Goal: Task Accomplishment & Management: Manage account settings

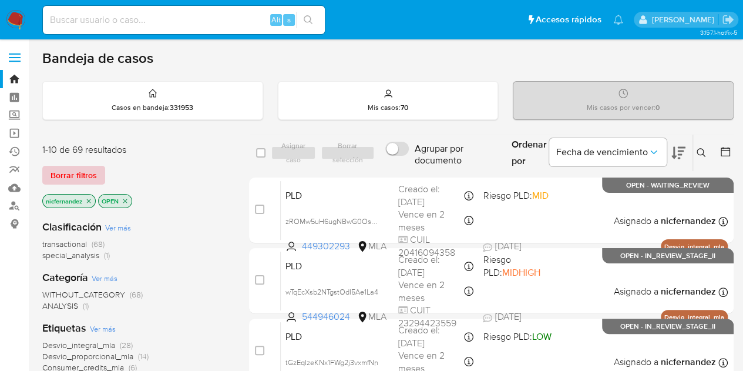
click at [97, 171] on button "Borrar filtros" at bounding box center [73, 175] width 63 height 19
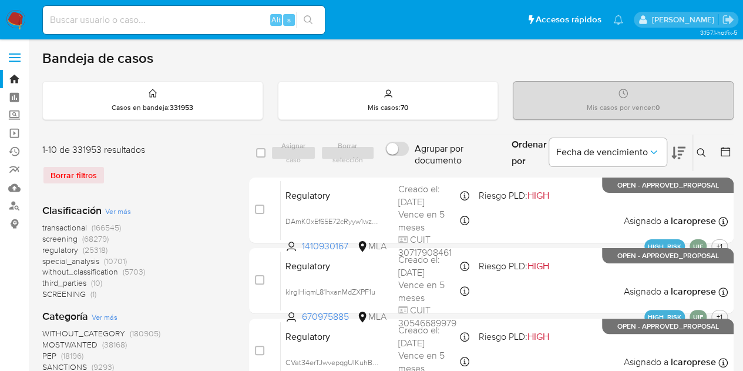
click at [705, 140] on div "Ingrese ID de usuario o caso Buscar Borrar filtros" at bounding box center [703, 153] width 20 height 36
click at [704, 146] on button at bounding box center [702, 153] width 19 height 14
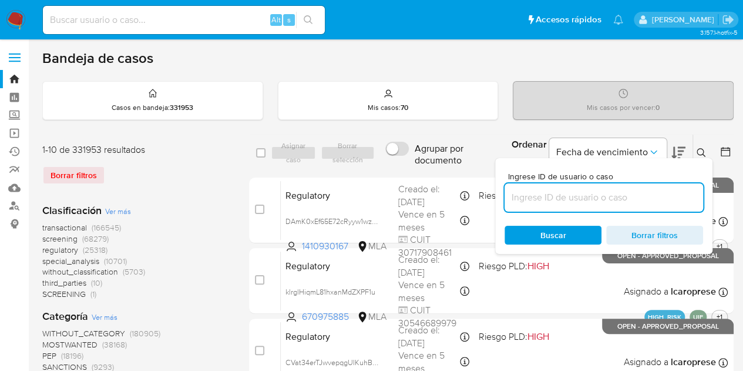
drag, startPoint x: 613, startPoint y: 200, endPoint x: 619, endPoint y: 196, distance: 7.5
click at [613, 200] on input at bounding box center [604, 197] width 199 height 15
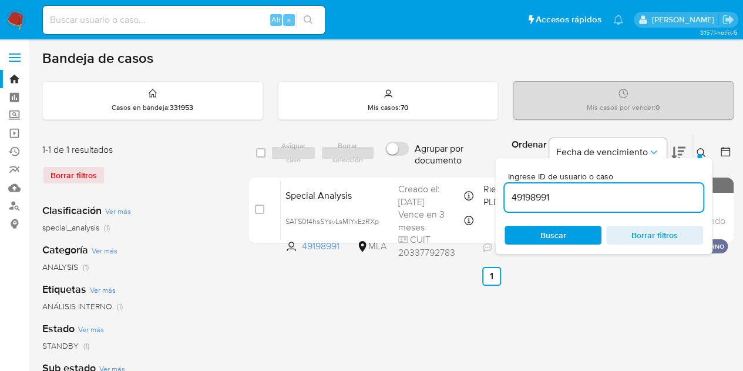
scroll to position [69, 0]
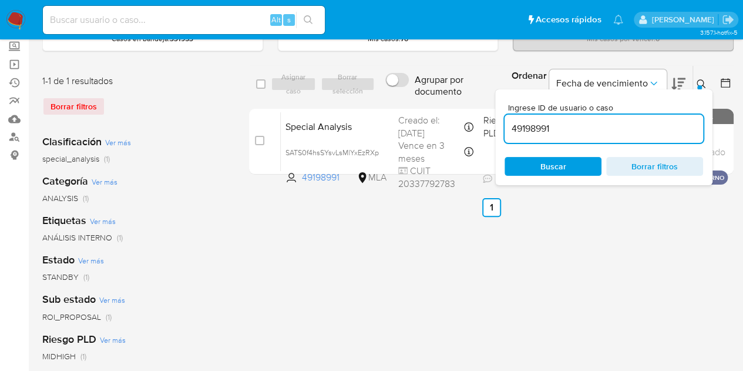
click at [698, 83] on icon at bounding box center [701, 83] width 9 height 9
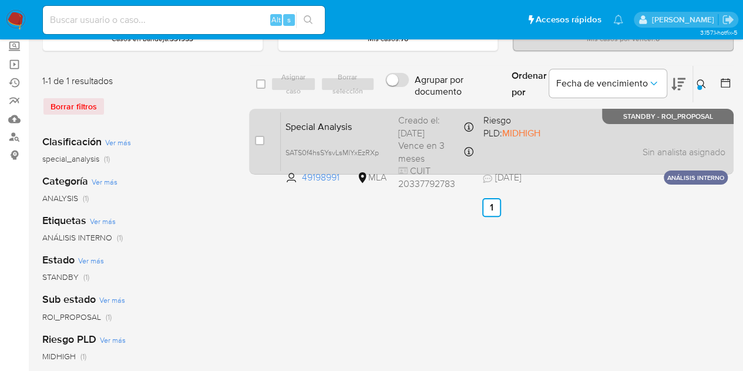
click at [340, 126] on span "Special Analysis" at bounding box center [336, 125] width 103 height 15
click at [336, 123] on span "Special Analysis" at bounding box center [336, 125] width 103 height 15
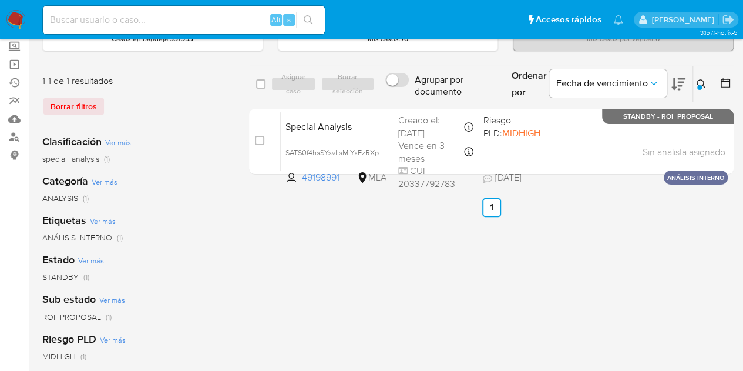
click at [699, 83] on icon at bounding box center [701, 83] width 9 height 9
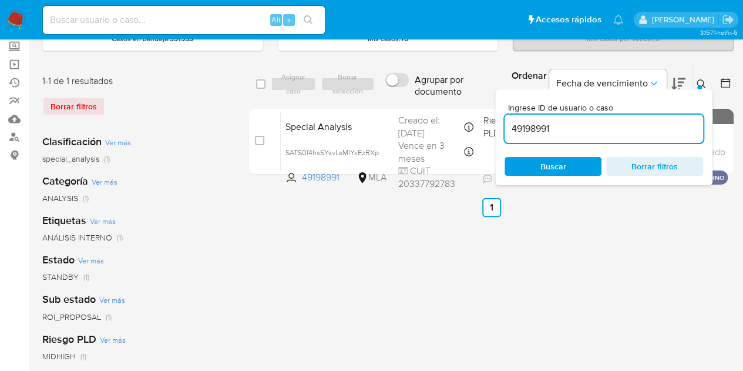
drag, startPoint x: 578, startPoint y: 129, endPoint x: 434, endPoint y: 90, distance: 149.1
click at [434, 90] on div "select-all-cases-checkbox Asignar caso Borrar selección Agrupar por documento O…" at bounding box center [491, 84] width 485 height 38
click at [700, 79] on icon at bounding box center [701, 83] width 9 height 9
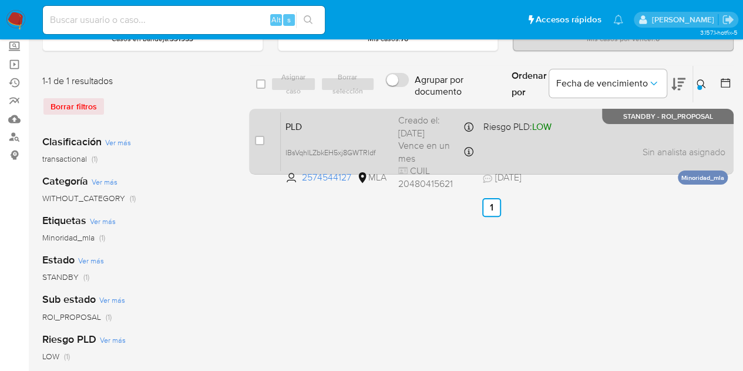
click at [289, 124] on span "PLD" at bounding box center [336, 125] width 103 height 15
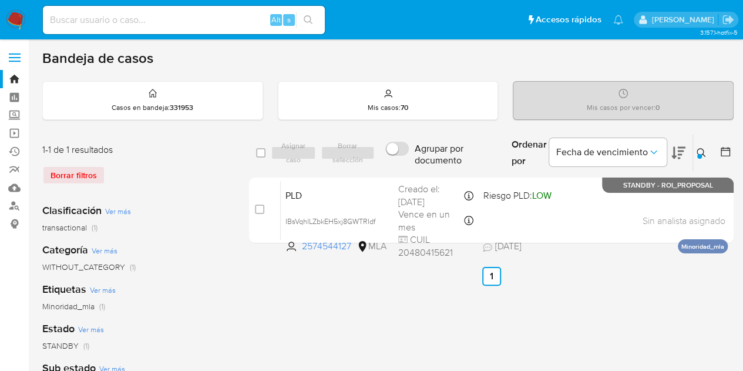
click at [698, 156] on div at bounding box center [699, 156] width 5 height 5
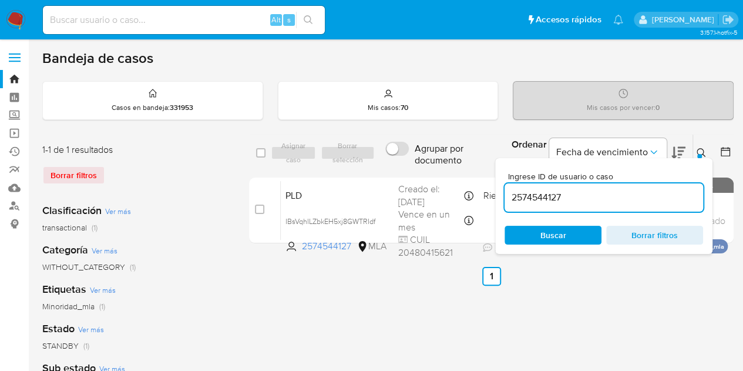
drag, startPoint x: 591, startPoint y: 192, endPoint x: 512, endPoint y: 157, distance: 86.5
click at [428, 163] on div "select-all-cases-checkbox Asignar caso Borrar selección Agrupar por documento O…" at bounding box center [491, 153] width 485 height 38
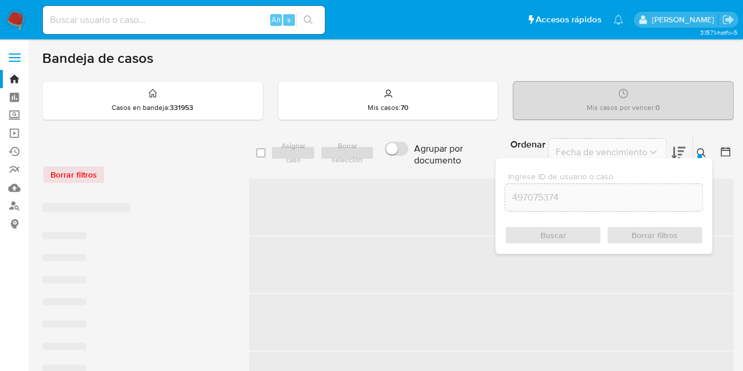
drag, startPoint x: 700, startPoint y: 153, endPoint x: 706, endPoint y: 149, distance: 6.9
click at [700, 152] on icon at bounding box center [701, 152] width 9 height 9
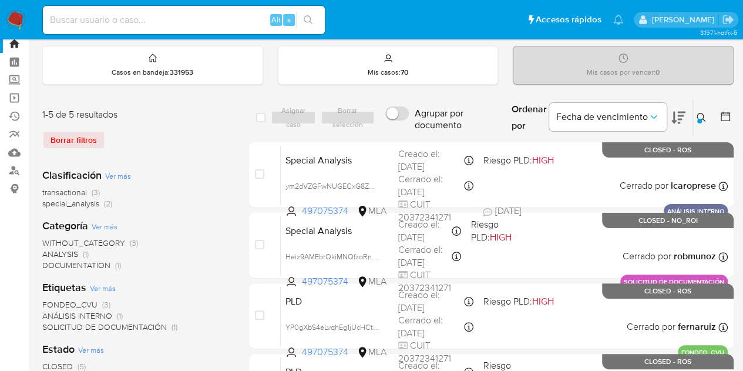
scroll to position [48, 0]
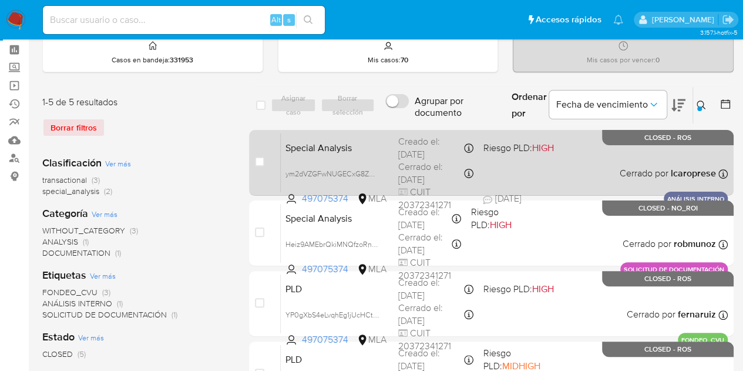
click at [337, 143] on span "Special Analysis" at bounding box center [336, 146] width 103 height 15
click at [355, 147] on span "Special Analysis" at bounding box center [336, 146] width 103 height 15
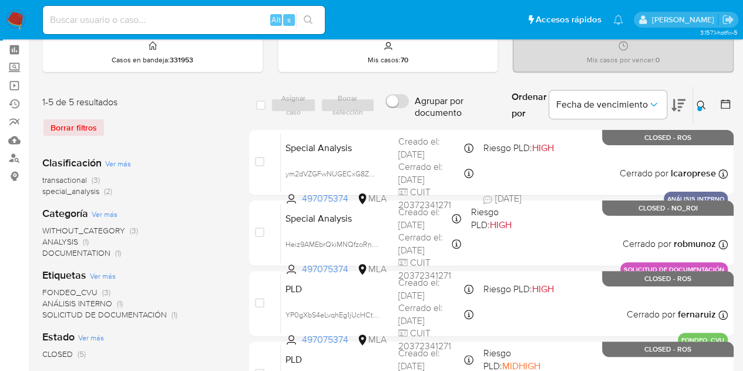
drag, startPoint x: 187, startPoint y: 193, endPoint x: 388, endPoint y: 161, distance: 204.1
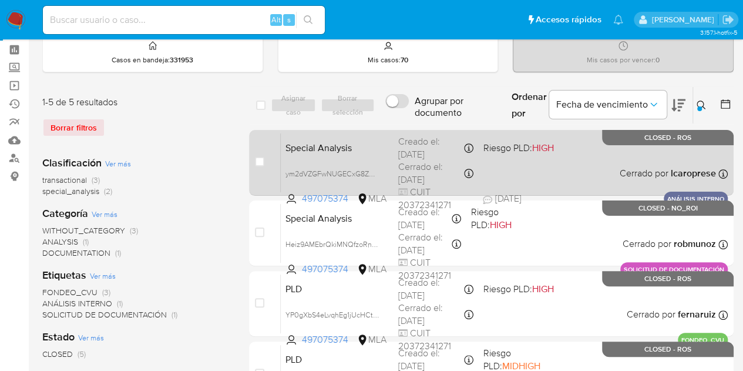
click at [187, 193] on div "transactional (3) special_analysis (2)" at bounding box center [136, 185] width 188 height 22
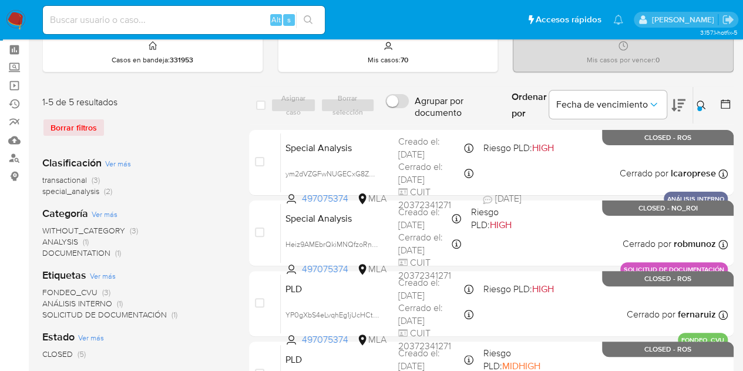
click at [701, 110] on button at bounding box center [702, 105] width 19 height 14
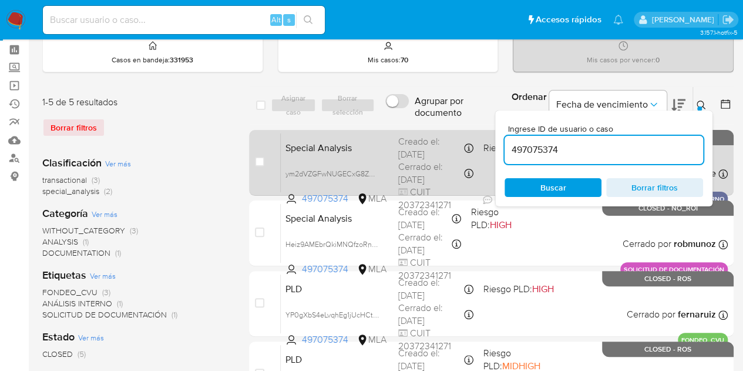
drag, startPoint x: 569, startPoint y: 152, endPoint x: 481, endPoint y: 129, distance: 90.6
click at [481, 129] on div "select-all-cases-checkbox Asignar caso Borrar selección Agrupar por documento O…" at bounding box center [491, 284] width 485 height 396
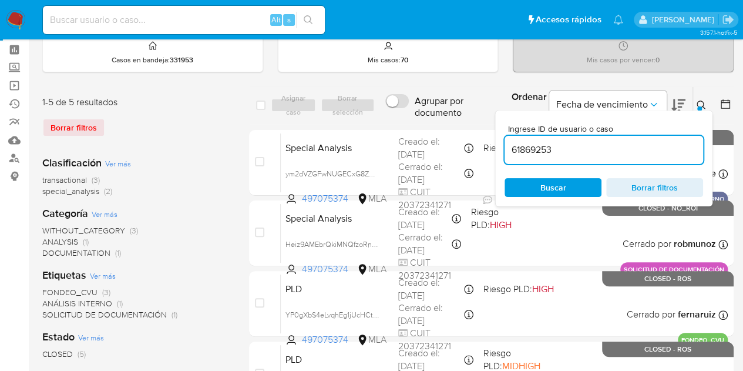
type input "61869253"
click at [700, 100] on icon at bounding box center [701, 104] width 9 height 9
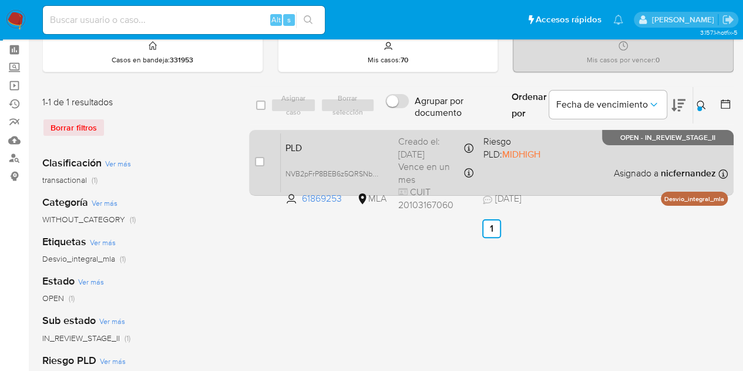
click at [357, 163] on div "PLD NVB2pFrP8BEB6z5QRSNbbDn9 61869253 MLA Riesgo PLD: MIDHIGH Creado el: 12/07/…" at bounding box center [504, 162] width 447 height 59
click at [371, 172] on span "NVB2pFrP8BEB6z5QRSNbbDn9" at bounding box center [337, 172] width 105 height 13
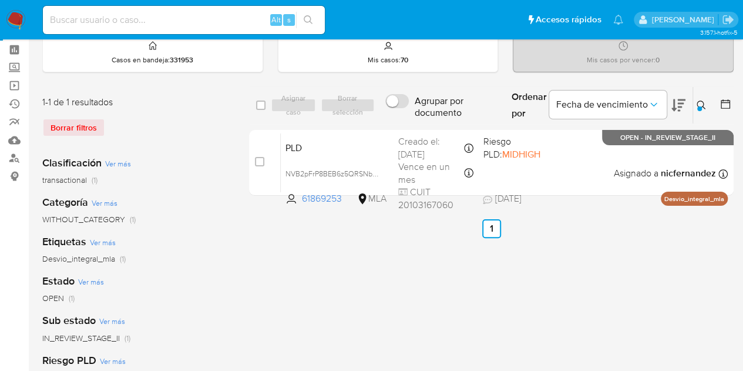
drag, startPoint x: 701, startPoint y: 105, endPoint x: 650, endPoint y: 152, distance: 69.9
click at [701, 107] on icon at bounding box center [701, 104] width 9 height 9
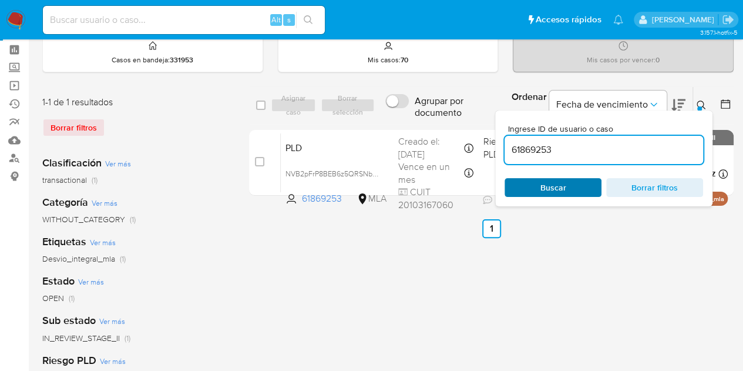
click at [562, 190] on span "Buscar" at bounding box center [553, 187] width 26 height 19
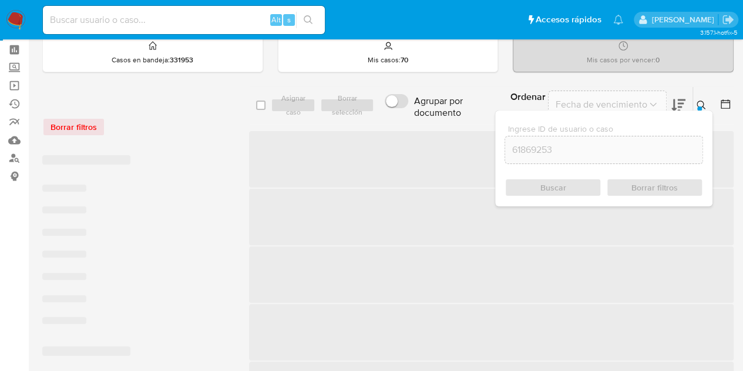
click at [697, 108] on div at bounding box center [699, 108] width 5 height 5
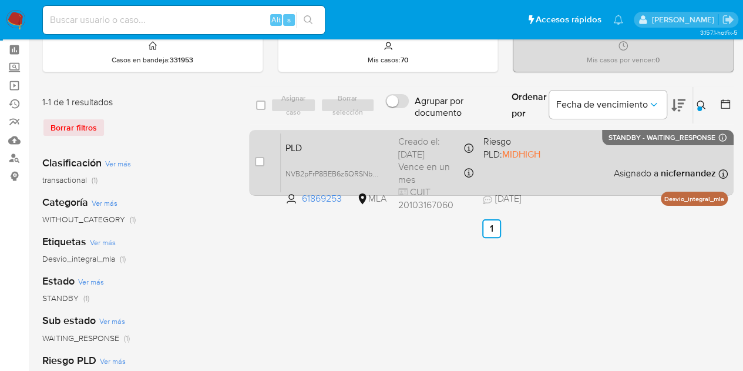
click at [255, 165] on div "case-item-checkbox" at bounding box center [259, 162] width 9 height 12
click at [260, 162] on input "checkbox" at bounding box center [259, 161] width 9 height 9
checkbox input "true"
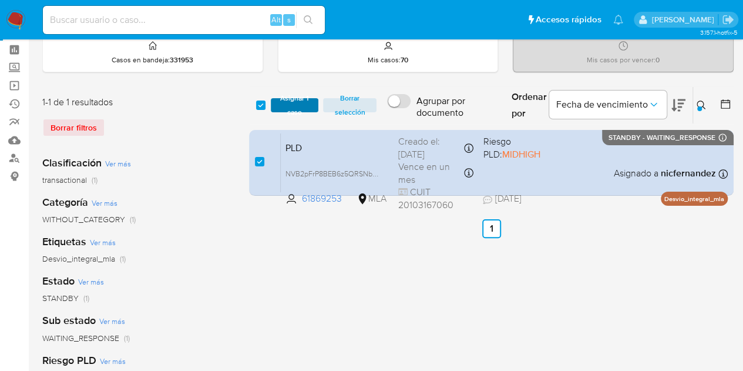
click at [296, 110] on span "Asignar 1 caso" at bounding box center [295, 105] width 36 height 12
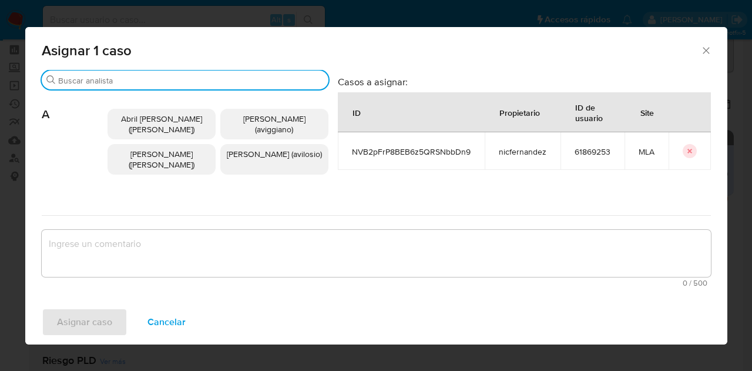
click at [128, 83] on input "Buscar" at bounding box center [191, 80] width 266 height 11
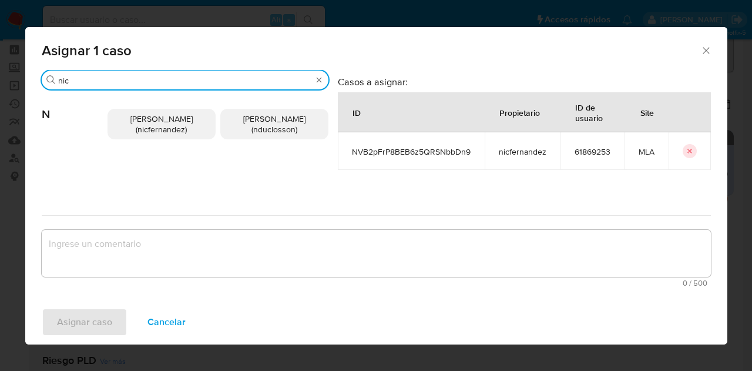
type input "nic"
click at [155, 115] on span "Nicolas Fernandez Allen (nicfernandez)" at bounding box center [161, 124] width 62 height 22
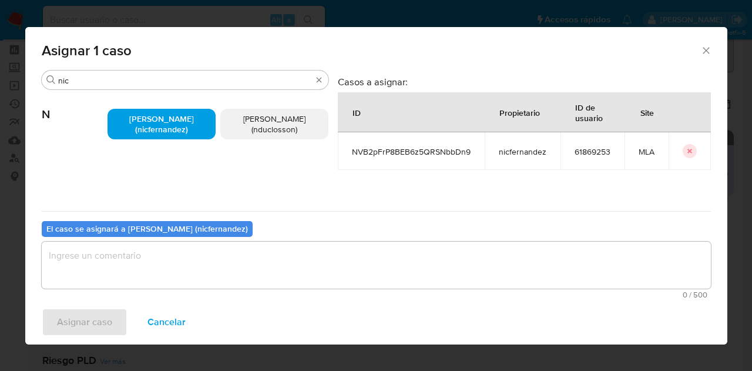
click at [177, 255] on textarea "assign-modal" at bounding box center [376, 264] width 669 height 47
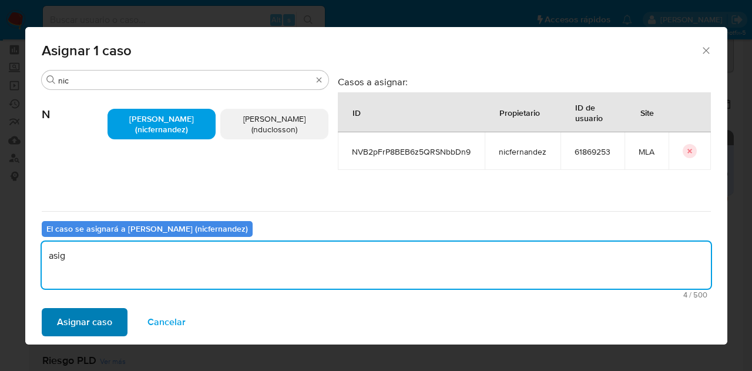
type textarea "asig"
click at [85, 309] on span "Asignar caso" at bounding box center [84, 322] width 55 height 26
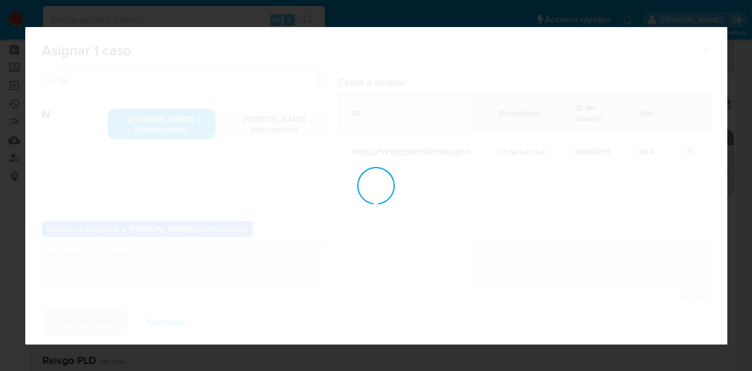
checkbox input "false"
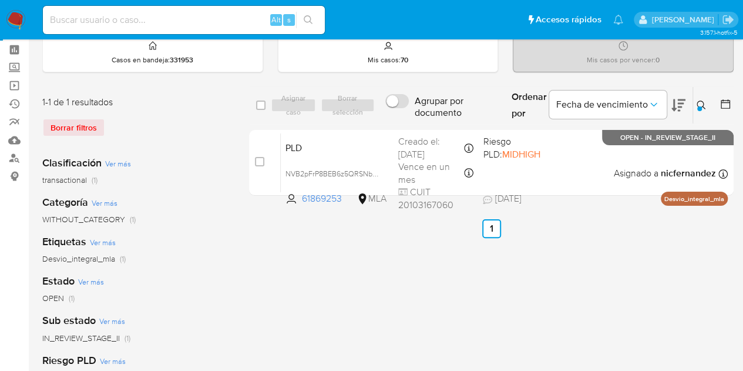
click at [708, 108] on button at bounding box center [702, 105] width 19 height 14
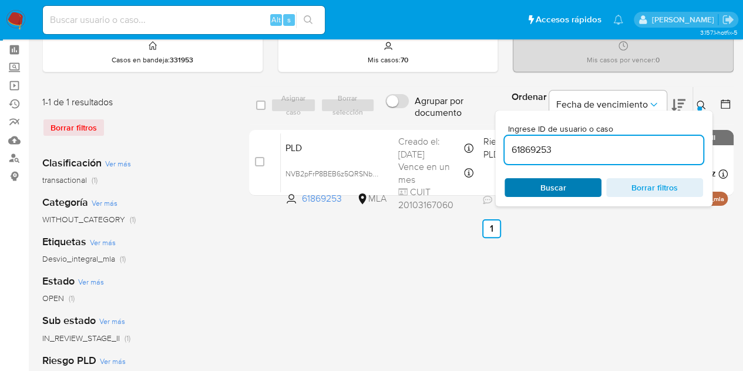
click at [575, 185] on span "Buscar" at bounding box center [553, 187] width 80 height 16
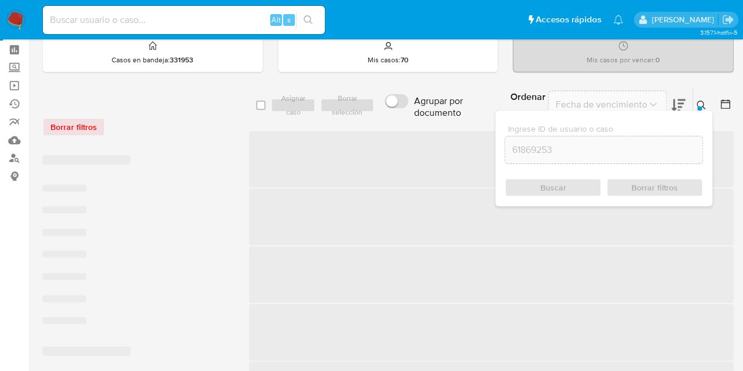
click at [698, 104] on icon at bounding box center [701, 104] width 9 height 9
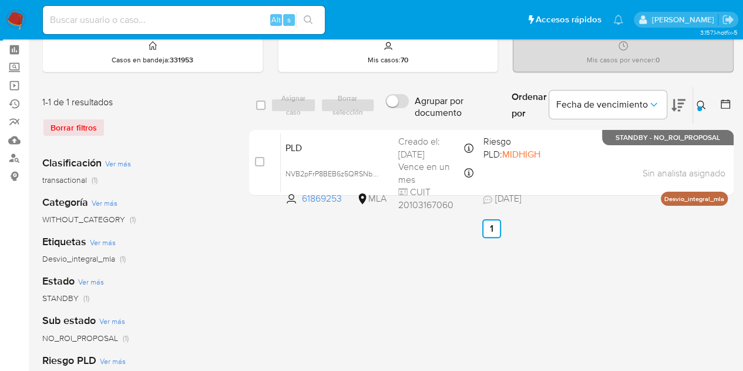
click at [700, 103] on icon at bounding box center [701, 104] width 9 height 9
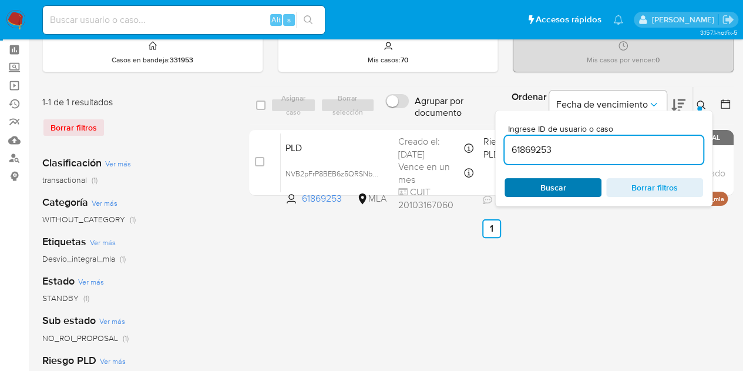
click at [555, 192] on span "Buscar" at bounding box center [553, 187] width 26 height 19
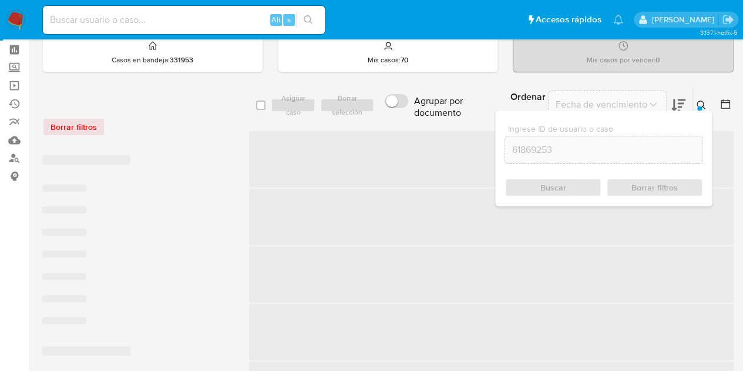
click at [704, 104] on icon at bounding box center [701, 104] width 9 height 9
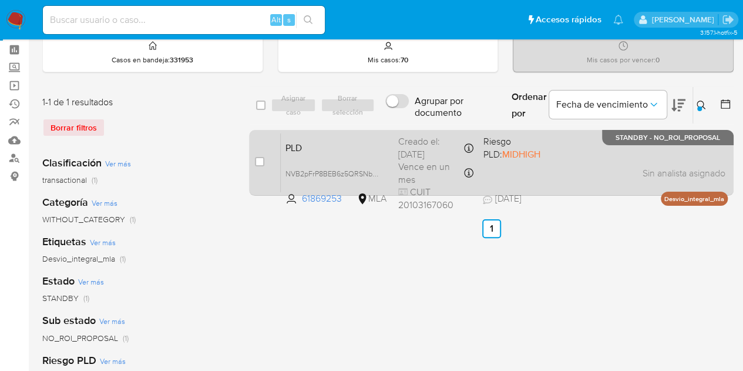
click at [390, 136] on div "PLD NVB2pFrP8BEB6z5QRSNbbDn9 61869253 MLA Riesgo PLD: MIDHIGH Creado el: 12/07/…" at bounding box center [504, 162] width 447 height 59
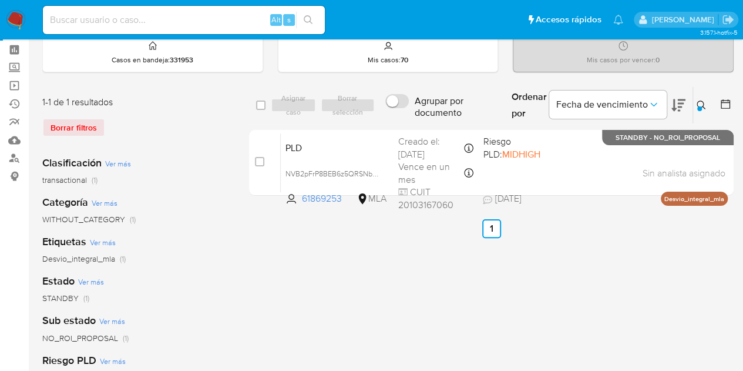
click at [699, 102] on icon at bounding box center [701, 104] width 9 height 9
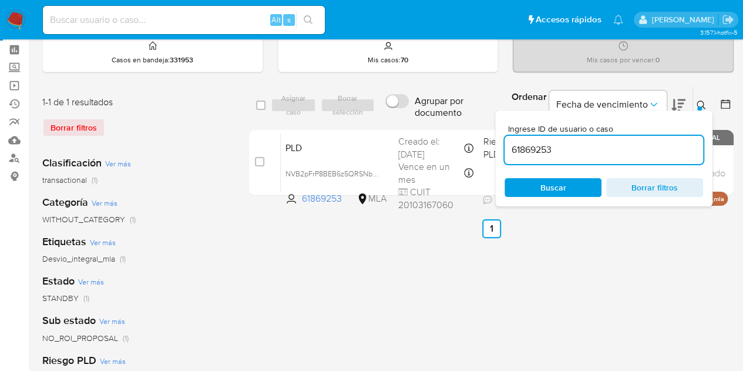
drag, startPoint x: 544, startPoint y: 138, endPoint x: 407, endPoint y: 124, distance: 137.6
click at [408, 124] on div "select-all-cases-checkbox Asignar caso Borrar selección Agrupar por documento O…" at bounding box center [491, 143] width 485 height 114
click at [703, 106] on icon at bounding box center [701, 104] width 9 height 9
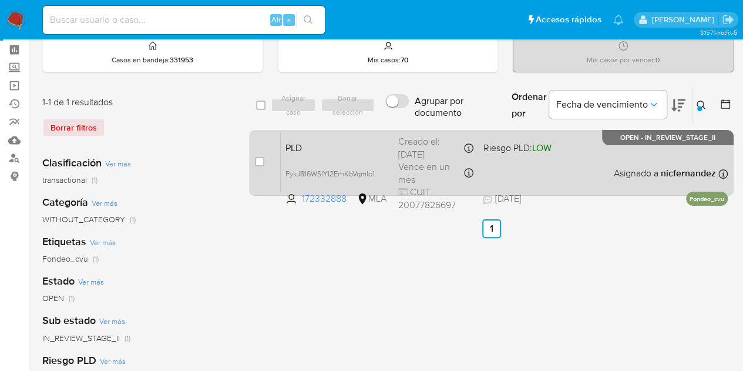
click at [350, 143] on span "PLD" at bounding box center [336, 146] width 103 height 15
click at [331, 143] on span "PLD" at bounding box center [336, 146] width 103 height 15
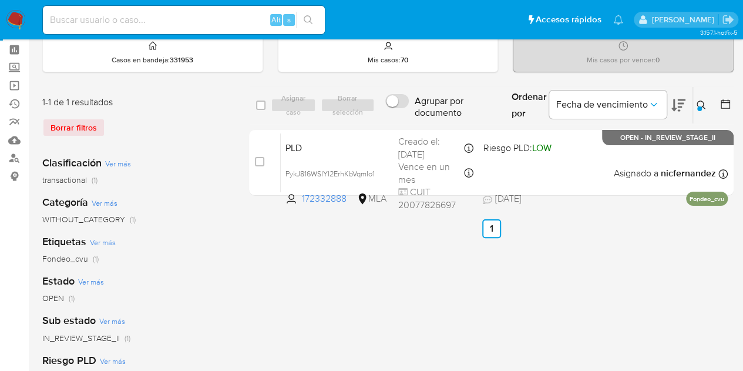
drag, startPoint x: 278, startPoint y: 335, endPoint x: 408, endPoint y: 283, distance: 139.7
click at [278, 335] on div "select-all-cases-checkbox Asignar caso Borrar selección Agrupar por documento O…" at bounding box center [491, 344] width 485 height 516
click at [701, 107] on icon at bounding box center [701, 104] width 9 height 9
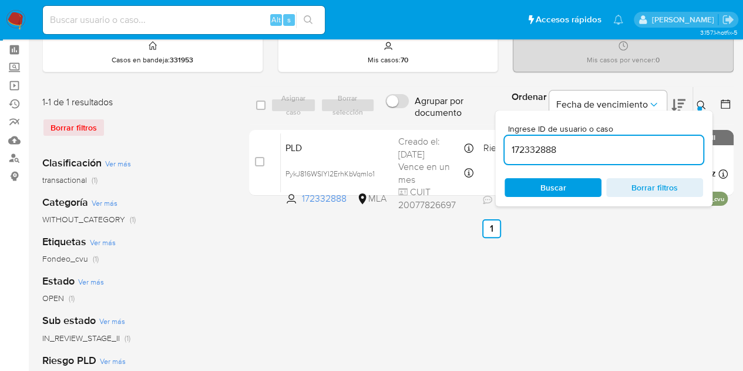
drag, startPoint x: 607, startPoint y: 154, endPoint x: 429, endPoint y: 126, distance: 180.8
click at [425, 122] on div "select-all-cases-checkbox Asignar caso Borrar selección Agrupar por documento O…" at bounding box center [491, 105] width 485 height 38
type input "1070236249"
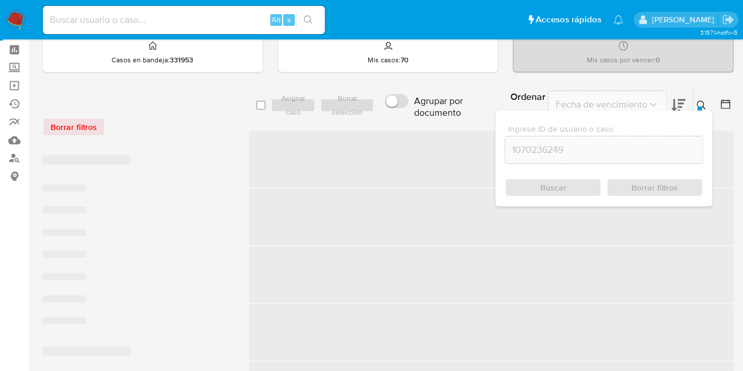
click at [704, 102] on icon at bounding box center [701, 104] width 9 height 9
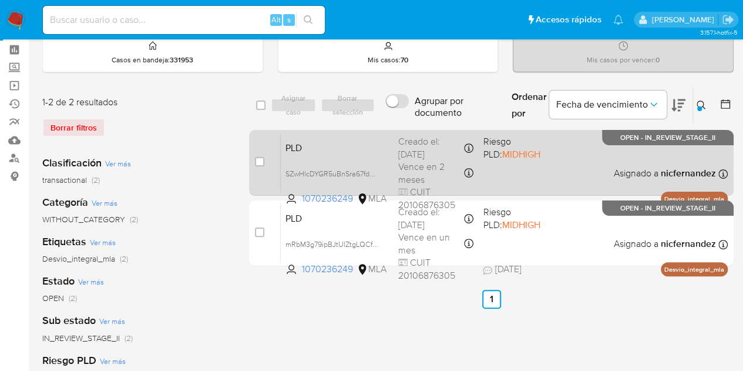
click at [334, 159] on div "PLD SZwHlcDYGR5uBnSra67fdVrZ 1070236249 MLA Riesgo PLD: MIDHIGH Creado el: 12/0…" at bounding box center [504, 162] width 447 height 59
click at [372, 174] on span "SZwHlcDYGR5uBnSra67fdVrZ" at bounding box center [332, 172] width 95 height 13
click at [379, 169] on span "SZwHlcDYGR5uBnSra67fdVrZ" at bounding box center [332, 172] width 95 height 13
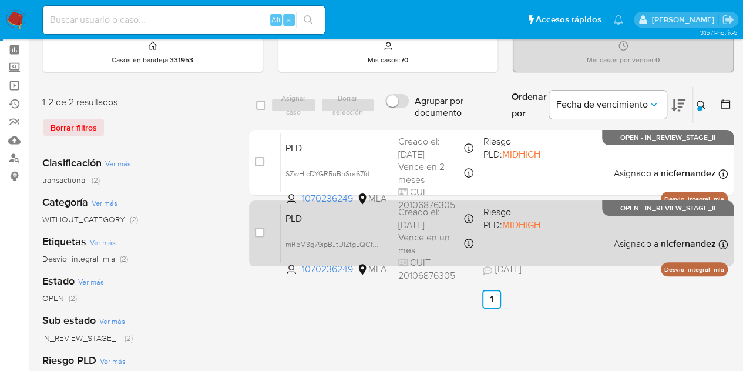
click at [327, 221] on span "PLD" at bounding box center [336, 217] width 103 height 15
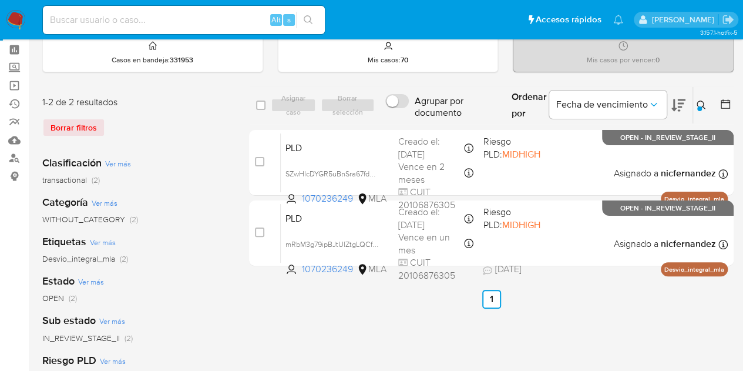
click at [703, 103] on icon at bounding box center [701, 104] width 9 height 9
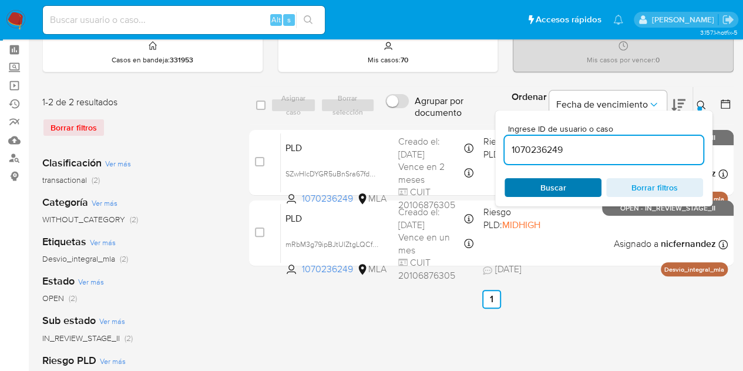
click at [560, 190] on span "Buscar" at bounding box center [553, 187] width 26 height 19
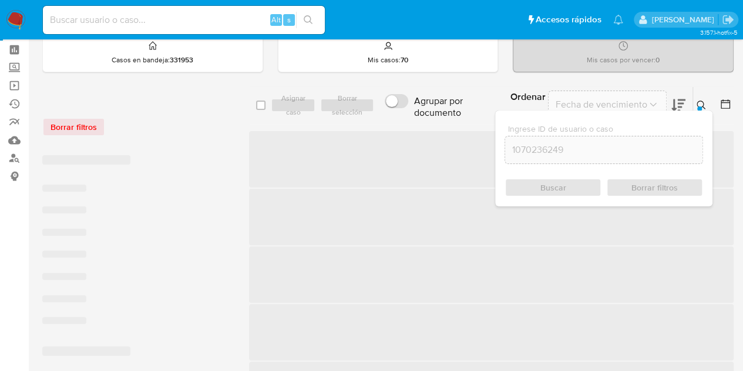
click at [703, 100] on icon at bounding box center [701, 104] width 9 height 9
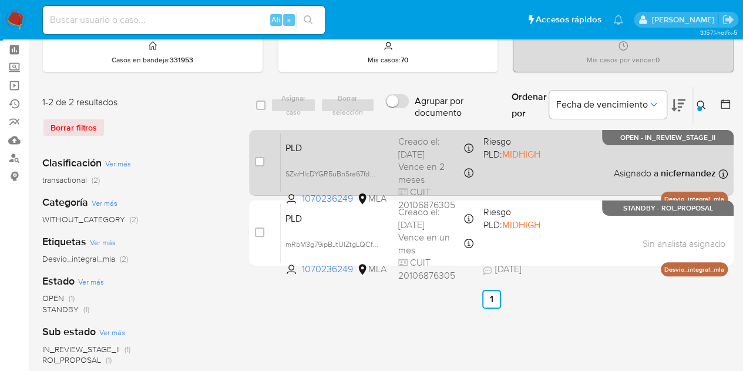
click at [342, 150] on span "PLD" at bounding box center [336, 146] width 103 height 15
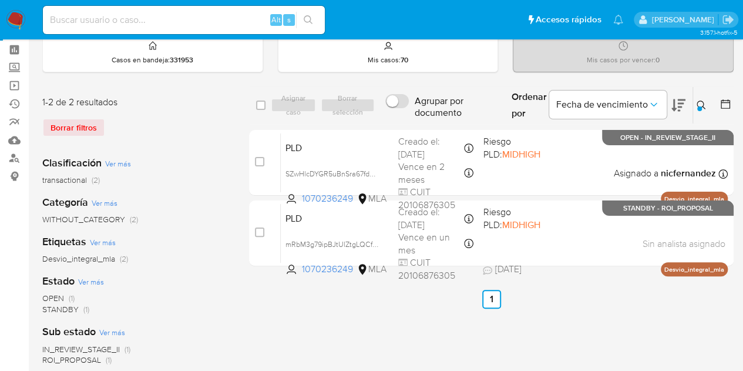
click at [704, 103] on icon at bounding box center [701, 104] width 9 height 9
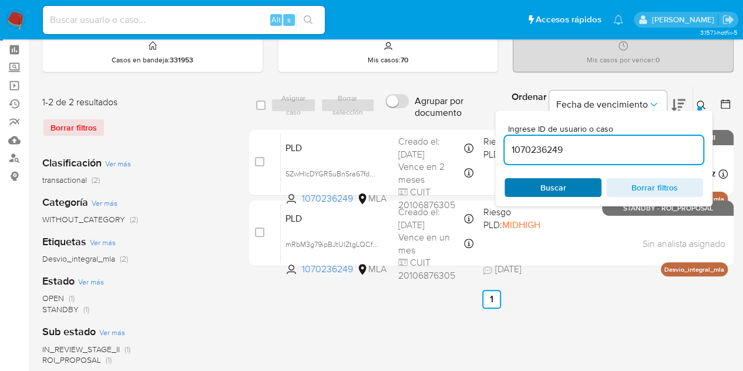
click at [566, 183] on span "Buscar" at bounding box center [553, 187] width 80 height 16
click at [703, 103] on icon at bounding box center [701, 104] width 9 height 9
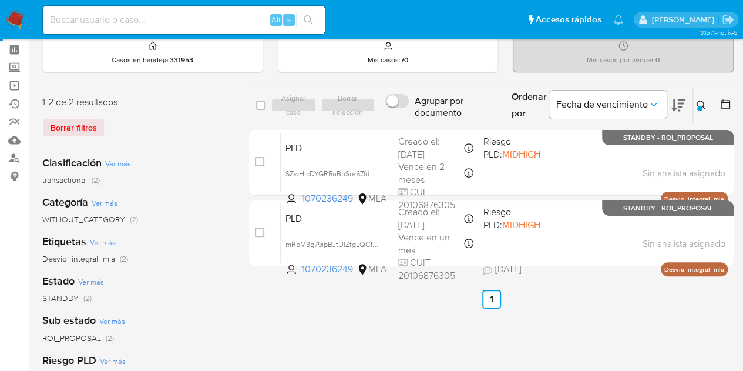
drag, startPoint x: 706, startPoint y: 105, endPoint x: 698, endPoint y: 108, distance: 8.0
click at [706, 105] on button at bounding box center [702, 105] width 19 height 14
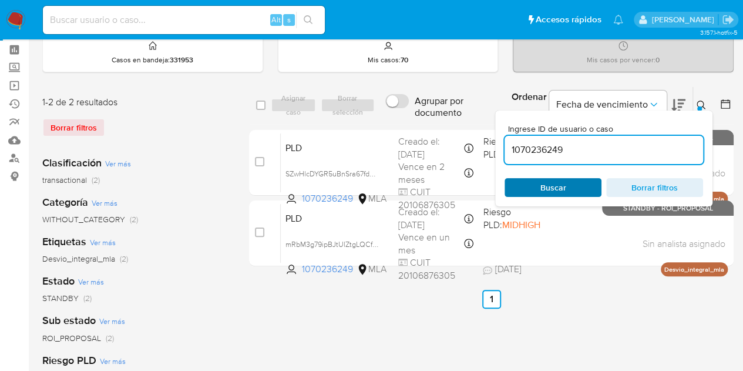
click at [569, 185] on span "Buscar" at bounding box center [553, 187] width 80 height 16
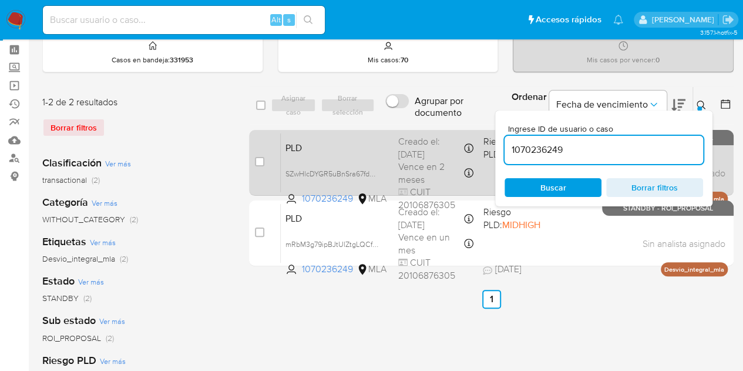
click at [313, 151] on span "PLD" at bounding box center [336, 146] width 103 height 15
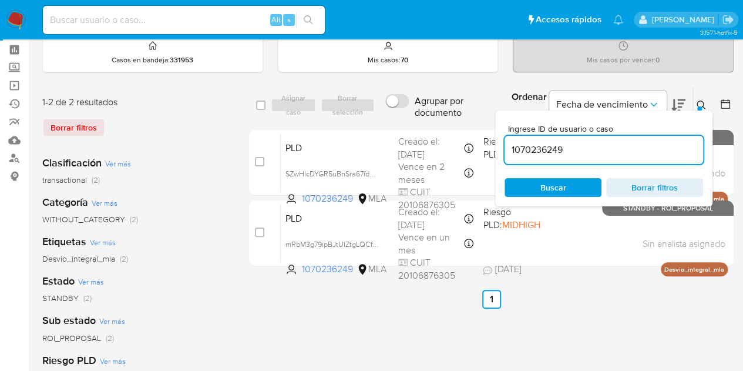
click at [701, 106] on div at bounding box center [699, 108] width 5 height 5
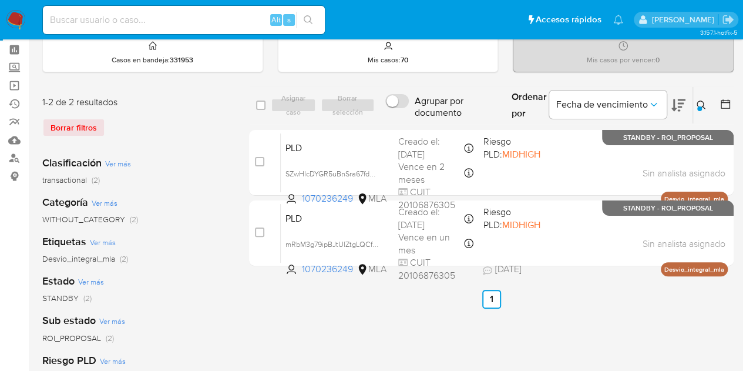
click at [701, 104] on icon at bounding box center [701, 104] width 9 height 9
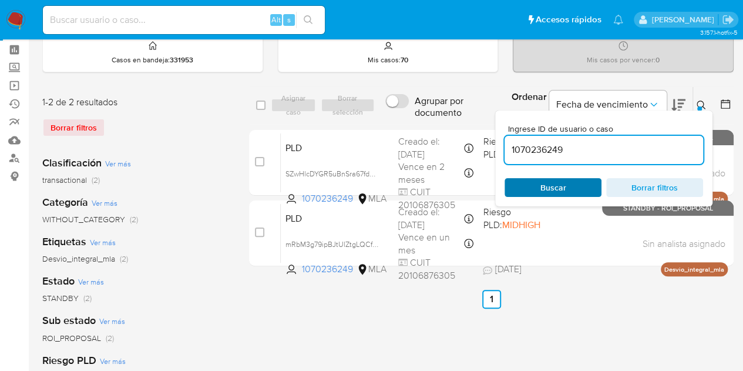
click at [565, 186] on span "Buscar" at bounding box center [553, 187] width 26 height 19
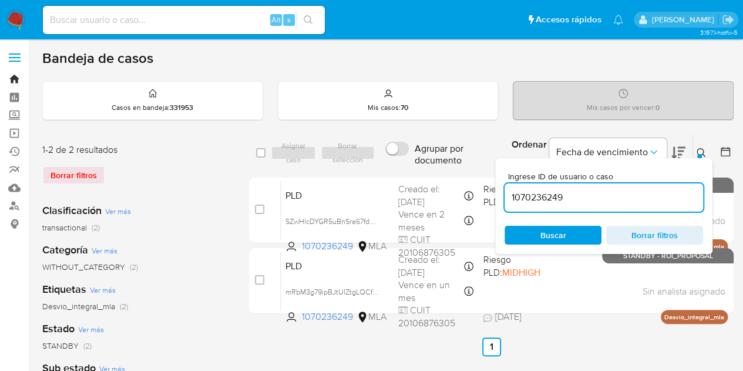
click at [14, 79] on link "Bandeja" at bounding box center [70, 79] width 140 height 18
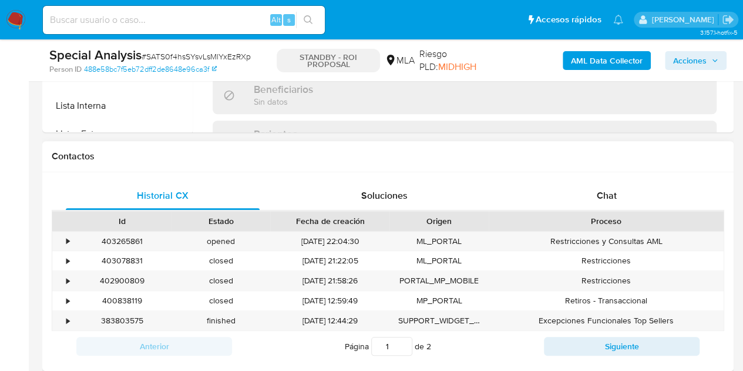
scroll to position [546, 0]
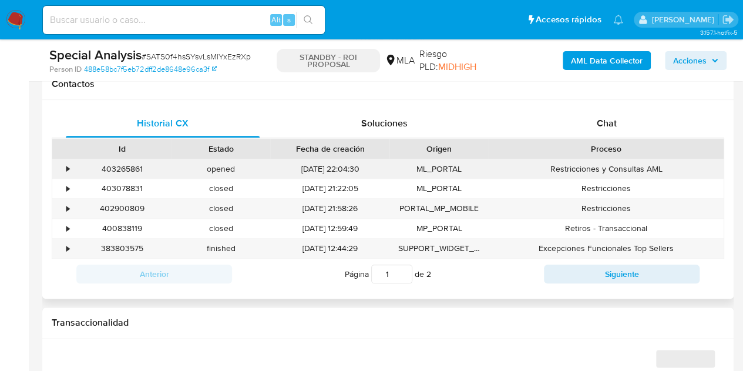
select select "10"
click at [134, 167] on div "403265861" at bounding box center [122, 168] width 99 height 19
copy div "403265861"
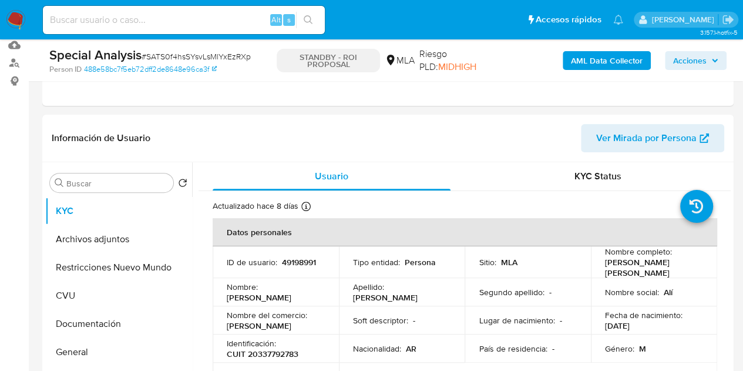
scroll to position [204, 0]
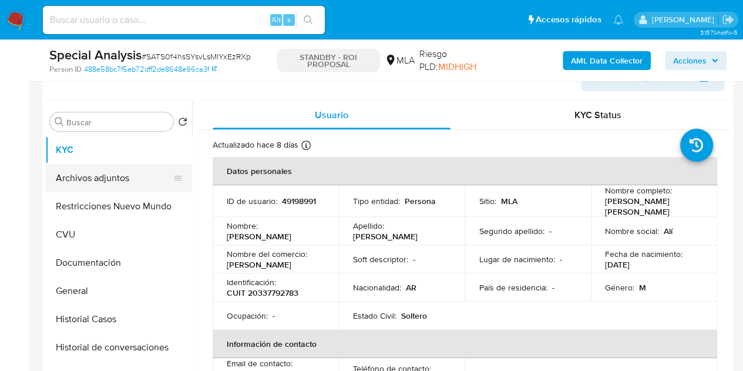
click at [110, 185] on button "Archivos adjuntos" at bounding box center [113, 178] width 137 height 28
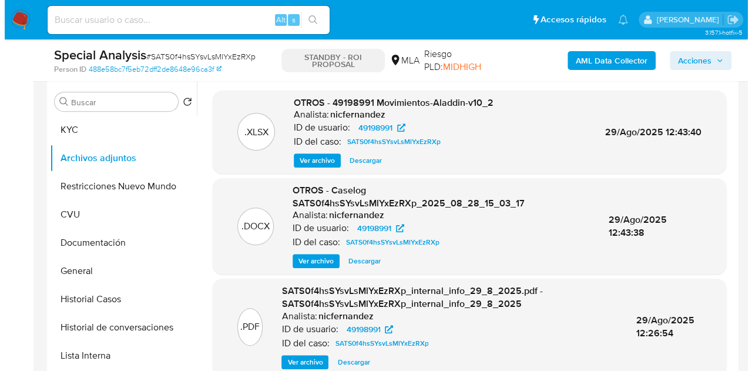
scroll to position [221, 0]
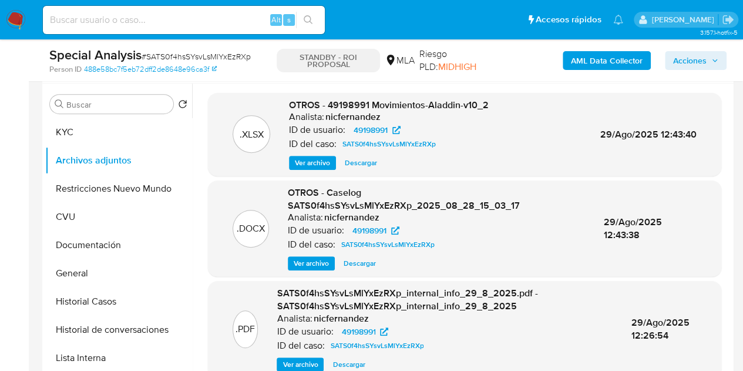
click at [318, 263] on span "Ver archivo" at bounding box center [311, 263] width 35 height 12
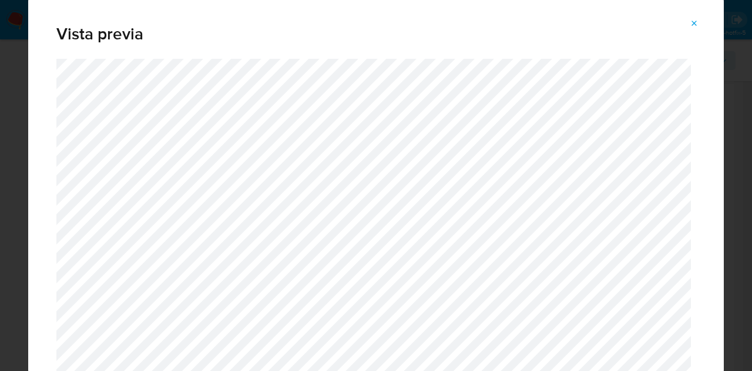
drag, startPoint x: 724, startPoint y: 25, endPoint x: 725, endPoint y: 37, distance: 11.9
click at [725, 37] on div "Vista previa" at bounding box center [376, 185] width 752 height 371
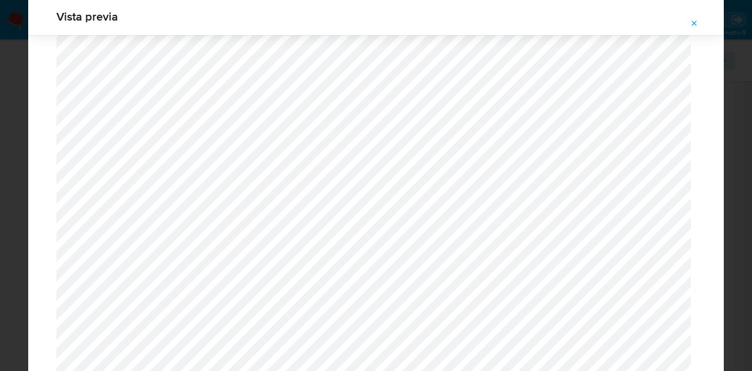
scroll to position [1039, 0]
click at [699, 25] on button "Attachment preview" at bounding box center [694, 23] width 26 height 19
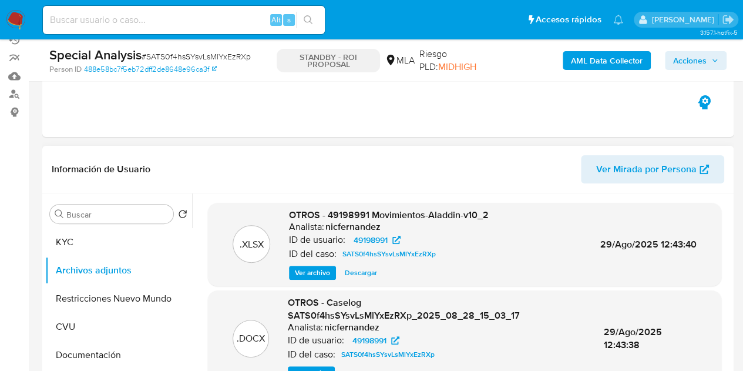
scroll to position [107, 0]
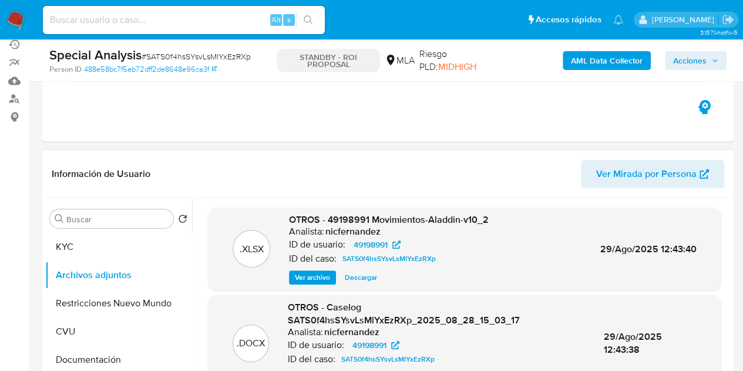
click at [652, 183] on span "Ver Mirada por Persona" at bounding box center [646, 174] width 100 height 28
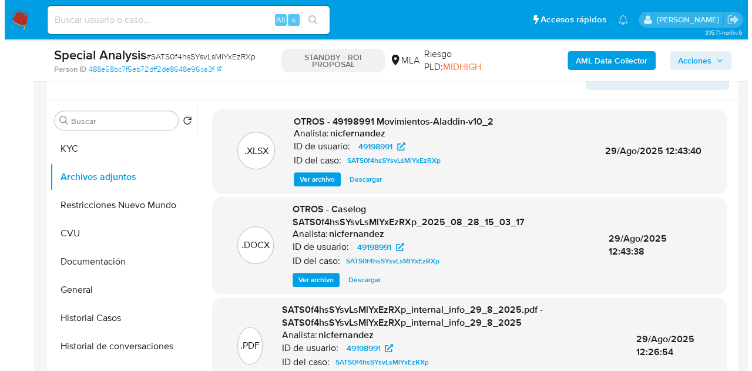
scroll to position [240, 0]
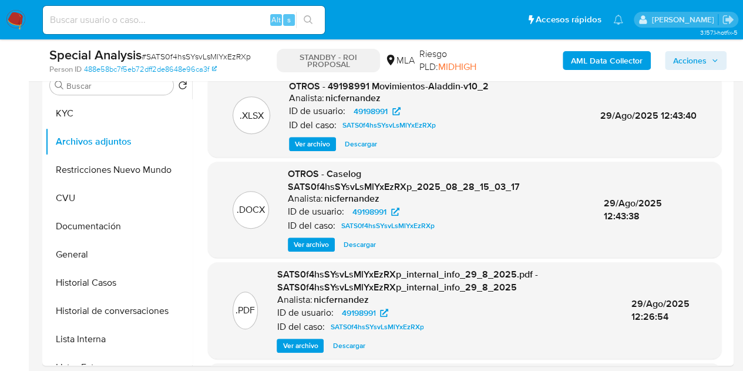
click at [318, 246] on span "Ver archivo" at bounding box center [311, 245] width 35 height 12
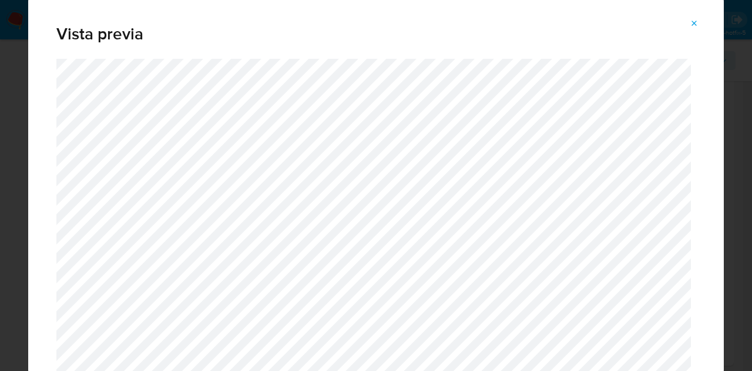
drag, startPoint x: 724, startPoint y: 25, endPoint x: 727, endPoint y: 40, distance: 15.1
click at [727, 40] on div "Vista previa" at bounding box center [376, 185] width 752 height 371
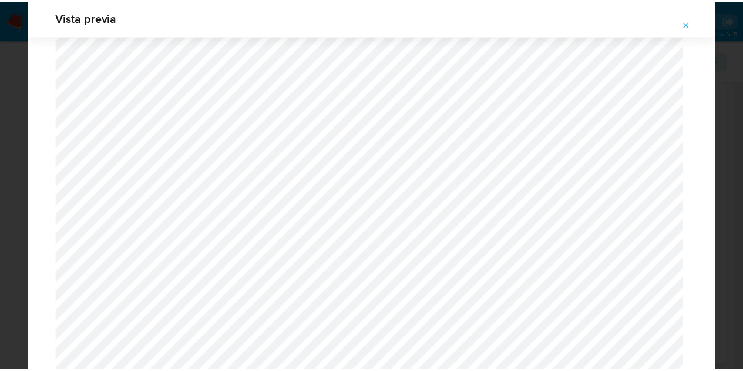
scroll to position [0, 0]
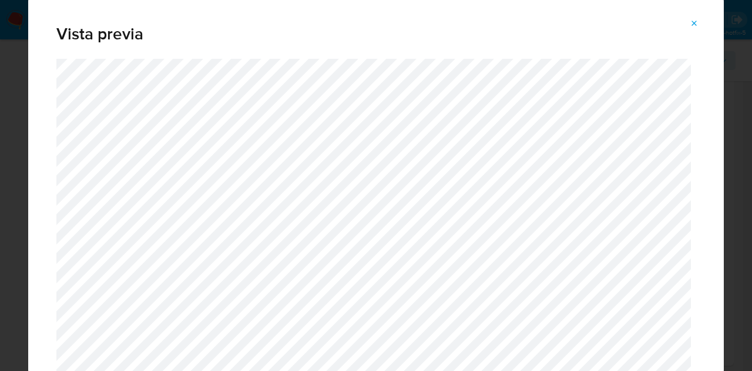
click at [699, 29] on button "Attachment preview" at bounding box center [694, 23] width 26 height 19
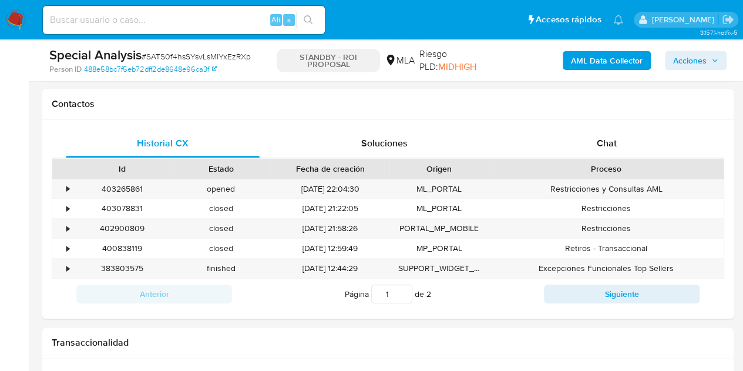
scroll to position [486, 0]
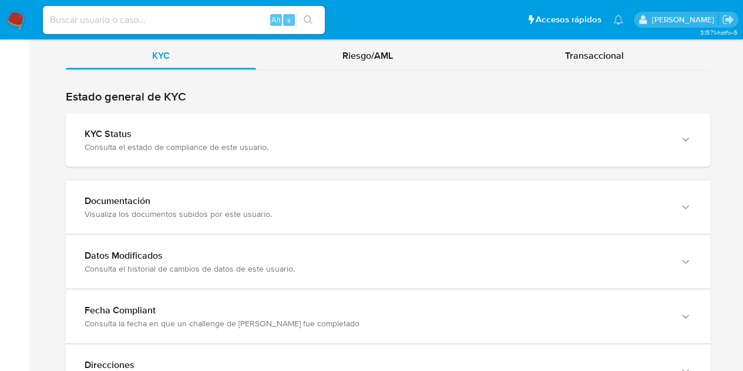
scroll to position [1148, 0]
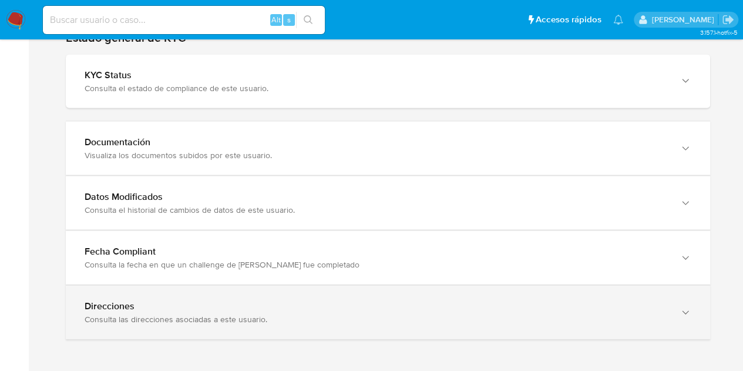
drag, startPoint x: 645, startPoint y: 307, endPoint x: 664, endPoint y: 312, distance: 19.9
click at [645, 307] on div "Direcciones" at bounding box center [376, 306] width 583 height 12
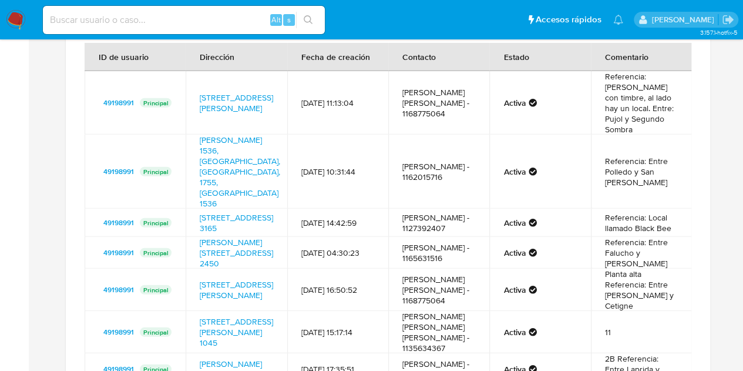
scroll to position [1446, 0]
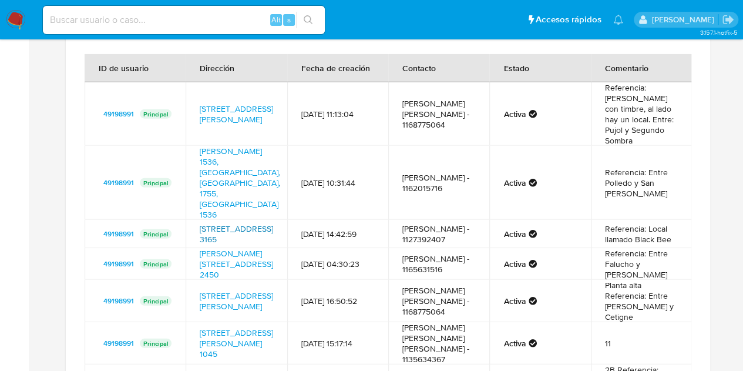
click at [219, 223] on link "El Coronillo 3165, La Matanza, Buenos Aires, 1778, Argentina 3165" at bounding box center [236, 234] width 73 height 22
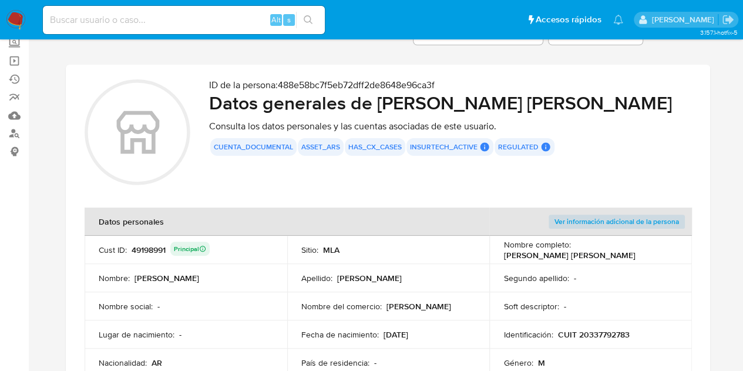
scroll to position [0, 0]
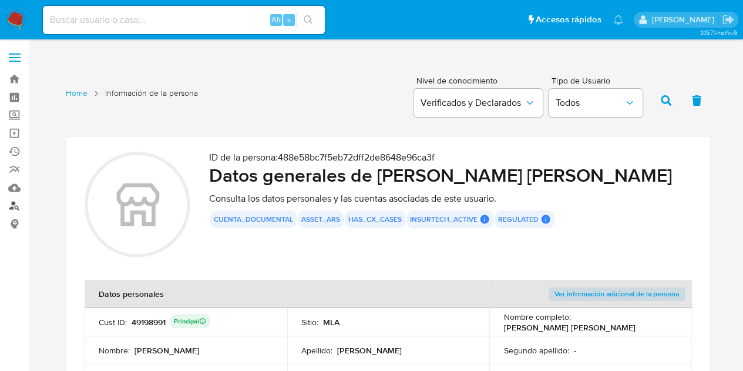
click at [18, 203] on link "Buscador de personas" at bounding box center [70, 206] width 140 height 18
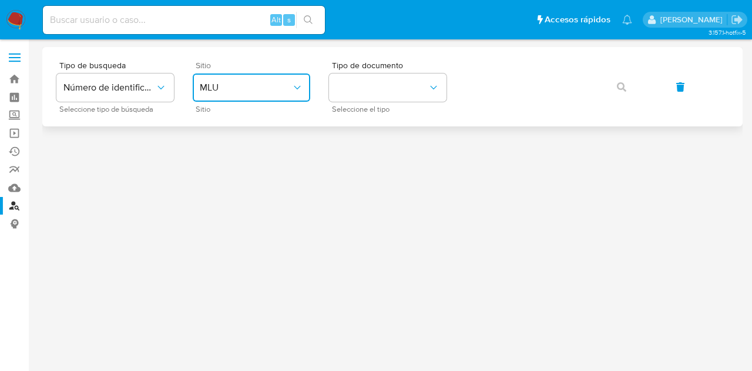
click at [226, 92] on span "MLU" at bounding box center [246, 88] width 92 height 12
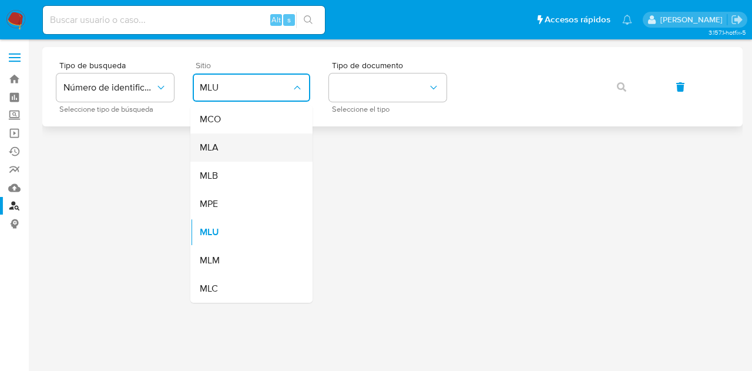
click at [254, 155] on div "MLA" at bounding box center [248, 147] width 96 height 28
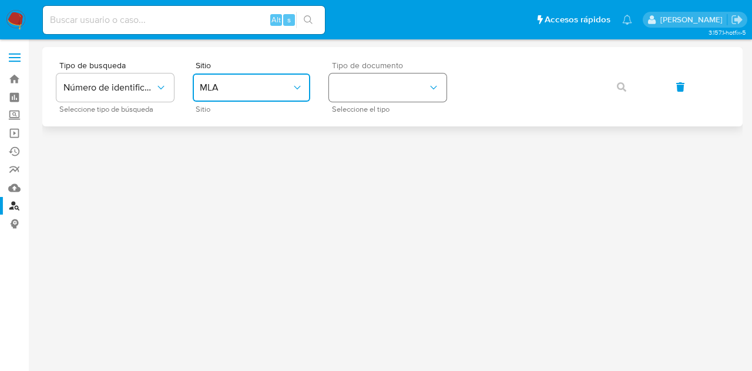
click at [379, 83] on button "identificationType" at bounding box center [387, 87] width 117 height 28
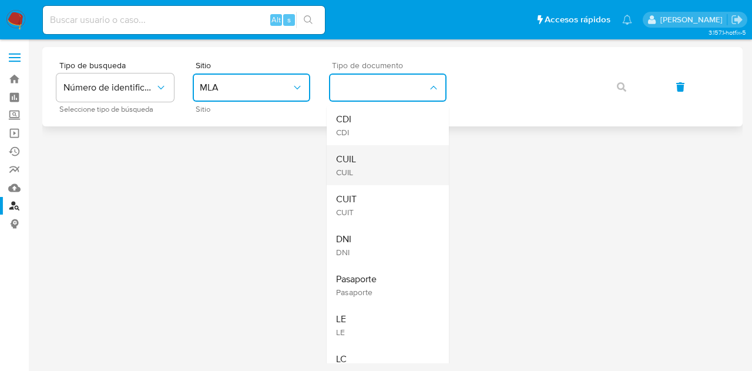
click at [391, 163] on div "CUIL CUIL" at bounding box center [384, 165] width 96 height 40
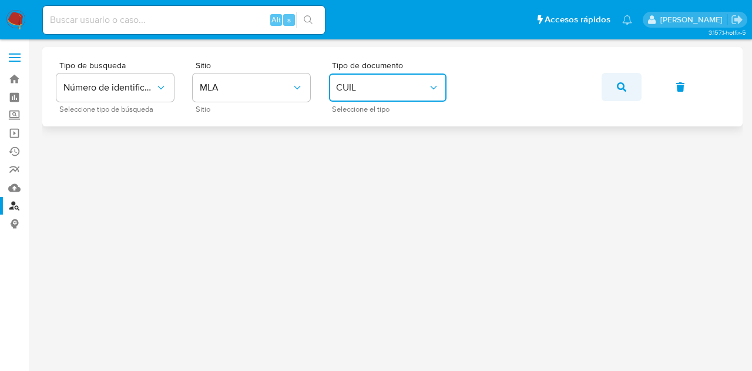
click at [630, 80] on button "button" at bounding box center [622, 87] width 40 height 28
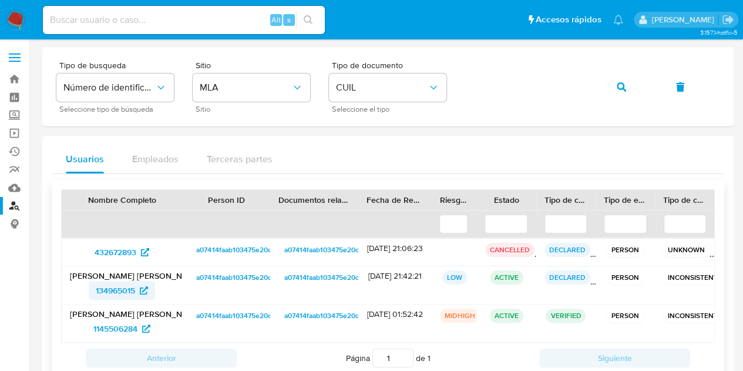
click at [123, 287] on span "134965015" at bounding box center [115, 290] width 39 height 19
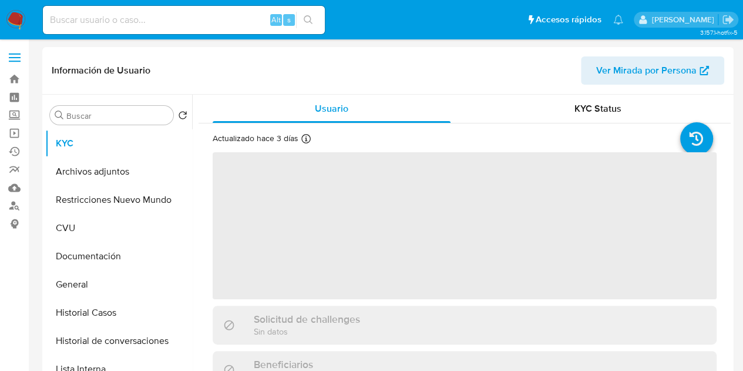
click at [647, 66] on span "Ver Mirada por Persona" at bounding box center [646, 70] width 100 height 28
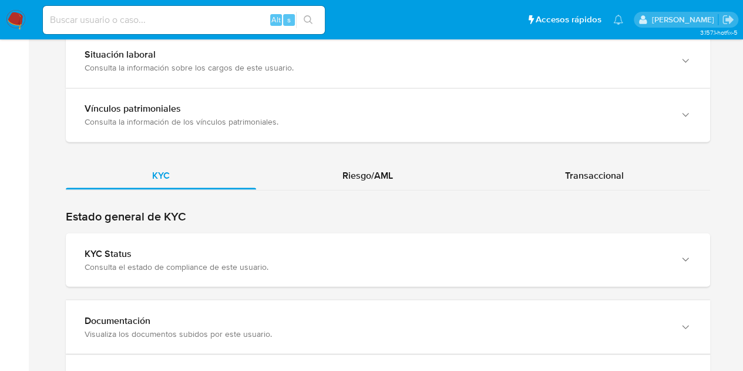
scroll to position [967, 0]
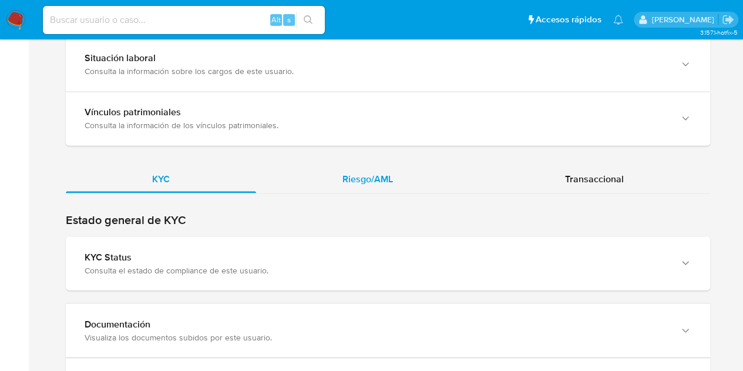
click at [367, 174] on span "Riesgo/AML" at bounding box center [367, 179] width 51 height 14
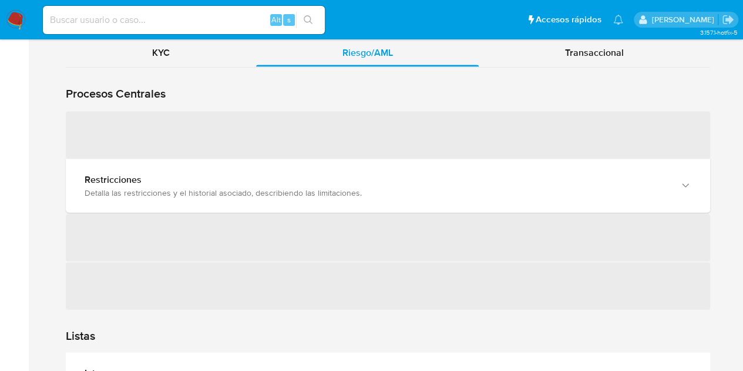
scroll to position [1111, 0]
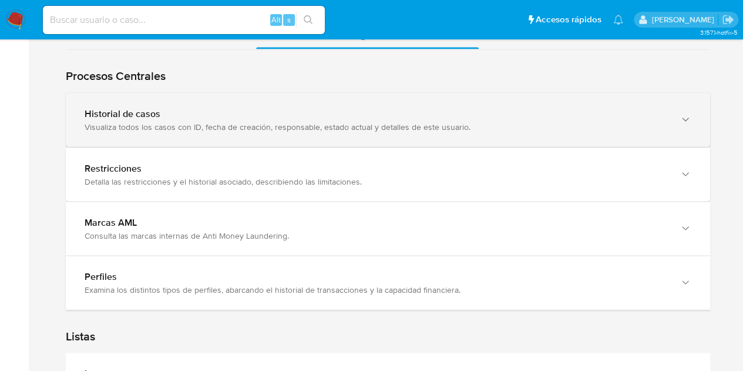
click at [217, 137] on div "Historial de casos Visualiza todos los casos con ID, fecha de creación, respons…" at bounding box center [388, 119] width 644 height 53
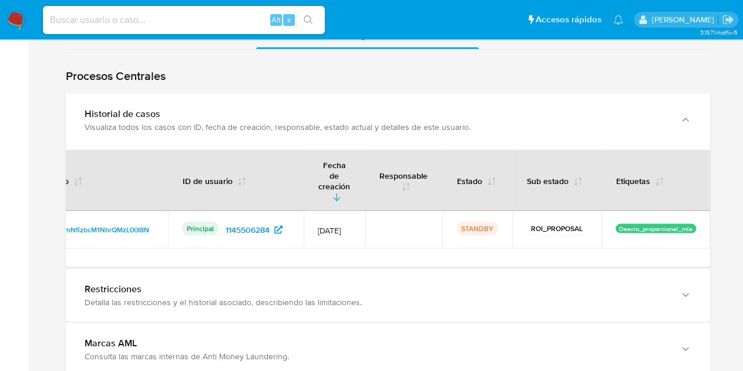
scroll to position [0, 0]
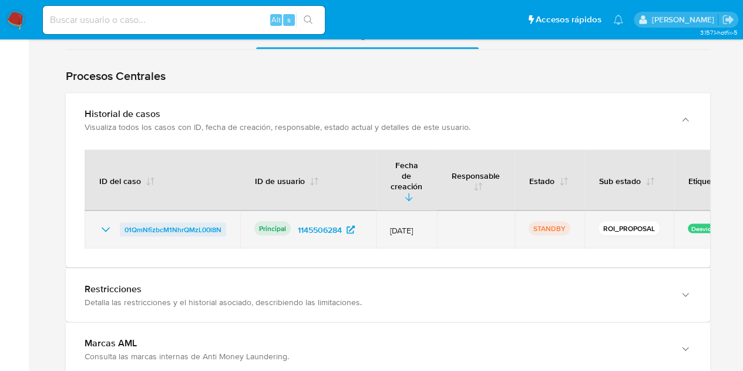
click at [196, 222] on span "01QmNfizbcM1NhrQMzL00l8N" at bounding box center [173, 229] width 97 height 14
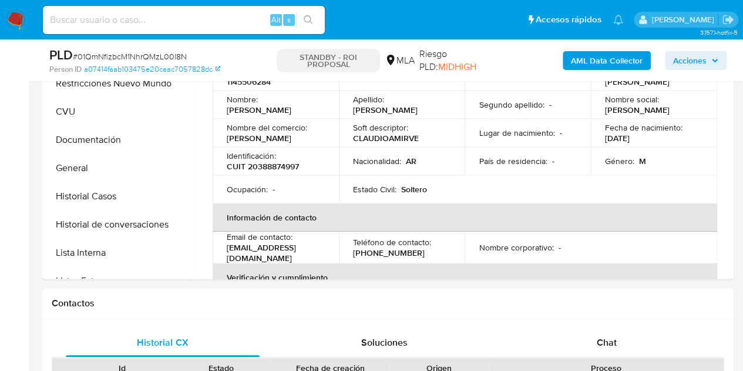
select select "10"
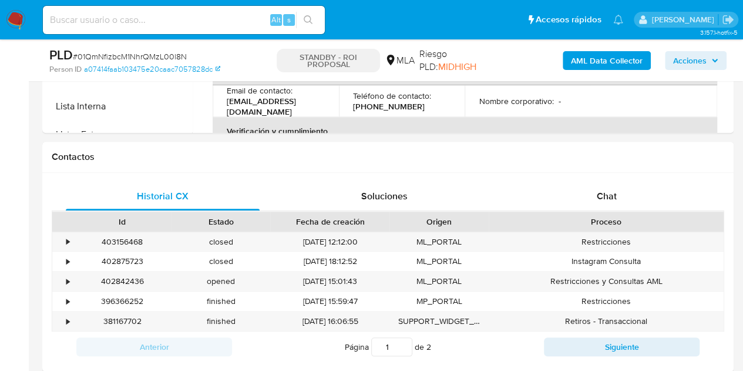
scroll to position [528, 0]
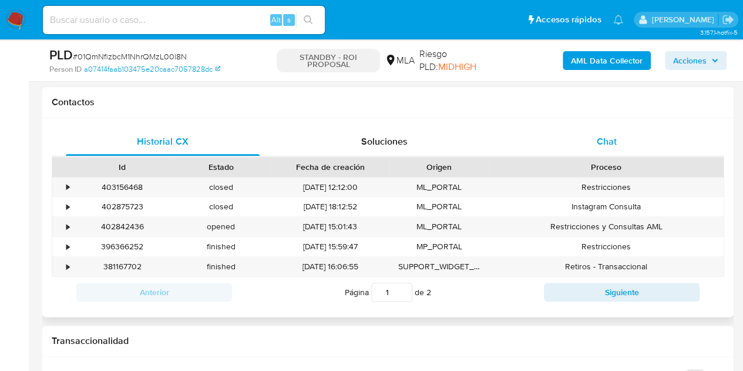
click at [624, 145] on div "Chat" at bounding box center [607, 141] width 194 height 28
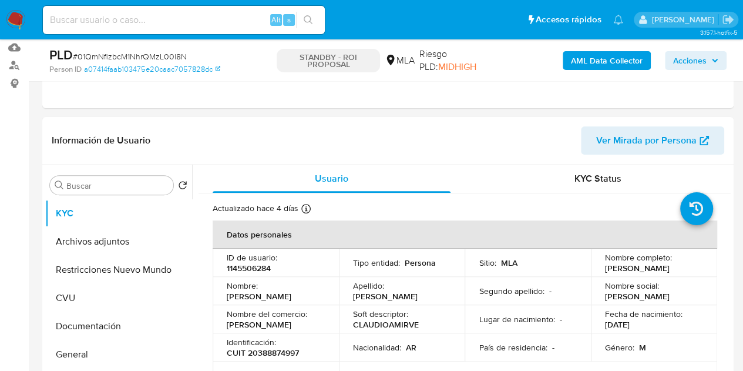
scroll to position [121, 0]
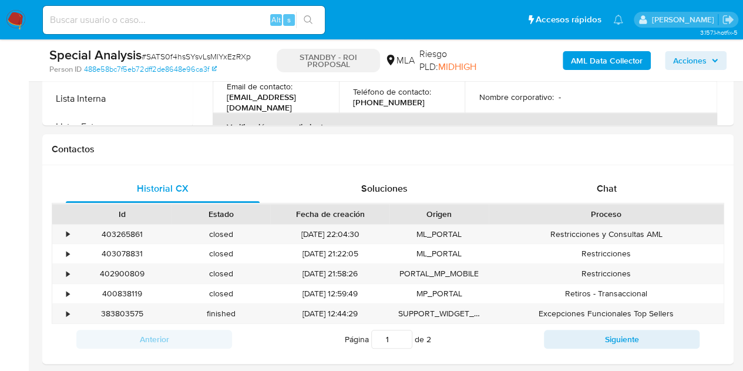
select select "10"
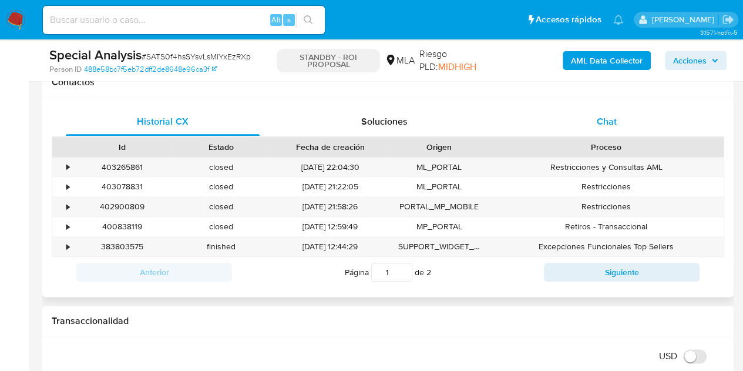
click at [604, 123] on span "Chat" at bounding box center [607, 122] width 20 height 14
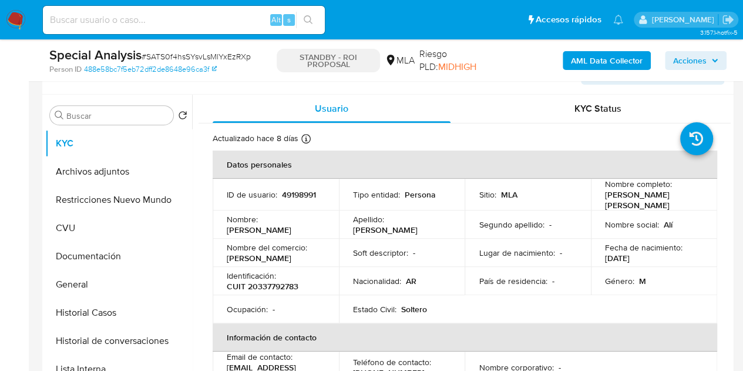
scroll to position [236, 0]
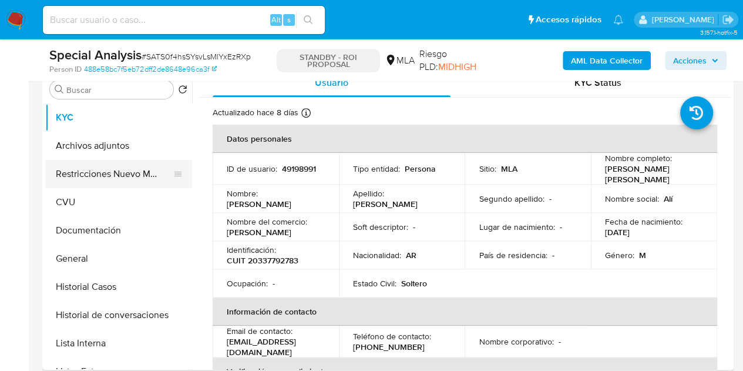
click at [59, 172] on button "Restricciones Nuevo Mundo" at bounding box center [113, 174] width 137 height 28
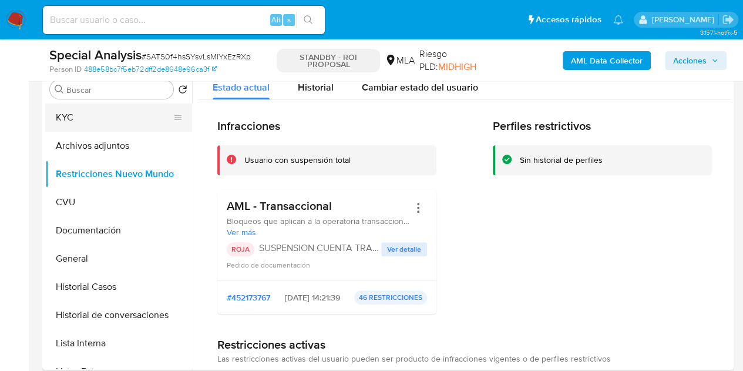
click at [73, 126] on button "KYC" at bounding box center [113, 117] width 137 height 28
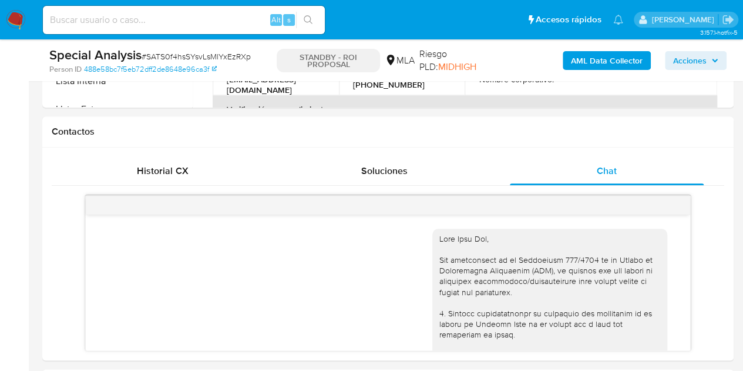
scroll to position [519, 0]
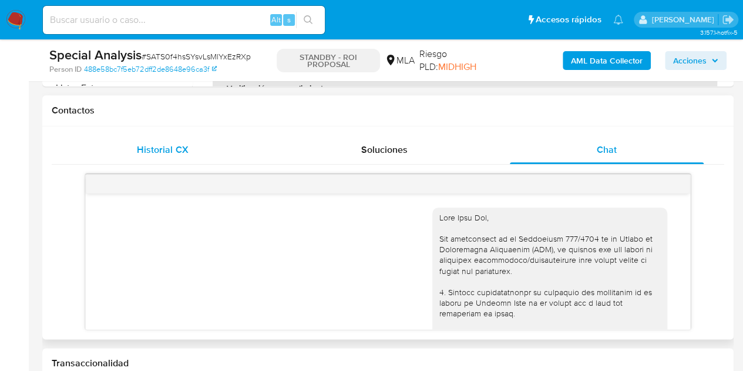
click at [182, 157] on div "Historial CX" at bounding box center [163, 150] width 194 height 28
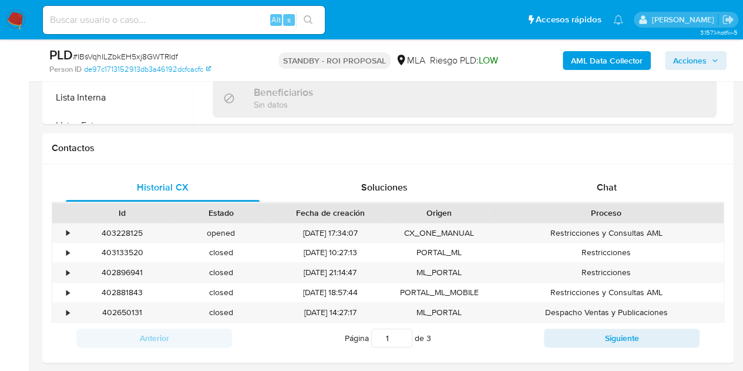
scroll to position [493, 0]
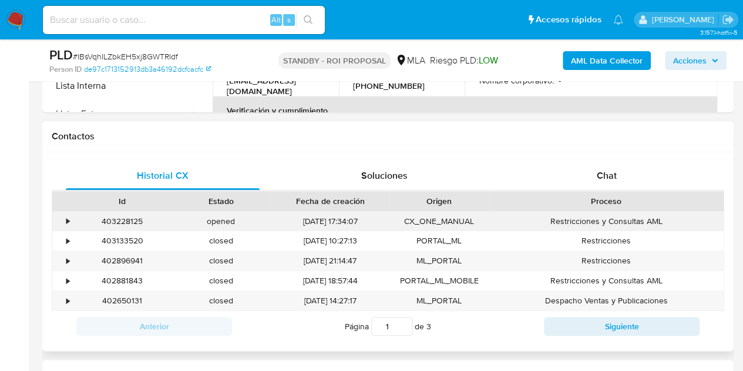
select select "10"
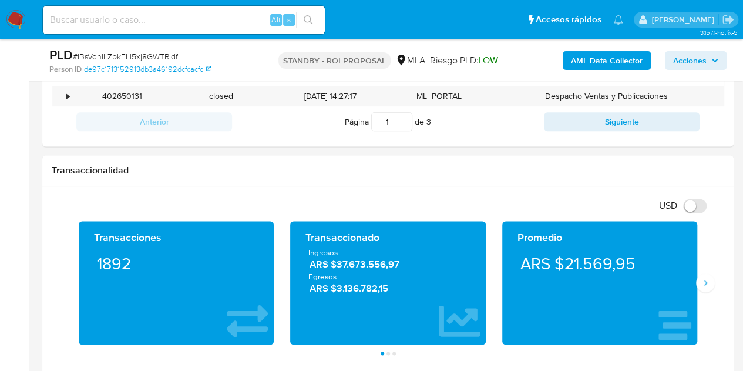
scroll to position [764, 0]
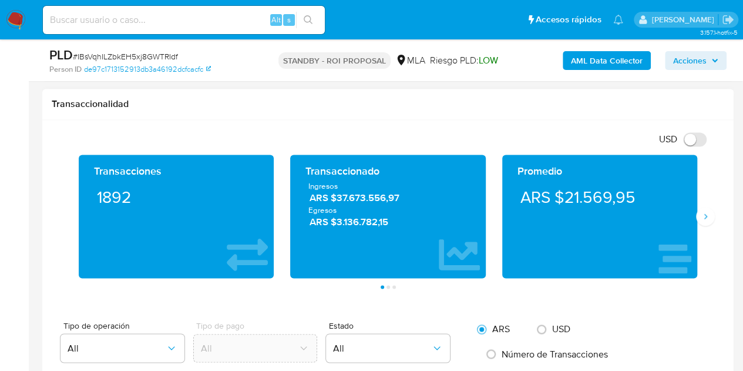
click at [717, 210] on div "Transacciones 1892 Transaccionado Ingresos ARS $37.673.556,97 Egresos ARS $3.13…" at bounding box center [388, 221] width 673 height 134
click at [710, 214] on button "Siguiente" at bounding box center [705, 216] width 19 height 19
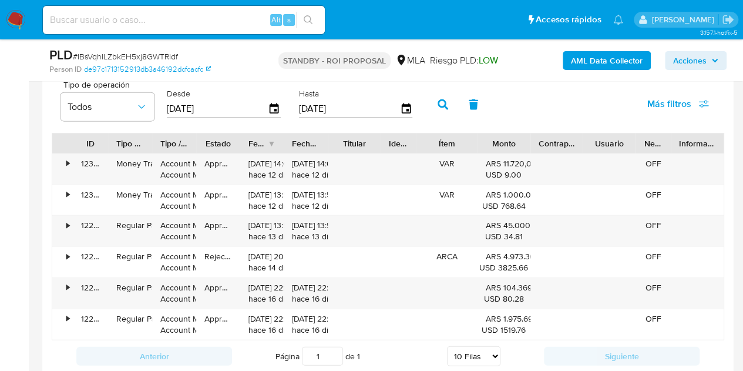
scroll to position [1278, 0]
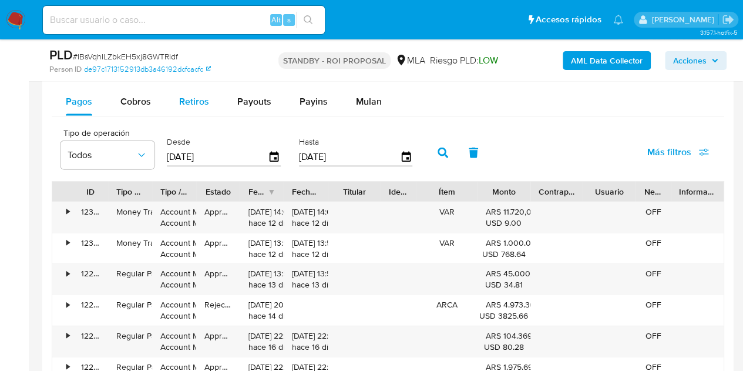
click at [198, 101] on span "Retiros" at bounding box center [194, 102] width 30 height 14
select select "10"
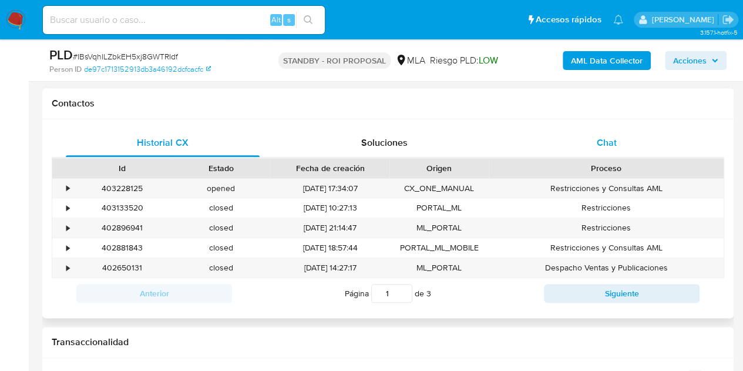
scroll to position [522, 0]
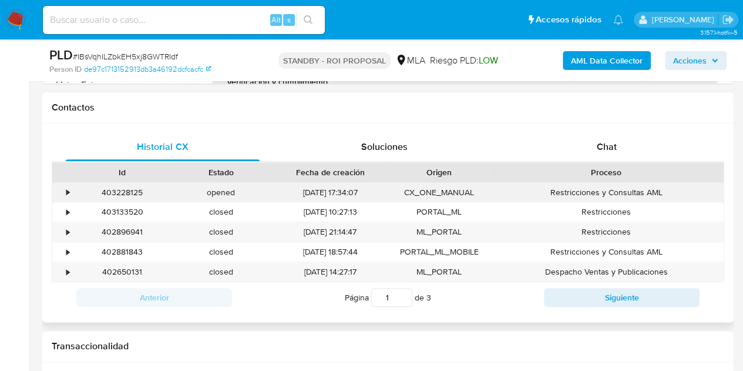
click at [115, 190] on div "403228125" at bounding box center [122, 192] width 99 height 19
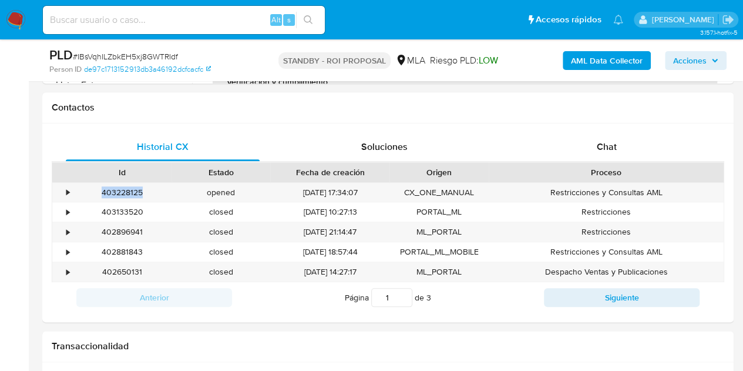
copy div "403228125"
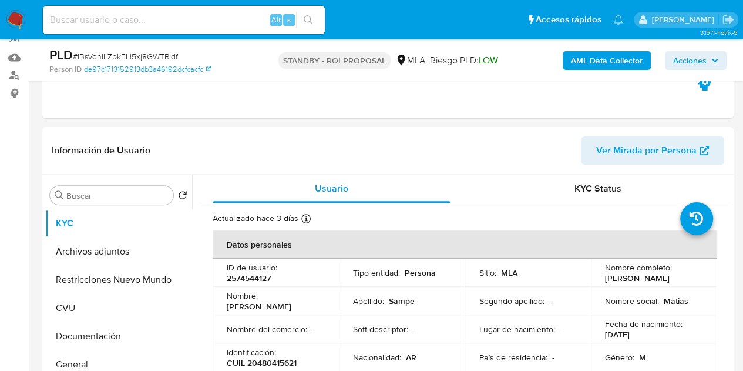
scroll to position [209, 0]
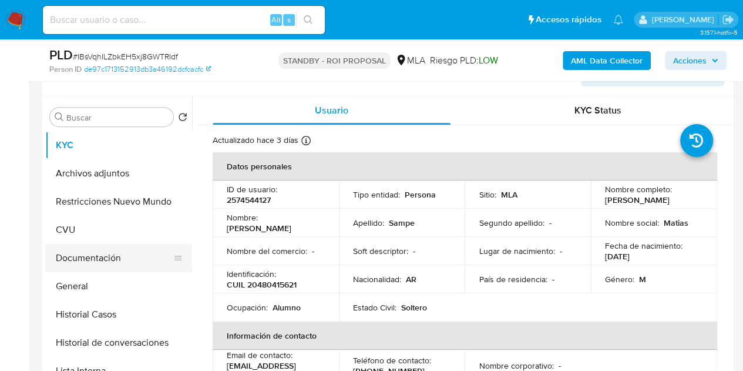
click at [106, 265] on button "Documentación" at bounding box center [113, 258] width 137 height 28
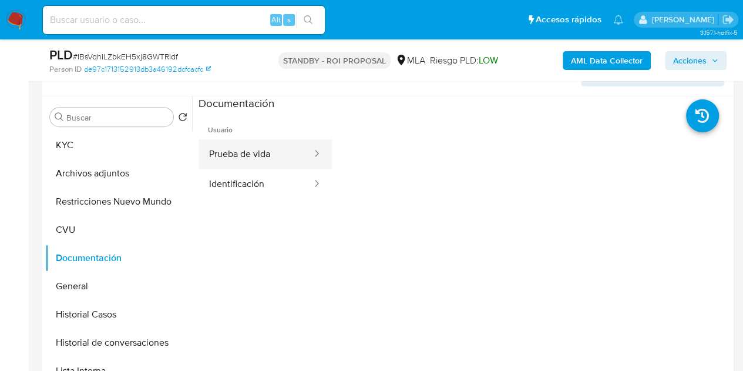
click at [256, 156] on button "Prueba de vida" at bounding box center [256, 154] width 115 height 30
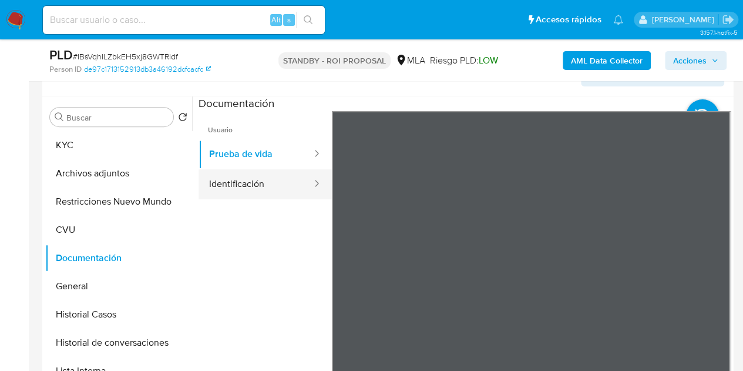
click at [263, 180] on button "Identificación" at bounding box center [256, 184] width 115 height 30
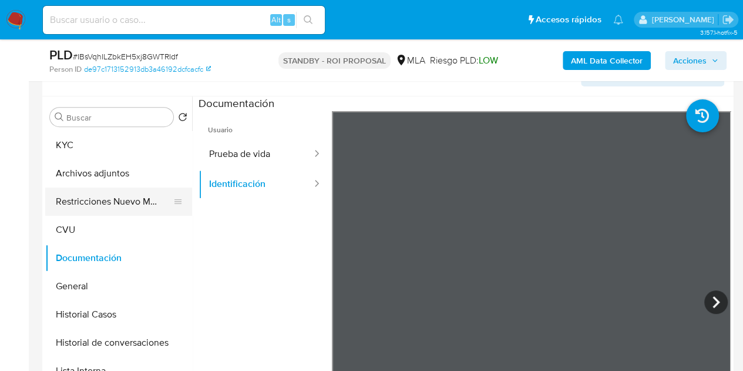
click at [106, 206] on button "Restricciones Nuevo Mundo" at bounding box center [113, 201] width 137 height 28
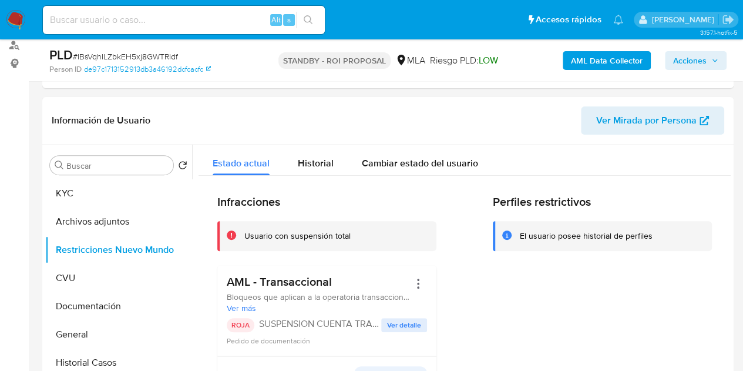
scroll to position [102, 0]
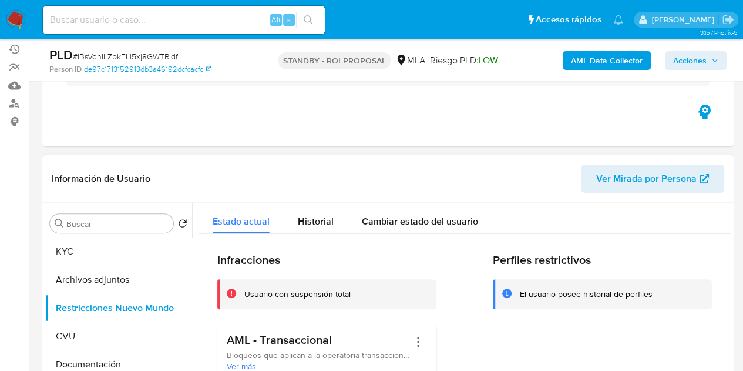
click at [626, 170] on span "Ver Mirada por Persona" at bounding box center [646, 178] width 100 height 28
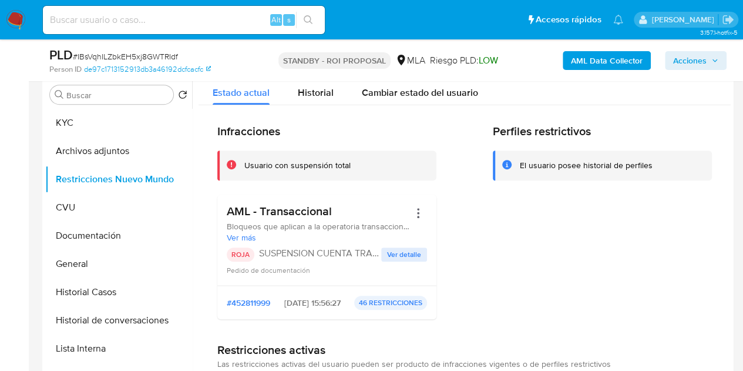
scroll to position [302, 0]
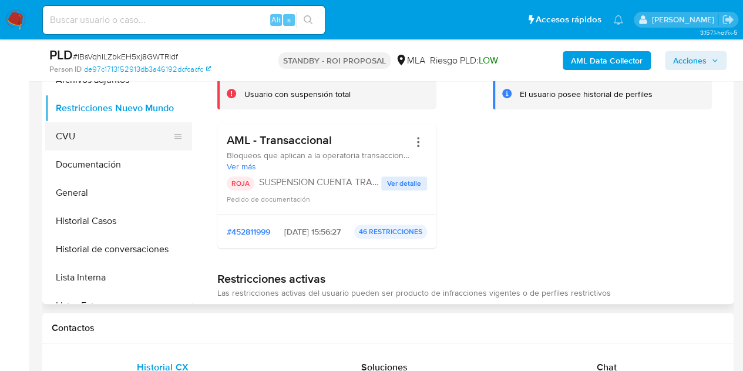
click at [105, 139] on button "CVU" at bounding box center [113, 136] width 137 height 28
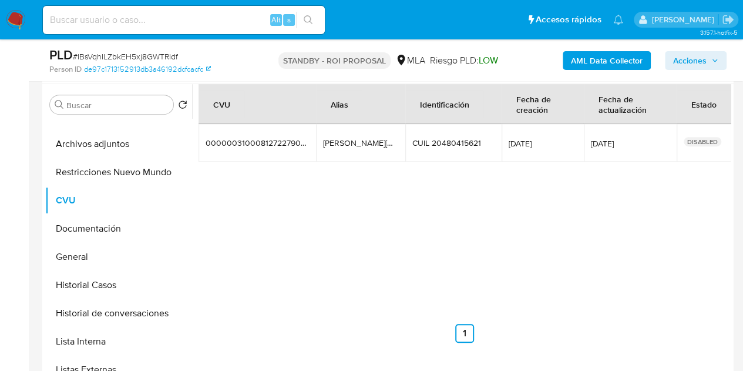
scroll to position [15, 0]
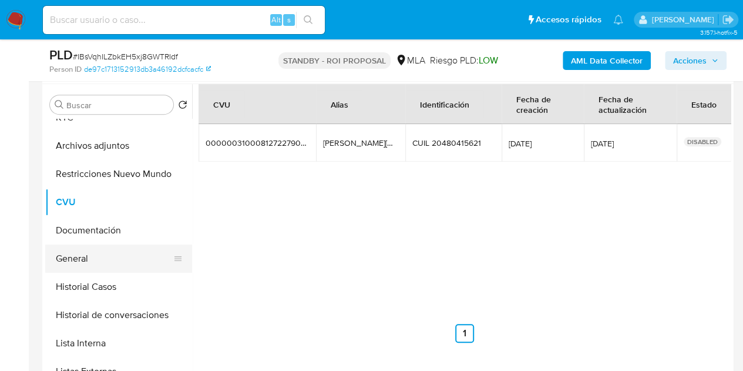
click at [105, 248] on button "General" at bounding box center [113, 258] width 137 height 28
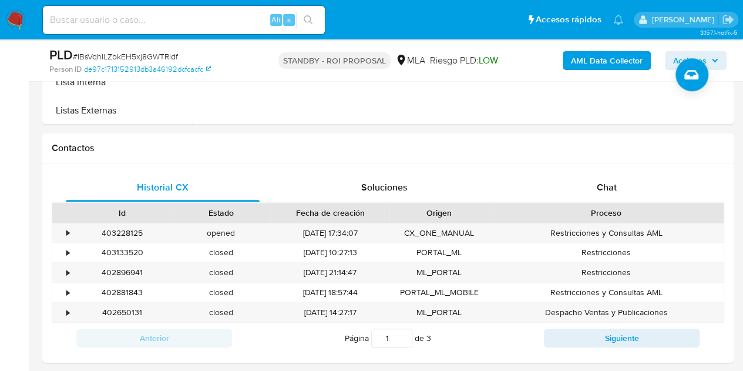
scroll to position [546, 0]
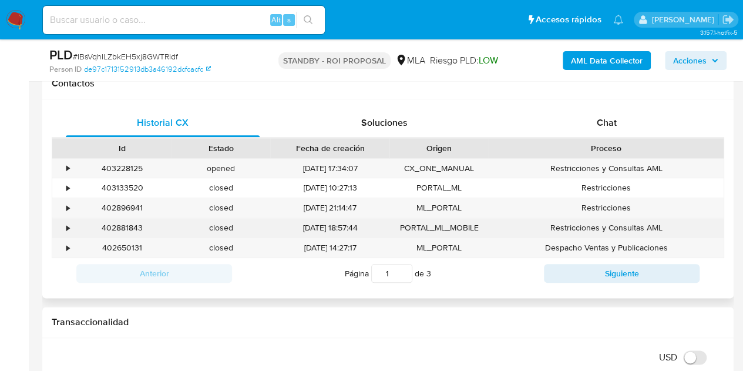
click at [125, 230] on div "402881843" at bounding box center [122, 227] width 99 height 19
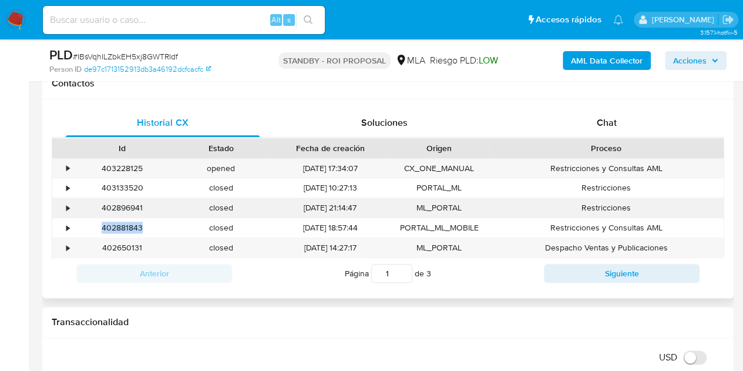
copy div "402881843"
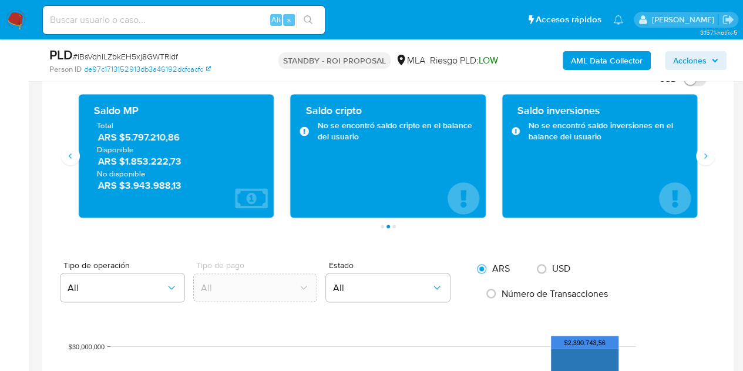
scroll to position [822, 0]
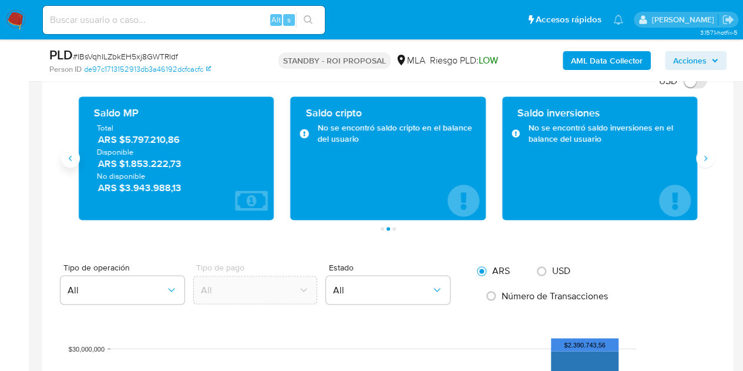
click at [68, 153] on icon "Anterior" at bounding box center [70, 157] width 9 height 9
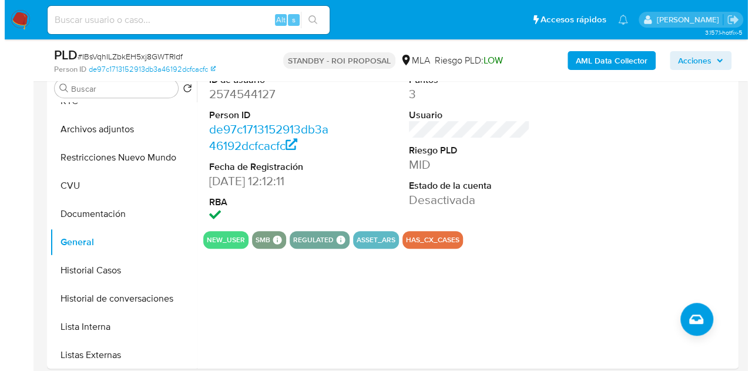
scroll to position [184, 0]
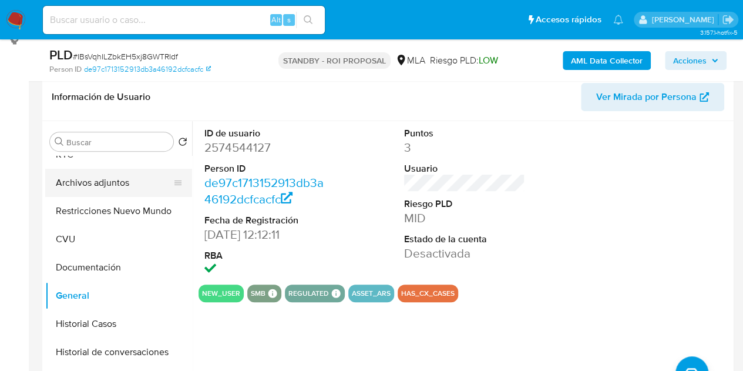
click at [99, 181] on button "Archivos adjuntos" at bounding box center [113, 183] width 137 height 28
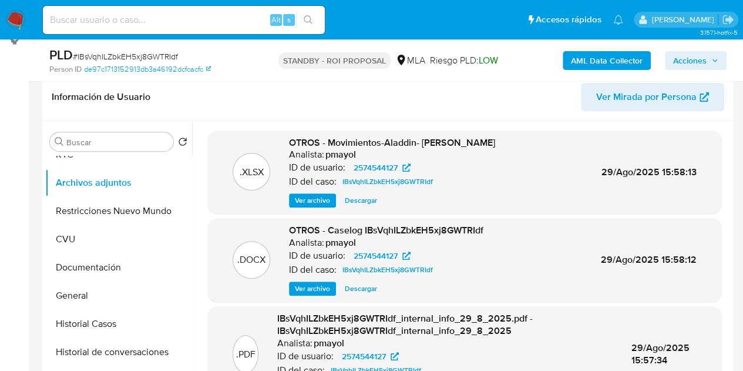
click at [305, 291] on span "Ver archivo" at bounding box center [312, 289] width 35 height 12
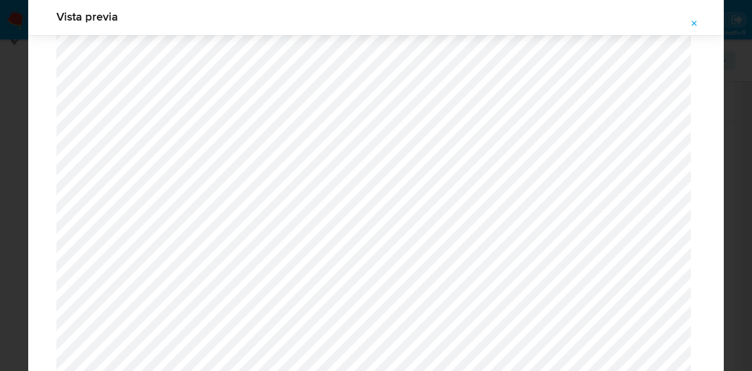
scroll to position [2396, 0]
click at [688, 26] on button "Attachment preview" at bounding box center [694, 23] width 26 height 19
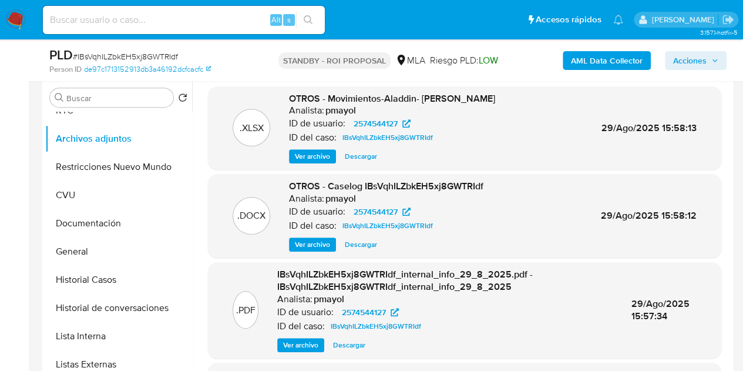
scroll to position [119, 0]
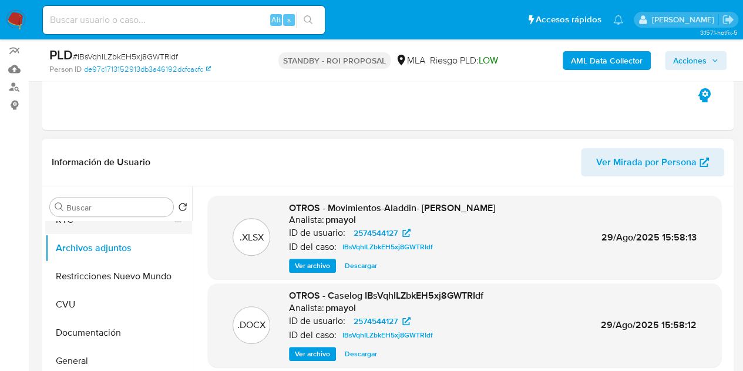
click at [92, 225] on button "KYC" at bounding box center [113, 220] width 137 height 28
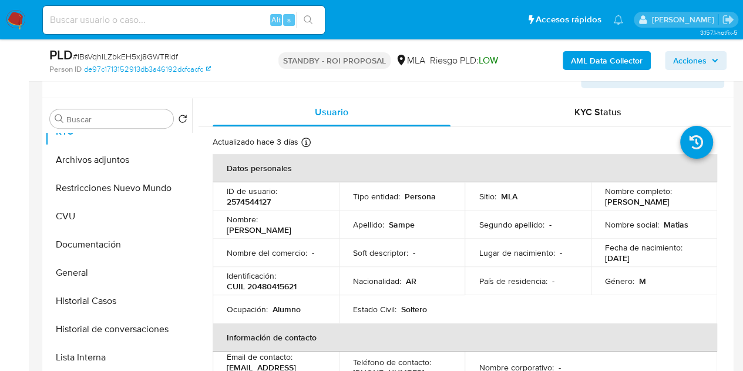
scroll to position [229, 0]
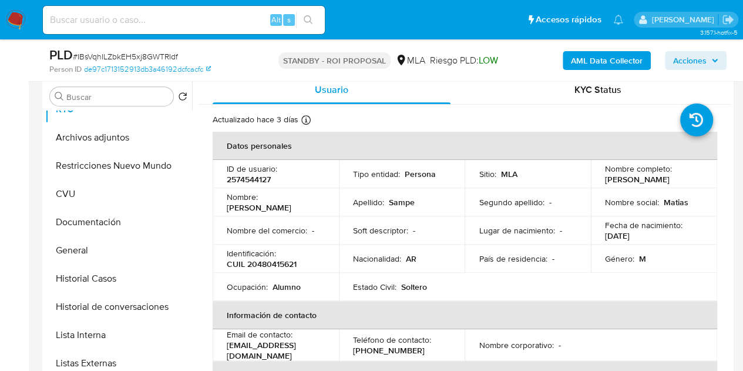
click at [249, 177] on p "2574544127" at bounding box center [249, 179] width 44 height 11
copy p "2574544127"
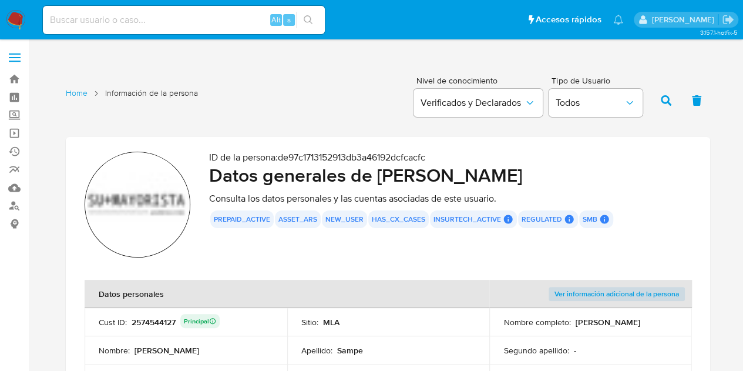
click at [140, 213] on img at bounding box center [138, 205] width 106 height 106
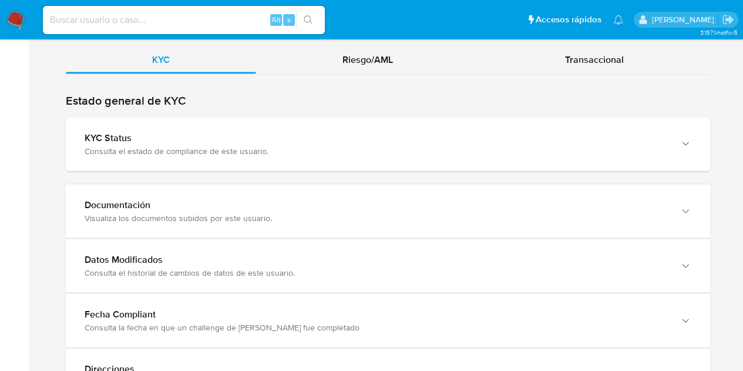
scroll to position [1148, 0]
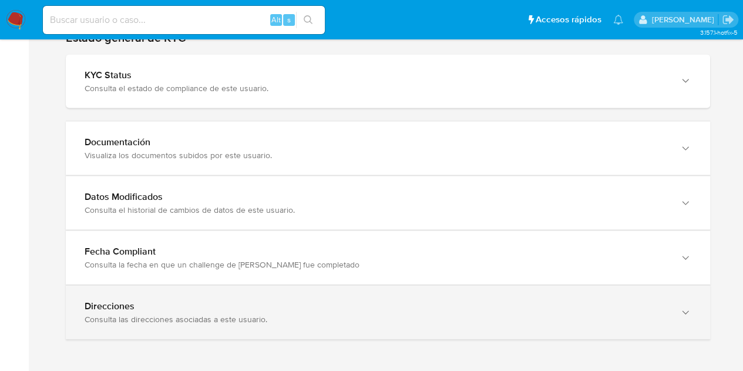
click at [647, 318] on div "Consulta las direcciones asociadas a este usuario." at bounding box center [376, 319] width 583 height 11
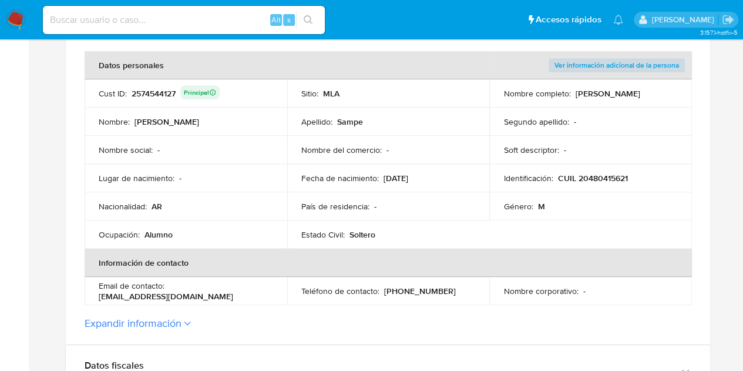
scroll to position [220, 0]
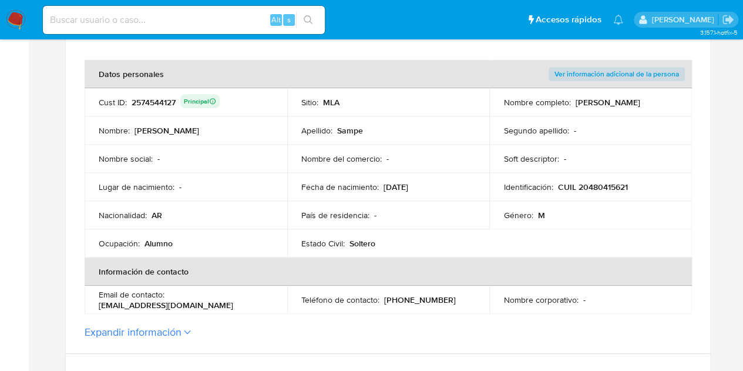
click at [214, 300] on p "goccidshop@gmail.com" at bounding box center [166, 305] width 135 height 11
click at [196, 300] on p "goccidshop@gmail.com" at bounding box center [166, 305] width 135 height 11
click at [164, 300] on p "Email de contacto :" at bounding box center [132, 294] width 66 height 11
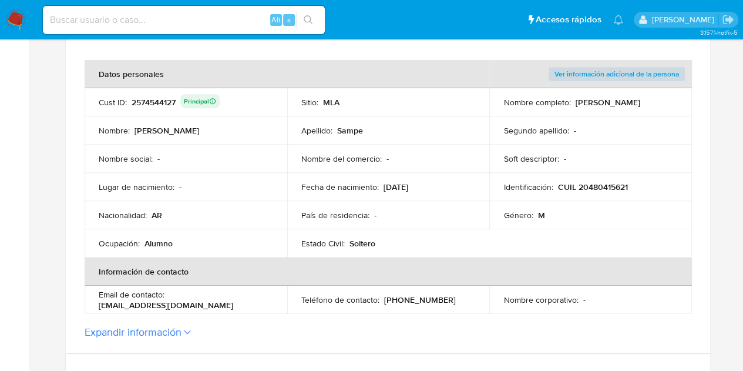
drag, startPoint x: 170, startPoint y: 298, endPoint x: 261, endPoint y: 295, distance: 90.5
click at [261, 295] on div "Email de contacto : goccidshop@gmail.com" at bounding box center [186, 299] width 174 height 21
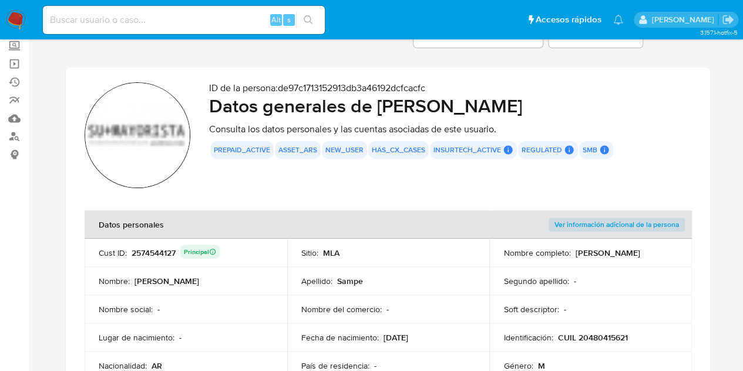
scroll to position [61, 0]
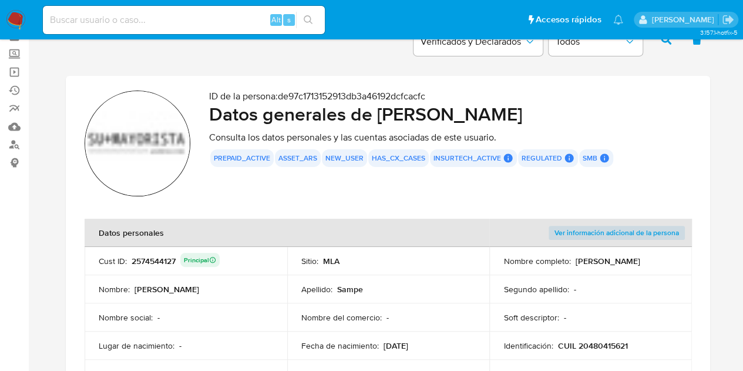
click at [599, 343] on p "CUIL 20480415621" at bounding box center [592, 345] width 70 height 11
click at [15, 142] on link "Buscador de personas" at bounding box center [70, 145] width 140 height 18
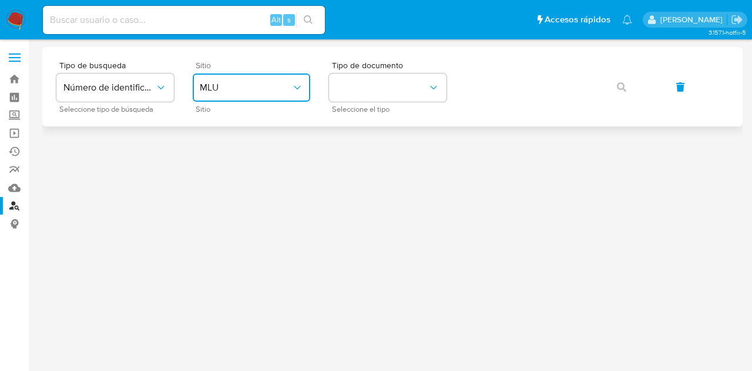
click at [243, 73] on button "MLU" at bounding box center [251, 87] width 117 height 28
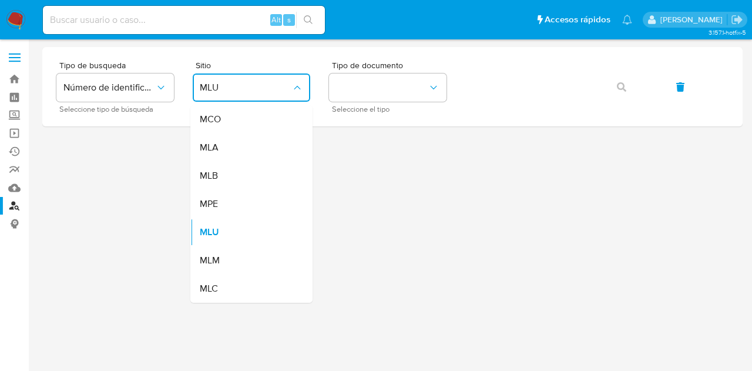
drag, startPoint x: 257, startPoint y: 169, endPoint x: 264, endPoint y: 156, distance: 14.4
click at [258, 166] on div "MLB" at bounding box center [248, 176] width 96 height 28
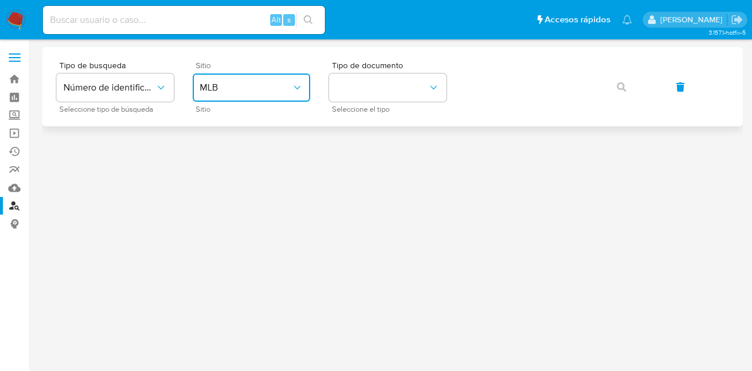
click at [258, 84] on span "MLB" at bounding box center [246, 88] width 92 height 12
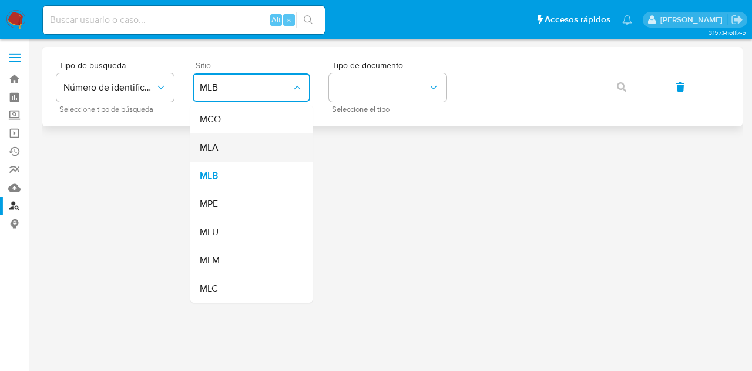
click at [254, 147] on div "MLA" at bounding box center [248, 147] width 96 height 28
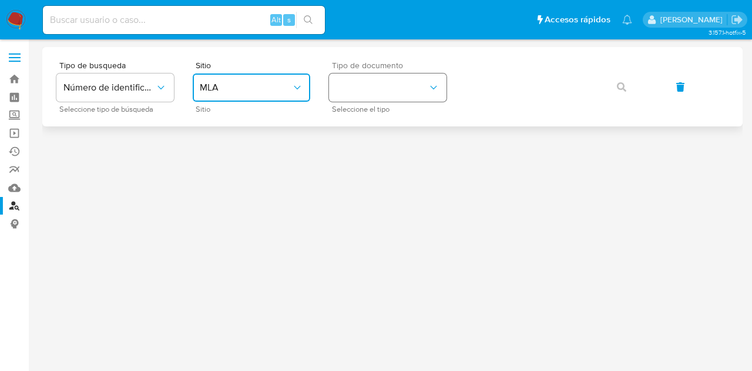
click at [389, 93] on button "identificationType" at bounding box center [387, 87] width 117 height 28
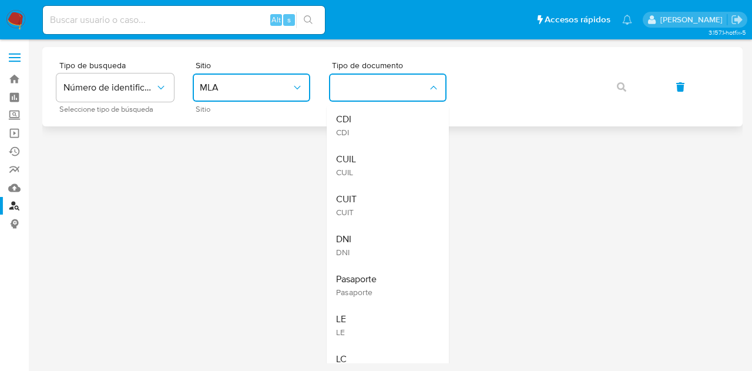
drag, startPoint x: 380, startPoint y: 162, endPoint x: 473, endPoint y: 106, distance: 108.0
click at [387, 157] on div "CUIL CUIL" at bounding box center [384, 165] width 96 height 40
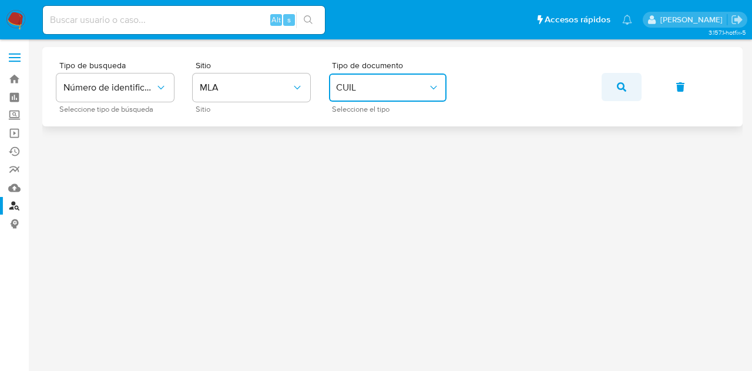
click at [620, 89] on icon "button" at bounding box center [621, 86] width 9 height 9
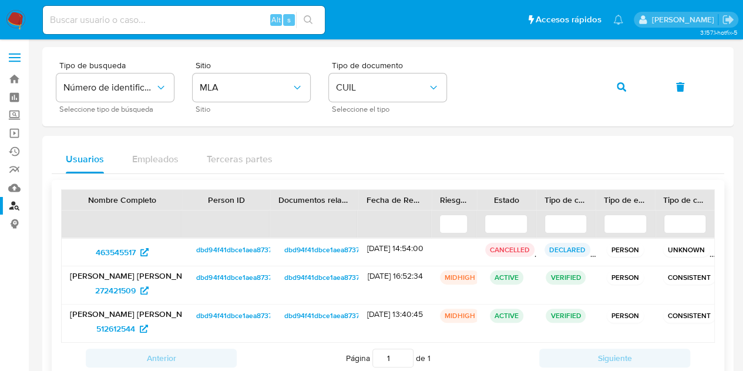
click at [211, 278] on span "dbd94f41dbce1aea87376b0ec86abe05" at bounding box center [257, 277] width 123 height 14
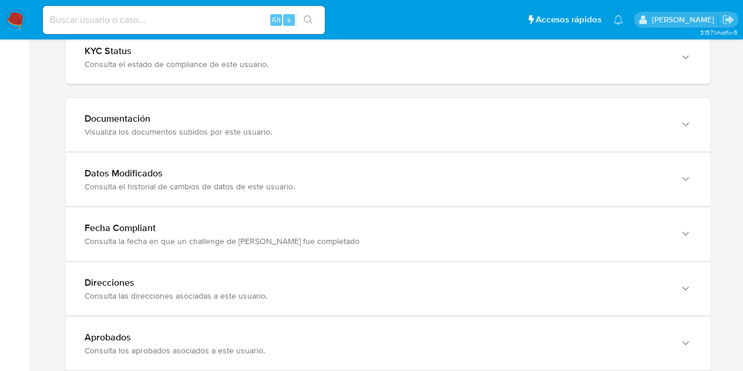
scroll to position [1202, 0]
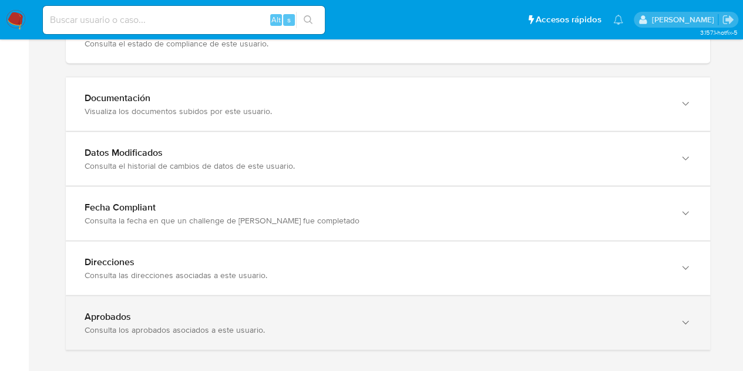
click at [678, 315] on div "button" at bounding box center [684, 323] width 14 height 24
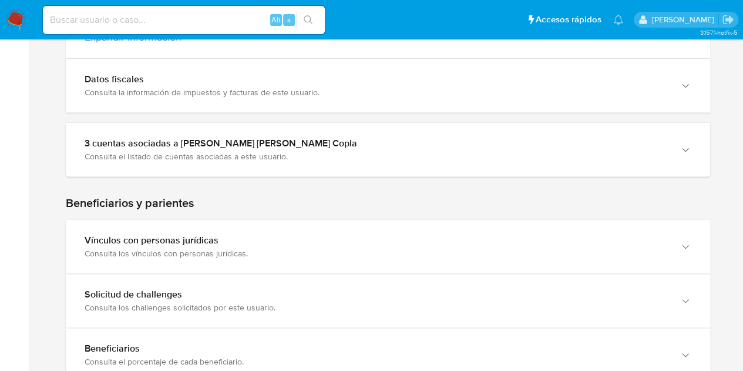
scroll to position [526, 0]
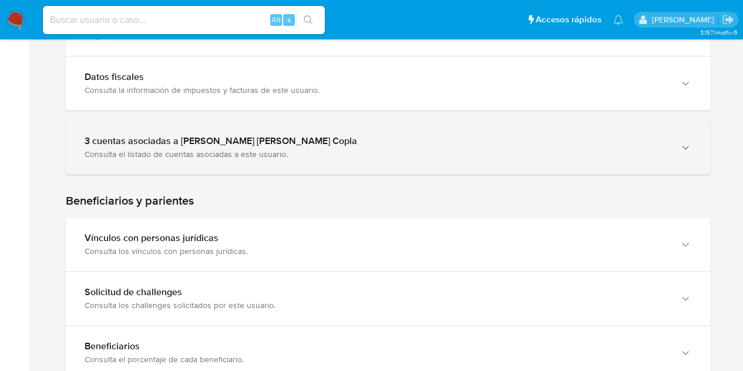
click at [657, 125] on div "3 cuentas asociadas a [PERSON_NAME] [PERSON_NAME] Copla Consulta el listado de …" at bounding box center [388, 146] width 644 height 53
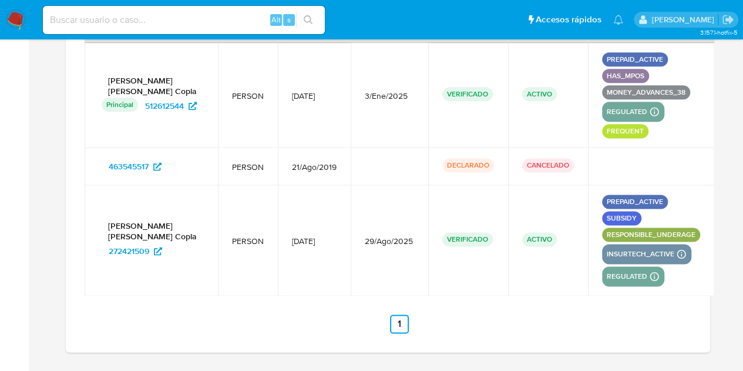
scroll to position [676, 0]
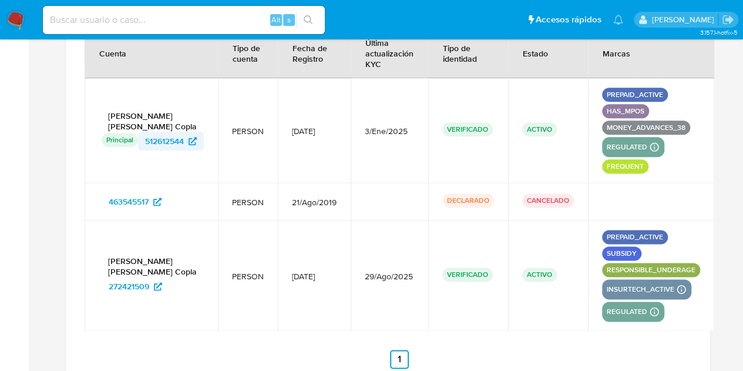
click at [163, 132] on span "512612544" at bounding box center [164, 141] width 39 height 19
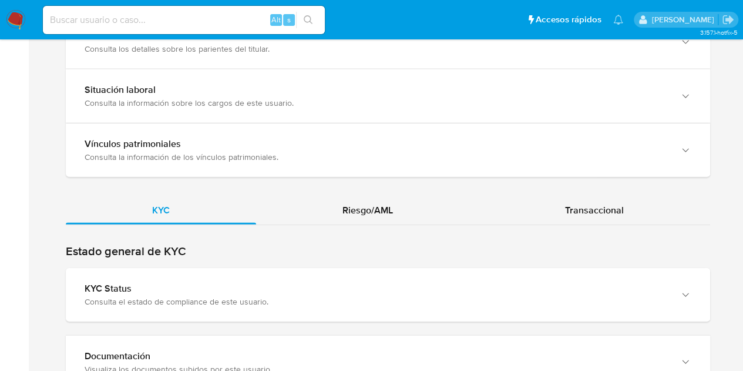
scroll to position [1317, 0]
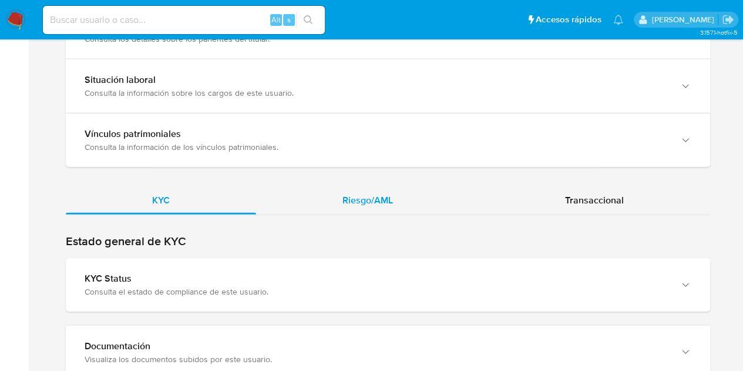
click at [417, 190] on div "Riesgo/AML" at bounding box center [367, 200] width 223 height 28
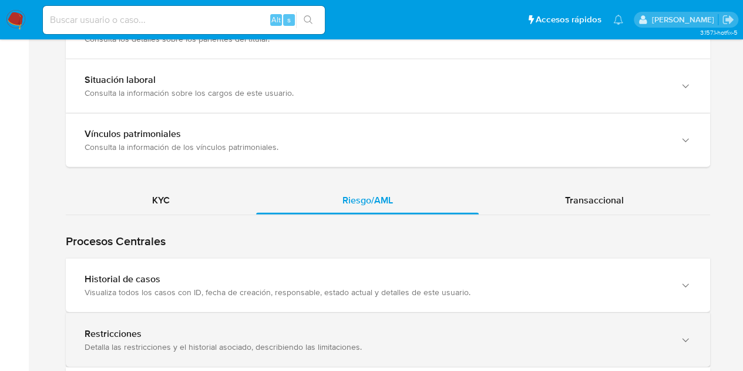
click at [251, 287] on div "Visualiza todos los casos con ID, fecha de creación, responsable, estado actual…" at bounding box center [376, 292] width 583 height 11
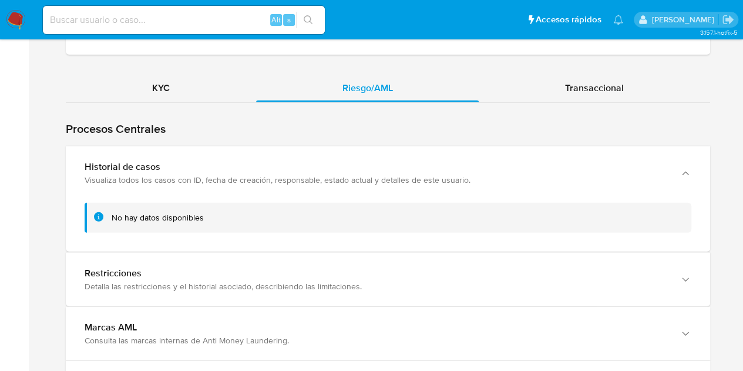
scroll to position [1445, 0]
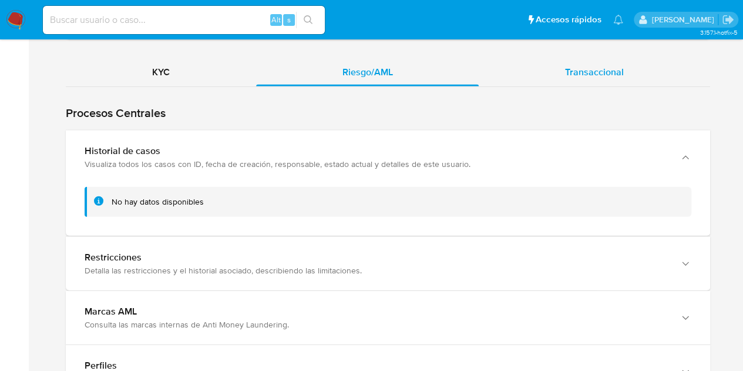
click at [605, 58] on div "Transaccional" at bounding box center [594, 72] width 231 height 28
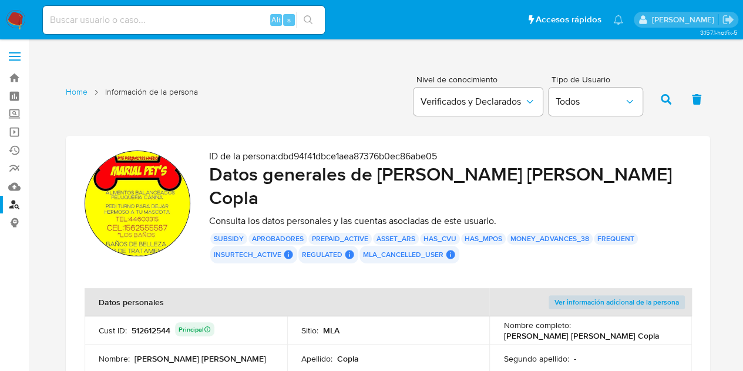
scroll to position [0, 0]
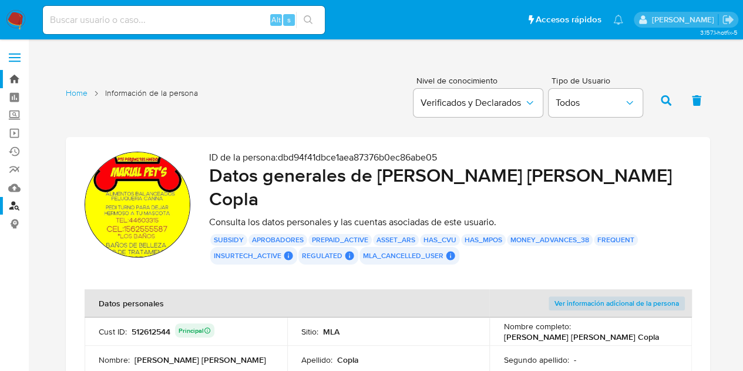
click at [17, 79] on link "Bandeja" at bounding box center [70, 79] width 140 height 18
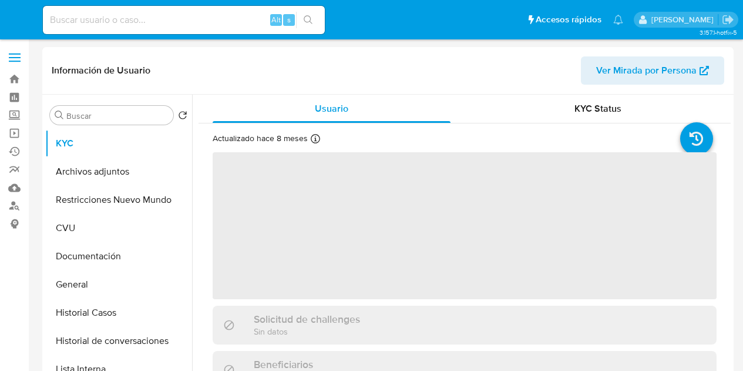
select select "10"
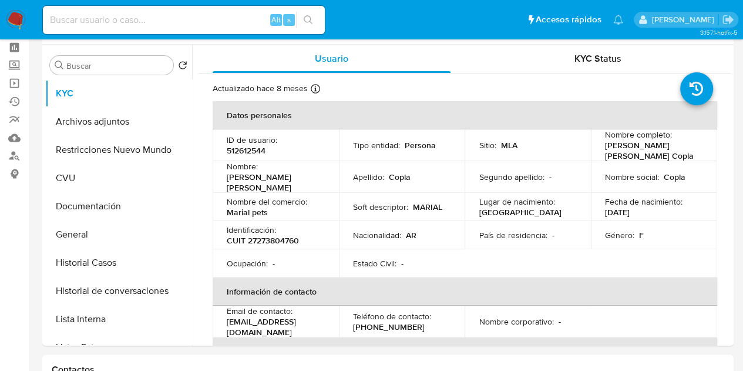
scroll to position [46, 0]
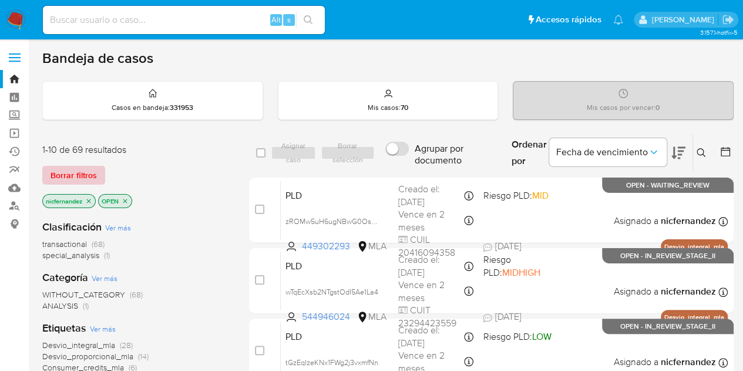
click at [83, 172] on span "Borrar filtros" at bounding box center [74, 175] width 46 height 16
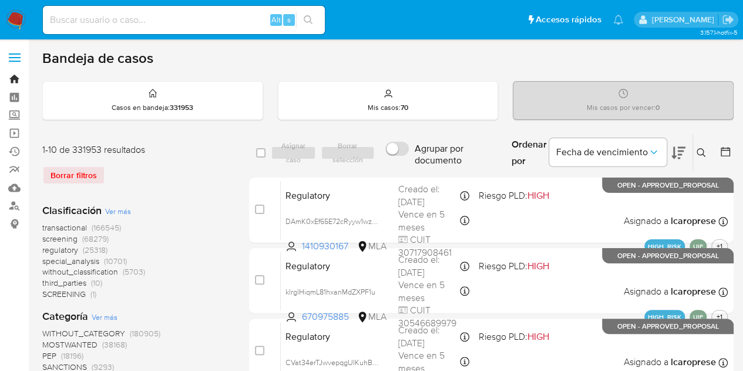
click at [15, 75] on link "Bandeja" at bounding box center [70, 79] width 140 height 18
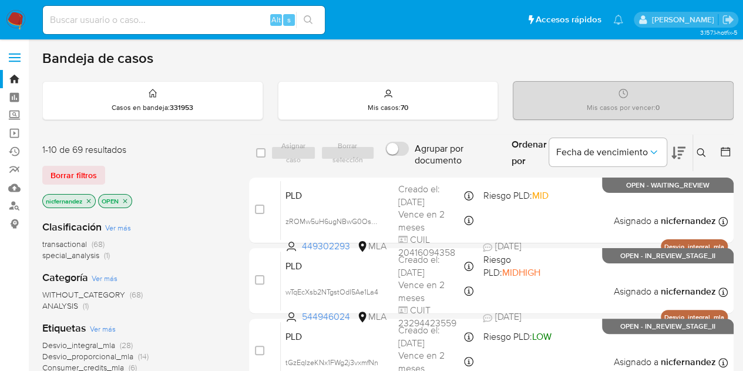
click at [91, 200] on icon "close-filter" at bounding box center [88, 200] width 7 height 7
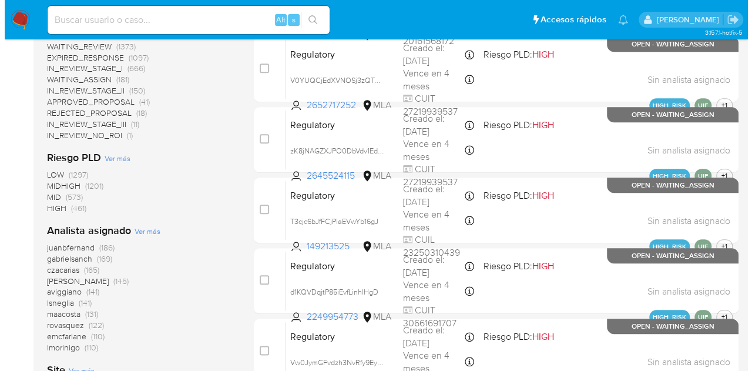
scroll to position [578, 0]
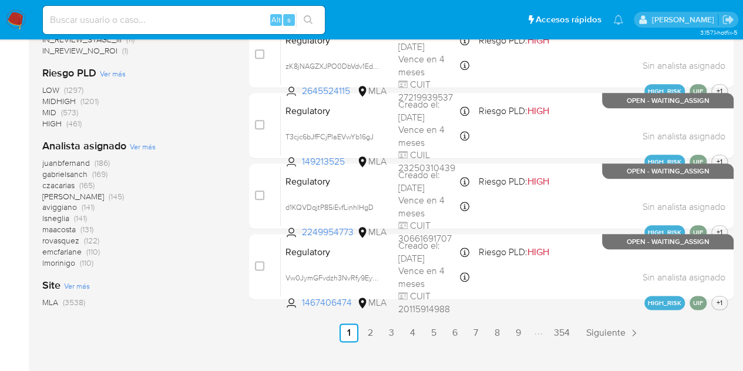
click at [141, 146] on span "Ver más" at bounding box center [143, 146] width 26 height 11
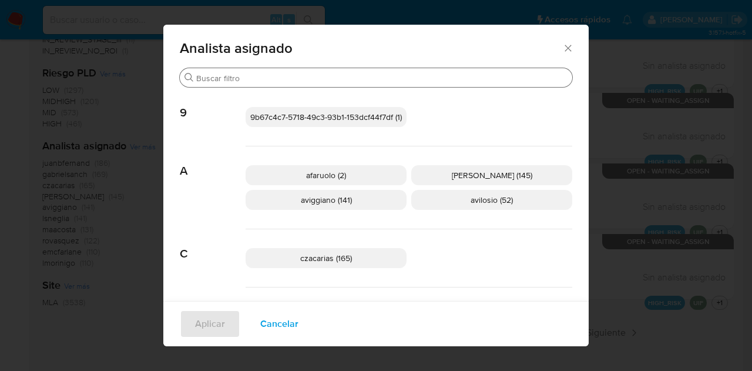
click at [341, 80] on input "Buscar" at bounding box center [381, 78] width 371 height 11
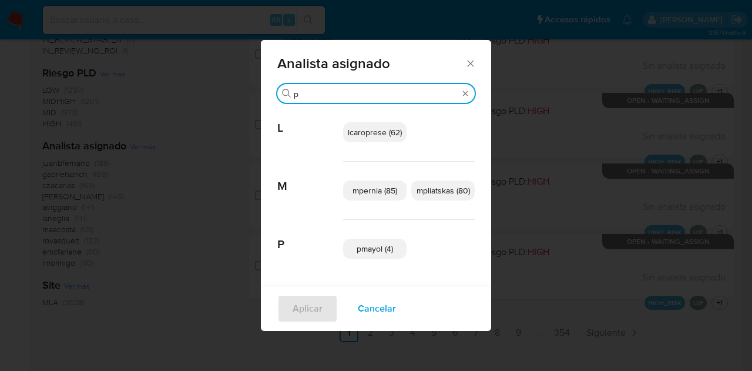
type input "p"
click at [374, 239] on p "pmayol (4)" at bounding box center [374, 249] width 63 height 20
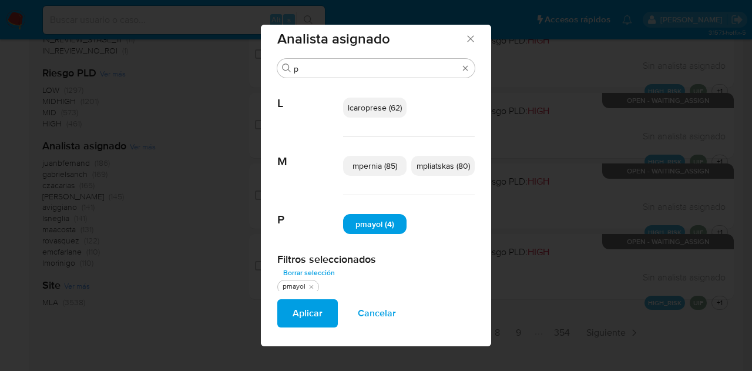
scroll to position [12, 0]
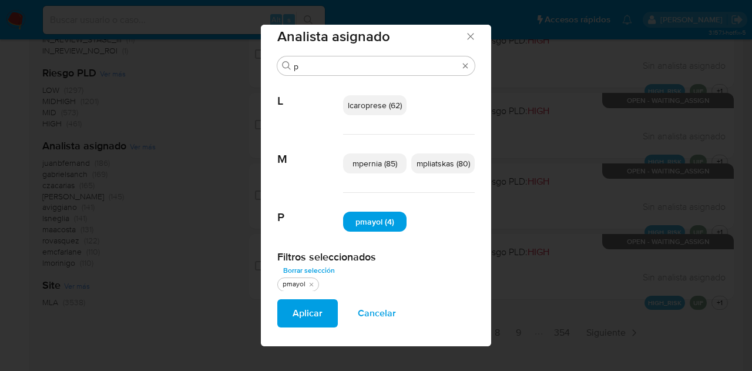
click at [315, 315] on span "Aplicar" at bounding box center [308, 313] width 30 height 26
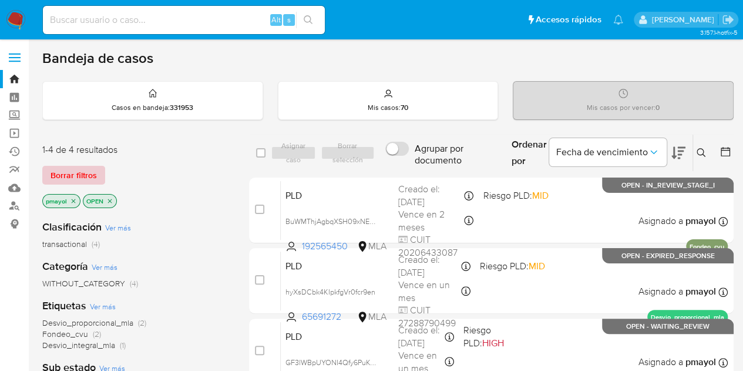
click at [99, 177] on button "Borrar filtros" at bounding box center [73, 175] width 63 height 19
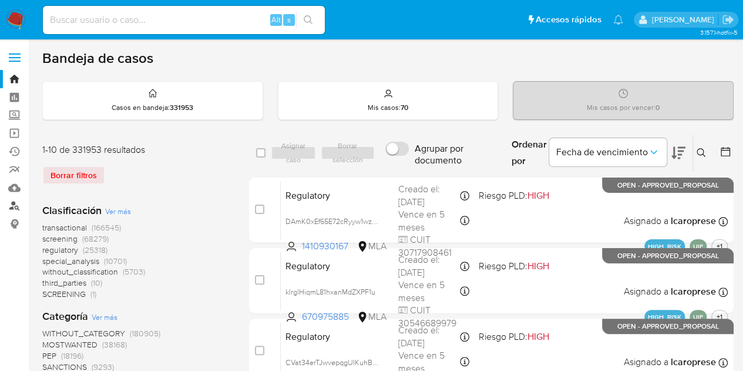
click at [13, 203] on link "Buscador de personas" at bounding box center [70, 206] width 140 height 18
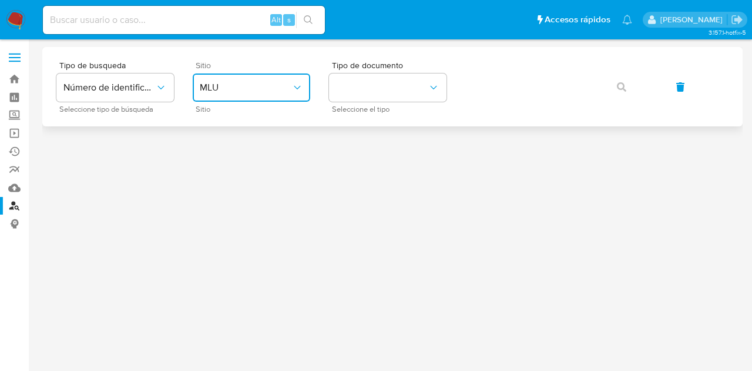
click at [251, 74] on button "MLU" at bounding box center [251, 87] width 117 height 28
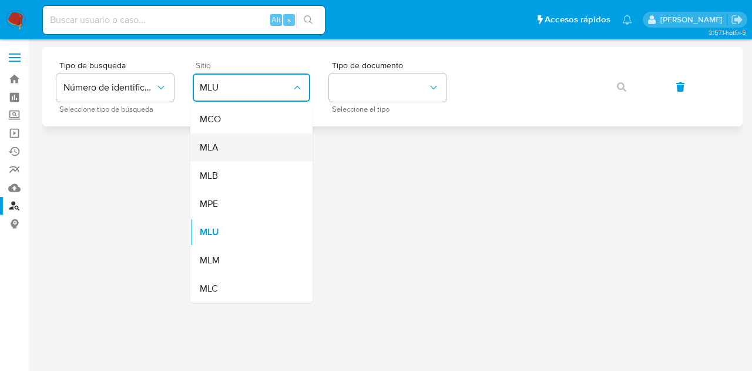
click at [257, 154] on div "MLA" at bounding box center [248, 147] width 96 height 28
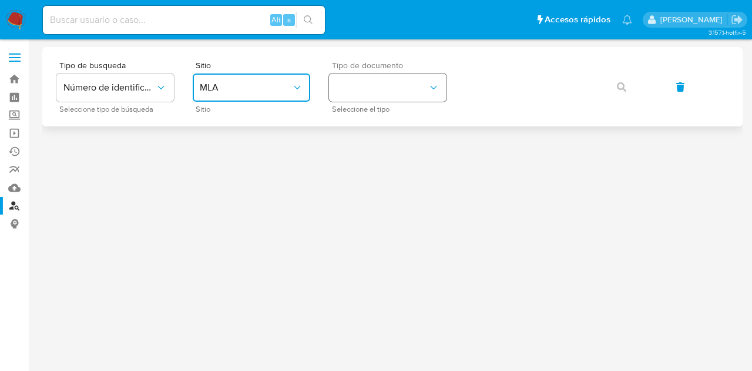
click at [375, 95] on button "identificationType" at bounding box center [387, 87] width 117 height 28
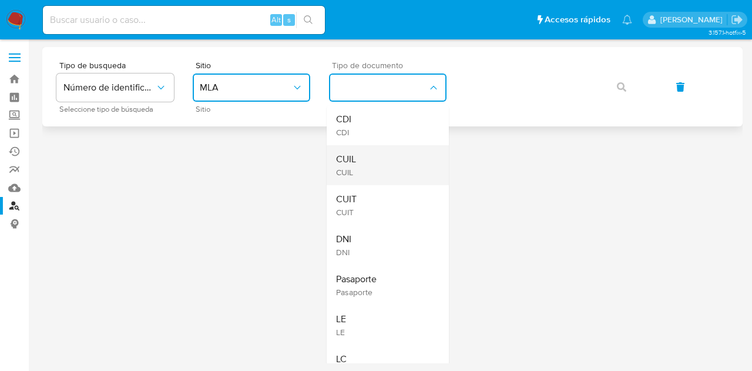
click at [390, 153] on div "CUIL CUIL" at bounding box center [384, 165] width 96 height 40
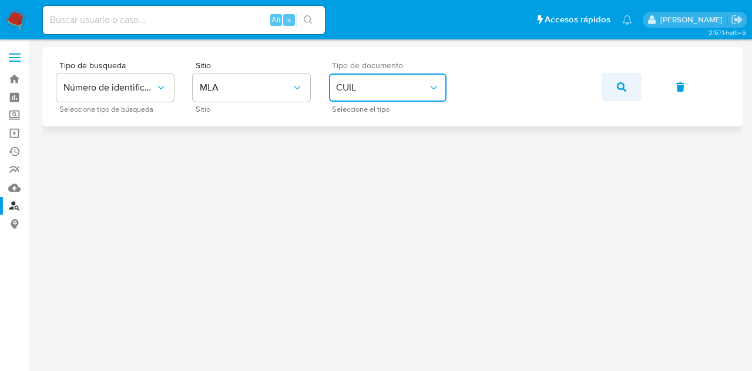
click at [620, 85] on icon "button" at bounding box center [621, 86] width 9 height 9
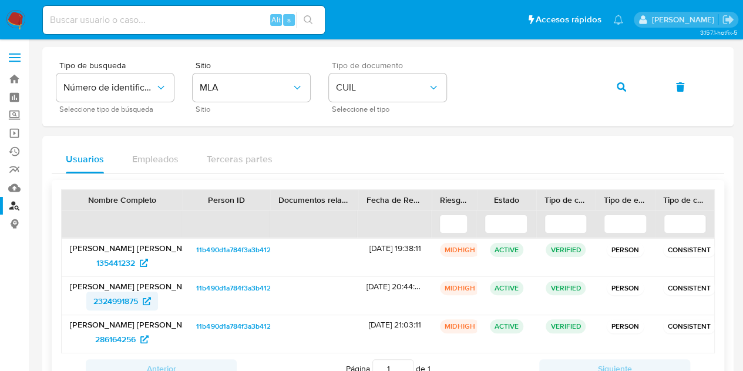
click at [114, 301] on span "2324991875" at bounding box center [115, 300] width 45 height 19
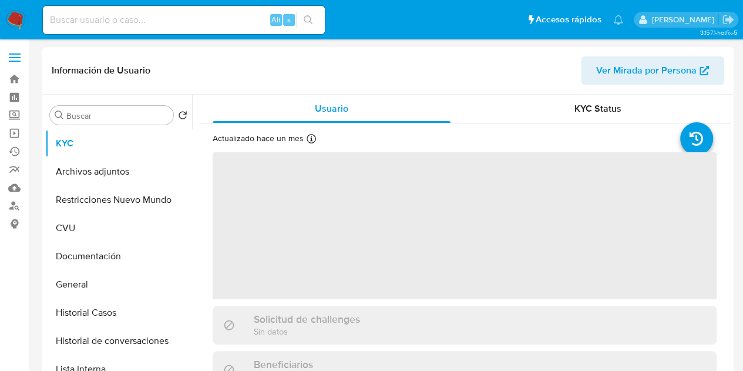
click at [610, 63] on span "Ver Mirada por Persona" at bounding box center [646, 70] width 100 height 28
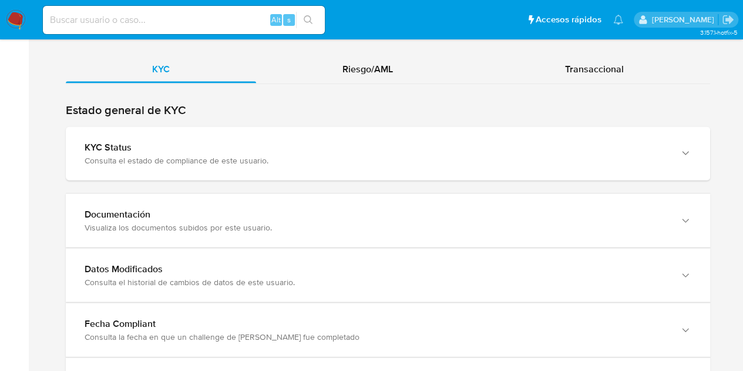
scroll to position [1101, 0]
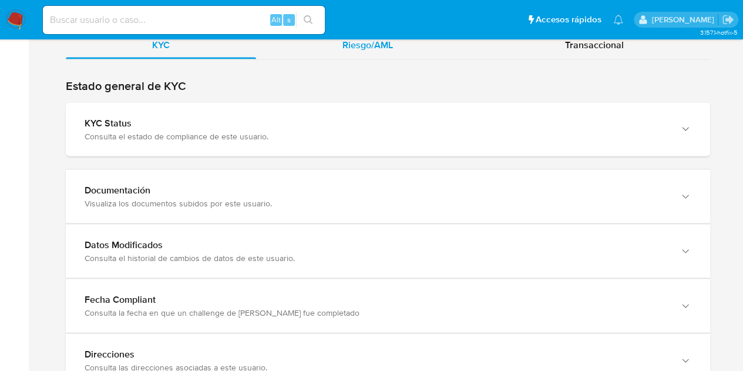
click at [378, 46] on span "Riesgo/AML" at bounding box center [367, 45] width 51 height 14
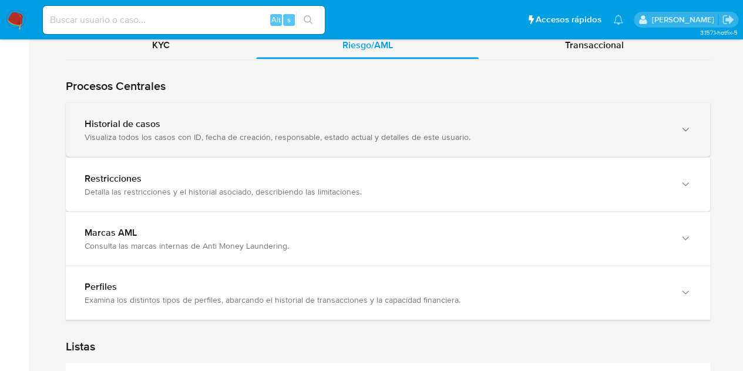
click at [114, 139] on div "Historial de casos Visualiza todos los casos con ID, fecha de creación, respons…" at bounding box center [388, 129] width 644 height 53
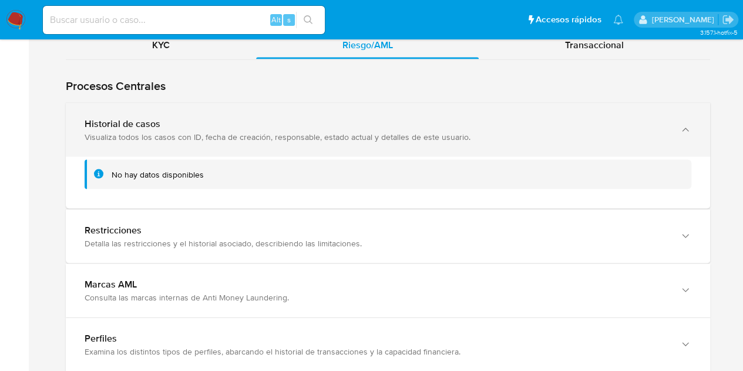
click at [114, 139] on div "Historial de casos Visualiza todos los casos con ID, fecha de creación, respons…" at bounding box center [388, 129] width 644 height 53
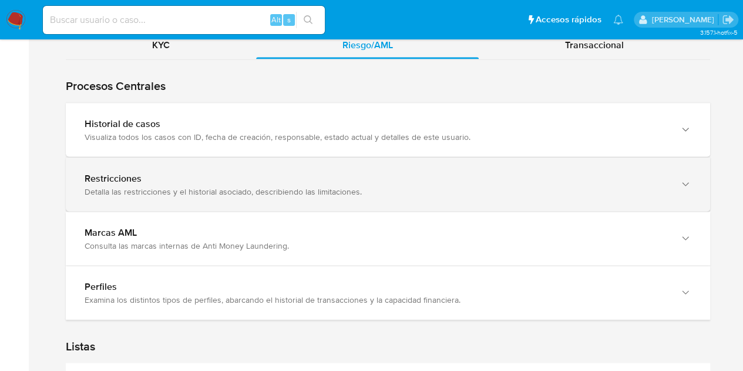
click at [146, 190] on div "Detalla las restricciones y el historial asociado, describiendo las limitacione…" at bounding box center [376, 191] width 583 height 11
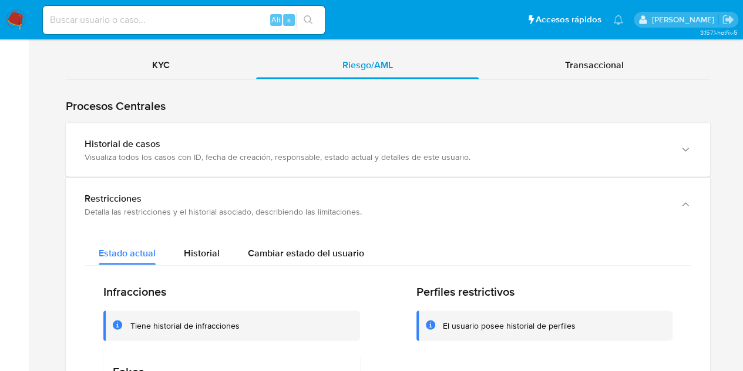
scroll to position [1079, 0]
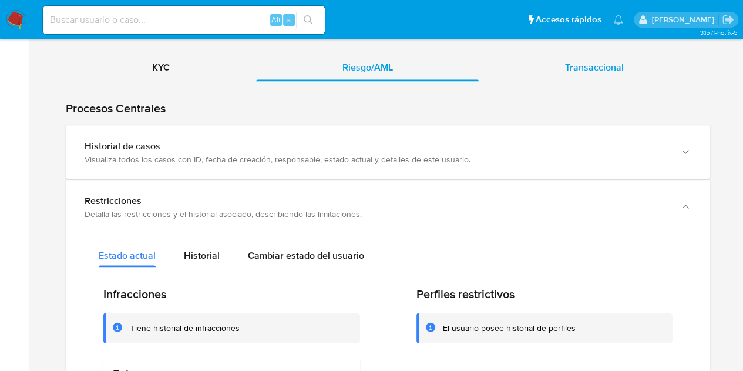
click at [600, 72] on div "Transaccional" at bounding box center [594, 67] width 231 height 28
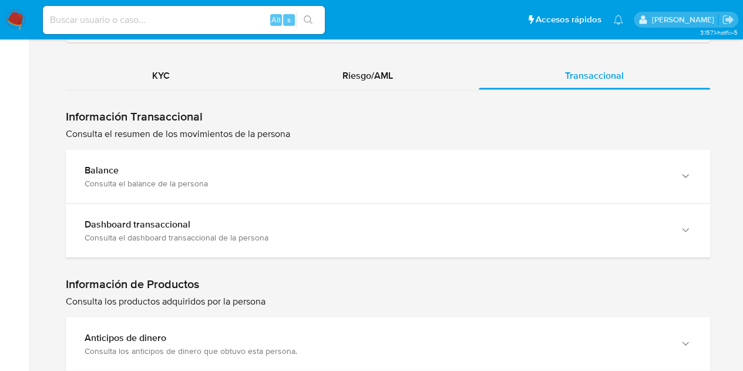
scroll to position [1108, 0]
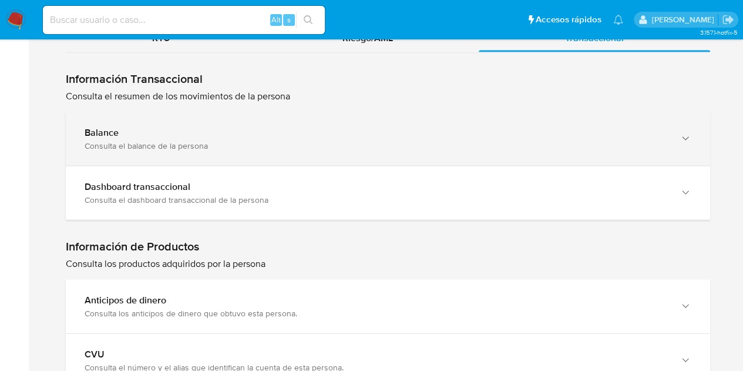
drag, startPoint x: 660, startPoint y: 156, endPoint x: 654, endPoint y: 161, distance: 7.5
click at [659, 156] on div "Balance Consulta el balance de la persona" at bounding box center [388, 138] width 644 height 53
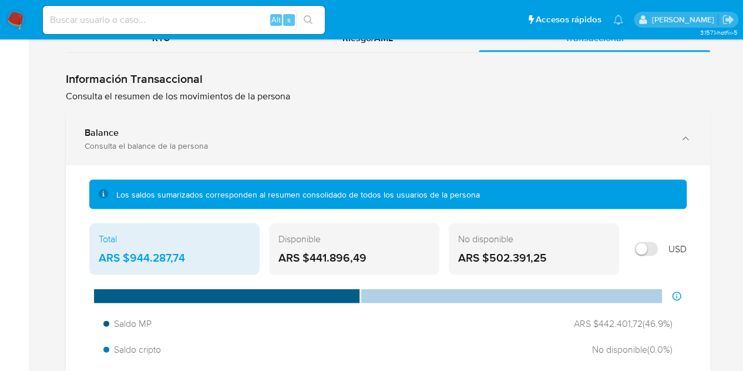
click at [633, 133] on div "Balance" at bounding box center [376, 132] width 583 height 12
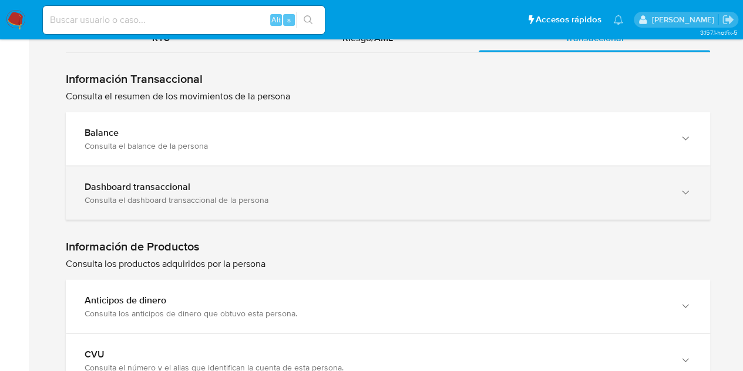
click at [607, 182] on div "Dashboard transaccional" at bounding box center [376, 186] width 583 height 12
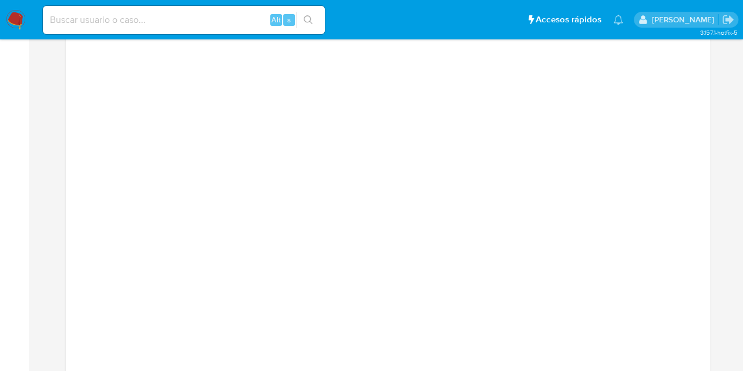
scroll to position [1464, 0]
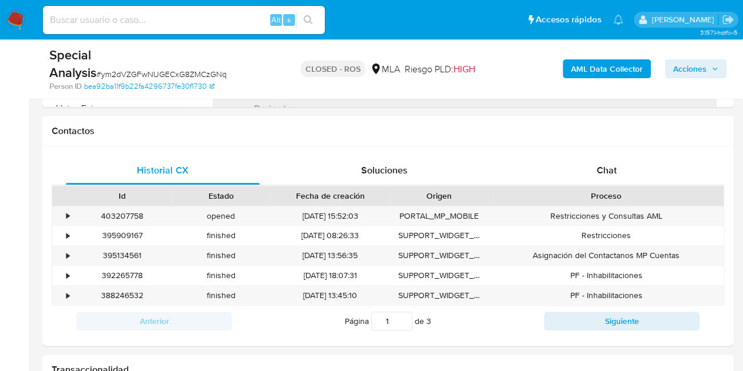
scroll to position [506, 0]
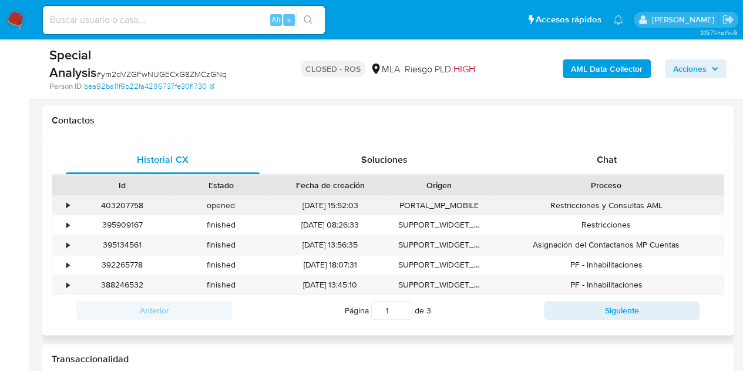
select select "10"
click at [132, 209] on div "403207758" at bounding box center [122, 205] width 99 height 19
copy div "403207758"
click at [597, 164] on span "Chat" at bounding box center [607, 160] width 20 height 14
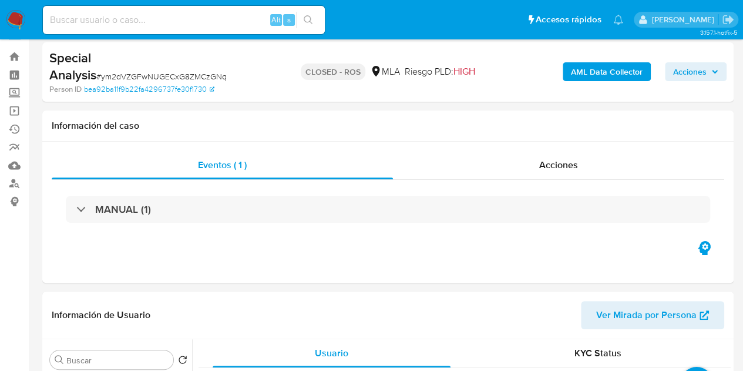
scroll to position [0, 0]
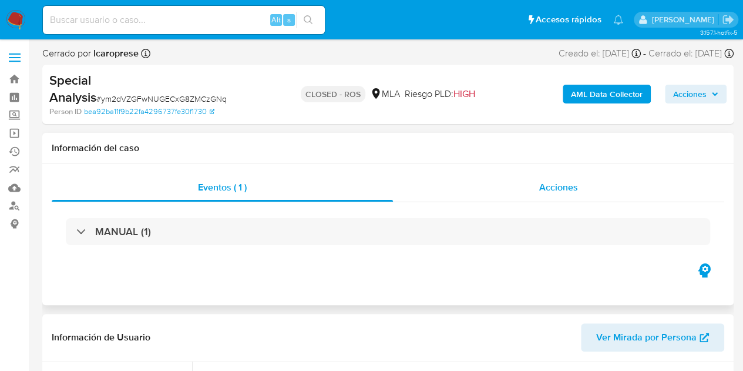
click at [577, 196] on div "Acciones" at bounding box center [558, 187] width 331 height 28
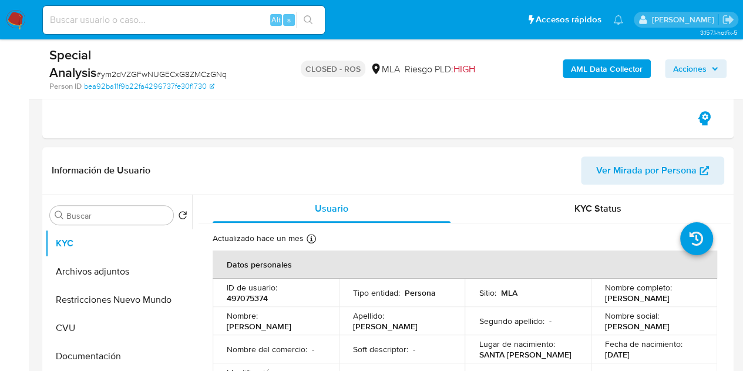
scroll to position [215, 0]
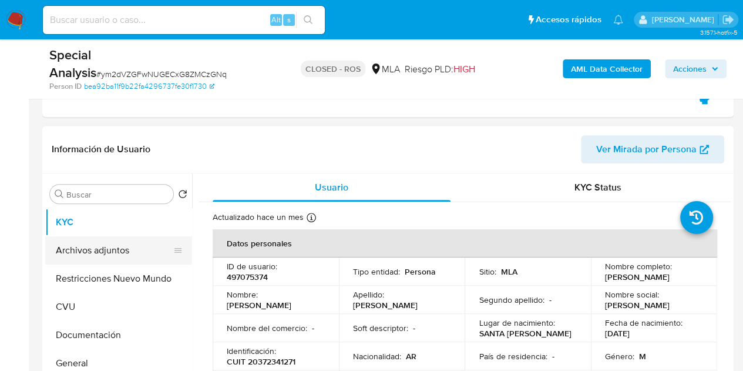
click at [59, 247] on button "Archivos adjuntos" at bounding box center [113, 250] width 137 height 28
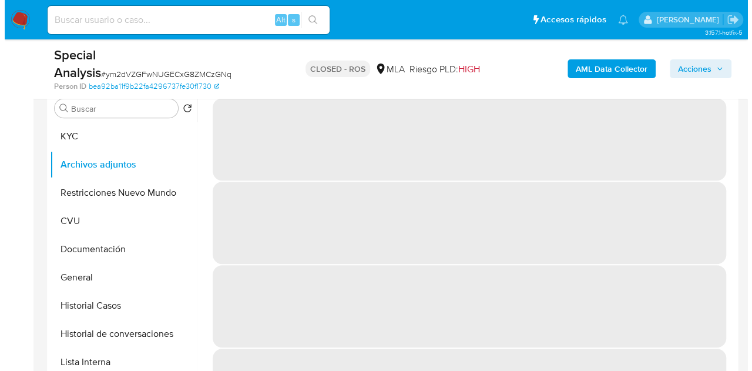
scroll to position [280, 0]
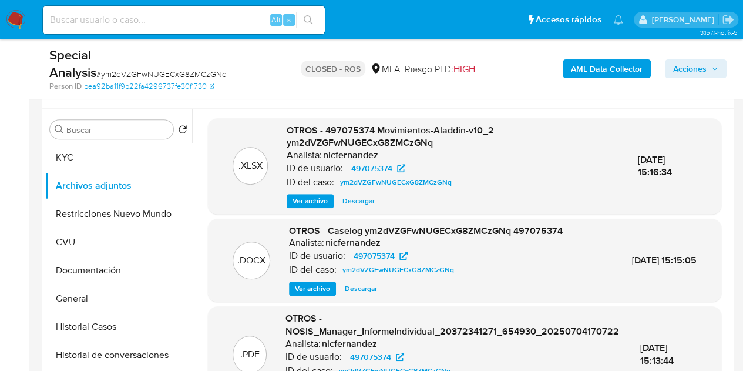
click at [312, 285] on span "Ver archivo" at bounding box center [312, 289] width 35 height 12
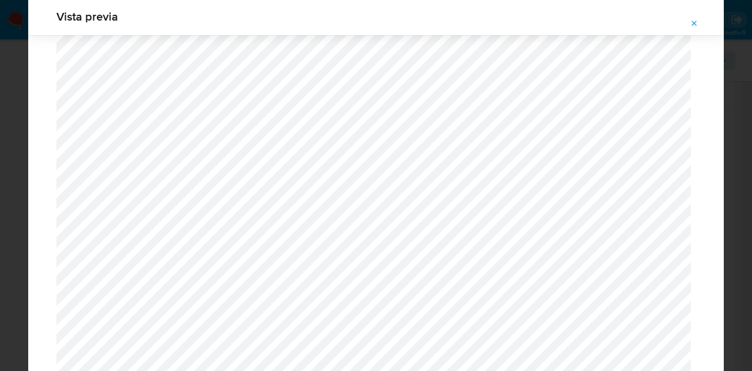
scroll to position [732, 0]
click at [698, 24] on icon "Attachment preview" at bounding box center [694, 23] width 9 height 9
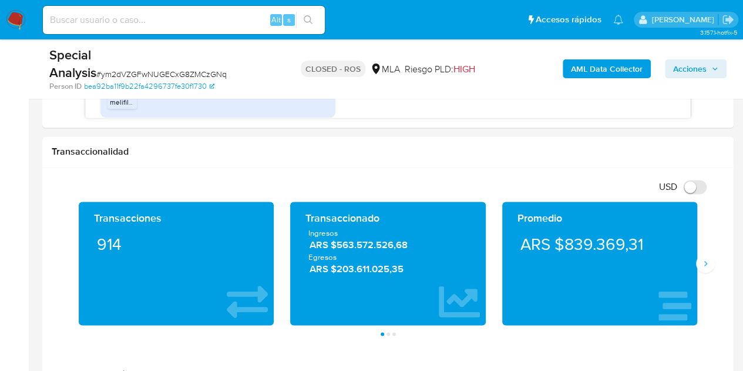
scroll to position [938, 0]
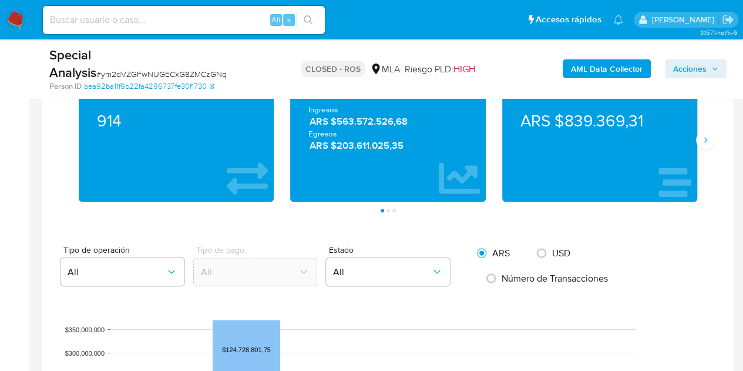
click at [700, 125] on div "Promedio ARS $839.369,31" at bounding box center [599, 139] width 211 height 123
drag, startPoint x: 700, startPoint y: 146, endPoint x: 745, endPoint y: 166, distance: 48.9
click at [700, 146] on div "Transacciones 914 Transaccionado Ingresos ARS $563.572.526,68 Egresos ARS $203.…" at bounding box center [387, 139] width 635 height 123
click at [705, 144] on button "Siguiente" at bounding box center [705, 139] width 19 height 19
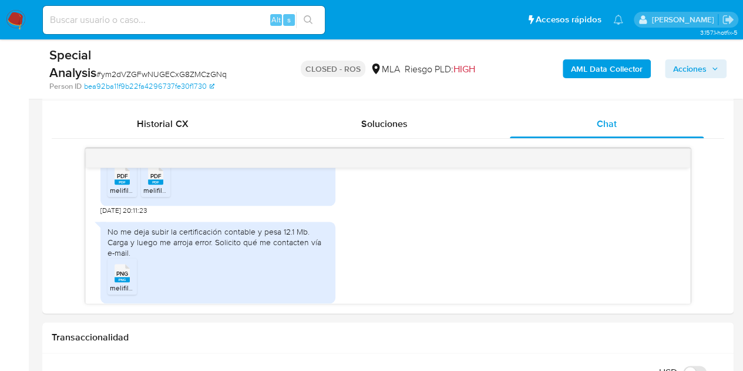
scroll to position [553, 0]
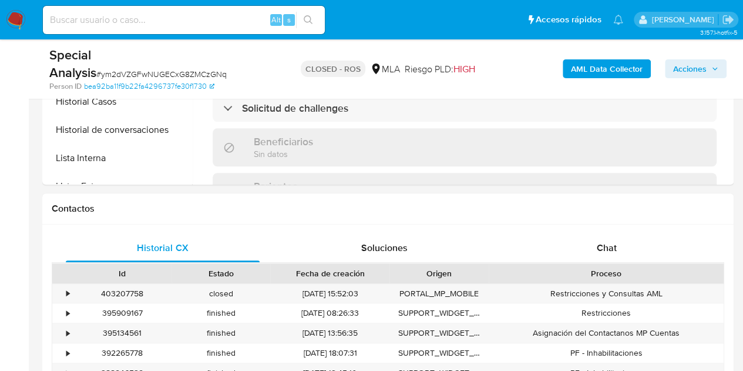
scroll to position [485, 0]
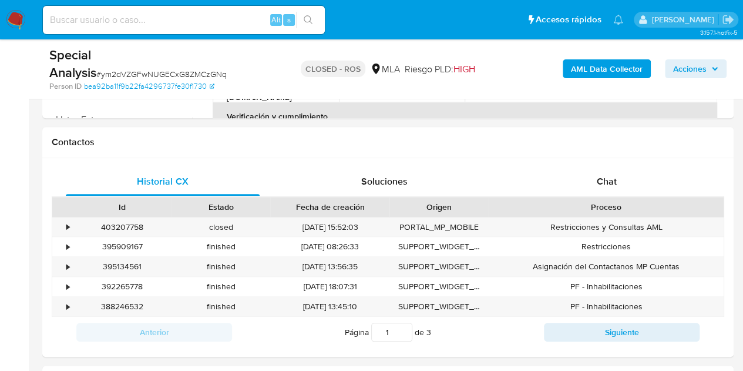
select select "10"
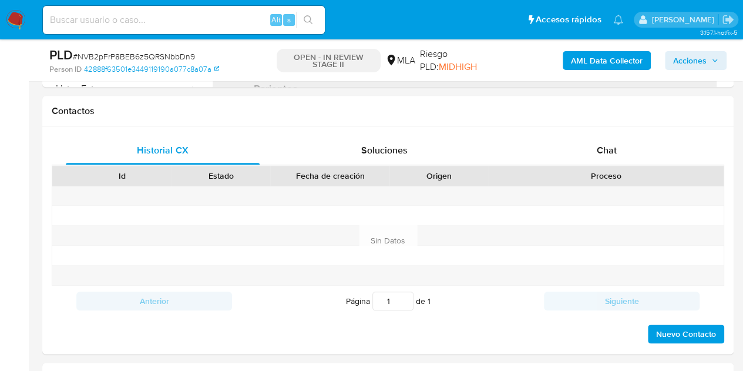
scroll to position [578, 0]
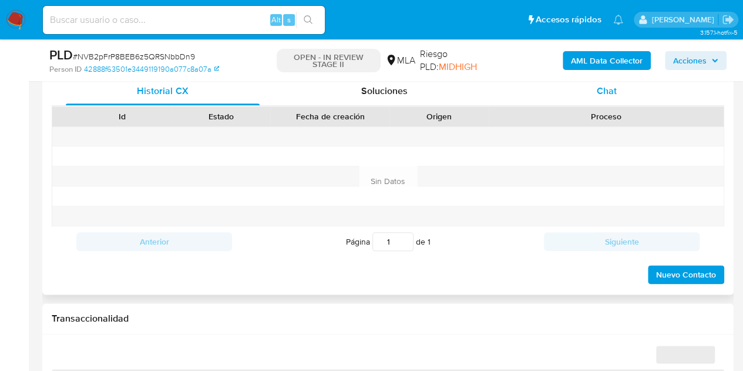
click at [604, 84] on span "Chat" at bounding box center [607, 91] width 20 height 14
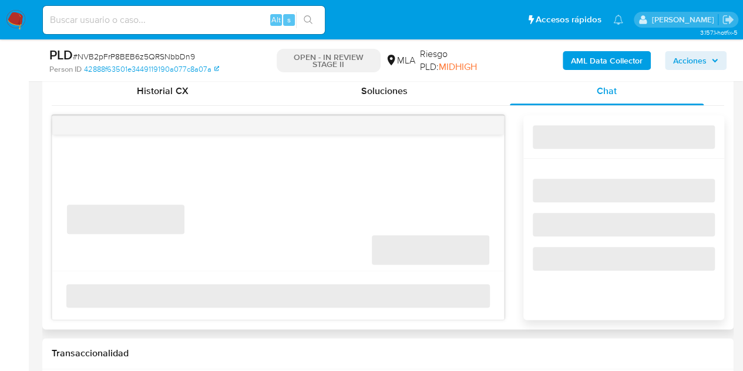
select select "10"
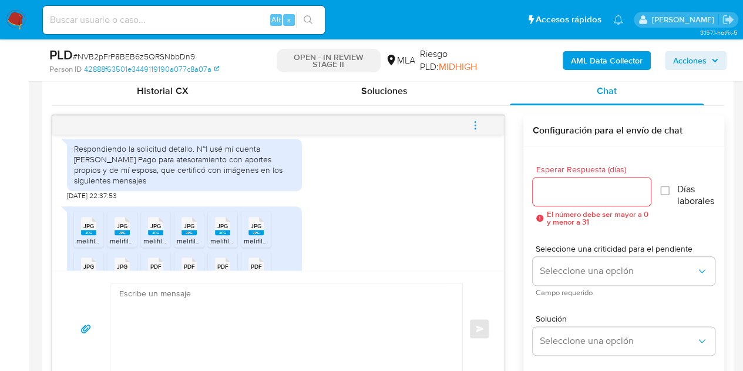
scroll to position [1283, 0]
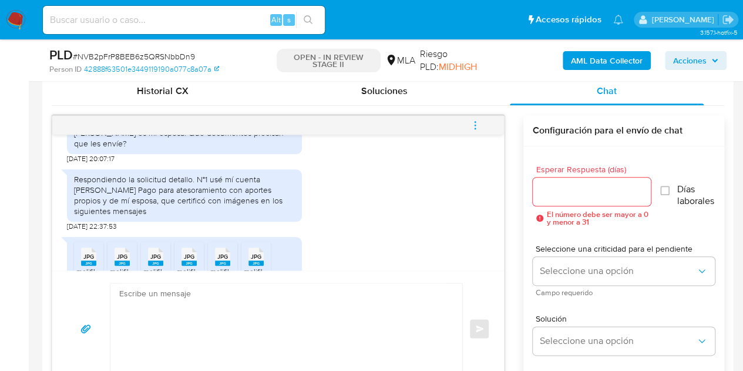
click at [72, 152] on div "Mis ingresos son por jubilación y mi contraparte Eva Beatriz Barroso es mi espo…" at bounding box center [184, 133] width 235 height 42
drag, startPoint x: 74, startPoint y: 152, endPoint x: 154, endPoint y: 166, distance: 81.0
click at [154, 149] on div "Mis ingresos son por jubilación y mi contraparte [PERSON_NAME] es mi esposa. Qu…" at bounding box center [184, 133] width 221 height 32
copy div "Mis ingresos son por jubilación y mi contraparte Eva Beatriz Barroso es mi espo…"
click at [267, 217] on div "Respondiendo la solicitud detallo. N°1 usé mí cuenta [PERSON_NAME] Pago para at…" at bounding box center [184, 195] width 221 height 43
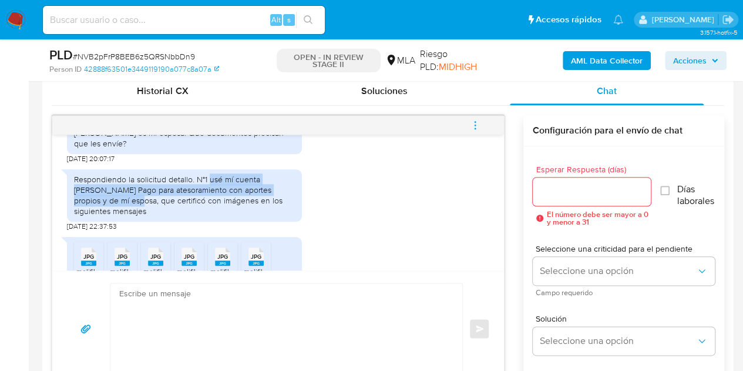
drag, startPoint x: 209, startPoint y: 212, endPoint x: 109, endPoint y: 228, distance: 101.1
click at [109, 217] on div "Respondiendo la solicitud detallo. N°1 usé mí cuenta de Mercado Pago para ateso…" at bounding box center [184, 195] width 221 height 43
copy div "usé mí cuenta de Mercado Pago para atesoramiento con aportes propios y de mí es…"
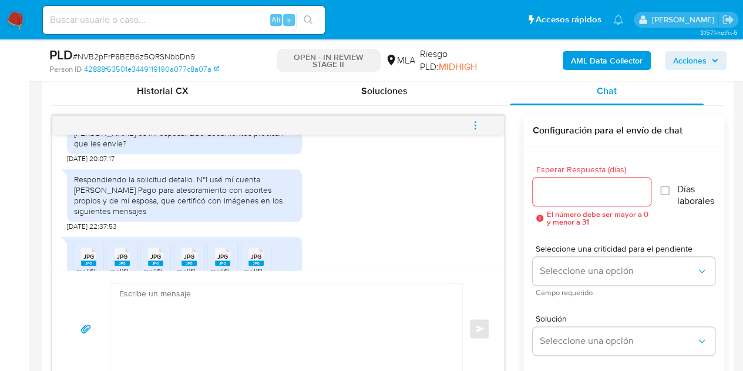
click at [354, 231] on div "Respondiendo la solicitud detallo. N°1 usé mí cuenta de Mercado Pago para ateso…" at bounding box center [278, 197] width 422 height 68
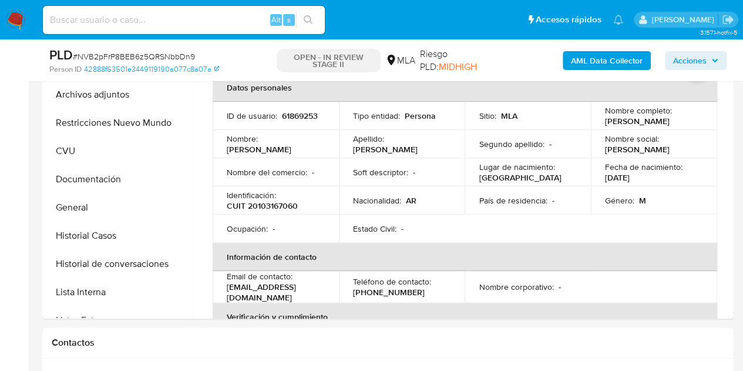
scroll to position [254, 0]
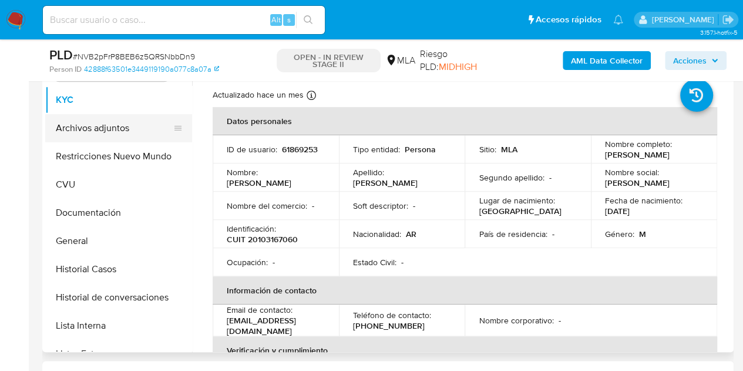
click at [59, 115] on button "Archivos adjuntos" at bounding box center [113, 128] width 137 height 28
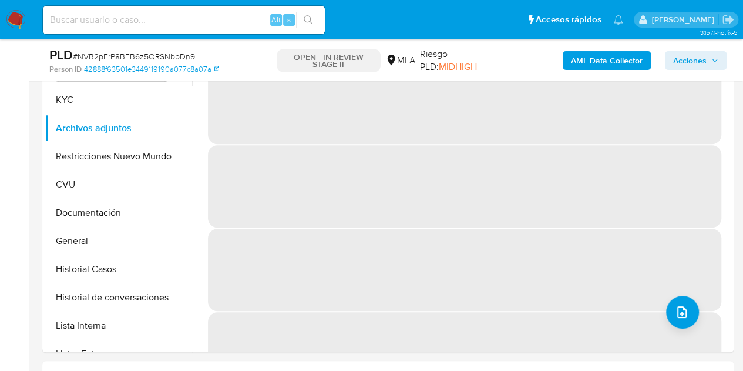
scroll to position [210, 0]
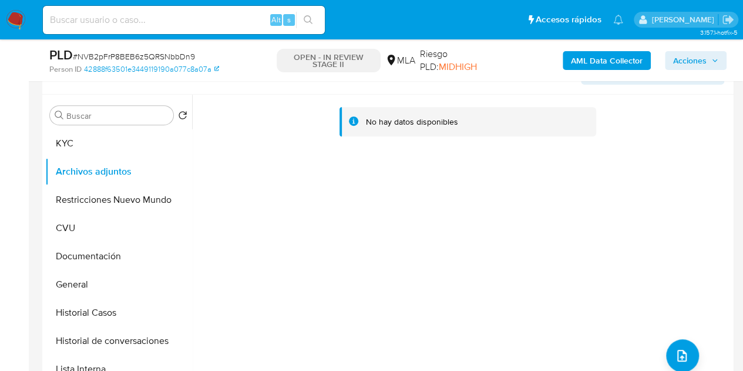
click at [595, 59] on b "AML Data Collector" at bounding box center [607, 60] width 72 height 19
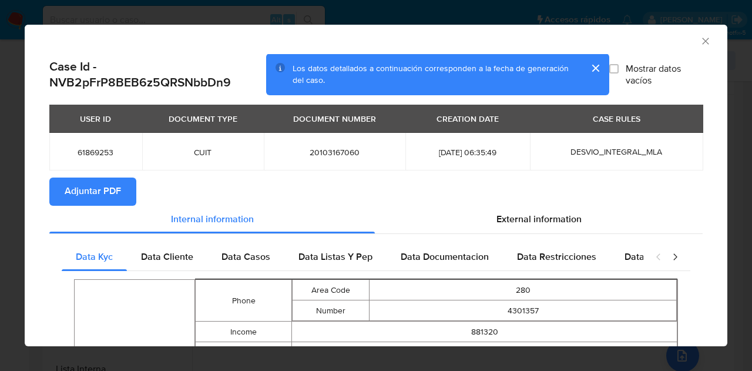
click at [108, 180] on span "Adjuntar PDF" at bounding box center [93, 192] width 56 height 26
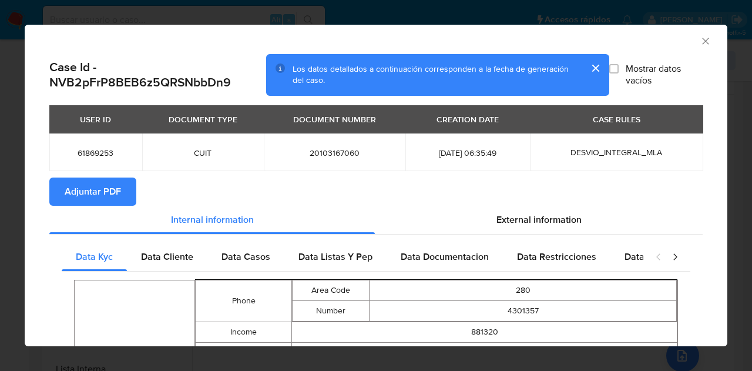
click at [700, 37] on icon "Cerrar ventana" at bounding box center [706, 41] width 12 height 12
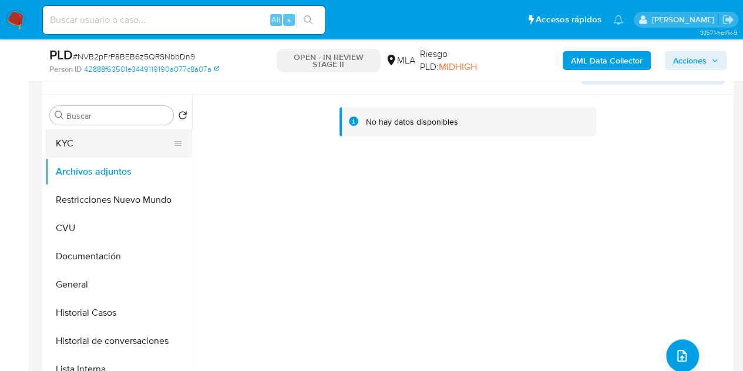
click at [112, 147] on button "KYC" at bounding box center [113, 143] width 137 height 28
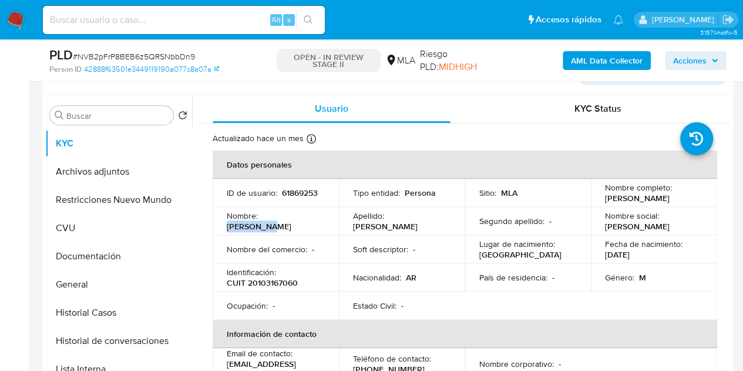
drag, startPoint x: 290, startPoint y: 223, endPoint x: 316, endPoint y: 222, distance: 25.9
click at [316, 222] on div "Nombre : Raul Angel" at bounding box center [276, 220] width 98 height 21
copy p "Raul Angel"
click at [114, 166] on button "Archivos adjuntos" at bounding box center [113, 171] width 137 height 28
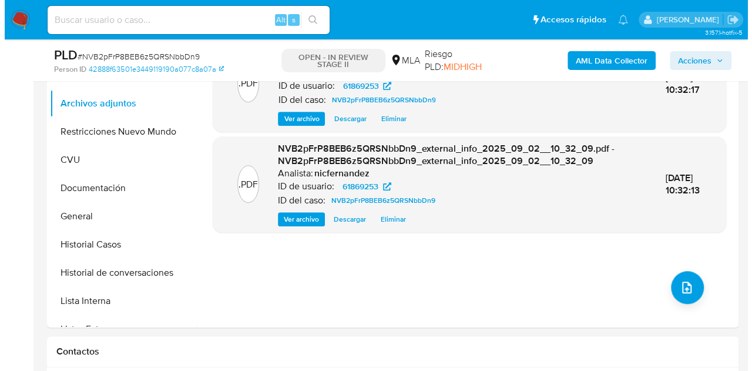
scroll to position [293, 0]
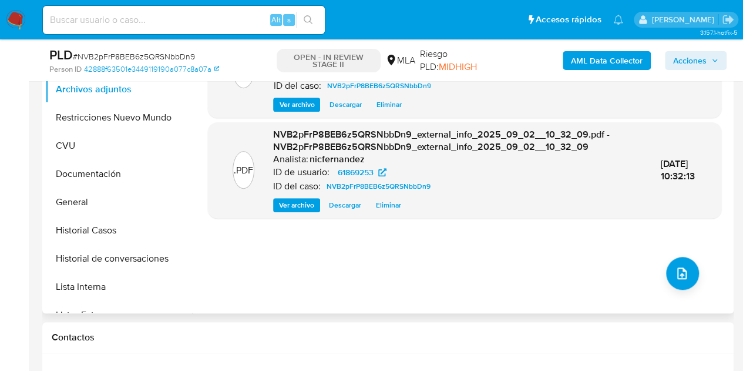
click at [251, 239] on div ".PDF NVB2pFrP8BEB6z5QRSNbbDn9_internal_info_2025_09_02__10_32_13.pdf - NVB2pFrP…" at bounding box center [464, 163] width 513 height 282
click at [678, 269] on icon "upload-file" at bounding box center [681, 273] width 9 height 12
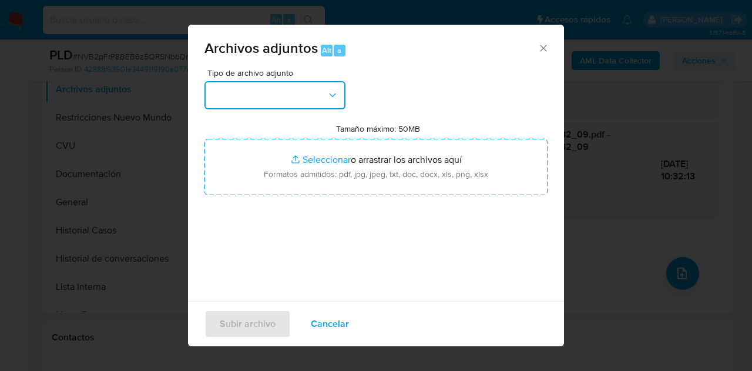
click at [317, 98] on button "button" at bounding box center [274, 95] width 141 height 28
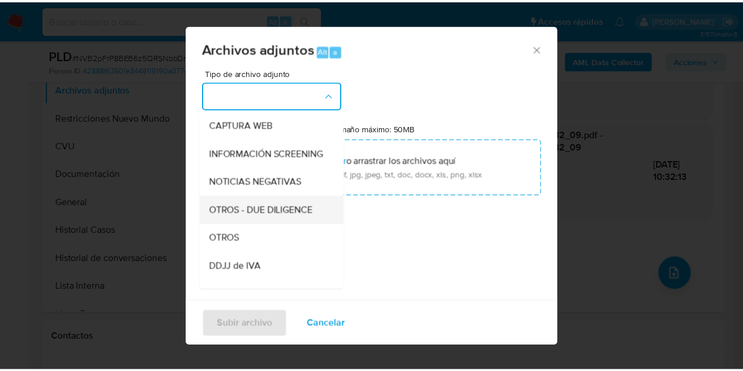
scroll to position [119, 0]
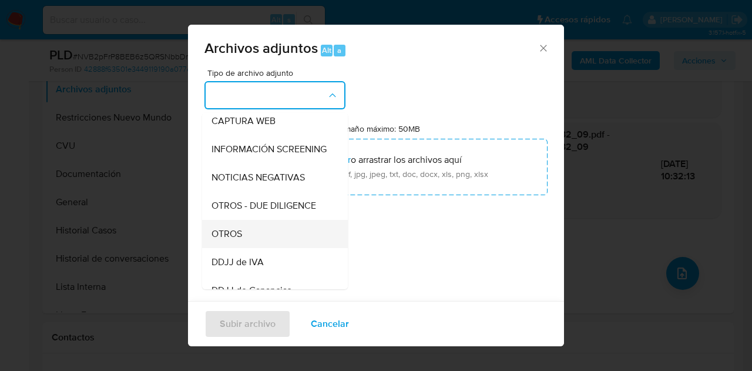
click at [270, 244] on div "OTROS" at bounding box center [271, 234] width 120 height 28
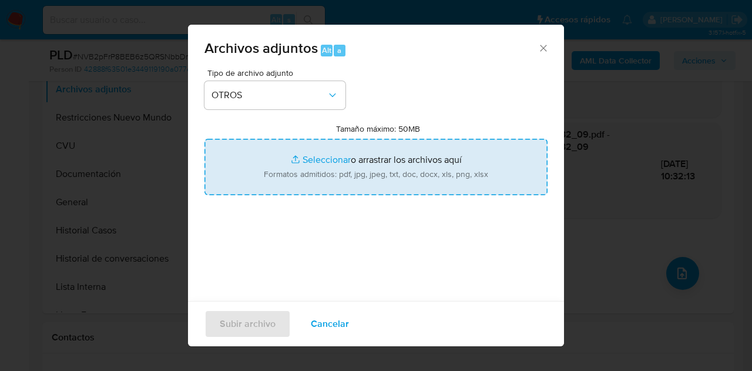
click at [305, 152] on input "Tamaño máximo: 50MB Seleccionar archivos" at bounding box center [375, 167] width 343 height 56
type input "C:\fakepath\Recibos 01 a 07 2025.pdf"
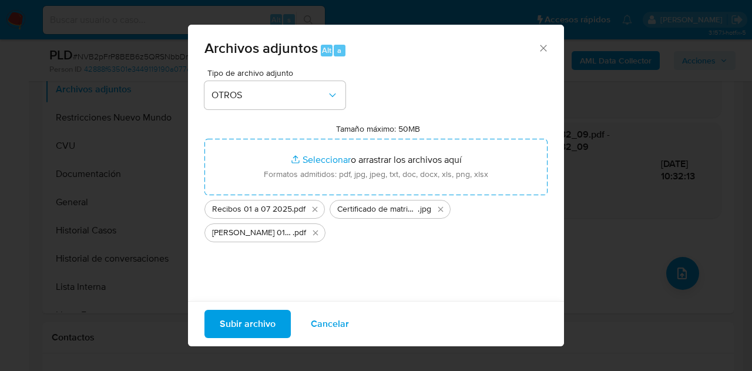
click at [260, 322] on span "Subir archivo" at bounding box center [248, 324] width 56 height 26
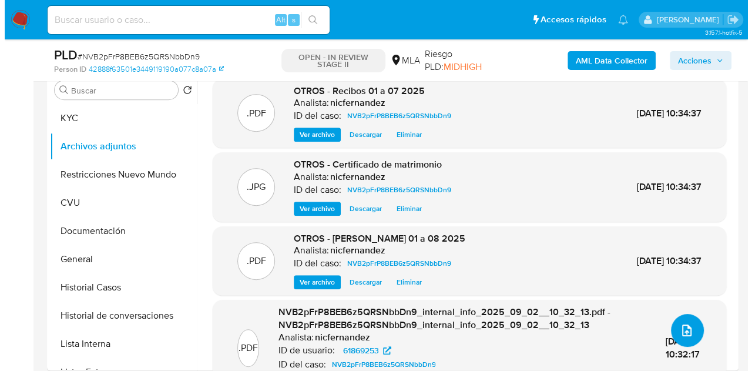
scroll to position [227, 0]
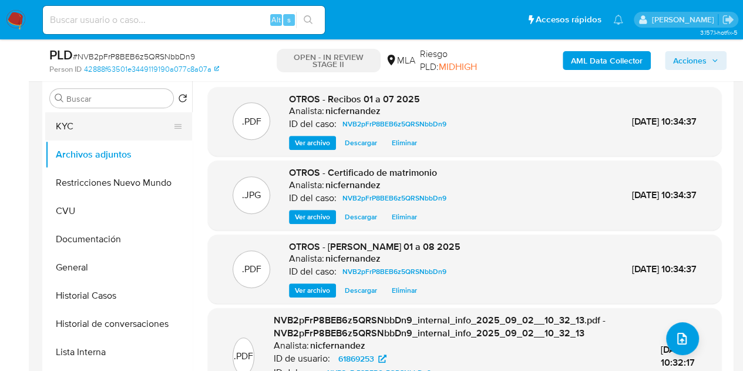
click at [113, 130] on button "KYC" at bounding box center [113, 126] width 137 height 28
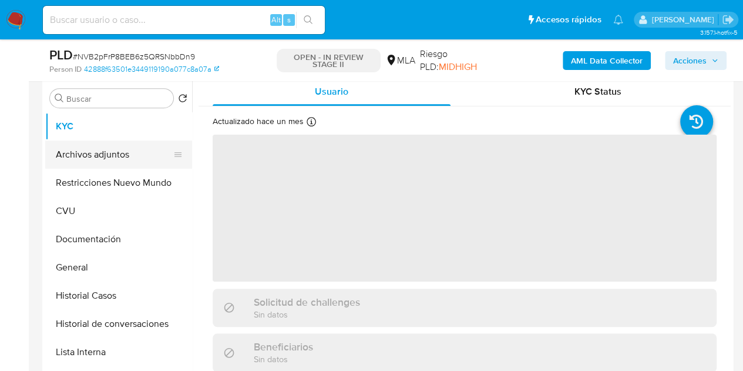
click at [106, 152] on button "Archivos adjuntos" at bounding box center [113, 154] width 137 height 28
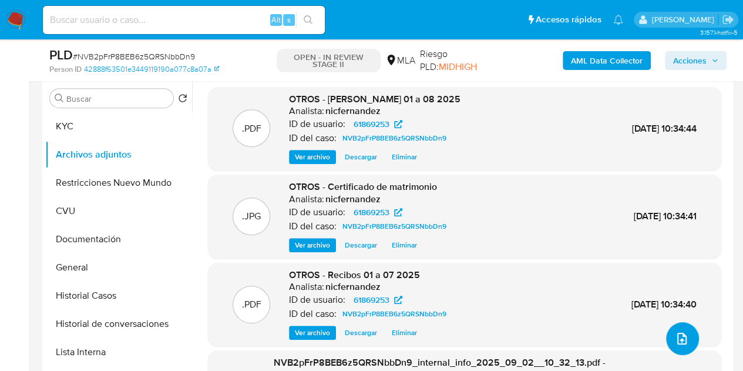
click at [667, 337] on button "upload-file" at bounding box center [682, 338] width 33 height 33
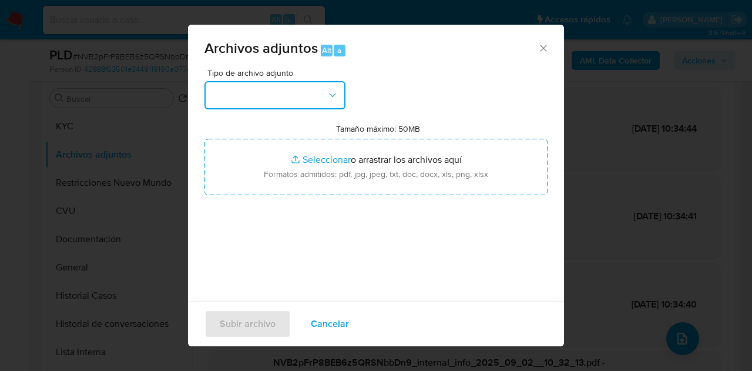
click at [340, 98] on button "button" at bounding box center [274, 95] width 141 height 28
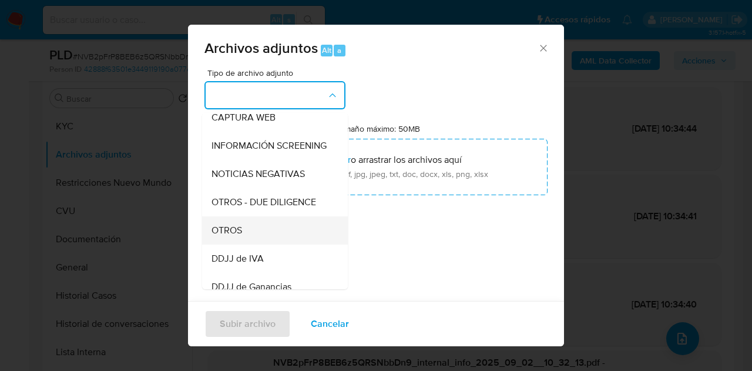
scroll to position [146, 0]
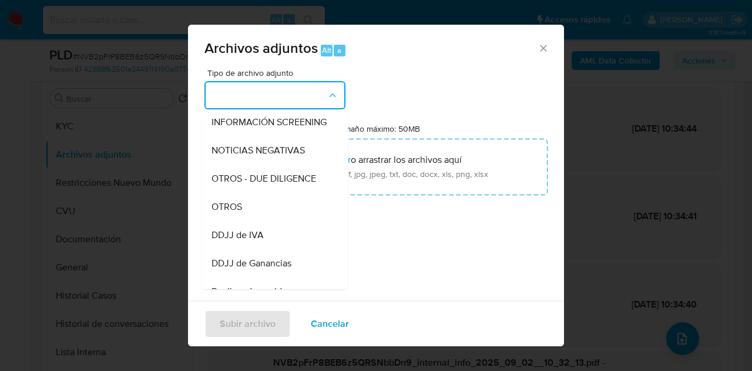
click at [261, 213] on div "OTROS" at bounding box center [271, 207] width 120 height 28
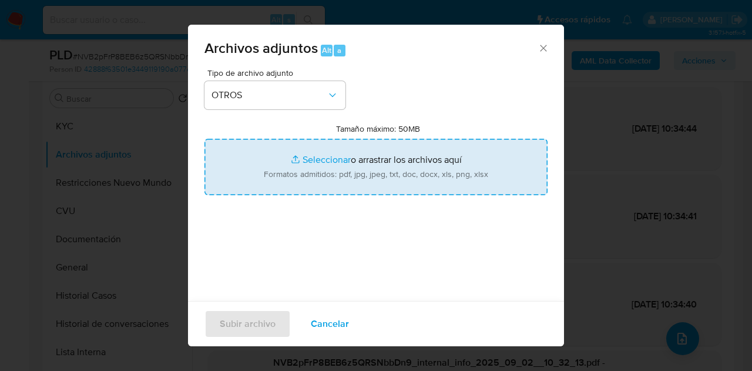
click at [300, 164] on input "Tamaño máximo: 50MB Seleccionar archivos" at bounding box center [375, 167] width 343 height 56
type input "C:\fakepath\Constancia de monotributo Barroso.pdf"
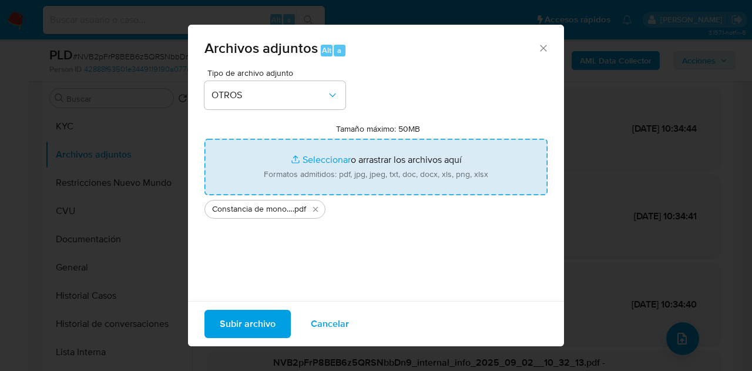
click at [241, 320] on span "Subir archivo" at bounding box center [248, 324] width 56 height 26
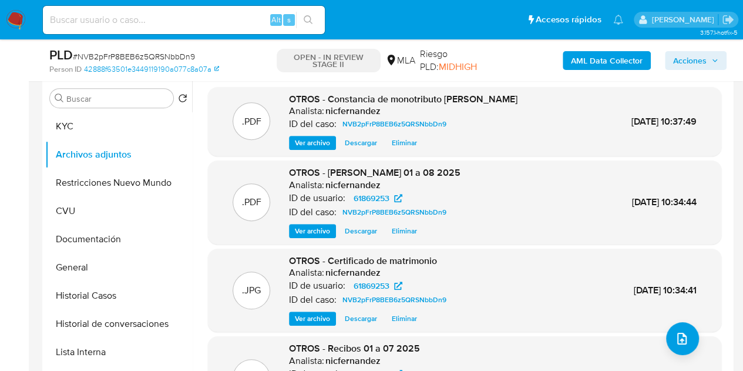
click at [204, 168] on div ".PDF OTROS - Constancia de monotributo Barroso Analista: nicfernandez ID del ca…" at bounding box center [465, 272] width 532 height 370
click at [675, 334] on icon "upload-file" at bounding box center [682, 338] width 14 height 14
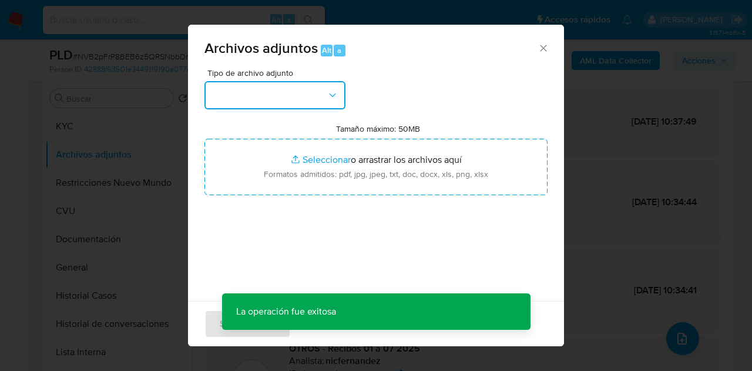
click at [290, 96] on button "button" at bounding box center [274, 95] width 141 height 28
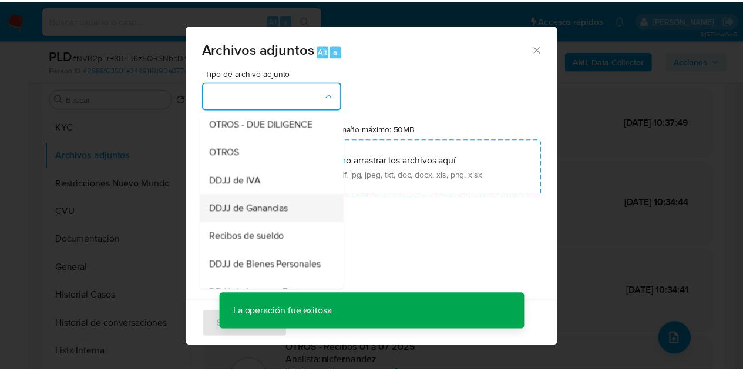
scroll to position [210, 0]
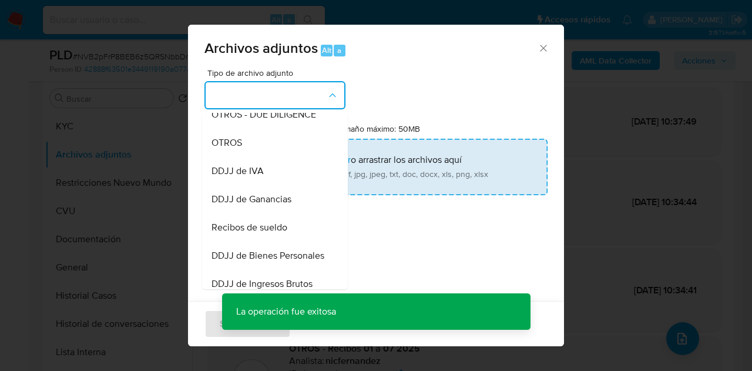
click at [272, 157] on div "OTROS" at bounding box center [271, 143] width 120 height 28
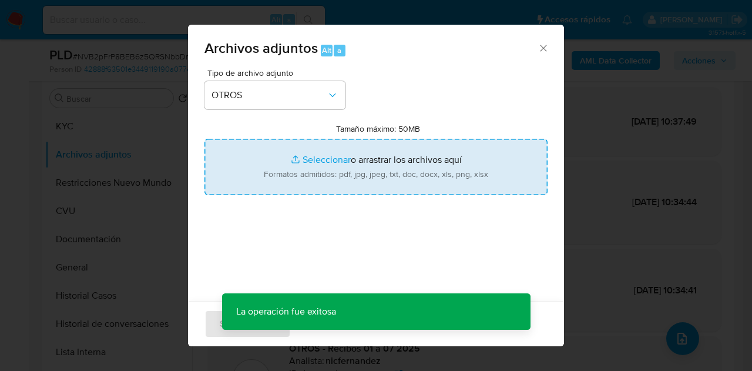
click at [314, 154] on input "Tamaño máximo: 50MB Seleccionar archivos" at bounding box center [375, 167] width 343 height 56
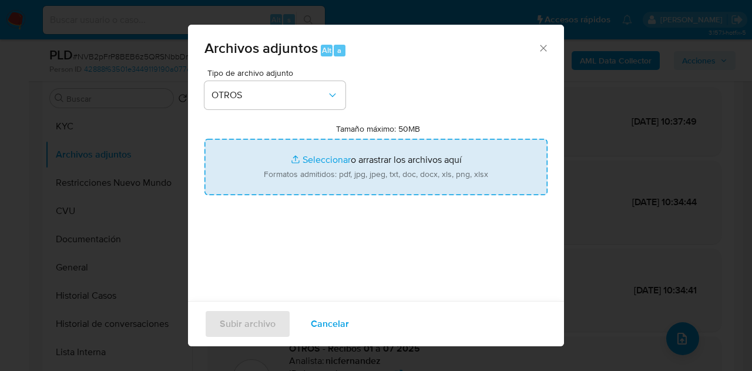
type input "C:\fakepath\Caselog NO ROI NVB2pFrP8BEB6z5QRSNbbDn9.docx"
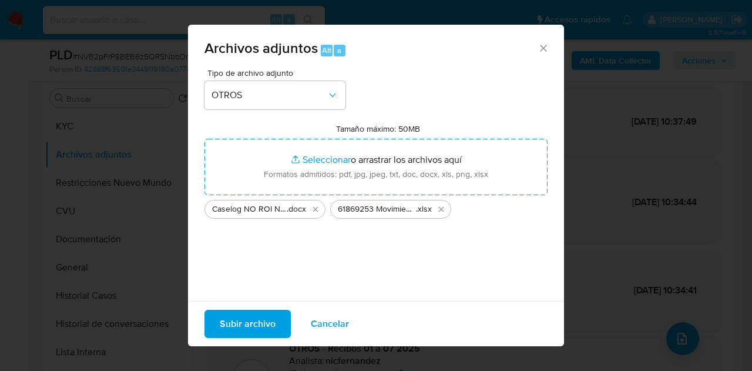
click at [258, 324] on span "Subir archivo" at bounding box center [248, 324] width 56 height 26
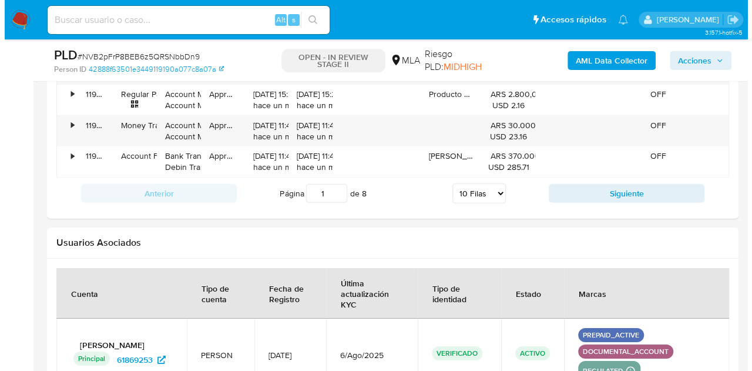
scroll to position [2118, 0]
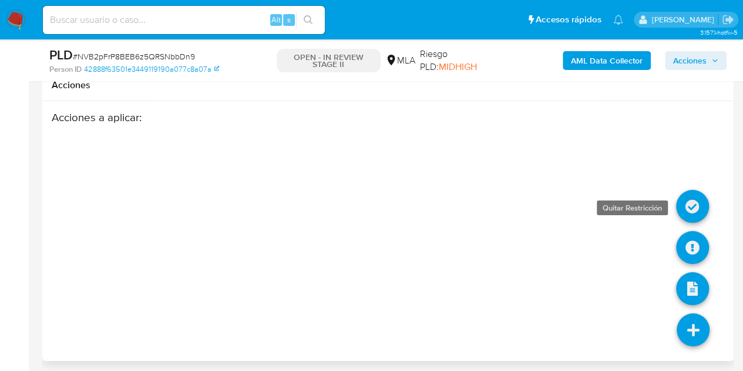
click at [691, 197] on icon at bounding box center [692, 206] width 33 height 33
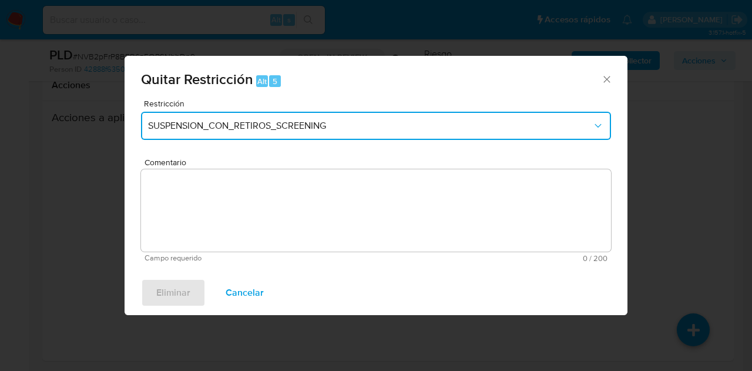
click at [409, 125] on span "SUSPENSION_CON_RETIROS_SCREENING" at bounding box center [370, 126] width 444 height 12
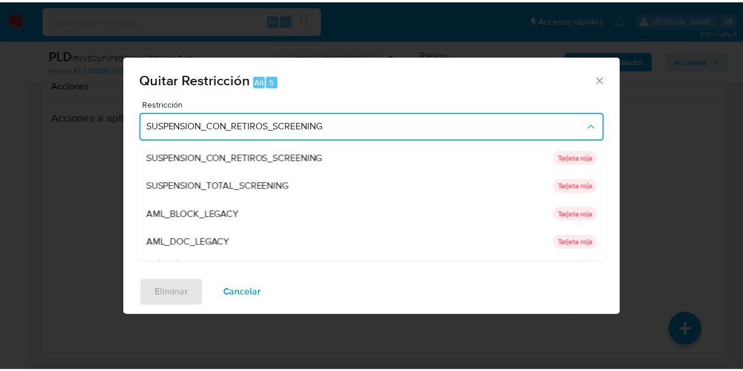
scroll to position [249, 0]
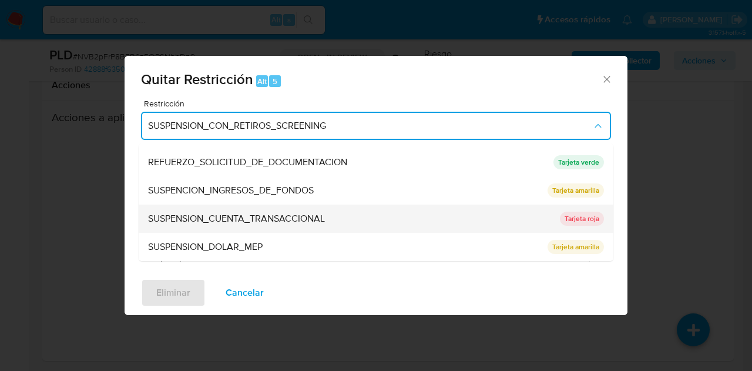
click at [401, 220] on div "SUSPENSION_CUENTA_TRANSACCIONAL" at bounding box center [350, 218] width 405 height 28
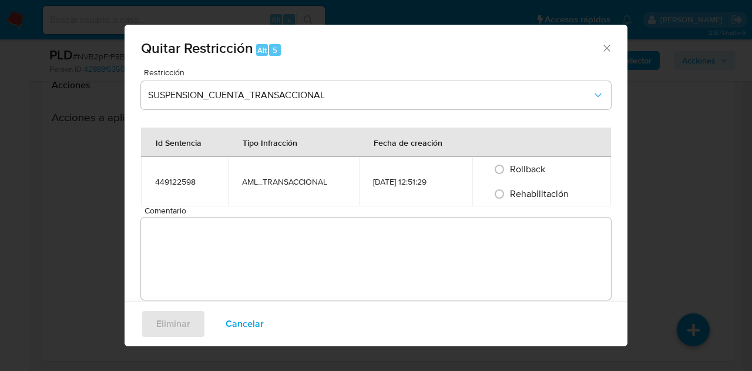
click at [509, 191] on label "Rehabilitación" at bounding box center [539, 194] width 60 height 11
click at [508, 191] on input "Rehabilitación" at bounding box center [499, 193] width 19 height 19
radio input "true"
click at [493, 225] on textarea "Comentario" at bounding box center [376, 258] width 470 height 82
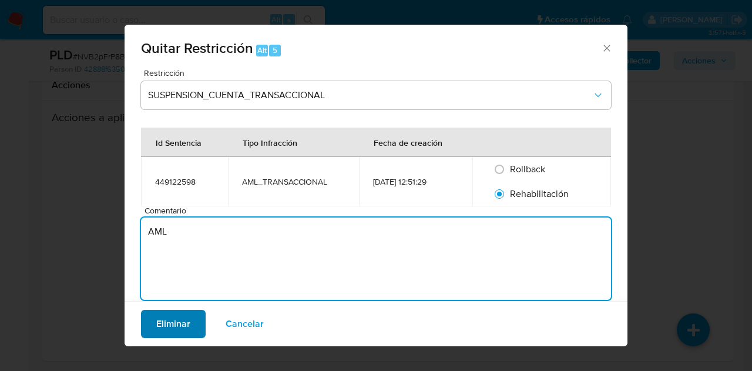
type textarea "AML"
click at [157, 332] on span "Eliminar" at bounding box center [173, 324] width 34 height 26
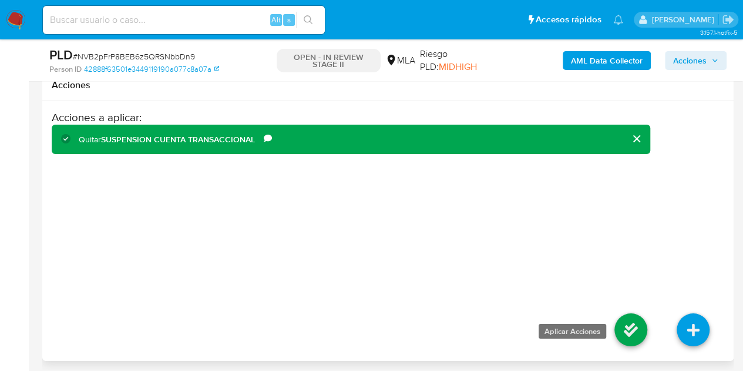
click at [636, 321] on icon at bounding box center [630, 329] width 33 height 33
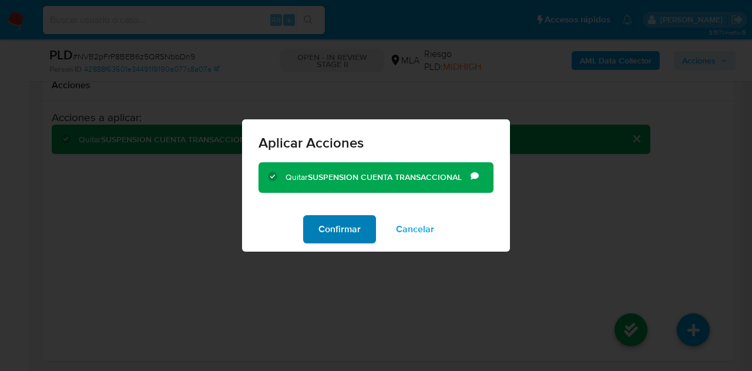
click at [358, 234] on span "Confirmar" at bounding box center [339, 229] width 42 height 26
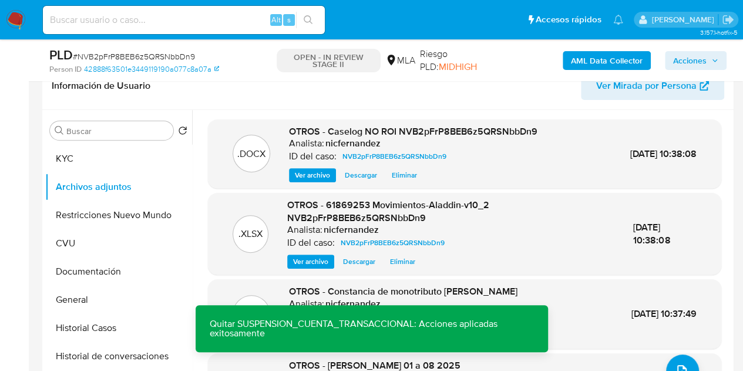
scroll to position [209, 0]
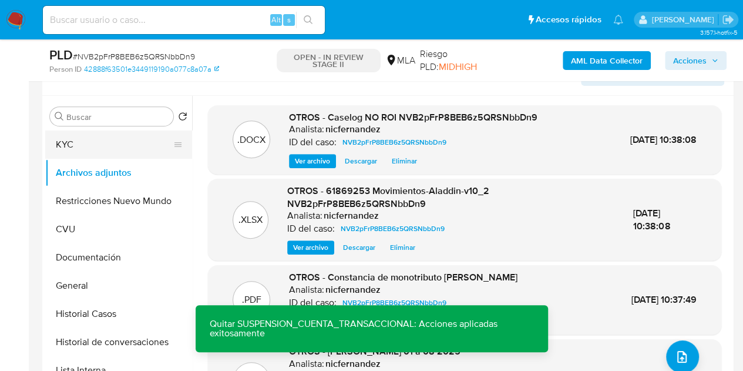
click at [126, 147] on button "KYC" at bounding box center [113, 144] width 137 height 28
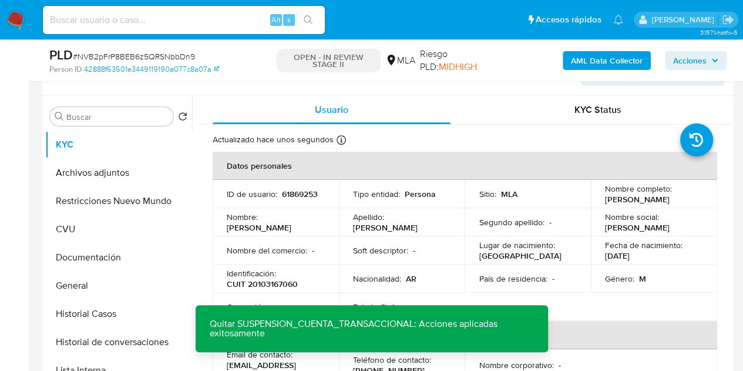
click at [322, 235] on td "Nombre : Raul Angel" at bounding box center [276, 222] width 126 height 28
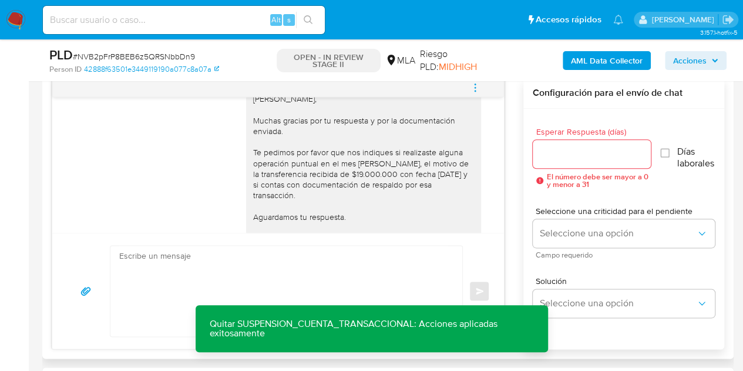
scroll to position [1669, 0]
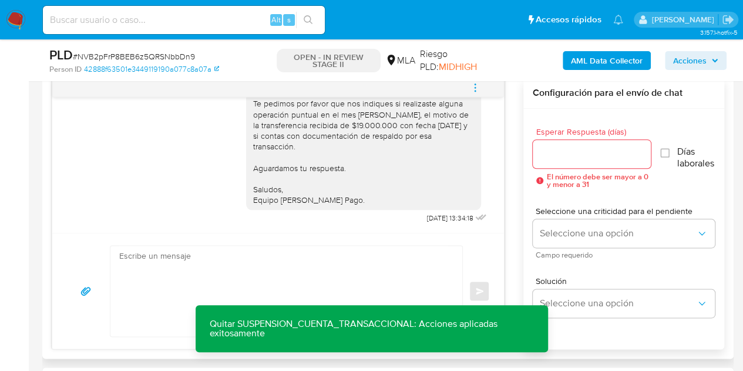
click at [388, 260] on textarea at bounding box center [283, 291] width 328 height 90
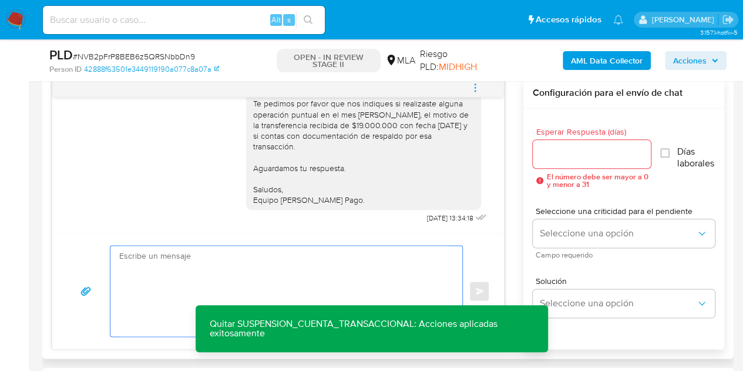
paste textarea "Hola Raúl Ángel, Esperamos que te encuentres muy bien. En base a la documentaci…"
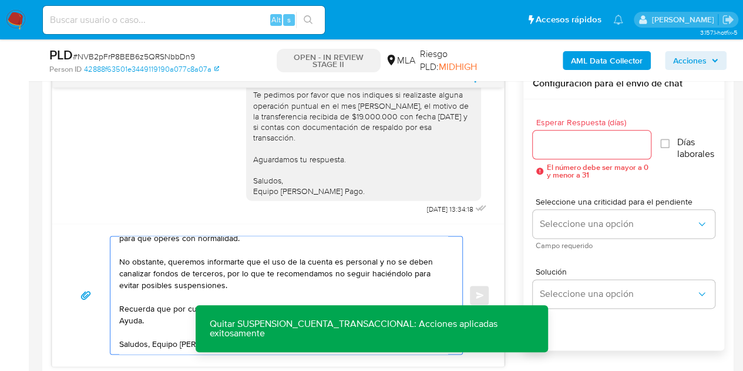
scroll to position [628, 0]
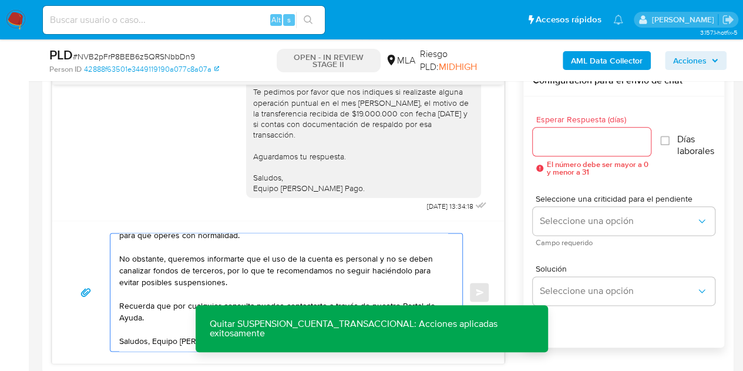
type textarea "Hola Raúl Ángel, Esperamos que te encuentres muy bien. En base a la documentaci…"
click at [596, 144] on input "Esperar Respuesta (días)" at bounding box center [592, 141] width 119 height 15
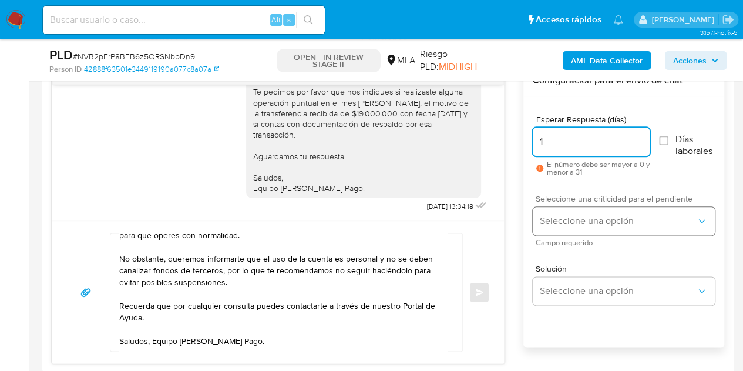
type input "1"
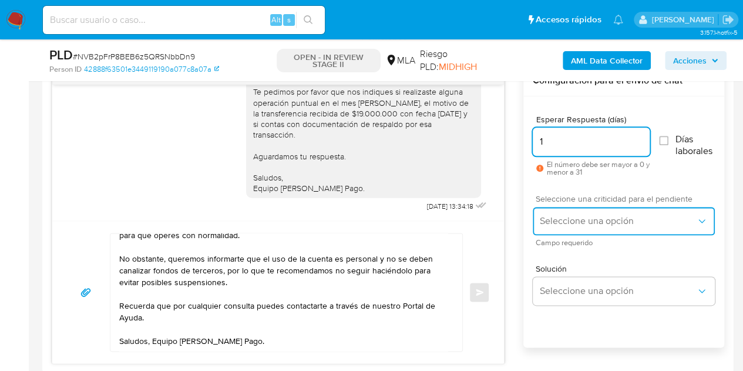
click at [575, 224] on span "Seleccione una opción" at bounding box center [618, 221] width 156 height 12
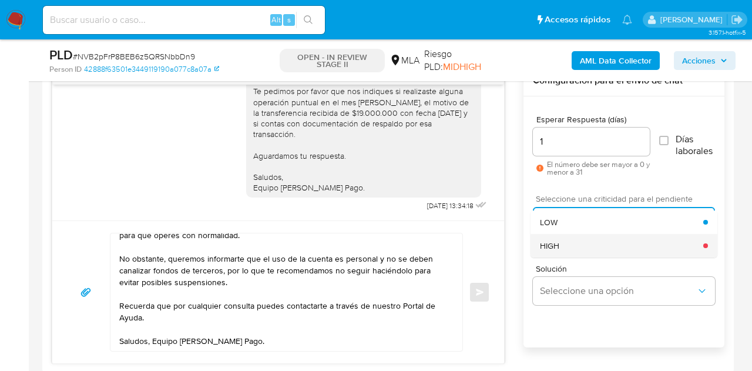
click at [576, 241] on div "HIGH" at bounding box center [621, 245] width 163 height 23
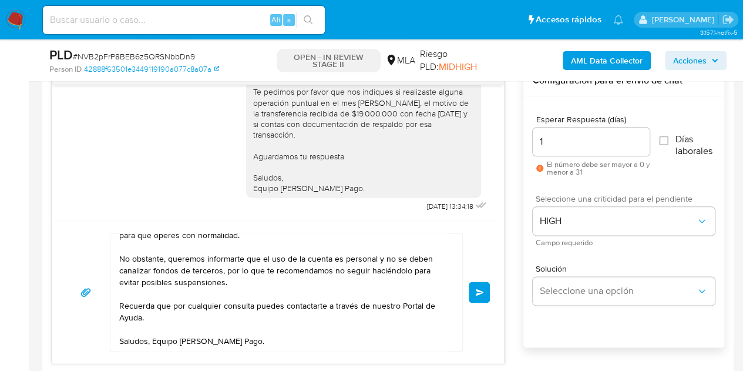
drag, startPoint x: 470, startPoint y: 266, endPoint x: 450, endPoint y: 279, distance: 24.1
click at [469, 266] on div "Hola Raúl Ángel, Esperamos que te encuentres muy bien. En base a la documentaci…" at bounding box center [278, 292] width 424 height 119
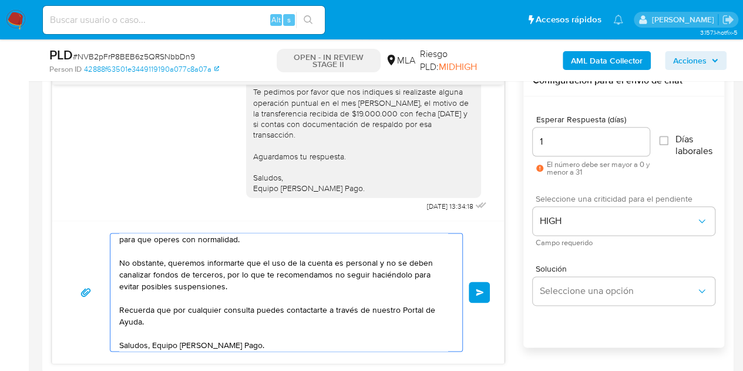
scroll to position [67, 0]
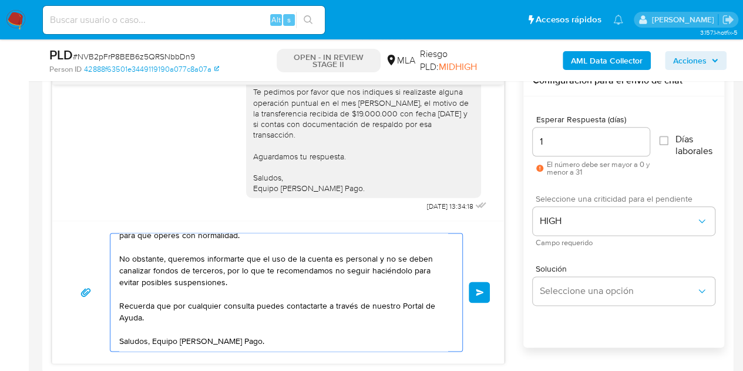
click at [370, 339] on textarea "Hola Raúl Ángel, Esperamos que te encuentres muy bien. En base a la documentaci…" at bounding box center [283, 291] width 328 height 117
click at [478, 288] on span "Enviar" at bounding box center [480, 291] width 8 height 7
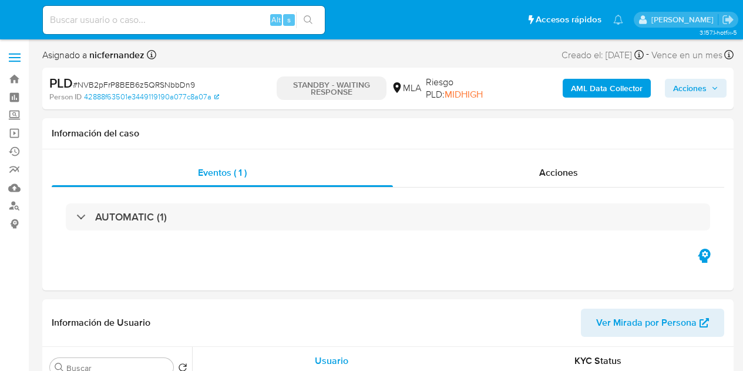
select select "10"
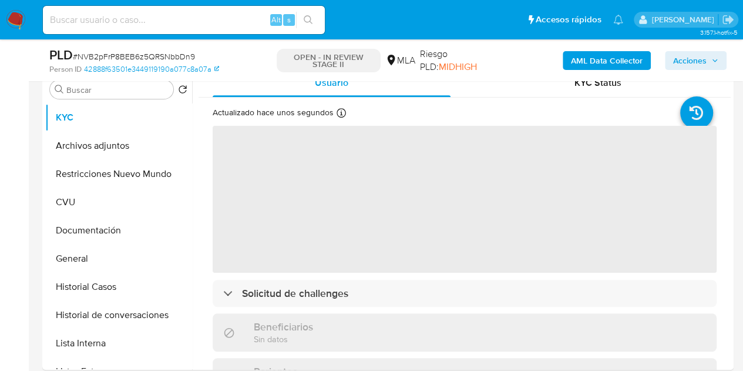
scroll to position [215, 0]
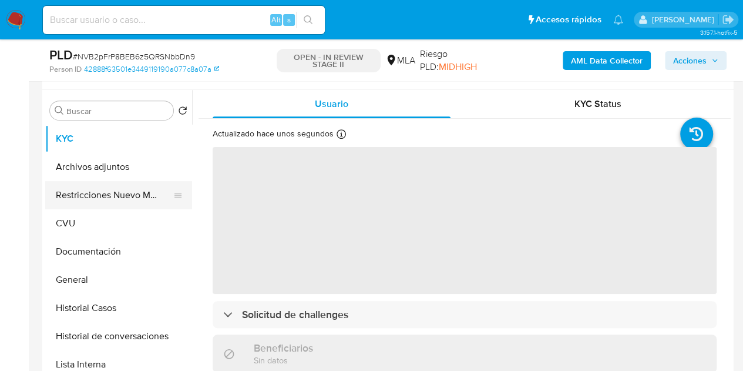
select select "10"
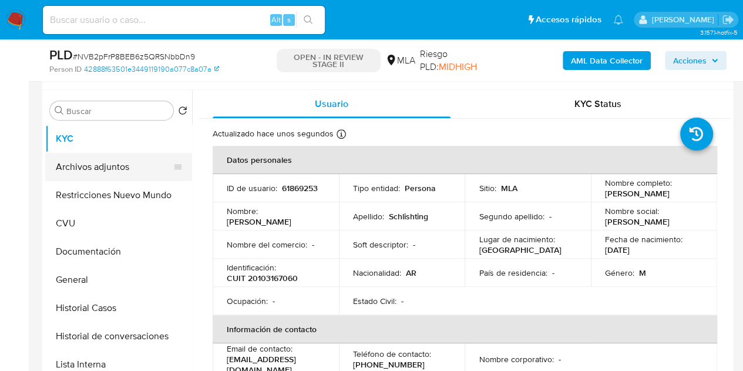
click at [81, 166] on button "Archivos adjuntos" at bounding box center [113, 167] width 137 height 28
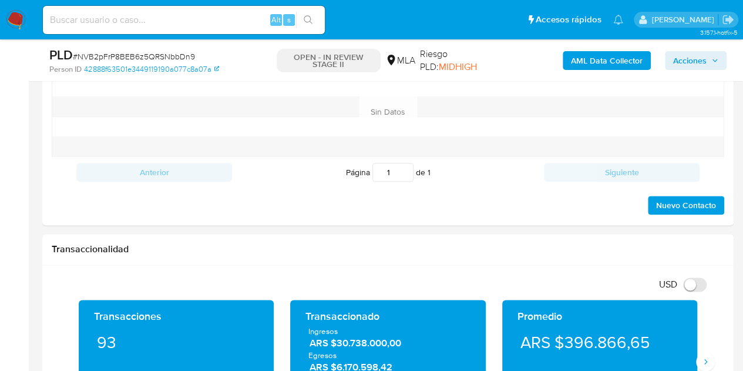
scroll to position [523, 0]
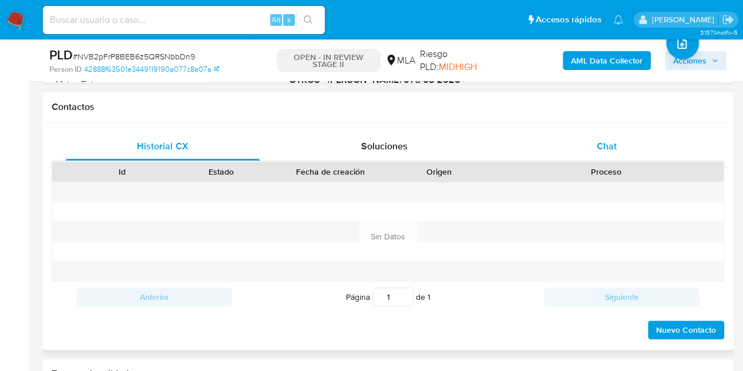
click at [630, 146] on div "Chat" at bounding box center [607, 146] width 194 height 28
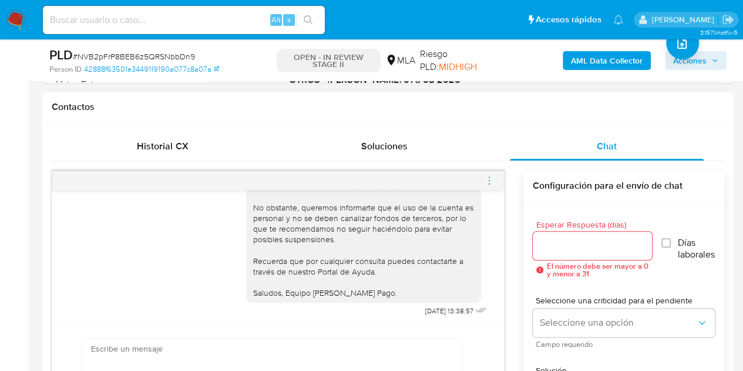
scroll to position [1874, 0]
click at [492, 178] on icon "menu-action" at bounding box center [489, 180] width 11 height 11
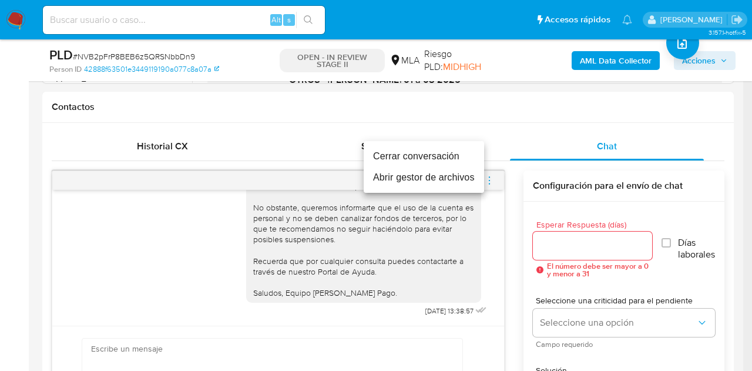
click at [428, 152] on li "Cerrar conversación" at bounding box center [424, 156] width 120 height 21
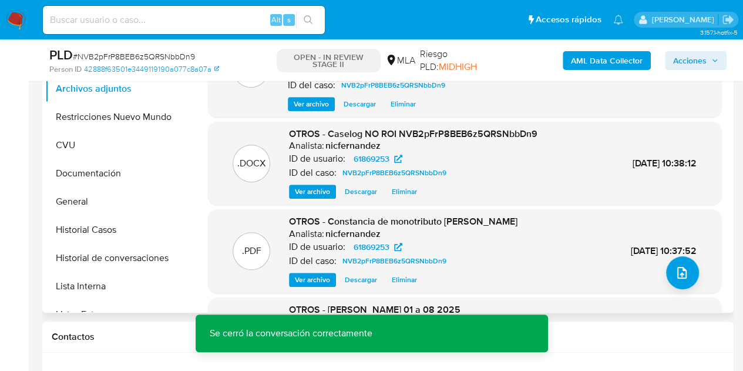
scroll to position [287, 0]
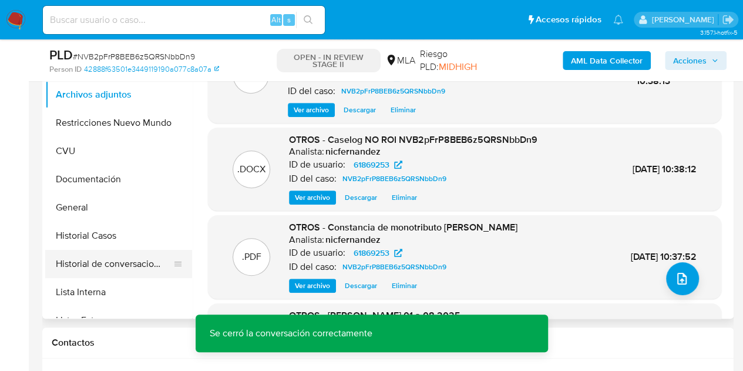
click at [137, 256] on button "Historial de conversaciones" at bounding box center [113, 264] width 137 height 28
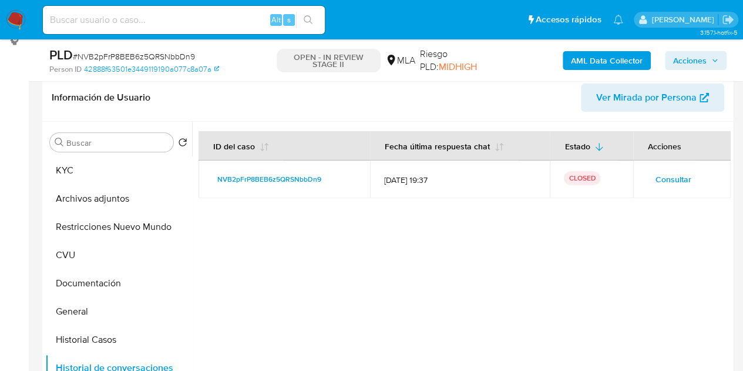
scroll to position [186, 0]
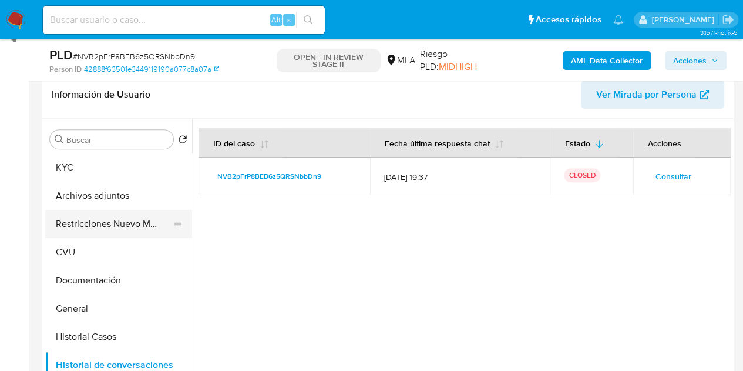
click at [79, 224] on button "Restricciones Nuevo Mundo" at bounding box center [113, 224] width 137 height 28
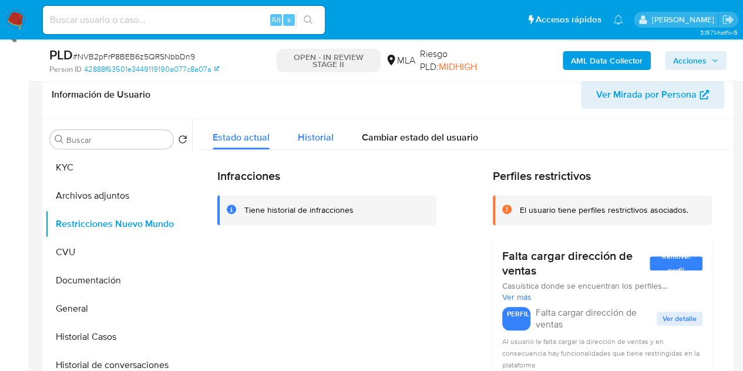
click at [314, 131] on span "Historial" at bounding box center [316, 137] width 36 height 14
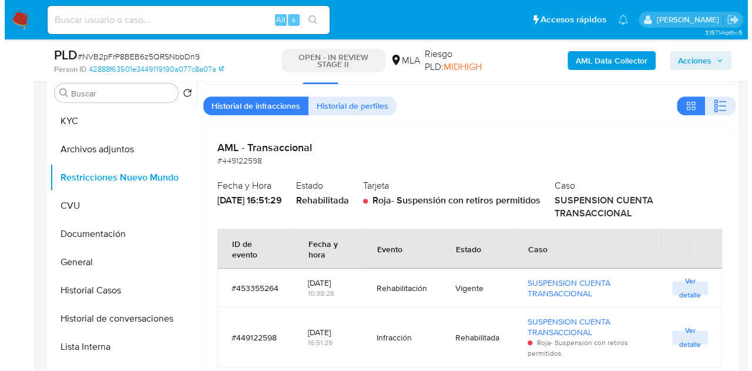
scroll to position [0, 0]
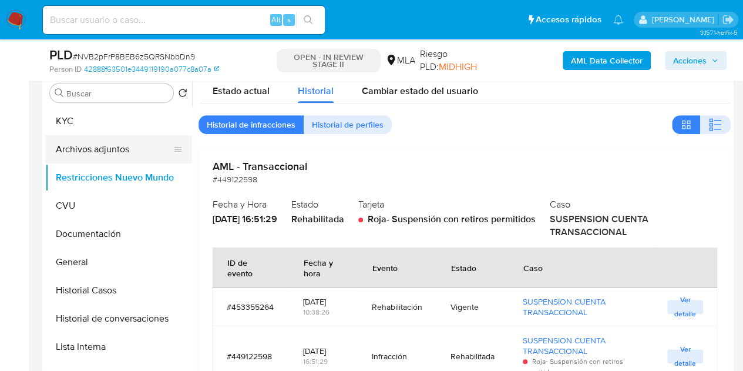
click at [105, 150] on button "Archivos adjuntos" at bounding box center [113, 149] width 137 height 28
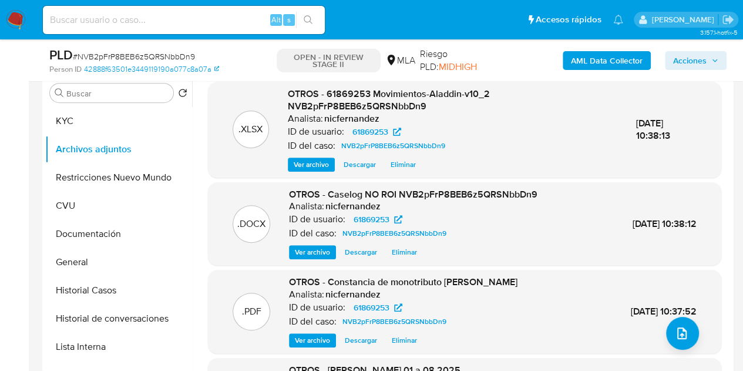
click at [315, 253] on span "Ver archivo" at bounding box center [312, 252] width 35 height 12
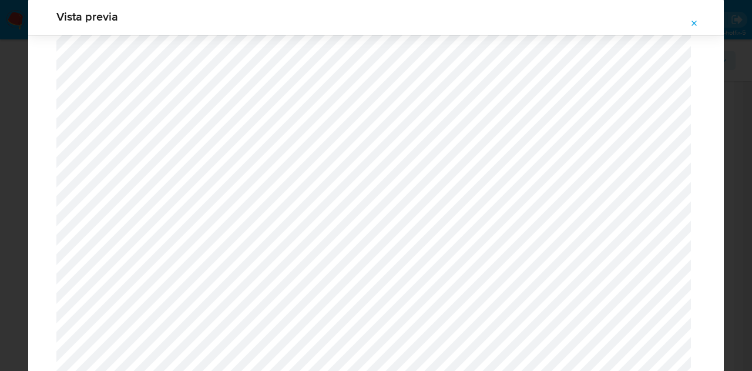
click at [697, 23] on icon "Attachment preview" at bounding box center [694, 23] width 9 height 9
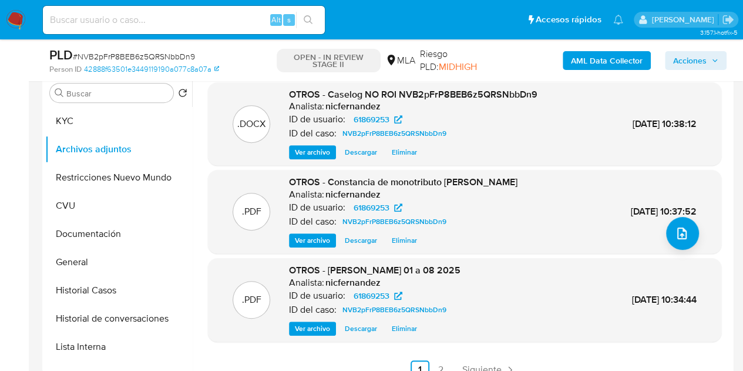
scroll to position [112, 0]
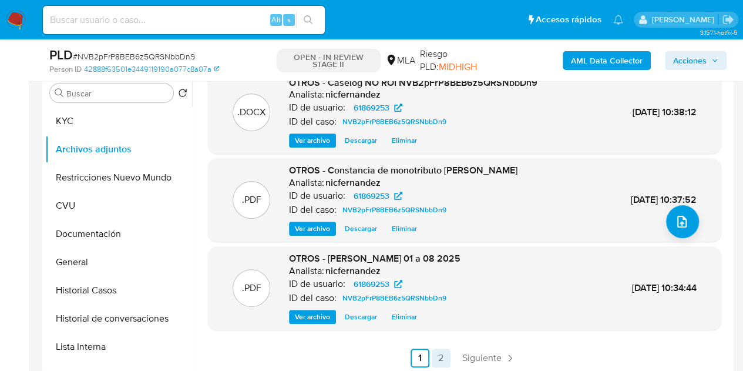
click at [436, 351] on link "2" at bounding box center [441, 357] width 19 height 19
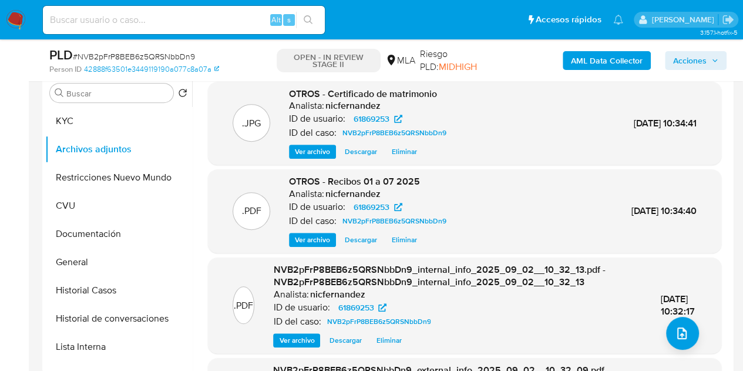
scroll to position [124, 0]
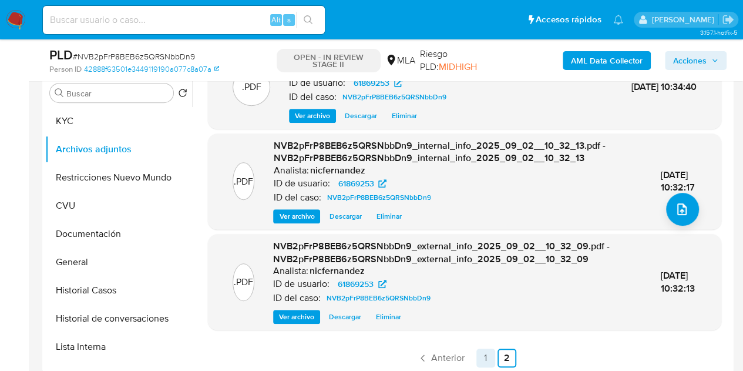
click at [486, 354] on link "1" at bounding box center [485, 357] width 19 height 19
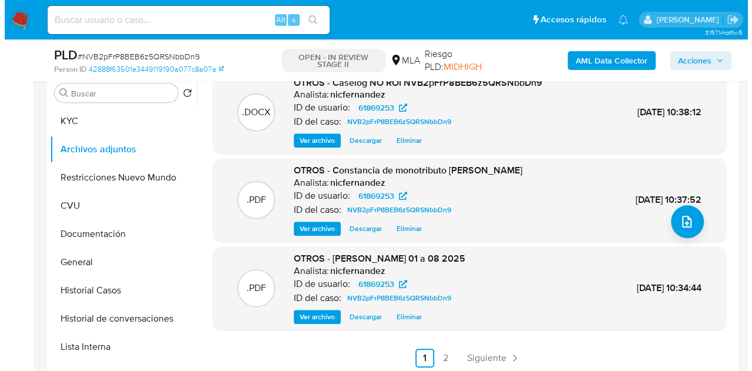
scroll to position [0, 0]
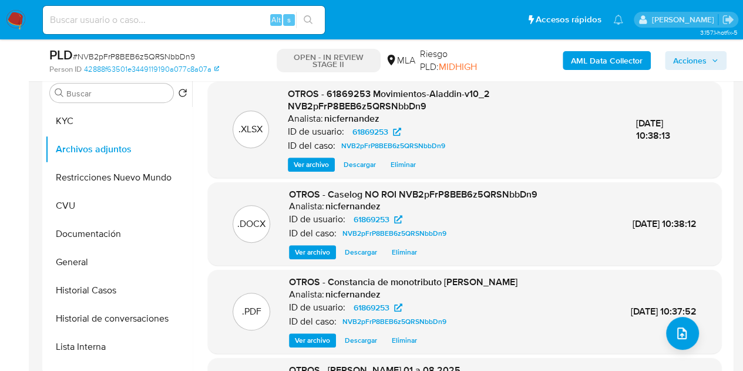
click at [321, 251] on span "Ver archivo" at bounding box center [312, 252] width 35 height 12
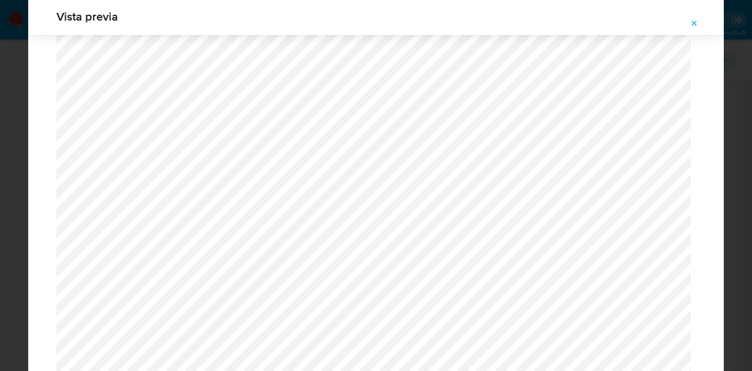
scroll to position [1477, 0]
click at [698, 16] on span "Attachment preview" at bounding box center [694, 23] width 9 height 16
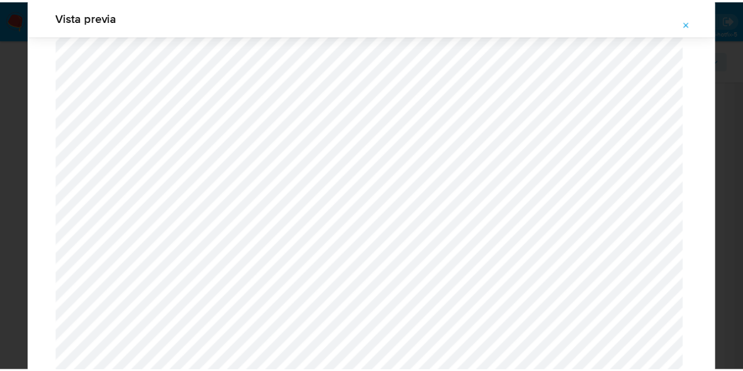
scroll to position [38, 0]
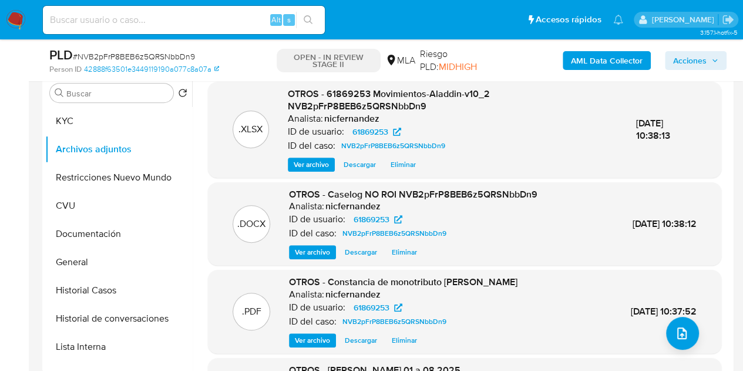
drag, startPoint x: 329, startPoint y: 109, endPoint x: 422, endPoint y: 100, distance: 93.2
click at [329, 109] on span "OTROS - 61869253 Movimientos-Aladdin-v10_2 NVB2pFrP8BEB6z5QRSNbbDn9" at bounding box center [389, 100] width 202 height 26
drag, startPoint x: 683, startPoint y: 65, endPoint x: 676, endPoint y: 70, distance: 9.2
click at [682, 66] on span "Acciones" at bounding box center [689, 60] width 33 height 19
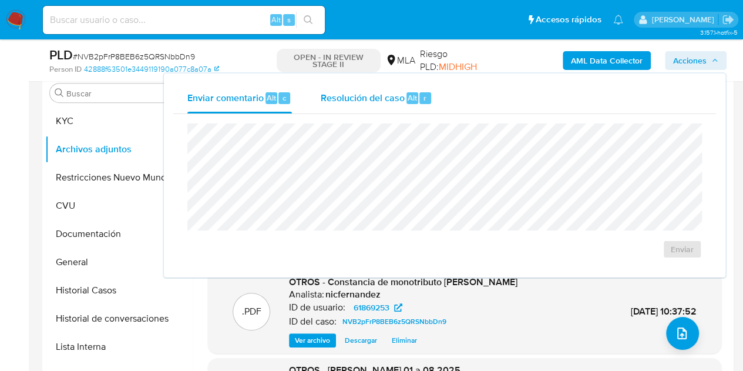
click at [397, 95] on span "Resolución del caso" at bounding box center [362, 97] width 84 height 14
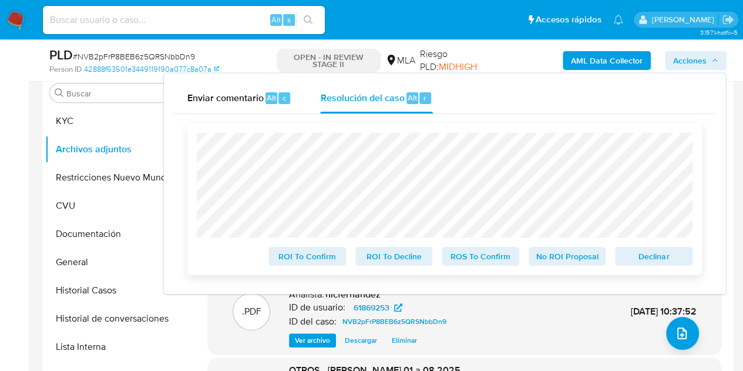
click at [563, 258] on span "No ROI Proposal" at bounding box center [567, 256] width 61 height 16
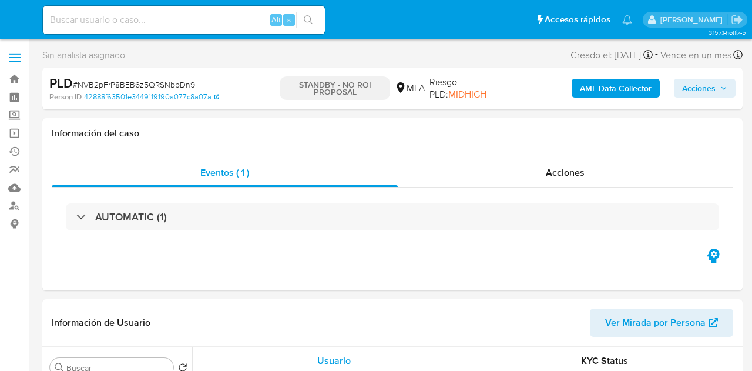
select select "10"
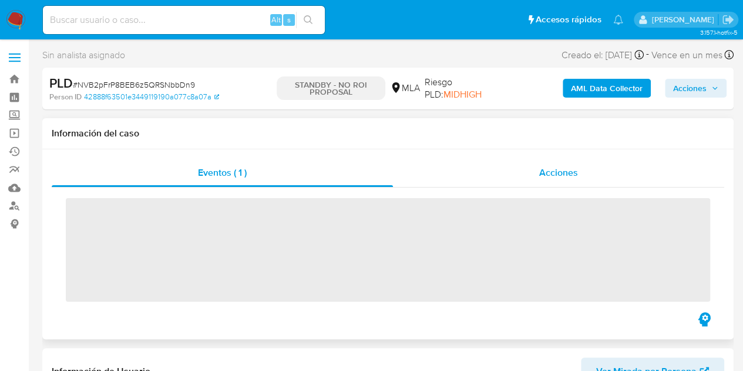
click at [594, 172] on div "Acciones" at bounding box center [558, 173] width 331 height 28
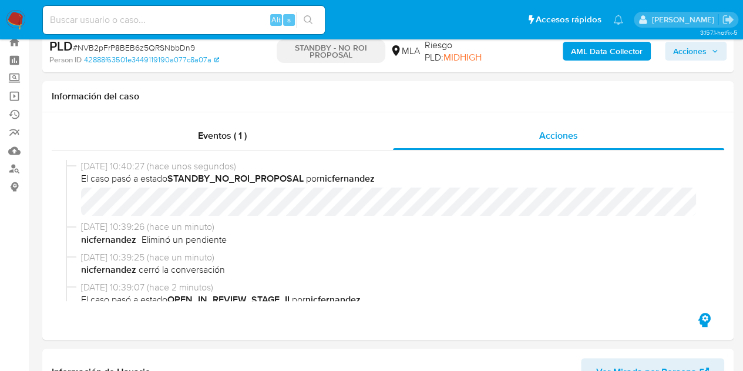
scroll to position [46, 0]
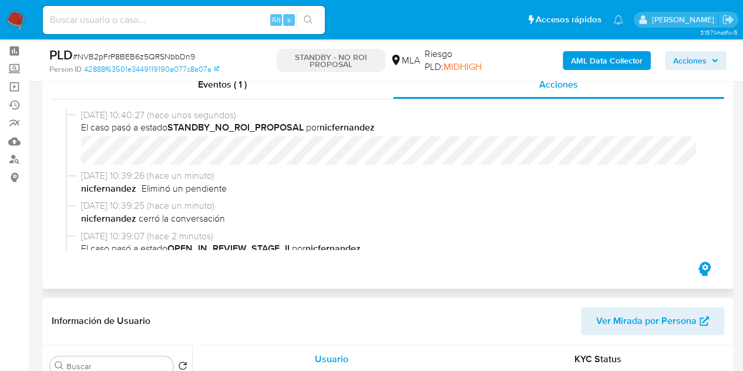
select select "10"
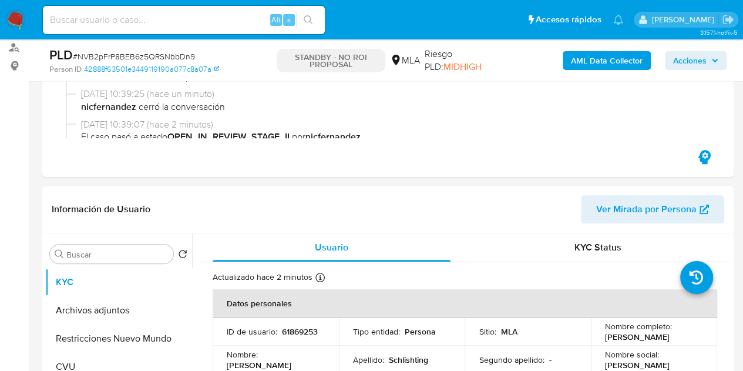
scroll to position [216, 0]
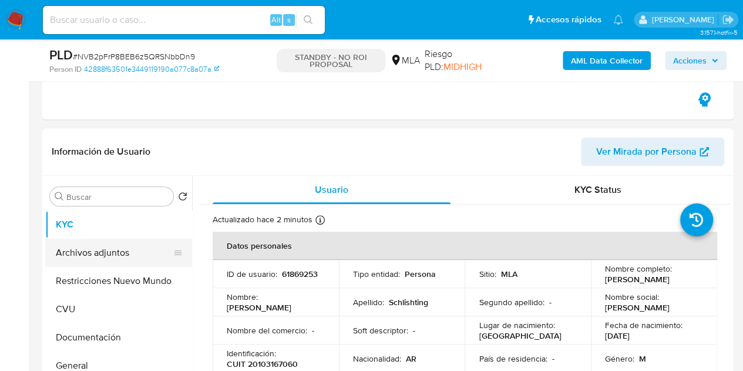
click at [93, 254] on button "Archivos adjuntos" at bounding box center [113, 253] width 137 height 28
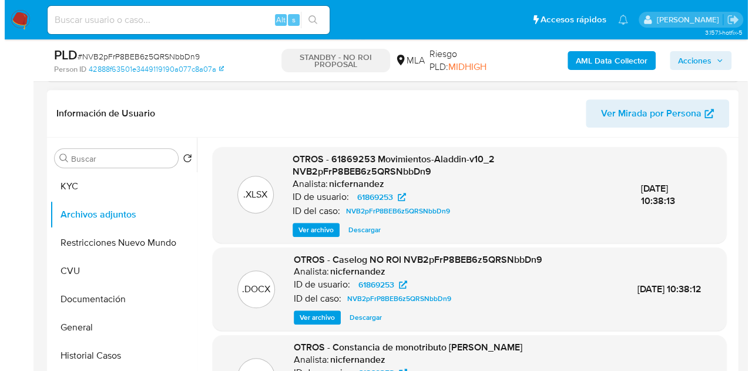
scroll to position [256, 0]
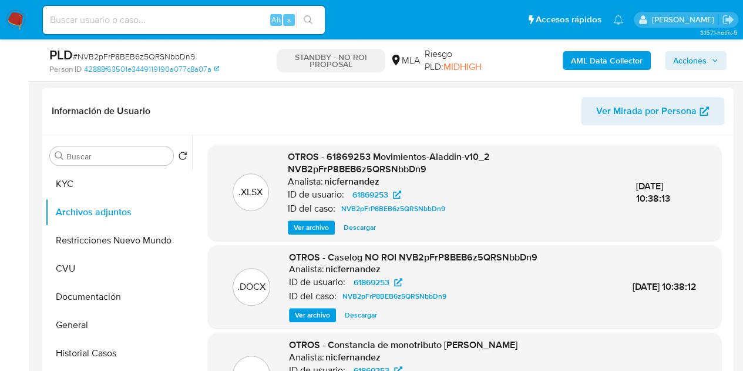
click at [318, 310] on span "Ver archivo" at bounding box center [312, 315] width 35 height 12
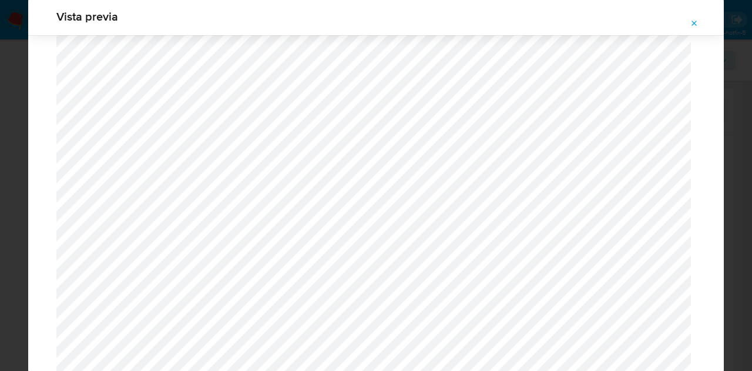
scroll to position [1304, 0]
click at [700, 20] on button "Attachment preview" at bounding box center [694, 23] width 26 height 19
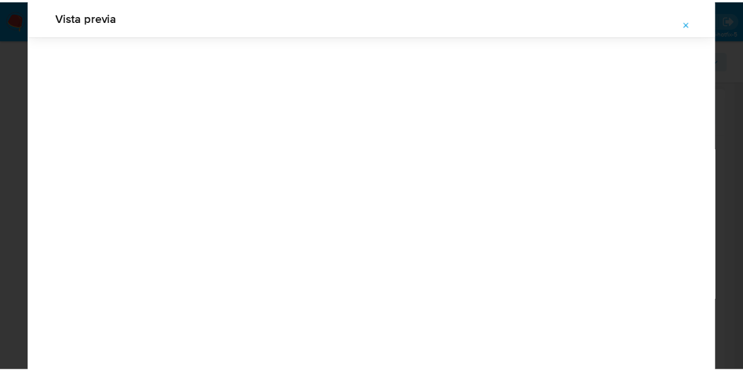
scroll to position [38, 0]
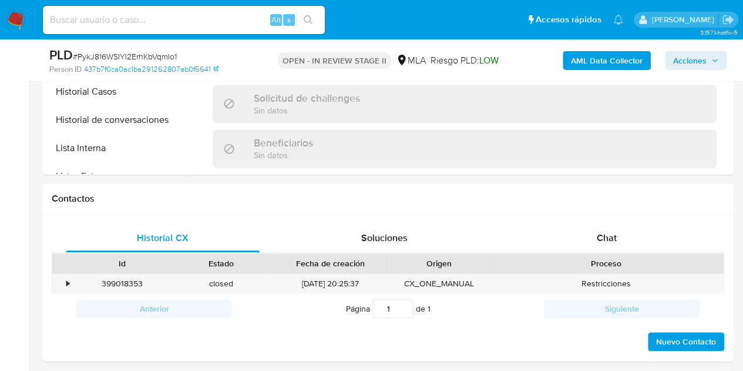
scroll to position [193, 0]
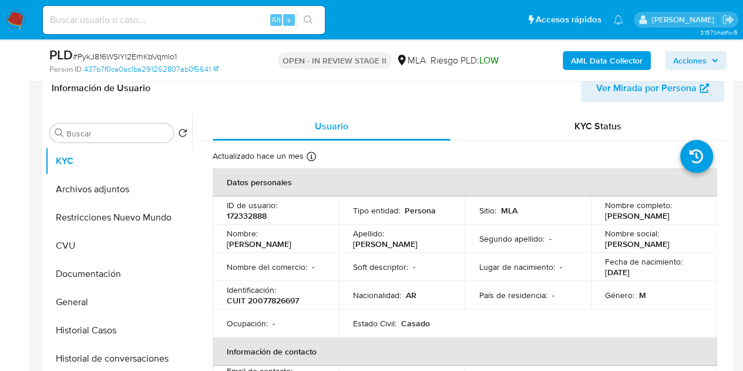
select select "10"
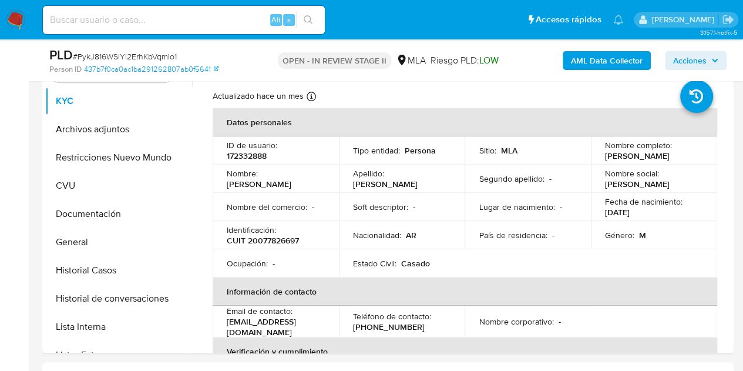
scroll to position [302, 0]
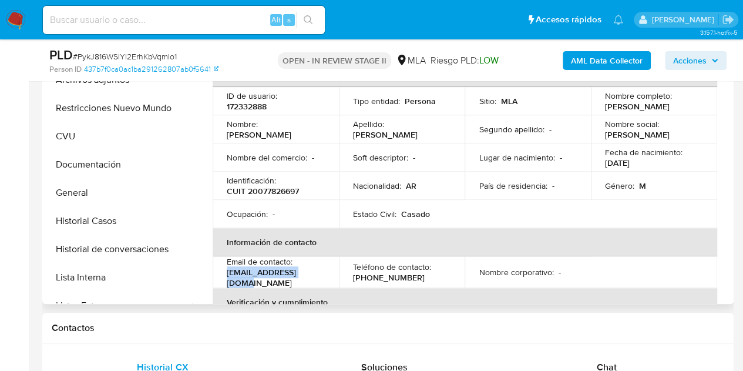
drag, startPoint x: 222, startPoint y: 277, endPoint x: 314, endPoint y: 271, distance: 92.4
click at [314, 271] on td "Email de contacto : lam@evgalicia.com.ar" at bounding box center [276, 272] width 126 height 32
copy p "lam@evgalicia.com.ar"
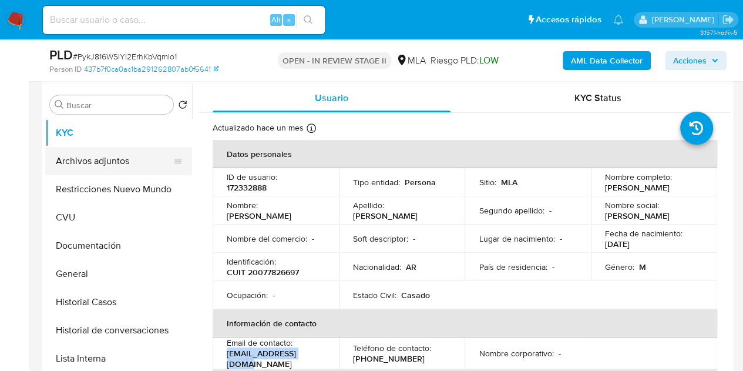
click at [85, 158] on button "Archivos adjuntos" at bounding box center [113, 161] width 137 height 28
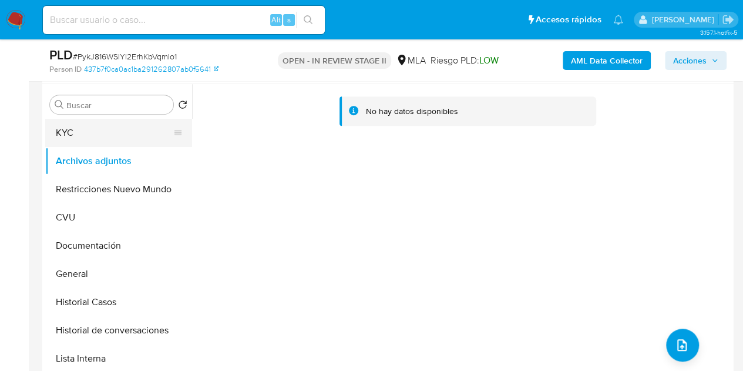
click at [119, 136] on button "KYC" at bounding box center [113, 133] width 137 height 28
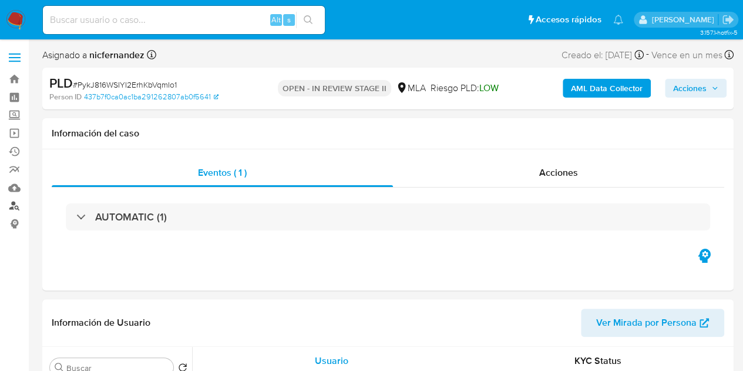
click at [16, 204] on link "Buscador de personas" at bounding box center [70, 206] width 140 height 18
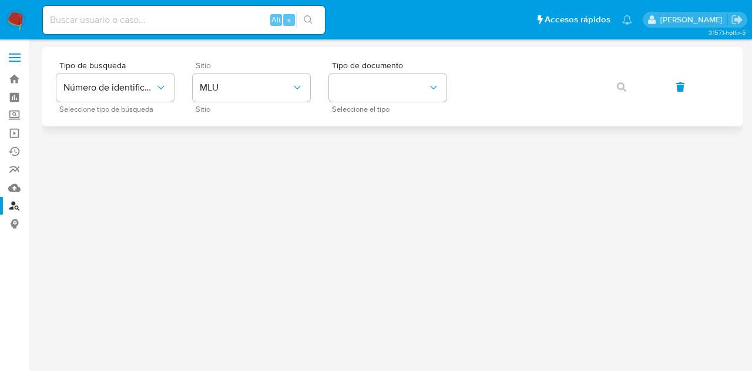
click at [248, 105] on div "Sitio MLU Sitio" at bounding box center [251, 86] width 117 height 51
drag, startPoint x: 247, startPoint y: 86, endPoint x: 253, endPoint y: 100, distance: 16.0
click at [247, 88] on span "MLU" at bounding box center [246, 88] width 92 height 12
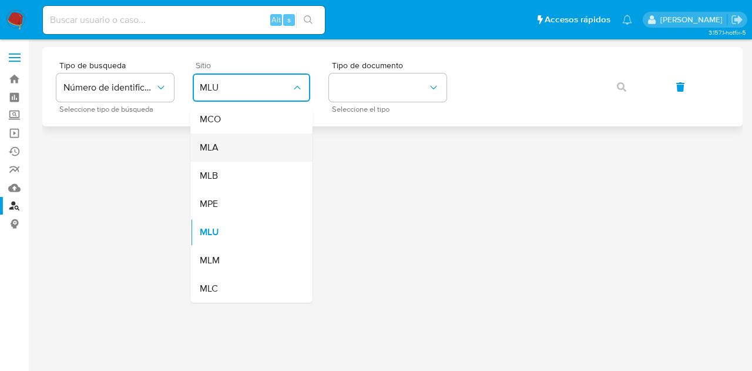
click at [260, 149] on div "MLA" at bounding box center [248, 147] width 96 height 28
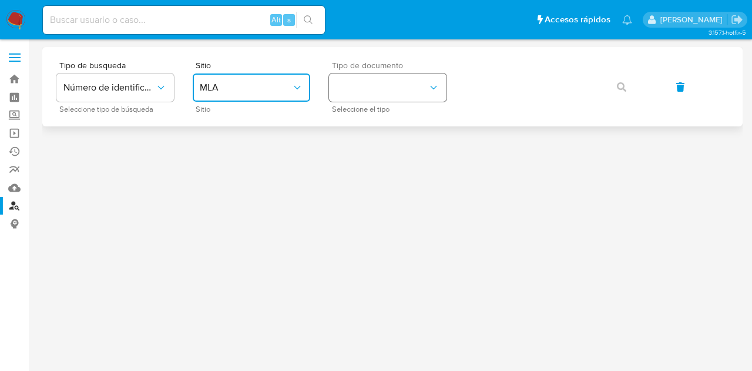
click at [364, 86] on button "identificationType" at bounding box center [387, 87] width 117 height 28
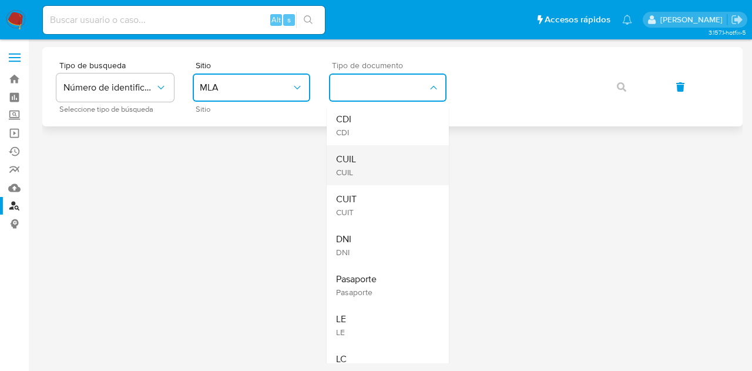
click at [379, 159] on div "CUIL CUIL" at bounding box center [384, 165] width 96 height 40
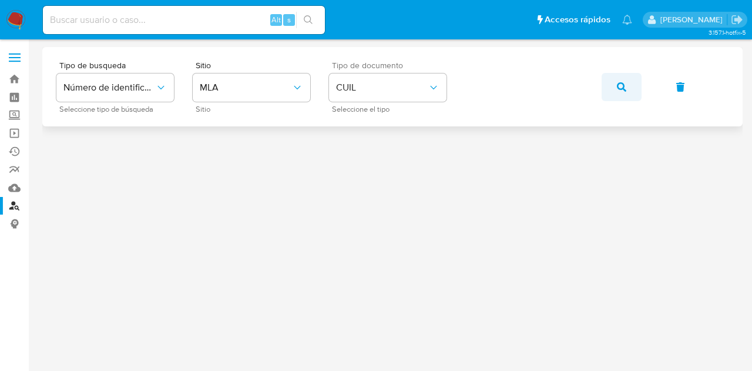
click at [622, 83] on icon "button" at bounding box center [621, 86] width 9 height 9
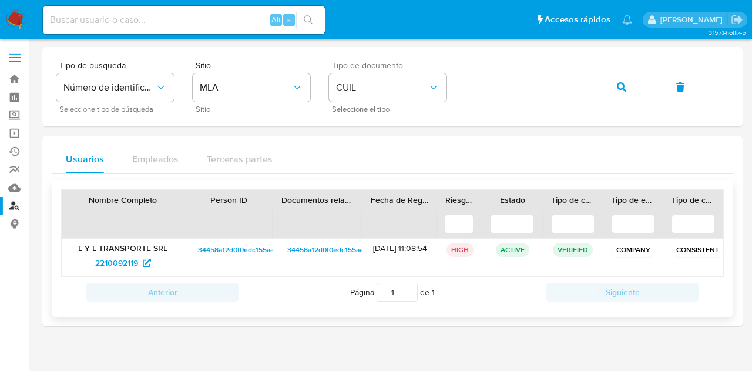
click at [203, 248] on span "34458a12d0f0edc155aa99cb2aa14127" at bounding box center [258, 250] width 120 height 14
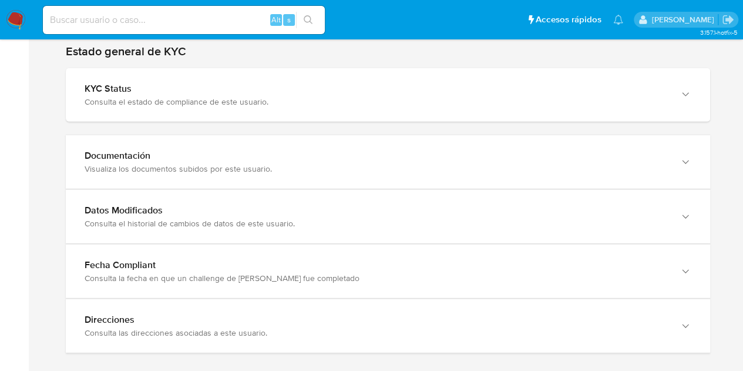
scroll to position [1174, 0]
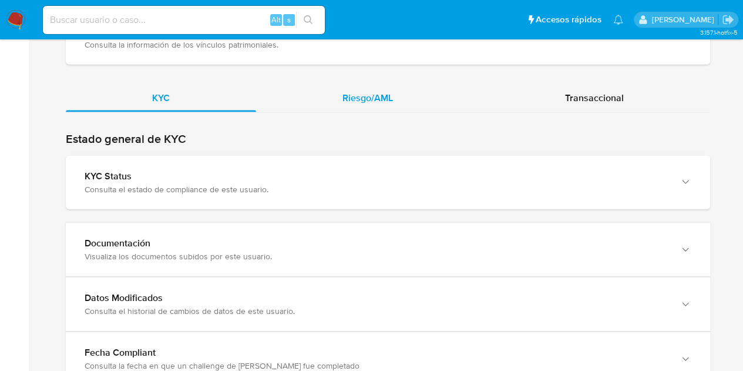
click at [385, 88] on div "Riesgo/AML" at bounding box center [367, 98] width 223 height 28
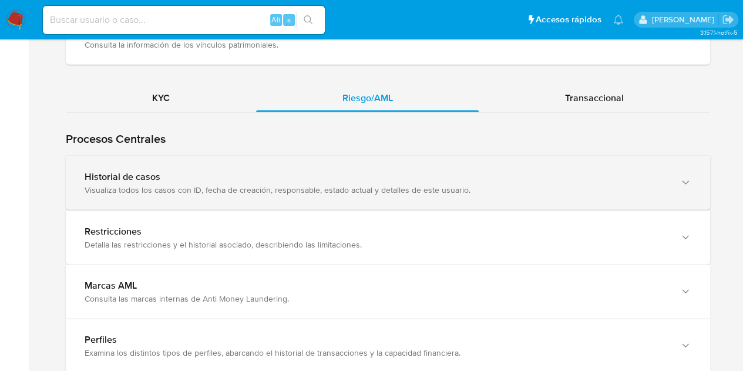
click at [315, 171] on div "Historial de casos" at bounding box center [376, 177] width 583 height 12
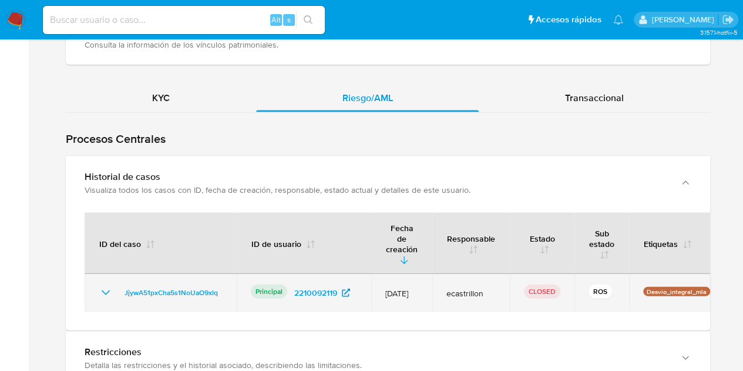
click at [106, 285] on icon "Mostrar/Ocultar" at bounding box center [106, 292] width 14 height 14
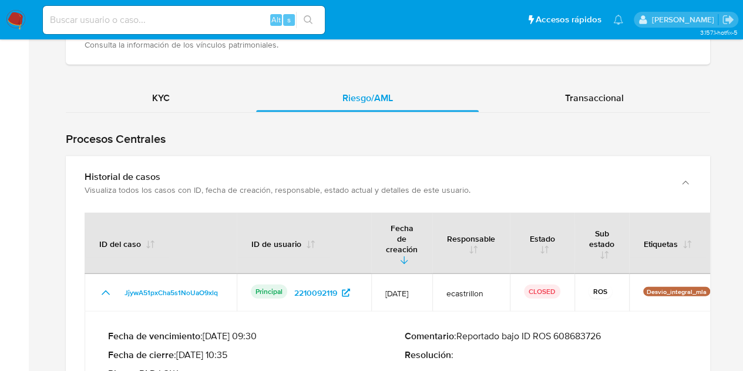
click at [579, 330] on p "Comentario : Reportado bajo ID ROS 608683726" at bounding box center [553, 336] width 297 height 12
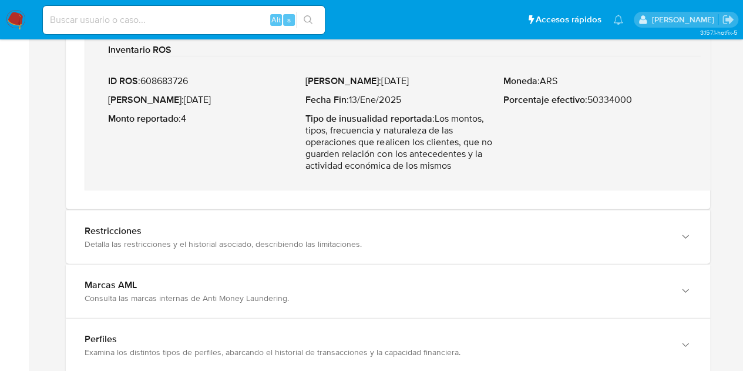
scroll to position [1554, 0]
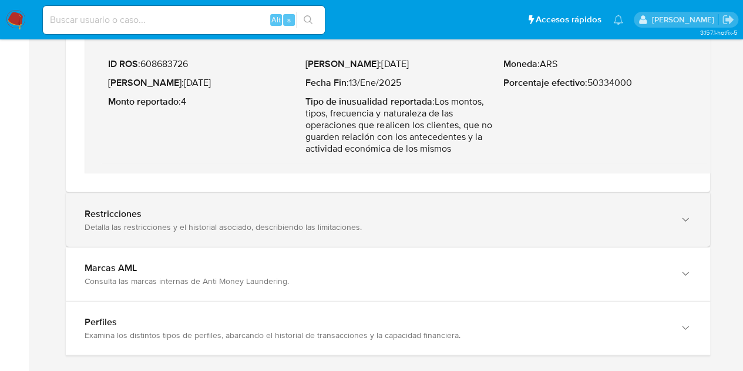
click at [663, 208] on div "Restricciones" at bounding box center [376, 214] width 583 height 12
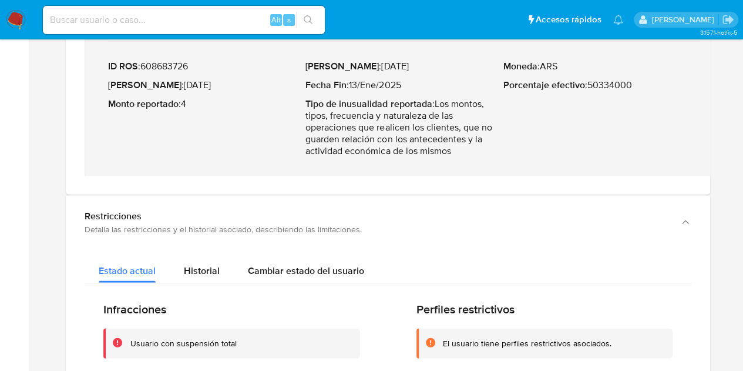
scroll to position [1523, 0]
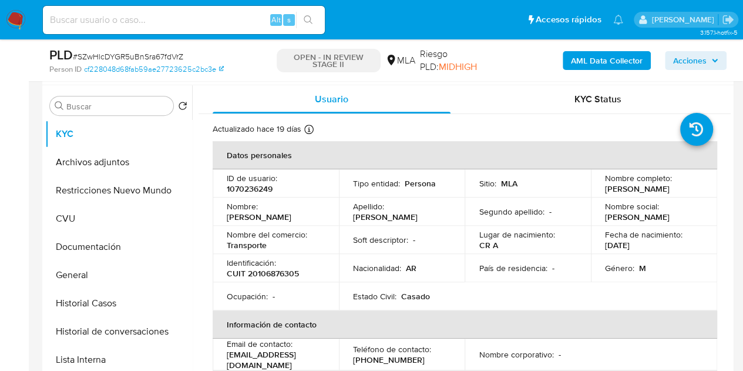
scroll to position [224, 0]
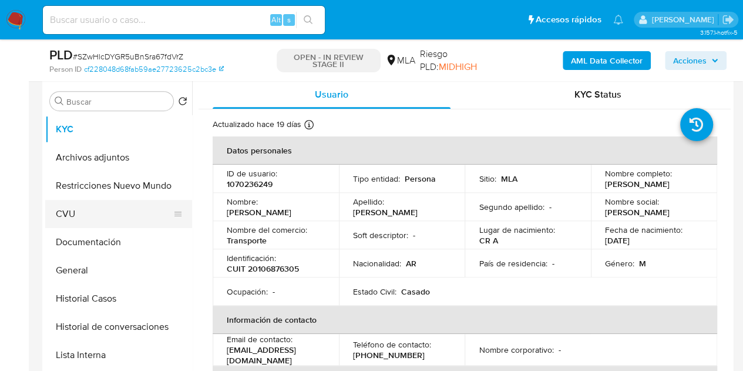
select select "10"
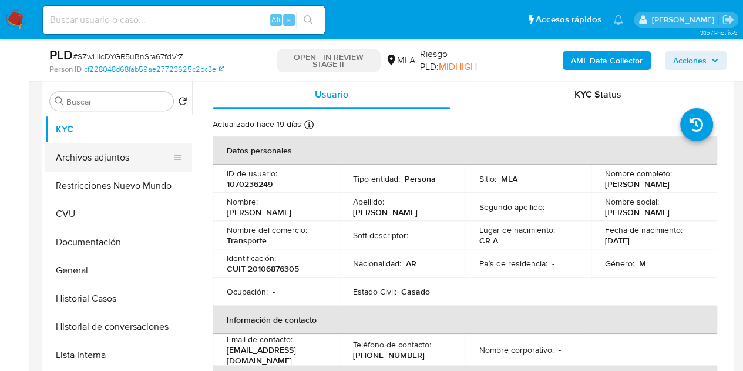
click at [98, 163] on button "Archivos adjuntos" at bounding box center [113, 157] width 137 height 28
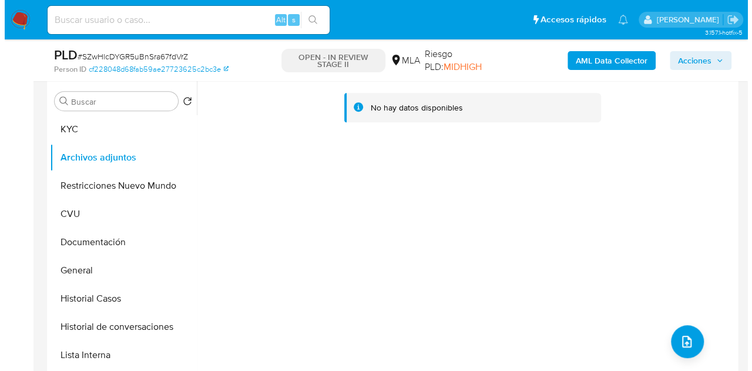
scroll to position [187, 0]
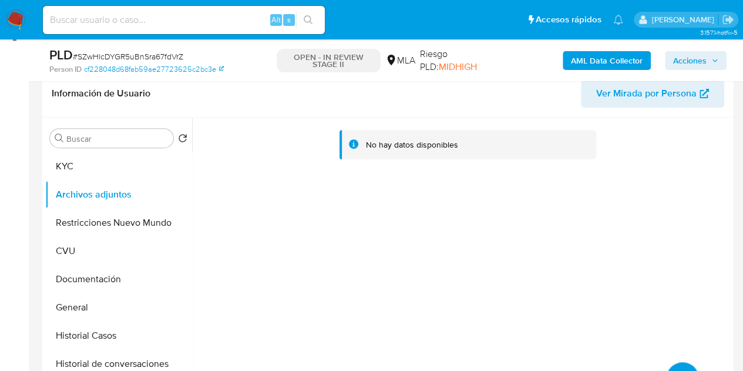
click at [590, 65] on b "AML Data Collector" at bounding box center [607, 60] width 72 height 19
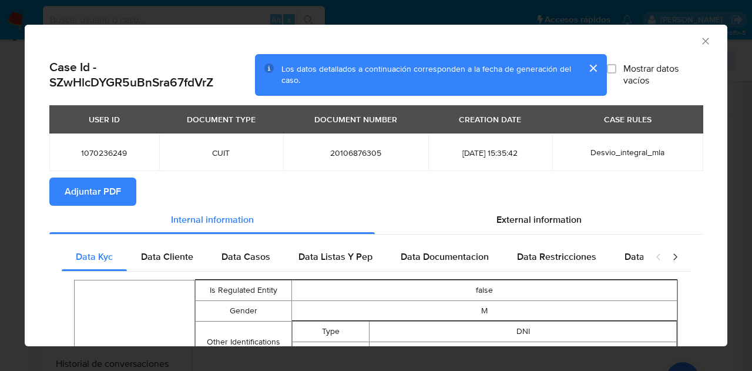
click at [113, 192] on span "Adjuntar PDF" at bounding box center [93, 192] width 56 height 26
click at [700, 37] on icon "Cerrar ventana" at bounding box center [706, 41] width 12 height 12
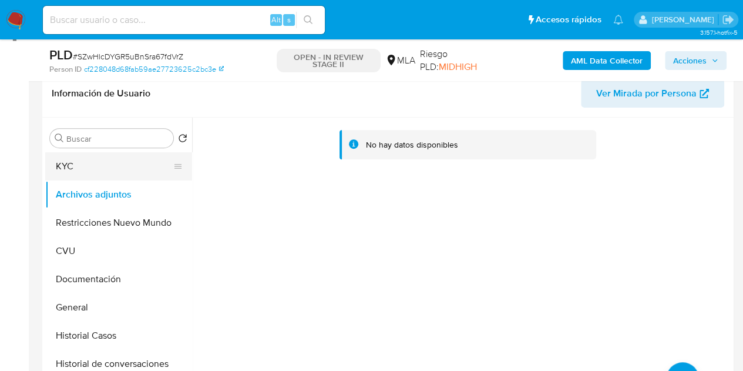
click at [90, 172] on button "KYC" at bounding box center [113, 166] width 137 height 28
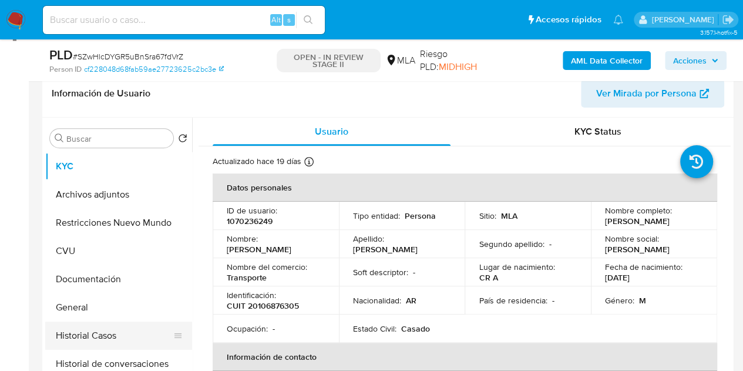
click at [107, 335] on button "Historial Casos" at bounding box center [113, 335] width 137 height 28
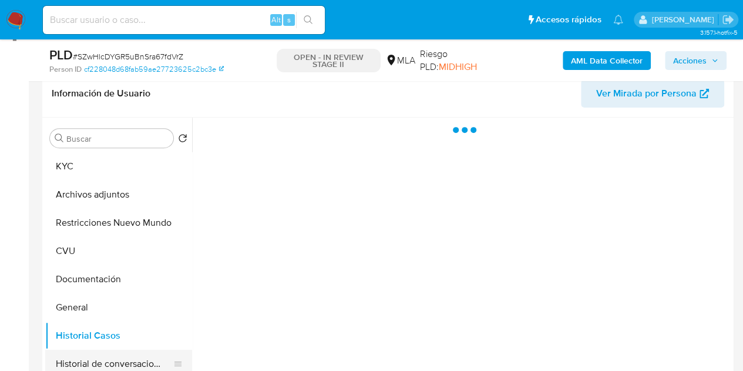
click at [115, 354] on button "Historial de conversaciones" at bounding box center [113, 364] width 137 height 28
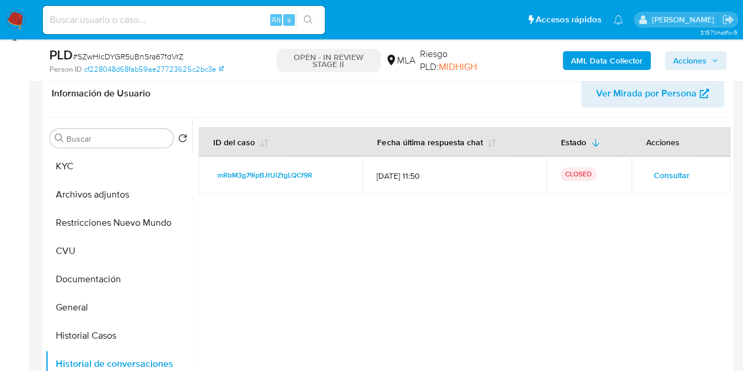
click at [670, 176] on span "Consultar" at bounding box center [672, 175] width 36 height 16
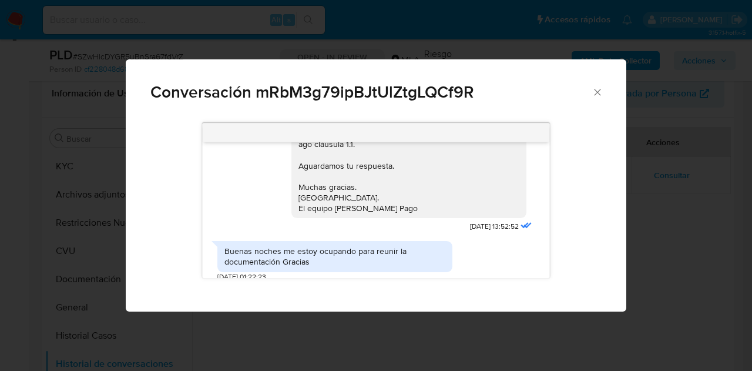
scroll to position [795, 0]
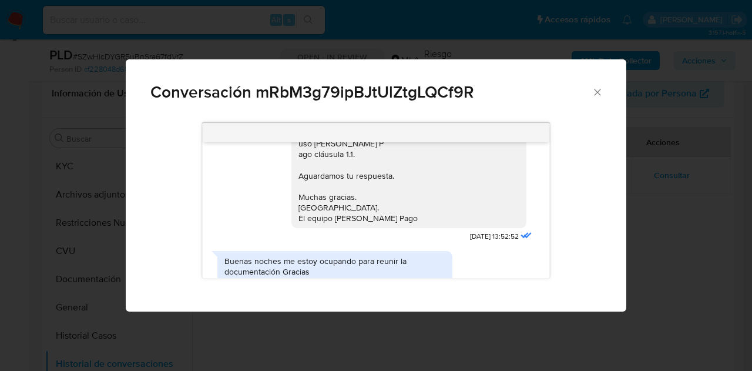
drag, startPoint x: 285, startPoint y: 234, endPoint x: 425, endPoint y: 239, distance: 140.5
click at [293, 229] on div "Hola, Esperamos que te encuentres muy bien. Te consultamos si tuviste oportunid…" at bounding box center [408, 122] width 235 height 213
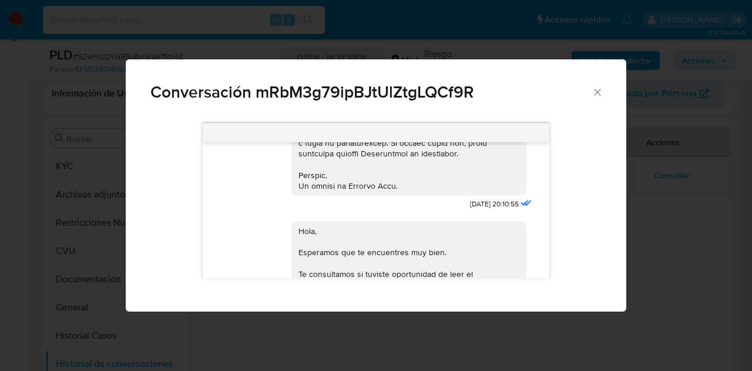
scroll to position [575, 0]
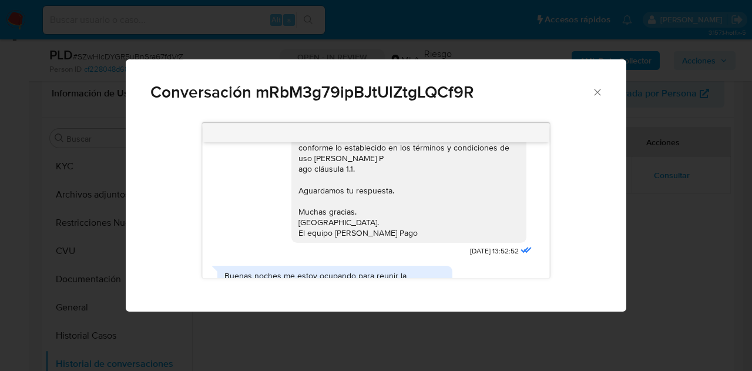
scroll to position [854, 0]
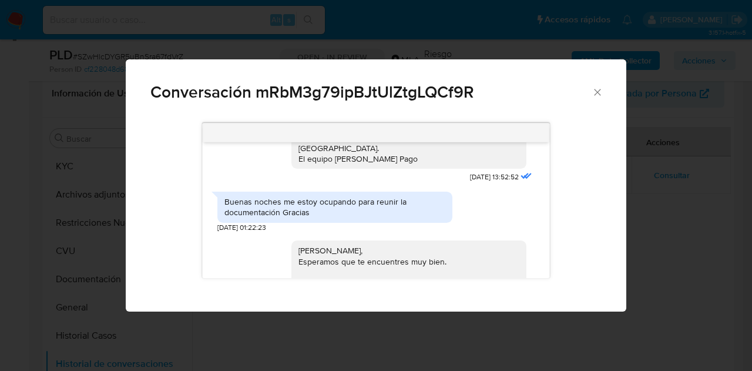
drag, startPoint x: 242, startPoint y: 256, endPoint x: 458, endPoint y: 226, distance: 218.2
click at [261, 252] on div "17/07/2025 20:10:55 Hola, Esperamos que te encuentres muy bien. Te consultamos …" at bounding box center [376, 210] width 347 height 136
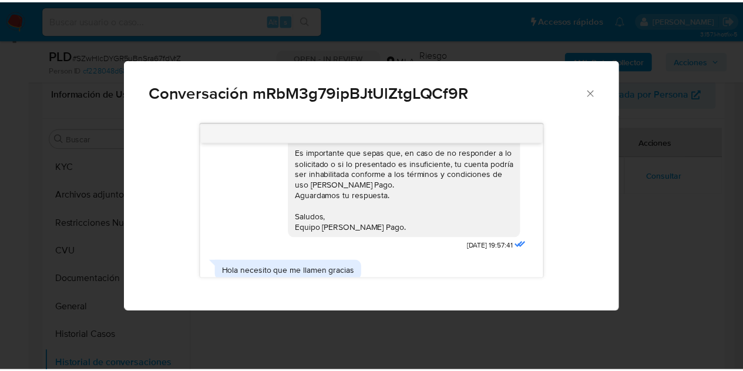
scroll to position [1064, 0]
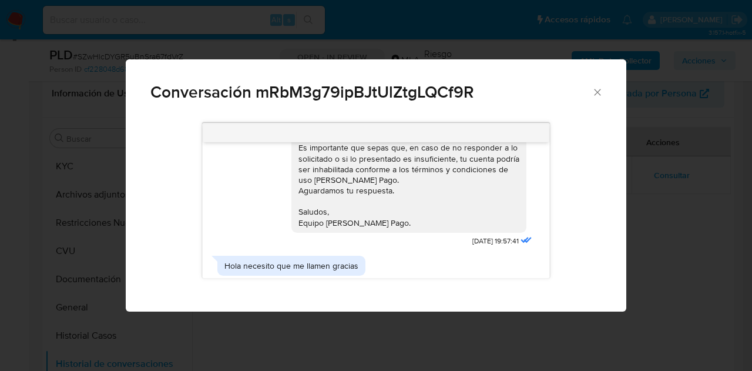
click at [596, 93] on icon "Cerrar" at bounding box center [597, 92] width 6 height 6
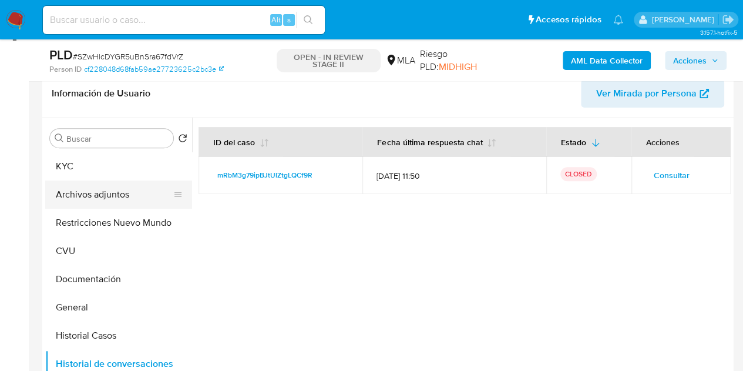
click at [102, 194] on button "Archivos adjuntos" at bounding box center [113, 194] width 137 height 28
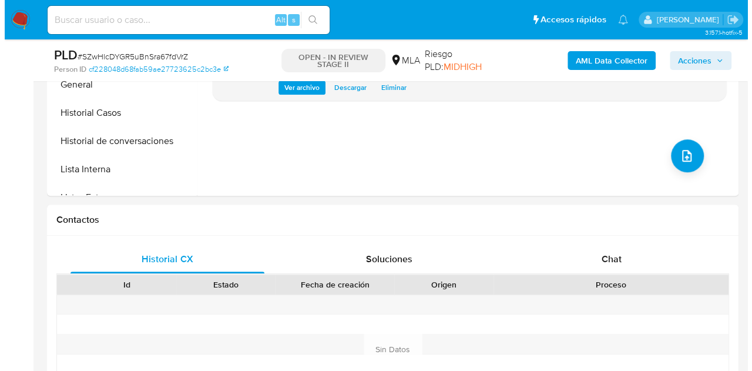
scroll to position [344, 0]
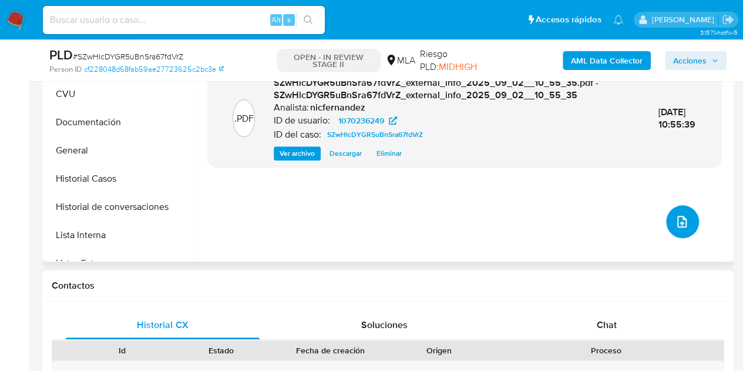
click at [684, 221] on button "upload-file" at bounding box center [682, 221] width 33 height 33
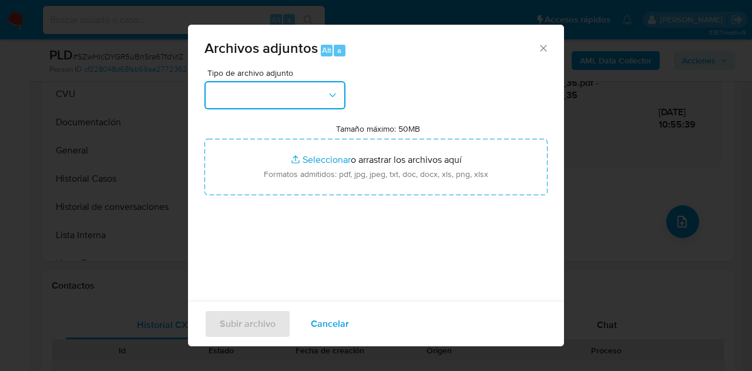
drag, startPoint x: 303, startPoint y: 88, endPoint x: 318, endPoint y: 102, distance: 20.4
click at [304, 88] on button "button" at bounding box center [274, 95] width 141 height 28
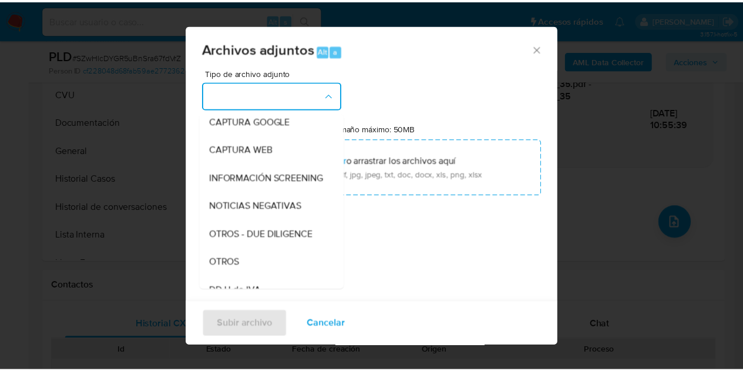
scroll to position [140, 0]
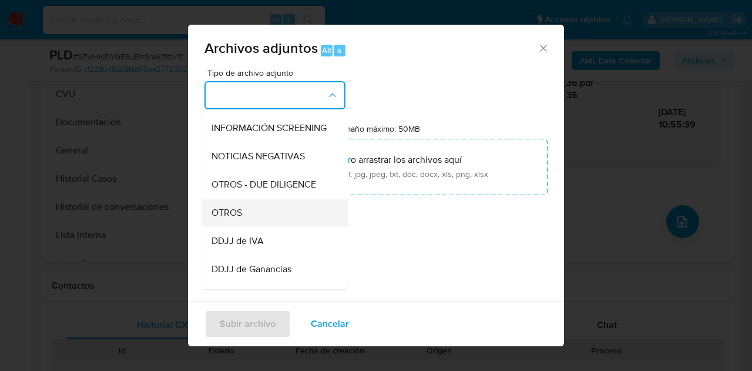
click at [254, 211] on div "OTROS" at bounding box center [271, 213] width 120 height 28
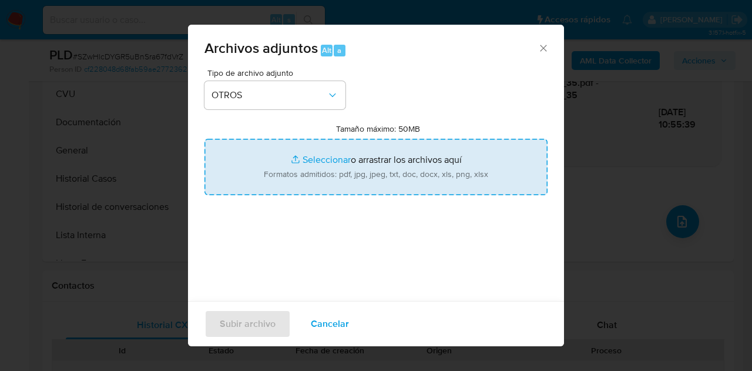
click at [291, 163] on input "Tamaño máximo: 50MB Seleccionar archivos" at bounding box center [375, 167] width 343 height 56
type input "C:\fakepath\NOSIS_Manager_InformeIndividual_20106876305_654930_20250819144024.p…"
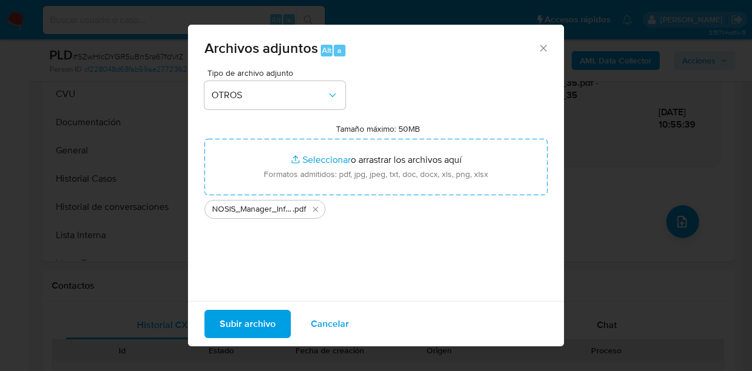
click at [253, 317] on span "Subir archivo" at bounding box center [248, 324] width 56 height 26
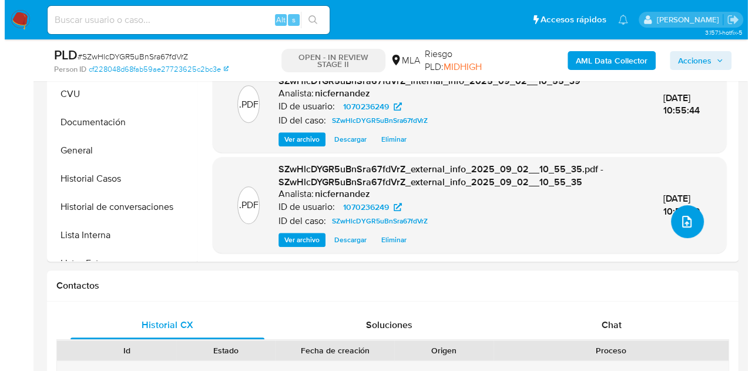
scroll to position [275, 0]
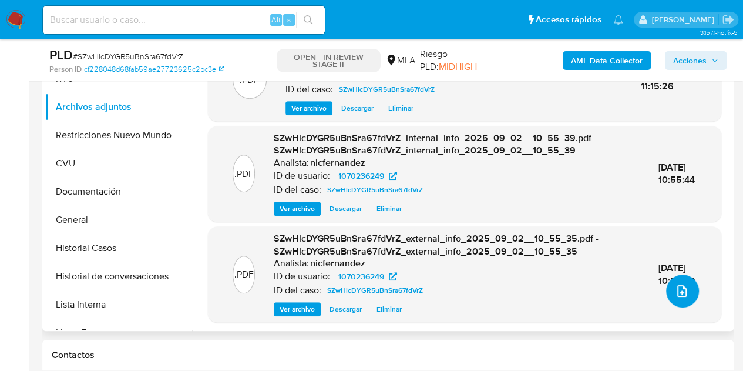
click at [675, 287] on icon "upload-file" at bounding box center [682, 291] width 14 height 14
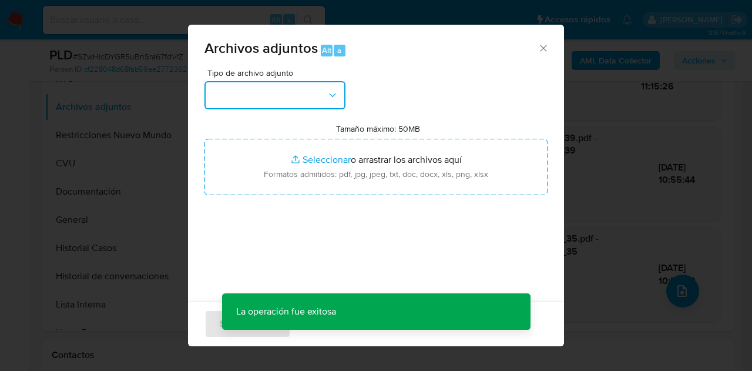
drag, startPoint x: 337, startPoint y: 92, endPoint x: 341, endPoint y: 104, distance: 12.4
click at [336, 92] on icon "button" at bounding box center [333, 95] width 12 height 12
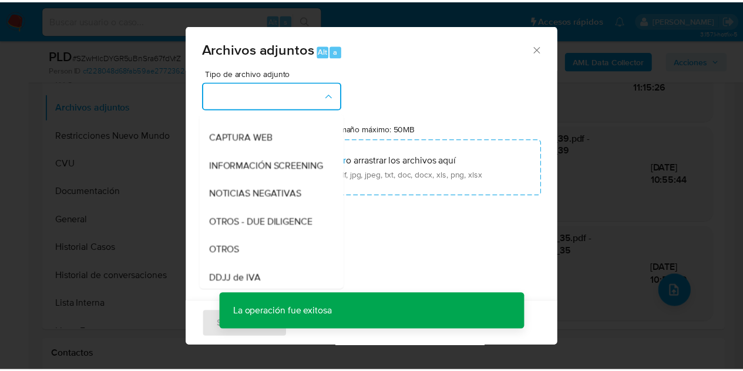
scroll to position [146, 0]
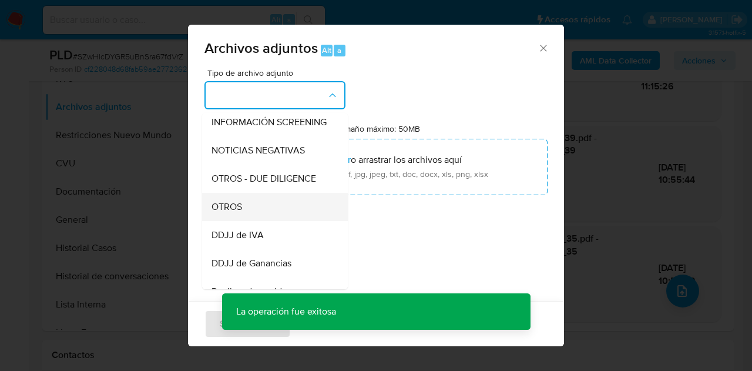
click at [300, 221] on div "OTROS" at bounding box center [271, 207] width 120 height 28
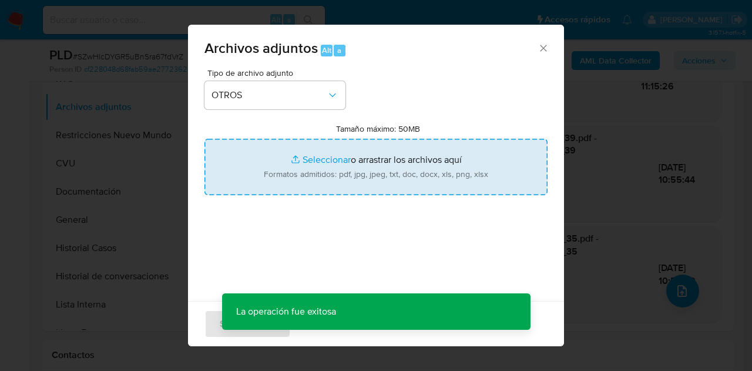
click at [311, 154] on input "Tamaño máximo: 50MB Seleccionar archivos" at bounding box center [375, 167] width 343 height 56
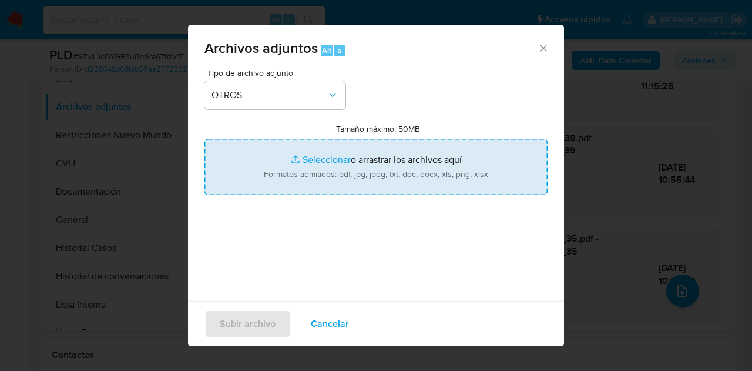
type input "C:\fakepath\Caselog SZwHlcDYGR5uBnSra67fdVrZ.docx"
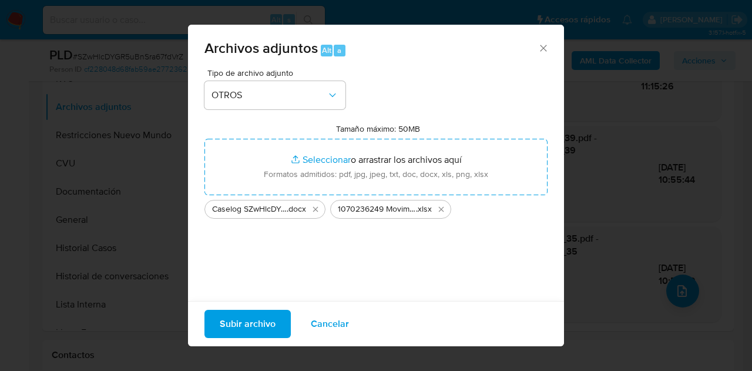
click at [254, 323] on span "Subir archivo" at bounding box center [248, 324] width 56 height 26
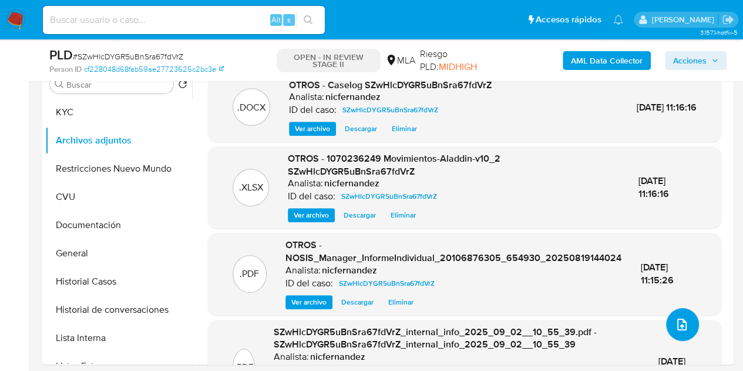
scroll to position [222, 0]
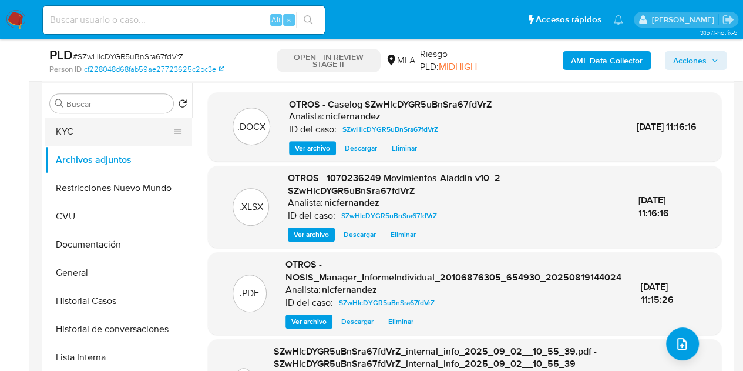
click at [85, 126] on button "KYC" at bounding box center [113, 131] width 137 height 28
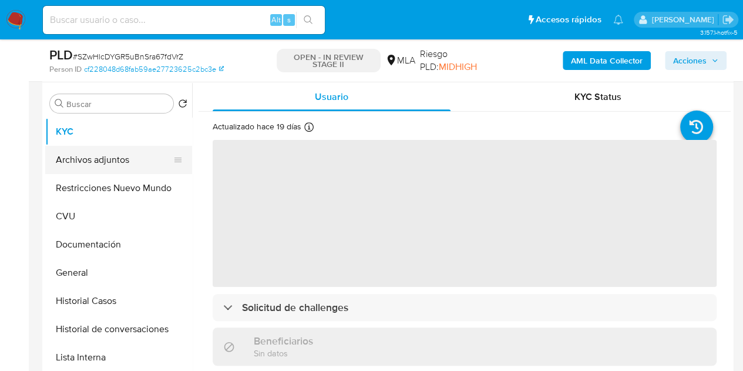
click at [96, 156] on button "Archivos adjuntos" at bounding box center [113, 160] width 137 height 28
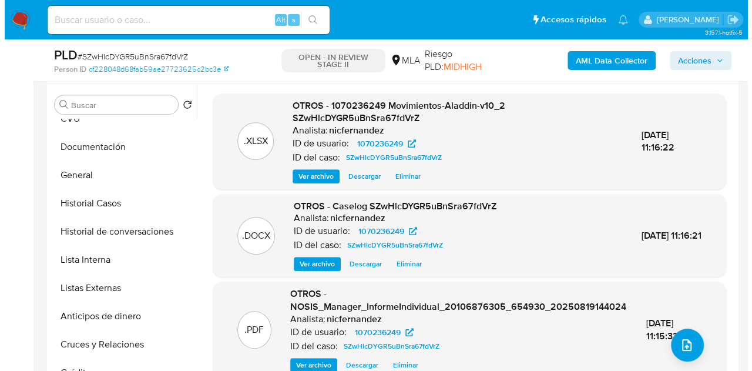
scroll to position [0, 0]
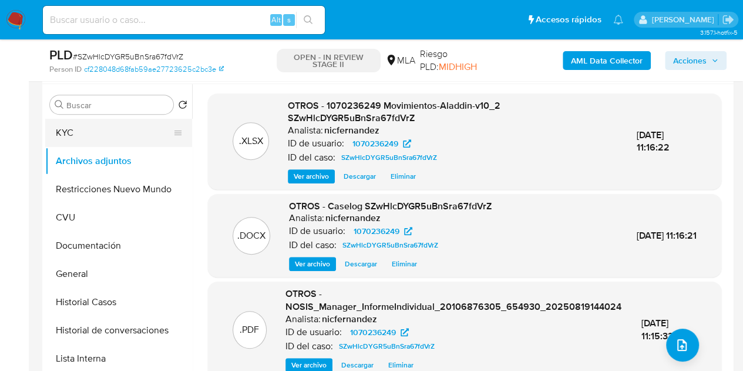
click at [105, 126] on button "KYC" at bounding box center [113, 133] width 137 height 28
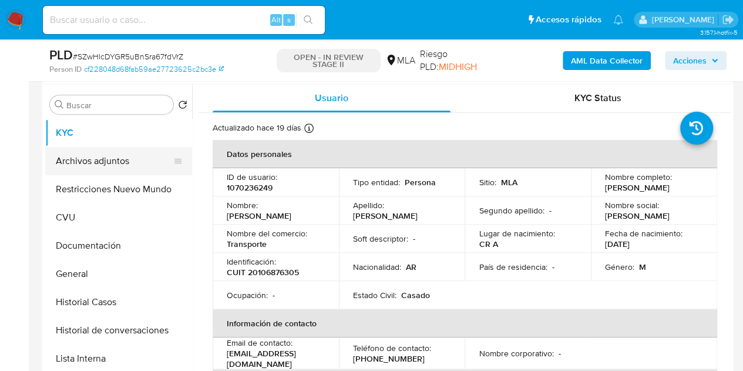
click at [108, 164] on button "Archivos adjuntos" at bounding box center [113, 161] width 137 height 28
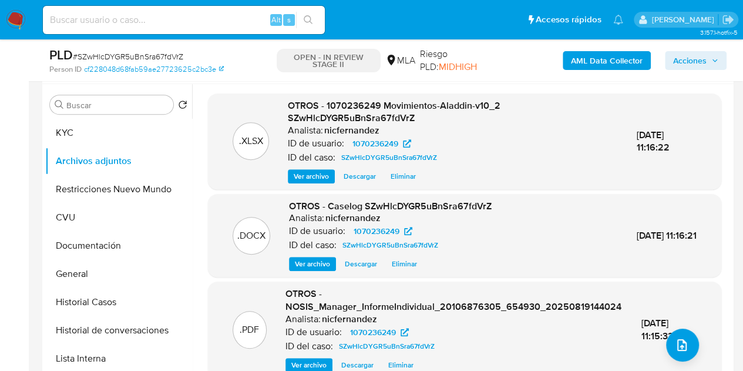
click at [470, 236] on div "ID de usuario: 1070236249" at bounding box center [390, 231] width 203 height 14
click at [316, 268] on span "Ver archivo" at bounding box center [312, 264] width 35 height 12
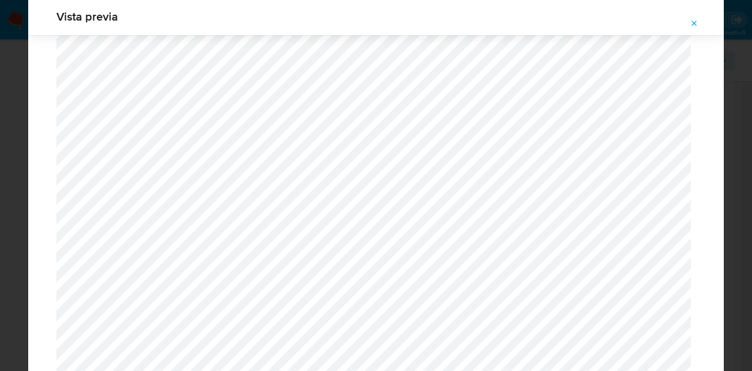
scroll to position [637, 0]
click at [693, 31] on span "Attachment preview" at bounding box center [694, 23] width 9 height 16
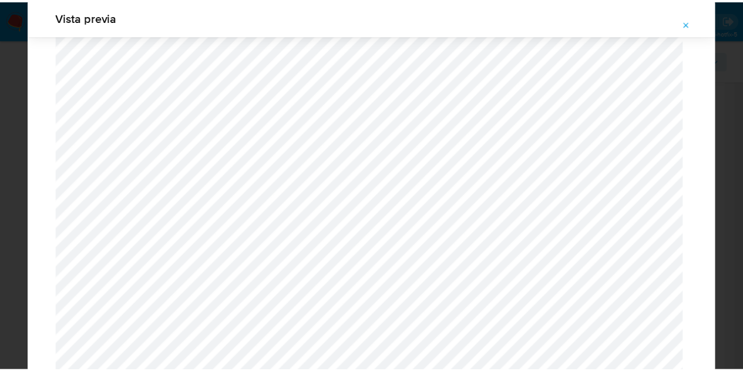
scroll to position [38, 0]
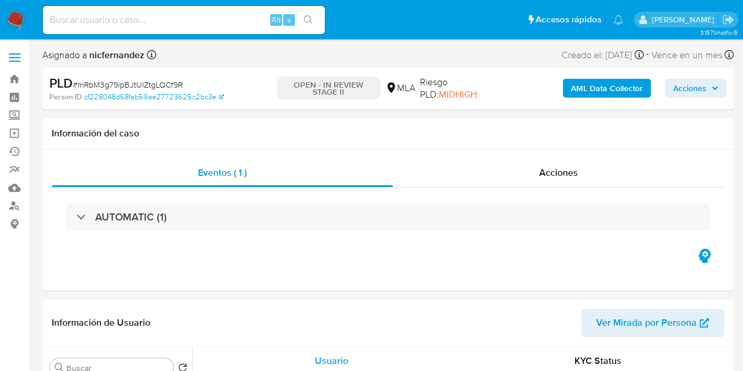
select select "10"
click at [696, 88] on span "Acciones" at bounding box center [689, 88] width 33 height 19
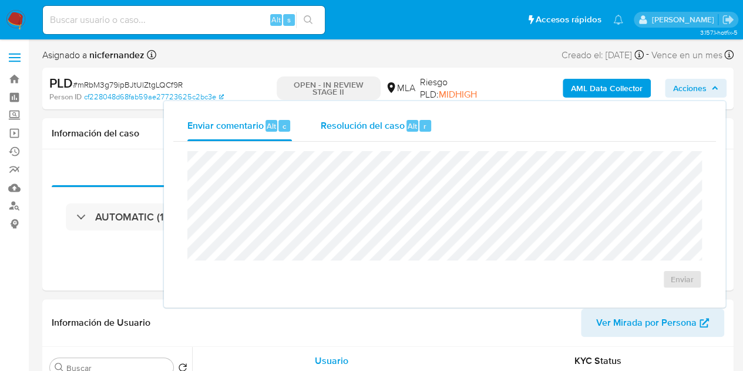
click at [408, 128] on span "Alt" at bounding box center [412, 125] width 9 height 11
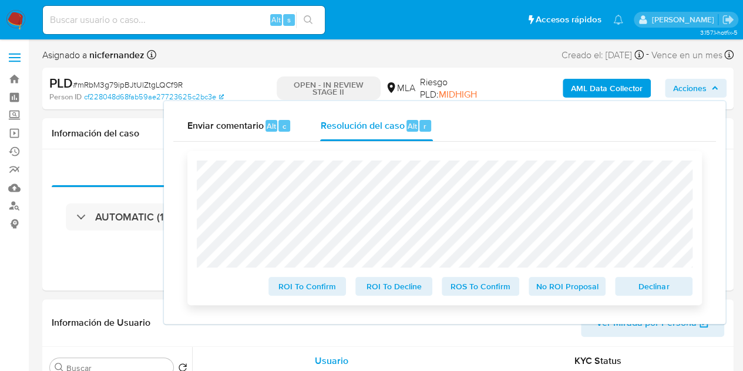
click at [640, 288] on span "Declinar" at bounding box center [653, 286] width 61 height 16
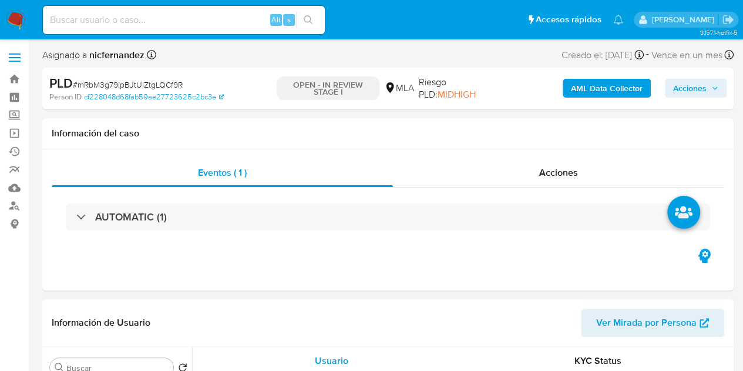
click at [687, 88] on span "Acciones" at bounding box center [689, 88] width 33 height 19
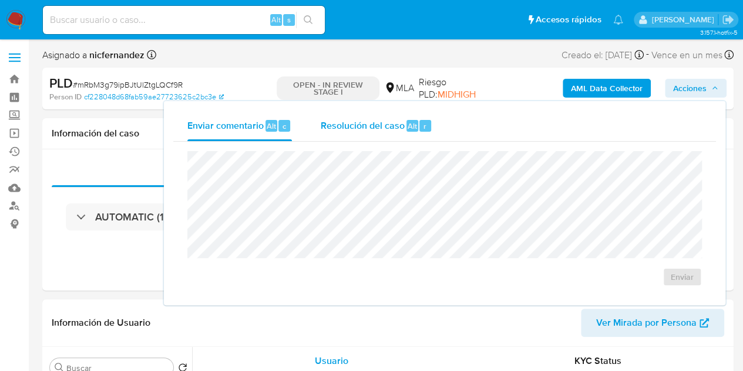
click at [372, 126] on span "Resolución del caso" at bounding box center [362, 126] width 84 height 14
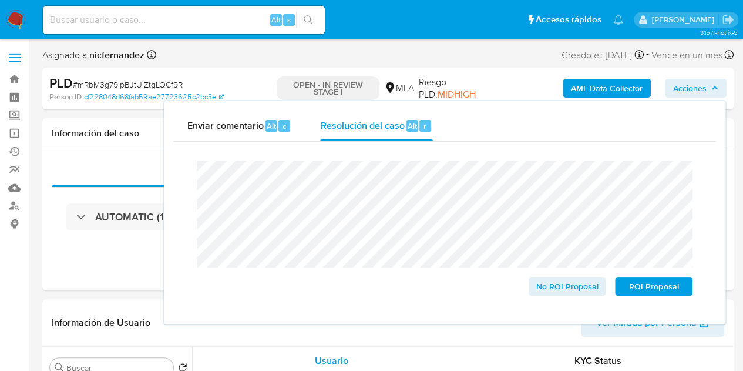
select select "10"
click at [661, 288] on span "ROI Proposal" at bounding box center [653, 286] width 61 height 16
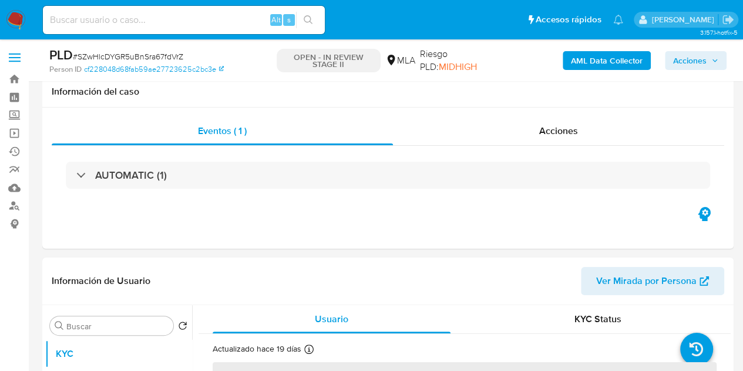
scroll to position [154, 0]
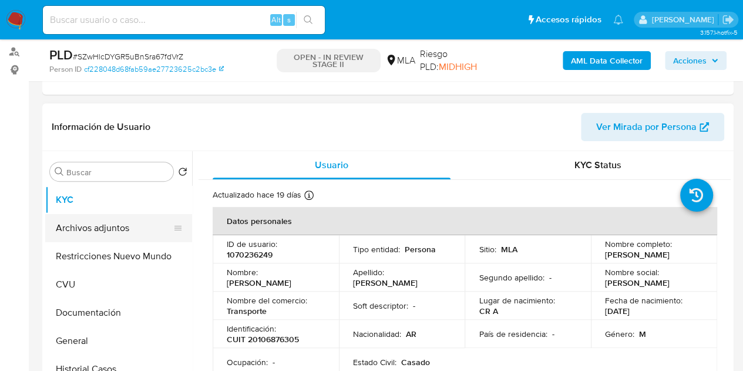
select select "10"
click at [143, 224] on button "Archivos adjuntos" at bounding box center [113, 228] width 137 height 28
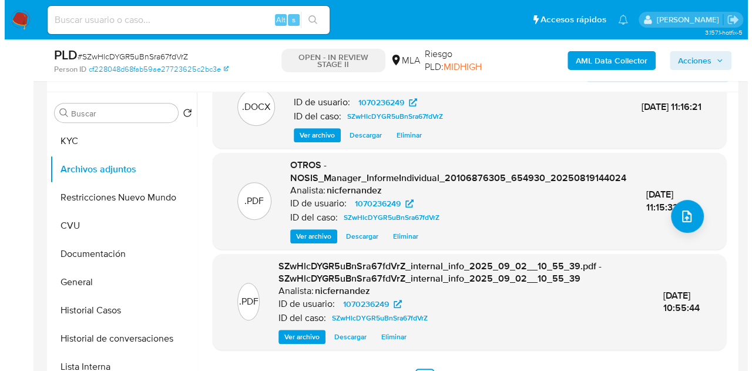
scroll to position [0, 0]
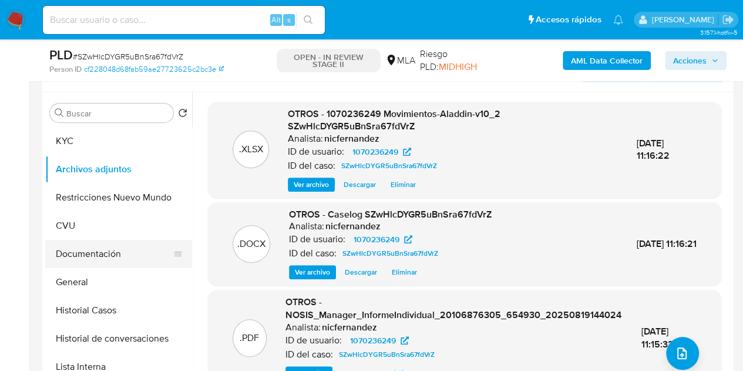
click at [101, 253] on button "Documentación" at bounding box center [113, 254] width 137 height 28
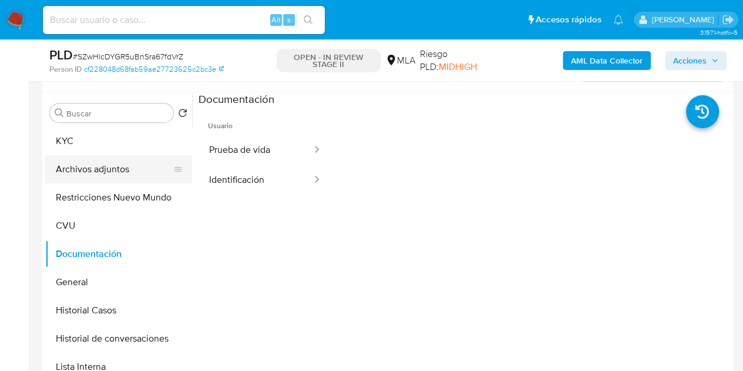
click at [110, 166] on button "Archivos adjuntos" at bounding box center [113, 169] width 137 height 28
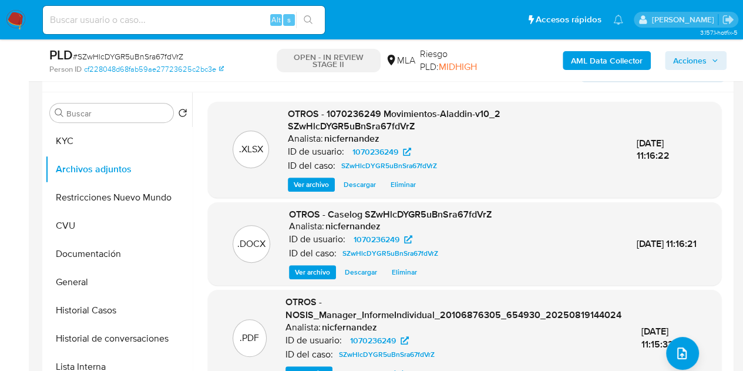
click at [307, 266] on span "Ver archivo" at bounding box center [312, 272] width 35 height 12
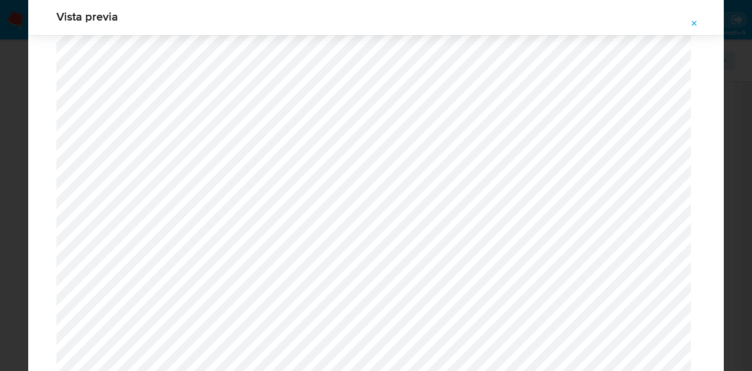
scroll to position [710, 0]
click at [693, 25] on icon "Attachment preview" at bounding box center [694, 23] width 9 height 9
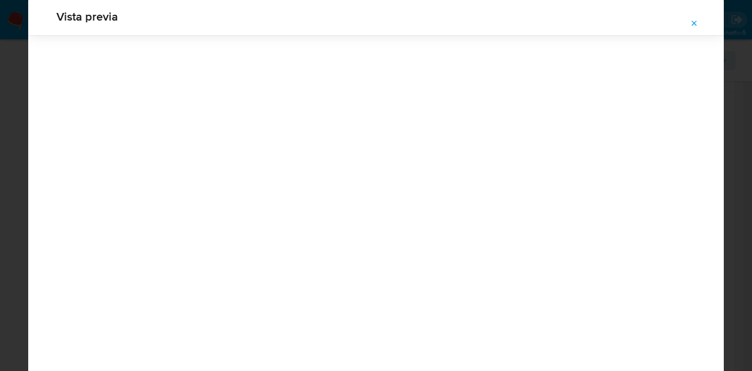
scroll to position [38, 0]
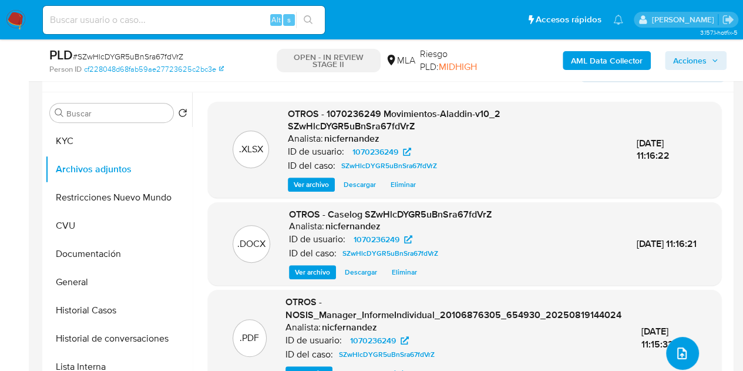
click at [683, 351] on icon "upload-file" at bounding box center [682, 353] width 14 height 14
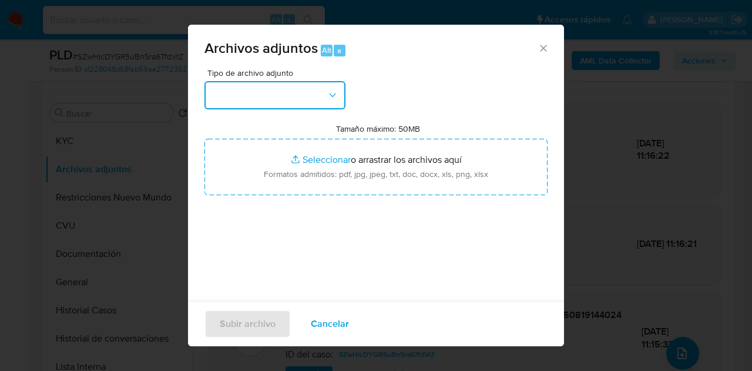
click at [327, 97] on icon "button" at bounding box center [333, 95] width 12 height 12
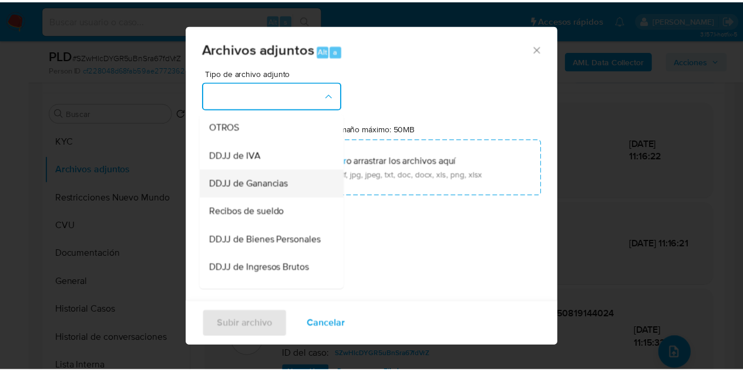
scroll to position [228, 0]
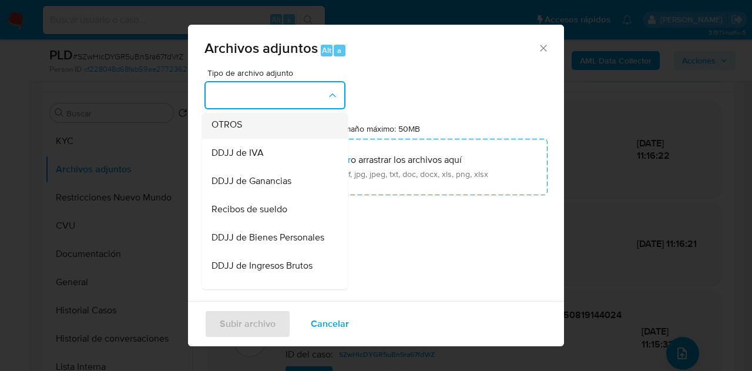
click at [249, 132] on div "OTROS" at bounding box center [271, 124] width 120 height 28
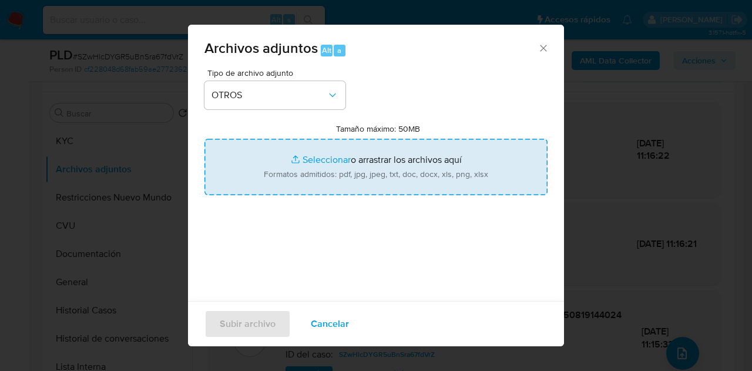
click at [314, 163] on input "Tamaño máximo: 50MB Seleccionar archivos" at bounding box center [375, 167] width 343 height 56
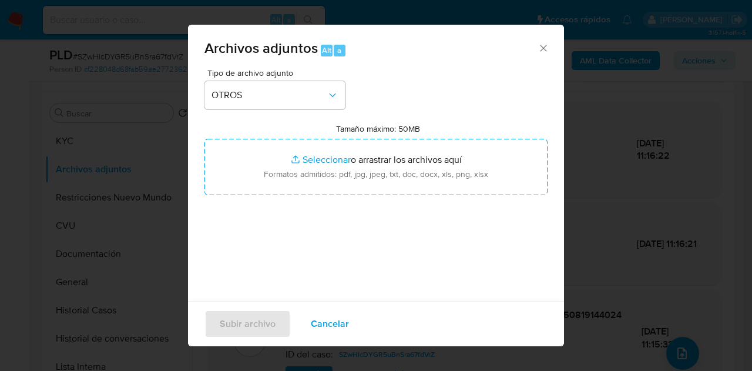
click at [262, 217] on div "Tipo de archivo adjunto OTROS Tamaño máximo: 50MB Seleccionar archivos Seleccio…" at bounding box center [375, 207] width 343 height 277
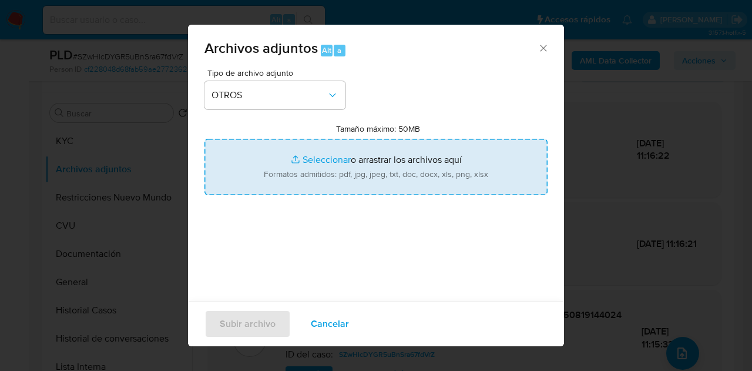
click at [317, 166] on input "Tamaño máximo: 50MB Seleccionar archivos" at bounding box center [375, 167] width 343 height 56
type input "C:\fakepath\Caselog SZwHlcDYGR5uBnSra67fdVrZ V2.docx"
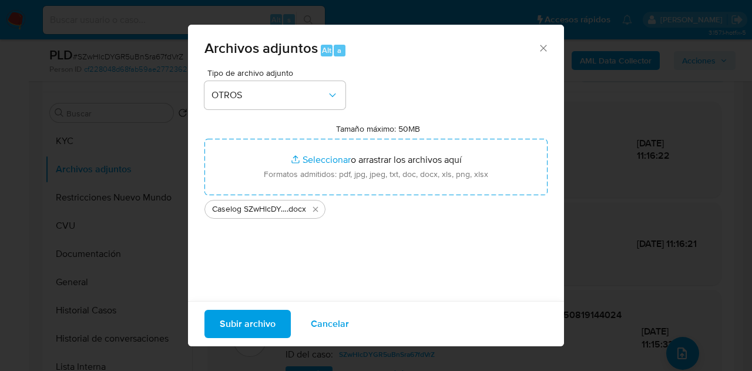
click at [236, 318] on span "Subir archivo" at bounding box center [248, 324] width 56 height 26
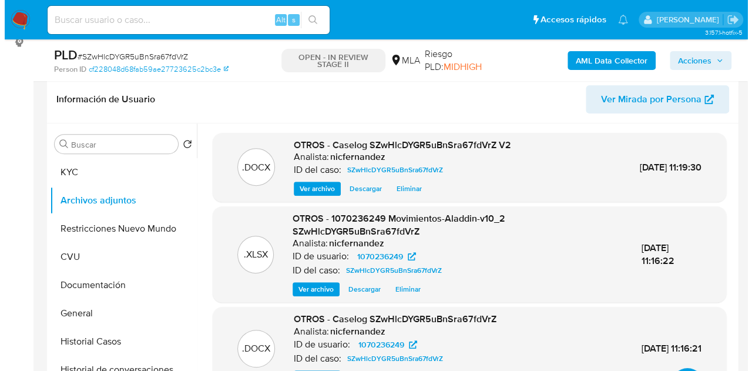
scroll to position [179, 0]
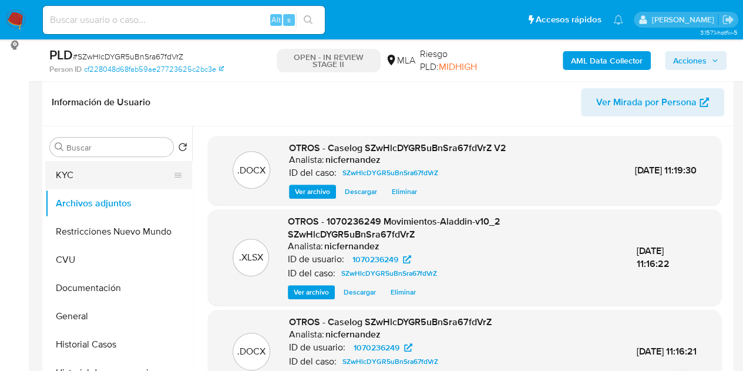
click at [82, 170] on button "KYC" at bounding box center [113, 175] width 137 height 28
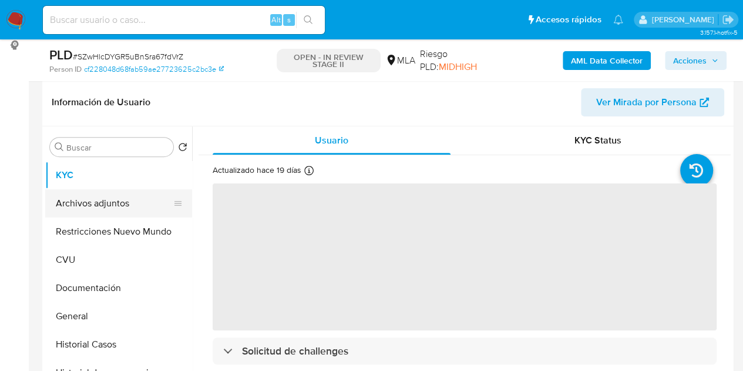
click at [94, 194] on button "Archivos adjuntos" at bounding box center [113, 203] width 137 height 28
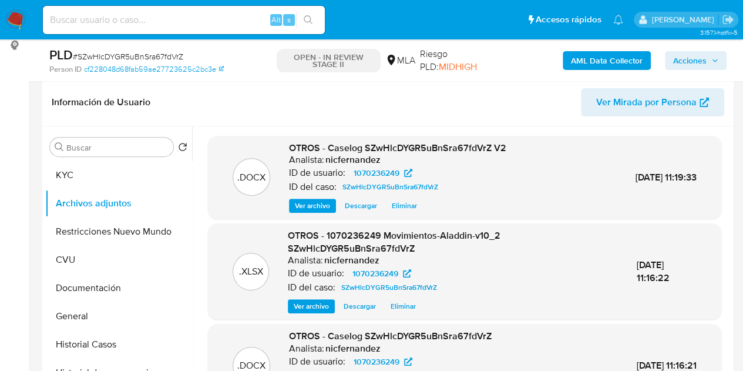
click at [310, 149] on span "OTROS - Caselog SZwHlcDYGR5uBnSra67fdVrZ V2" at bounding box center [397, 148] width 217 height 14
click at [304, 202] on span "Ver archivo" at bounding box center [312, 206] width 35 height 12
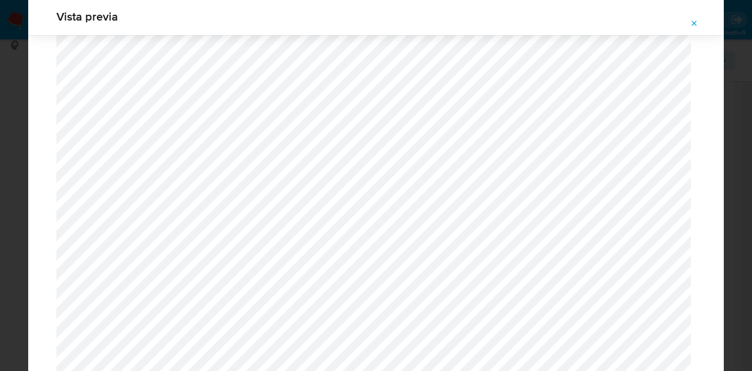
scroll to position [714, 0]
click at [696, 23] on icon "Attachment preview" at bounding box center [694, 23] width 9 height 9
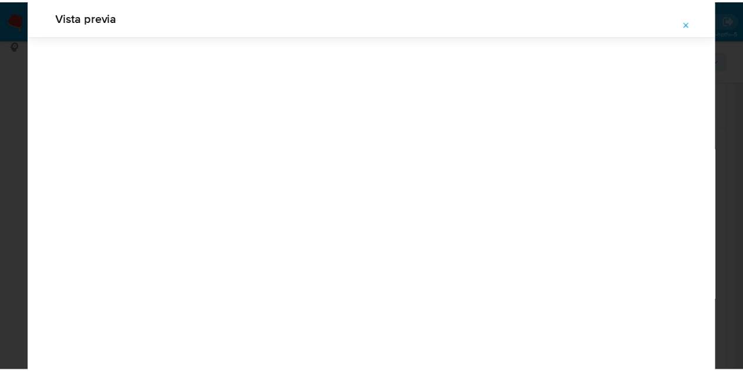
scroll to position [38, 0]
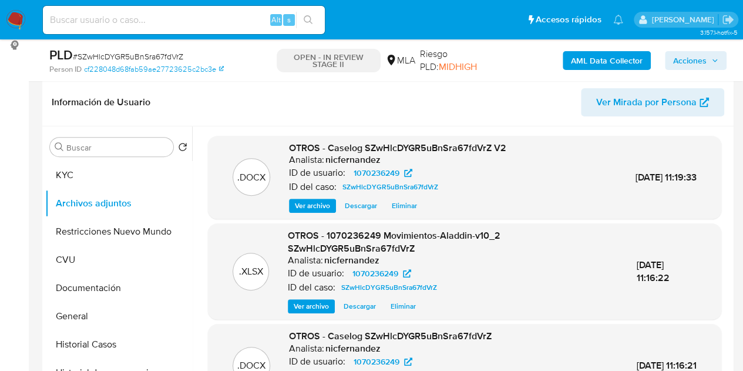
click at [691, 53] on span "Acciones" at bounding box center [689, 60] width 33 height 19
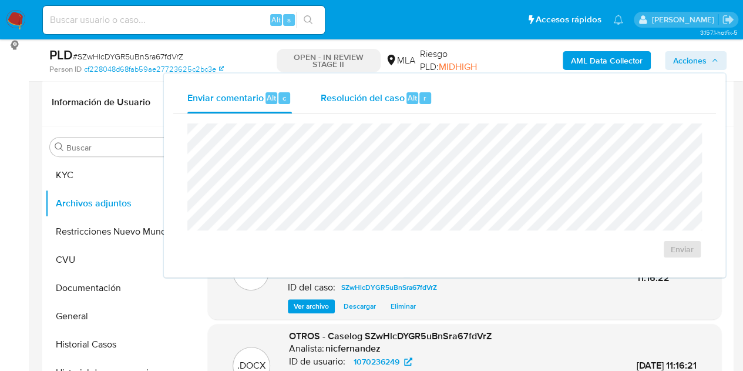
click at [359, 99] on span "Resolución del caso" at bounding box center [362, 97] width 84 height 14
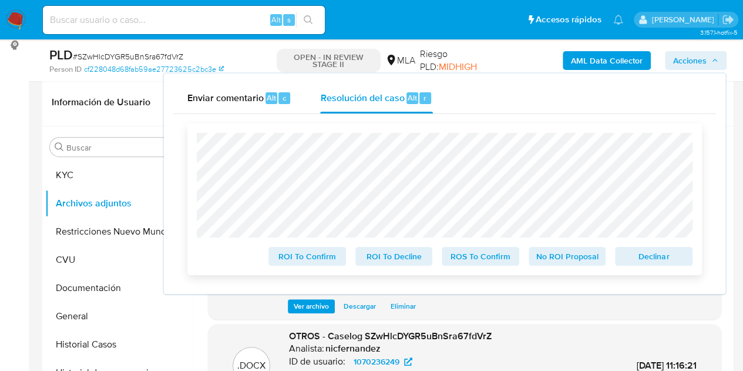
click at [644, 260] on span "Declinar" at bounding box center [653, 256] width 61 height 16
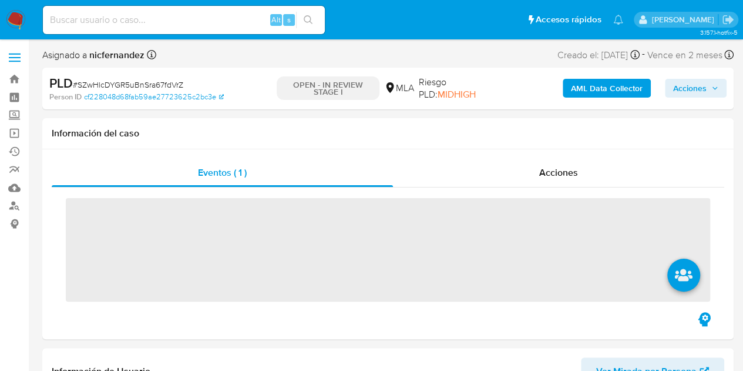
click at [698, 85] on span "Acciones" at bounding box center [689, 88] width 33 height 19
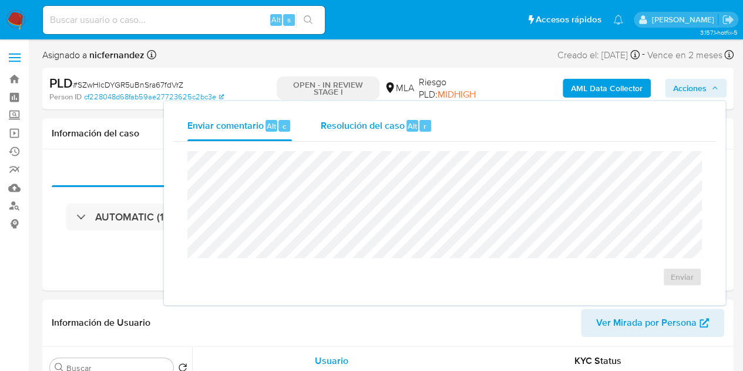
click at [377, 133] on div "Resolución del caso Alt r" at bounding box center [376, 125] width 112 height 31
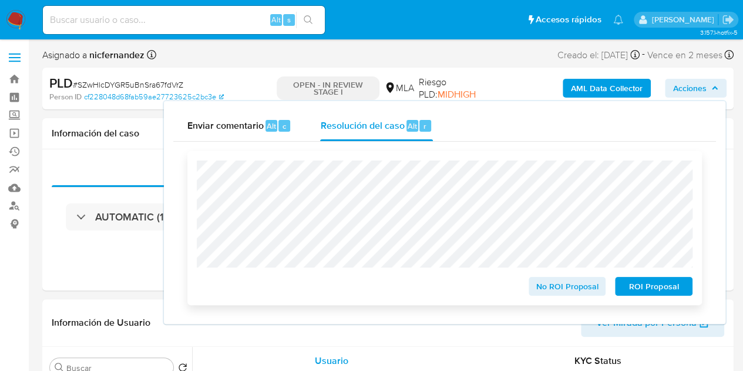
select select "10"
click at [655, 294] on span "ROI Proposal" at bounding box center [653, 286] width 61 height 16
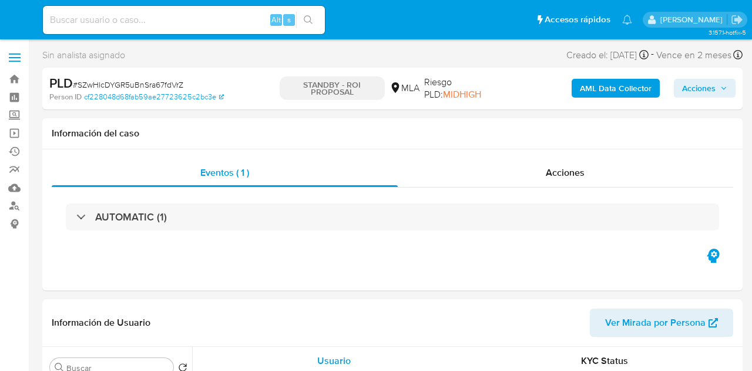
select select "10"
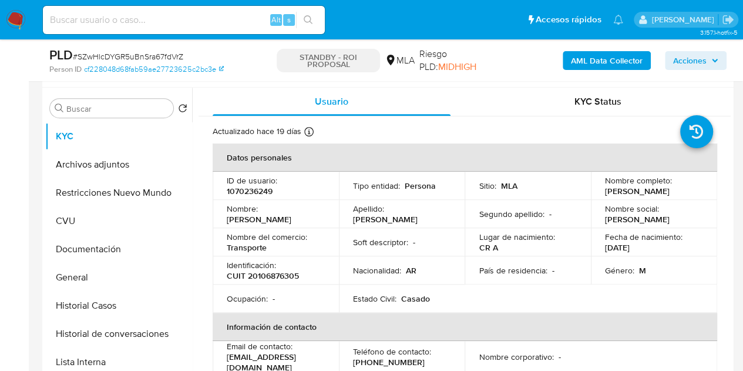
scroll to position [278, 0]
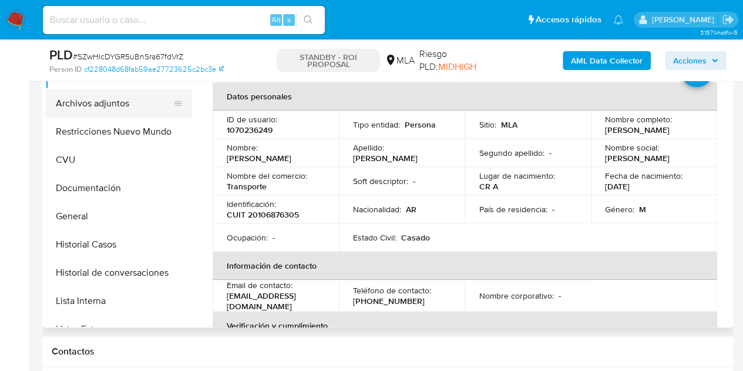
click at [94, 103] on button "Archivos adjuntos" at bounding box center [113, 103] width 137 height 28
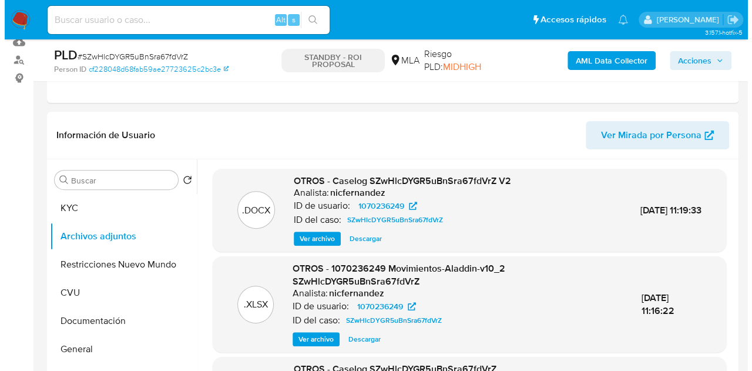
scroll to position [148, 0]
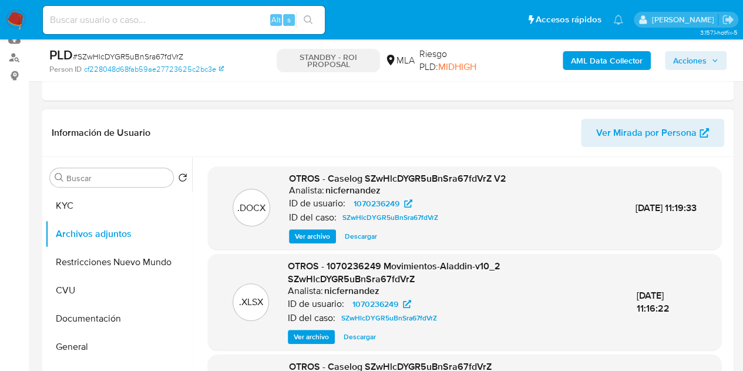
click at [311, 236] on span "Ver archivo" at bounding box center [312, 236] width 35 height 12
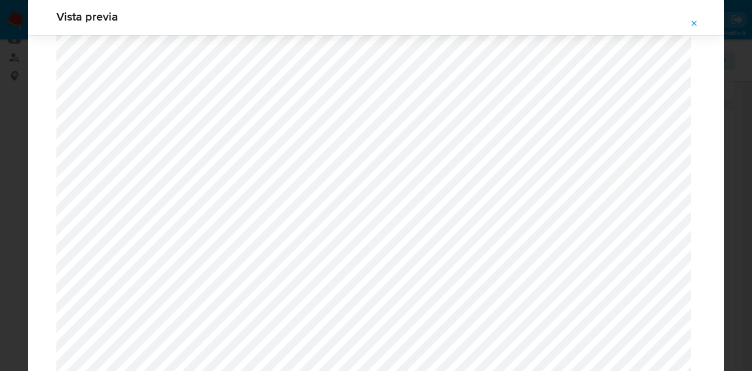
scroll to position [938, 0]
click at [695, 20] on icon "Attachment preview" at bounding box center [694, 23] width 9 height 9
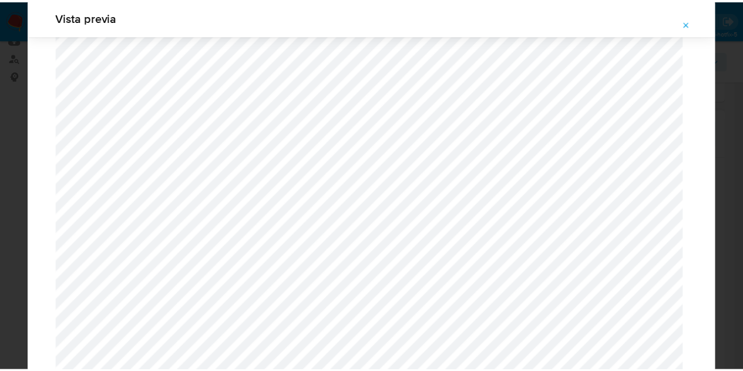
scroll to position [38, 0]
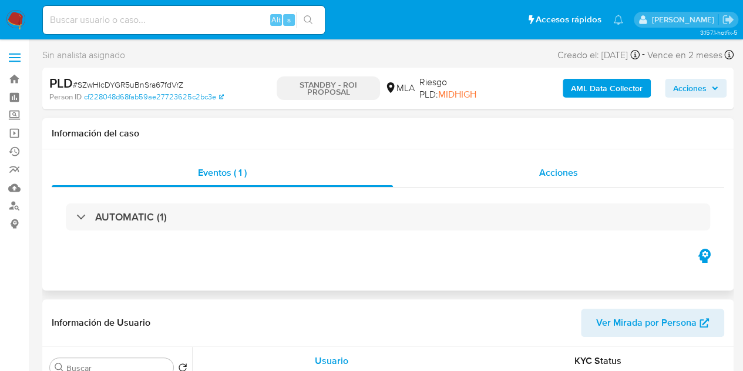
click at [552, 179] on div "Acciones" at bounding box center [558, 173] width 331 height 28
select select "10"
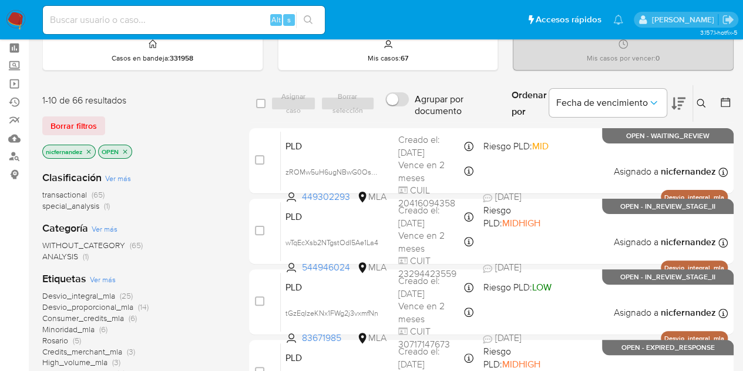
scroll to position [35, 0]
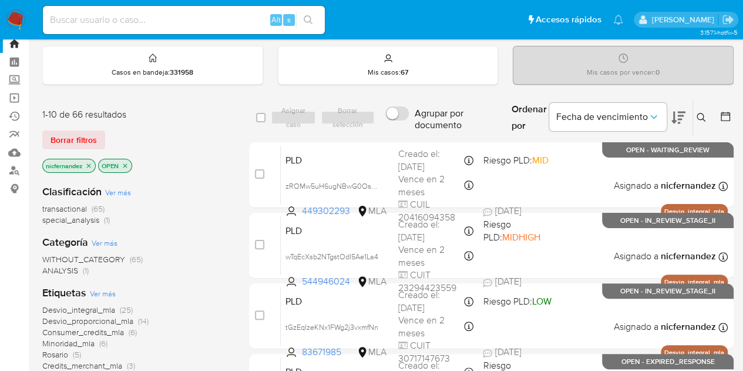
click at [680, 118] on icon at bounding box center [678, 118] width 14 height 12
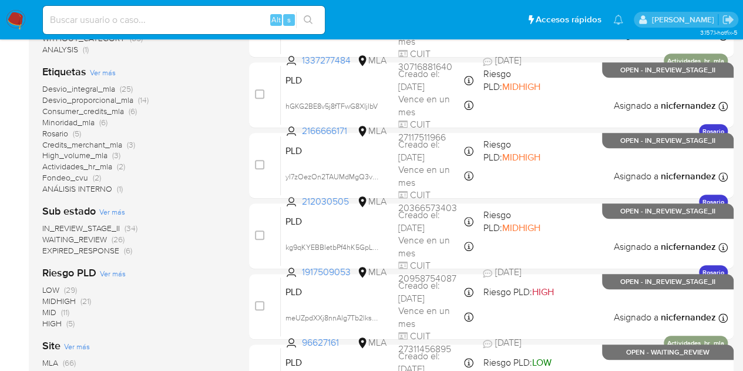
scroll to position [556, 0]
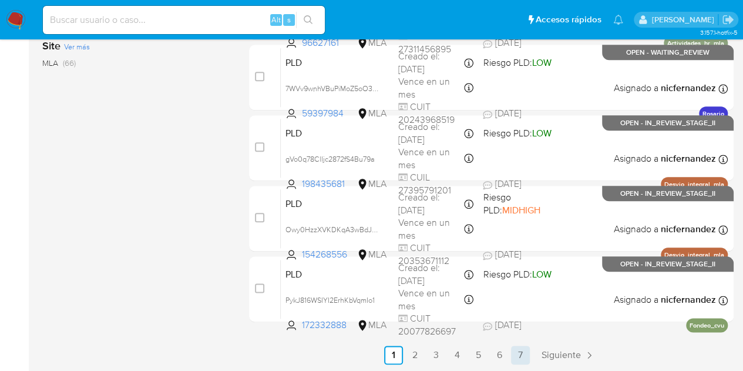
click at [515, 352] on link "7" at bounding box center [520, 354] width 19 height 19
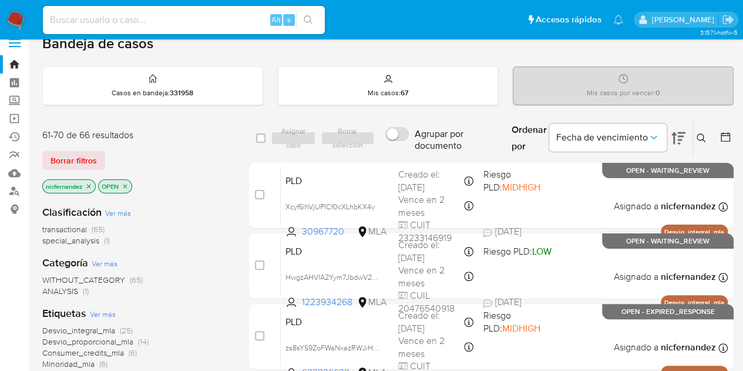
scroll to position [24, 0]
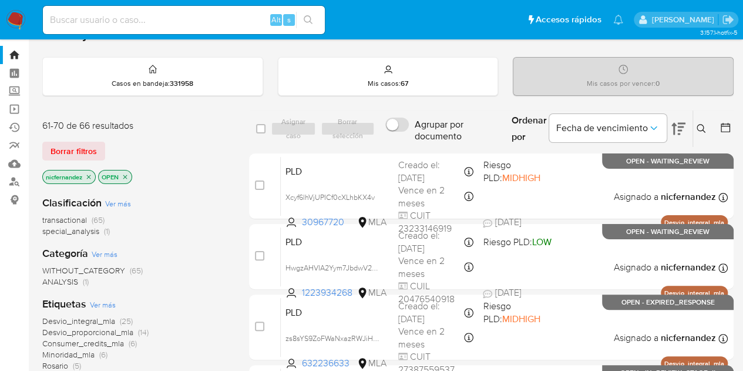
click at [677, 128] on icon at bounding box center [678, 129] width 14 height 14
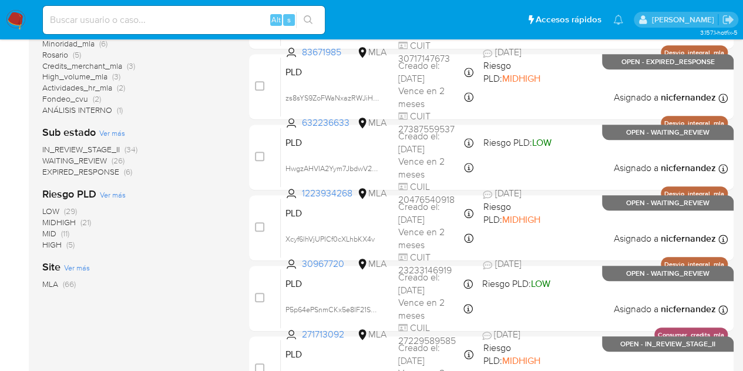
scroll to position [556, 0]
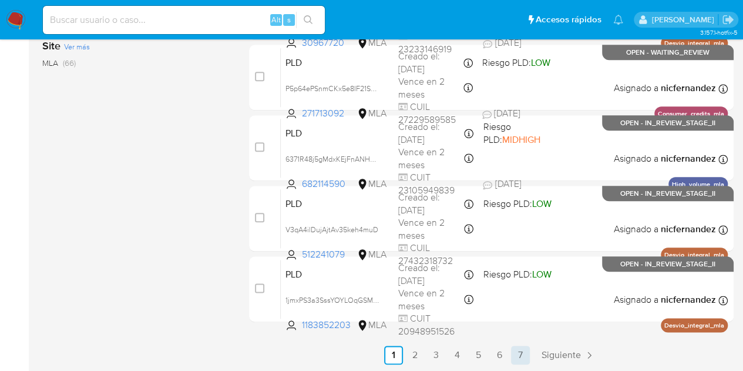
click at [519, 358] on link "7" at bounding box center [520, 354] width 19 height 19
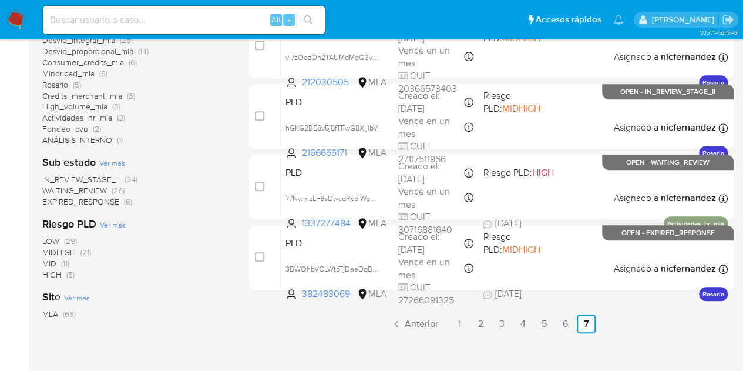
scroll to position [316, 0]
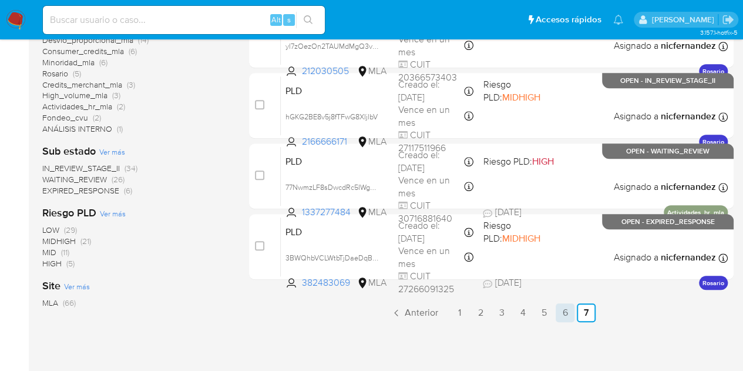
click at [566, 313] on link "6" at bounding box center [565, 312] width 19 height 19
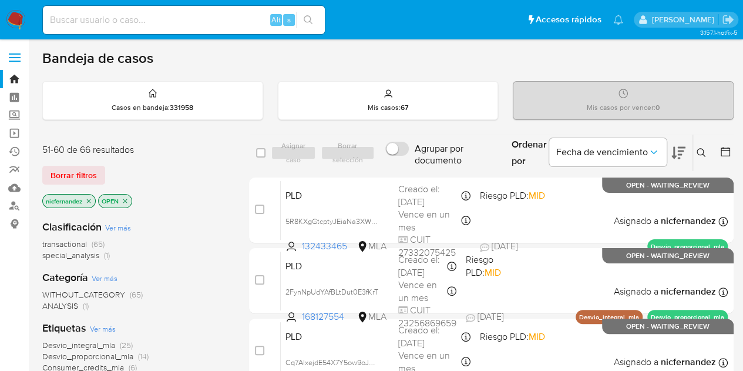
scroll to position [5, 0]
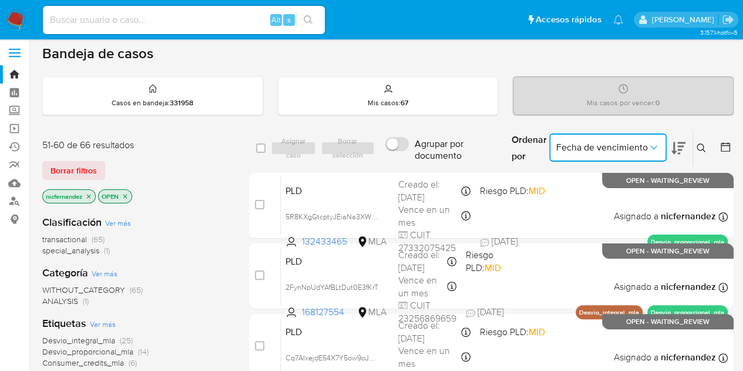
click at [632, 149] on span "Fecha de vencimiento" at bounding box center [602, 148] width 92 height 12
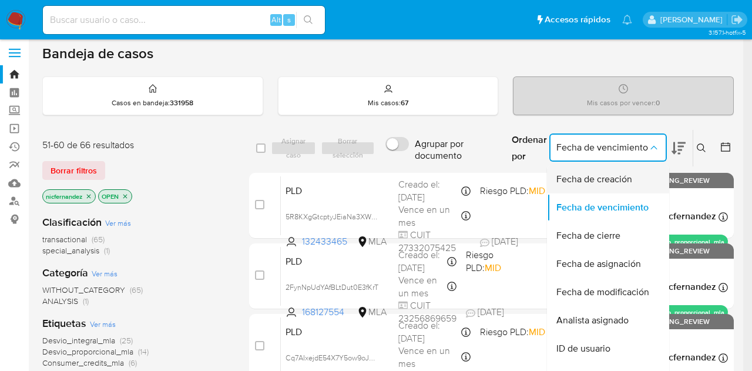
click at [625, 178] on span "Fecha de creación" at bounding box center [594, 179] width 76 height 12
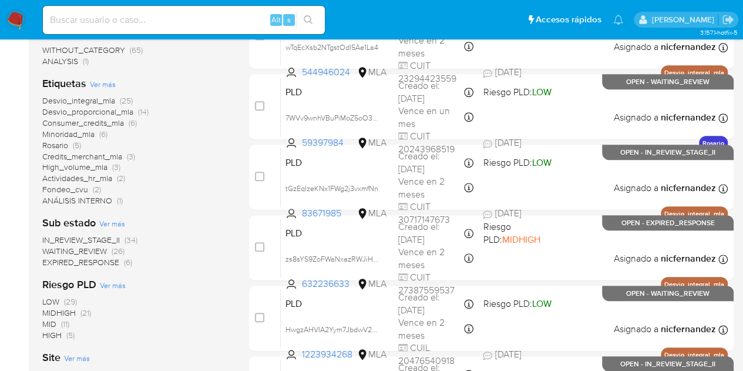
scroll to position [556, 0]
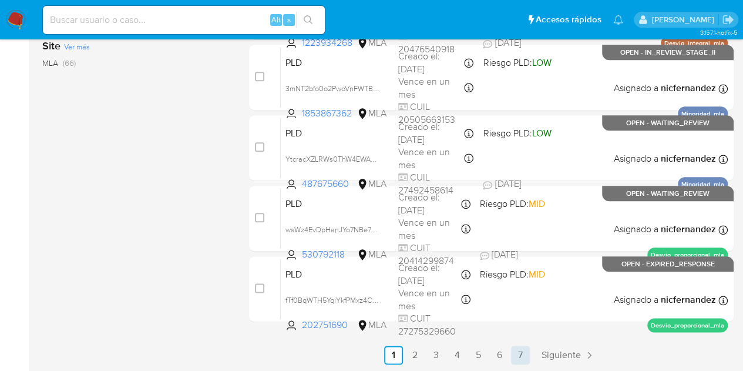
click at [515, 355] on link "7" at bounding box center [520, 354] width 19 height 19
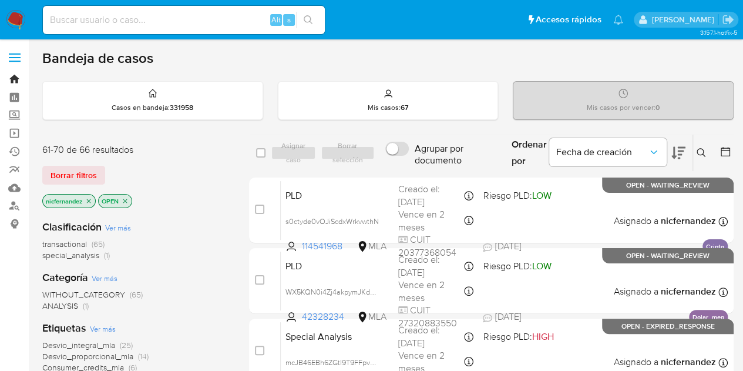
click at [15, 80] on link "Bandeja" at bounding box center [70, 79] width 140 height 18
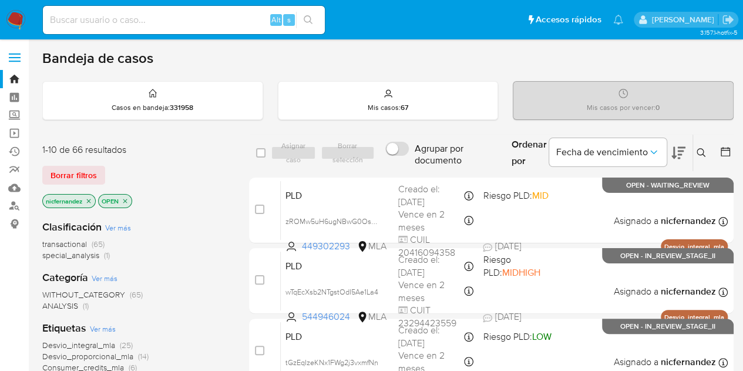
click at [89, 172] on span "Borrar filtros" at bounding box center [74, 175] width 46 height 16
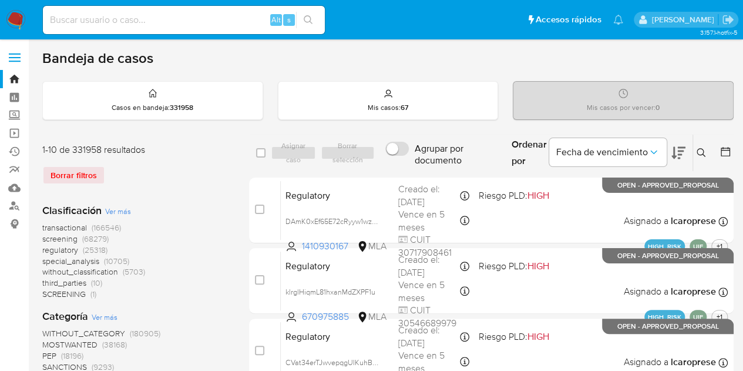
click at [701, 152] on icon at bounding box center [701, 152] width 9 height 9
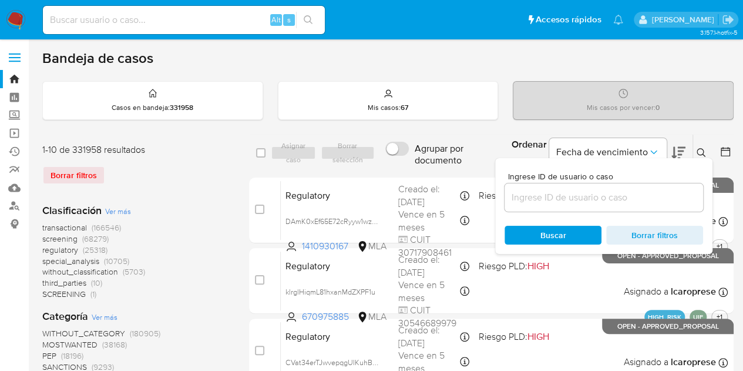
click at [622, 193] on input at bounding box center [604, 197] width 199 height 15
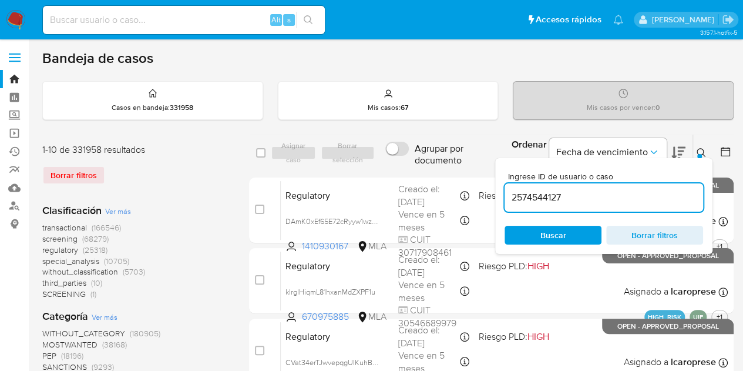
type input "2574544127"
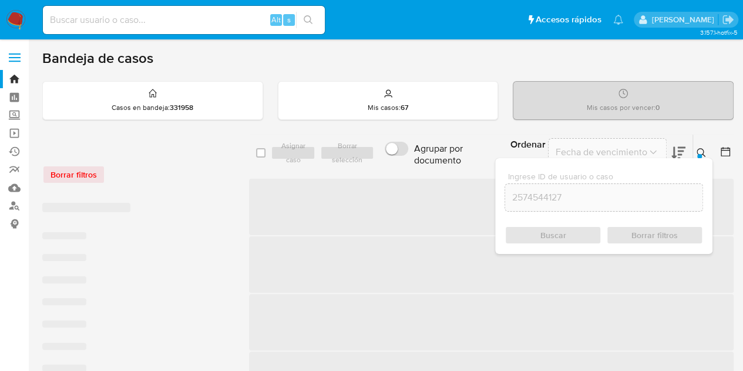
click at [700, 151] on icon at bounding box center [701, 152] width 9 height 9
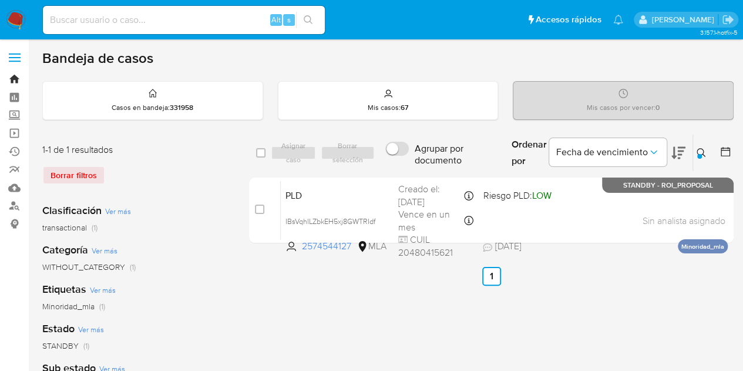
click at [14, 76] on link "Bandeja" at bounding box center [70, 79] width 140 height 18
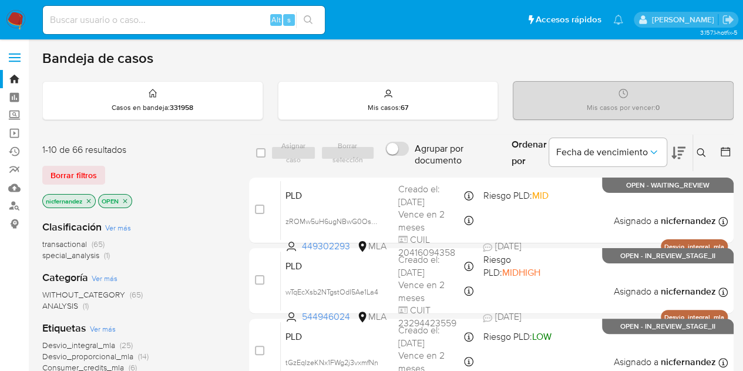
click at [94, 170] on span "Borrar filtros" at bounding box center [74, 175] width 46 height 16
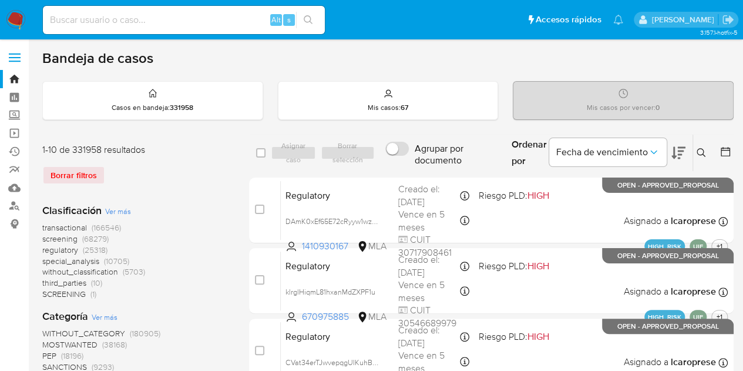
drag, startPoint x: 703, startPoint y: 150, endPoint x: 674, endPoint y: 167, distance: 33.3
click at [702, 150] on icon at bounding box center [701, 152] width 9 height 9
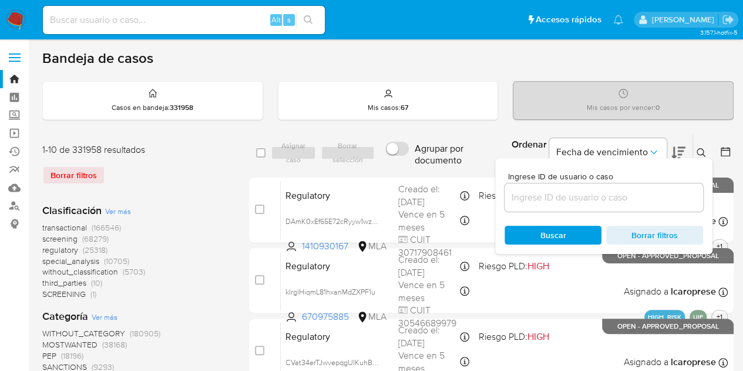
click at [626, 198] on input at bounding box center [604, 197] width 199 height 15
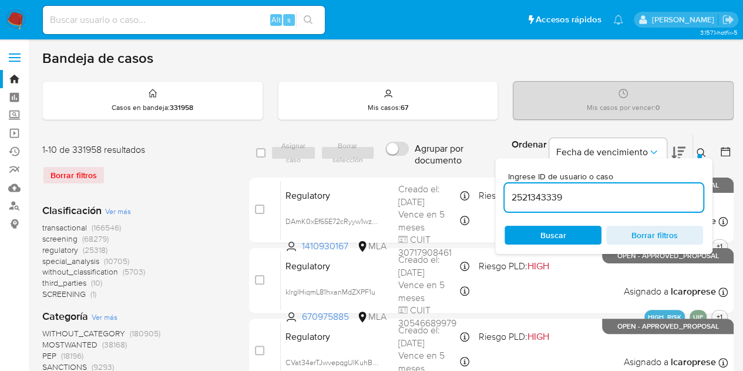
type input "2521343339"
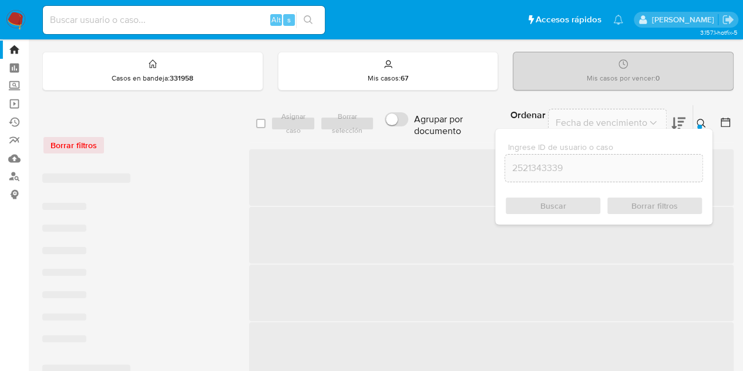
scroll to position [32, 0]
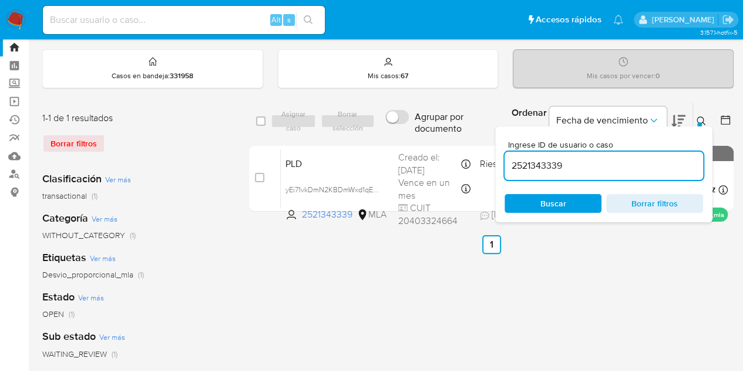
click at [703, 119] on icon at bounding box center [701, 120] width 9 height 9
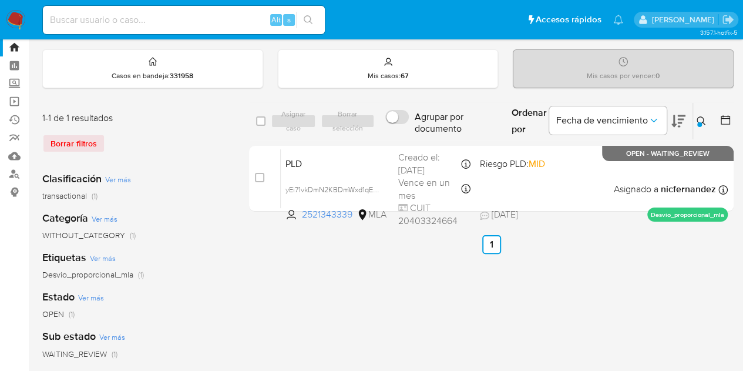
click at [585, 286] on div "select-all-cases-checkbox Asignar caso Borrar selección Agrupar por documento O…" at bounding box center [491, 360] width 485 height 516
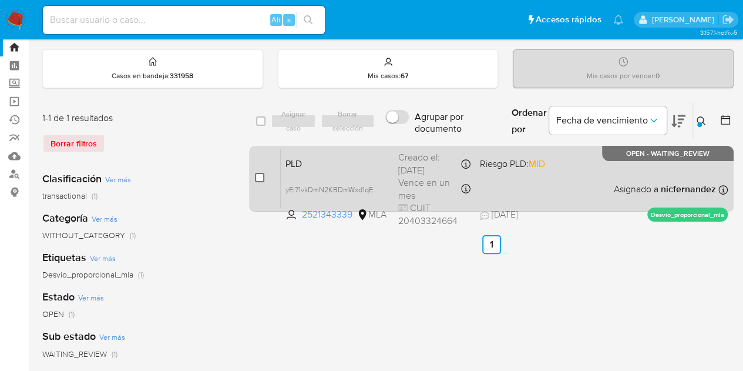
click at [260, 178] on input "checkbox" at bounding box center [259, 177] width 9 height 9
checkbox input "true"
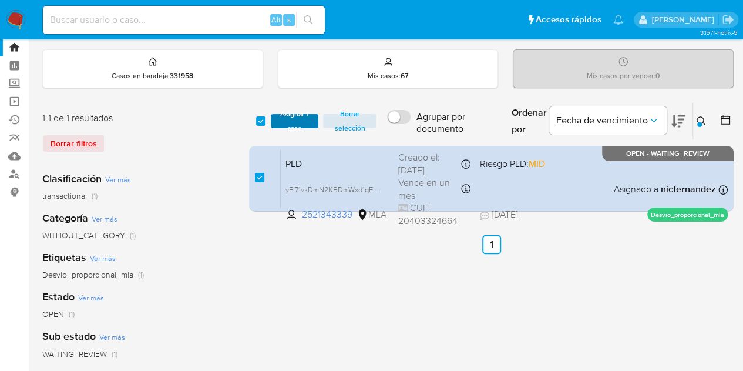
click at [290, 115] on span "Asignar 1 caso" at bounding box center [295, 121] width 36 height 12
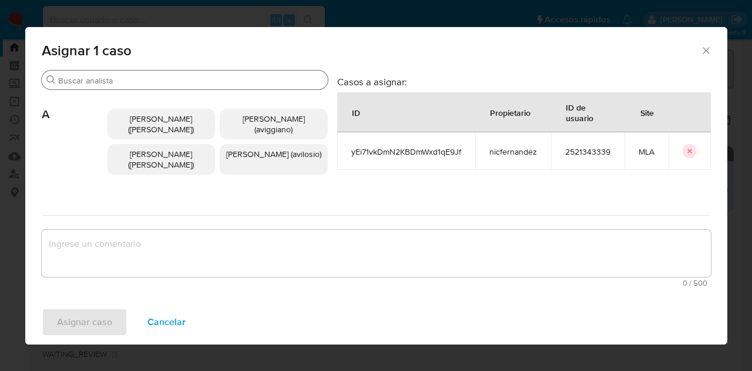
click at [125, 78] on input "Buscar" at bounding box center [190, 80] width 265 height 11
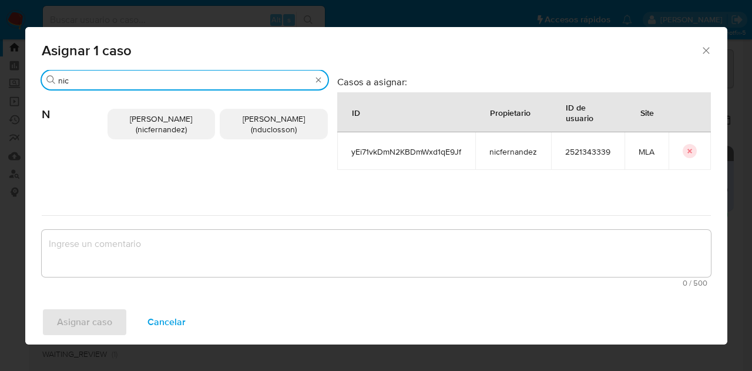
type input "nic"
drag, startPoint x: 136, startPoint y: 132, endPoint x: 163, endPoint y: 180, distance: 54.9
click at [136, 132] on span "Nicolas Fernandez Allen (nicfernandez)" at bounding box center [161, 124] width 62 height 22
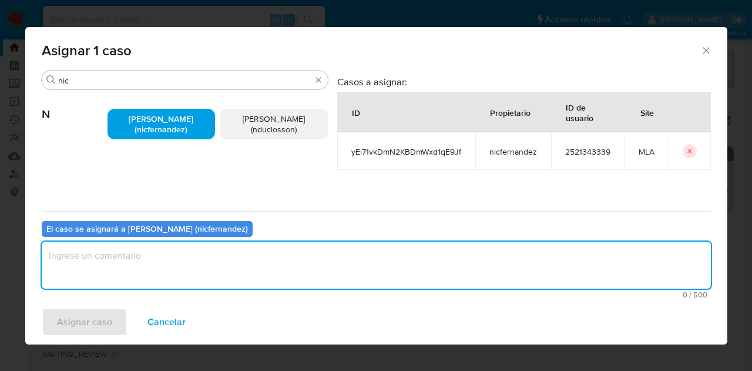
click at [197, 259] on textarea "assign-modal" at bounding box center [376, 264] width 669 height 47
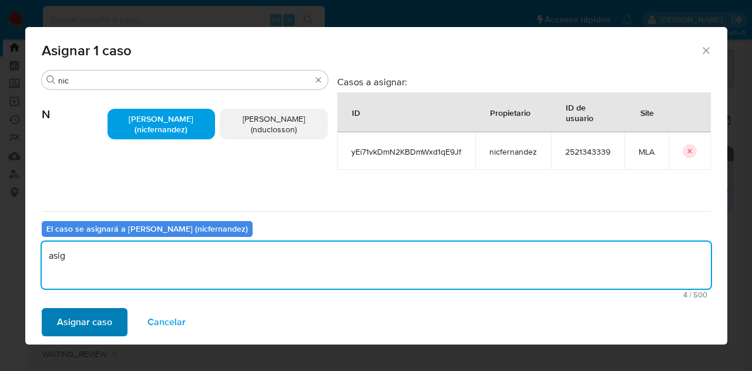
type textarea "asig"
click at [98, 314] on span "Asignar caso" at bounding box center [84, 322] width 55 height 26
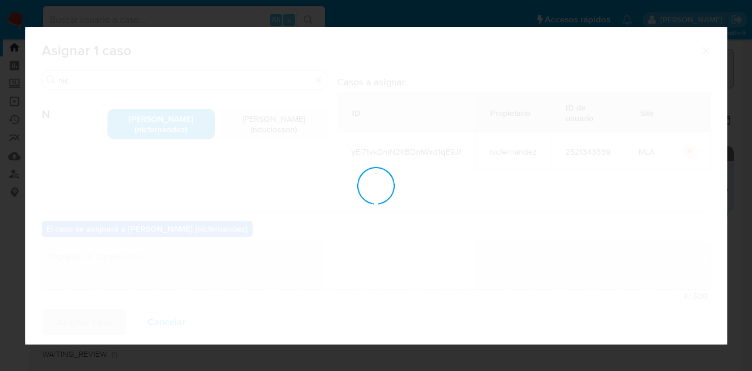
checkbox input "false"
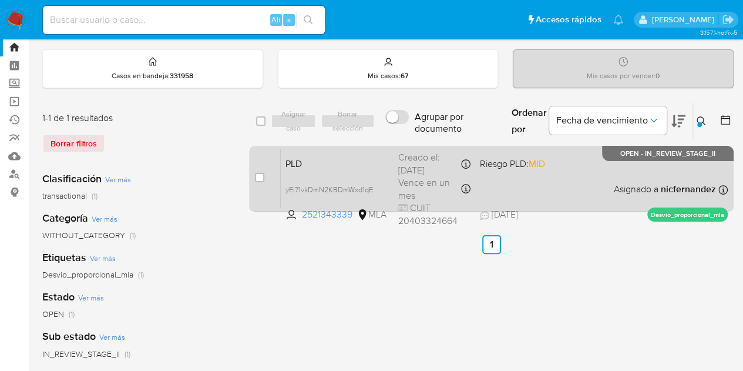
click at [293, 164] on span "PLD" at bounding box center [336, 162] width 103 height 15
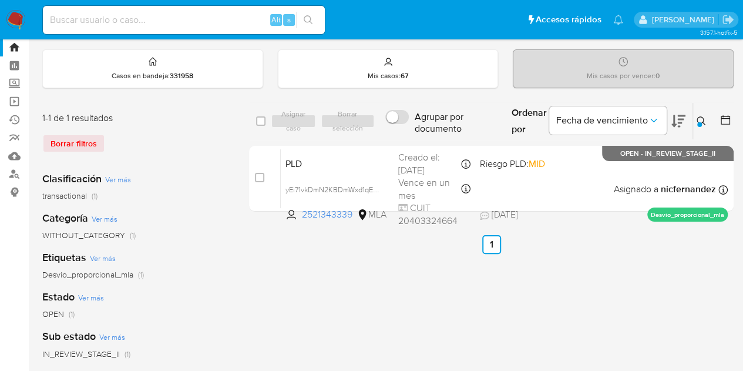
click at [700, 119] on icon at bounding box center [701, 120] width 9 height 9
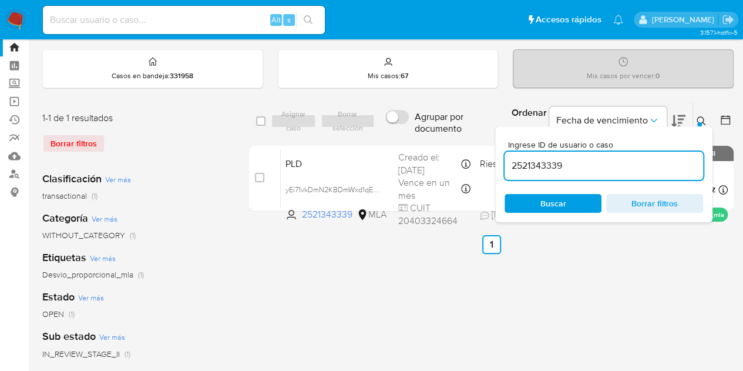
drag, startPoint x: 578, startPoint y: 166, endPoint x: 432, endPoint y: 140, distance: 148.1
click at [434, 139] on div "select-all-cases-checkbox Asignar caso Borrar selección Agrupar por documento O…" at bounding box center [491, 159] width 485 height 114
type input "530792118"
click at [707, 117] on button at bounding box center [702, 121] width 19 height 14
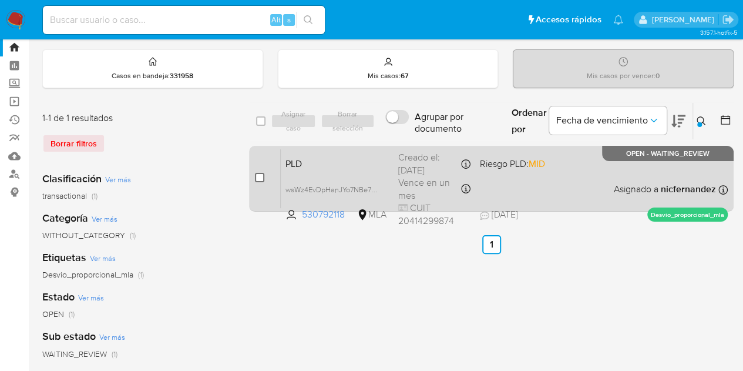
click at [263, 175] on input "checkbox" at bounding box center [259, 177] width 9 height 9
checkbox input "true"
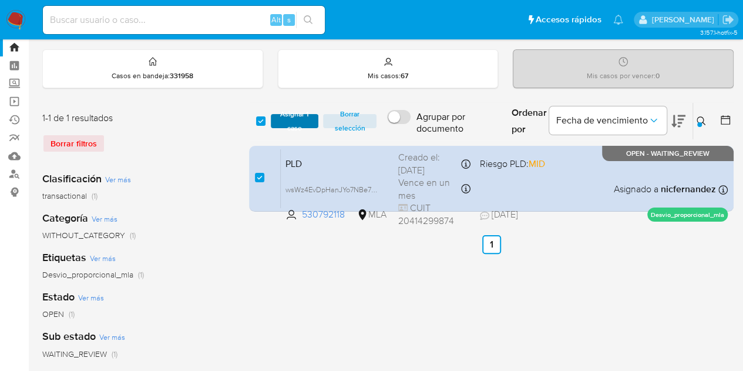
click at [298, 115] on span "Asignar 1 caso" at bounding box center [295, 121] width 36 height 12
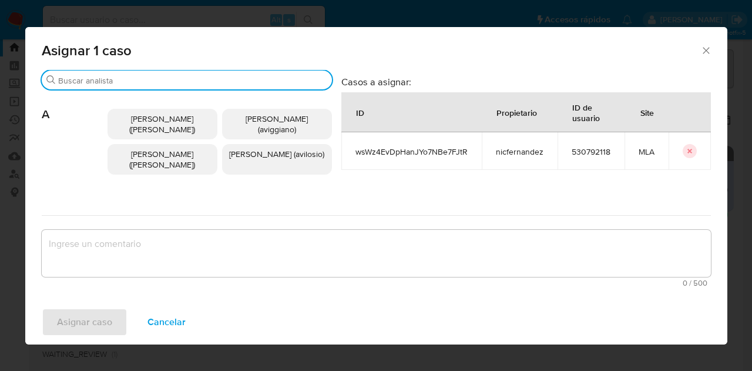
click at [137, 77] on input "Buscar" at bounding box center [192, 80] width 269 height 11
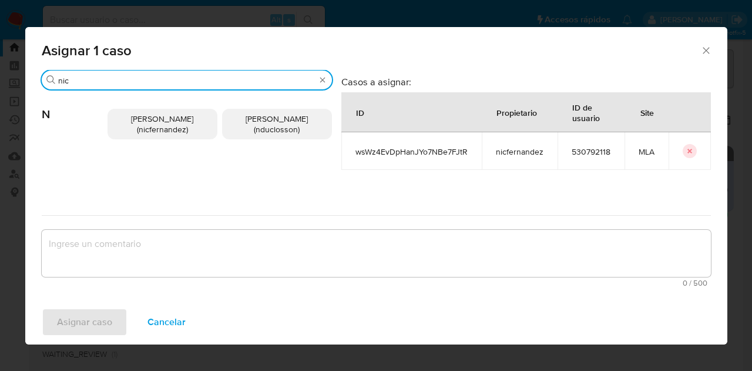
type input "nic"
click at [146, 122] on span "Nicolas Fernandez Allen (nicfernandez)" at bounding box center [162, 124] width 62 height 22
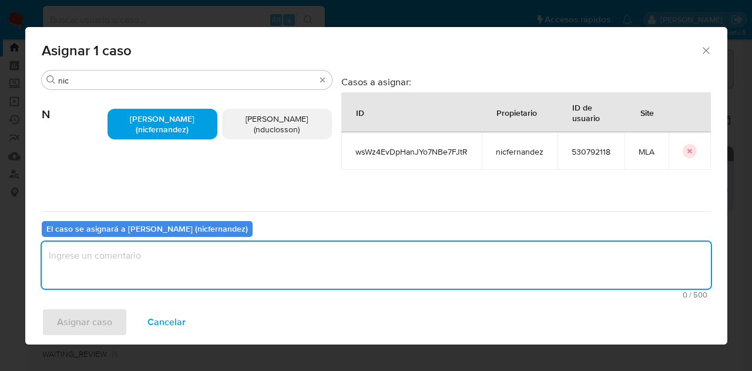
click at [196, 248] on textarea "assign-modal" at bounding box center [376, 264] width 669 height 47
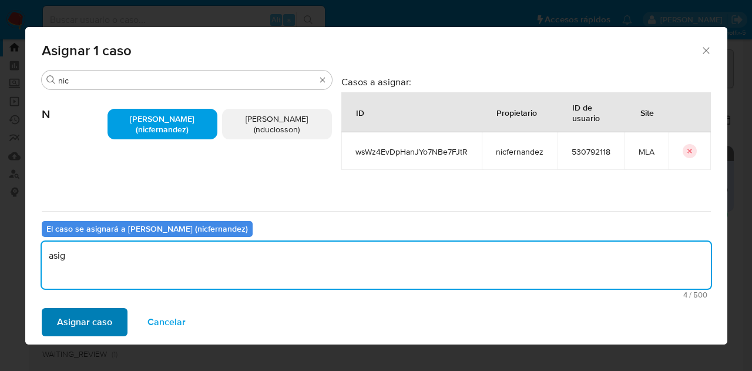
type textarea "asig"
click at [86, 323] on span "Asignar caso" at bounding box center [84, 322] width 55 height 26
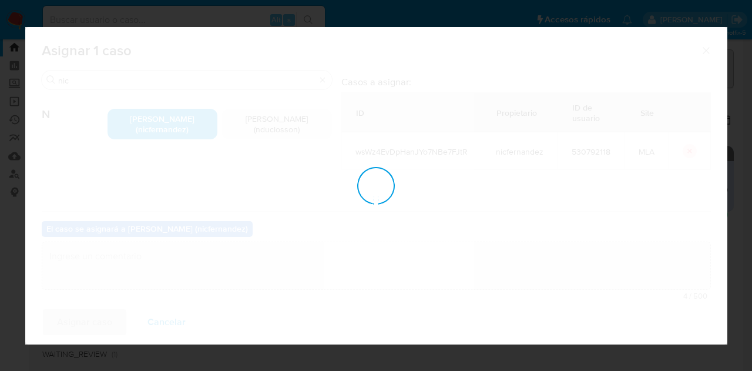
checkbox input "false"
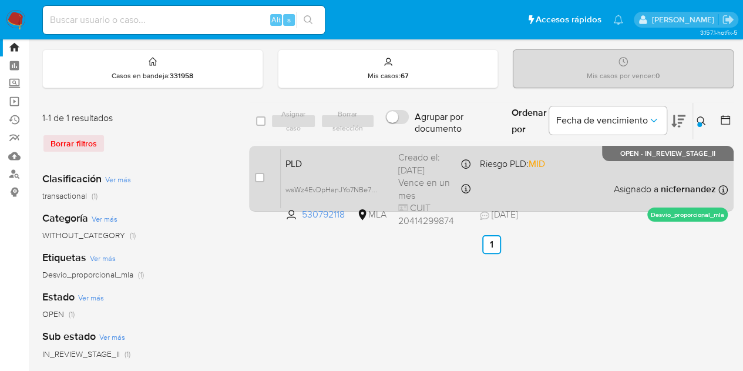
click at [320, 162] on span "PLD" at bounding box center [336, 162] width 103 height 15
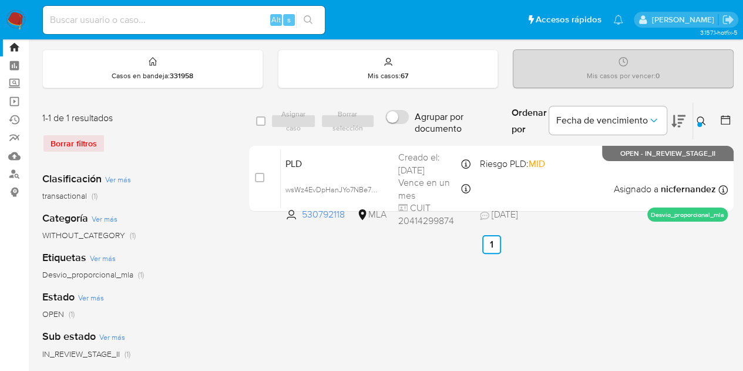
click at [706, 116] on button at bounding box center [702, 121] width 19 height 14
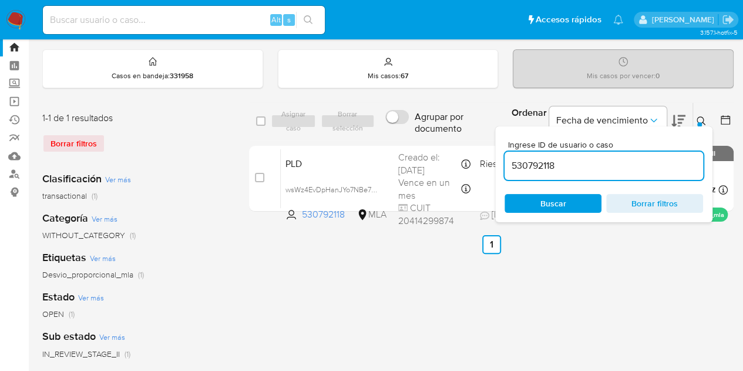
drag, startPoint x: 593, startPoint y: 161, endPoint x: 392, endPoint y: 133, distance: 203.5
click at [392, 132] on div "select-all-cases-checkbox Asignar caso Borrar selección Agrupar por documento O…" at bounding box center [491, 121] width 485 height 38
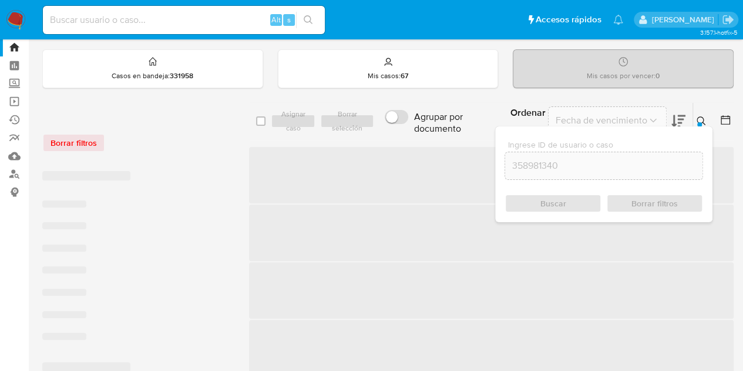
click at [702, 114] on button at bounding box center [702, 121] width 19 height 14
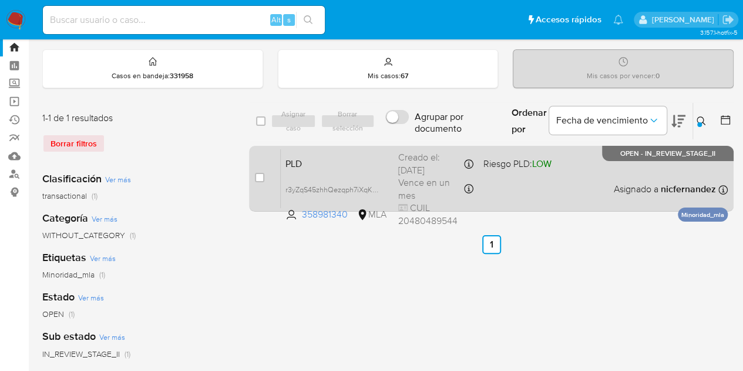
click at [373, 155] on span "PLD" at bounding box center [336, 162] width 103 height 15
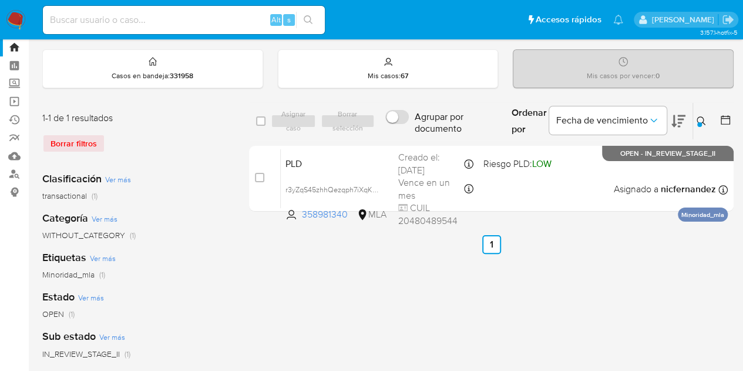
click at [701, 124] on div at bounding box center [699, 124] width 5 height 5
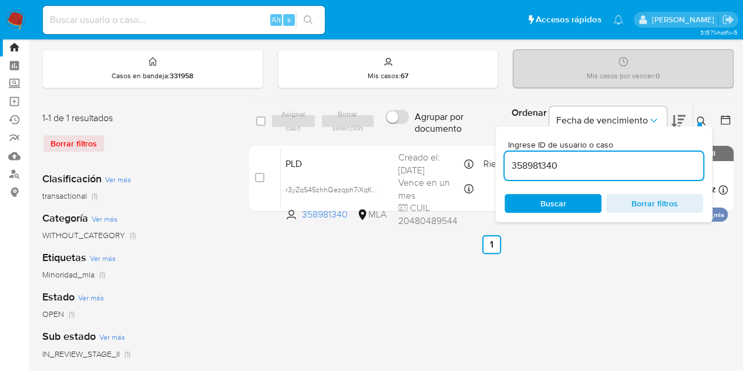
drag, startPoint x: 479, startPoint y: 129, endPoint x: 413, endPoint y: 123, distance: 66.1
click at [414, 123] on div "select-all-cases-checkbox Asignar caso Borrar selección Agrupar por documento O…" at bounding box center [491, 121] width 485 height 38
type input "485043405"
click at [698, 116] on icon at bounding box center [701, 120] width 9 height 9
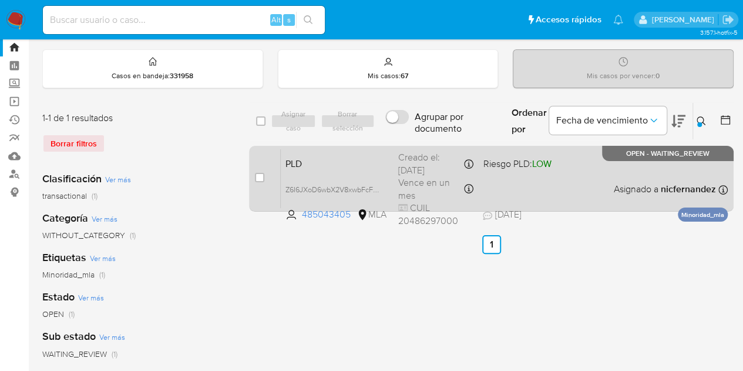
drag, startPoint x: 254, startPoint y: 179, endPoint x: 271, endPoint y: 162, distance: 24.1
click at [255, 179] on div "case-item-checkbox No es posible asignar el caso PLD Z6I6JXoD6wbX2V8xwbFcFsXX 4…" at bounding box center [491, 179] width 485 height 66
click at [262, 174] on input "checkbox" at bounding box center [259, 177] width 9 height 9
checkbox input "true"
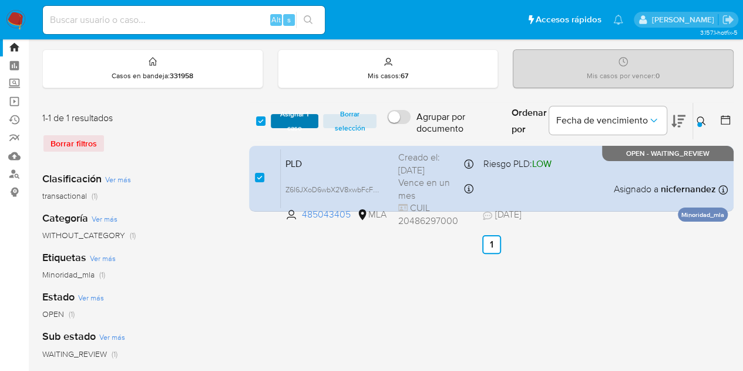
click at [292, 120] on span "Asignar 1 caso" at bounding box center [295, 121] width 36 height 12
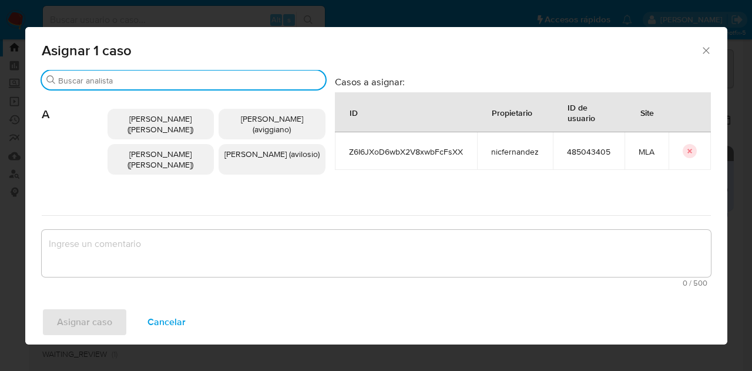
click at [121, 78] on input "Buscar" at bounding box center [189, 80] width 263 height 11
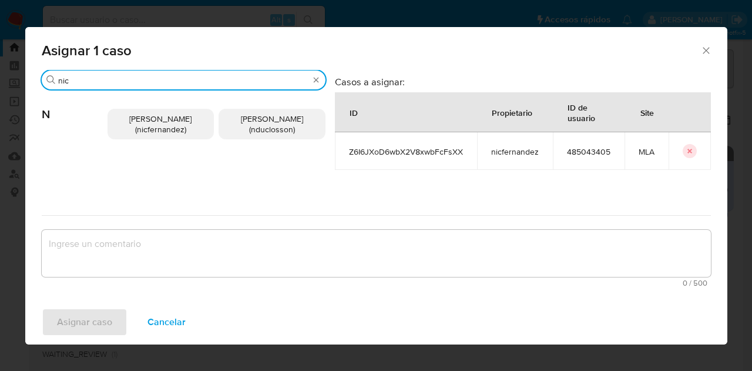
type input "nic"
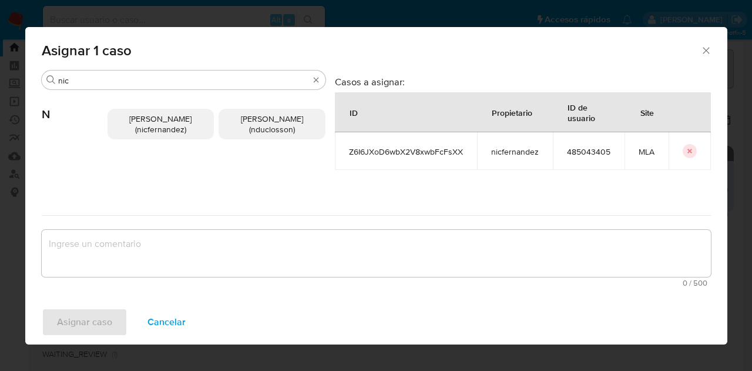
click at [142, 123] on span "Nicolas Fernandez Allen (nicfernandez)" at bounding box center [160, 124] width 62 height 22
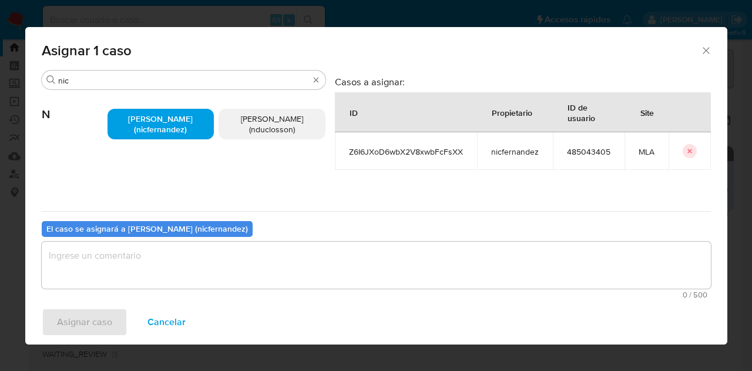
click at [190, 246] on textarea "assign-modal" at bounding box center [376, 264] width 669 height 47
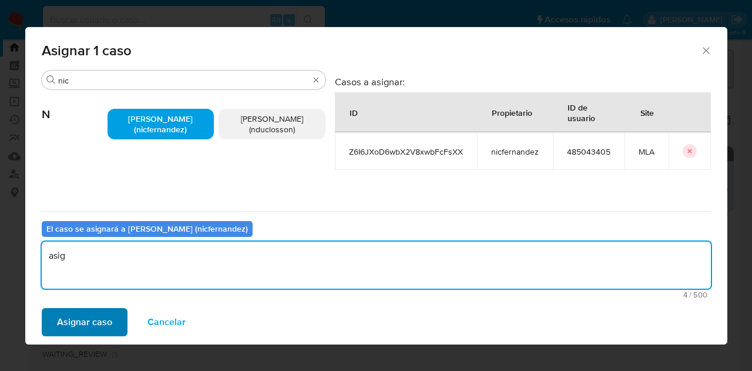
type textarea "asig"
click at [78, 313] on span "Asignar caso" at bounding box center [84, 322] width 55 height 26
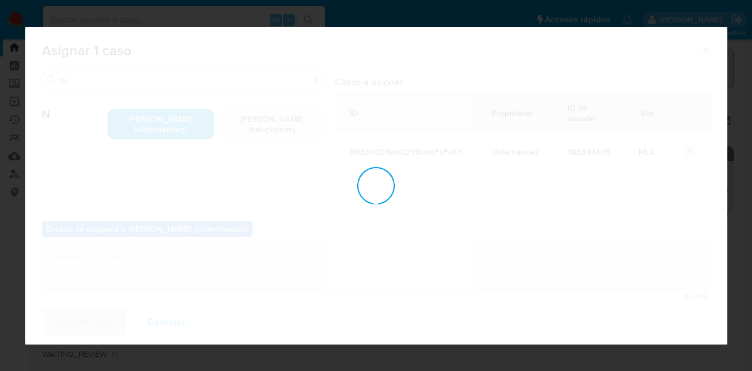
checkbox input "false"
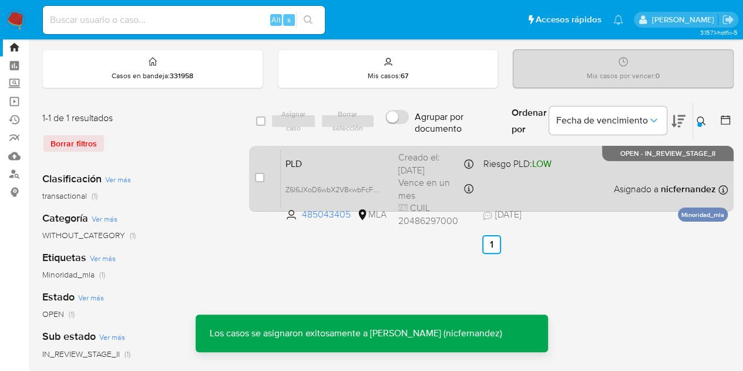
click at [300, 158] on span "PLD" at bounding box center [336, 162] width 103 height 15
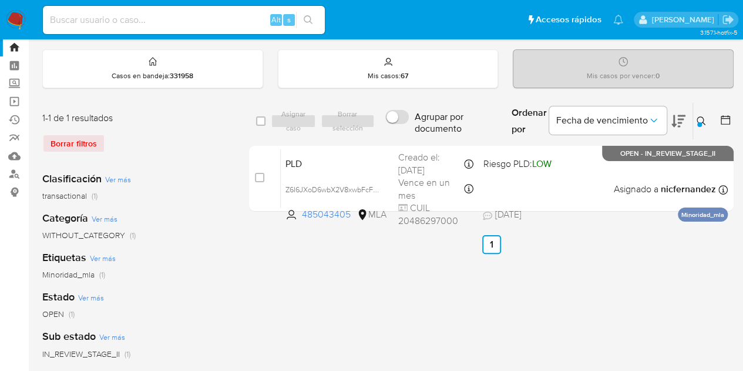
click at [704, 120] on icon at bounding box center [701, 120] width 9 height 9
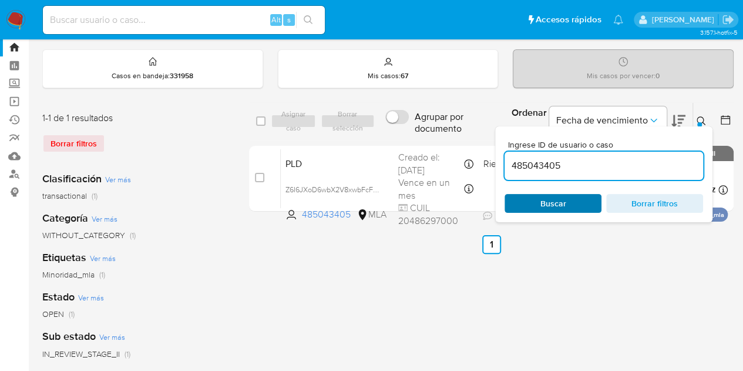
click at [553, 200] on span "Buscar" at bounding box center [553, 203] width 26 height 19
click at [368, 165] on span "PLD" at bounding box center [336, 162] width 103 height 15
click at [559, 204] on span "Buscar" at bounding box center [553, 203] width 26 height 19
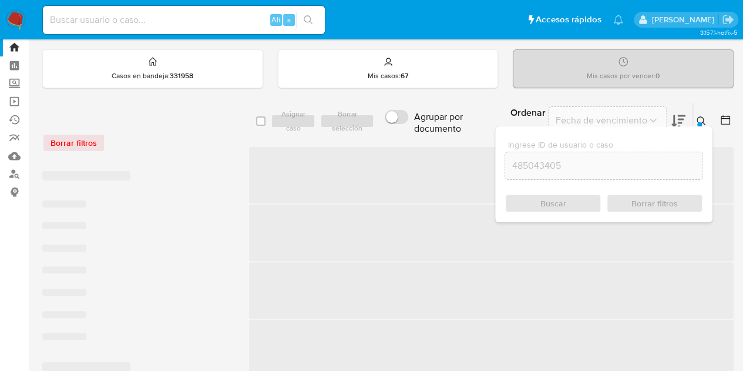
click at [703, 115] on button at bounding box center [702, 121] width 19 height 14
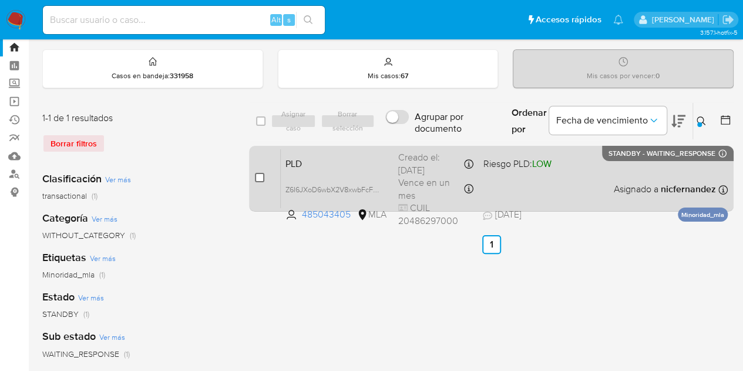
click at [256, 173] on input "checkbox" at bounding box center [259, 177] width 9 height 9
checkbox input "true"
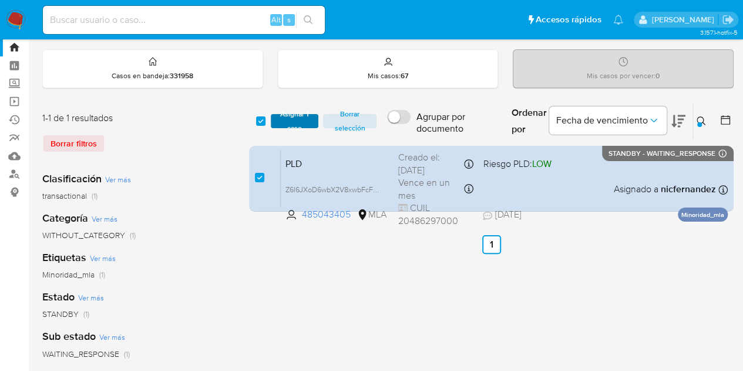
click at [288, 115] on span "Asignar 1 caso" at bounding box center [295, 121] width 36 height 12
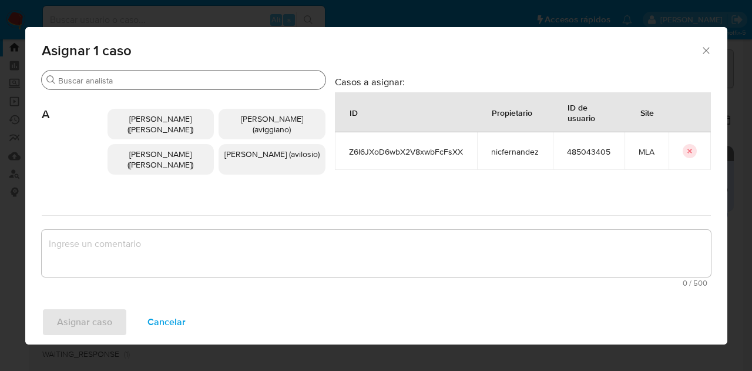
click at [99, 80] on input "Buscar" at bounding box center [189, 80] width 263 height 11
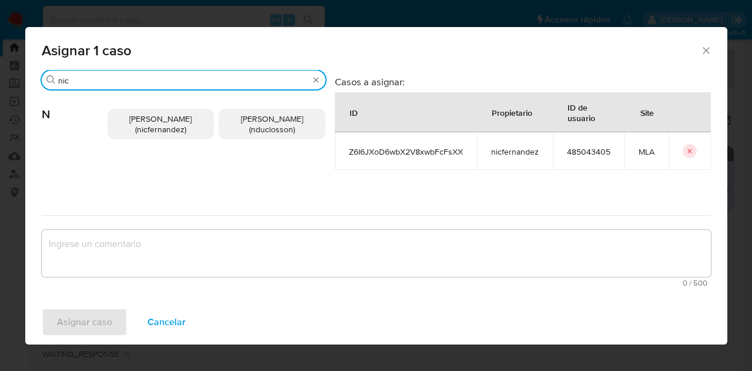
type input "nic"
click at [178, 125] on span "Nicolas Fernandez Allen (nicfernandez)" at bounding box center [160, 124] width 62 height 22
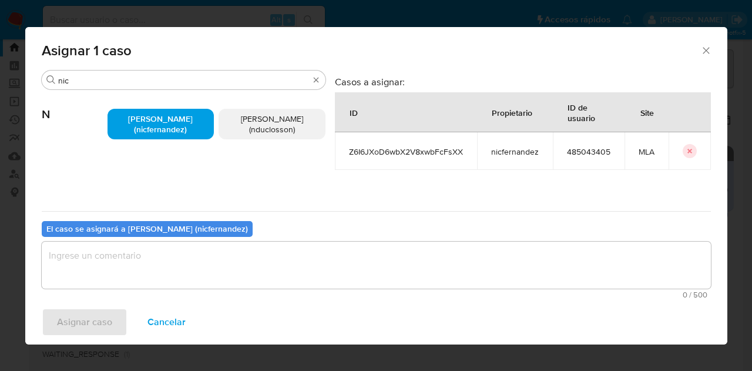
click at [180, 260] on textarea "assign-modal" at bounding box center [376, 264] width 669 height 47
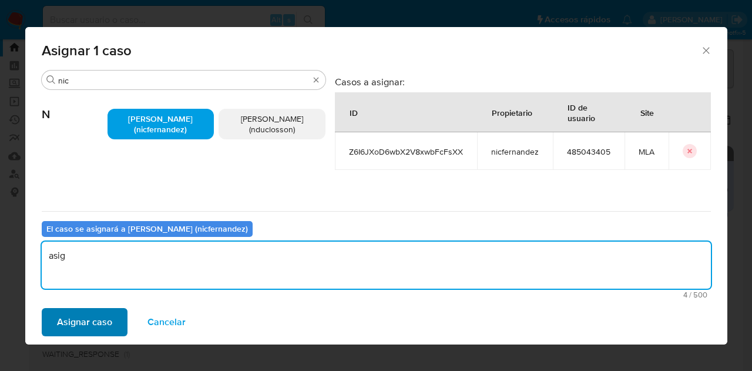
type textarea "asig"
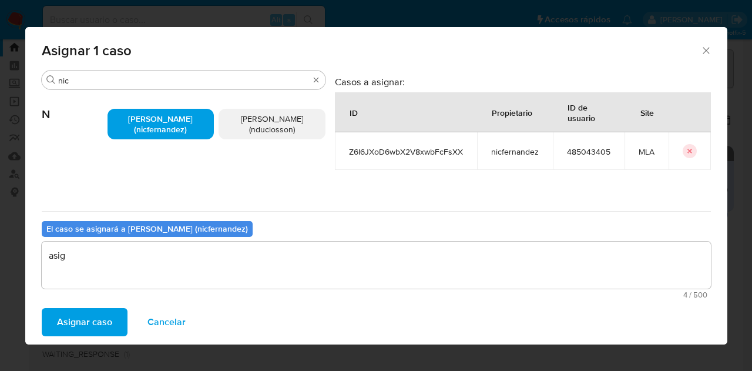
click at [93, 310] on span "Asignar caso" at bounding box center [84, 322] width 55 height 26
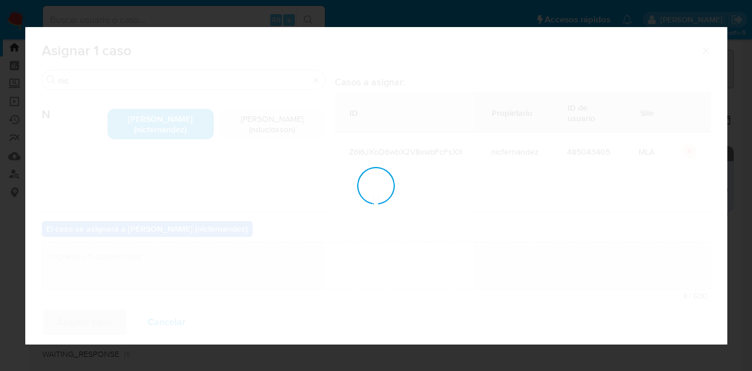
checkbox input "false"
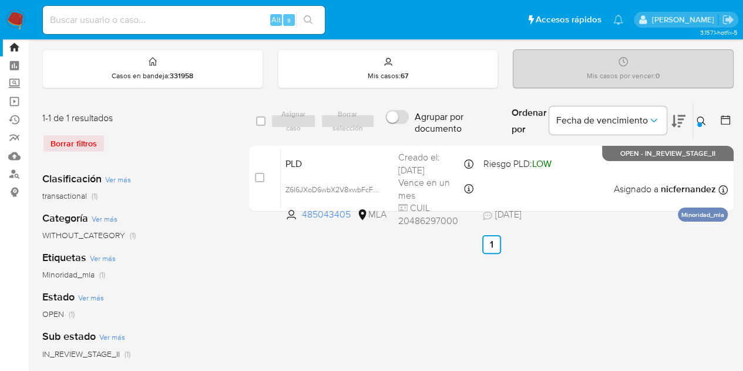
drag, startPoint x: 706, startPoint y: 119, endPoint x: 602, endPoint y: 176, distance: 117.8
click at [702, 121] on icon at bounding box center [701, 120] width 9 height 9
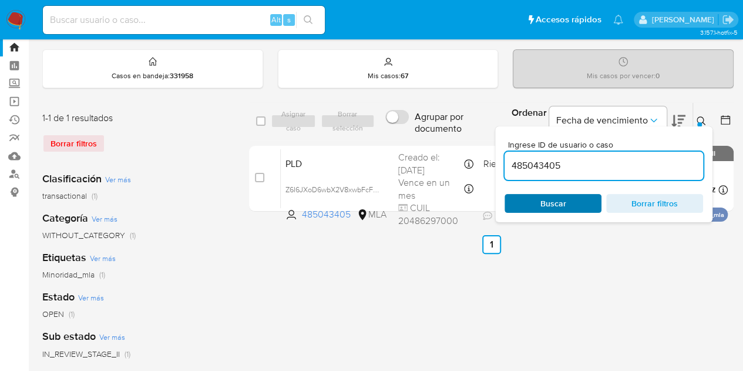
click at [563, 203] on span "Buscar" at bounding box center [553, 203] width 26 height 19
click at [700, 117] on icon at bounding box center [701, 120] width 9 height 9
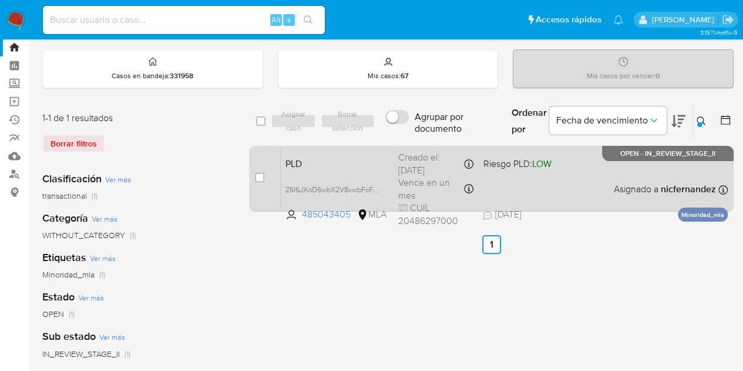
click at [307, 170] on div "PLD Z6I6JXoD6wbX2V8xwbFcFsXX 485043405 MLA Riesgo PLD: LOW Creado el: 12/08/202…" at bounding box center [504, 178] width 447 height 59
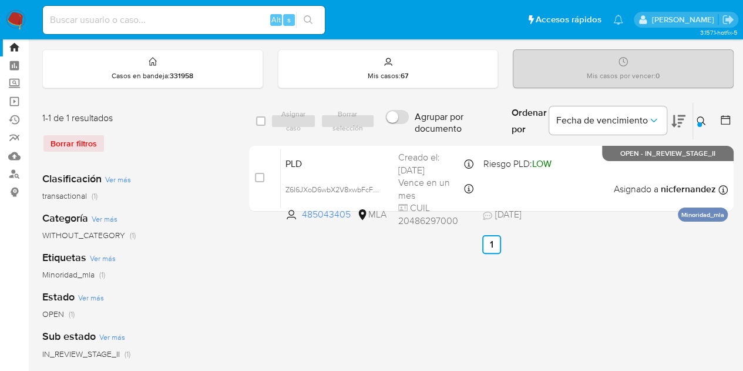
click at [708, 118] on button at bounding box center [702, 121] width 19 height 14
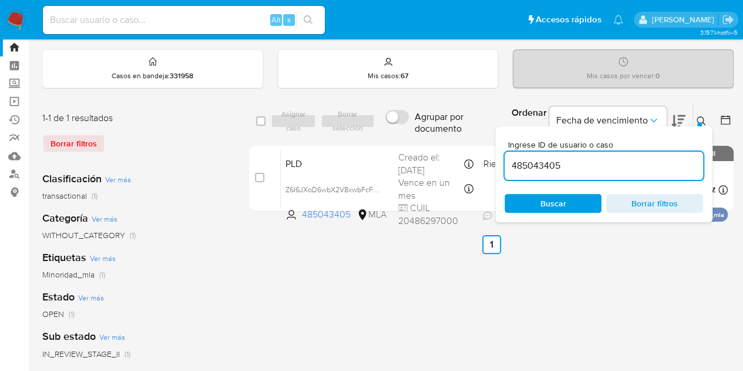
drag, startPoint x: 427, startPoint y: 131, endPoint x: 375, endPoint y: 126, distance: 52.0
click at [375, 126] on div "select-all-cases-checkbox Asignar caso Borrar selección Agrupar por documento O…" at bounding box center [491, 121] width 485 height 38
type input "1344201226"
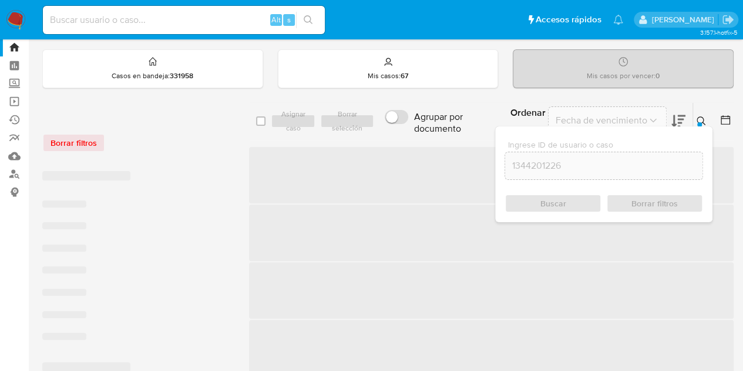
click at [705, 121] on icon at bounding box center [701, 120] width 9 height 9
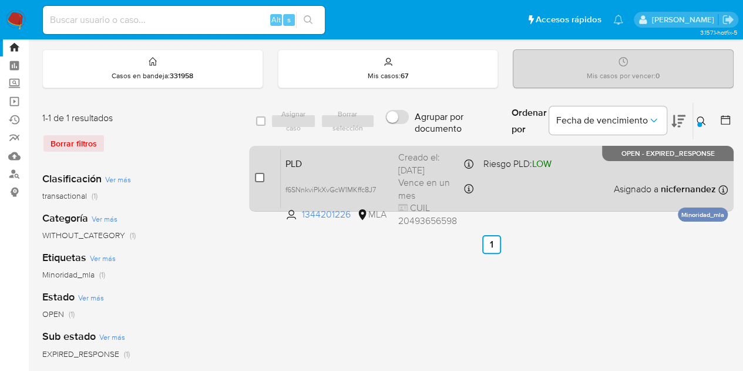
click at [264, 179] on input "checkbox" at bounding box center [259, 177] width 9 height 9
checkbox input "true"
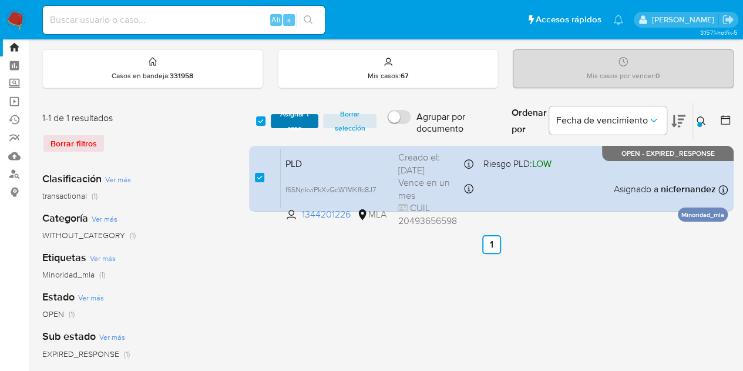
click at [289, 121] on span "Asignar 1 caso" at bounding box center [295, 121] width 36 height 12
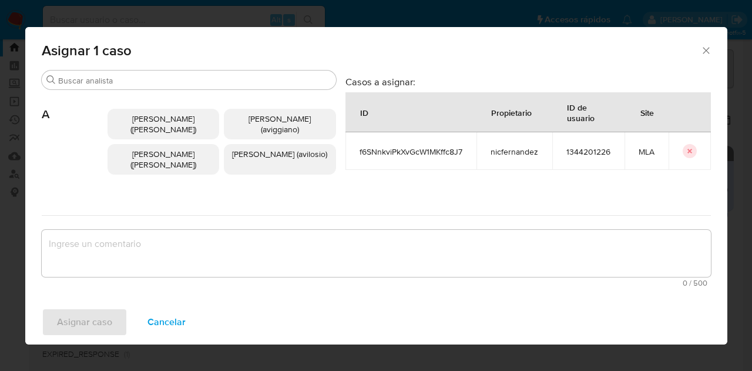
click at [124, 76] on input "Buscar" at bounding box center [194, 80] width 273 height 11
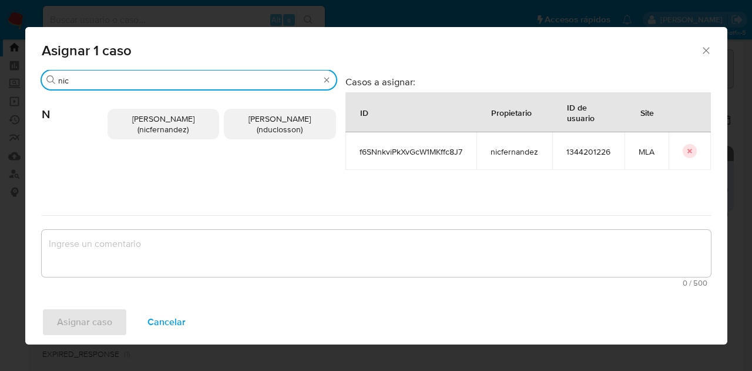
type input "nic"
click at [143, 143] on div "Nicolas Fernandez Allen (nicfernandez) Nicolas Martin Duclosson (nduclosson)" at bounding box center [222, 124] width 229 height 68
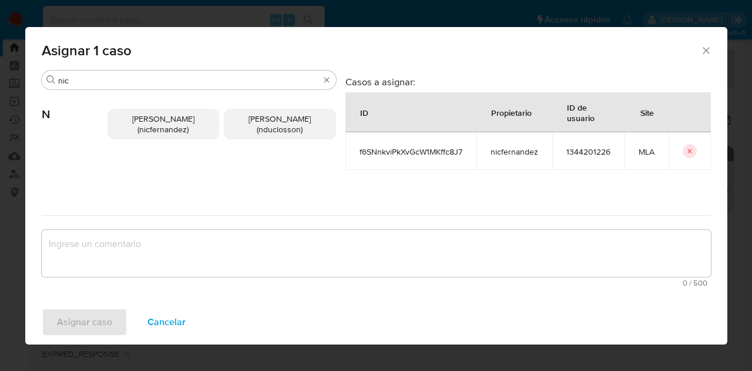
click at [147, 124] on span "Nicolas Fernandez Allen (nicfernandez)" at bounding box center [163, 124] width 62 height 22
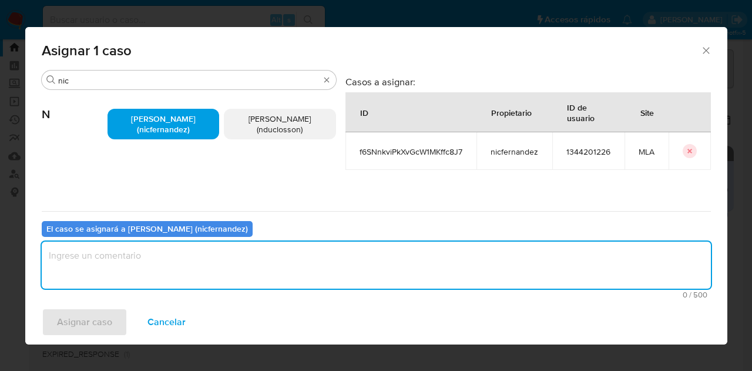
click at [185, 251] on textarea "assign-modal" at bounding box center [376, 264] width 669 height 47
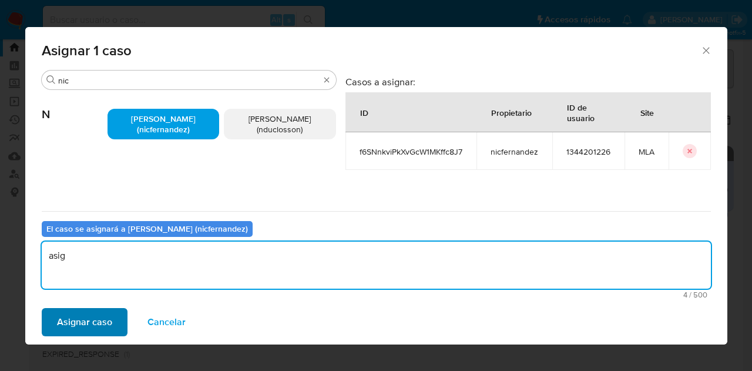
type textarea "asig"
click at [85, 314] on span "Asignar caso" at bounding box center [84, 322] width 55 height 26
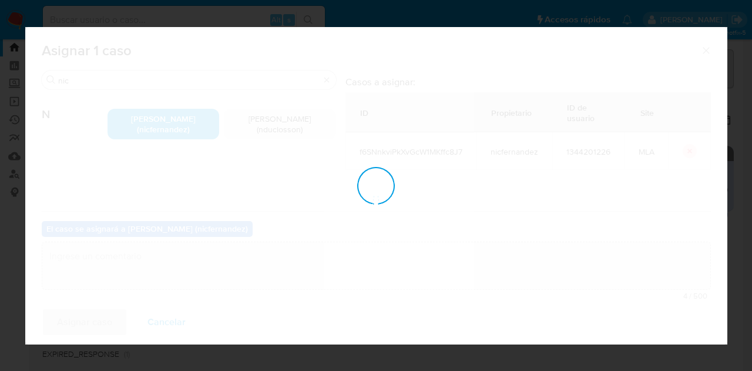
checkbox input "false"
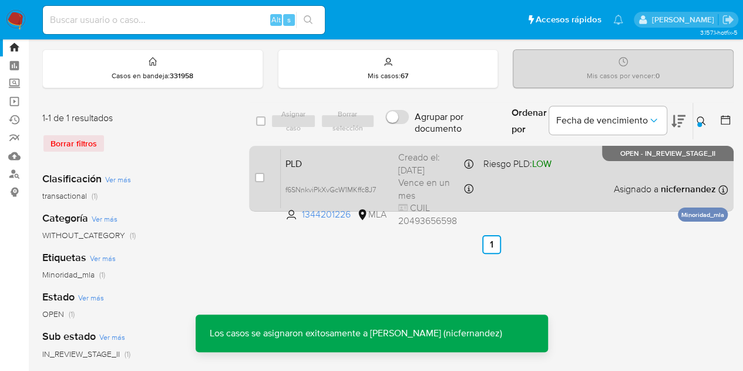
click at [308, 162] on span "PLD" at bounding box center [336, 162] width 103 height 15
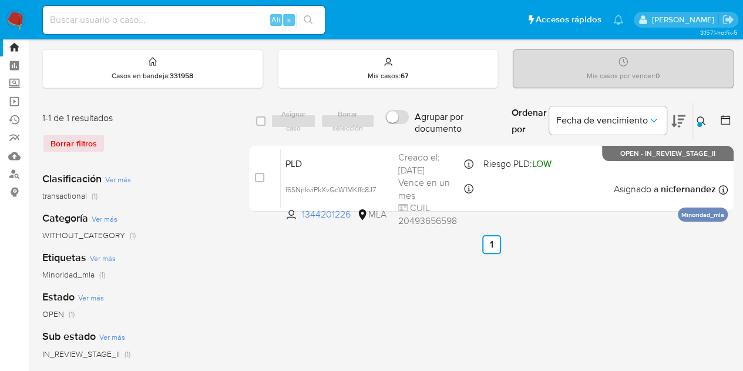
click at [703, 117] on icon at bounding box center [701, 120] width 9 height 9
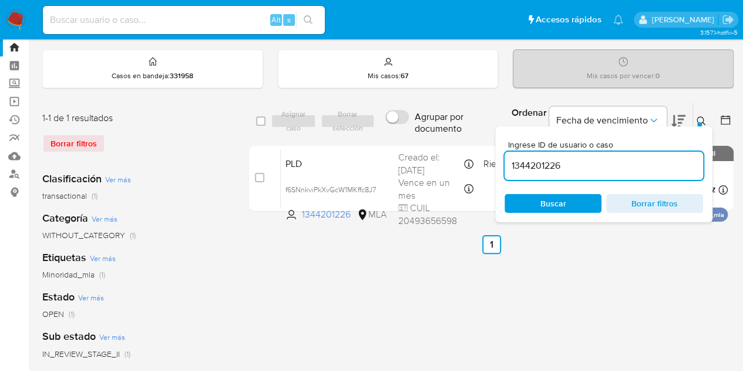
drag, startPoint x: 617, startPoint y: 163, endPoint x: 408, endPoint y: 136, distance: 210.9
click at [405, 135] on div "select-all-cases-checkbox Asignar caso Borrar selección Agrupar por documento O…" at bounding box center [491, 121] width 485 height 38
click at [699, 122] on div at bounding box center [699, 124] width 5 height 5
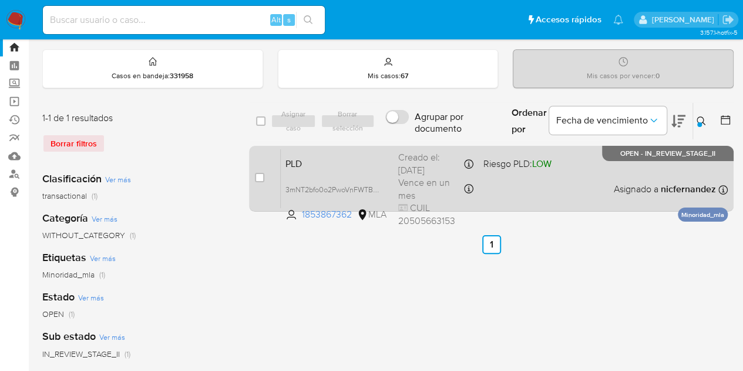
click at [342, 163] on span "PLD" at bounding box center [336, 162] width 103 height 15
click at [321, 167] on span "PLD" at bounding box center [336, 162] width 103 height 15
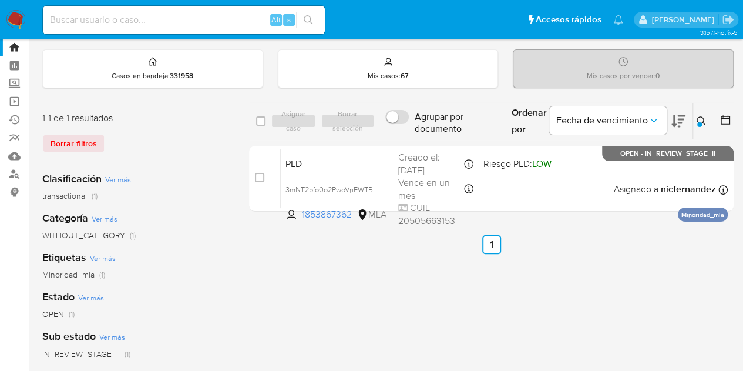
click at [695, 117] on button at bounding box center [702, 121] width 19 height 14
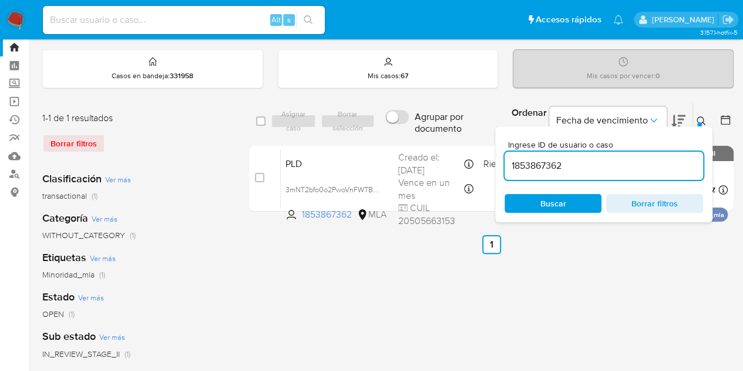
drag, startPoint x: 519, startPoint y: 143, endPoint x: 418, endPoint y: 135, distance: 101.4
click at [418, 135] on div "select-all-cases-checkbox Asignar caso Borrar selección Agrupar por documento O…" at bounding box center [491, 121] width 485 height 38
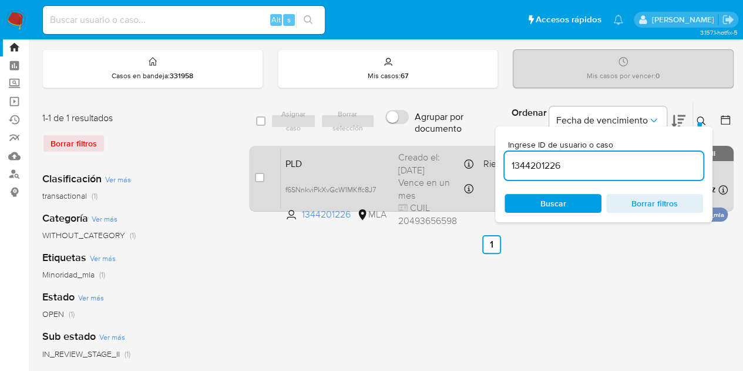
drag, startPoint x: 565, startPoint y: 164, endPoint x: 478, endPoint y: 150, distance: 88.2
click at [478, 150] on div "select-all-cases-checkbox Asignar caso Borrar selección Agrupar por documento O…" at bounding box center [491, 159] width 485 height 114
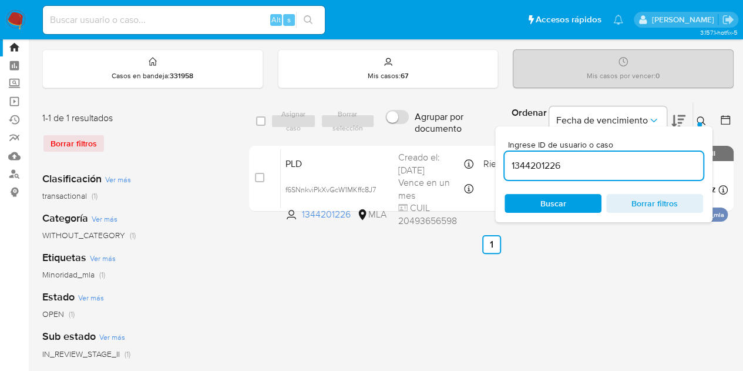
paste input "2521343339"
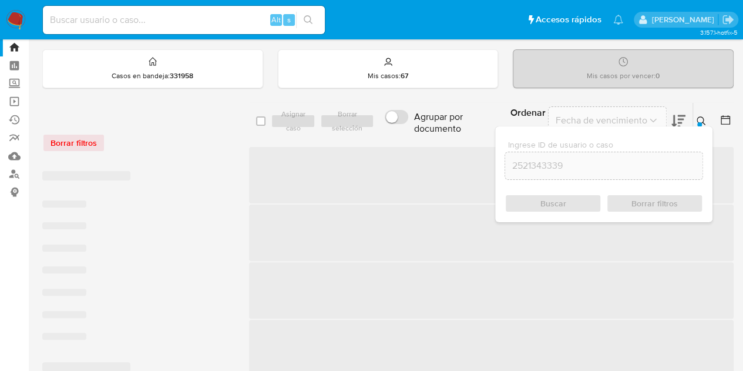
click at [706, 116] on icon at bounding box center [701, 120] width 9 height 9
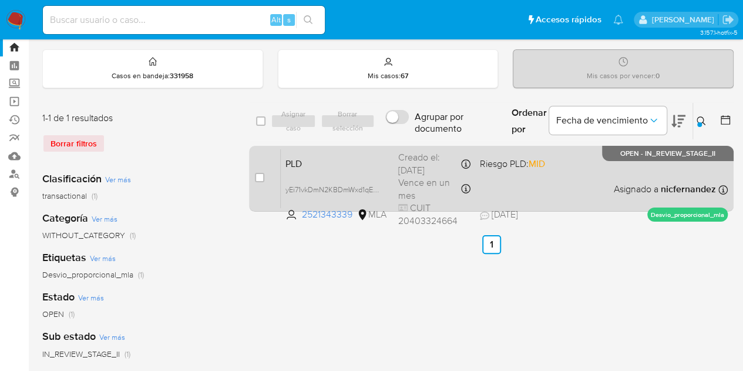
click at [368, 162] on span "PLD" at bounding box center [336, 162] width 103 height 15
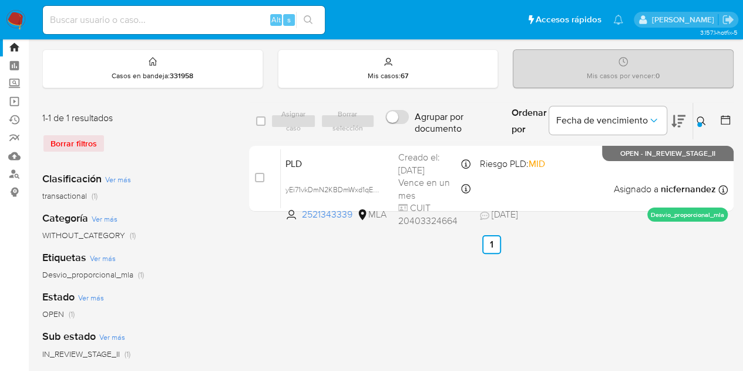
click at [703, 117] on icon at bounding box center [701, 120] width 9 height 9
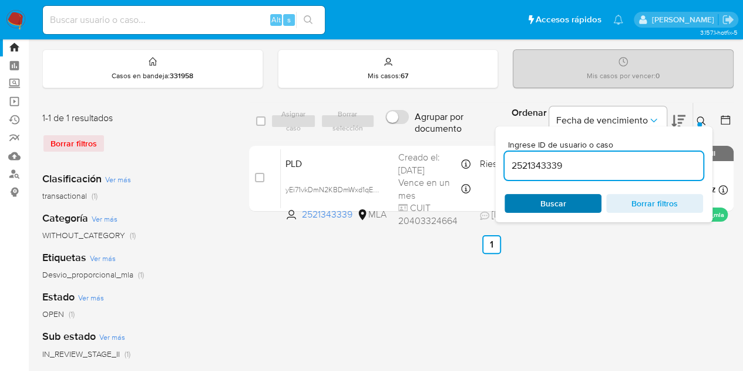
click at [556, 204] on span "Buscar" at bounding box center [553, 203] width 26 height 19
click at [705, 117] on icon at bounding box center [701, 120] width 9 height 9
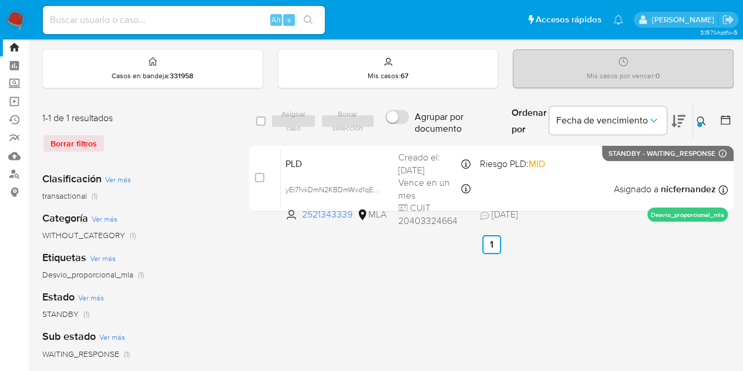
drag, startPoint x: 705, startPoint y: 117, endPoint x: 585, endPoint y: 156, distance: 126.5
click at [705, 117] on icon at bounding box center [701, 120] width 9 height 9
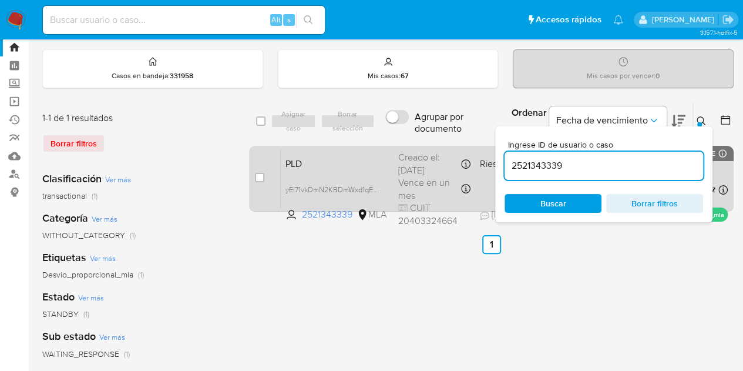
drag, startPoint x: 583, startPoint y: 164, endPoint x: 448, endPoint y: 146, distance: 136.3
click at [432, 144] on div "select-all-cases-checkbox Asignar caso Borrar selección Agrupar por documento O…" at bounding box center [491, 159] width 485 height 114
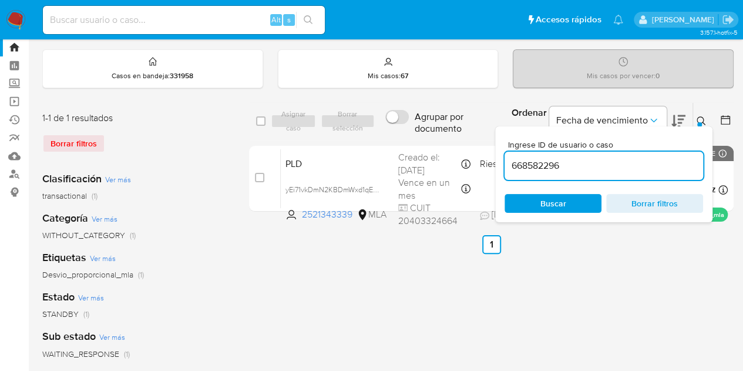
type input "668582296"
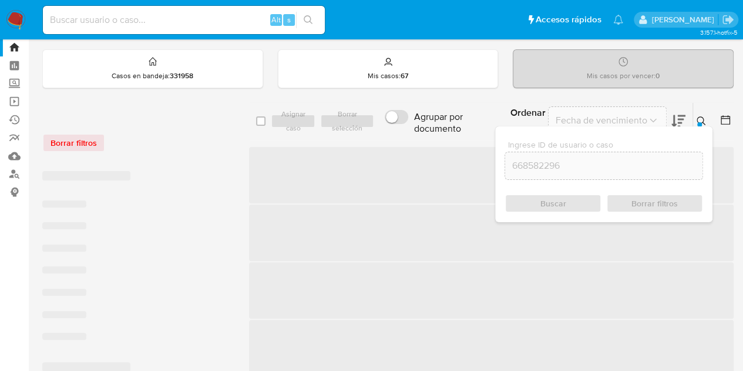
click at [704, 121] on icon at bounding box center [701, 120] width 9 height 9
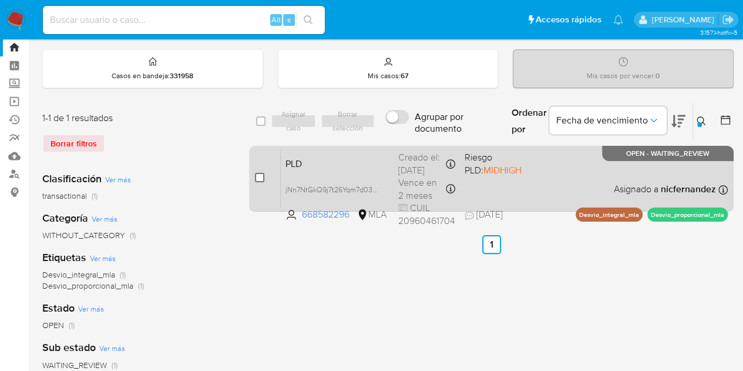
click at [256, 179] on input "checkbox" at bounding box center [259, 177] width 9 height 9
checkbox input "true"
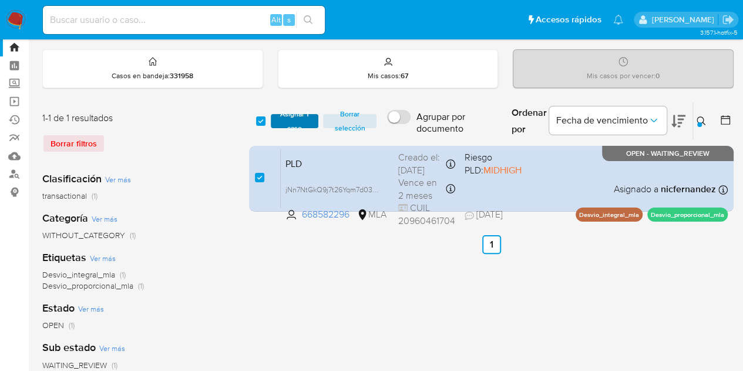
click at [295, 121] on span "Asignar 1 caso" at bounding box center [295, 121] width 36 height 12
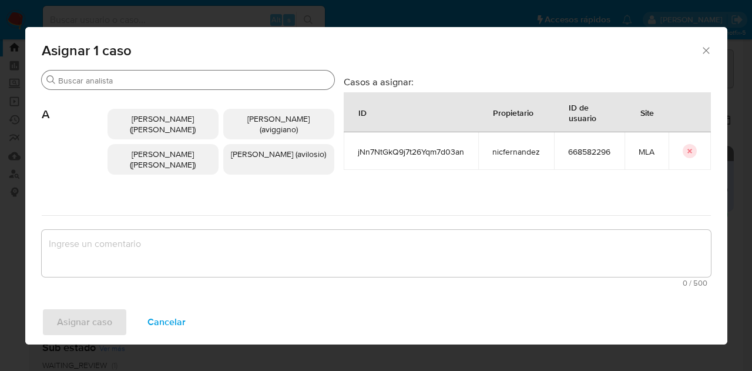
click at [125, 80] on input "Buscar" at bounding box center [193, 80] width 271 height 11
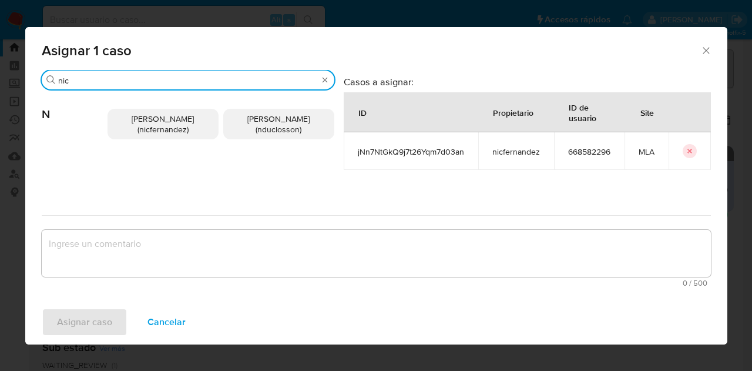
type input "nic"
click at [153, 135] on p "Nicolas Fernandez Allen (nicfernandez)" at bounding box center [163, 124] width 111 height 31
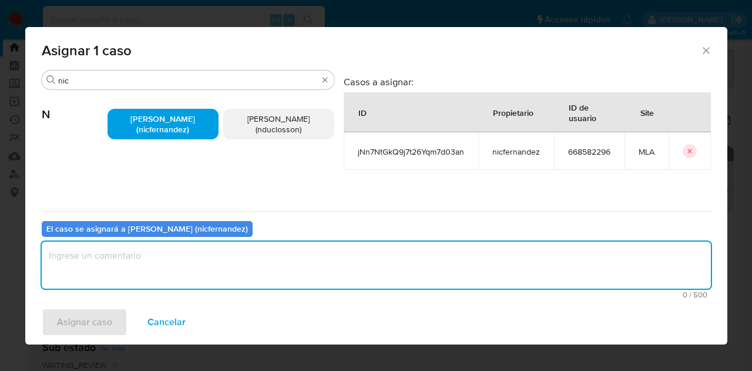
click at [192, 263] on textarea "assign-modal" at bounding box center [376, 264] width 669 height 47
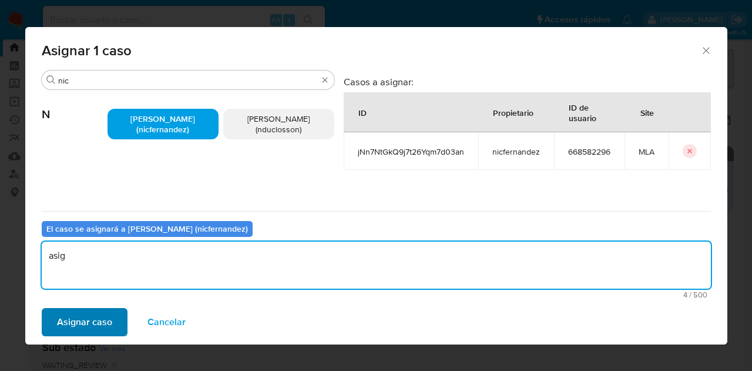
type textarea "asig"
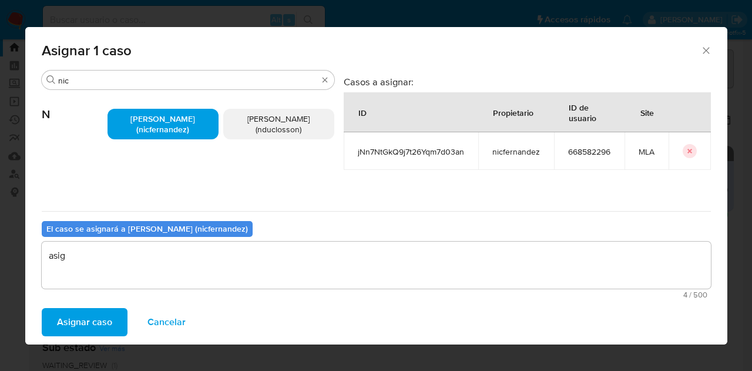
click at [115, 311] on button "Asignar caso" at bounding box center [85, 322] width 86 height 28
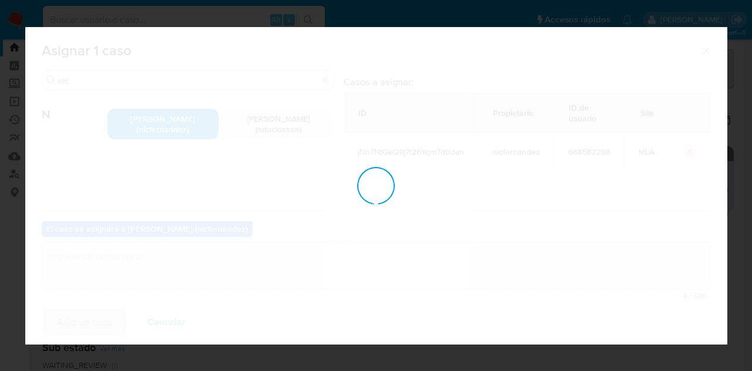
checkbox input "false"
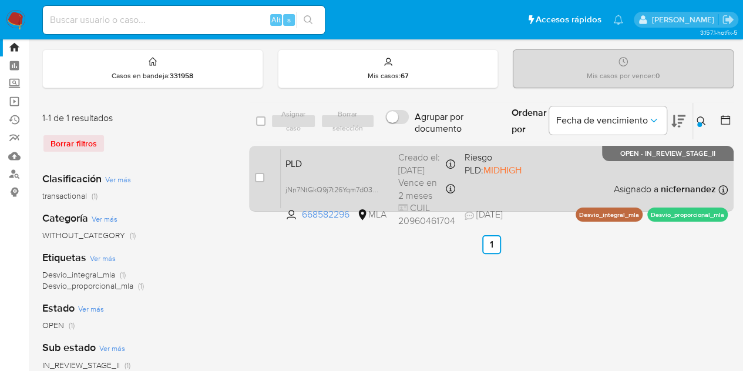
click at [324, 170] on span "PLD" at bounding box center [336, 162] width 103 height 15
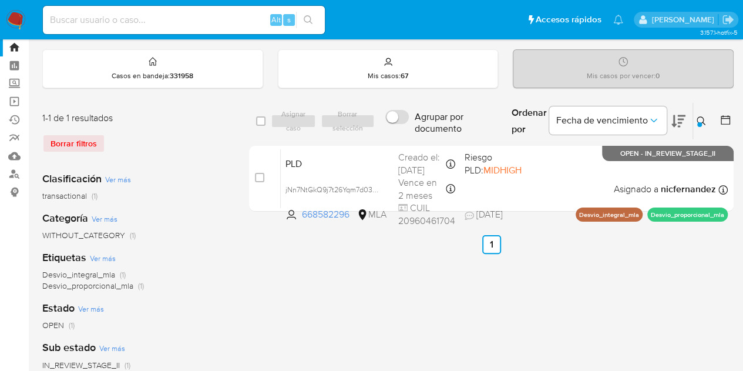
click at [707, 120] on button at bounding box center [702, 121] width 19 height 14
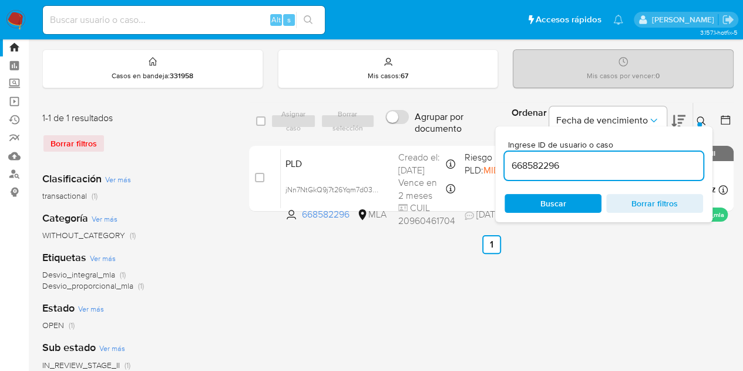
drag, startPoint x: 623, startPoint y: 167, endPoint x: 408, endPoint y: 134, distance: 217.6
click at [409, 133] on div "select-all-cases-checkbox Asignar caso Borrar selección Agrupar por documento O…" at bounding box center [491, 121] width 485 height 38
type input "168127554"
click at [698, 119] on icon at bounding box center [701, 120] width 9 height 9
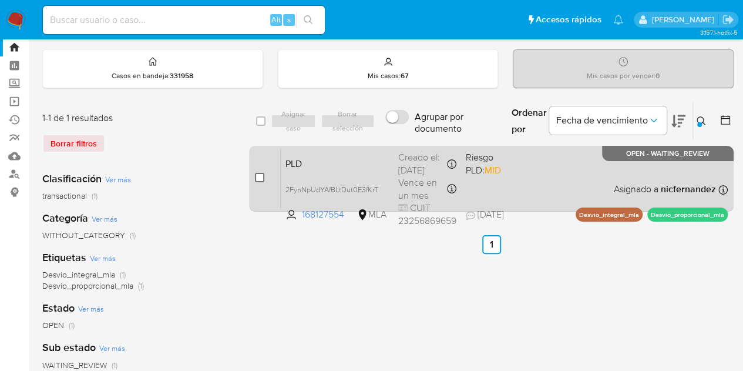
click at [261, 176] on input "checkbox" at bounding box center [259, 177] width 9 height 9
checkbox input "true"
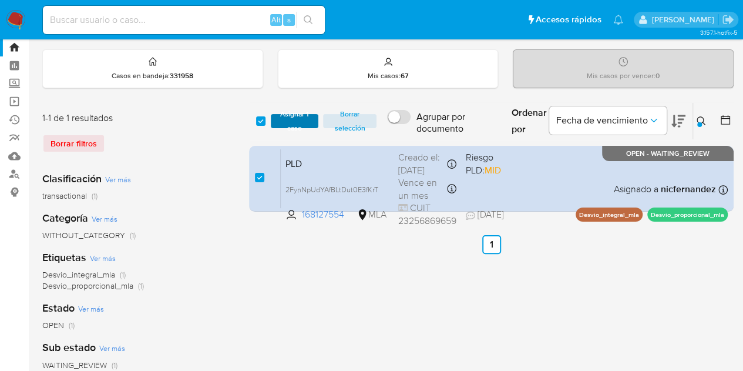
click at [303, 118] on span "Asignar 1 caso" at bounding box center [295, 121] width 36 height 12
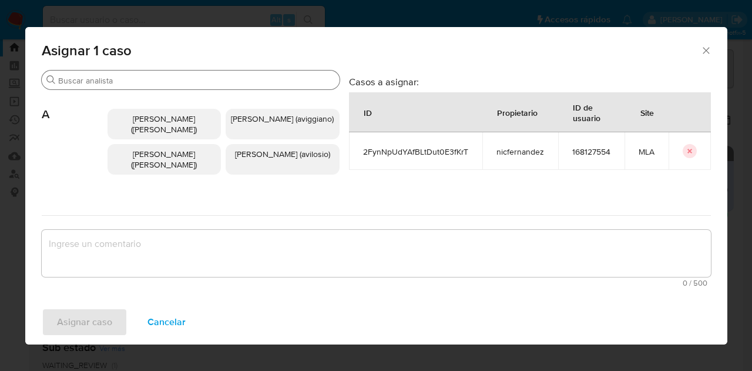
click at [116, 77] on input "Buscar" at bounding box center [196, 80] width 277 height 11
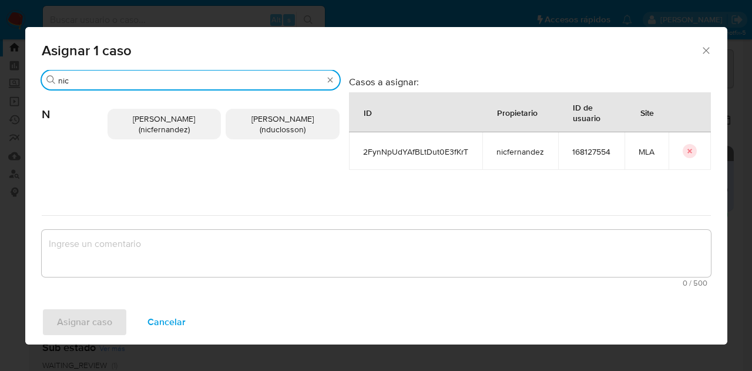
type input "nic"
click at [143, 112] on p "Nicolas Fernandez Allen (nicfernandez)" at bounding box center [165, 124] width 114 height 31
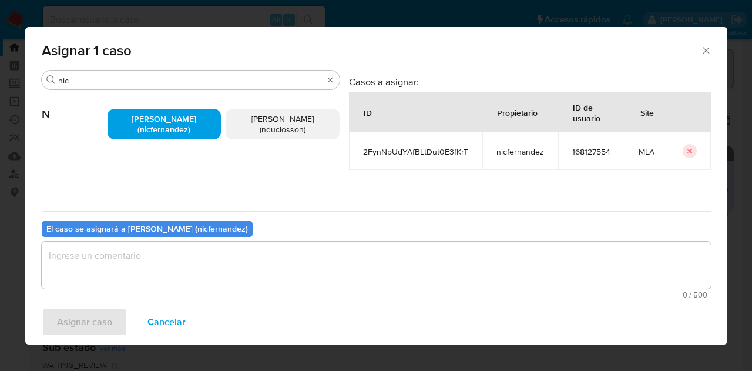
click at [194, 248] on textarea "assign-modal" at bounding box center [376, 264] width 669 height 47
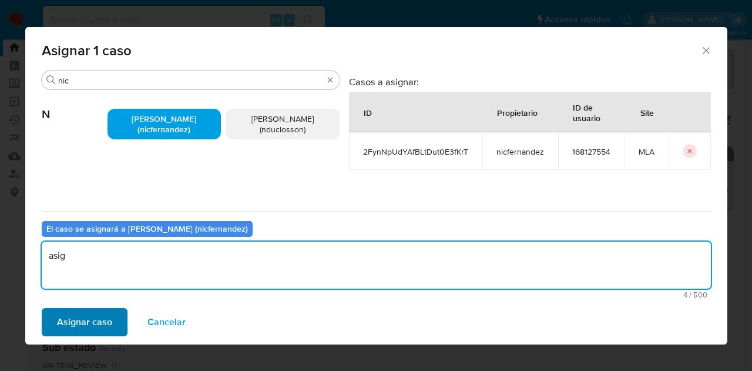
type textarea "asig"
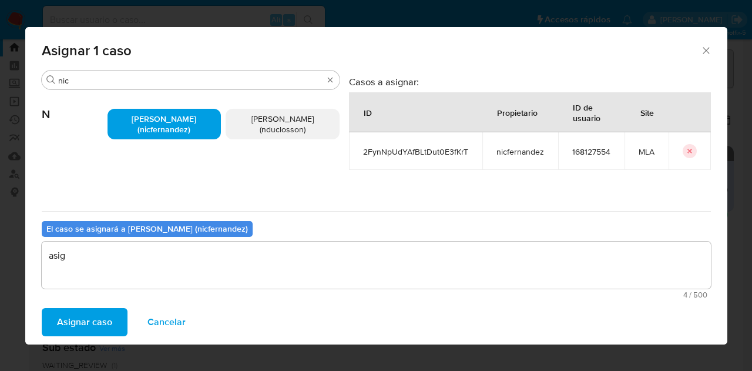
click at [89, 320] on span "Asignar caso" at bounding box center [84, 322] width 55 height 26
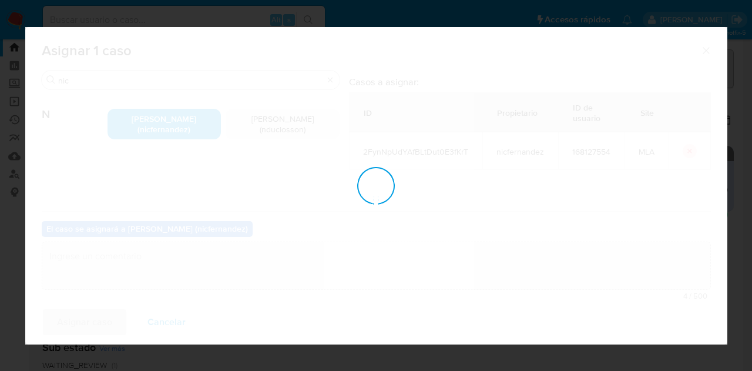
checkbox input "false"
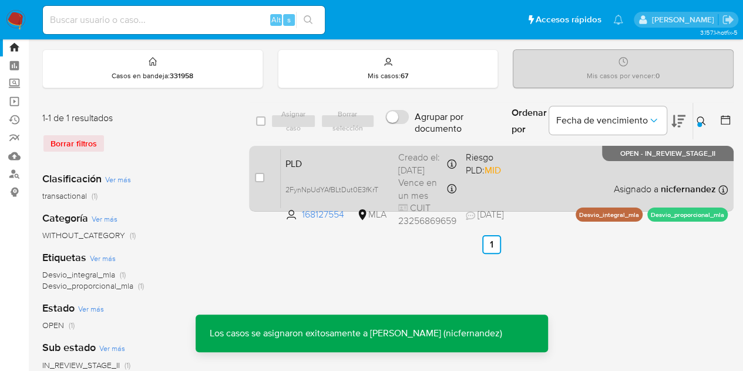
click at [350, 163] on span "PLD" at bounding box center [336, 162] width 103 height 15
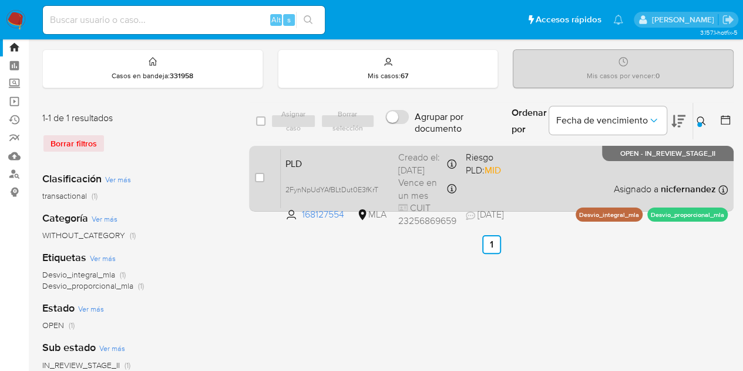
click at [360, 163] on span "PLD" at bounding box center [336, 162] width 103 height 15
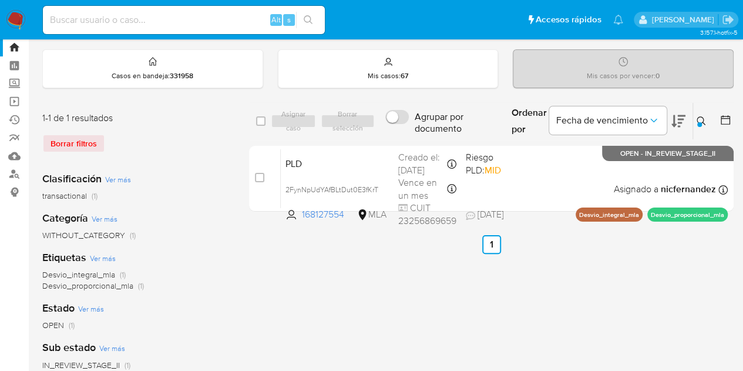
click at [699, 116] on icon at bounding box center [701, 120] width 9 height 9
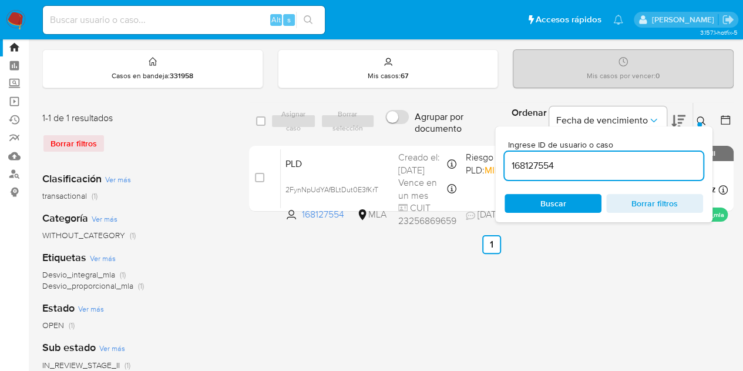
drag, startPoint x: 607, startPoint y: 162, endPoint x: 345, endPoint y: 132, distance: 263.6
click at [345, 132] on div "select-all-cases-checkbox Asignar caso Borrar selección Agrupar por documento O…" at bounding box center [491, 121] width 485 height 38
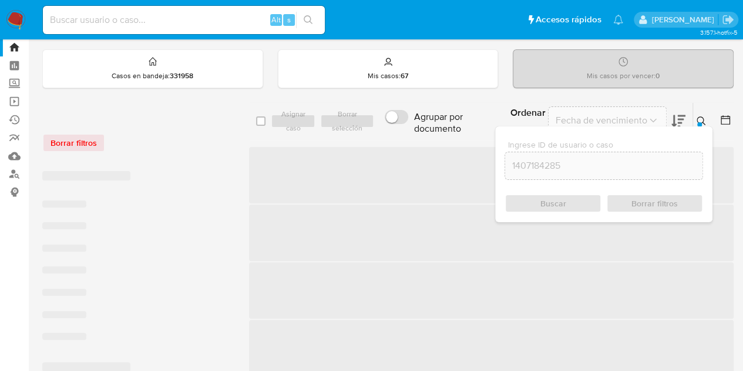
click at [704, 119] on icon at bounding box center [701, 120] width 9 height 9
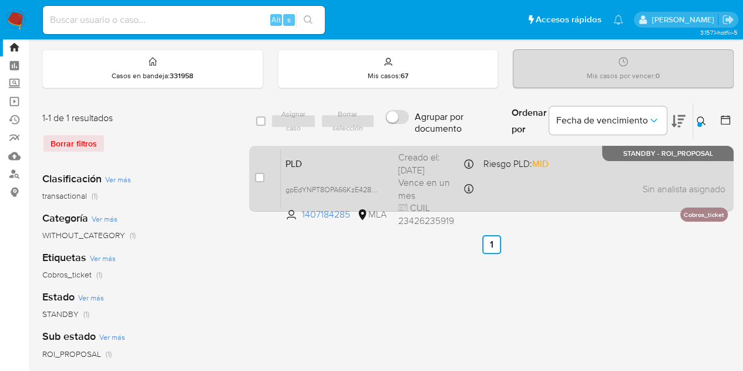
click at [331, 172] on div "PLD gpEdYNPT8OPA66KzE428kWs7 1407184285 MLA Riesgo PLD: MID Creado el: 12/08/20…" at bounding box center [504, 178] width 447 height 59
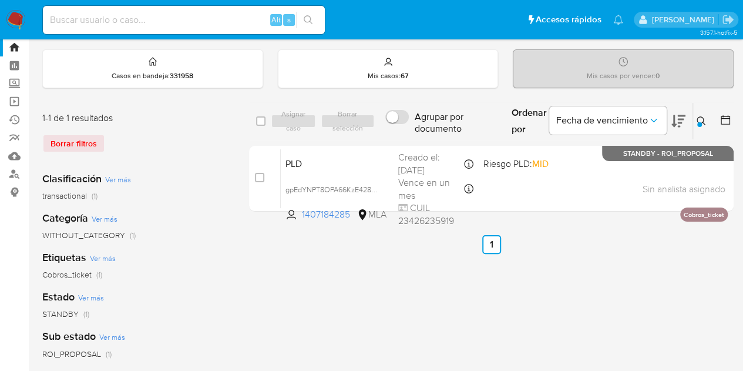
click at [700, 118] on icon at bounding box center [701, 120] width 9 height 9
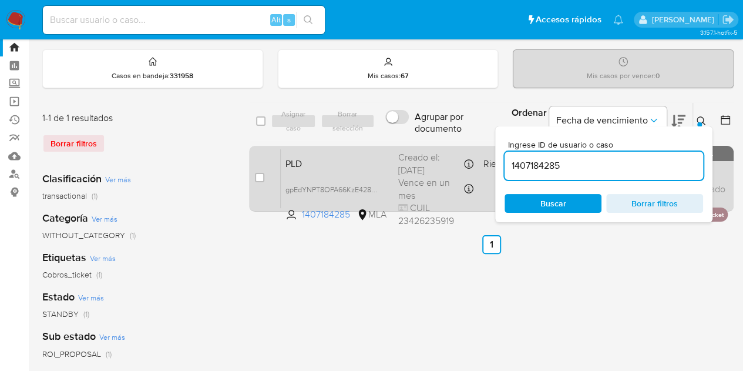
drag, startPoint x: 620, startPoint y: 166, endPoint x: 416, endPoint y: 147, distance: 204.1
click at [416, 145] on div "select-all-cases-checkbox Asignar caso Borrar selección Agrupar por documento O…" at bounding box center [491, 159] width 485 height 114
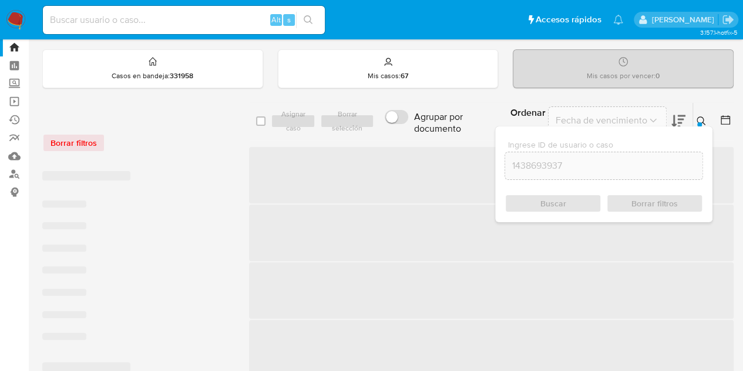
click at [701, 116] on icon at bounding box center [701, 120] width 9 height 9
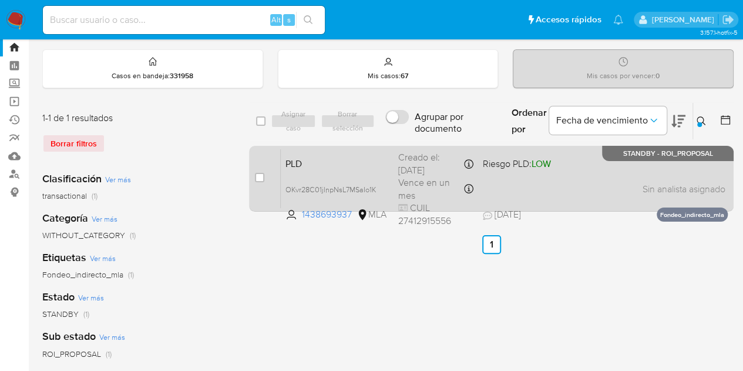
click at [343, 166] on span "PLD" at bounding box center [336, 162] width 103 height 15
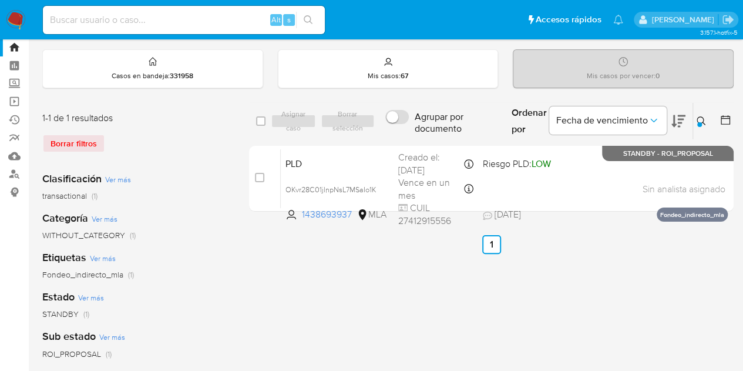
click at [700, 120] on icon at bounding box center [701, 120] width 9 height 9
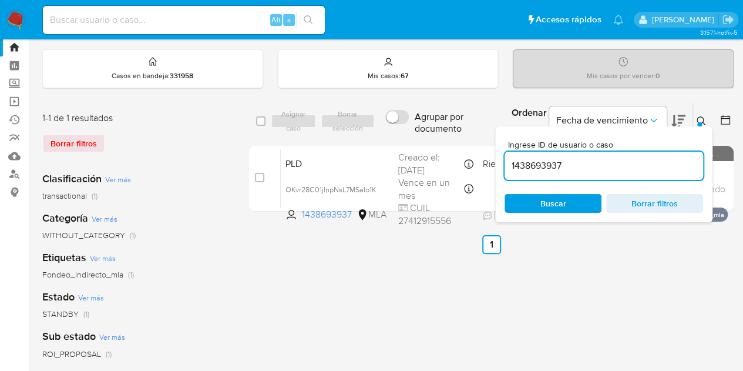
drag, startPoint x: 612, startPoint y: 170, endPoint x: 386, endPoint y: 139, distance: 228.2
click at [389, 139] on div "select-all-cases-checkbox Asignar caso Borrar selección Agrupar por documento O…" at bounding box center [491, 159] width 485 height 114
click at [700, 116] on icon at bounding box center [701, 120] width 9 height 9
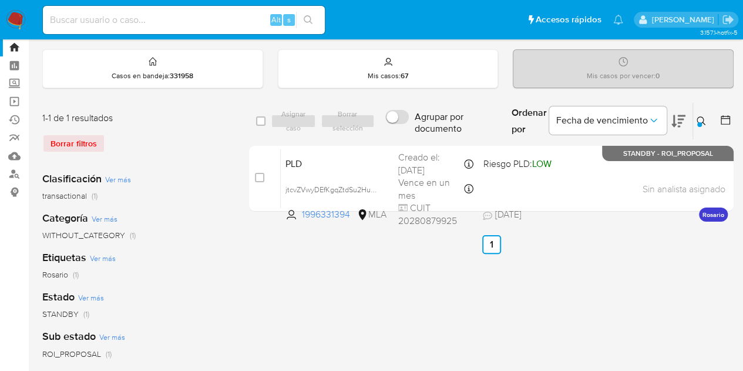
drag, startPoint x: 246, startPoint y: 252, endPoint x: 273, endPoint y: 220, distance: 42.1
click at [246, 252] on div "1-1 de 1 resultados Borrar filtros Clasificación Ver más transactional (1) Cate…" at bounding box center [387, 360] width 691 height 516
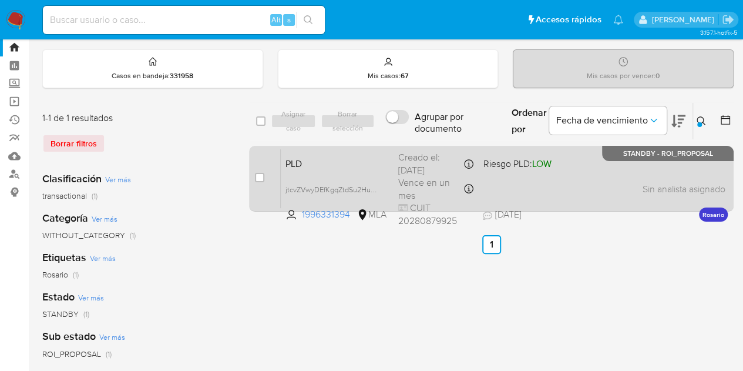
click at [340, 163] on span "PLD" at bounding box center [336, 162] width 103 height 15
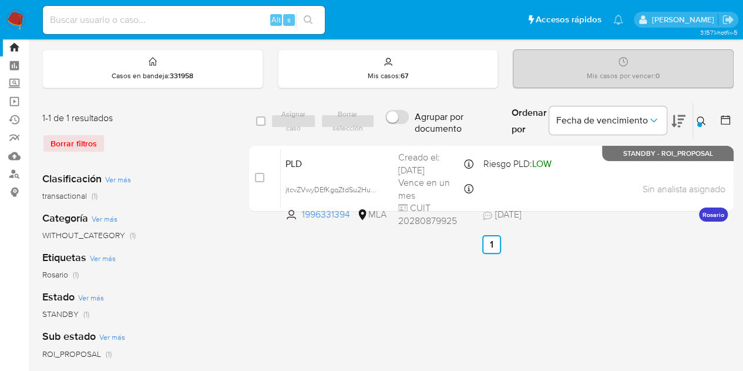
drag, startPoint x: 703, startPoint y: 122, endPoint x: 625, endPoint y: 158, distance: 86.2
click at [703, 122] on icon at bounding box center [701, 120] width 9 height 9
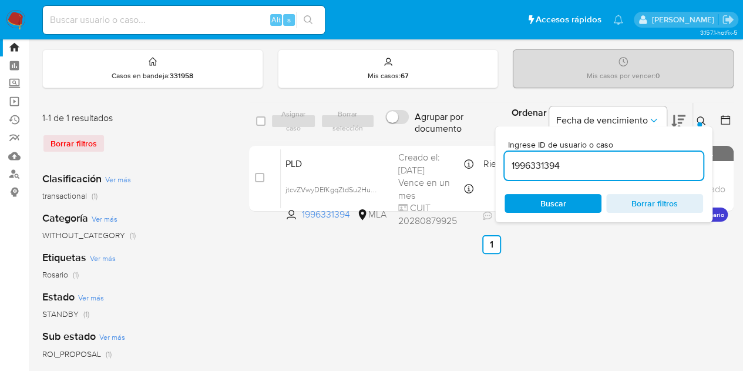
drag, startPoint x: 587, startPoint y: 166, endPoint x: 415, endPoint y: 143, distance: 173.1
click at [412, 140] on div "select-all-cases-checkbox Asignar caso Borrar selección Agrupar por documento O…" at bounding box center [491, 159] width 485 height 114
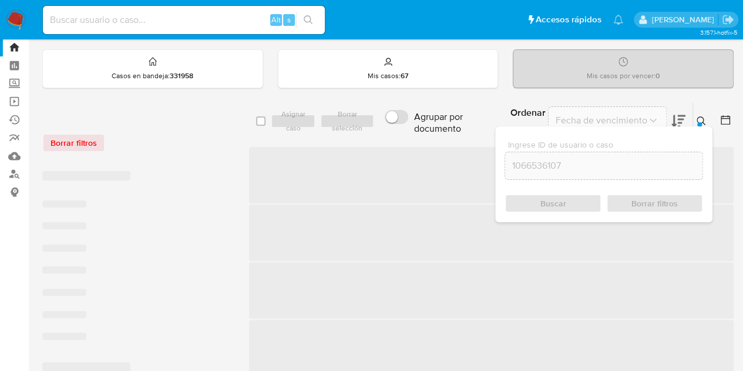
click at [704, 116] on icon at bounding box center [701, 120] width 9 height 9
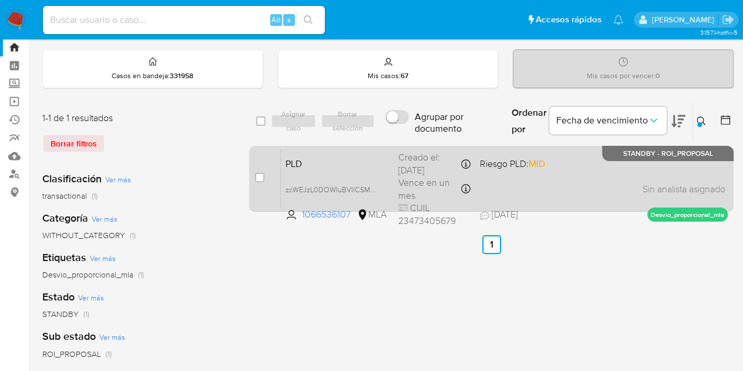
click at [327, 159] on span "PLD" at bounding box center [336, 162] width 103 height 15
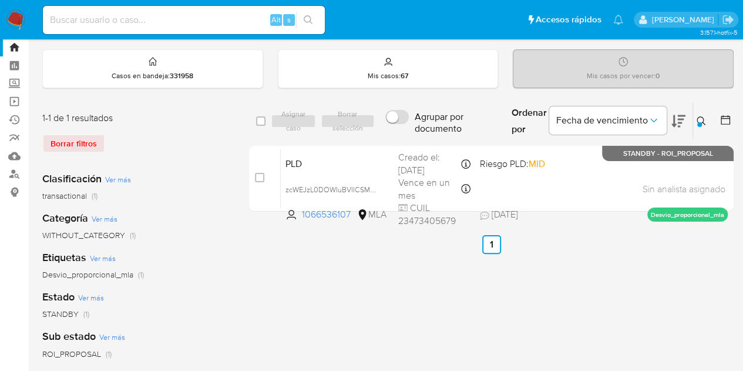
click at [698, 120] on icon at bounding box center [701, 120] width 9 height 9
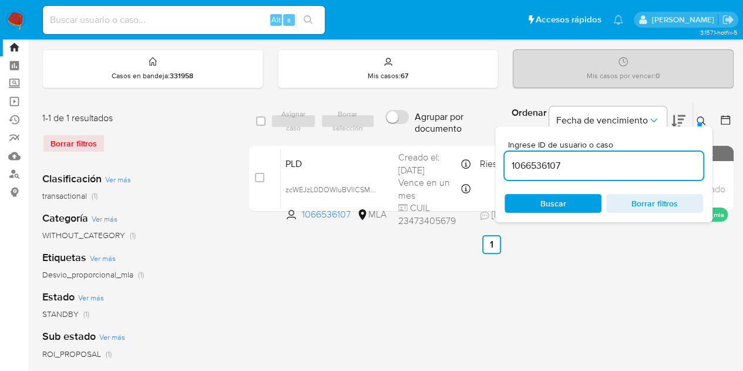
drag, startPoint x: 456, startPoint y: 127, endPoint x: 423, endPoint y: 127, distance: 32.9
click at [425, 127] on div "select-all-cases-checkbox Asignar caso Borrar selección Agrupar por documento O…" at bounding box center [491, 121] width 485 height 38
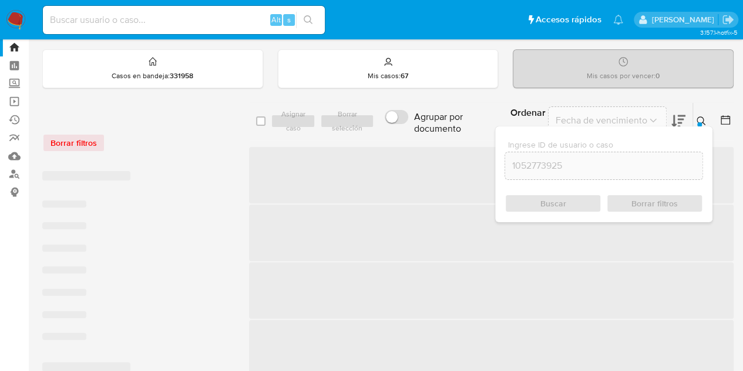
click at [698, 124] on div "Ingrese ID de usuario o caso 1052773925 Buscar Borrar filtros" at bounding box center [703, 121] width 20 height 36
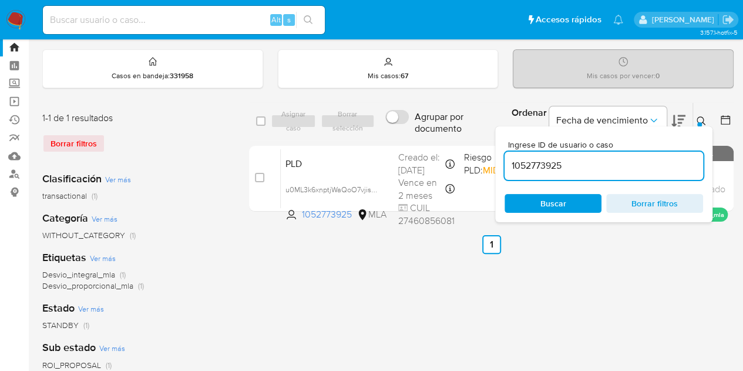
click at [696, 117] on button at bounding box center [702, 121] width 19 height 14
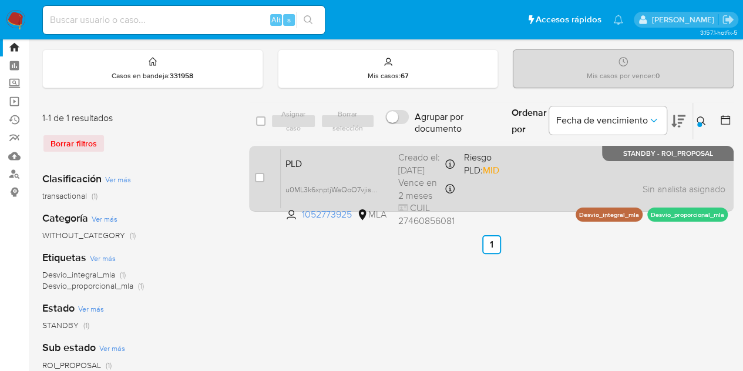
click at [318, 158] on span "PLD" at bounding box center [336, 162] width 103 height 15
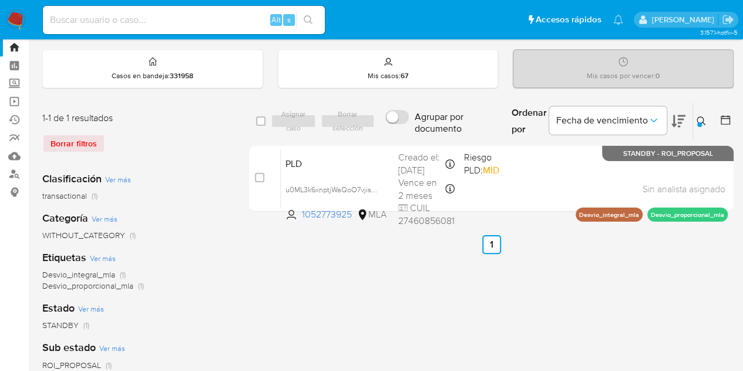
drag, startPoint x: 703, startPoint y: 118, endPoint x: 617, endPoint y: 162, distance: 96.4
click at [701, 119] on icon at bounding box center [701, 120] width 9 height 9
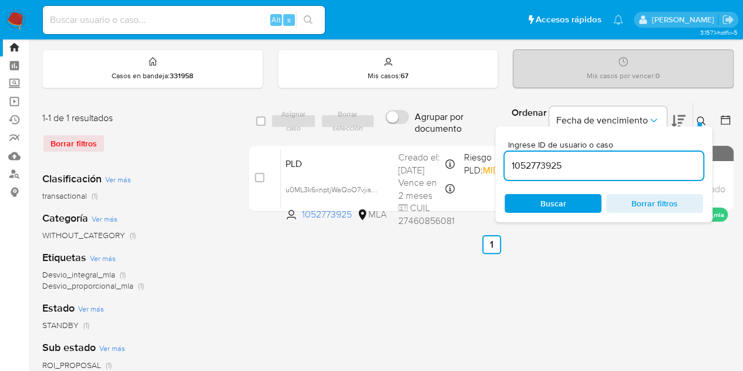
drag, startPoint x: 590, startPoint y: 164, endPoint x: 435, endPoint y: 139, distance: 157.1
click at [436, 140] on div "select-all-cases-checkbox Asignar caso Borrar selección Agrupar por documento O…" at bounding box center [491, 159] width 485 height 114
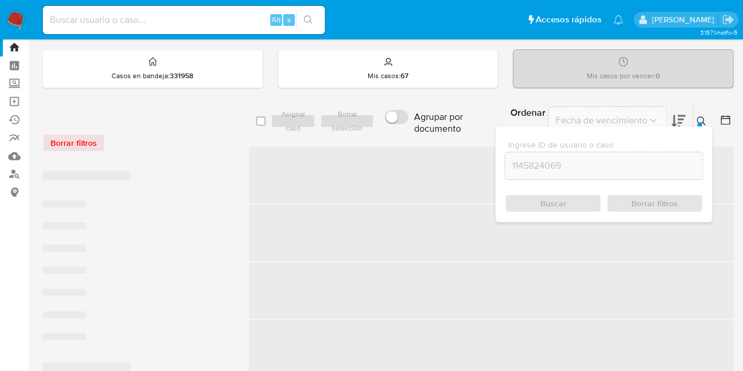
click at [700, 117] on icon at bounding box center [701, 120] width 9 height 9
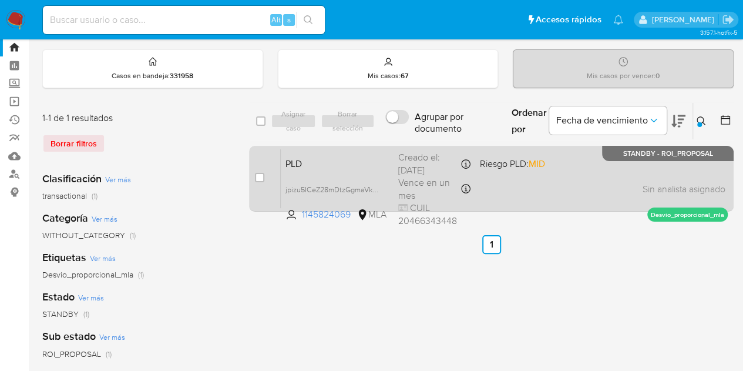
click at [348, 169] on div "PLD jpizu5ICeZ28mDtzGgmaVkNy 1145824069 MLA Riesgo PLD: MID Creado el: 12/07/20…" at bounding box center [504, 178] width 447 height 59
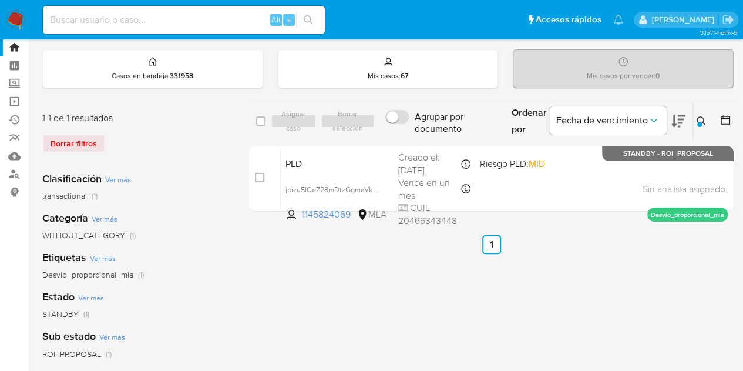
click at [703, 122] on icon at bounding box center [701, 120] width 9 height 9
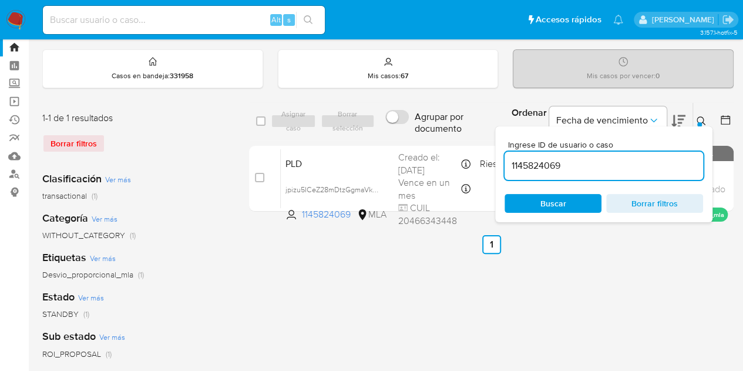
drag, startPoint x: 575, startPoint y: 158, endPoint x: 396, endPoint y: 139, distance: 180.2
click at [395, 139] on div "select-all-cases-checkbox Asignar caso Borrar selección Agrupar por documento O…" at bounding box center [491, 159] width 485 height 114
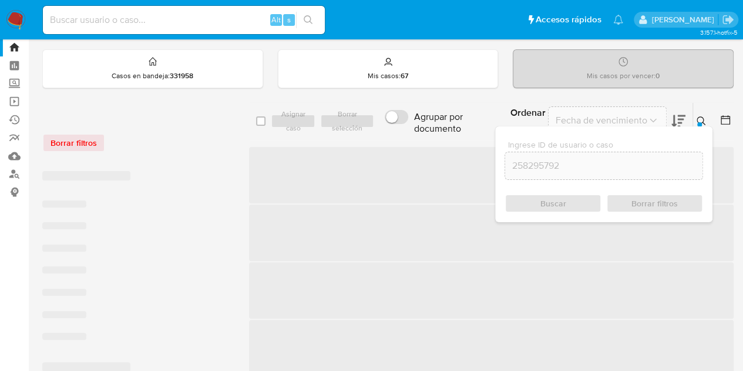
click at [701, 117] on icon at bounding box center [701, 120] width 9 height 9
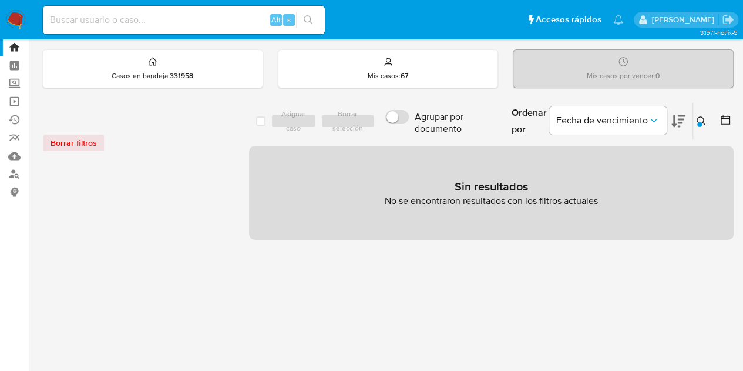
click at [706, 119] on button at bounding box center [702, 121] width 19 height 14
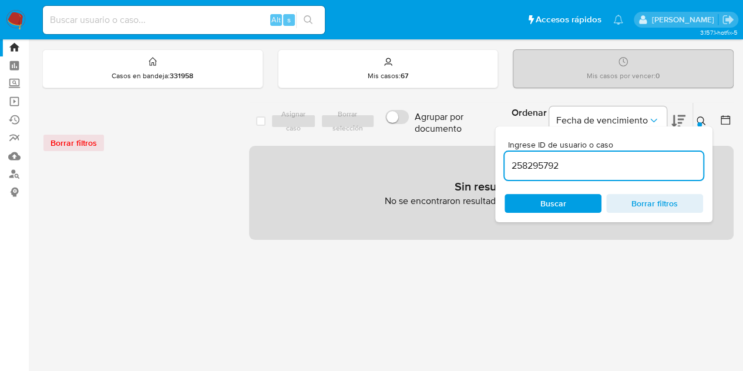
drag, startPoint x: 597, startPoint y: 162, endPoint x: 587, endPoint y: 161, distance: 10.1
click at [587, 161] on input "258295792" at bounding box center [604, 165] width 199 height 15
drag, startPoint x: 587, startPoint y: 162, endPoint x: 480, endPoint y: 182, distance: 108.8
click at [386, 151] on div "select-all-cases-checkbox Asignar caso Borrar selección Agrupar por documento O…" at bounding box center [491, 170] width 485 height 137
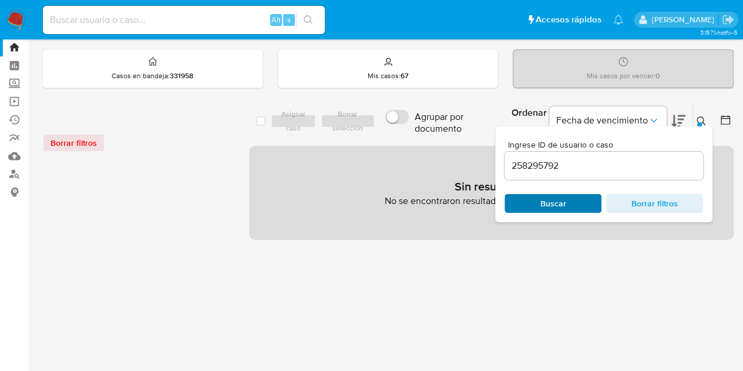
click at [522, 198] on span "Buscar" at bounding box center [553, 203] width 80 height 16
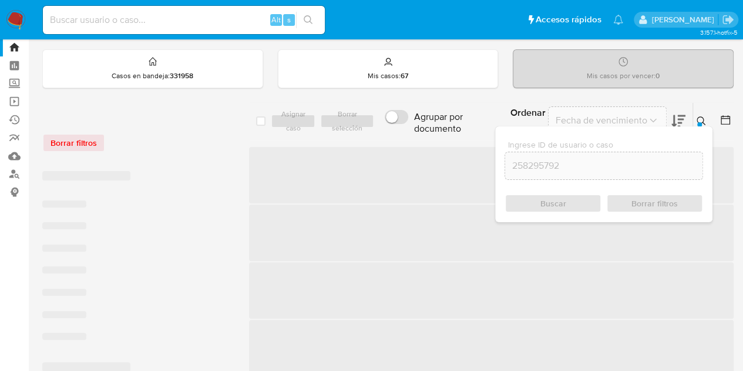
click at [705, 116] on icon at bounding box center [701, 120] width 9 height 9
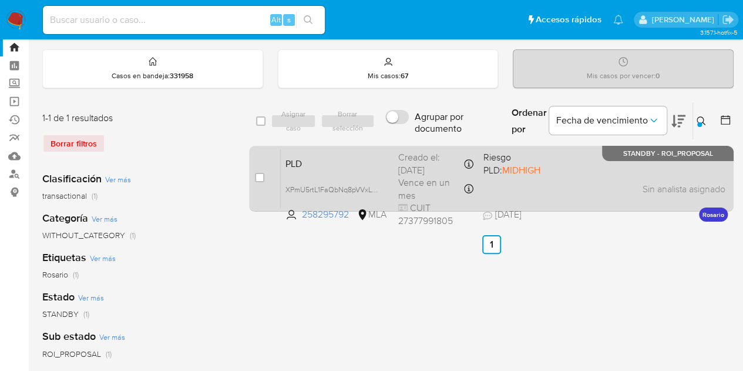
click at [330, 164] on span "PLD" at bounding box center [336, 162] width 103 height 15
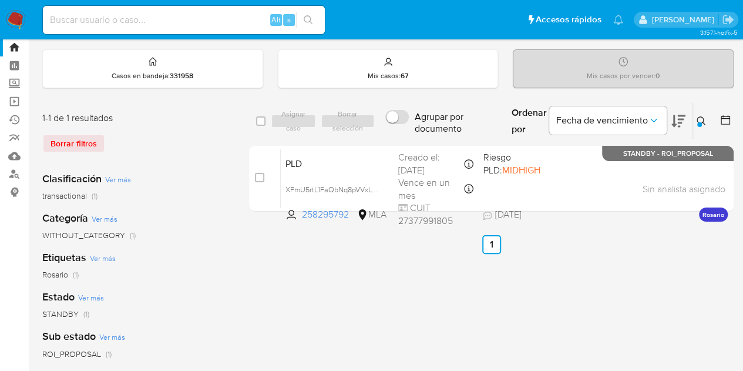
drag, startPoint x: 699, startPoint y: 119, endPoint x: 613, endPoint y: 157, distance: 94.7
click at [698, 119] on icon at bounding box center [701, 120] width 9 height 9
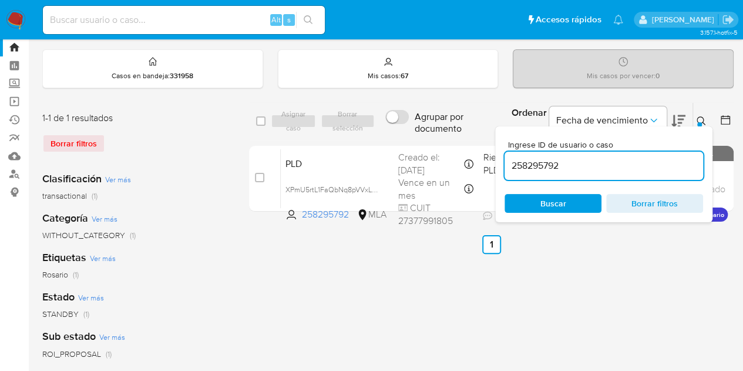
drag, startPoint x: 602, startPoint y: 164, endPoint x: 394, endPoint y: 135, distance: 210.6
click at [394, 135] on div "select-all-cases-checkbox Asignar caso Borrar selección Agrupar por documento O…" at bounding box center [491, 121] width 485 height 38
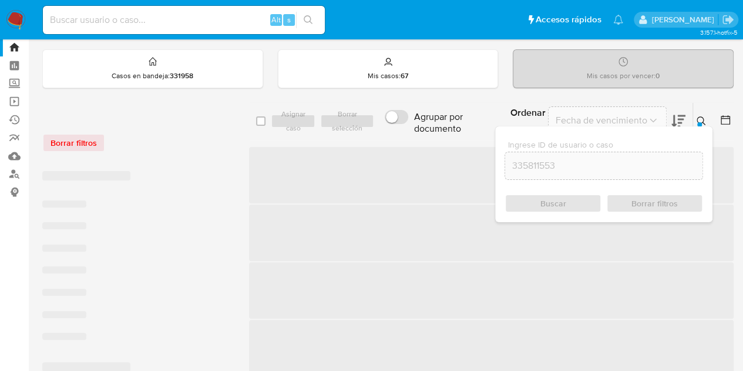
click at [698, 122] on div at bounding box center [699, 124] width 5 height 5
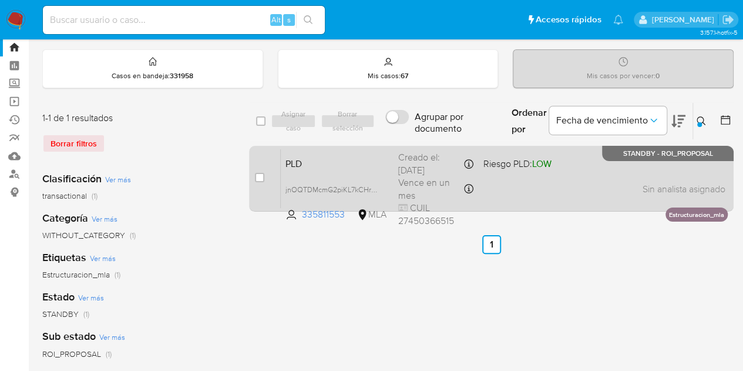
click at [355, 173] on div "PLD jnOQTDMcmG2piKL7kCHra1H2 335811553 MLA Riesgo PLD: LOW Creado el: 12/08/202…" at bounding box center [504, 178] width 447 height 59
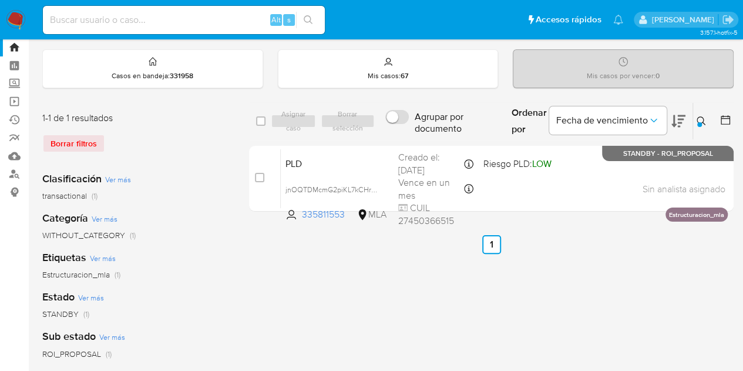
click at [704, 118] on icon at bounding box center [701, 120] width 9 height 9
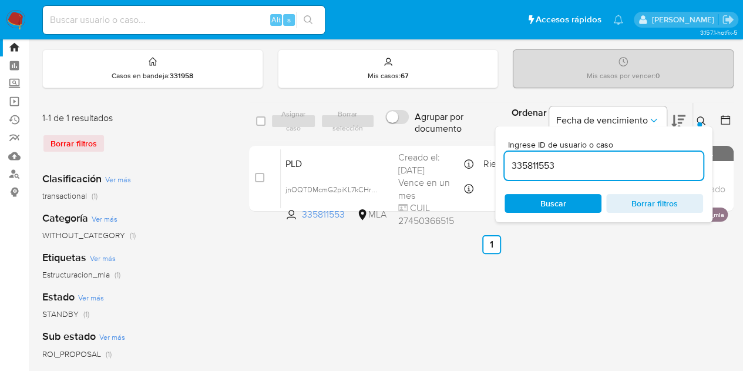
drag, startPoint x: 574, startPoint y: 154, endPoint x: 410, endPoint y: 136, distance: 165.0
click at [410, 136] on div "select-all-cases-checkbox Asignar caso Borrar selección Agrupar por documento O…" at bounding box center [491, 121] width 485 height 38
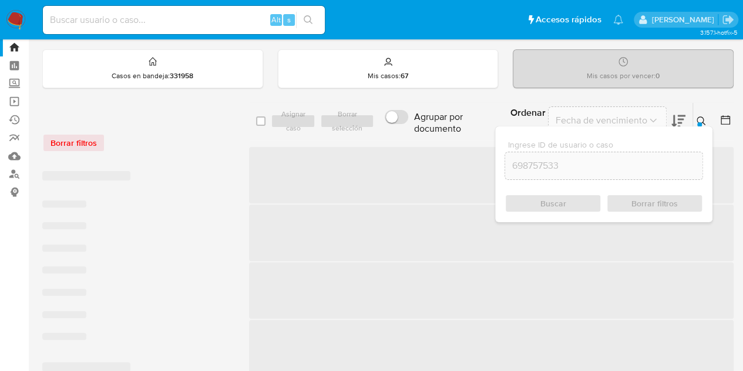
click at [700, 116] on icon at bounding box center [701, 120] width 9 height 9
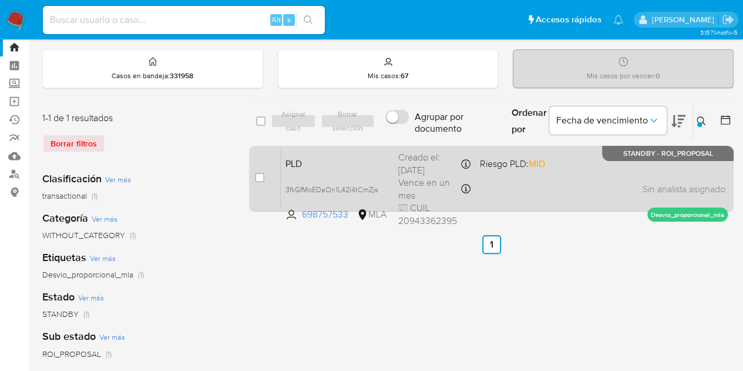
click at [342, 162] on span "PLD" at bounding box center [336, 162] width 103 height 15
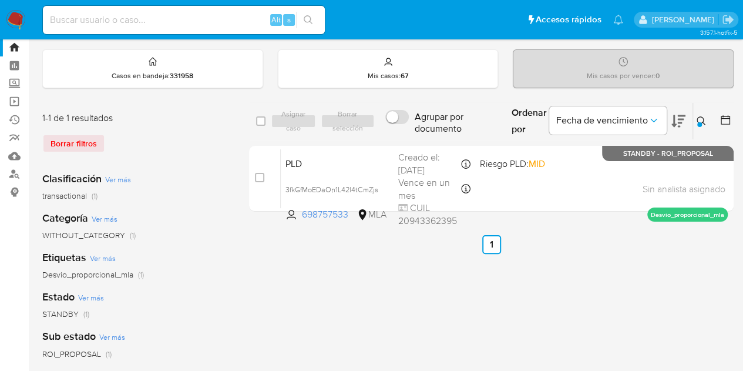
click at [698, 119] on icon at bounding box center [701, 120] width 9 height 9
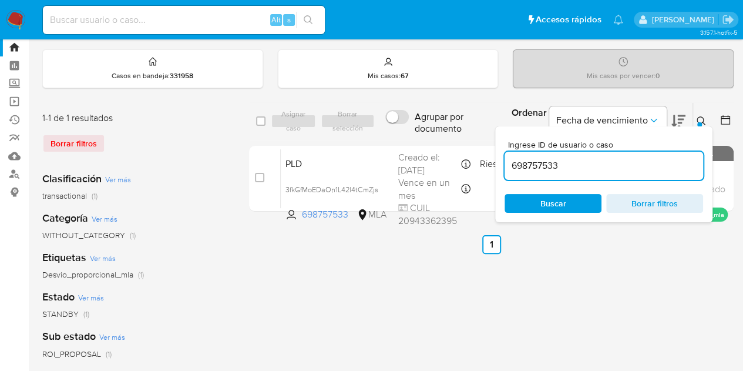
drag, startPoint x: 472, startPoint y: 146, endPoint x: 395, endPoint y: 141, distance: 77.1
click at [397, 142] on div "select-all-cases-checkbox Asignar caso Borrar selección Agrupar por documento O…" at bounding box center [491, 159] width 485 height 114
type input "67650124"
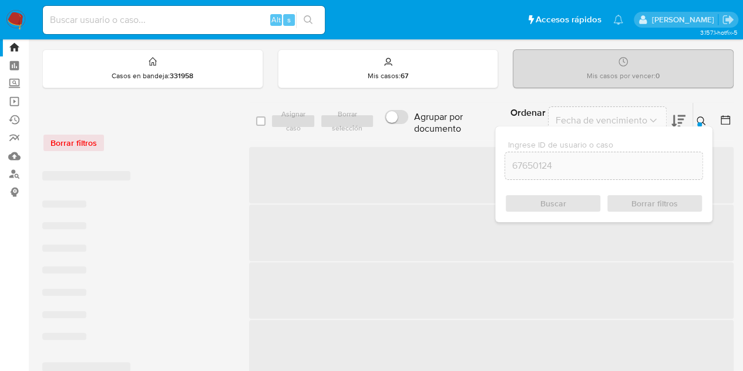
click at [703, 116] on icon at bounding box center [701, 120] width 9 height 9
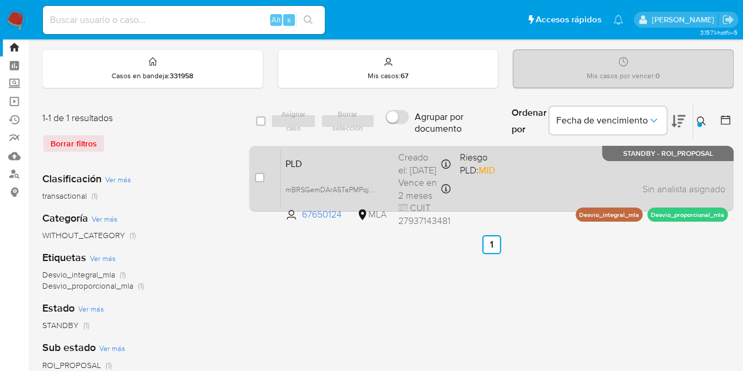
click at [347, 164] on span "PLD" at bounding box center [336, 162] width 103 height 15
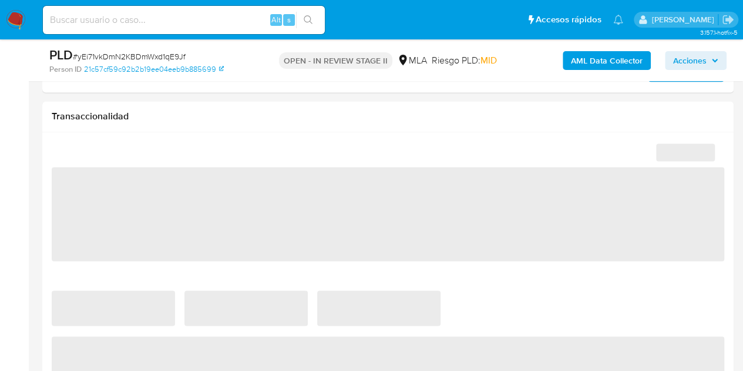
scroll to position [791, 0]
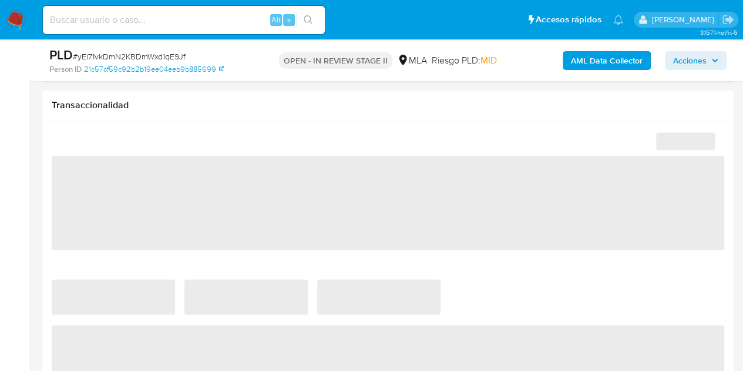
select select "10"
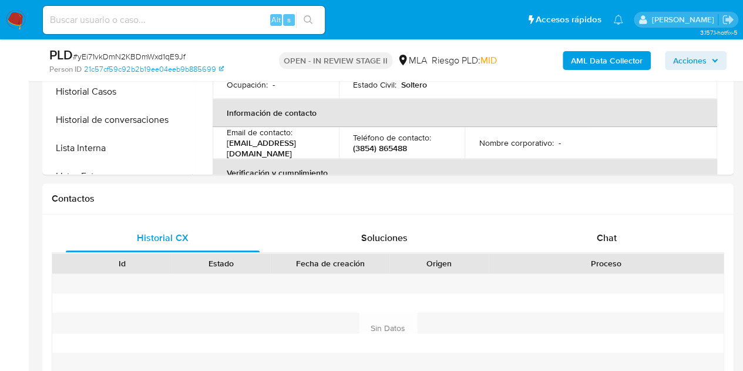
scroll to position [502, 0]
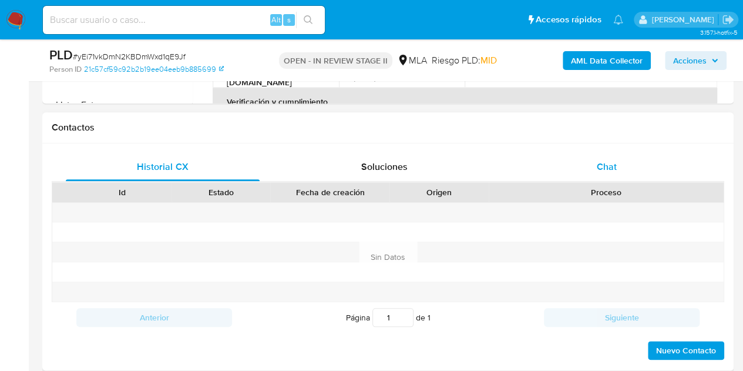
click at [612, 170] on span "Chat" at bounding box center [607, 167] width 20 height 14
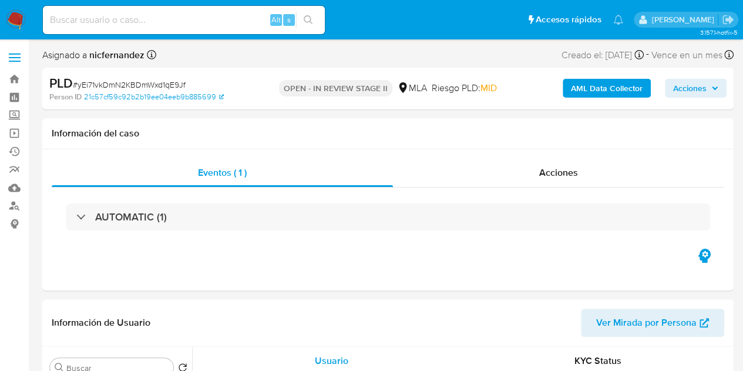
scroll to position [183, 0]
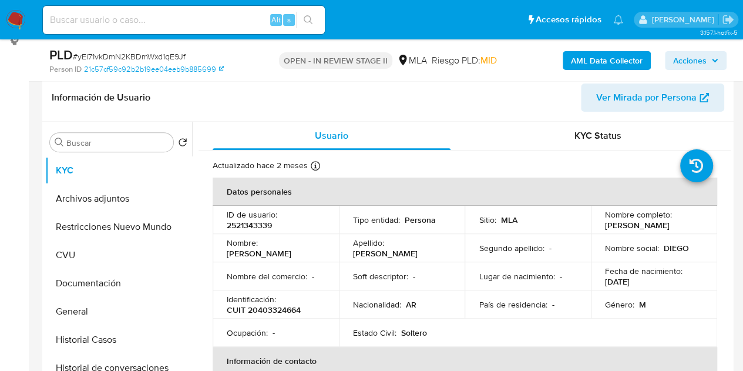
click at [613, 103] on span "Ver Mirada por Persona" at bounding box center [646, 97] width 100 height 28
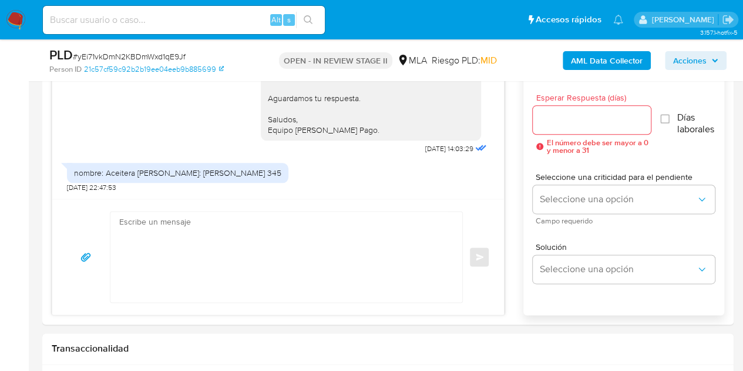
scroll to position [619, 0]
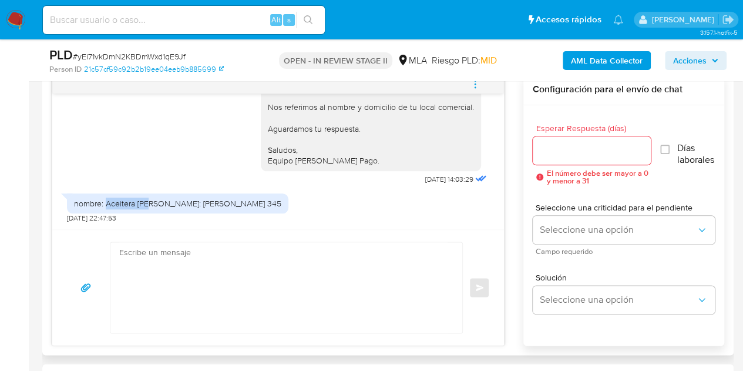
drag, startPoint x: 106, startPoint y: 192, endPoint x: 164, endPoint y: 194, distance: 58.8
click at [164, 194] on div "nombre: Aceitera EYM Domicilio: borges 345 22/08/2025 22:47:53" at bounding box center [278, 204] width 422 height 35
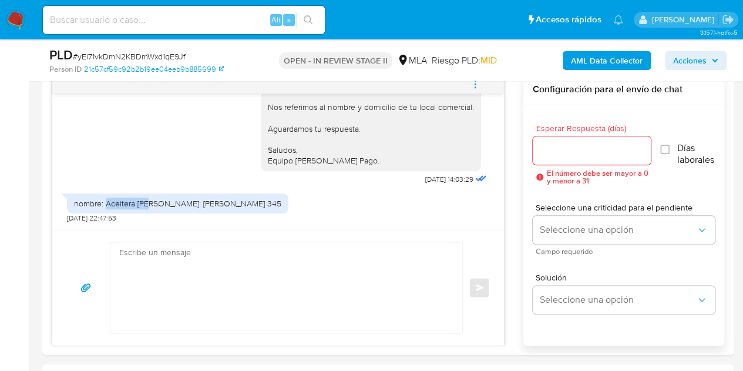
copy div "Aceitera EYM"
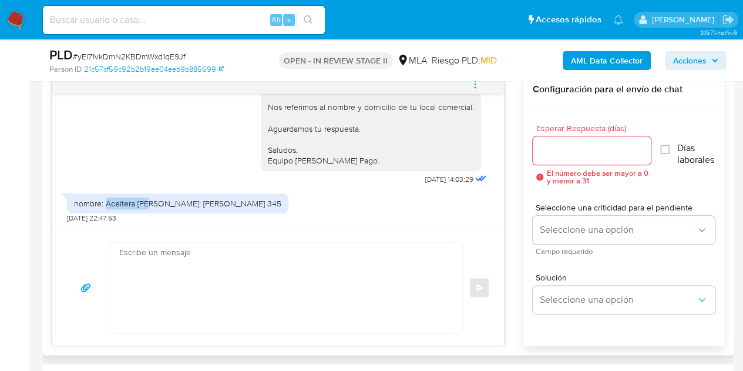
click at [440, 191] on div "nombre: Aceitera EYM Domicilio: borges 345 22/08/2025 22:47:53" at bounding box center [278, 204] width 422 height 35
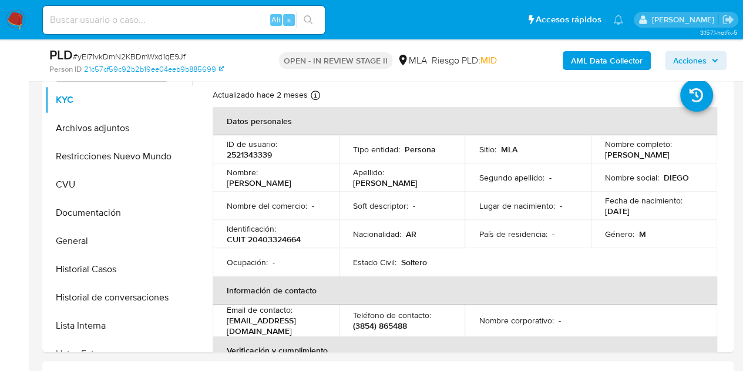
scroll to position [223, 0]
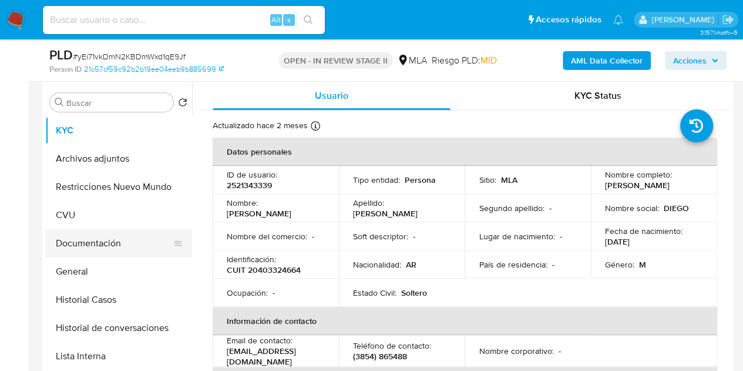
click at [92, 239] on button "Documentación" at bounding box center [113, 243] width 137 height 28
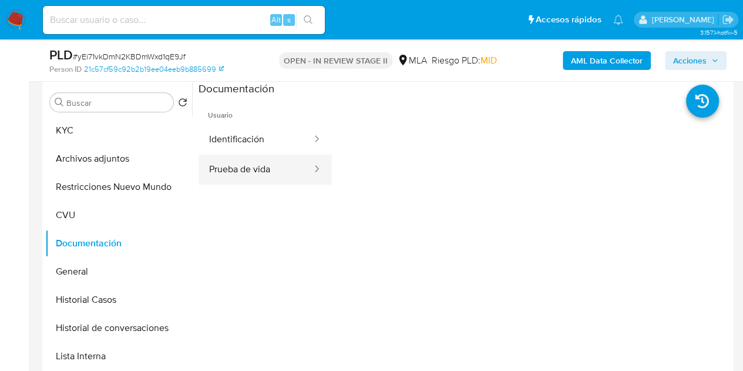
click at [269, 172] on button "Prueba de vida" at bounding box center [256, 169] width 115 height 30
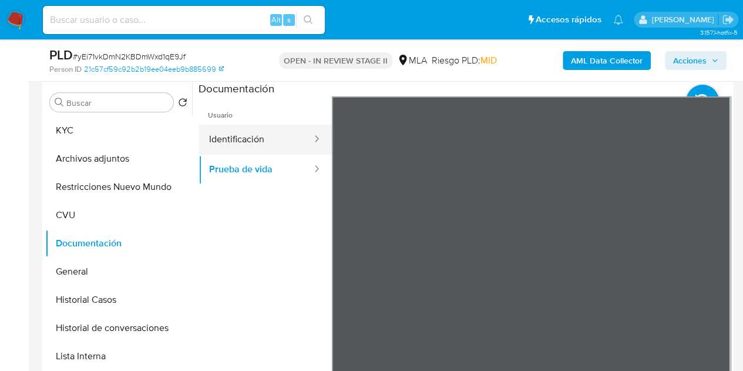
click at [253, 130] on button "Identificación" at bounding box center [256, 140] width 115 height 30
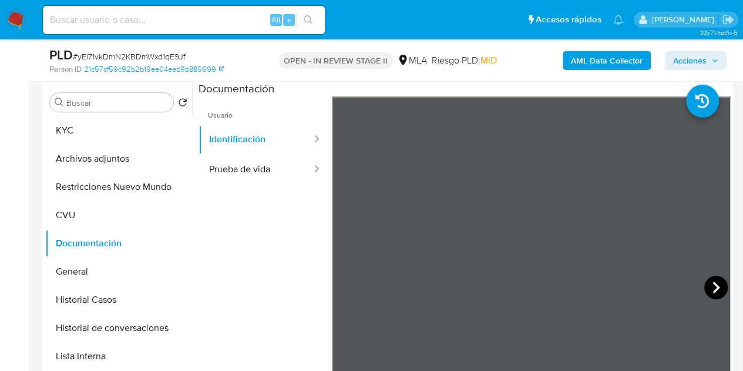
click at [704, 283] on icon at bounding box center [715, 287] width 23 height 23
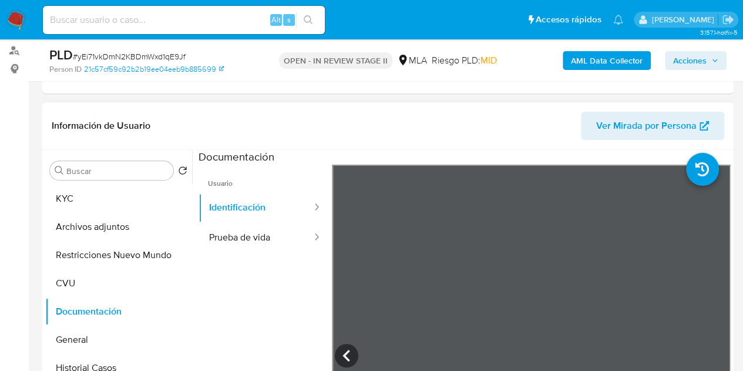
scroll to position [120, 0]
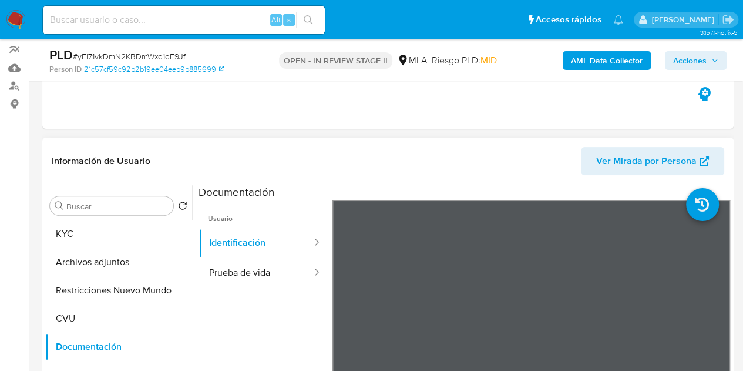
drag, startPoint x: 741, startPoint y: 49, endPoint x: 751, endPoint y: 127, distance: 78.2
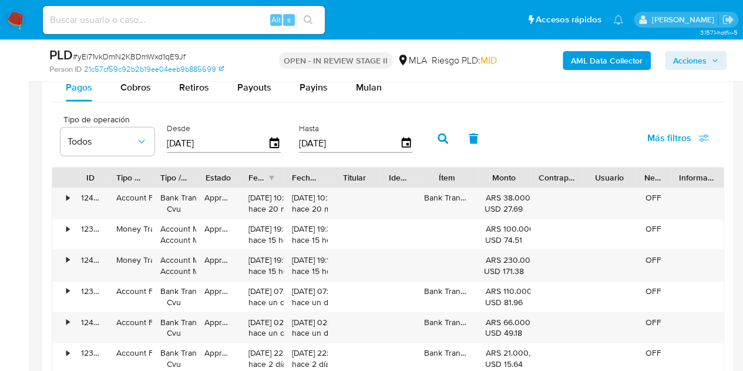
scroll to position [1366, 0]
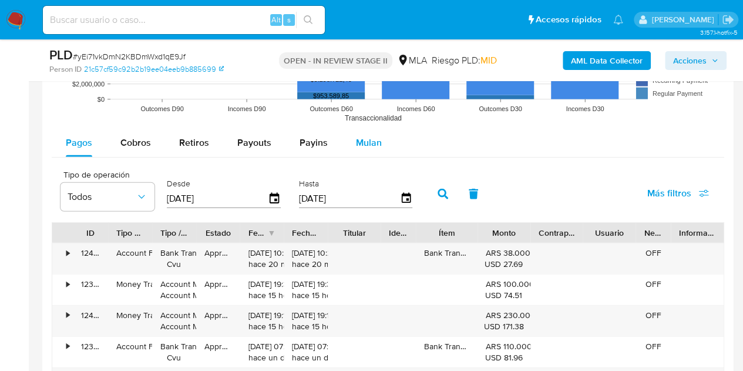
click at [356, 136] on span "Mulan" at bounding box center [369, 143] width 26 height 14
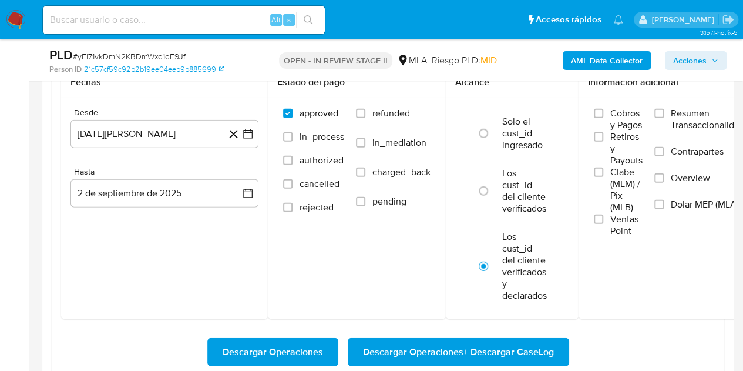
scroll to position [1512, 0]
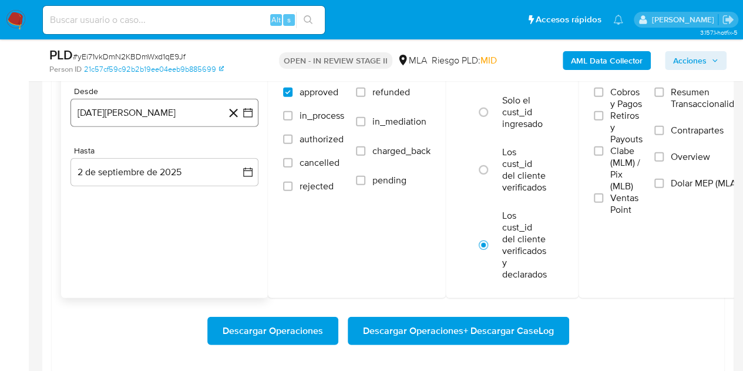
click at [167, 115] on button "2 de agosto de 2024" at bounding box center [164, 113] width 188 height 28
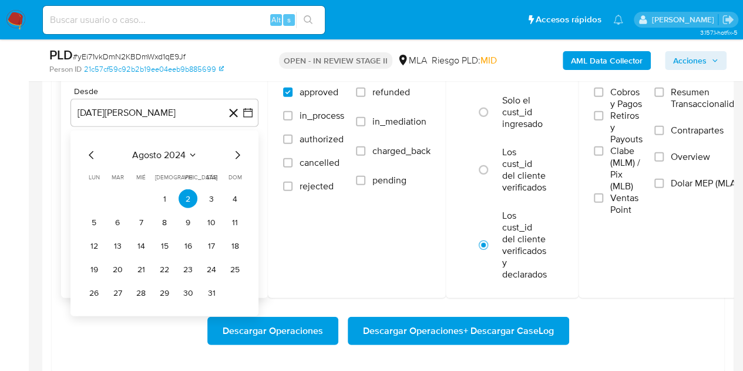
click at [234, 152] on icon "Mes siguiente" at bounding box center [237, 155] width 14 height 14
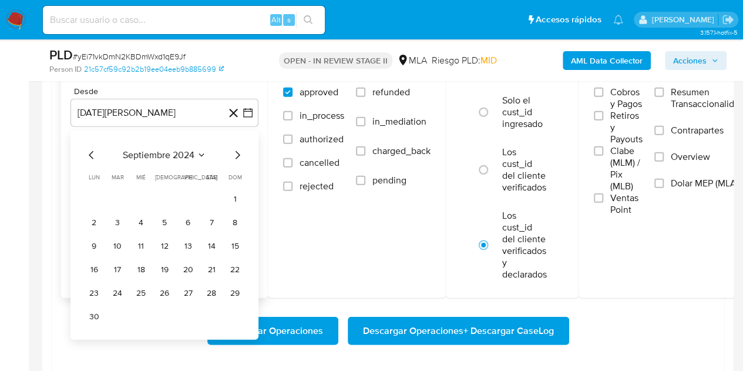
click at [234, 152] on icon "Mes siguiente" at bounding box center [237, 155] width 14 height 14
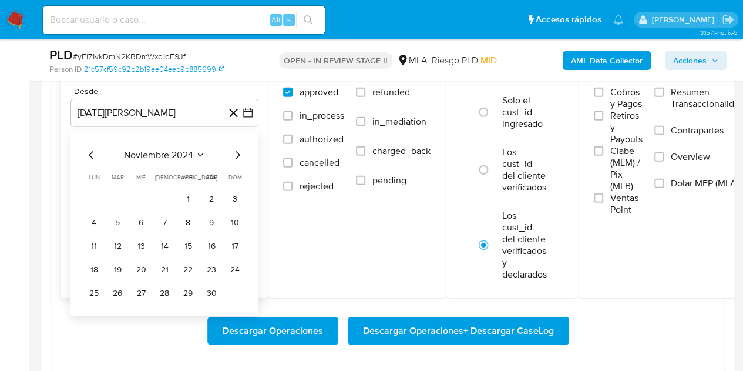
click at [234, 152] on icon "Mes siguiente" at bounding box center [237, 155] width 14 height 14
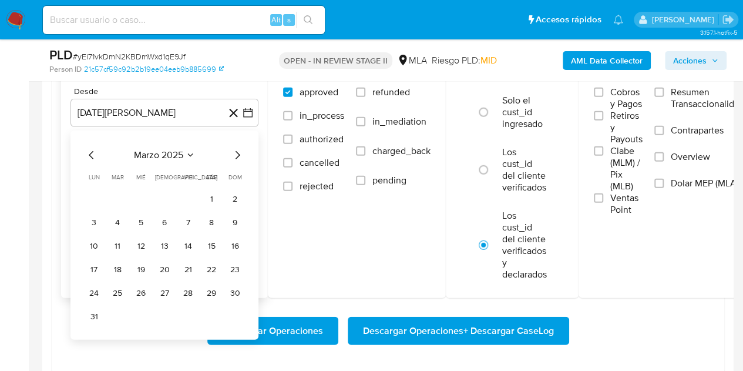
click at [234, 152] on icon "Mes siguiente" at bounding box center [237, 155] width 14 height 14
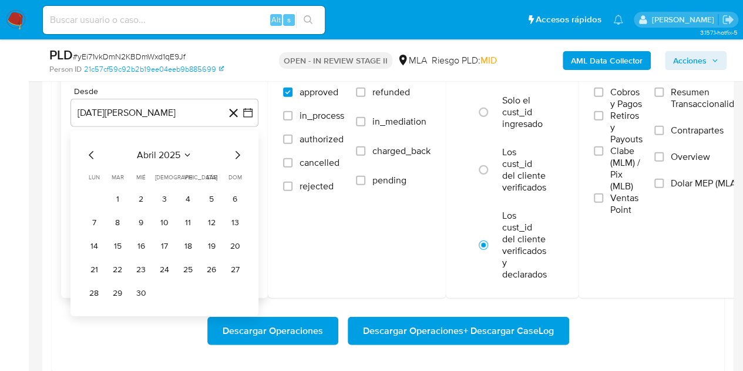
click at [234, 152] on icon "Mes siguiente" at bounding box center [237, 155] width 14 height 14
click at [93, 150] on icon "Mes anterior" at bounding box center [92, 155] width 14 height 14
click at [123, 193] on button "1" at bounding box center [117, 198] width 19 height 19
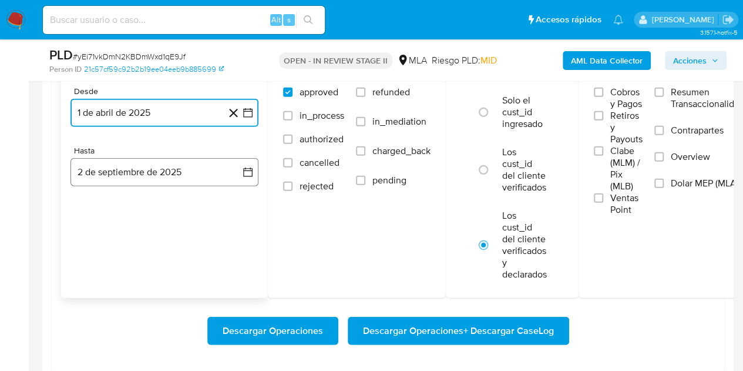
click at [194, 170] on button "2 de septiembre de 2025" at bounding box center [164, 172] width 188 height 28
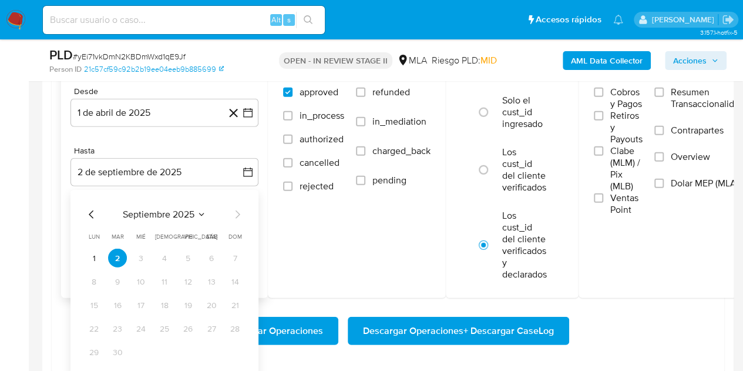
click at [98, 209] on div "septiembre 2025" at bounding box center [165, 214] width 160 height 14
drag, startPoint x: 95, startPoint y: 222, endPoint x: 98, endPoint y: 227, distance: 6.0
click at [94, 221] on div "septiembre 2025 septiembre 2025 lun lunes mar martes mié miércoles jue jueves v…" at bounding box center [165, 284] width 160 height 154
click at [90, 210] on icon "Mes anterior" at bounding box center [91, 214] width 5 height 8
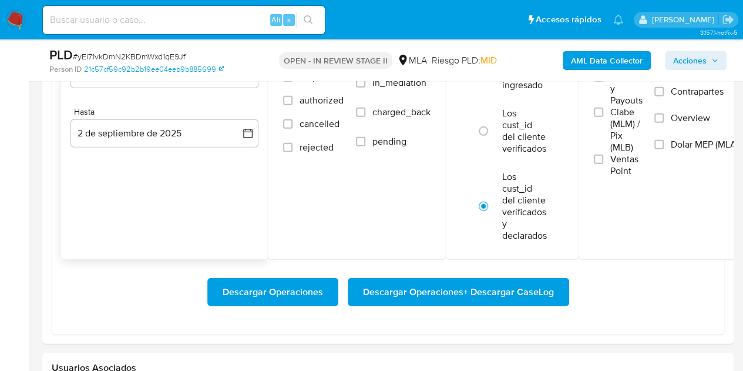
scroll to position [1564, 0]
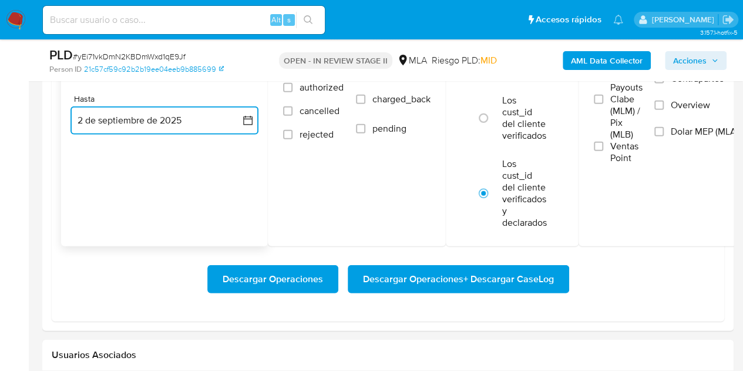
click at [113, 106] on button "2 de septiembre de 2025" at bounding box center [164, 120] width 188 height 28
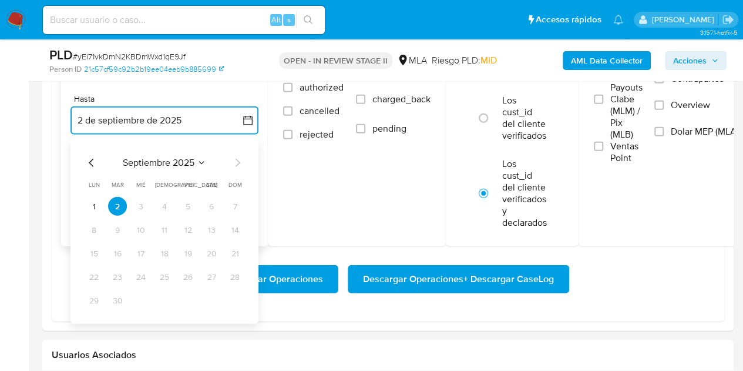
click at [93, 156] on icon "Mes anterior" at bounding box center [92, 163] width 14 height 14
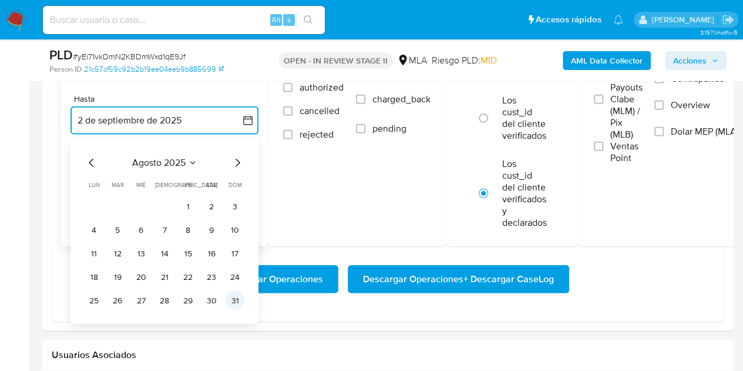
click at [233, 294] on button "31" at bounding box center [235, 300] width 19 height 19
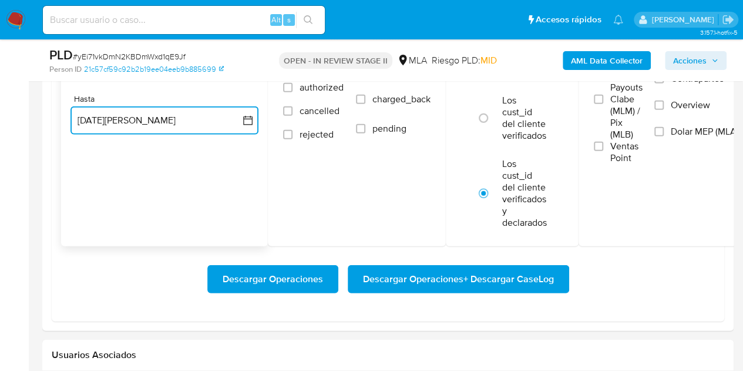
scroll to position [1389, 0]
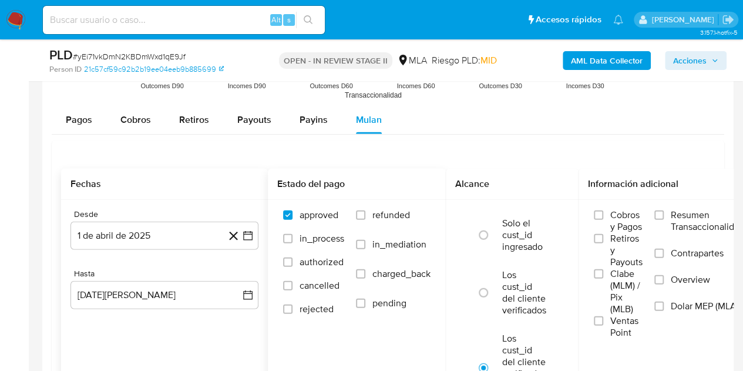
click at [383, 214] on span "refunded" at bounding box center [391, 215] width 38 height 12
click at [365, 214] on input "refunded" at bounding box center [360, 214] width 9 height 9
checkbox input "true"
click at [694, 302] on span "Dolar MEP (MLA)" at bounding box center [705, 306] width 68 height 12
click at [664, 302] on input "Dolar MEP (MLA)" at bounding box center [658, 305] width 9 height 9
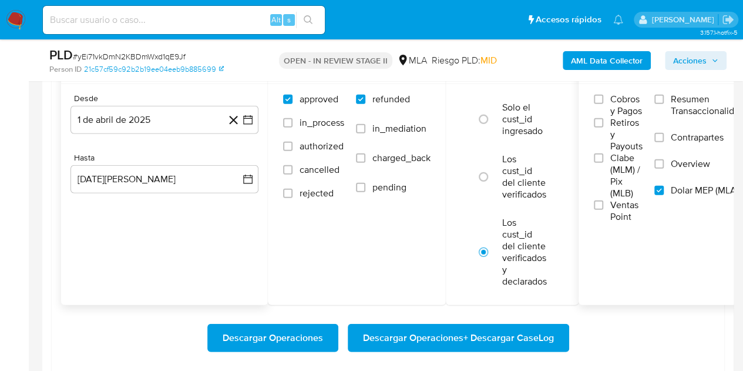
scroll to position [1508, 0]
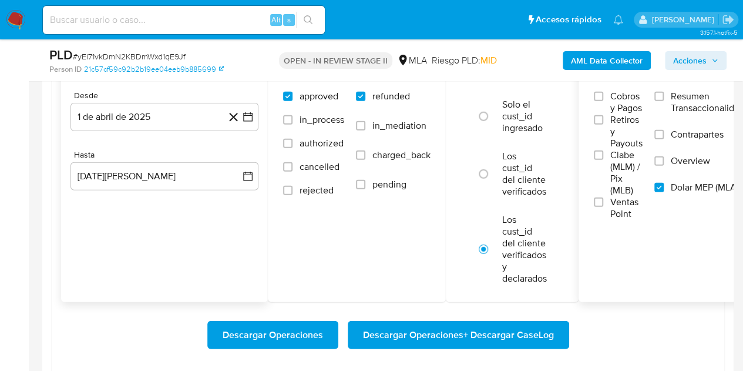
click at [442, 332] on span "Descargar Operaciones + Descargar CaseLog" at bounding box center [458, 335] width 191 height 26
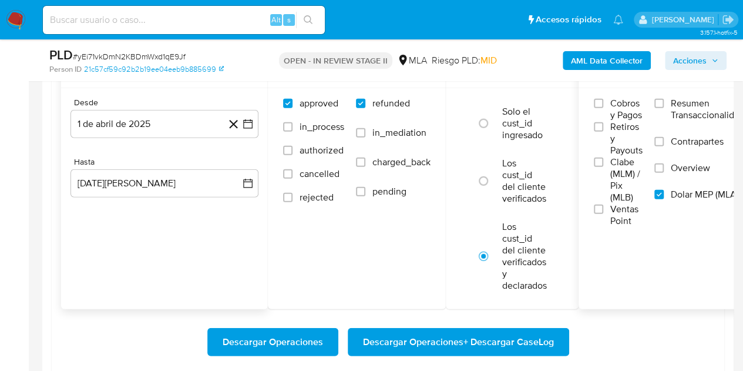
scroll to position [1493, 0]
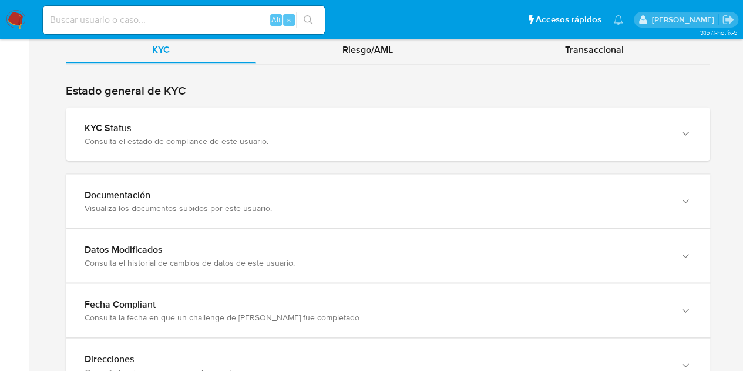
scroll to position [1148, 0]
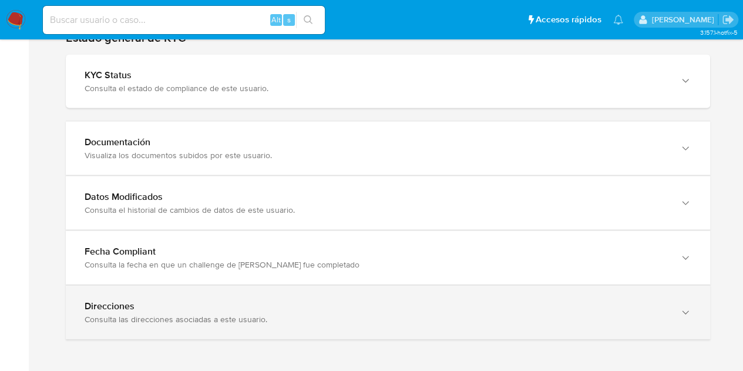
click at [652, 317] on div "Consulta las direcciones asociadas a este usuario." at bounding box center [376, 319] width 583 height 11
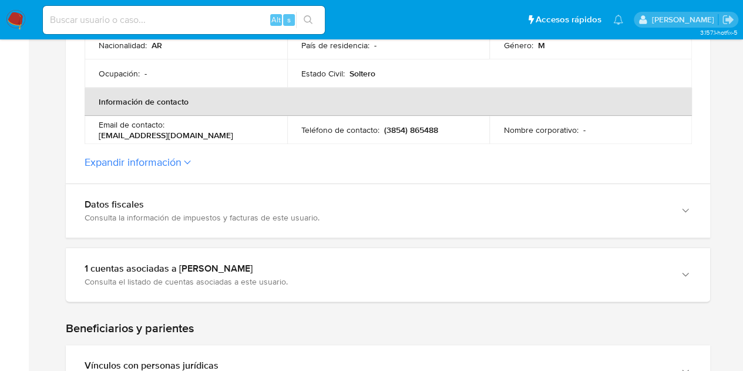
scroll to position [332, 0]
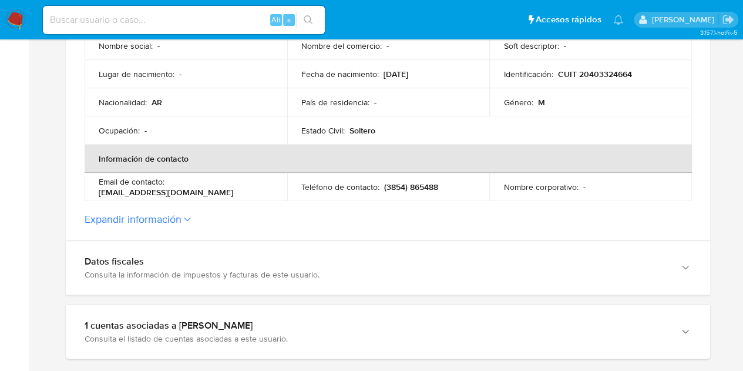
drag, startPoint x: 101, startPoint y: 191, endPoint x: 241, endPoint y: 191, distance: 139.8
click at [241, 191] on div "Email de contacto : exequielgonzalez408@gmail.com" at bounding box center [186, 186] width 174 height 21
click at [142, 200] on td "Email de contacto : exequielgonzalez408@gmail.com" at bounding box center [186, 187] width 203 height 28
click at [143, 199] on td "Email de contacto : exequielgonzalez408@gmail.com" at bounding box center [186, 187] width 203 height 28
click at [137, 194] on p "exequielgonzalez408@gmail.com" at bounding box center [166, 192] width 135 height 11
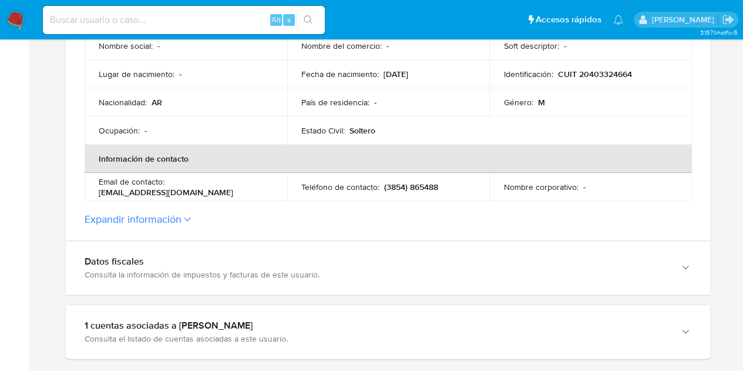
click at [137, 194] on p "exequielgonzalez408@gmail.com" at bounding box center [166, 192] width 135 height 11
drag, startPoint x: 137, startPoint y: 194, endPoint x: 132, endPoint y: 192, distance: 6.3
click at [137, 193] on p "exequielgonzalez408@gmail.com" at bounding box center [166, 192] width 135 height 11
click at [103, 190] on p "exequielgonzalez408@gmail.com" at bounding box center [166, 192] width 135 height 11
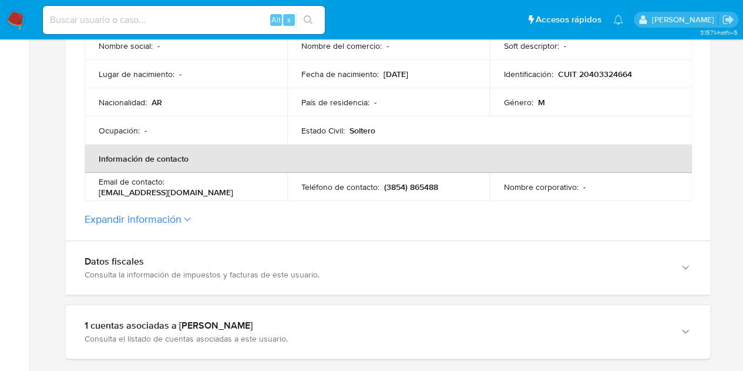
click at [101, 191] on p "exequielgonzalez408@gmail.com" at bounding box center [166, 192] width 135 height 11
drag, startPoint x: 98, startPoint y: 191, endPoint x: 222, endPoint y: 198, distance: 124.2
click at [222, 198] on td "Email de contacto : exequielgonzalez408@gmail.com" at bounding box center [186, 187] width 203 height 28
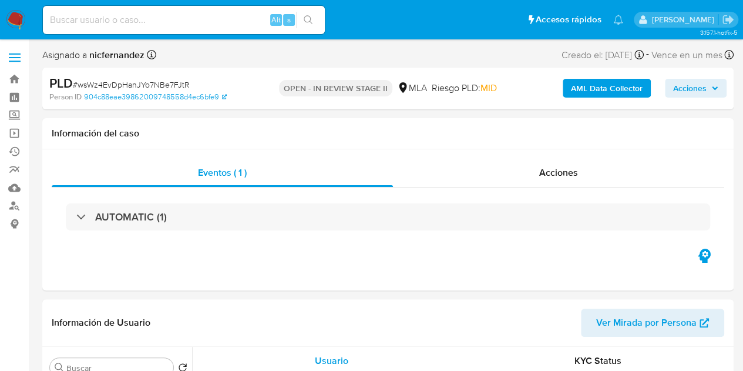
select select "10"
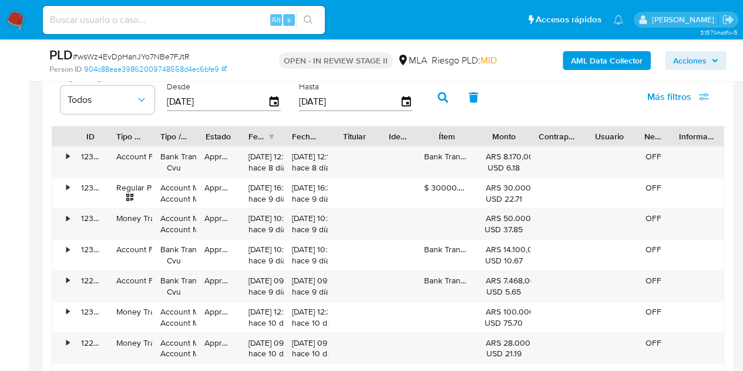
scroll to position [452, 0]
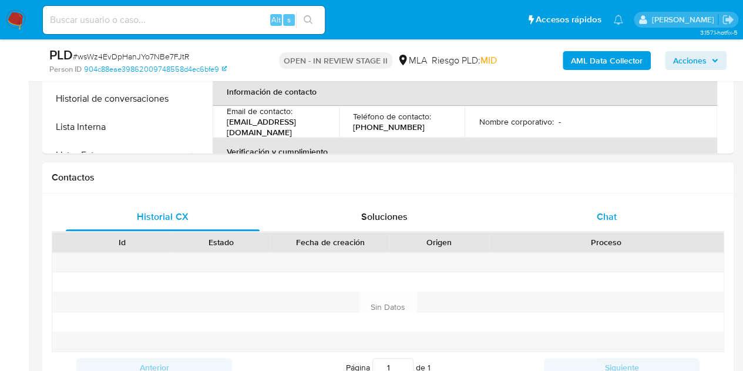
drag, startPoint x: 606, startPoint y: 213, endPoint x: 681, endPoint y: 173, distance: 85.7
click at [609, 211] on span "Chat" at bounding box center [607, 217] width 20 height 14
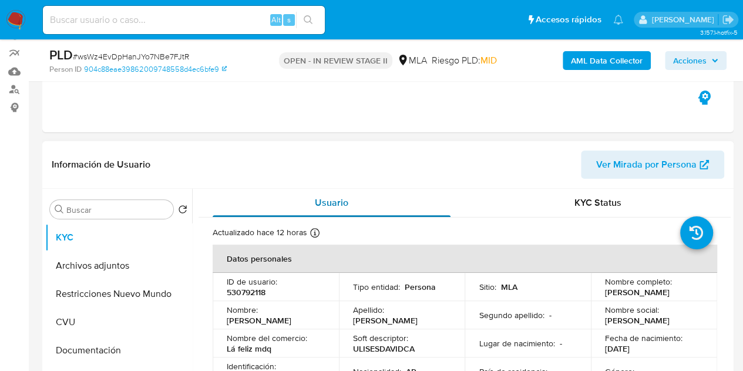
scroll to position [130, 0]
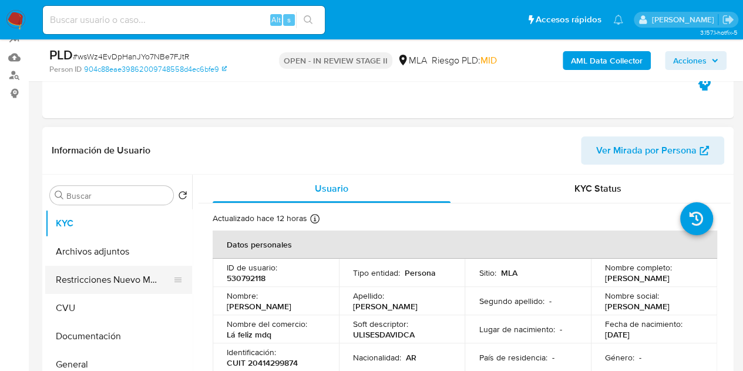
click at [81, 270] on button "Restricciones Nuevo Mundo" at bounding box center [113, 280] width 137 height 28
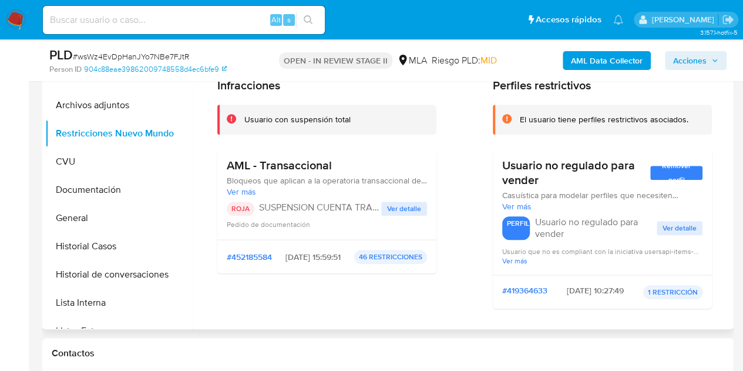
scroll to position [271, 0]
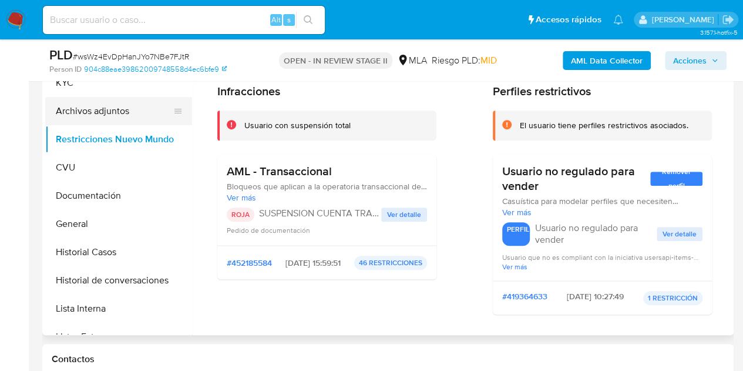
click at [94, 104] on button "Archivos adjuntos" at bounding box center [113, 111] width 137 height 28
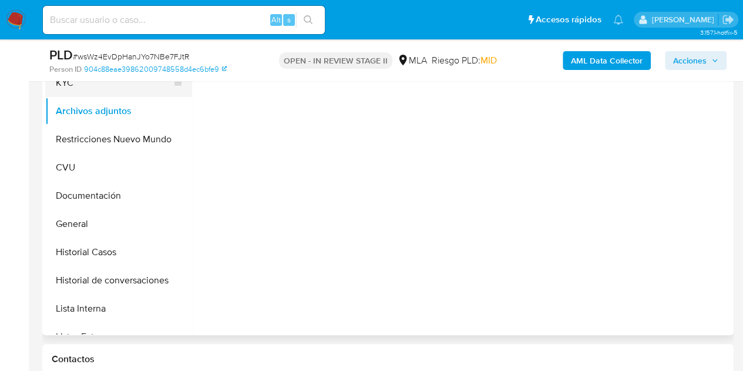
click at [91, 88] on button "KYC" at bounding box center [113, 83] width 137 height 28
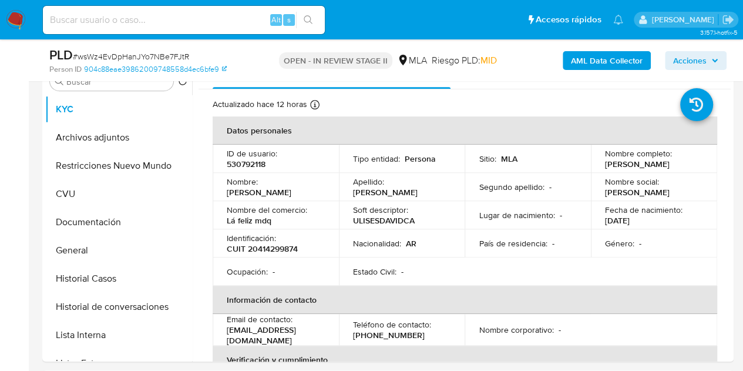
scroll to position [250, 0]
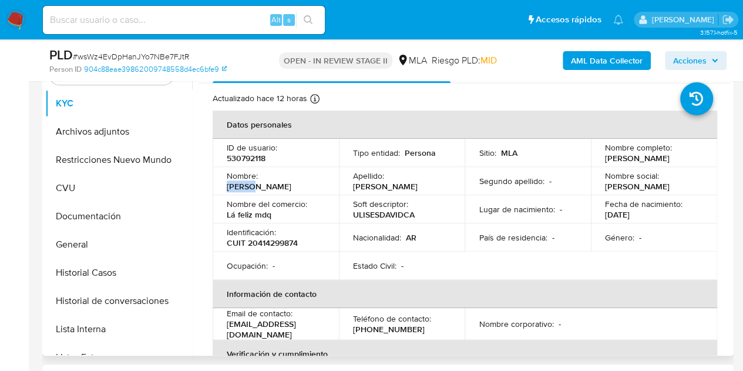
drag, startPoint x: 263, startPoint y: 180, endPoint x: 297, endPoint y: 181, distance: 34.1
click at [297, 181] on div "Nombre : Ulises" at bounding box center [276, 180] width 98 height 21
copy p "Ulises"
click at [280, 182] on p "Ulises" at bounding box center [259, 186] width 65 height 11
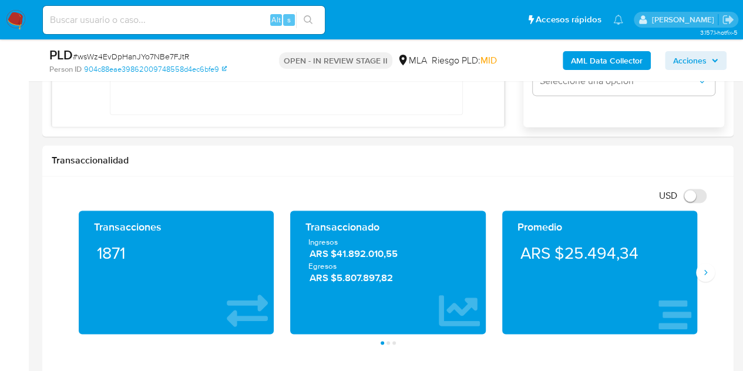
scroll to position [706, 0]
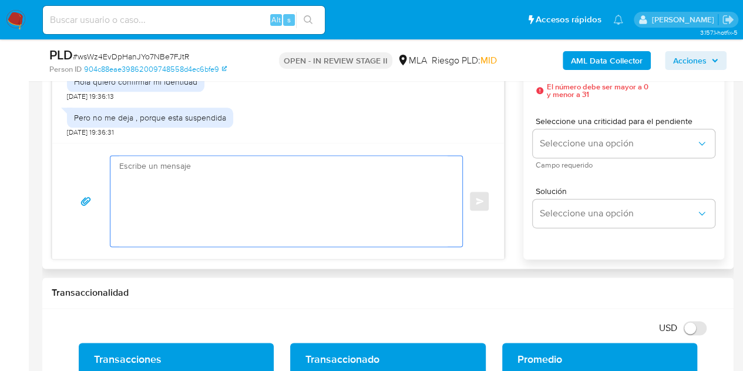
click at [377, 194] on textarea at bounding box center [283, 201] width 328 height 90
paste textarea "Hola Ulises, Esperamos que te encuentres muy bien. Necesitamos por favor que no…"
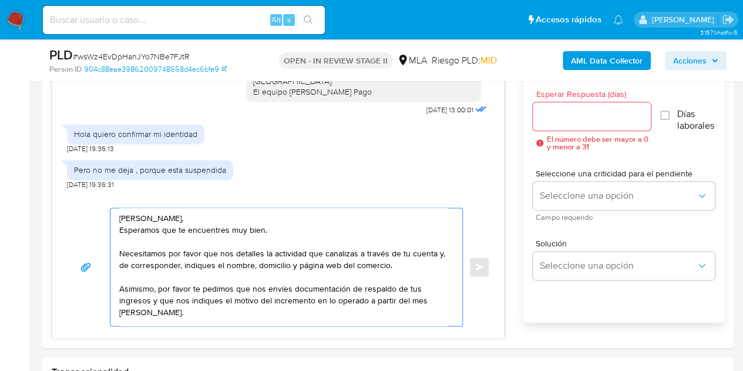
scroll to position [628, 0]
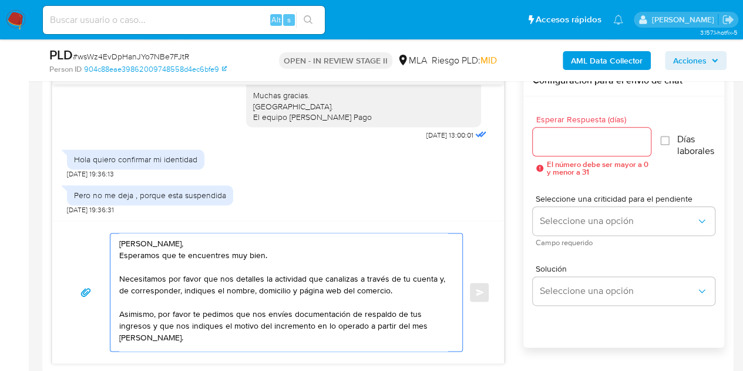
type textarea "Hola Ulises, Esperamos que te encuentres muy bien. Necesitamos por favor que no…"
click at [595, 138] on input "Esperar Respuesta (días)" at bounding box center [592, 141] width 119 height 15
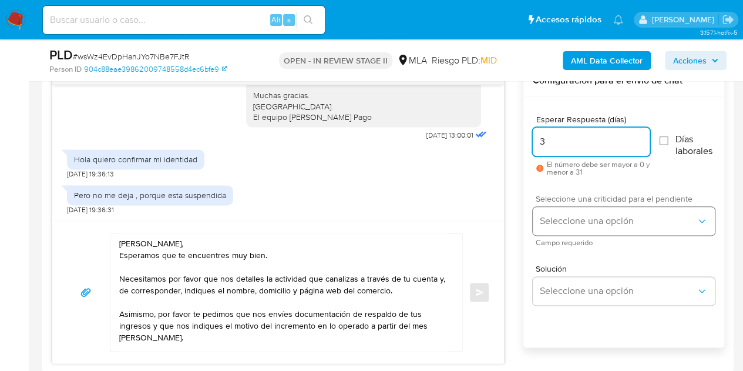
type input "3"
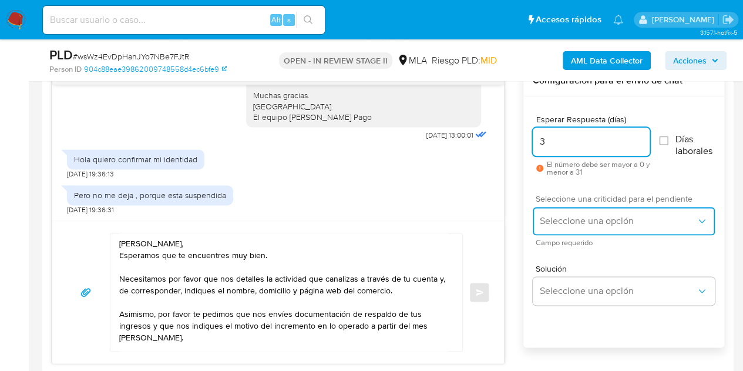
click at [570, 215] on span "Seleccione una opción" at bounding box center [618, 221] width 156 height 12
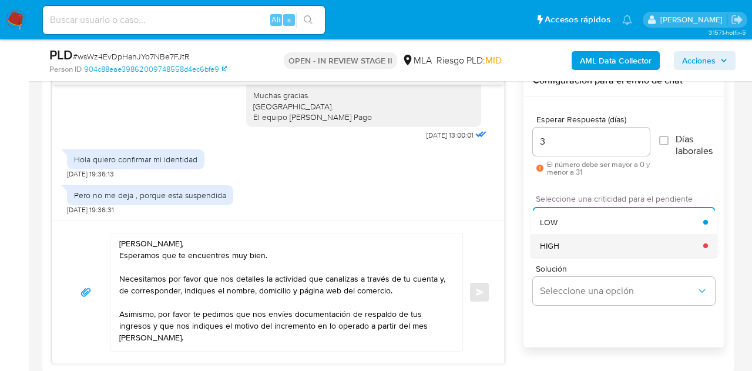
click at [564, 243] on div "HIGH" at bounding box center [621, 245] width 163 height 23
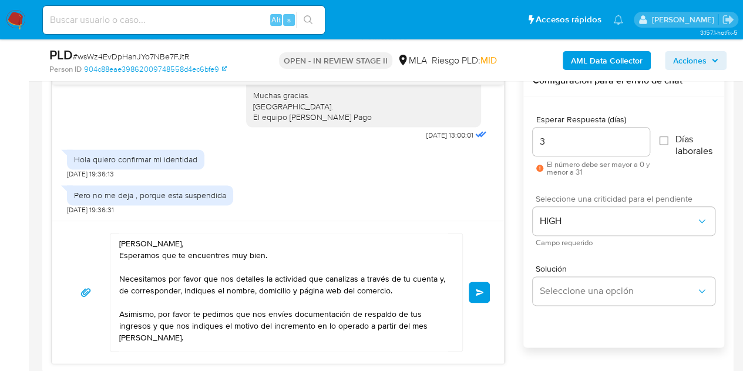
click at [482, 251] on div "Hola Ulises, Esperamos que te encuentres muy bien. Necesitamos por favor que no…" at bounding box center [278, 292] width 424 height 119
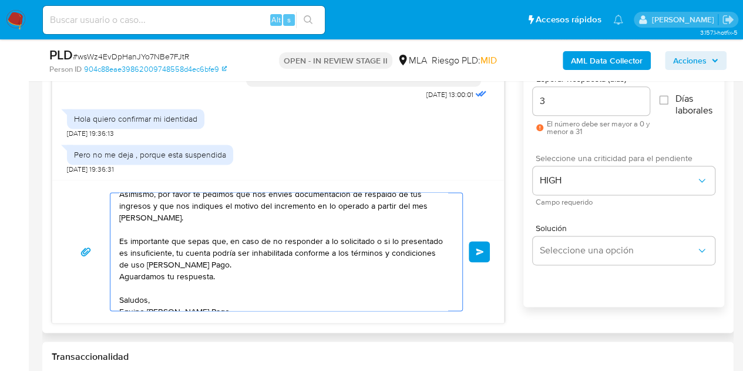
scroll to position [90, 0]
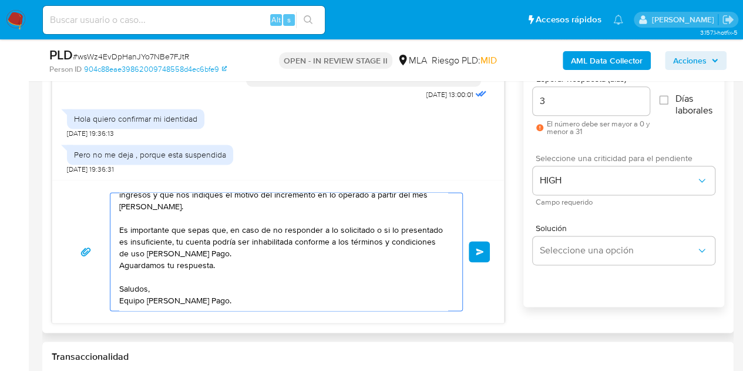
click at [481, 250] on span "Enviar" at bounding box center [480, 251] width 8 height 7
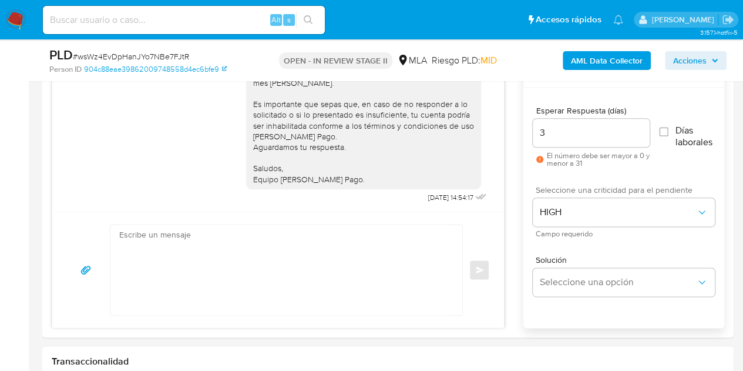
scroll to position [589, 0]
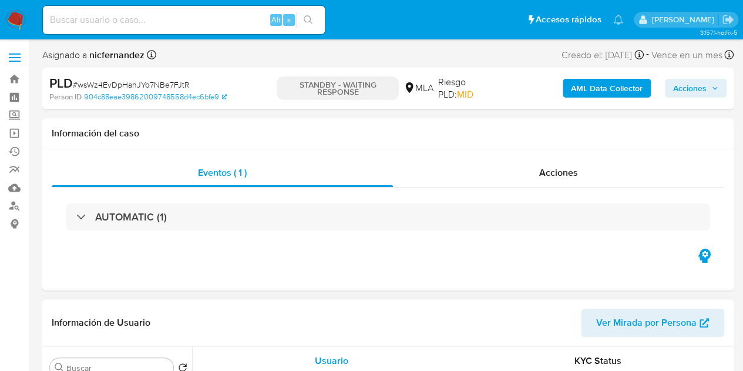
click at [240, 338] on div "Información de Usuario Ver Mirada por Persona" at bounding box center [387, 323] width 691 height 48
click at [227, 335] on header "Información de Usuario Ver Mirada por Persona" at bounding box center [388, 322] width 673 height 28
select select "10"
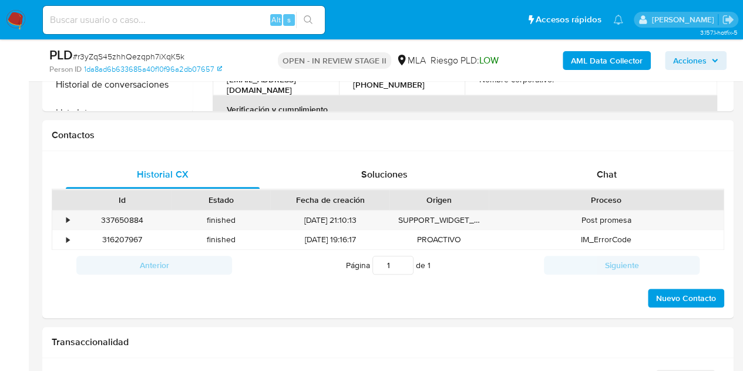
scroll to position [508, 0]
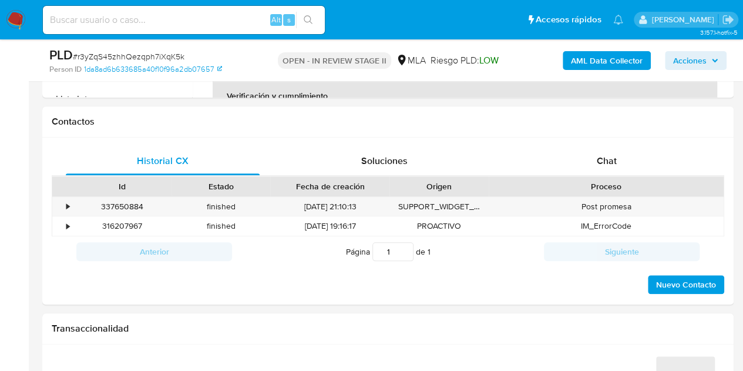
select select "10"
click at [606, 167] on div "Chat" at bounding box center [607, 161] width 194 height 28
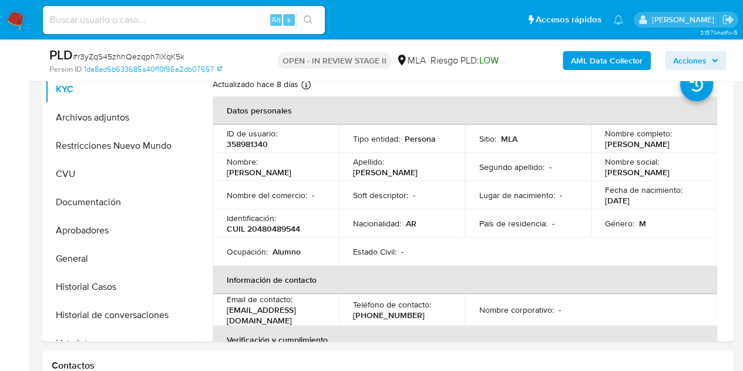
scroll to position [259, 0]
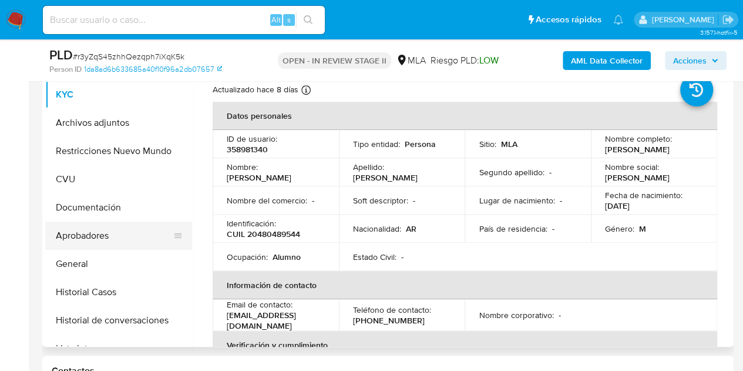
click at [117, 244] on button "Aprobadores" at bounding box center [113, 235] width 137 height 28
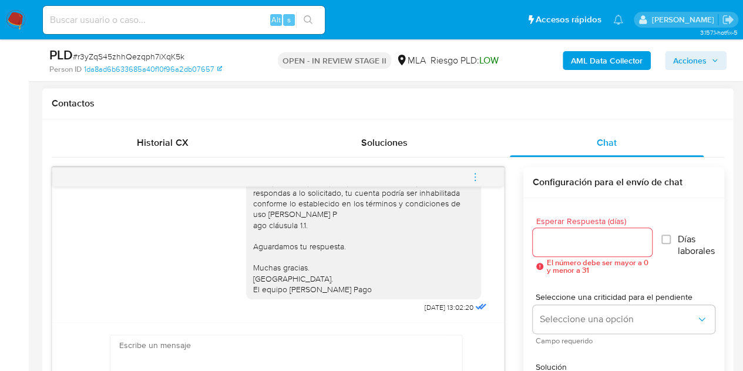
scroll to position [521, 0]
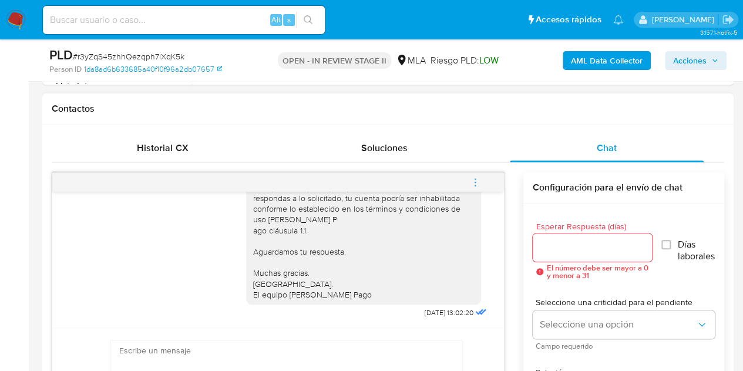
click at [474, 183] on icon "menu-action" at bounding box center [475, 182] width 11 height 11
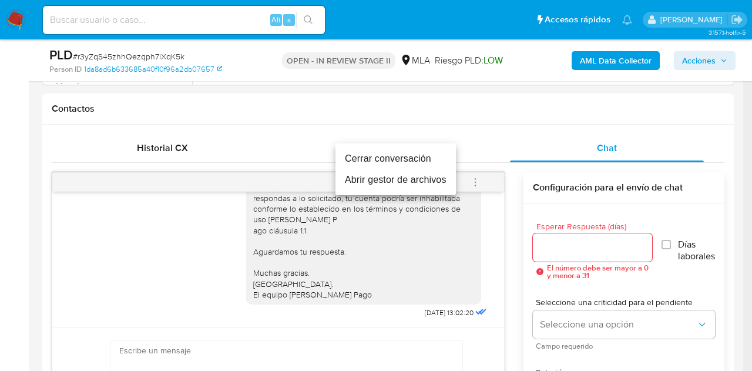
click at [438, 154] on li "Cerrar conversación" at bounding box center [395, 158] width 120 height 21
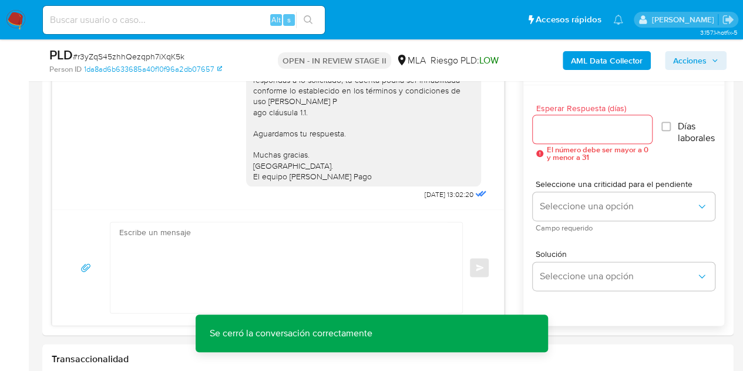
scroll to position [548, 0]
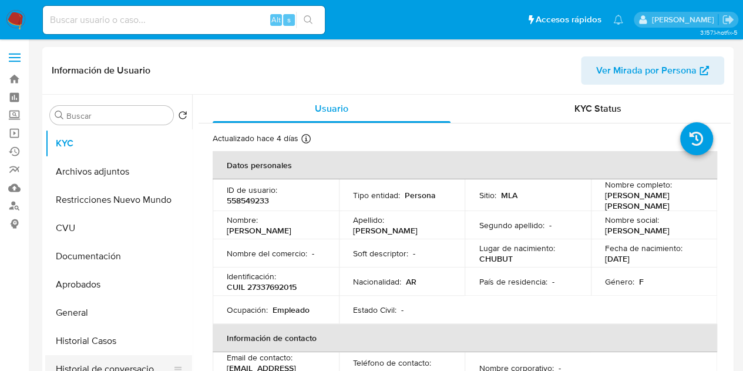
select select "10"
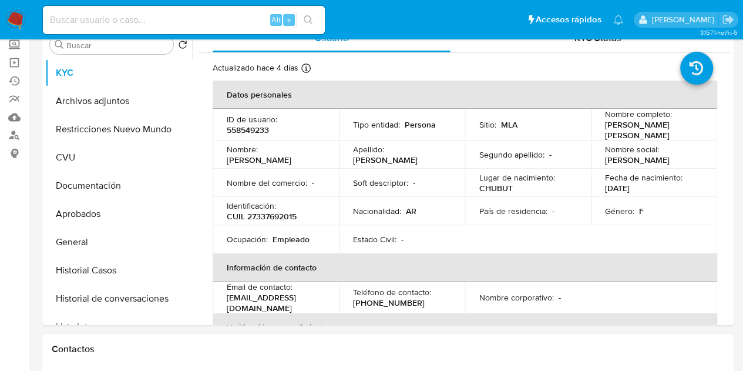
scroll to position [55, 0]
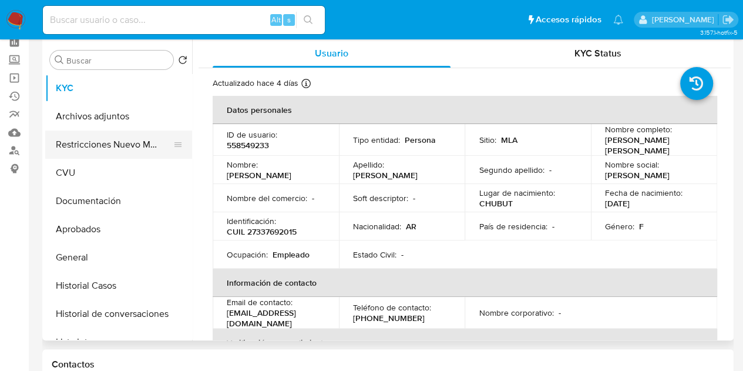
click at [90, 143] on button "Restricciones Nuevo Mundo" at bounding box center [113, 144] width 137 height 28
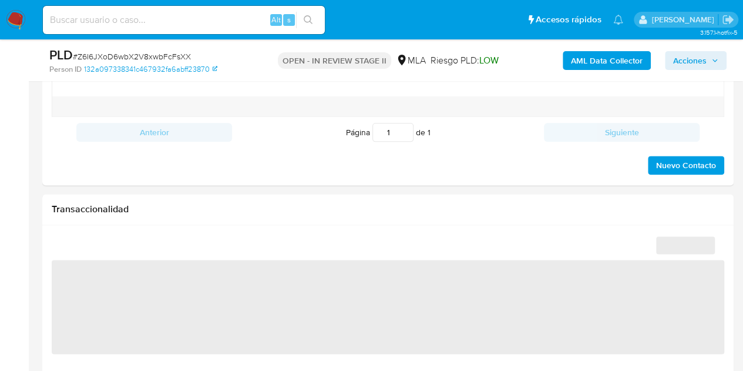
scroll to position [570, 0]
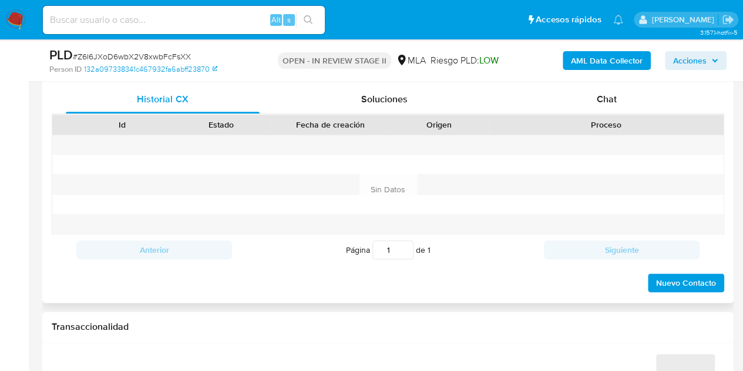
select select "10"
click at [615, 102] on span "Chat" at bounding box center [607, 99] width 20 height 14
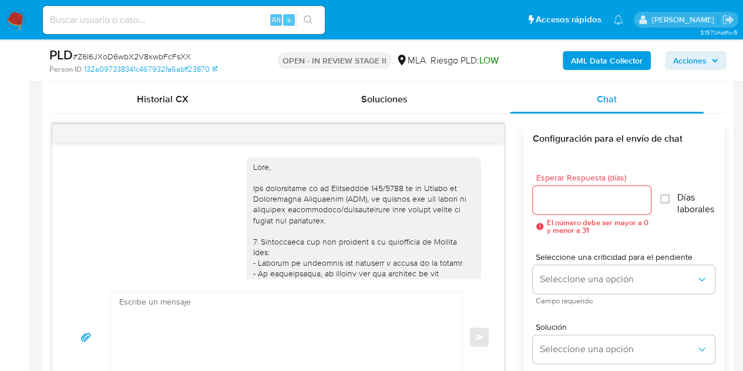
scroll to position [731, 0]
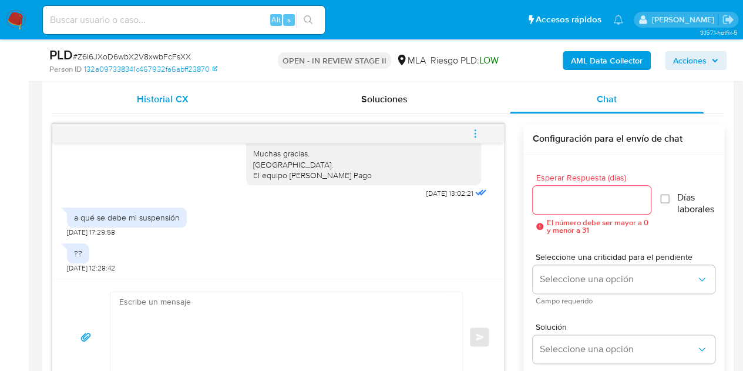
click at [194, 105] on div "Historial CX" at bounding box center [163, 99] width 194 height 28
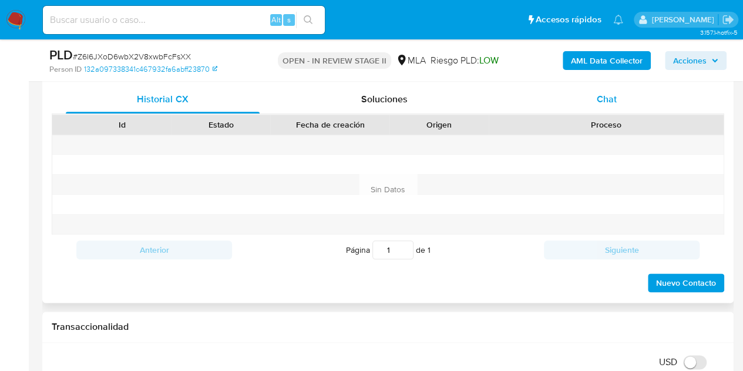
click at [617, 105] on div "Chat" at bounding box center [607, 99] width 194 height 28
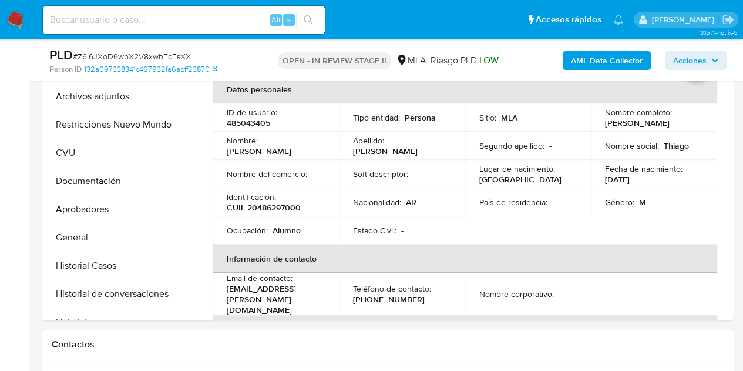
scroll to position [266, 0]
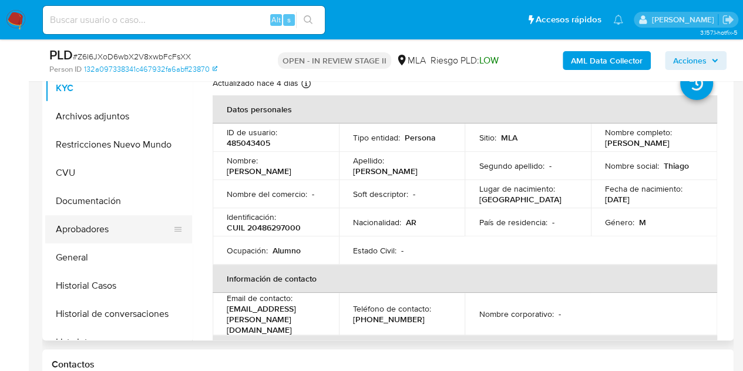
click at [89, 228] on button "Aprobadores" at bounding box center [113, 229] width 137 height 28
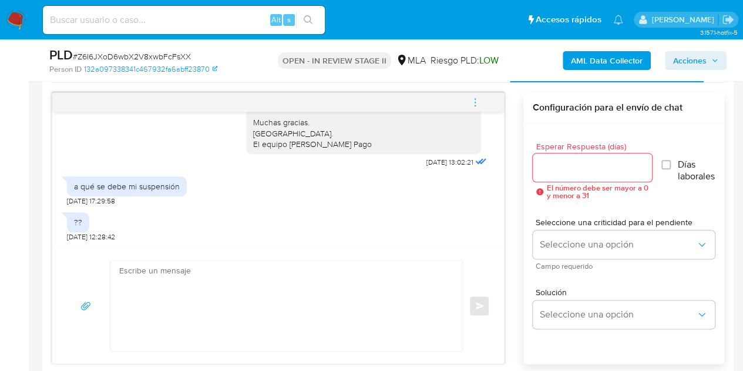
scroll to position [604, 0]
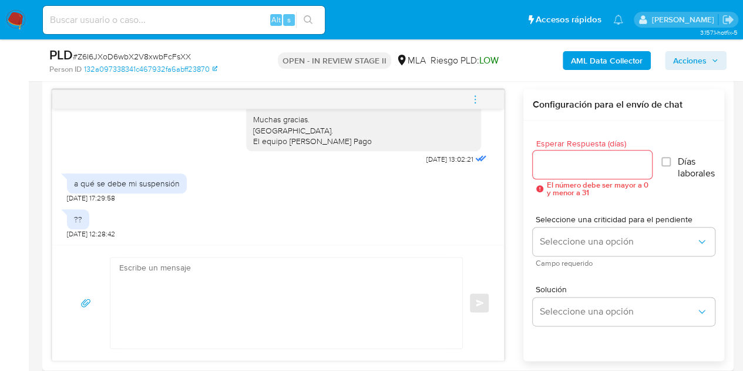
click at [475, 103] on span "menu-action" at bounding box center [475, 99] width 11 height 28
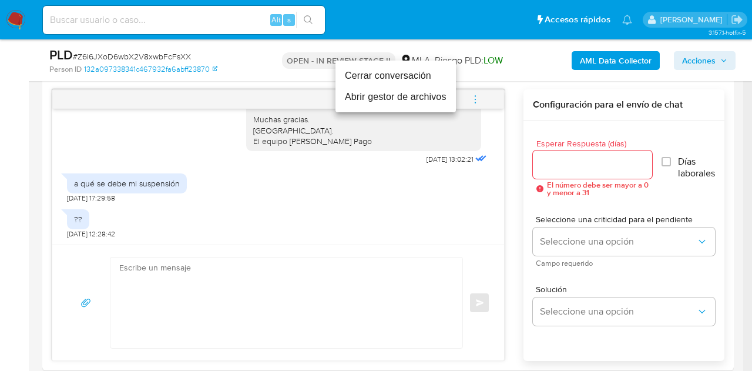
click at [411, 75] on li "Cerrar conversación" at bounding box center [395, 75] width 120 height 21
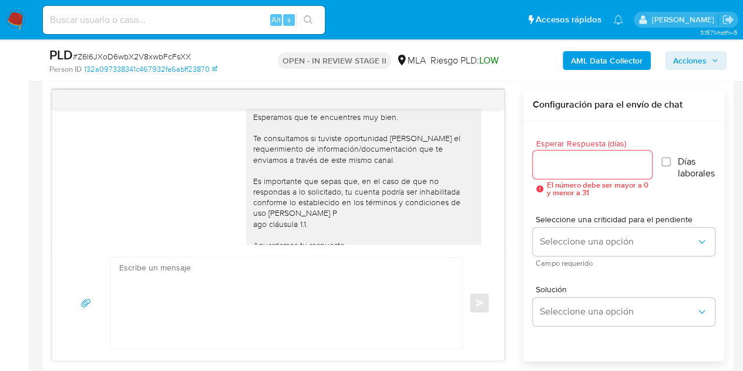
scroll to position [731, 0]
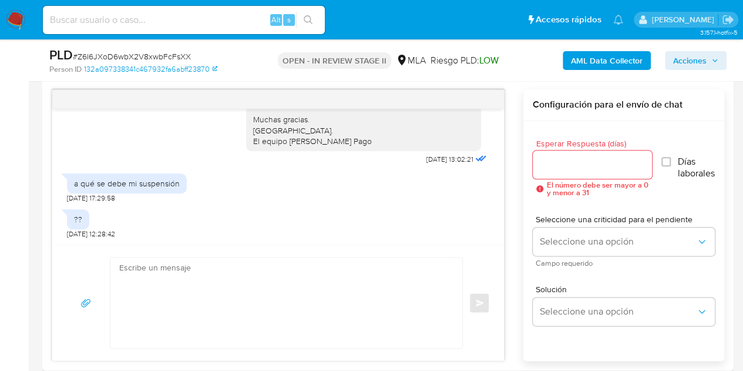
click at [284, 268] on textarea at bounding box center [283, 302] width 328 height 90
paste textarea "Hola, Muchas gracias por la respuesta. Analizamos tu caso y notamos que la info…"
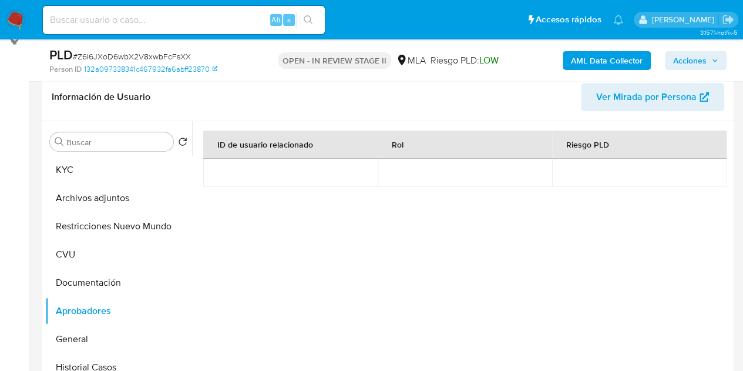
scroll to position [189, 0]
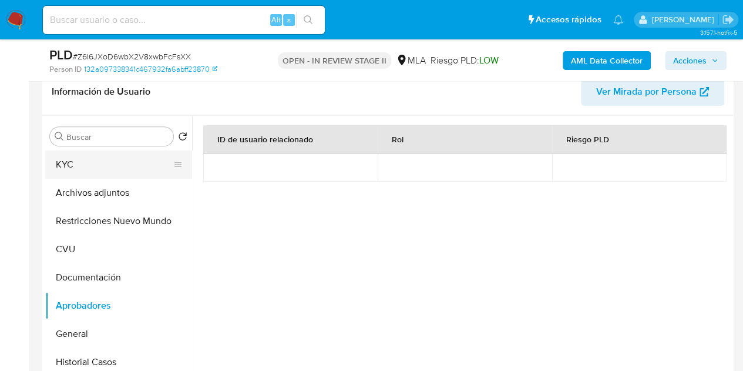
click at [85, 161] on button "KYC" at bounding box center [113, 164] width 137 height 28
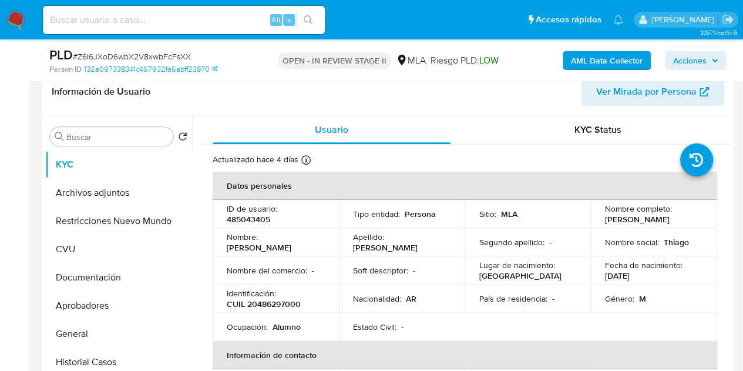
drag, startPoint x: 230, startPoint y: 246, endPoint x: 295, endPoint y: 250, distance: 65.3
click at [295, 250] on div "Nombre : Thiago Facundo" at bounding box center [276, 241] width 98 height 21
copy p "Thiago Facundo"
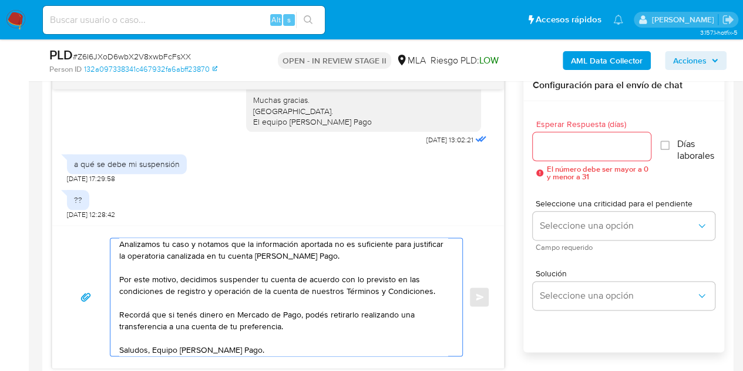
scroll to position [0, 0]
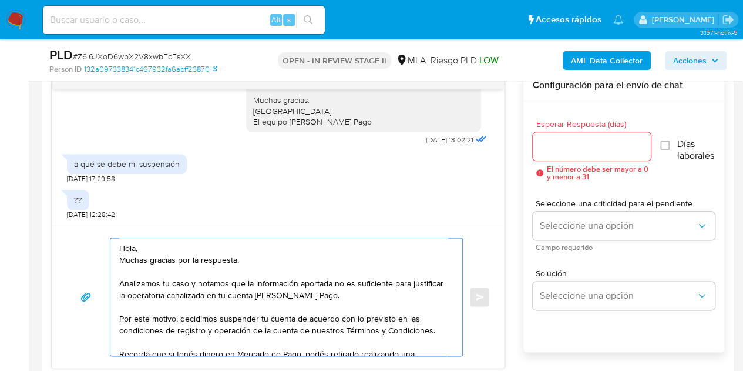
click at [135, 250] on textarea "Hola, Muchas gracias por la respuesta. Analizamos tu caso y notamos que la info…" at bounding box center [283, 296] width 328 height 117
paste textarea "[PERSON_NAME]"
click at [208, 246] on textarea "[PERSON_NAME], Muchas gracias por la respuesta. Analizamos tu caso y notamos qu…" at bounding box center [283, 296] width 328 height 117
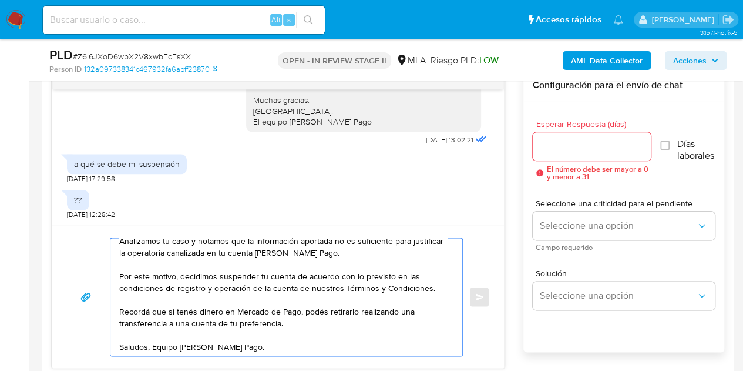
scroll to position [43, 0]
type textarea "[PERSON_NAME], Muchas gracias por la respuesta. Analizamos tu caso y notamos qu…"
click at [563, 146] on input "Esperar Respuesta (días)" at bounding box center [592, 146] width 119 height 15
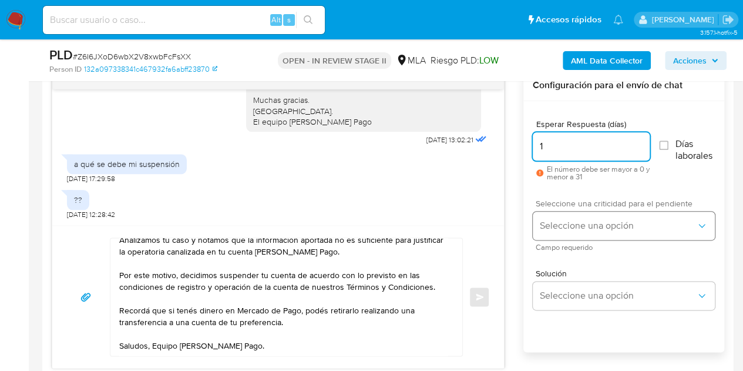
type input "1"
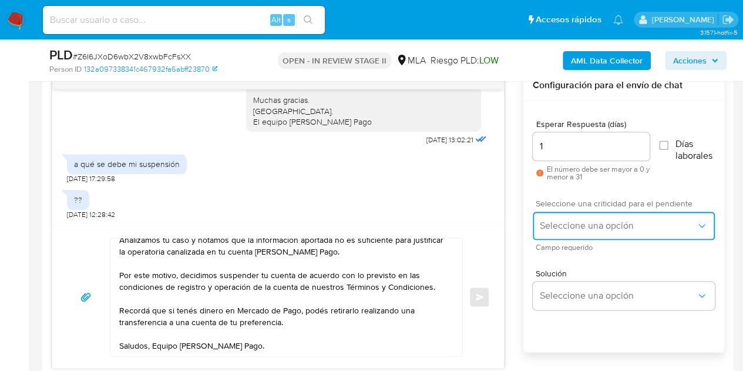
click at [566, 213] on button "Seleccione una opción" at bounding box center [624, 225] width 182 height 28
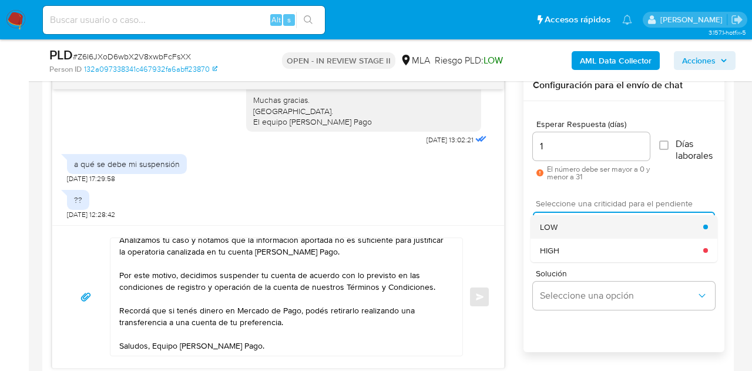
click at [562, 226] on div "LOW" at bounding box center [621, 226] width 163 height 23
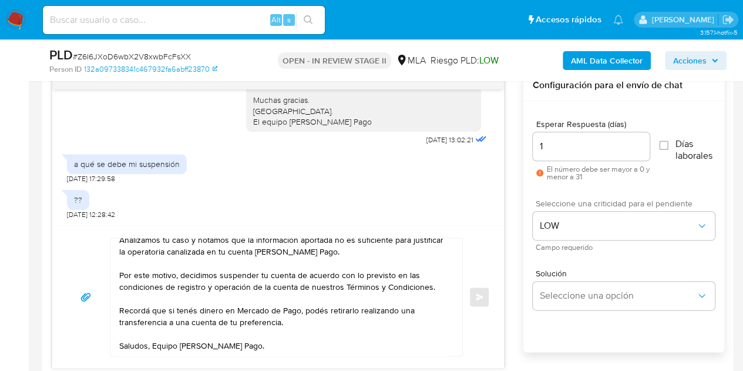
click at [396, 330] on textarea "[PERSON_NAME], Muchas gracias por la respuesta. Analizamos tu caso y notamos qu…" at bounding box center [283, 296] width 328 height 117
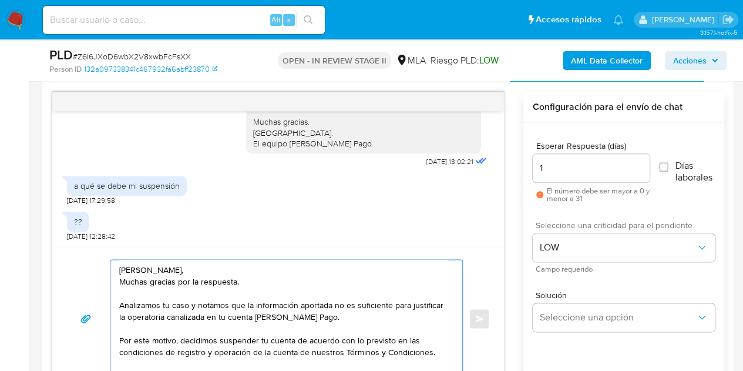
scroll to position [616, 0]
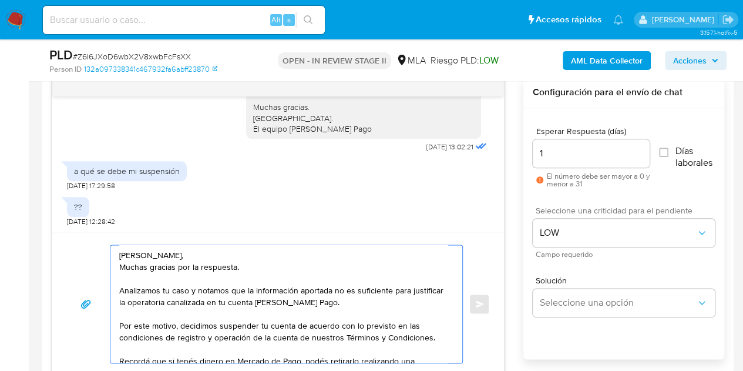
click at [491, 271] on div "Hola Thiago Facundo, Muchas gracias por la respuesta. Analizamos tu caso y nota…" at bounding box center [278, 303] width 452 height 143
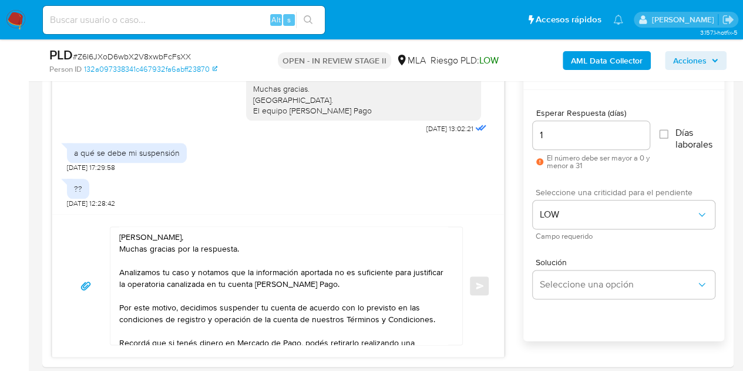
scroll to position [654, 0]
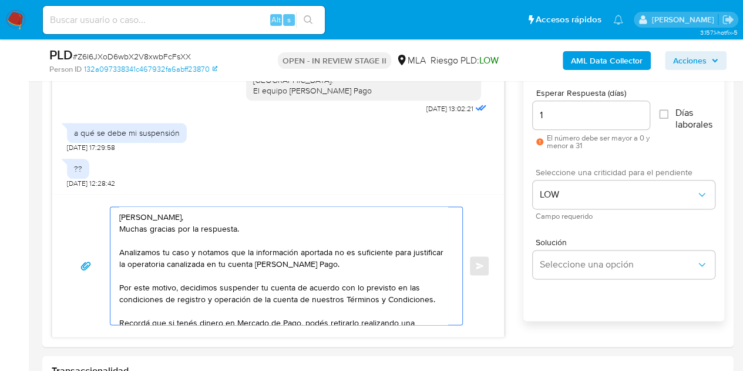
drag, startPoint x: 122, startPoint y: 215, endPoint x: 247, endPoint y: 294, distance: 148.3
click at [249, 298] on textarea "[PERSON_NAME], Muchas gracias por la respuesta. Analizamos tu caso y notamos qu…" at bounding box center [283, 265] width 328 height 117
click at [183, 252] on textarea "[PERSON_NAME], Muchas gracias por la respuesta. Analizamos tu caso y notamos qu…" at bounding box center [283, 265] width 328 height 117
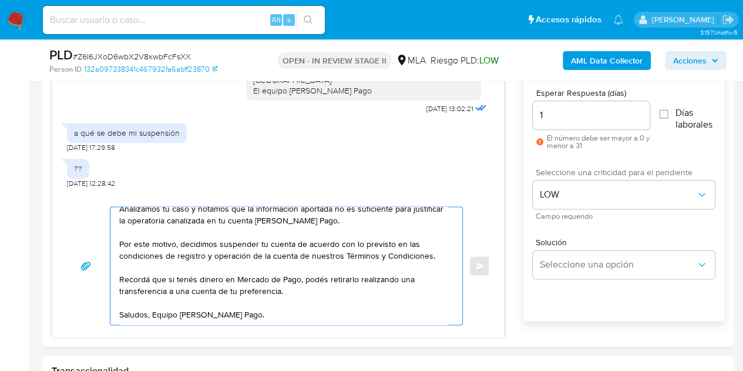
scroll to position [676, 0]
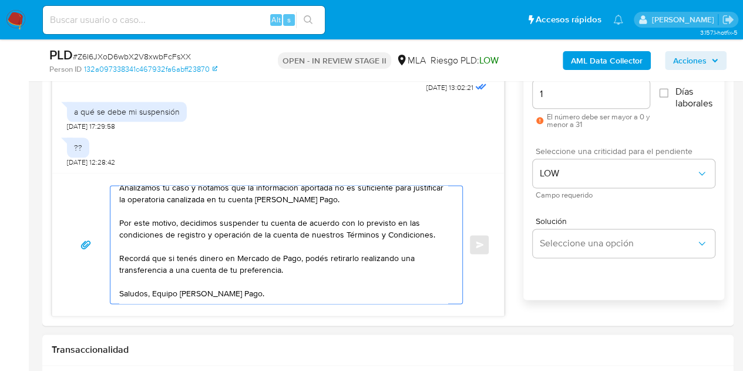
drag, startPoint x: 120, startPoint y: 214, endPoint x: 298, endPoint y: 264, distance: 184.9
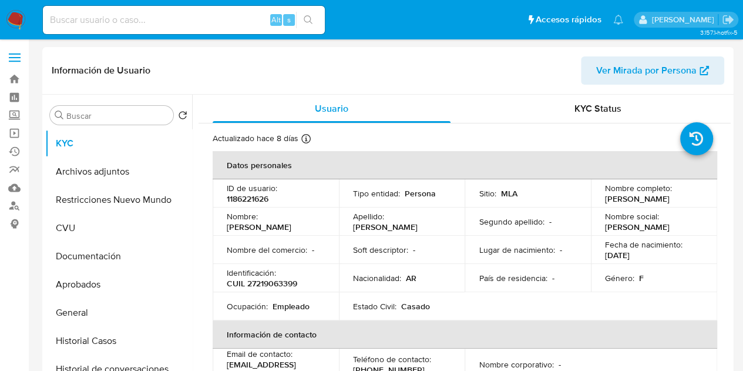
select select "10"
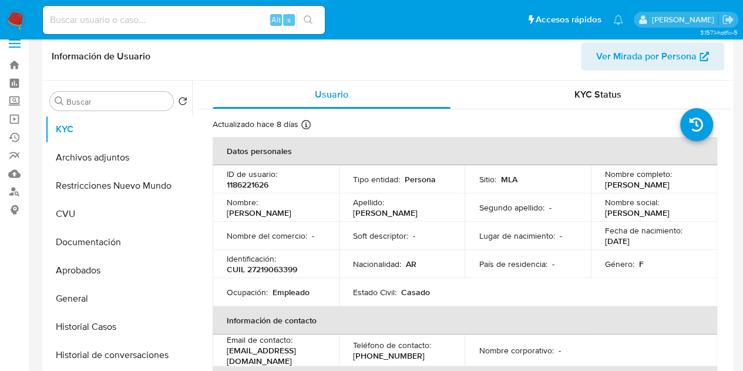
scroll to position [12, 0]
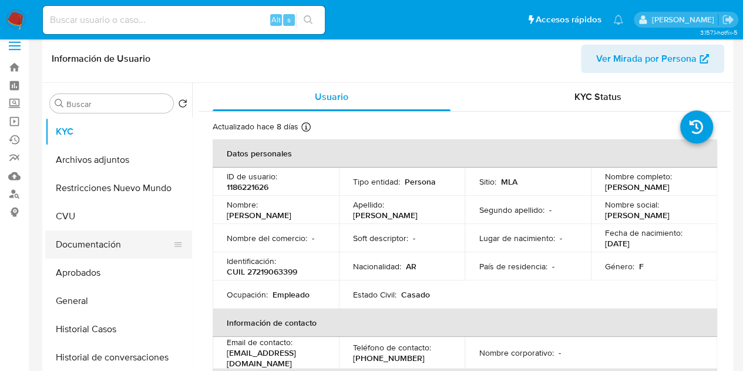
click at [99, 242] on button "Documentación" at bounding box center [113, 244] width 137 height 28
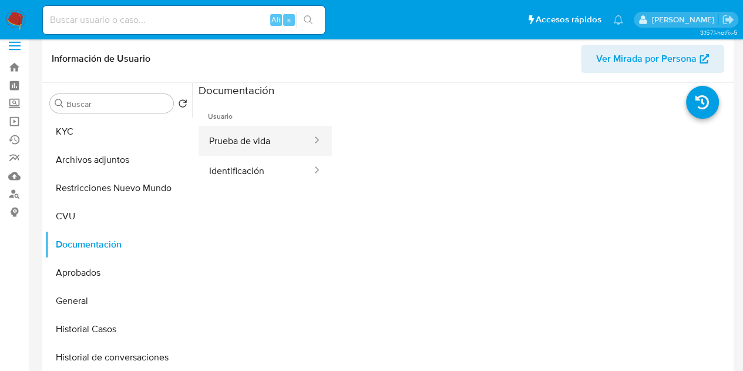
click at [264, 143] on button "Prueba de vida" at bounding box center [256, 141] width 115 height 30
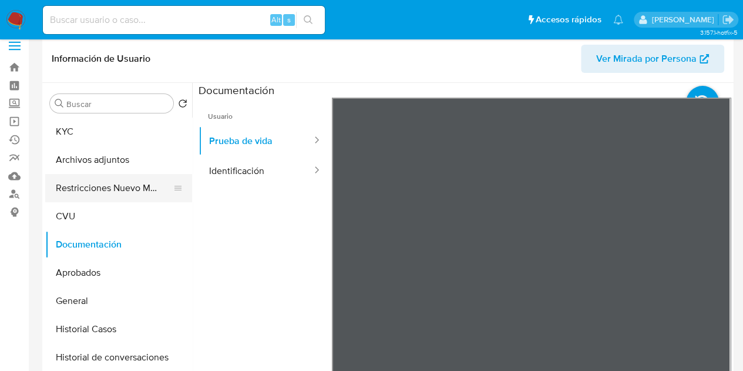
click at [78, 183] on button "Restricciones Nuevo Mundo" at bounding box center [113, 188] width 137 height 28
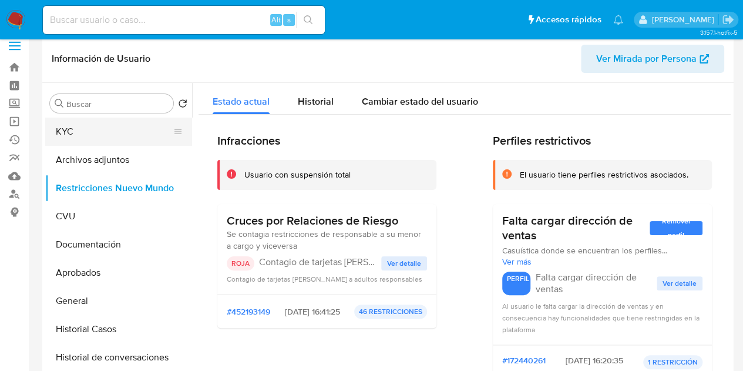
click at [82, 138] on button "KYC" at bounding box center [113, 131] width 137 height 28
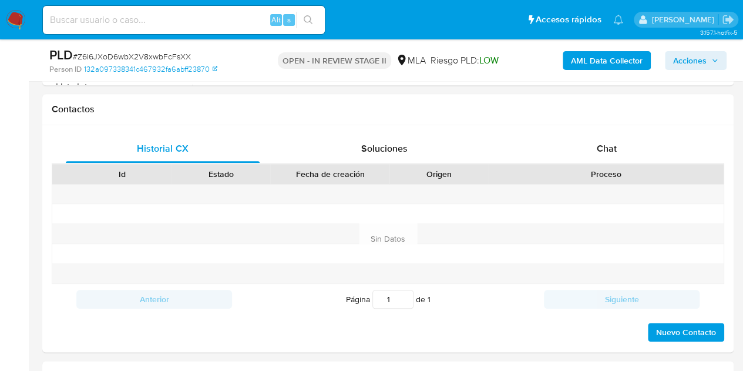
scroll to position [527, 0]
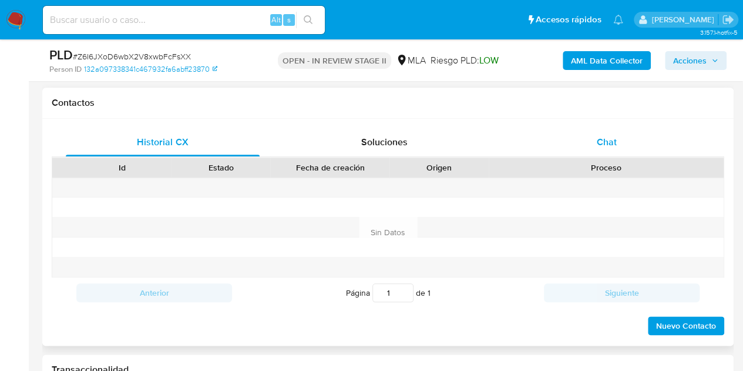
click at [599, 147] on span "Chat" at bounding box center [607, 142] width 20 height 14
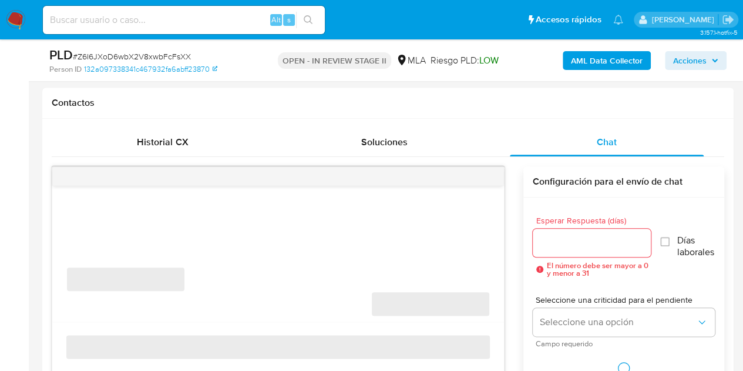
select select "10"
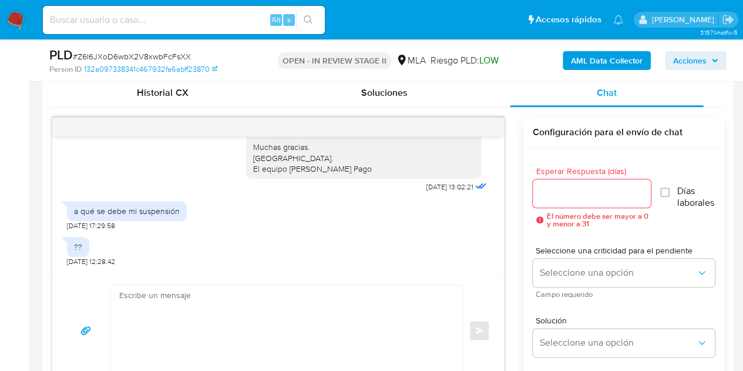
scroll to position [582, 0]
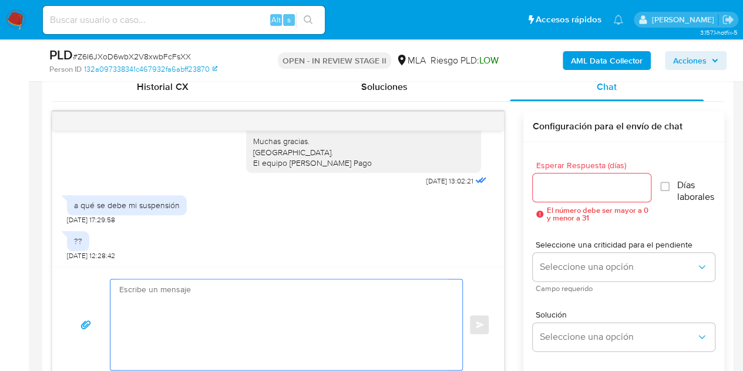
click at [318, 290] on textarea at bounding box center [283, 324] width 328 height 90
paste textarea "[PERSON_NAME], Muchas gracias por la respuesta. Analizamos tu caso y notamos qu…"
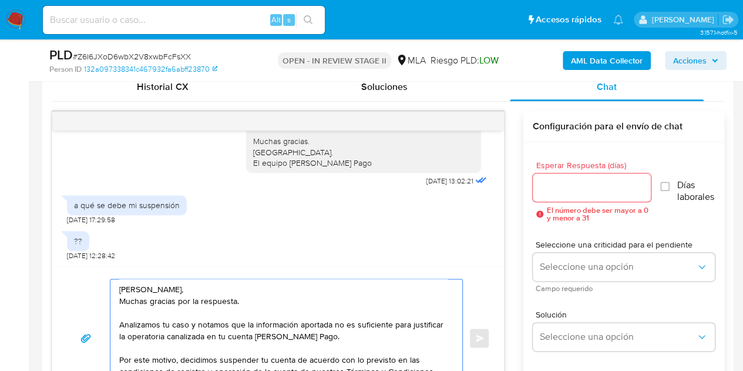
scroll to position [606, 0]
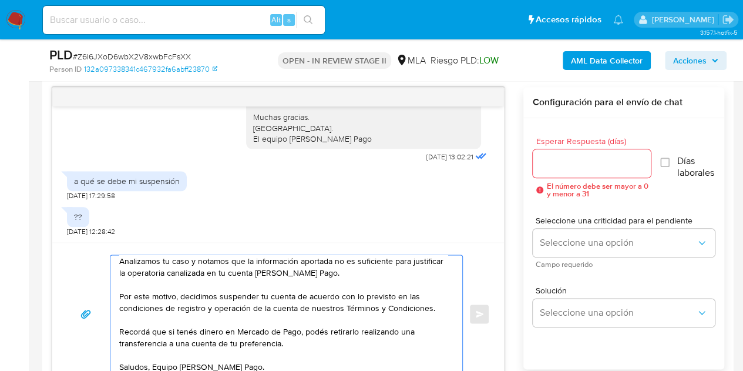
type textarea "[PERSON_NAME], Muchas gracias por la respuesta. Analizamos tu caso y notamos qu…"
click at [573, 162] on input "Esperar Respuesta (días)" at bounding box center [592, 163] width 119 height 15
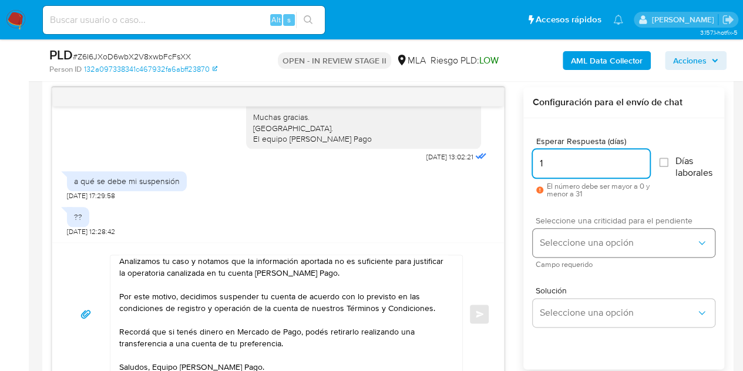
type input "1"
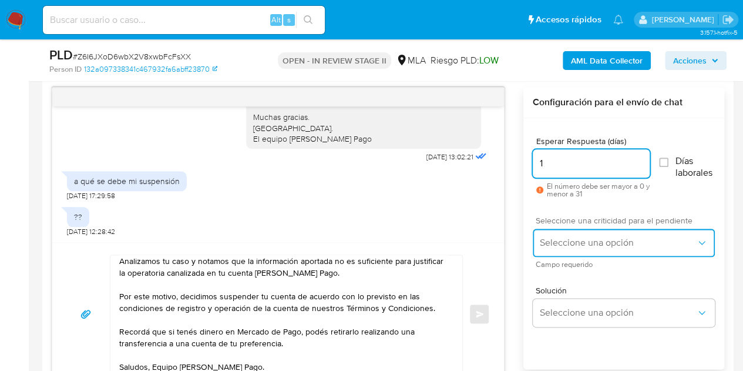
click at [570, 231] on button "Seleccione una opción" at bounding box center [624, 243] width 182 height 28
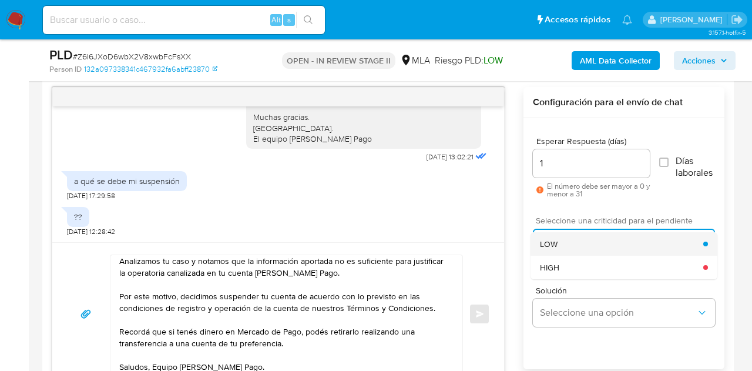
click at [568, 243] on div "LOW" at bounding box center [621, 243] width 163 height 23
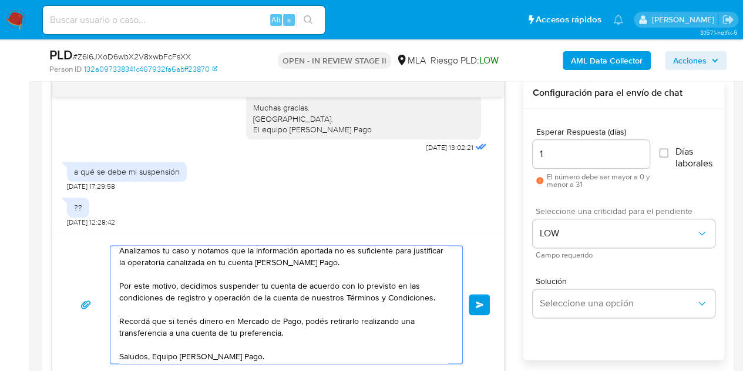
scroll to position [43, 0]
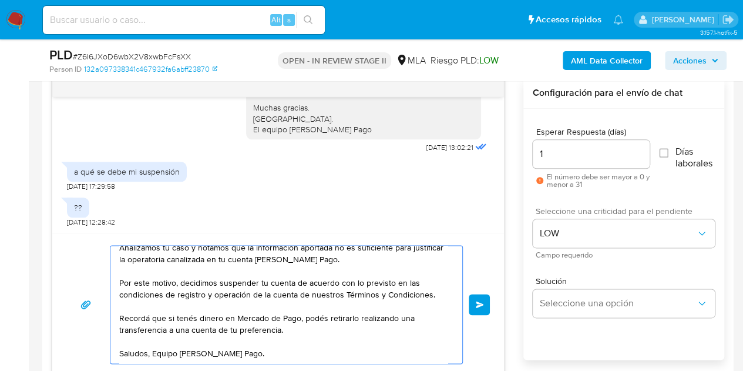
click at [472, 311] on button "Enviar" at bounding box center [479, 304] width 21 height 21
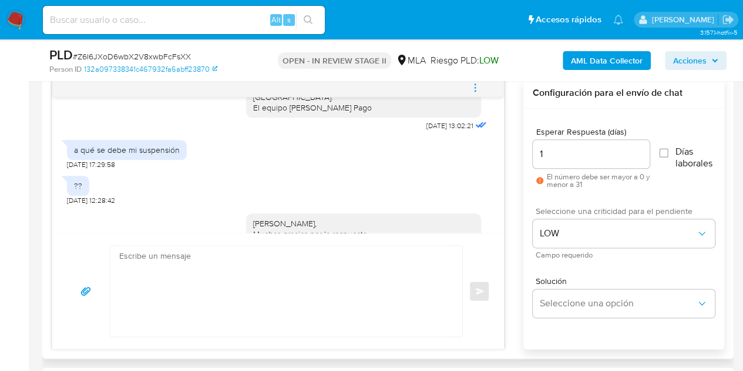
scroll to position [936, 0]
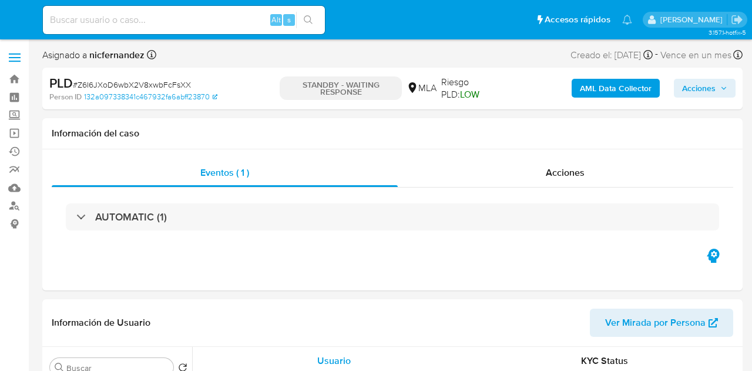
select select "10"
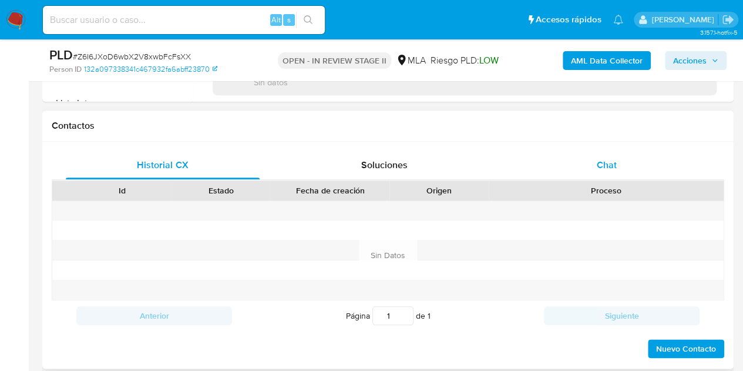
click at [614, 174] on div "Chat" at bounding box center [607, 165] width 194 height 28
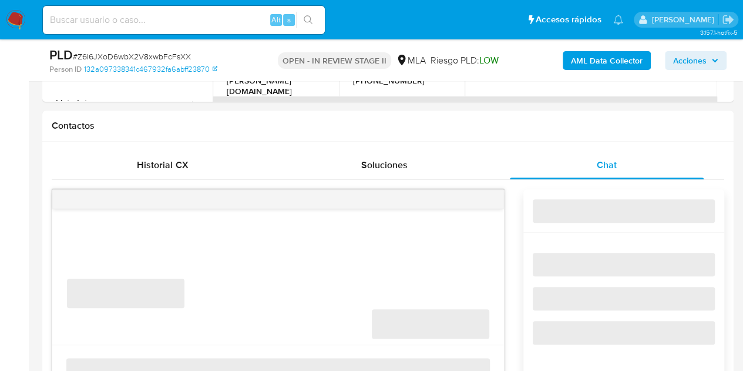
select select "10"
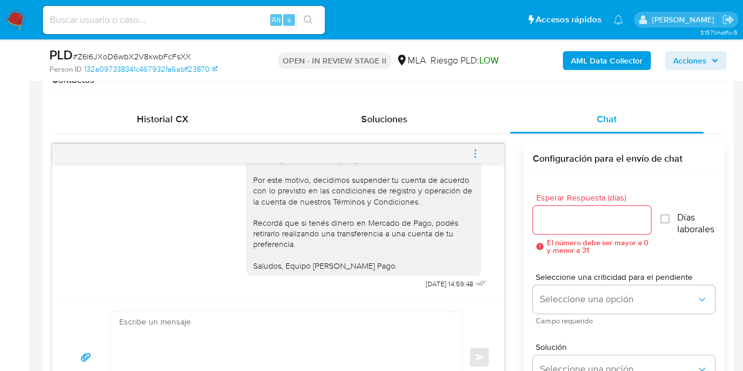
scroll to position [936, 0]
click at [473, 150] on icon "menu-action" at bounding box center [475, 153] width 11 height 11
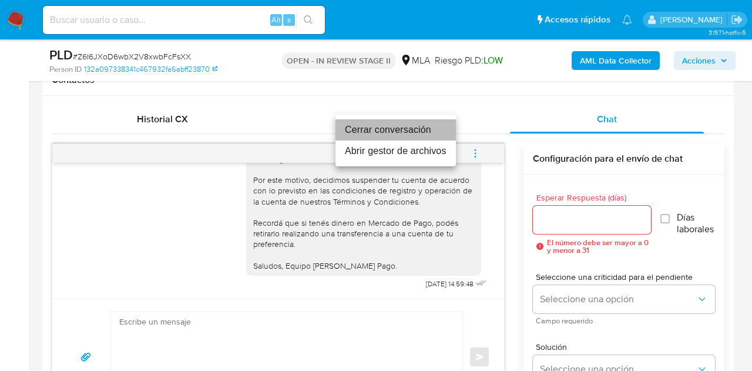
click at [429, 130] on li "Cerrar conversación" at bounding box center [395, 129] width 120 height 21
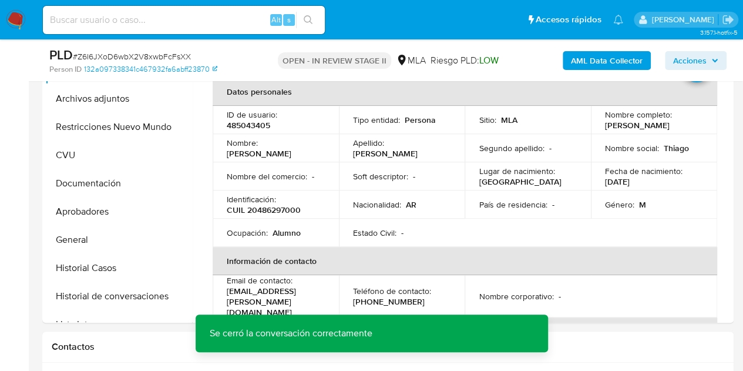
scroll to position [275, 0]
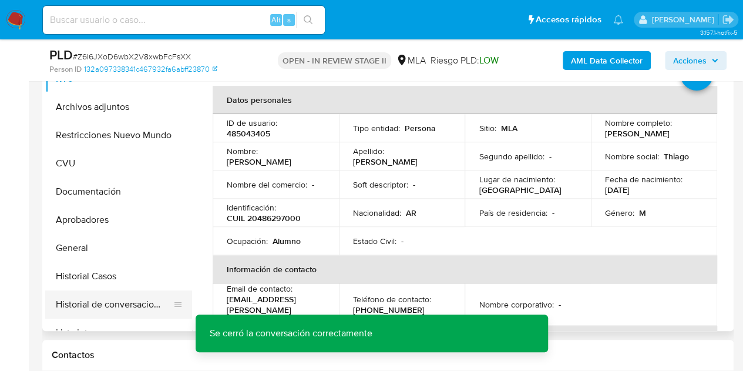
click at [113, 305] on button "Historial de conversaciones" at bounding box center [113, 304] width 137 height 28
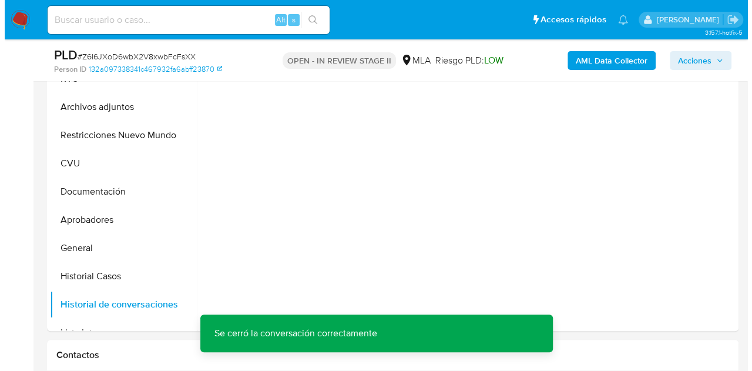
scroll to position [214, 0]
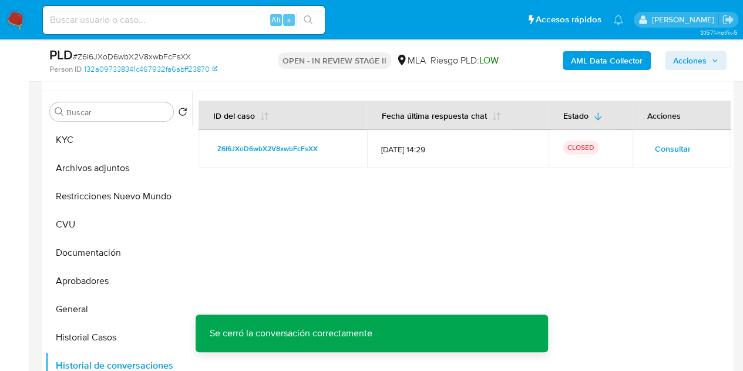
click at [676, 152] on span "Consultar" at bounding box center [673, 148] width 36 height 16
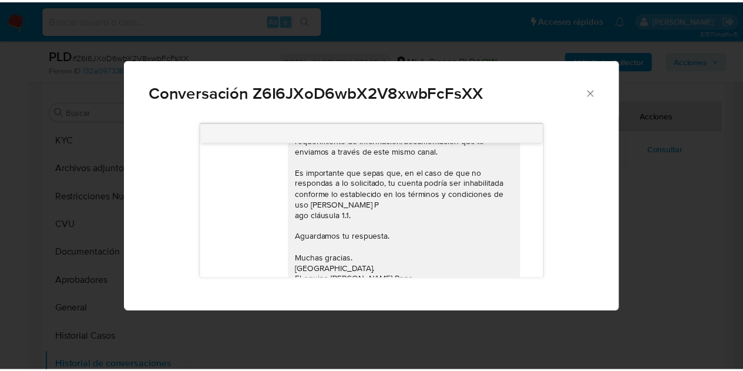
scroll to position [602, 0]
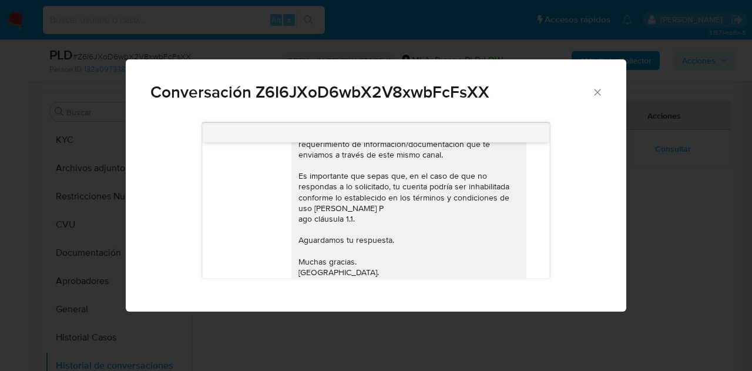
click at [597, 90] on icon "Cerrar" at bounding box center [598, 92] width 12 height 12
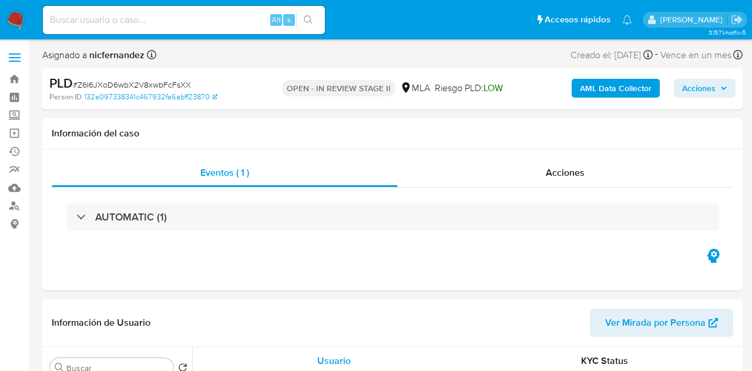
select select "10"
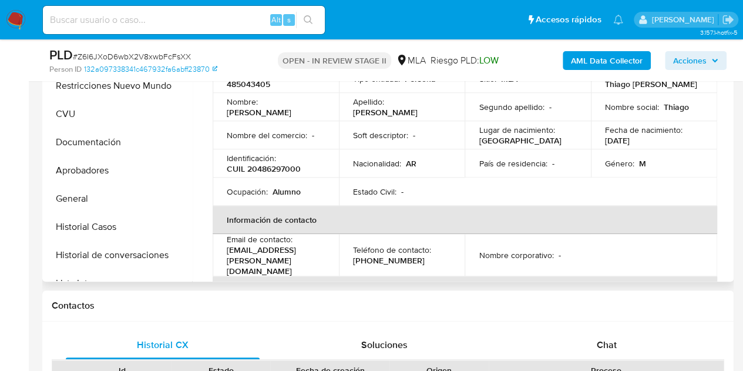
scroll to position [327, 0]
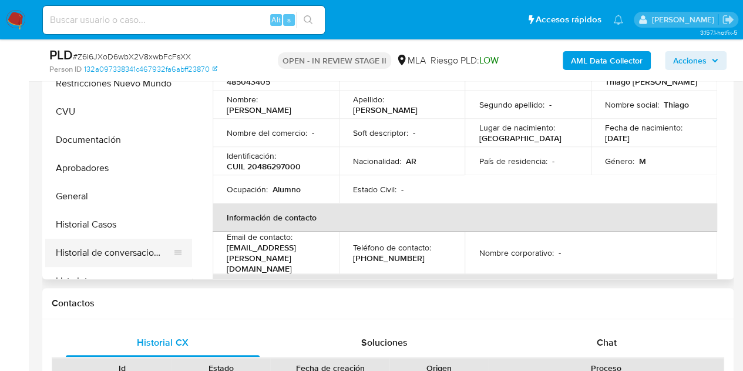
click at [105, 250] on button "Historial de conversaciones" at bounding box center [113, 253] width 137 height 28
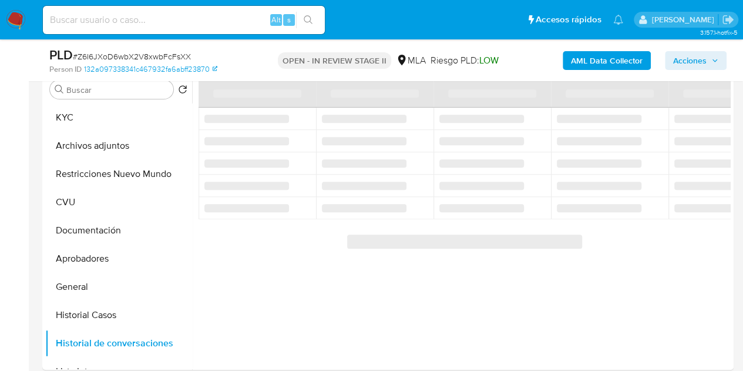
scroll to position [222, 0]
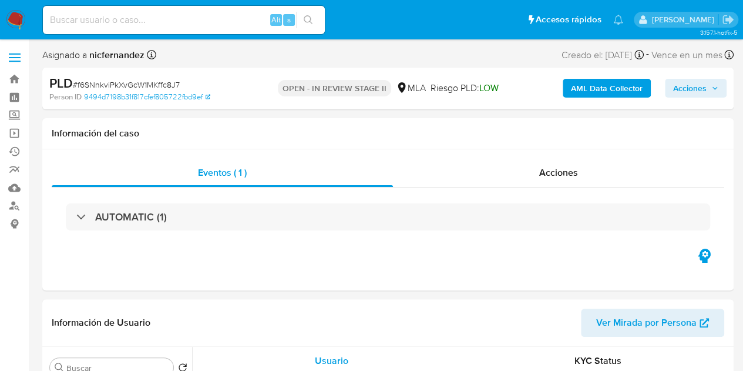
select select "10"
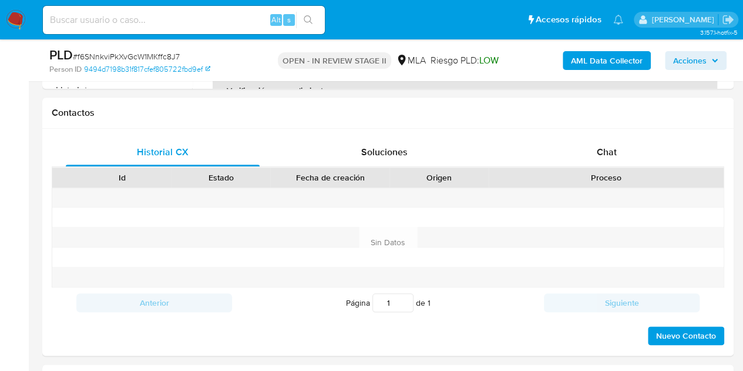
scroll to position [512, 0]
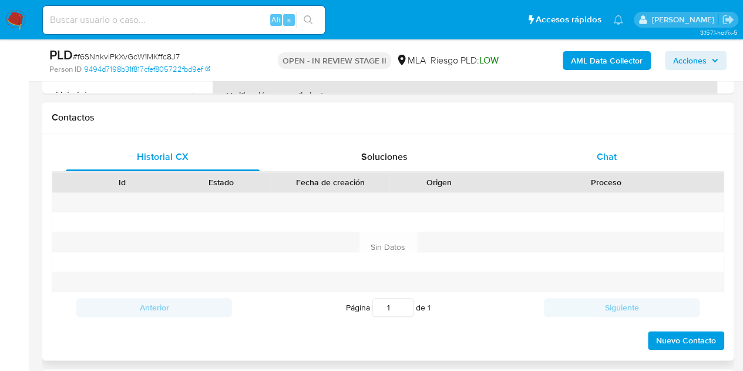
click at [617, 162] on div "Chat" at bounding box center [607, 157] width 194 height 28
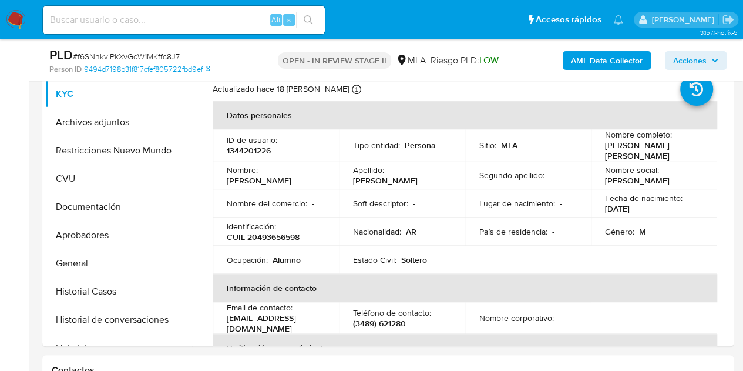
scroll to position [251, 0]
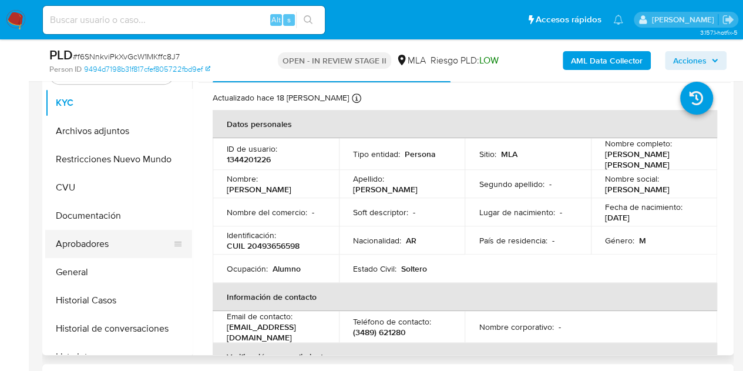
click at [96, 241] on button "Aprobadores" at bounding box center [113, 244] width 137 height 28
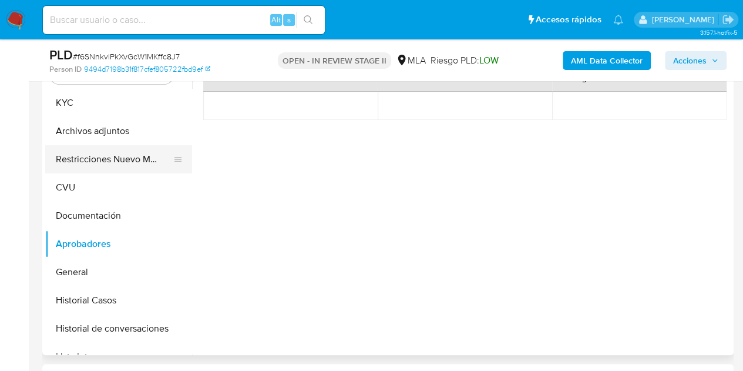
click at [95, 154] on button "Restricciones Nuevo Mundo" at bounding box center [113, 159] width 137 height 28
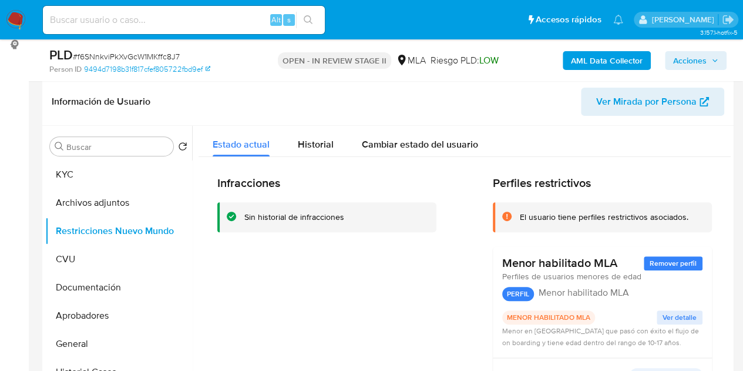
scroll to position [176, 0]
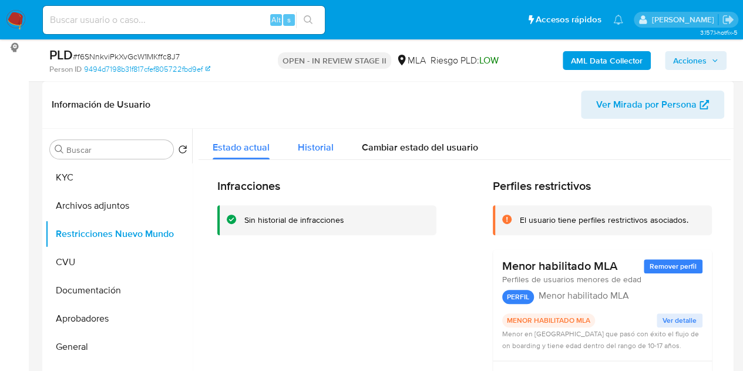
click at [326, 150] on span "Historial" at bounding box center [316, 147] width 36 height 14
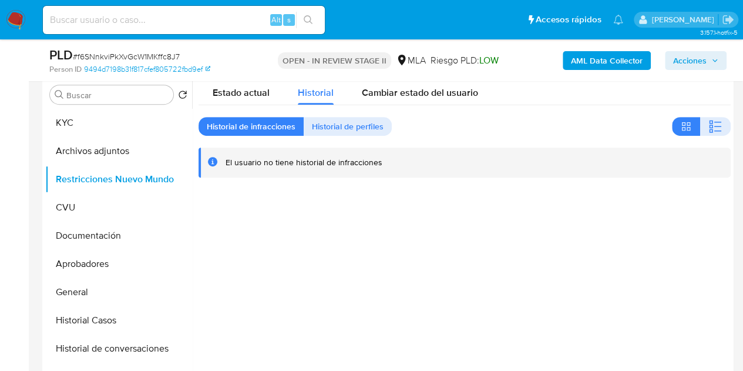
scroll to position [226, 0]
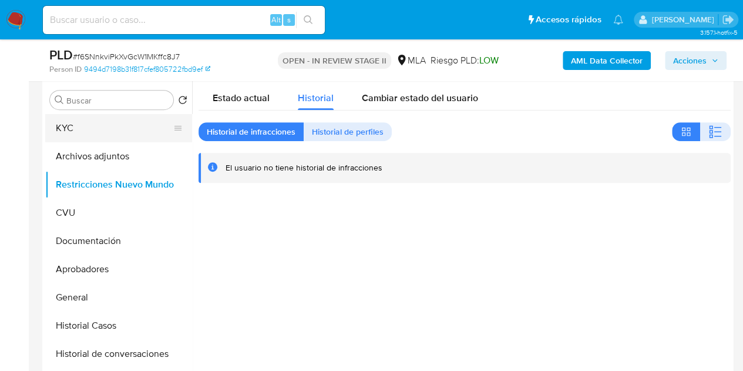
click at [101, 131] on button "KYC" at bounding box center [113, 128] width 137 height 28
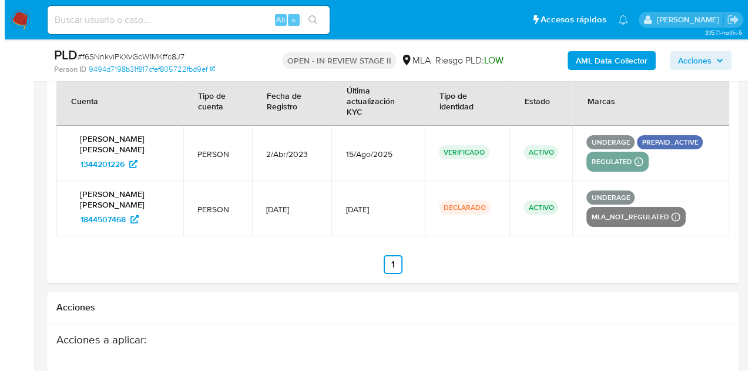
scroll to position [2147, 0]
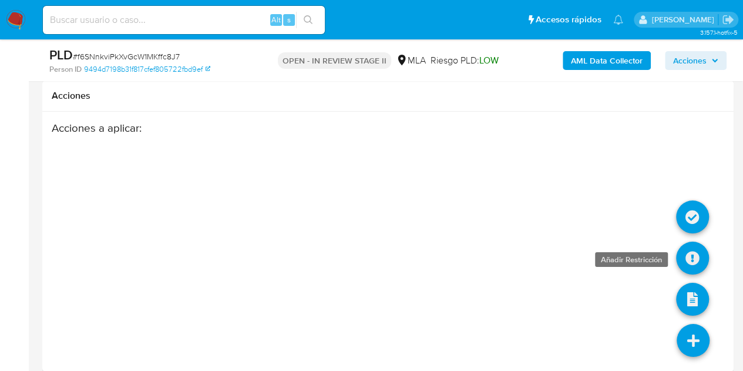
click at [698, 246] on icon at bounding box center [692, 257] width 33 height 33
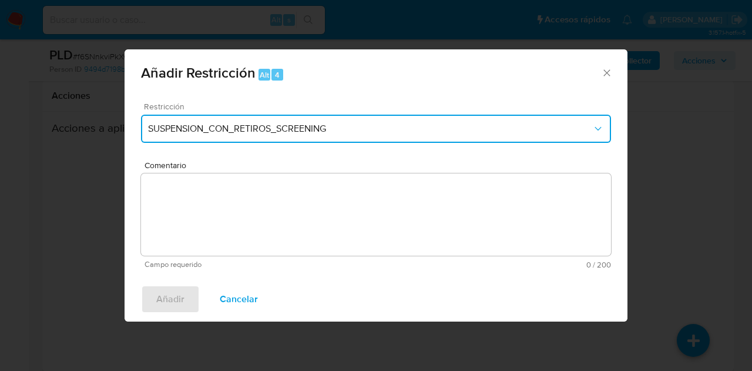
click at [426, 140] on button "SUSPENSION_CON_RETIROS_SCREENING" at bounding box center [376, 129] width 470 height 28
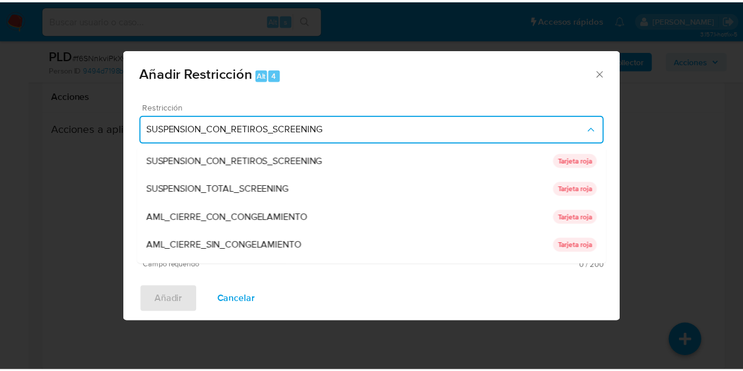
scroll to position [249, 0]
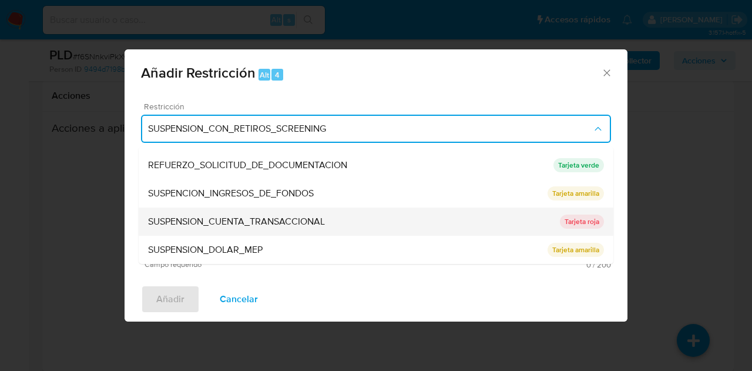
click at [307, 217] on span "SUSPENSION_CUENTA_TRANSACCIONAL" at bounding box center [236, 222] width 177 height 12
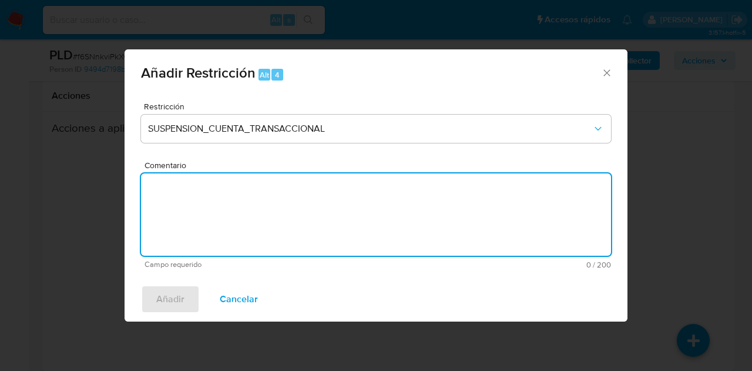
click at [301, 211] on textarea "Comentario" at bounding box center [376, 214] width 470 height 82
type textarea "AML"
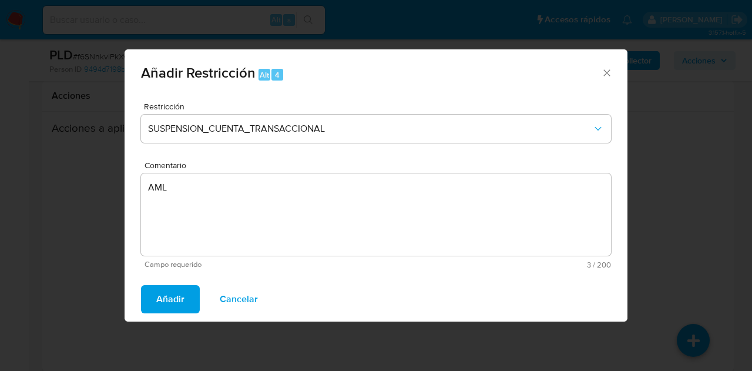
click at [166, 301] on span "Añadir" at bounding box center [170, 299] width 28 height 26
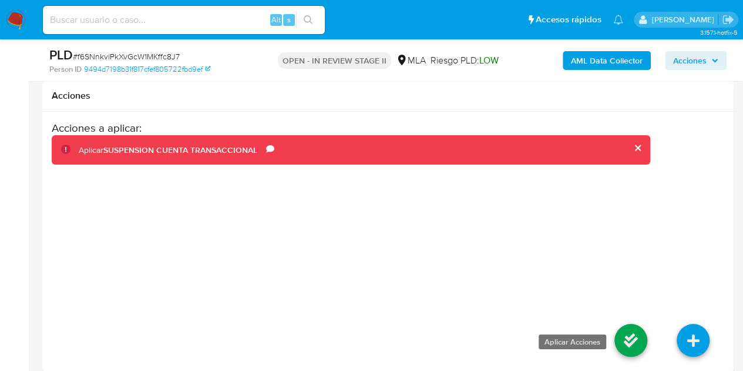
click at [631, 324] on icon at bounding box center [630, 340] width 33 height 33
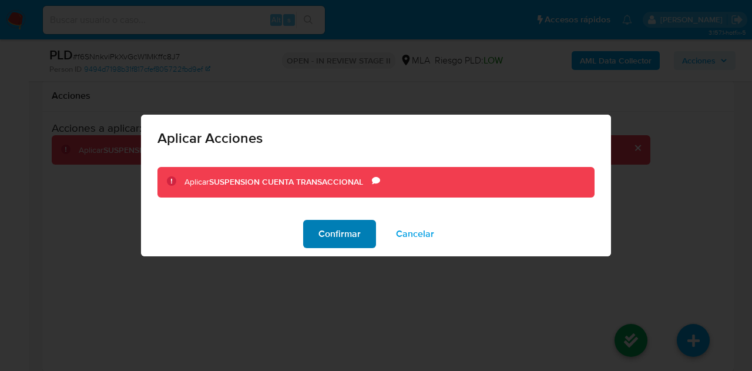
click at [335, 231] on span "Confirmar" at bounding box center [339, 234] width 42 height 26
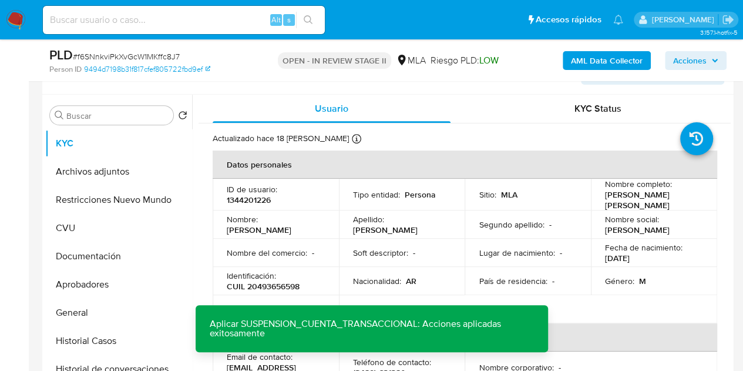
scroll to position [247, 0]
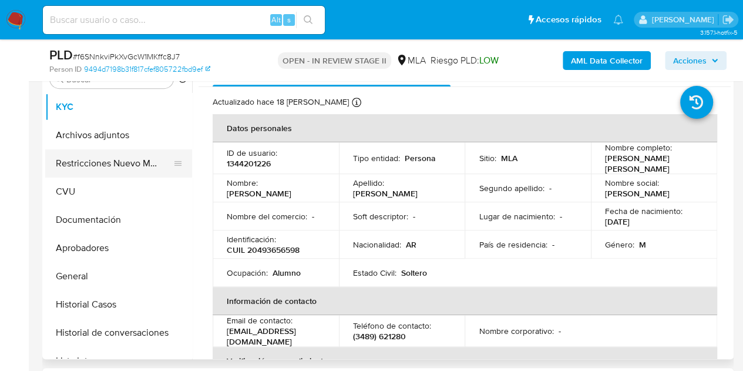
click at [100, 169] on button "Restricciones Nuevo Mundo" at bounding box center [113, 163] width 137 height 28
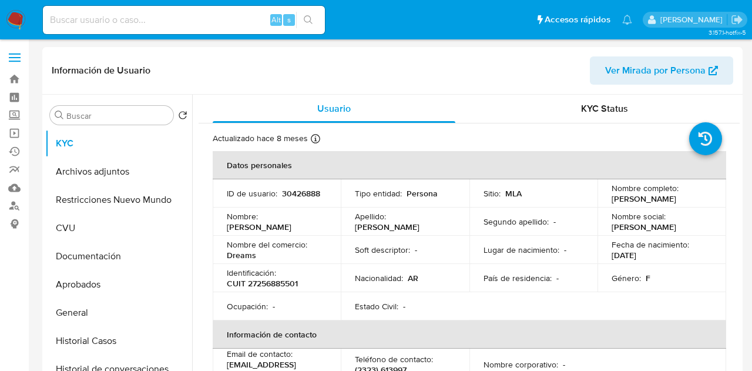
select select "10"
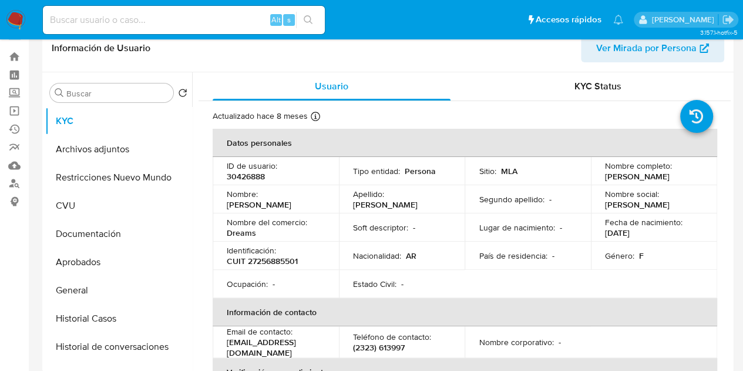
scroll to position [16, 0]
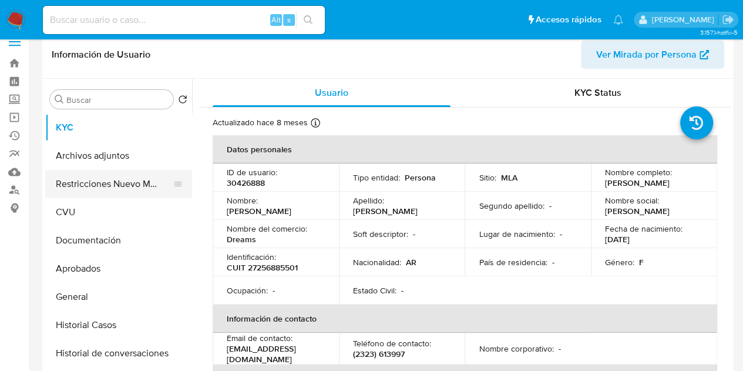
click at [92, 186] on button "Restricciones Nuevo Mundo" at bounding box center [113, 184] width 137 height 28
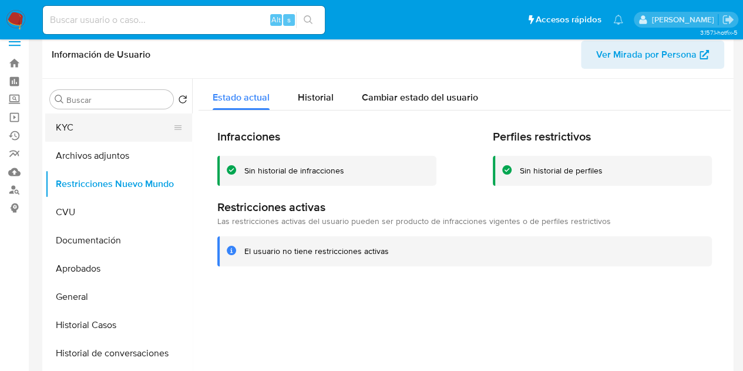
click at [87, 133] on button "KYC" at bounding box center [113, 127] width 137 height 28
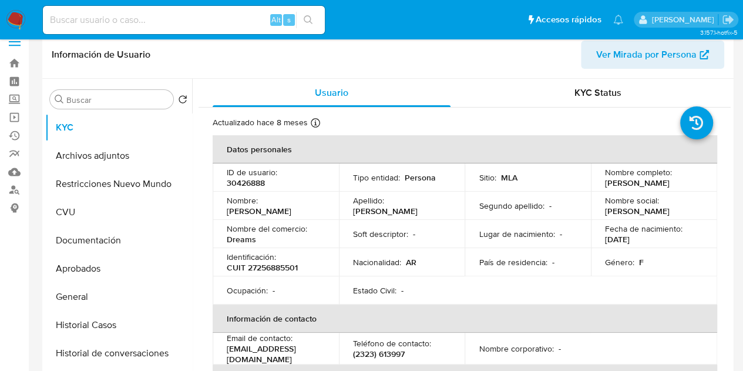
click at [259, 270] on p "CUIT 27256885501" at bounding box center [262, 267] width 71 height 11
copy p "27256885501"
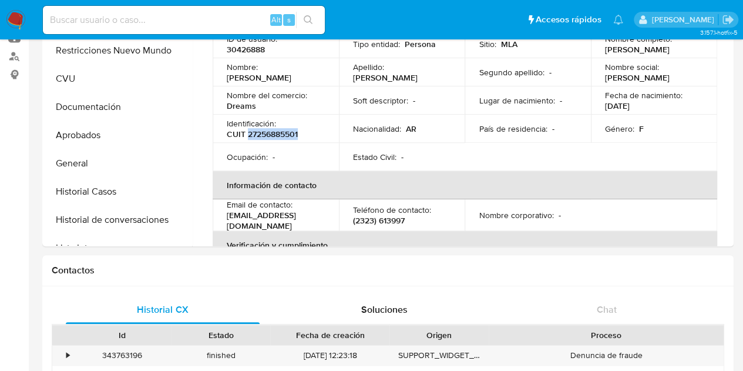
scroll to position [0, 0]
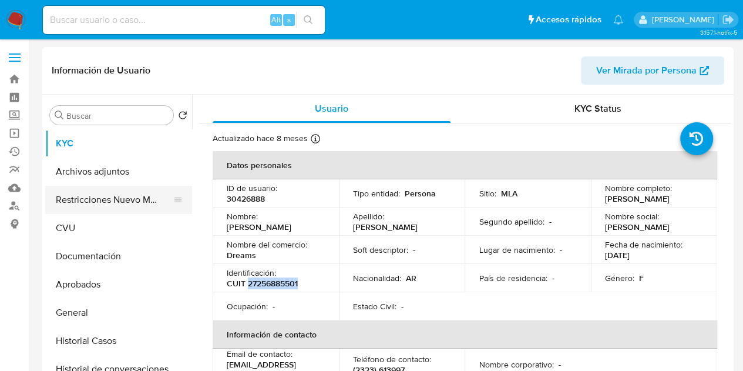
click at [95, 198] on button "Restricciones Nuevo Mundo" at bounding box center [113, 200] width 137 height 28
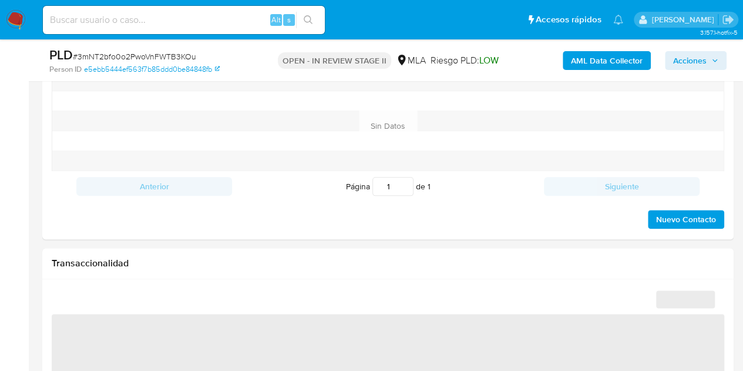
scroll to position [520, 0]
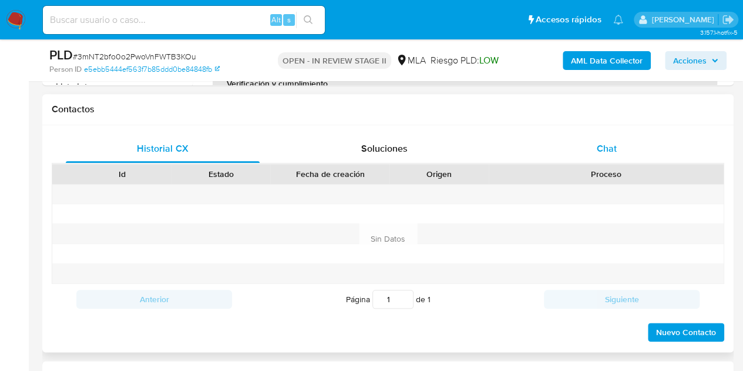
click at [624, 155] on div "Chat" at bounding box center [607, 149] width 194 height 28
select select "10"
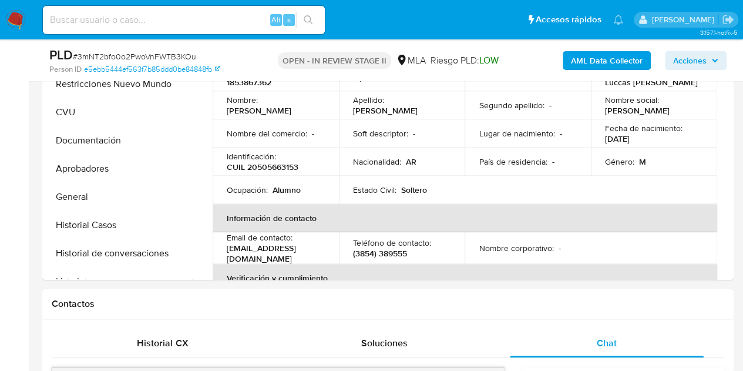
scroll to position [266, 0]
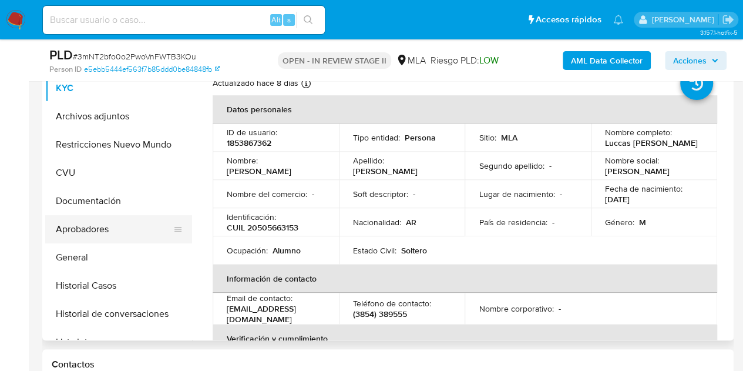
click at [73, 230] on button "Aprobadores" at bounding box center [113, 229] width 137 height 28
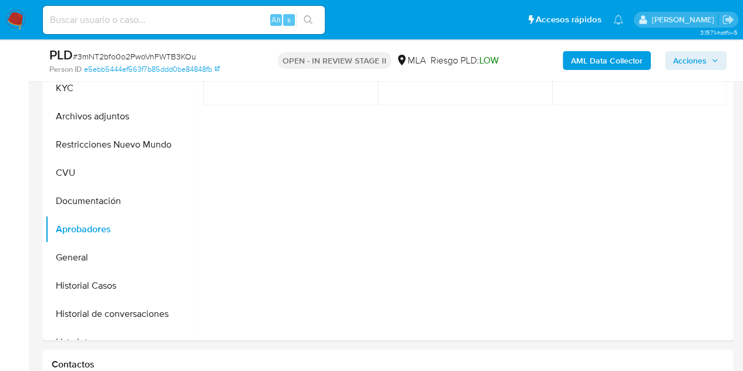
drag, startPoint x: 80, startPoint y: 141, endPoint x: 82, endPoint y: 65, distance: 75.8
click at [80, 141] on button "Restricciones Nuevo Mundo" at bounding box center [118, 144] width 147 height 28
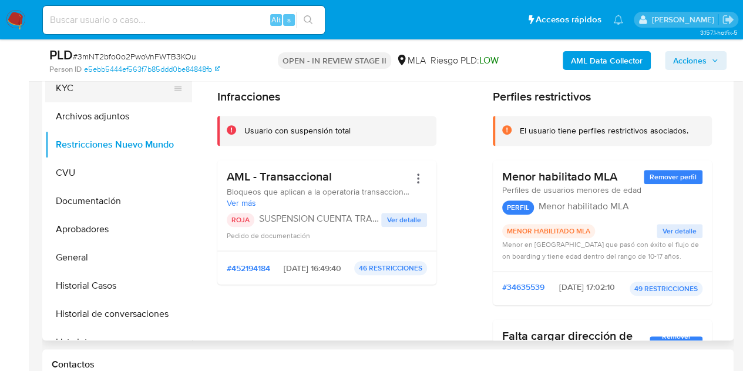
click at [78, 98] on button "KYC" at bounding box center [113, 88] width 137 height 28
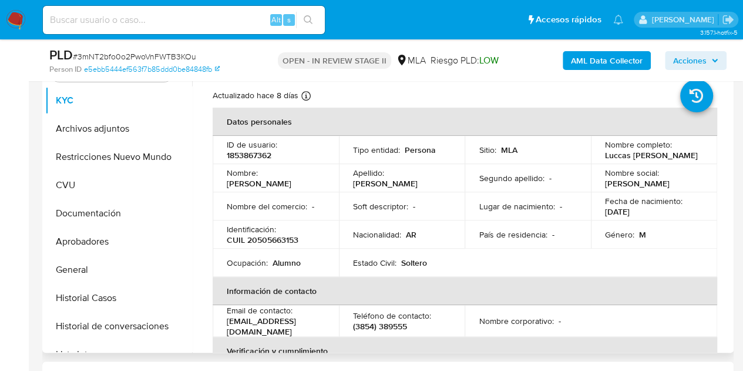
scroll to position [258, 0]
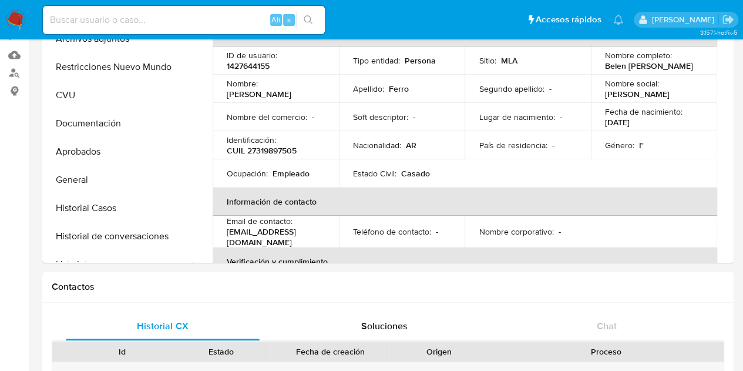
select select "10"
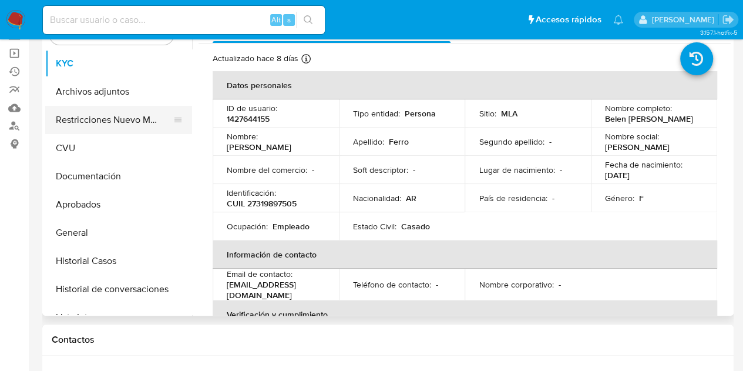
click at [89, 119] on button "Restricciones Nuevo Mundo" at bounding box center [113, 120] width 137 height 28
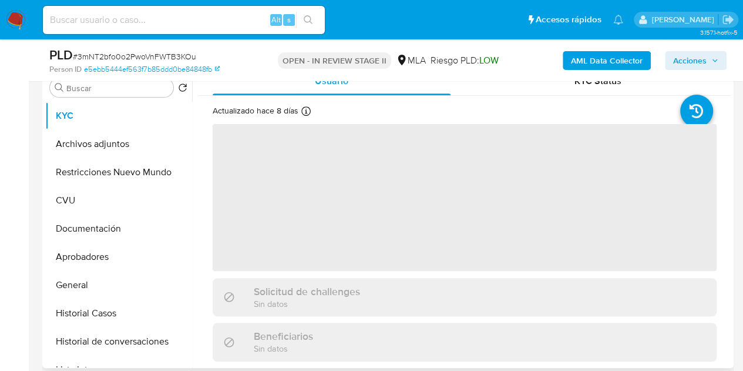
scroll to position [253, 0]
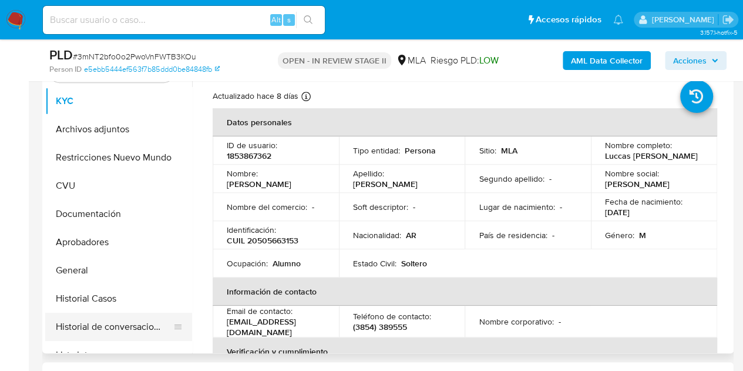
click at [81, 332] on button "Historial de conversaciones" at bounding box center [113, 327] width 137 height 28
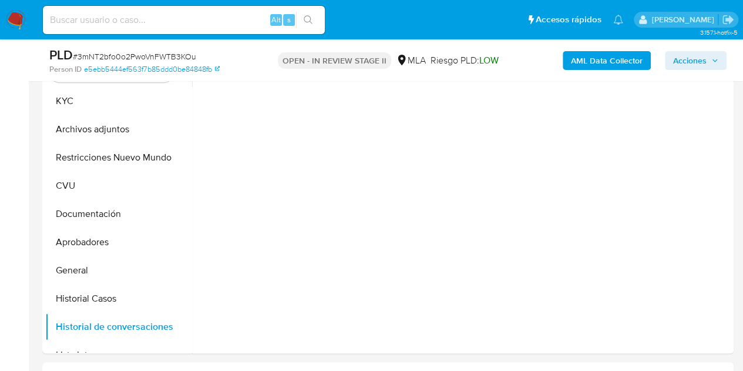
select select "10"
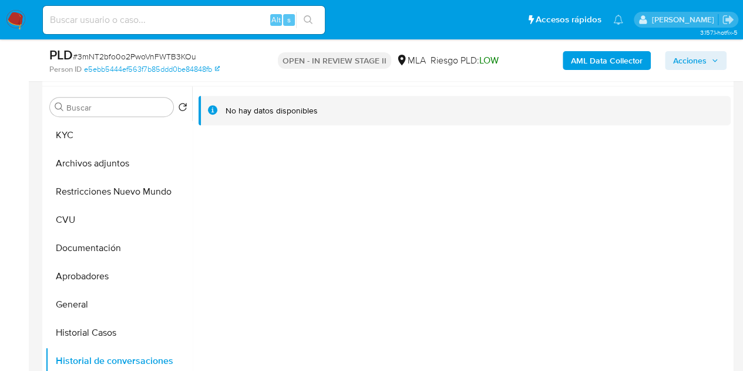
scroll to position [192, 0]
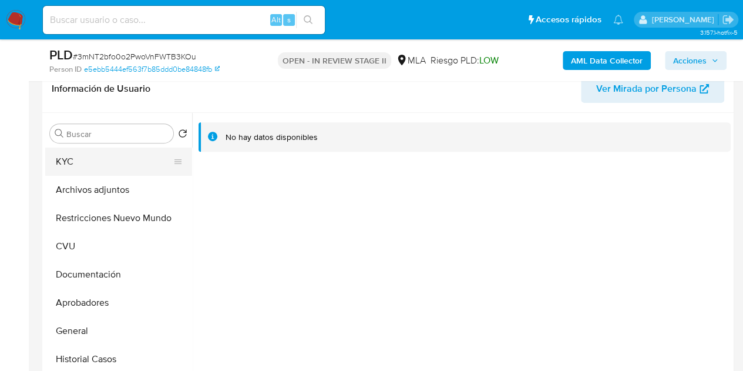
click at [83, 166] on button "KYC" at bounding box center [113, 161] width 137 height 28
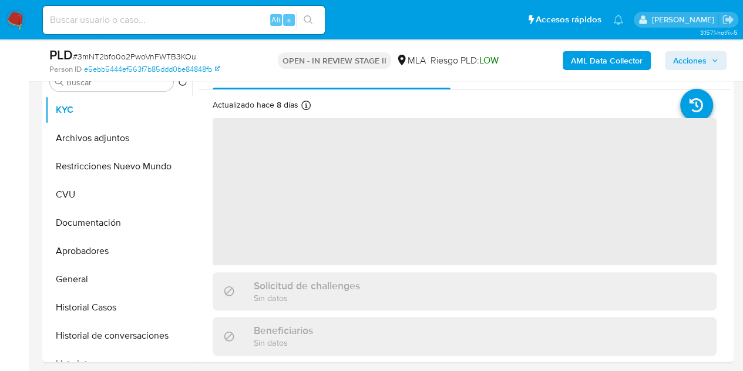
scroll to position [302, 0]
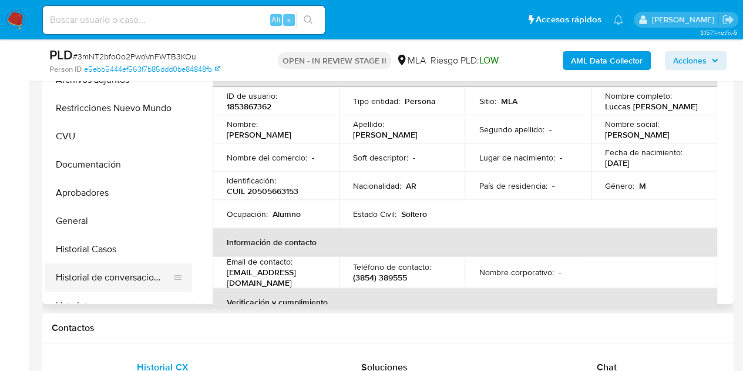
click at [75, 276] on button "Historial de conversaciones" at bounding box center [113, 277] width 137 height 28
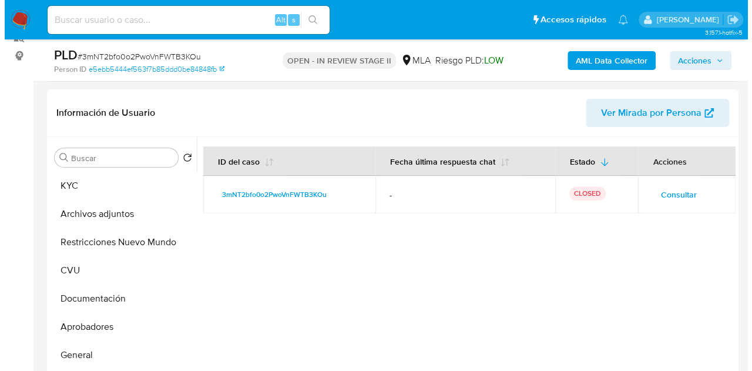
scroll to position [182, 0]
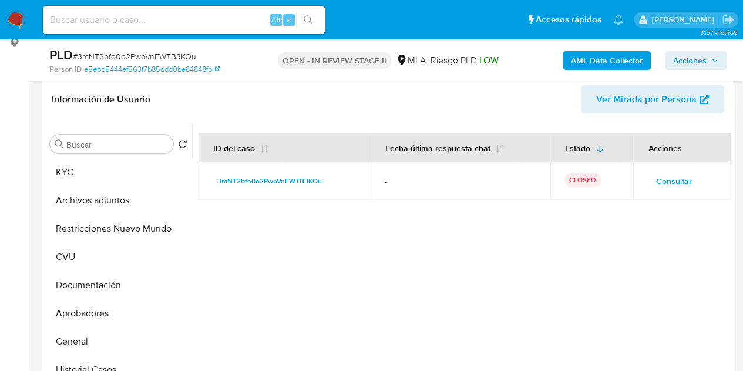
click at [676, 180] on span "Consultar" at bounding box center [674, 181] width 36 height 16
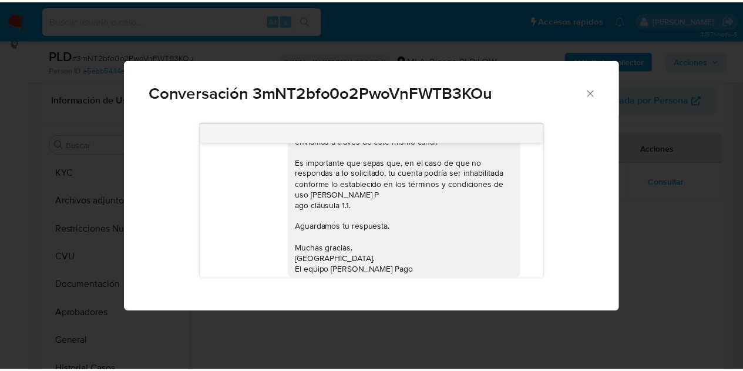
scroll to position [660, 0]
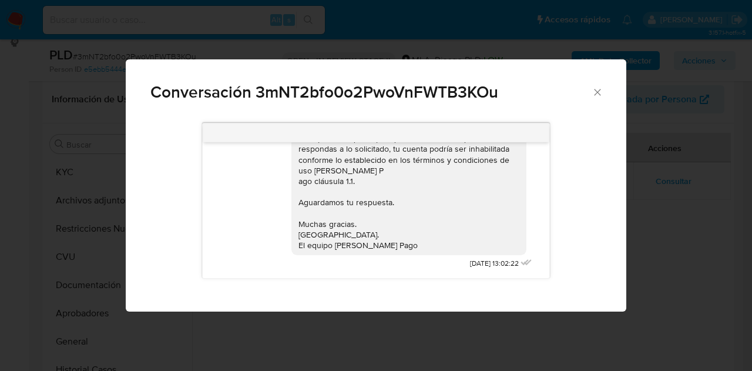
click at [607, 91] on div "Conversación 3mNT2bfo0o2PwoVnFWTB3KOu" at bounding box center [376, 87] width 500 height 56
click at [599, 100] on div "Conversación 3mNT2bfo0o2PwoVnFWTB3KOu" at bounding box center [376, 87] width 500 height 56
click at [595, 93] on icon "Cerrar" at bounding box center [598, 92] width 12 height 12
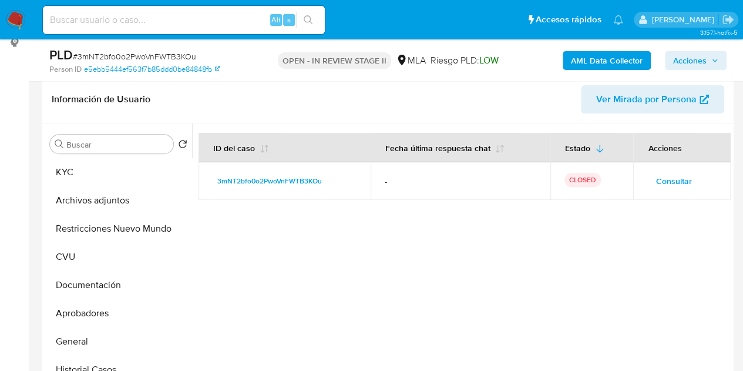
click at [472, 234] on div at bounding box center [461, 273] width 539 height 301
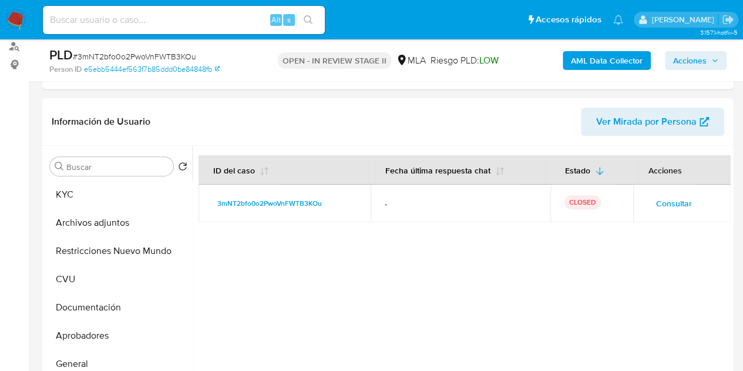
scroll to position [140, 0]
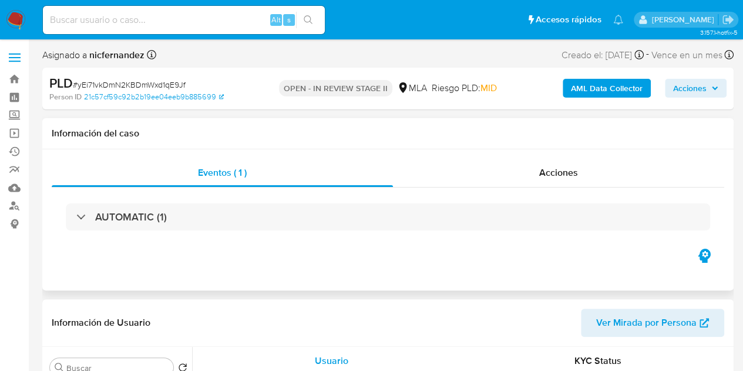
select select "10"
click at [250, 351] on div "Usuario" at bounding box center [332, 361] width 238 height 28
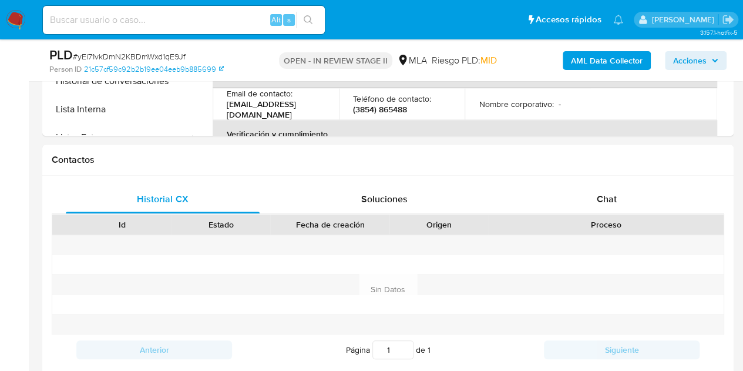
scroll to position [533, 0]
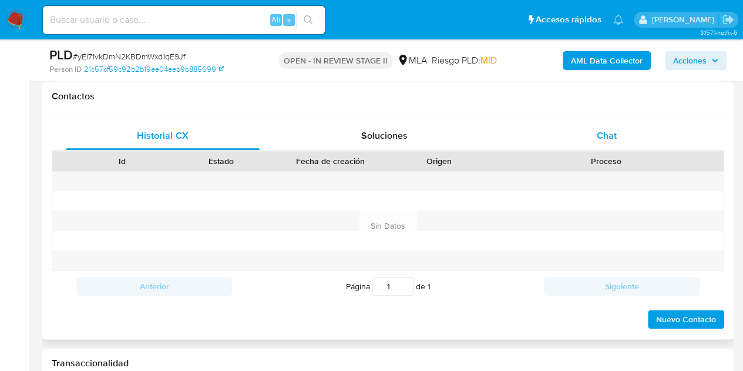
click at [639, 125] on div "Chat" at bounding box center [607, 136] width 194 height 28
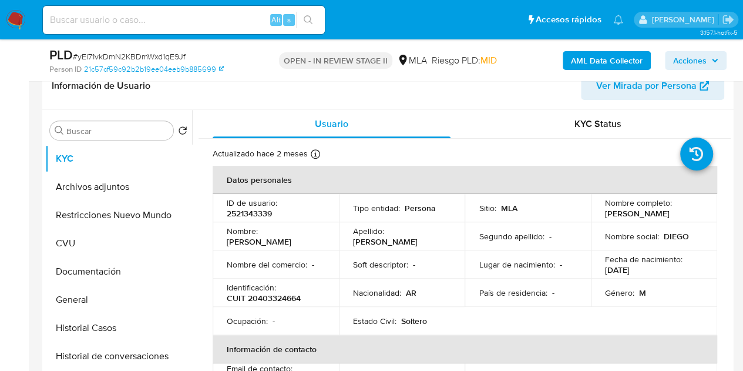
scroll to position [201, 0]
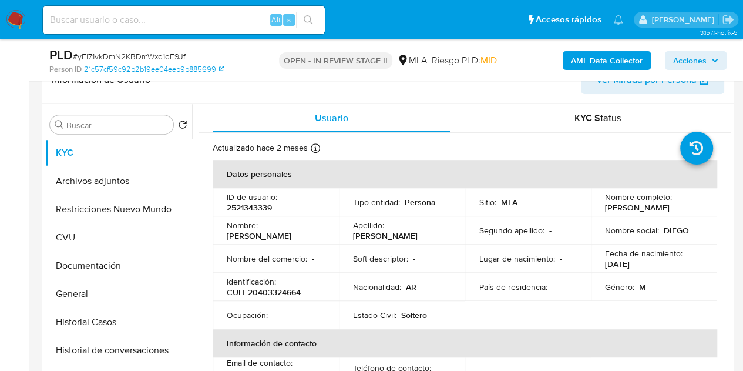
drag, startPoint x: 285, startPoint y: 226, endPoint x: 321, endPoint y: 221, distance: 36.2
click at [321, 221] on td "Nombre : Diego Exequiel" at bounding box center [276, 230] width 126 height 28
copy p "Diego Exequiel"
click at [387, 267] on td "Soft descriptor : -" at bounding box center [402, 258] width 126 height 28
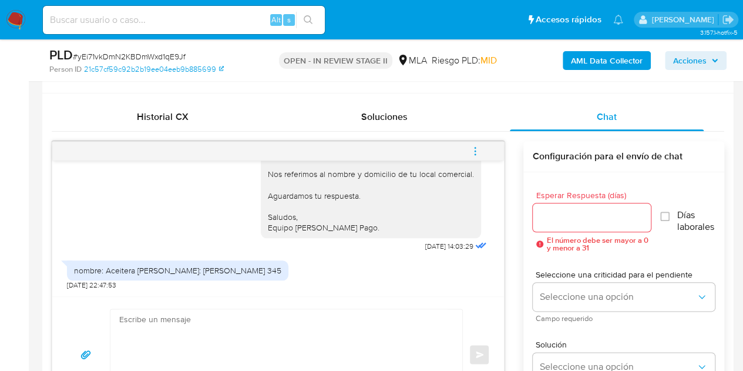
scroll to position [599, 0]
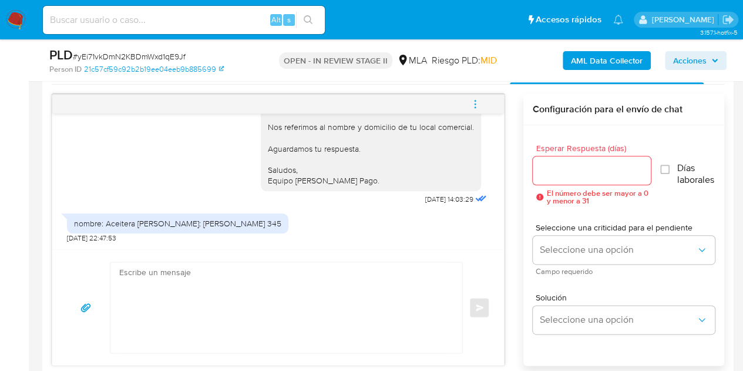
click at [337, 300] on textarea at bounding box center [283, 307] width 328 height 90
paste textarea "Hola Diego Exequiel, Esperamos que te encuentres muy bien. Gracias por tu respu…"
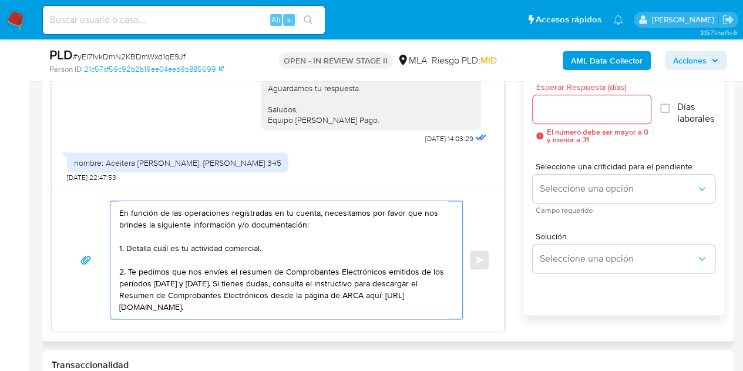
scroll to position [34, 0]
click at [219, 280] on textarea "Hola Diego Exequiel, Esperamos que te encuentres muy bien. Gracias por tu respu…" at bounding box center [283, 259] width 328 height 117
click at [331, 296] on textarea "Hola Diego Exequiel, Esperamos que te encuentres muy bien. Gracias por tu respu…" at bounding box center [283, 259] width 328 height 117
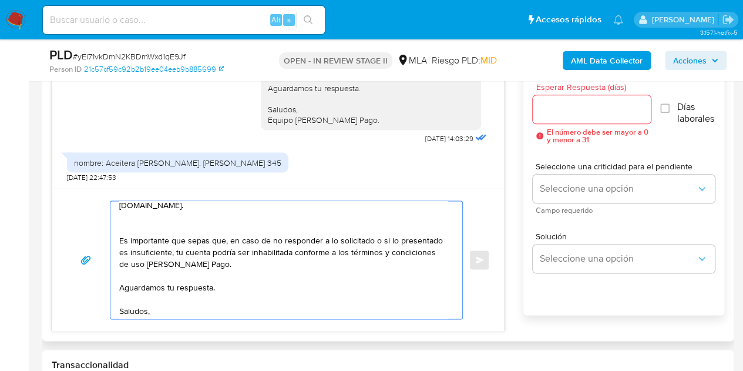
scroll to position [149, 0]
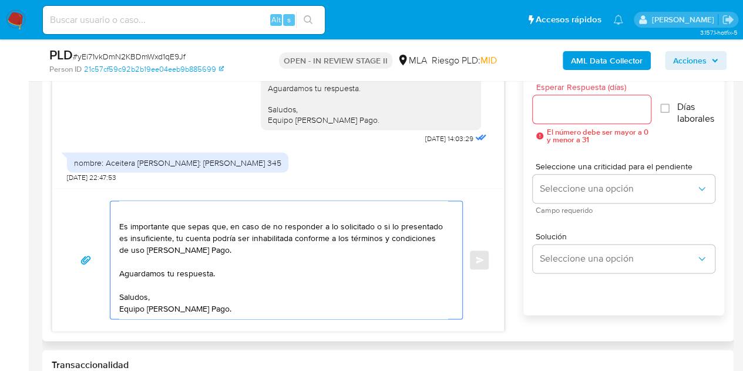
click at [398, 294] on textarea "Hola Diego Exequiel, Esperamos que te encuentres muy bien. Gracias por tu respu…" at bounding box center [283, 259] width 328 height 117
click at [384, 303] on textarea "Hola Diego Exequiel, Esperamos que te encuentres muy bien. Gracias por tu respu…" at bounding box center [283, 259] width 328 height 117
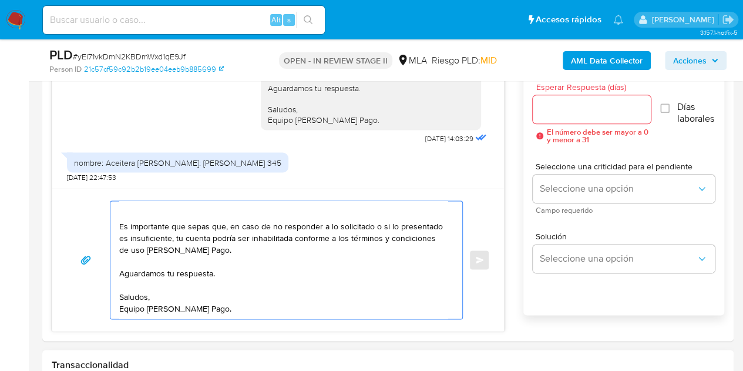
type textarea "Hola Diego Exequiel, Esperamos que te encuentres muy bien. Gracias por tu respu…"
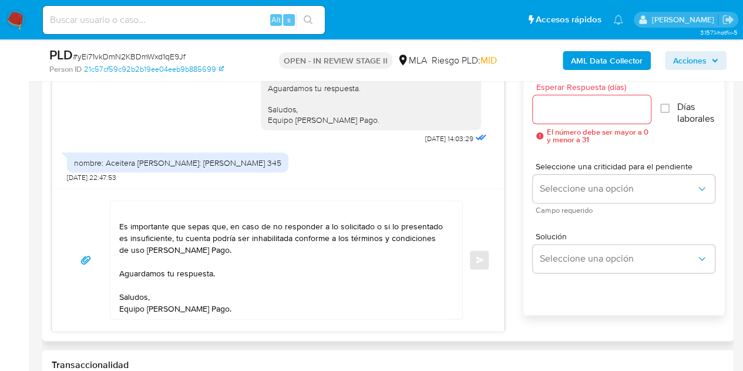
click at [582, 304] on div "Esperar Respuesta (días) El número debe ser mayor a 0 y menor a 31 Días laboral…" at bounding box center [623, 205] width 201 height 282
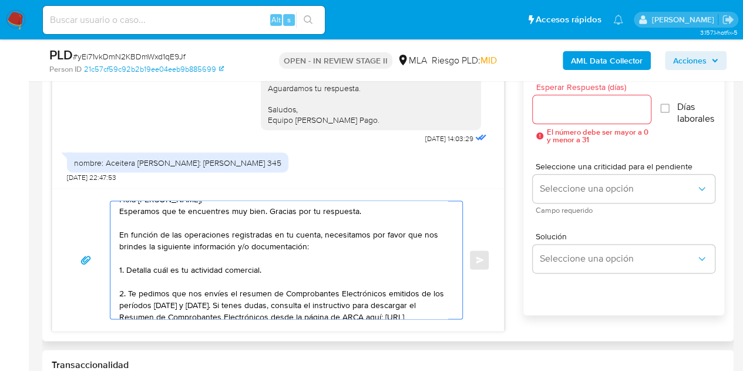
scroll to position [0, 0]
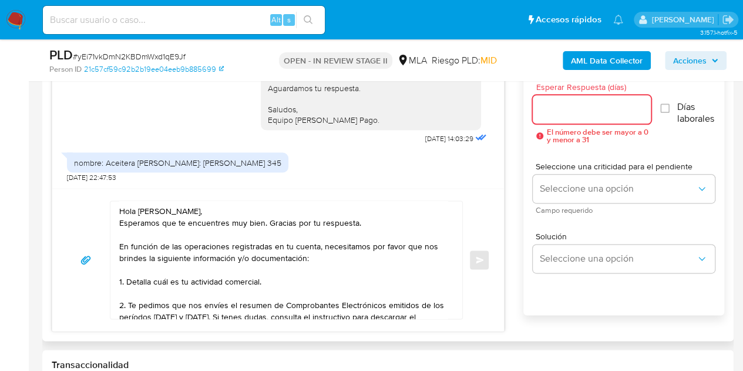
click at [562, 102] on input "Esperar Respuesta (días)" at bounding box center [592, 109] width 119 height 15
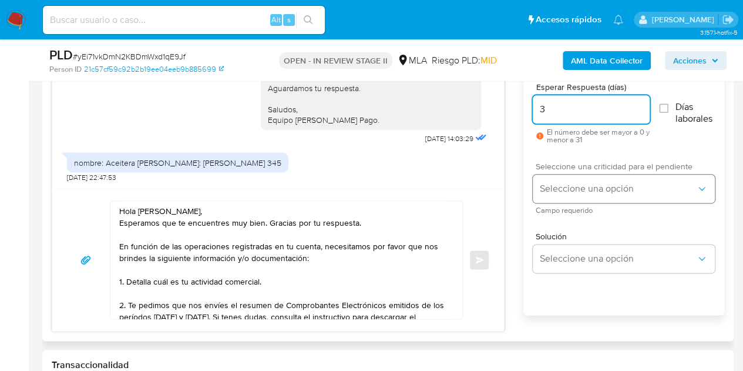
type input "3"
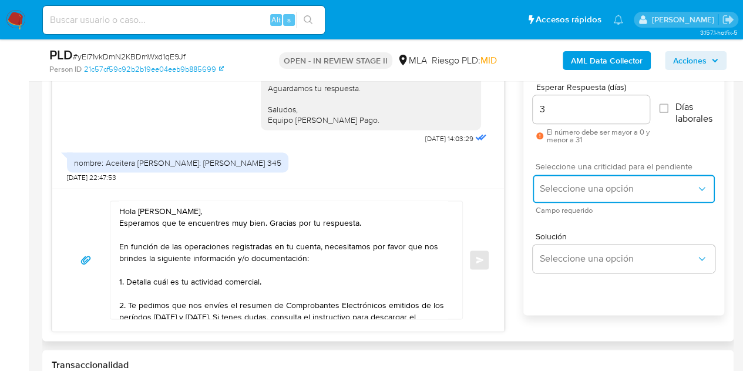
click at [578, 193] on span "Seleccione una opción" at bounding box center [618, 189] width 156 height 12
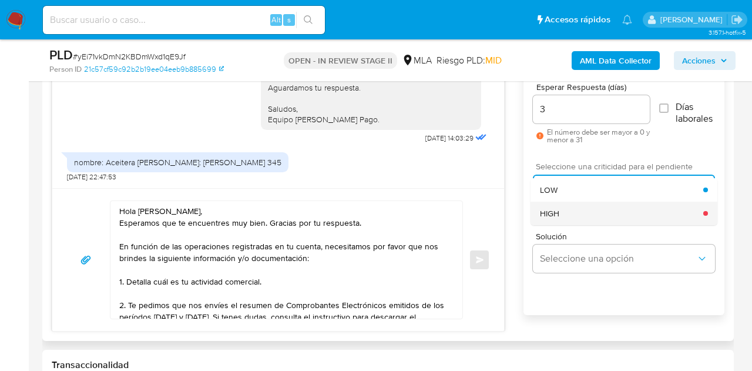
click at [569, 213] on div "HIGH" at bounding box center [621, 212] width 163 height 23
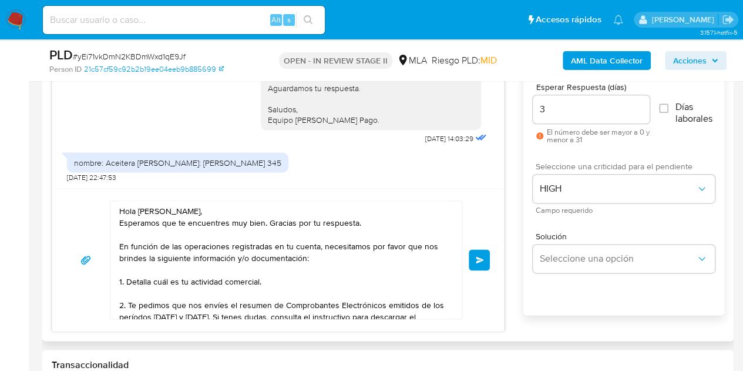
click at [486, 214] on div "Hola Diego Exequiel, Esperamos que te encuentres muy bien. Gracias por tu respu…" at bounding box center [278, 259] width 424 height 119
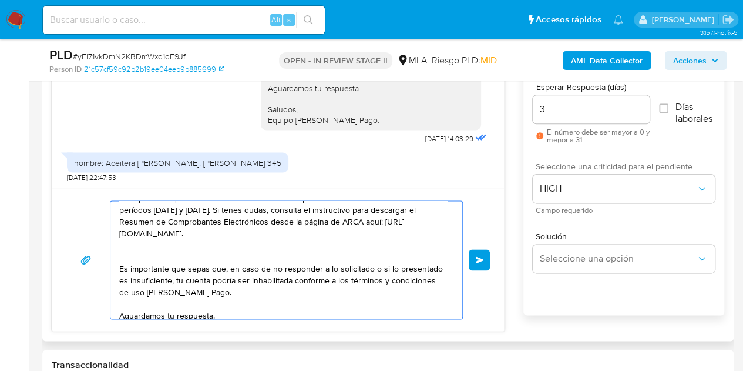
scroll to position [149, 0]
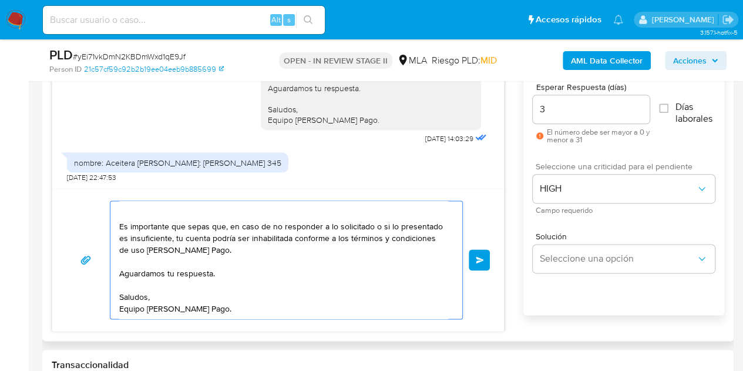
click at [477, 256] on span "Enviar" at bounding box center [480, 259] width 8 height 7
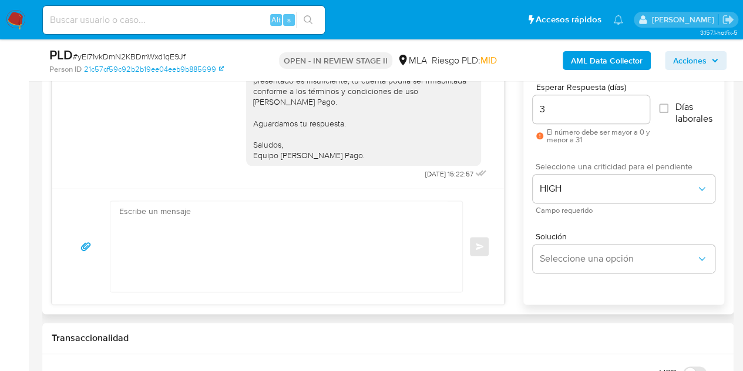
scroll to position [1434, 0]
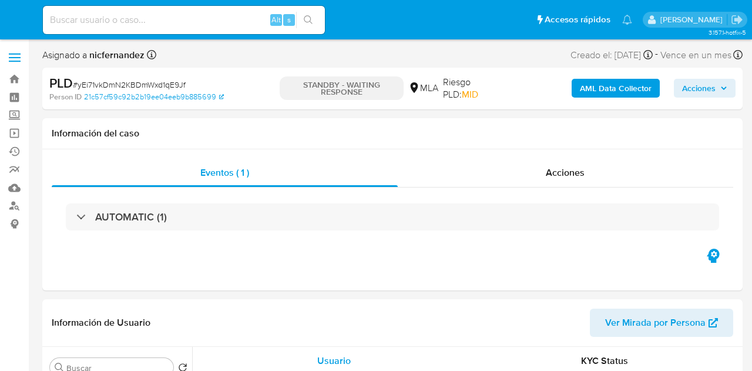
select select "10"
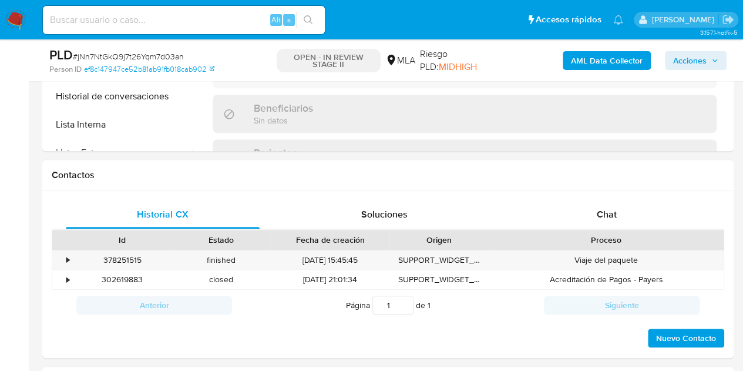
scroll to position [490, 0]
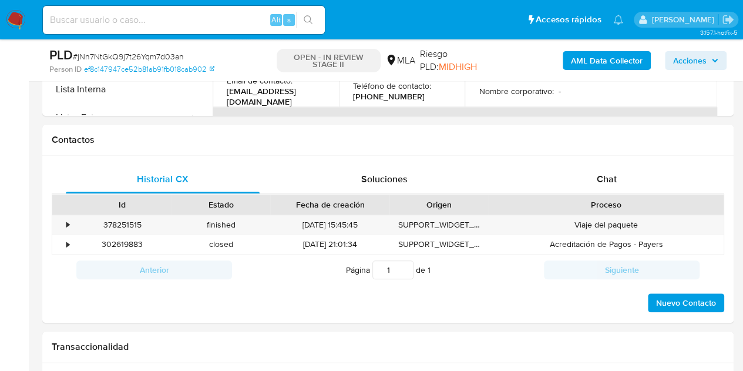
select select "10"
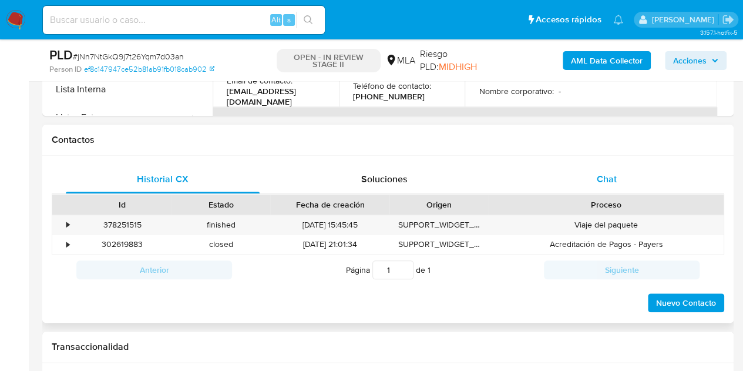
click at [639, 174] on div "Chat" at bounding box center [607, 179] width 194 height 28
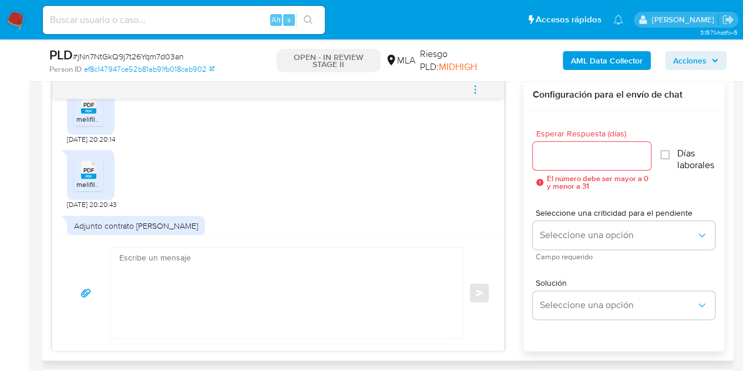
scroll to position [439, 0]
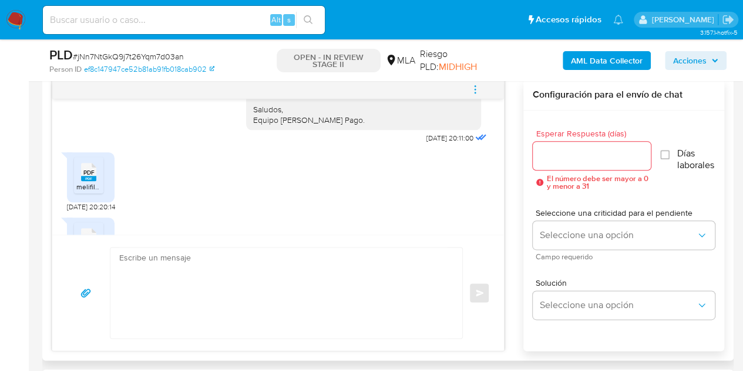
click at [229, 167] on div "PDF PDF melifile3003179682831246646.pdf 25/08/2025 20:20:14" at bounding box center [278, 178] width 422 height 65
click at [237, 354] on div "Historial CX Soluciones Chat Id Estado Fecha de creación Origen Proceso • 37825…" at bounding box center [387, 196] width 691 height 328
click at [93, 178] on rect at bounding box center [88, 178] width 15 height 5
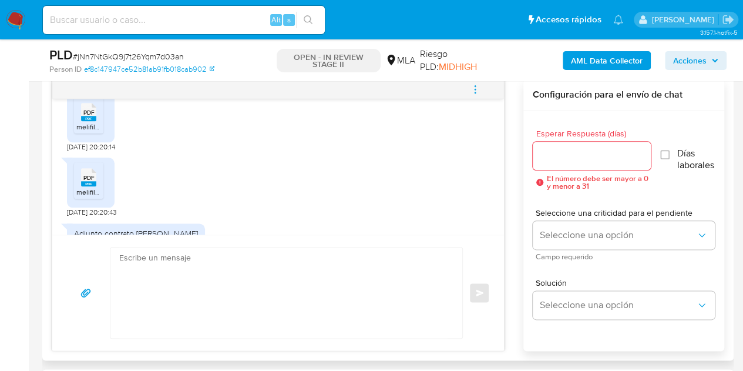
scroll to position [502, 0]
click at [86, 184] on icon "PDF" at bounding box center [88, 174] width 15 height 21
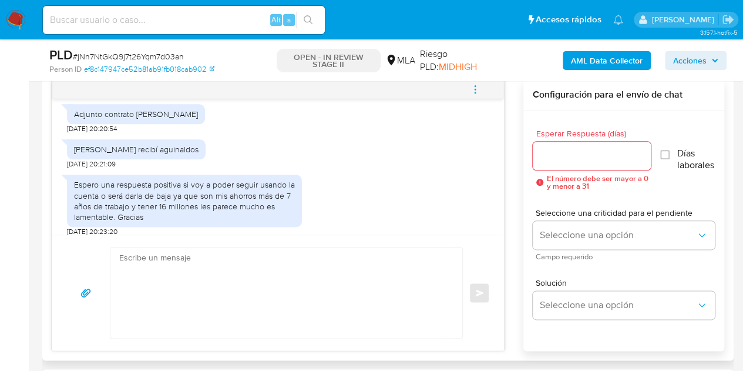
scroll to position [626, 0]
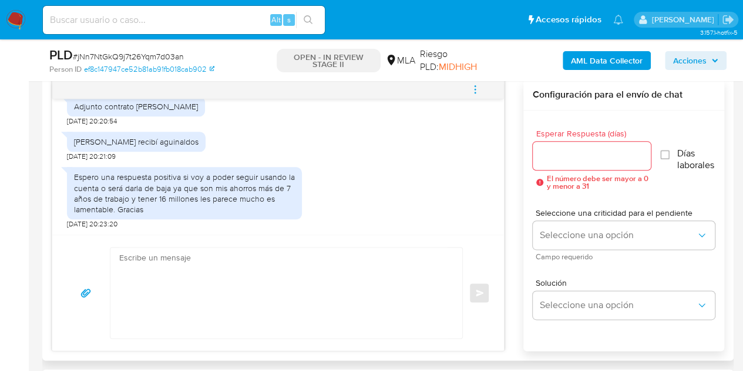
click at [233, 355] on div "Historial CX Soluciones Chat Id Estado Fecha de creación Origen Proceso • 37825…" at bounding box center [387, 196] width 691 height 328
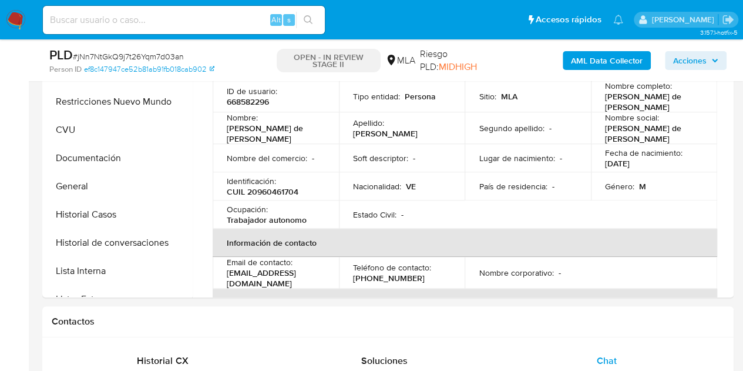
scroll to position [0, 0]
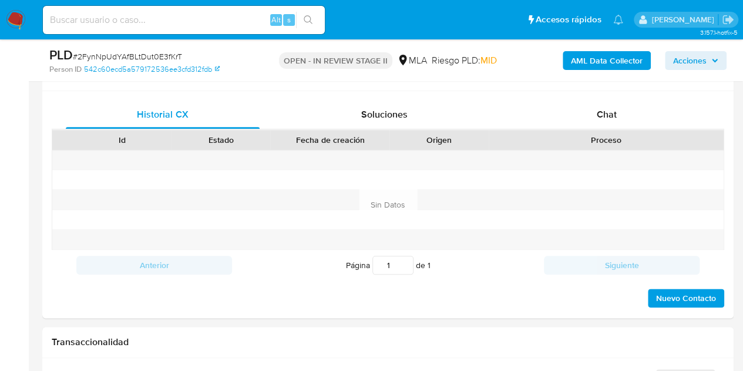
select select "10"
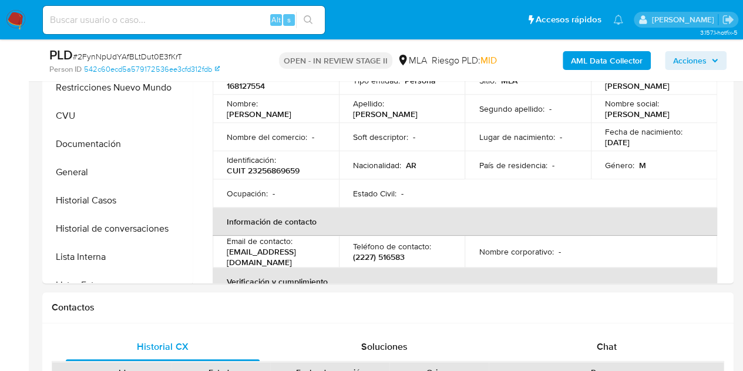
scroll to position [549, 0]
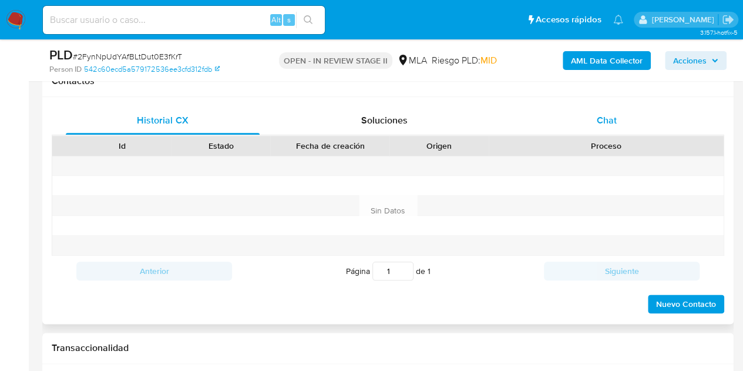
click at [593, 118] on div "Chat" at bounding box center [607, 120] width 194 height 28
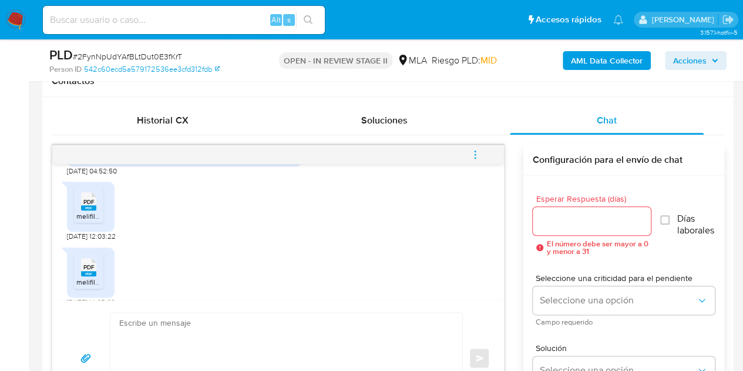
scroll to position [547, 0]
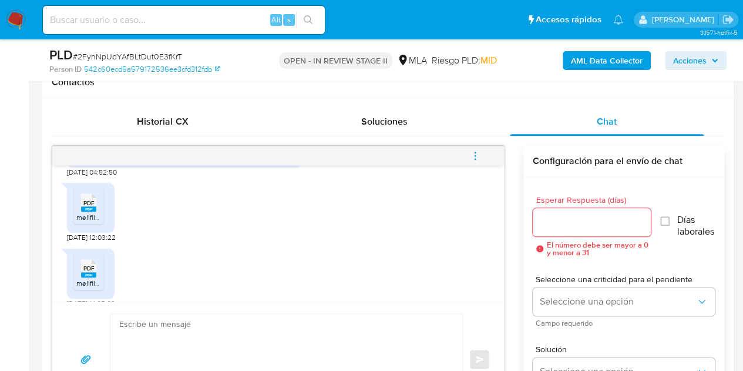
click at [92, 213] on icon "PDF" at bounding box center [88, 202] width 15 height 21
click at [85, 272] on span "PDF" at bounding box center [88, 268] width 11 height 8
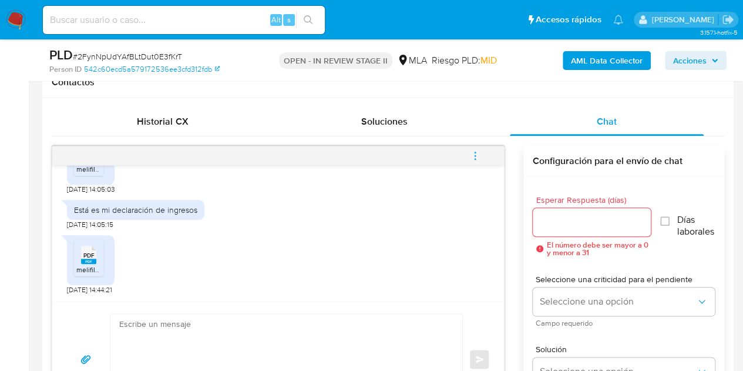
scroll to position [1032, 0]
click at [96, 268] on span "melifile3297744803834457539.pdf" at bounding box center [131, 269] width 111 height 10
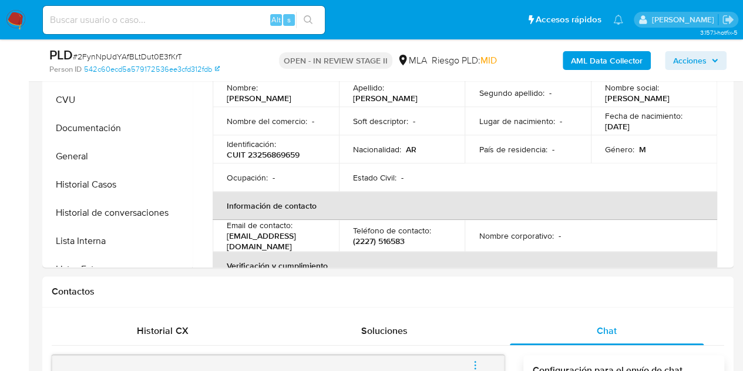
scroll to position [285, 0]
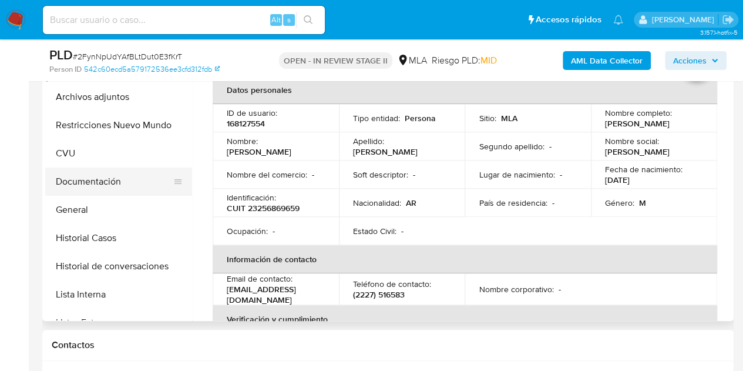
click at [108, 189] on button "Documentación" at bounding box center [113, 181] width 137 height 28
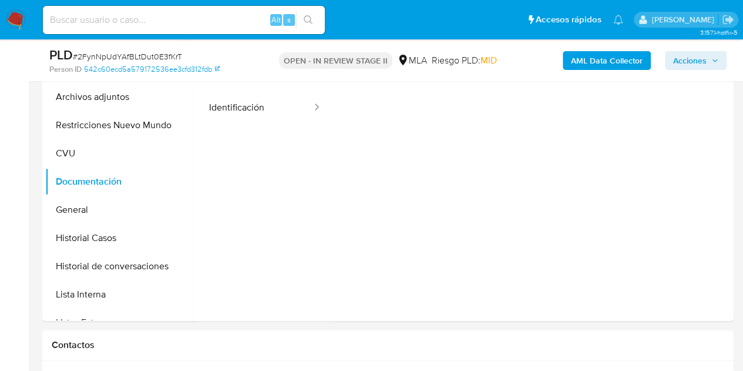
scroll to position [188, 0]
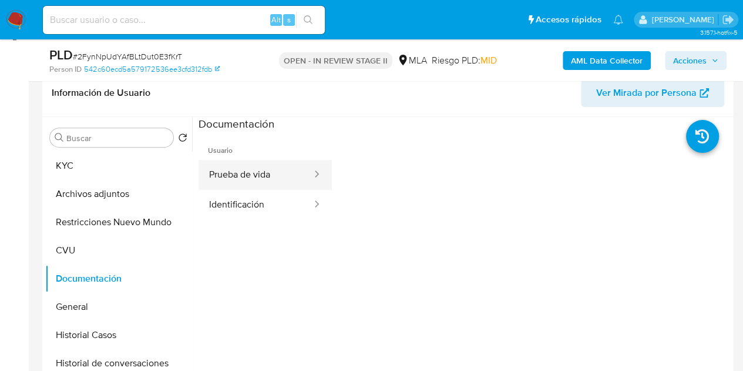
click at [260, 172] on button "Prueba de vida" at bounding box center [256, 175] width 115 height 30
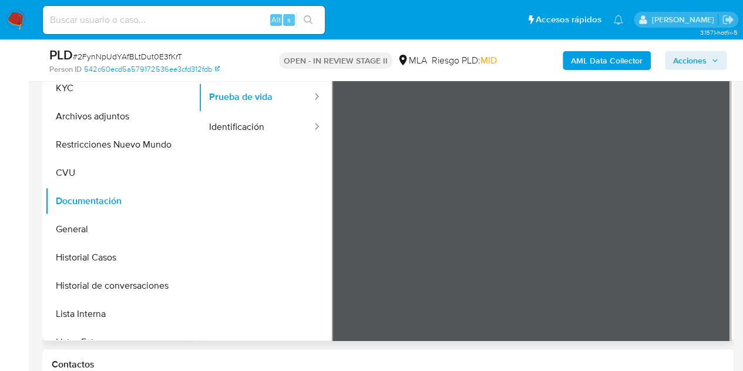
scroll to position [271, 0]
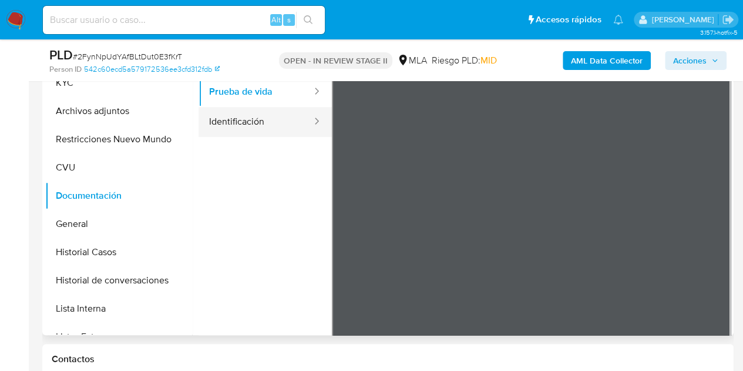
click at [270, 123] on button "Identificación" at bounding box center [256, 122] width 115 height 30
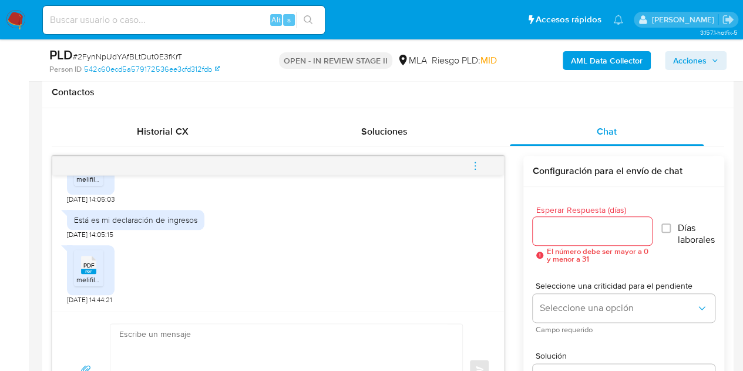
scroll to position [540, 0]
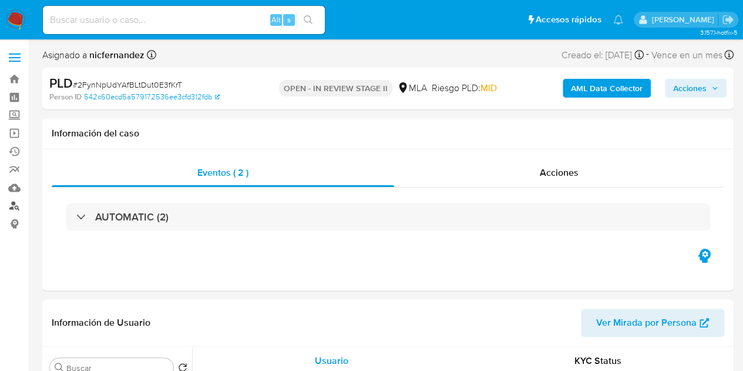
click at [21, 203] on link "Buscador de personas" at bounding box center [70, 206] width 140 height 18
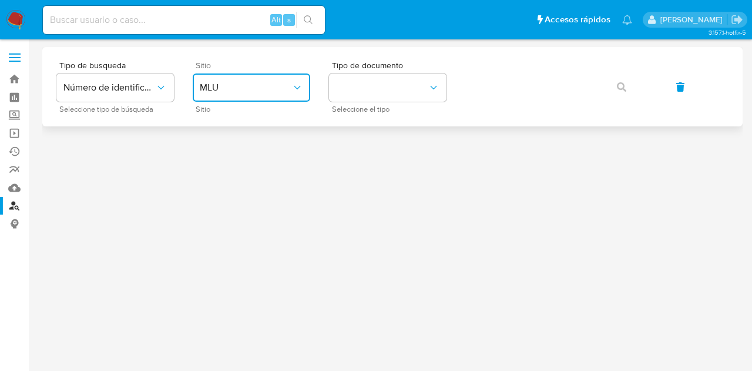
click at [252, 86] on span "MLU" at bounding box center [246, 88] width 92 height 12
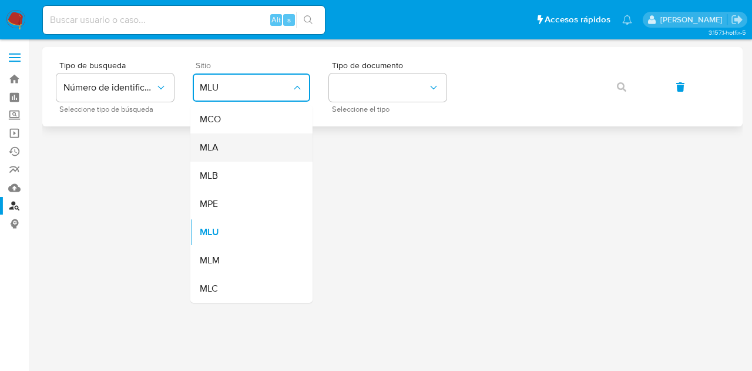
click at [262, 149] on div "MLA" at bounding box center [248, 147] width 96 height 28
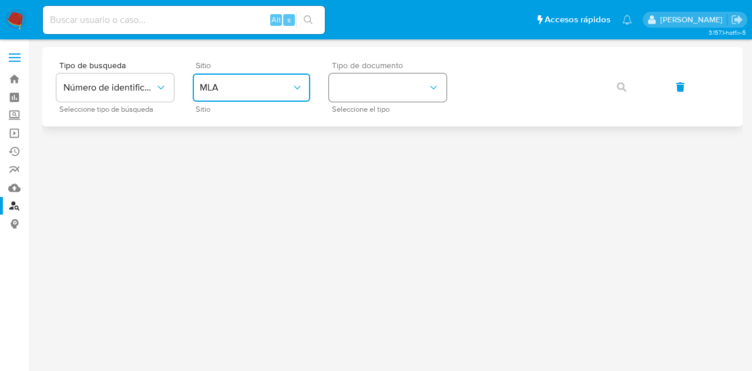
click at [360, 92] on button "identificationType" at bounding box center [387, 87] width 117 height 28
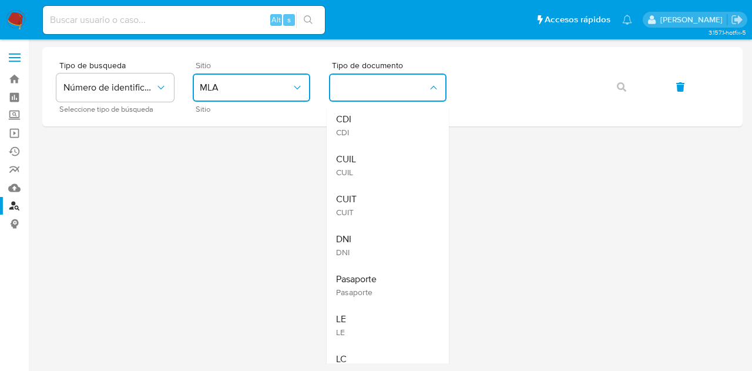
drag, startPoint x: 388, startPoint y: 164, endPoint x: 425, endPoint y: 150, distance: 39.8
click at [399, 160] on div "CUIL CUIL" at bounding box center [384, 165] width 96 height 40
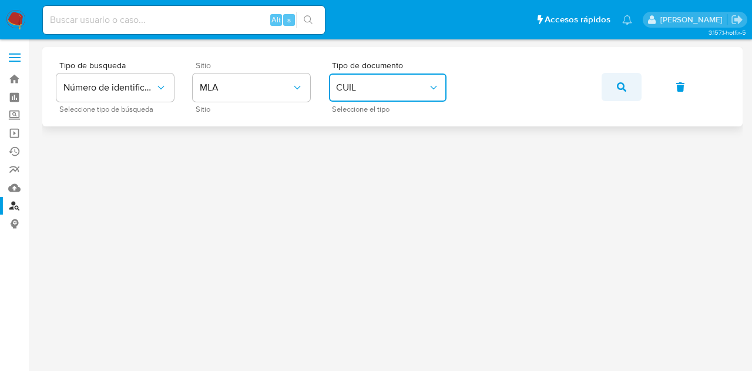
click at [622, 85] on icon "button" at bounding box center [621, 86] width 9 height 9
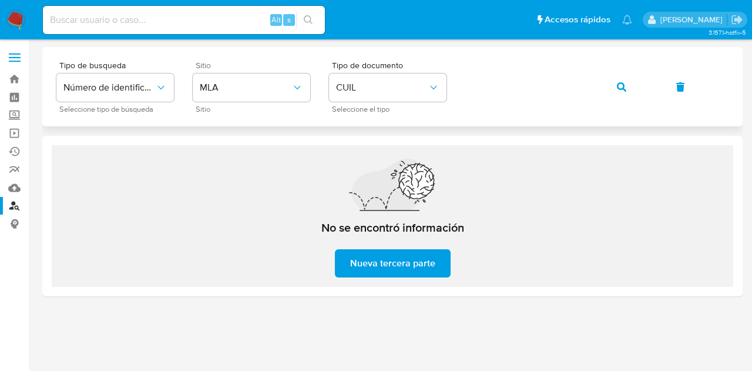
drag, startPoint x: 617, startPoint y: 87, endPoint x: 370, endPoint y: 116, distance: 249.0
click at [613, 89] on button "button" at bounding box center [622, 87] width 40 height 28
click at [371, 89] on span "CUIL" at bounding box center [382, 88] width 92 height 12
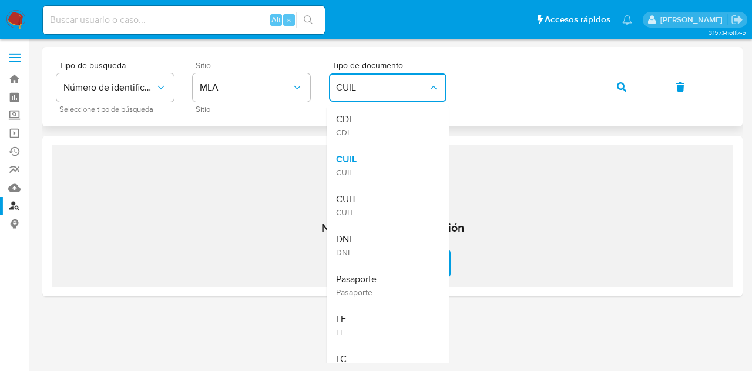
drag, startPoint x: 391, startPoint y: 208, endPoint x: 592, endPoint y: 122, distance: 218.1
click at [391, 207] on div "CUIT CUIT" at bounding box center [384, 205] width 96 height 40
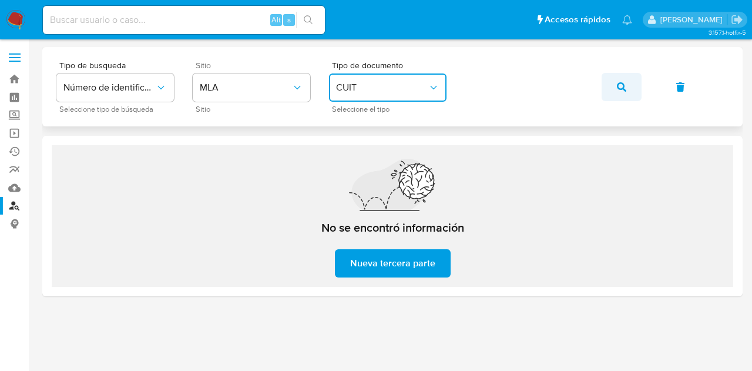
click at [621, 79] on span "button" at bounding box center [621, 87] width 9 height 26
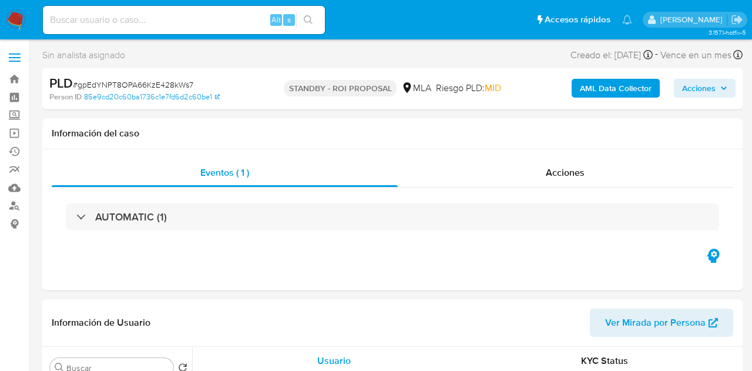
select select "10"
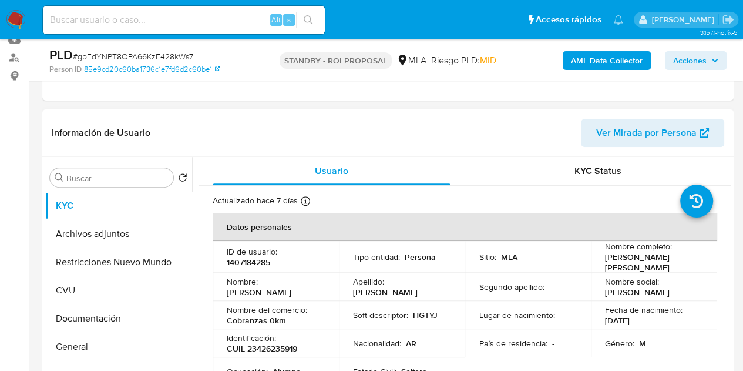
scroll to position [164, 0]
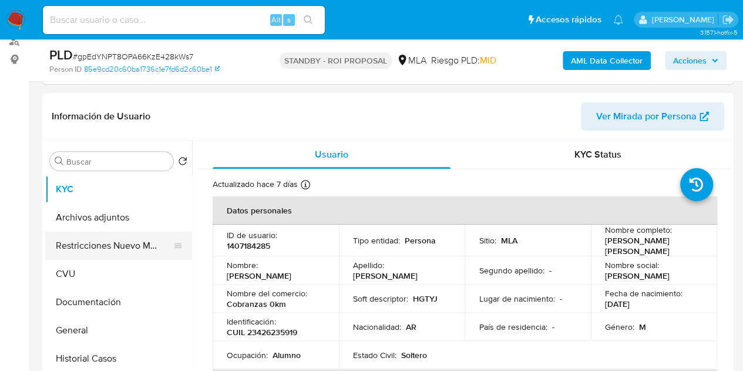
click at [116, 244] on button "Restricciones Nuevo Mundo" at bounding box center [113, 245] width 137 height 28
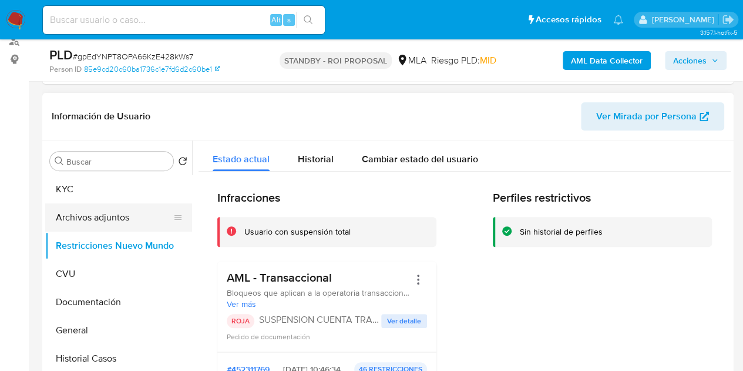
click at [69, 214] on button "Archivos adjuntos" at bounding box center [113, 217] width 137 height 28
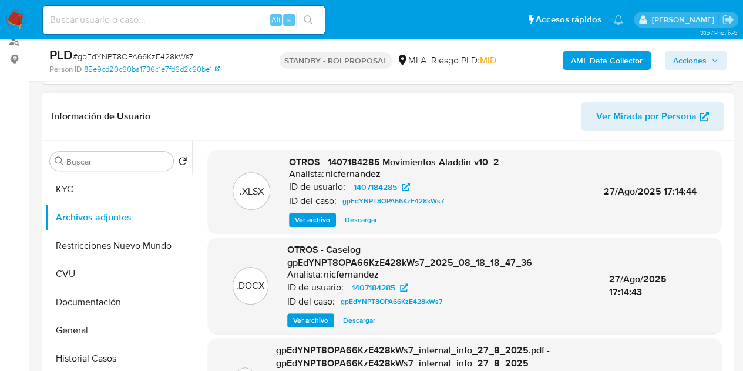
click at [229, 221] on div ".XLSX OTROS - 1407184285 Movimientos-Aladdin-v10_2 Analista: nicfernandez ID de…" at bounding box center [465, 192] width 502 height 72
click at [358, 318] on span "Descargar" at bounding box center [359, 320] width 32 height 12
click at [108, 197] on button "KYC" at bounding box center [113, 189] width 137 height 28
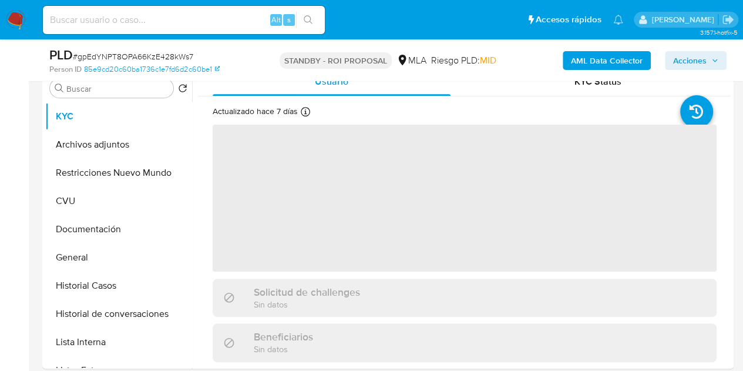
scroll to position [247, 0]
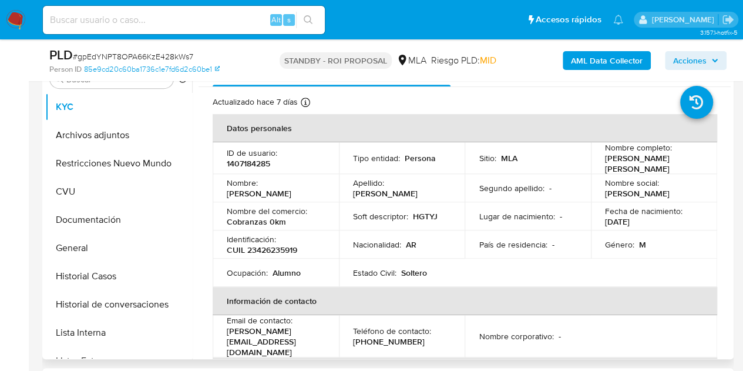
click at [341, 217] on td "Soft descriptor : HGTYJ" at bounding box center [402, 216] width 126 height 28
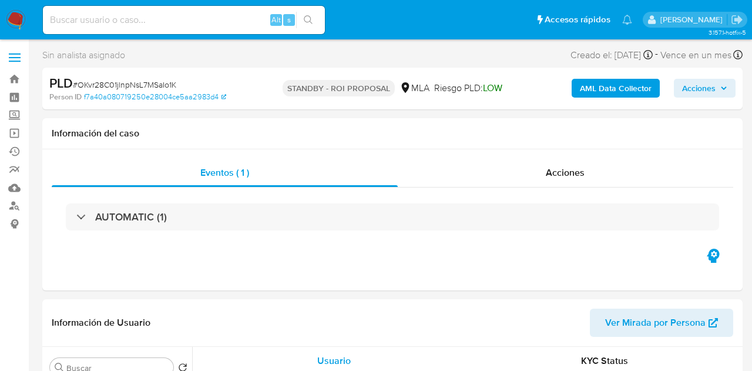
select select "10"
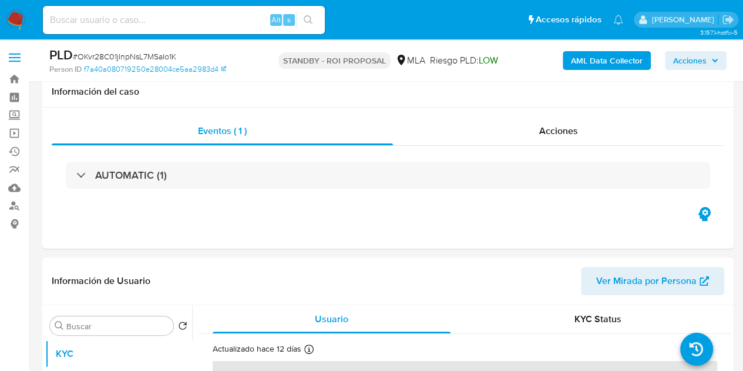
scroll to position [283, 0]
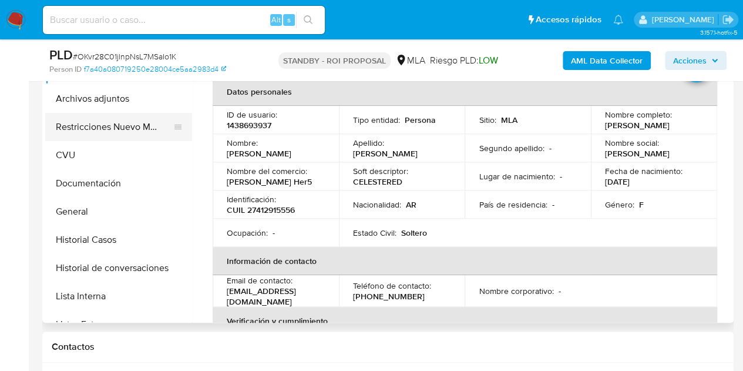
click at [82, 126] on button "Restricciones Nuevo Mundo" at bounding box center [113, 127] width 137 height 28
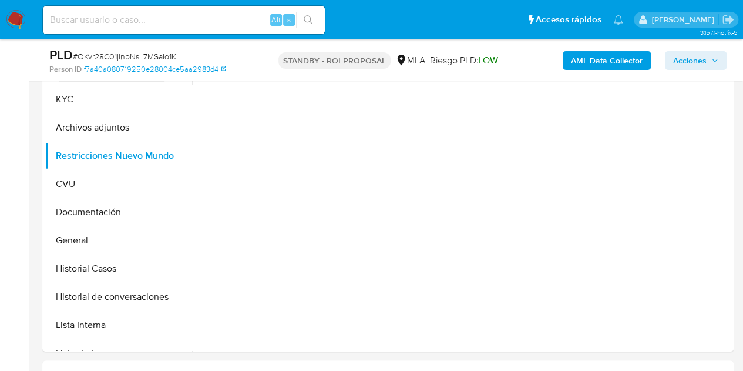
scroll to position [217, 0]
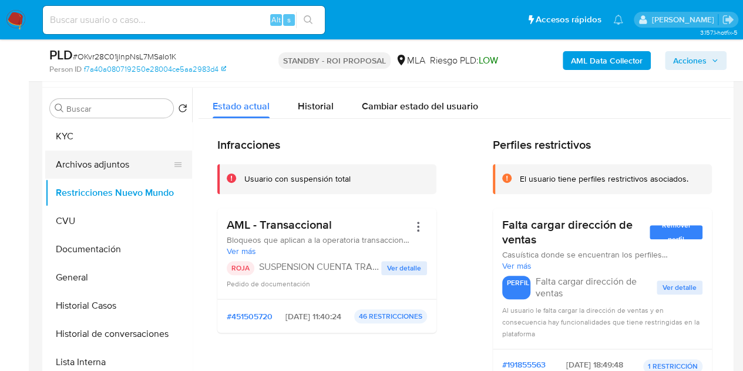
click at [96, 162] on button "Archivos adjuntos" at bounding box center [113, 164] width 137 height 28
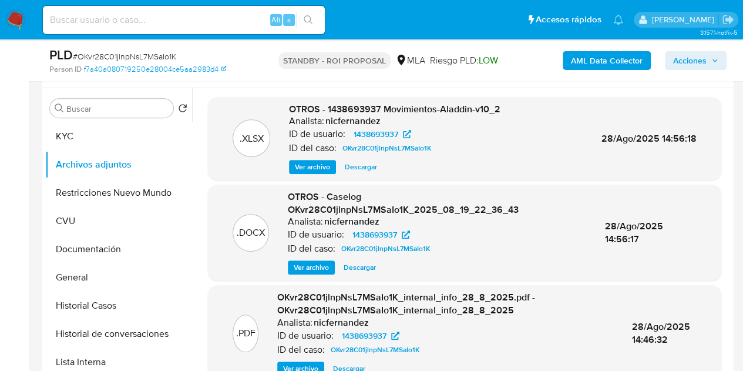
click at [356, 270] on span "Descargar" at bounding box center [360, 267] width 32 height 12
click at [94, 204] on button "Restricciones Nuevo Mundo" at bounding box center [113, 193] width 137 height 28
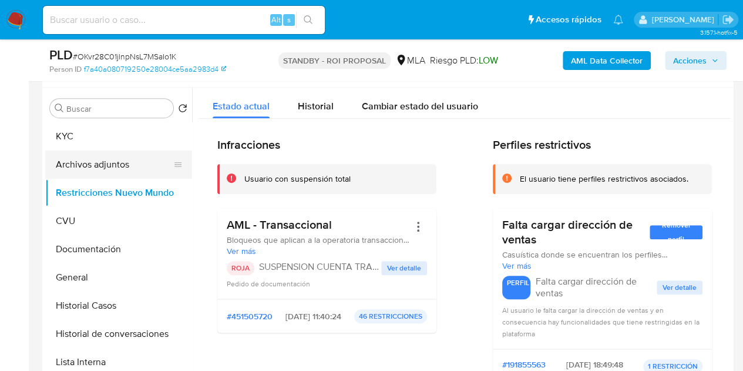
click at [76, 165] on button "Archivos adjuntos" at bounding box center [113, 164] width 137 height 28
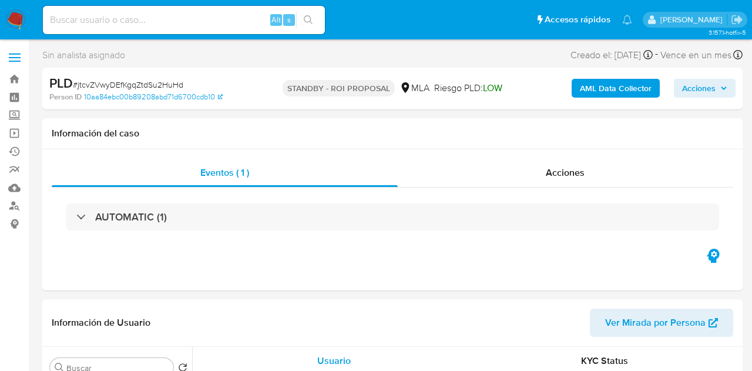
select select "10"
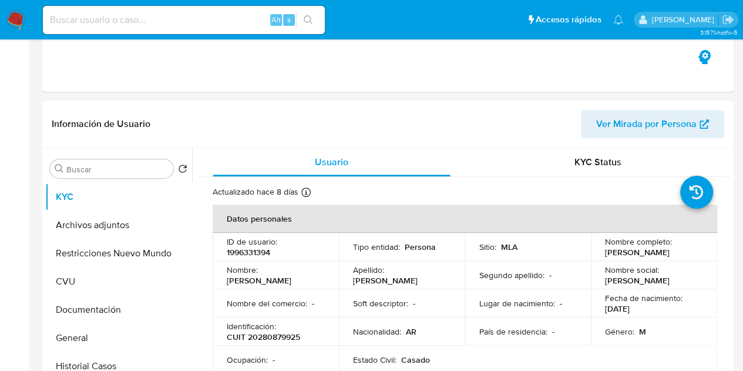
scroll to position [231, 0]
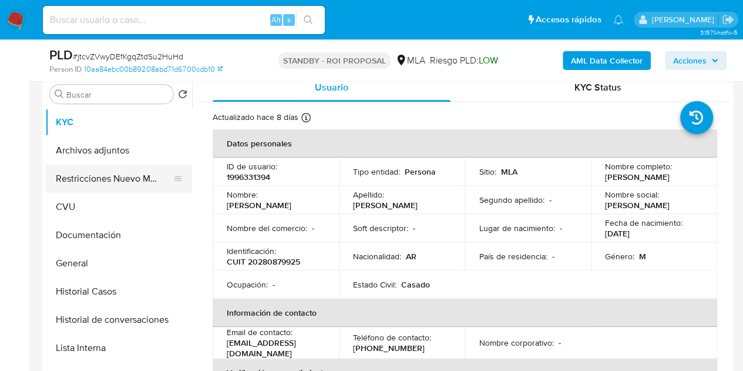
click at [95, 171] on button "Restricciones Nuevo Mundo" at bounding box center [113, 178] width 137 height 28
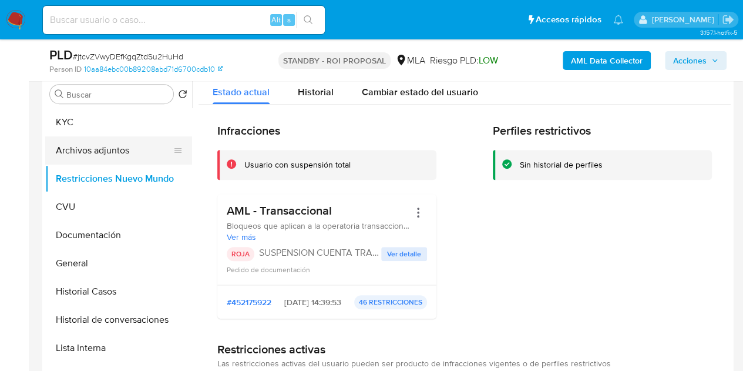
click at [72, 153] on button "Archivos adjuntos" at bounding box center [113, 150] width 137 height 28
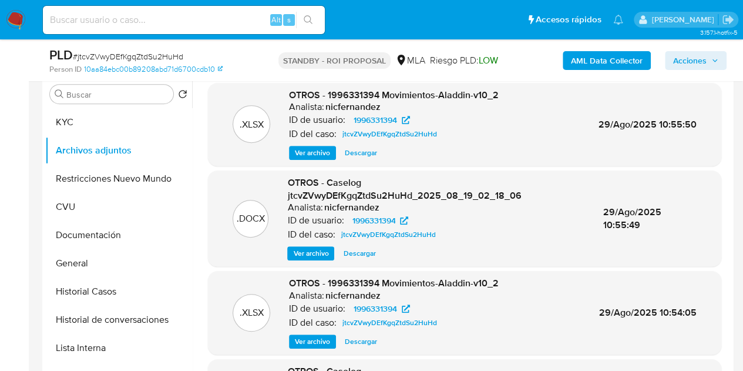
click at [350, 252] on span "Descargar" at bounding box center [359, 253] width 32 height 12
click at [95, 177] on button "Restricciones Nuevo Mundo" at bounding box center [113, 178] width 137 height 28
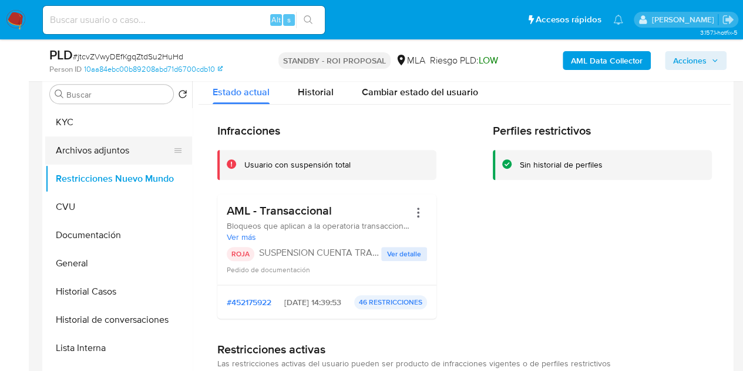
click at [73, 149] on button "Archivos adjuntos" at bounding box center [113, 150] width 137 height 28
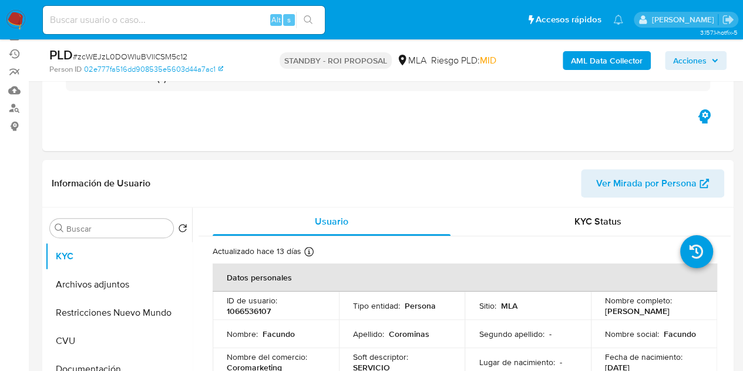
select select "10"
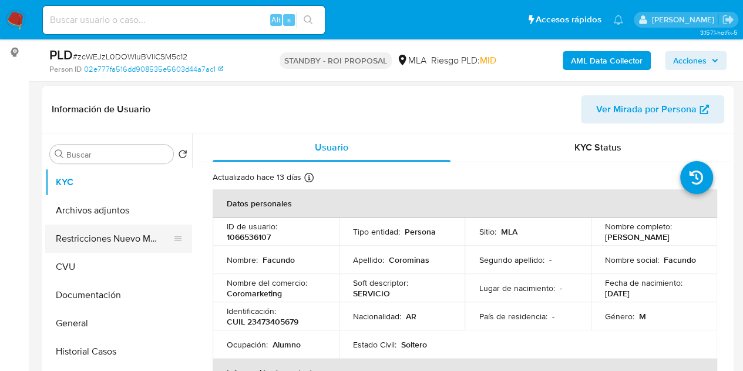
click at [86, 243] on button "Restricciones Nuevo Mundo" at bounding box center [113, 238] width 137 height 28
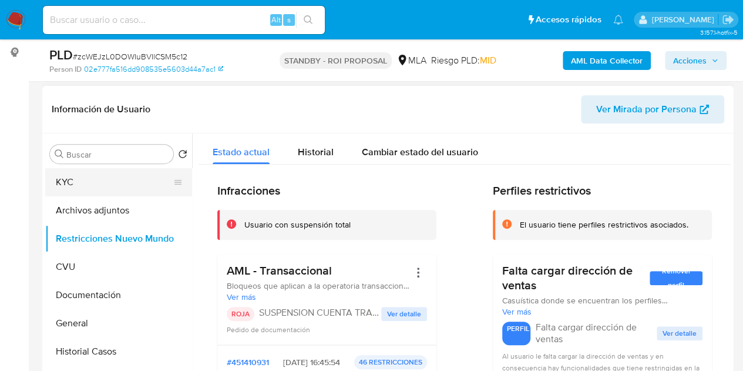
drag, startPoint x: 87, startPoint y: 216, endPoint x: 143, endPoint y: 170, distance: 72.2
click at [87, 216] on button "Archivos adjuntos" at bounding box center [118, 210] width 147 height 28
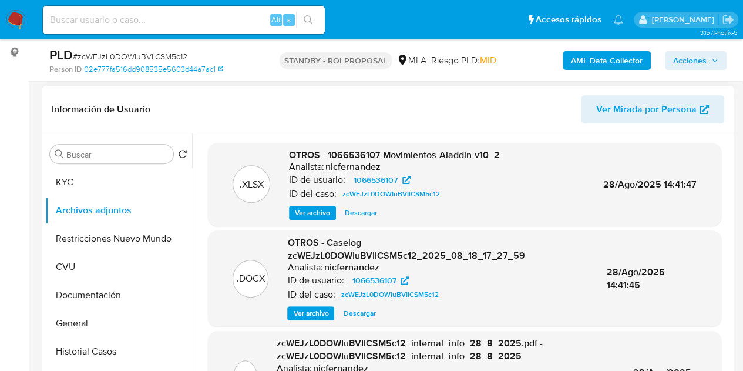
click at [316, 309] on span "Ver archivo" at bounding box center [310, 313] width 35 height 12
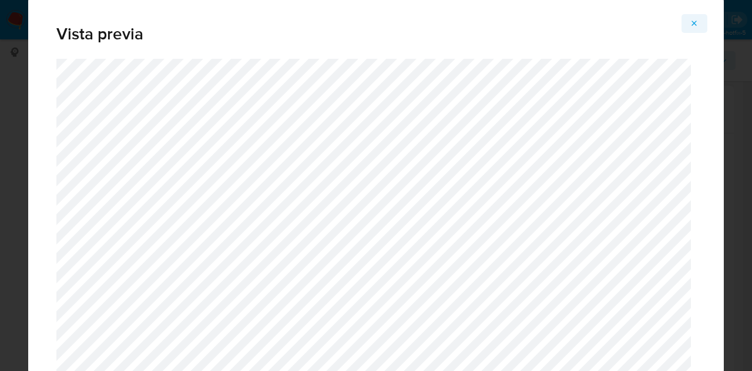
click at [695, 17] on span "Attachment preview" at bounding box center [694, 23] width 9 height 16
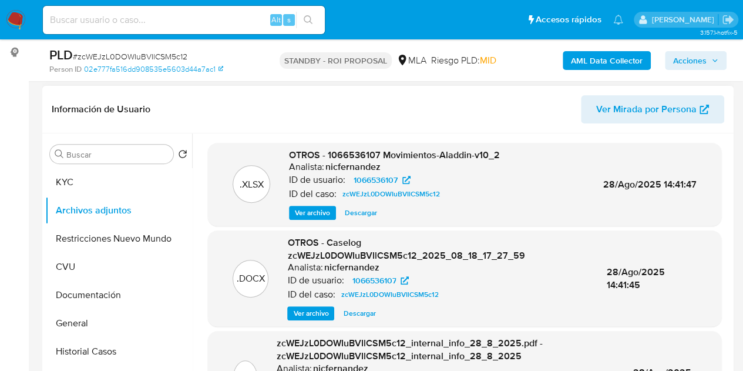
click at [245, 251] on div ".DOCX OTROS - Caselog zcWEJzL0DOWIuBVIlCSM5c12_2025_08_18_17_27_59 Analista: ni…" at bounding box center [465, 278] width 502 height 84
click at [368, 314] on span "Descargar" at bounding box center [359, 313] width 32 height 12
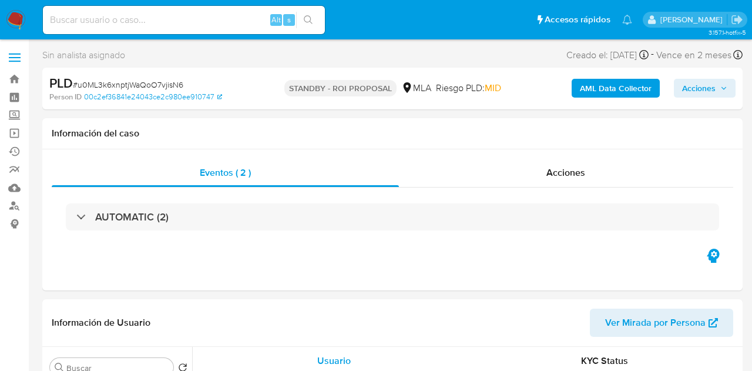
select select "10"
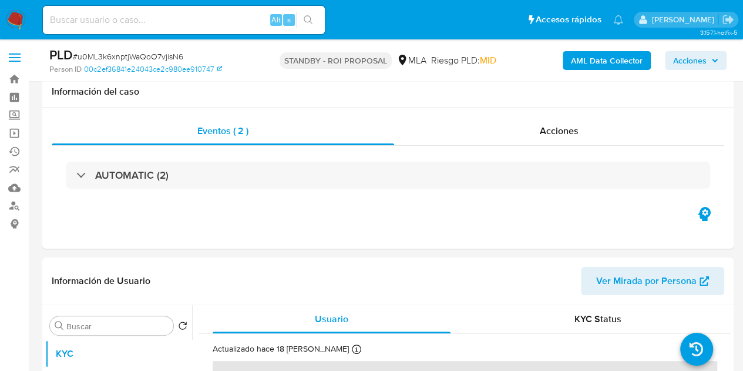
scroll to position [269, 0]
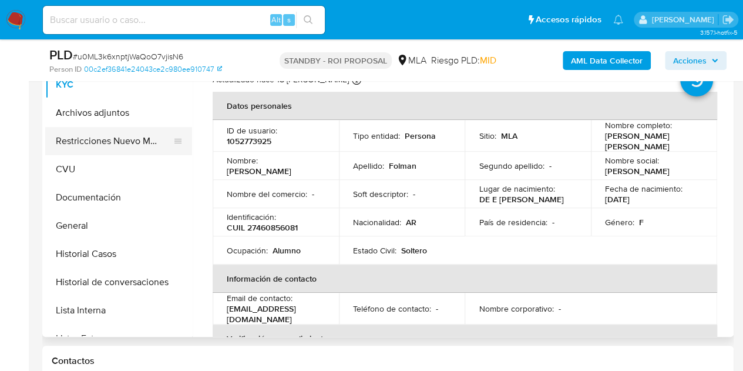
click at [105, 143] on button "Restricciones Nuevo Mundo" at bounding box center [113, 141] width 137 height 28
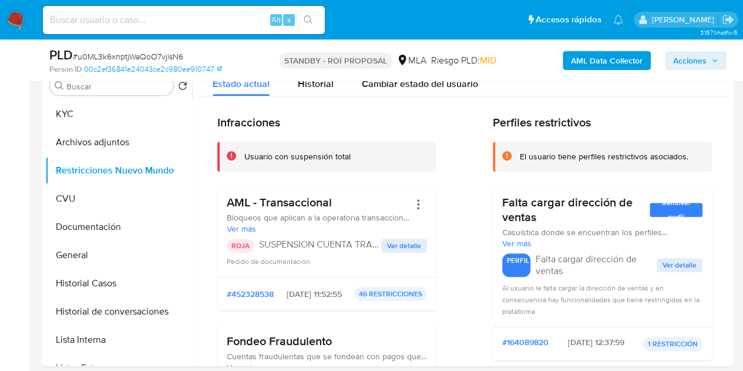
scroll to position [230, 0]
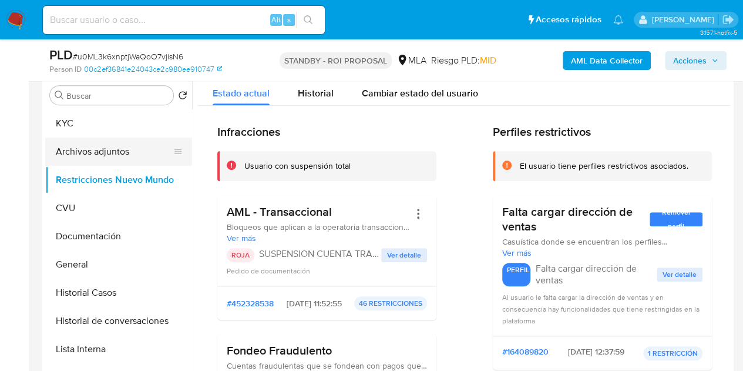
click at [95, 153] on button "Archivos adjuntos" at bounding box center [113, 151] width 137 height 28
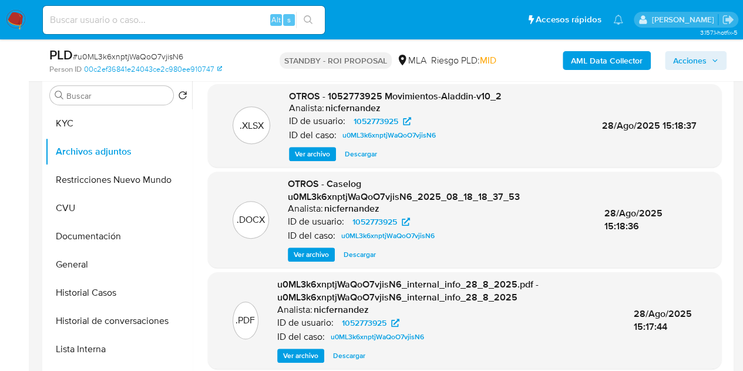
click at [359, 253] on span "Descargar" at bounding box center [360, 254] width 32 height 12
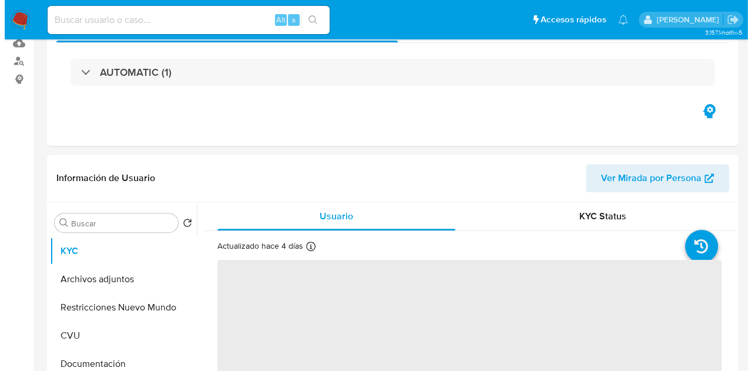
scroll to position [166, 0]
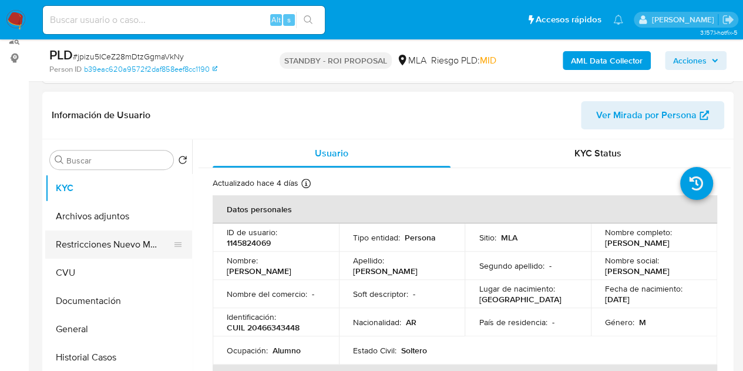
select select "10"
click at [96, 244] on button "Restricciones Nuevo Mundo" at bounding box center [113, 244] width 137 height 28
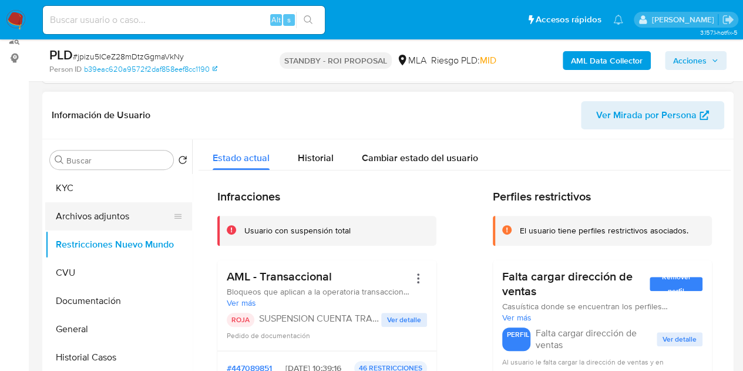
click at [86, 216] on button "Archivos adjuntos" at bounding box center [113, 216] width 137 height 28
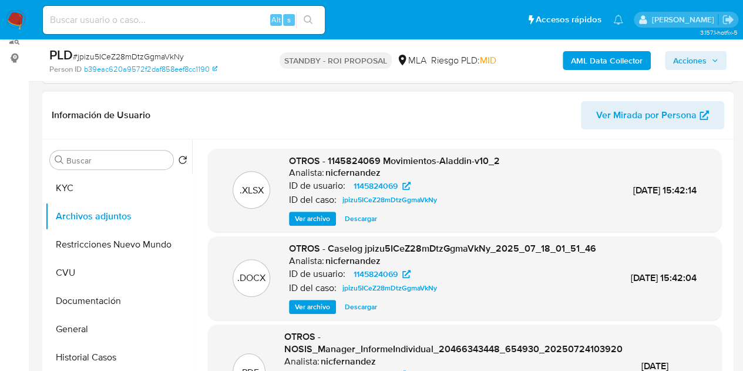
click at [307, 312] on span "Ver archivo" at bounding box center [312, 307] width 35 height 12
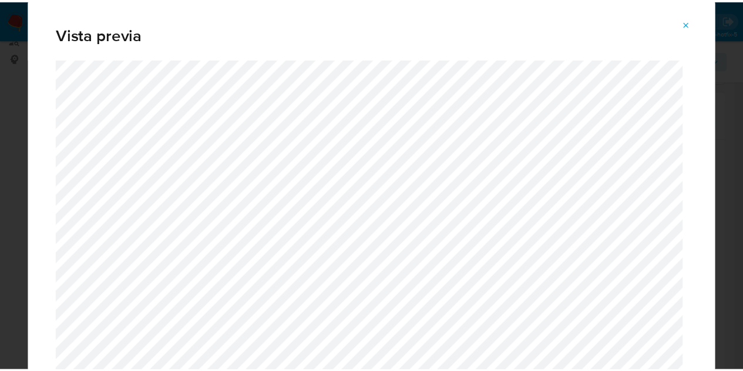
scroll to position [5, 0]
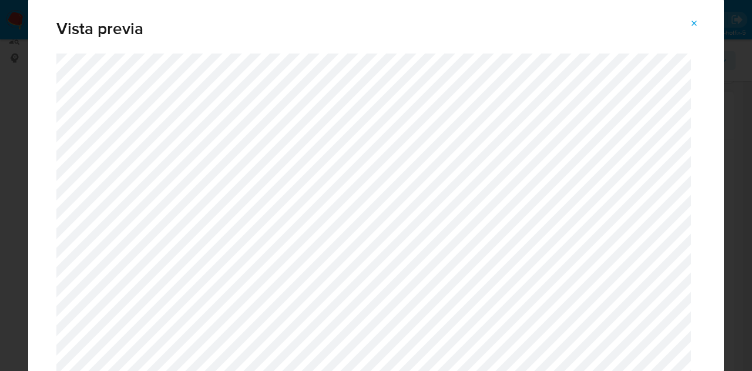
click at [699, 23] on button "Attachment preview" at bounding box center [694, 23] width 26 height 19
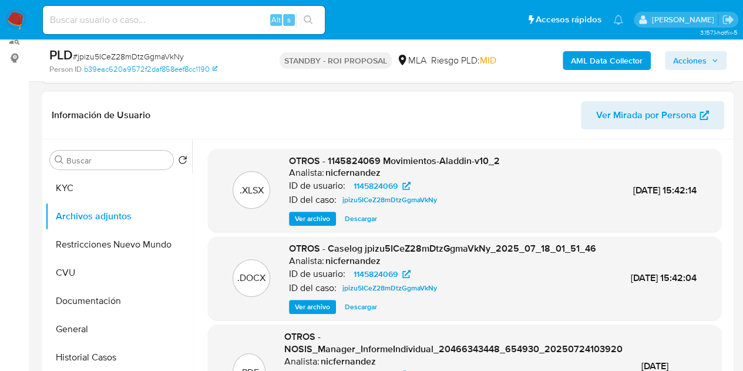
click at [364, 313] on span "Descargar" at bounding box center [361, 307] width 32 height 12
click at [119, 199] on button "KYC" at bounding box center [113, 188] width 137 height 28
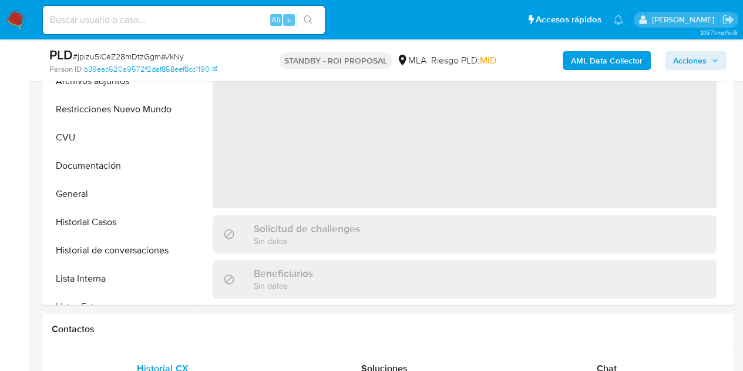
scroll to position [265, 0]
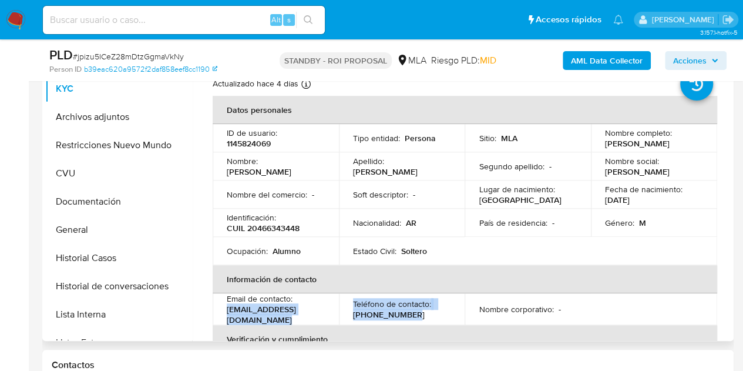
drag, startPoint x: 227, startPoint y: 315, endPoint x: 415, endPoint y: 314, distance: 188.0
click at [415, 314] on tr "Email de contacto : maximilianoadrianbanegas@gmail.com Teléfono de contacto : (…" at bounding box center [465, 309] width 505 height 32
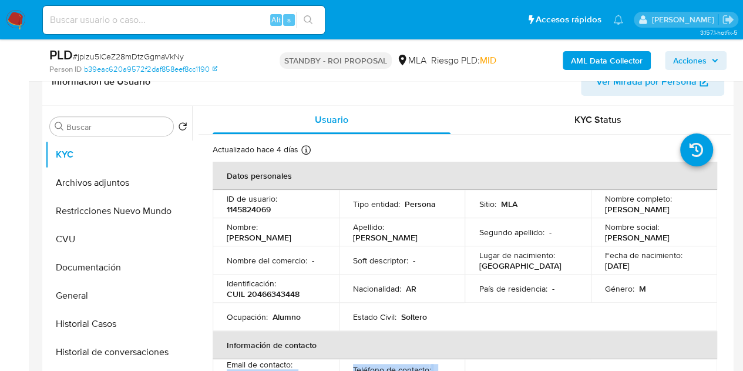
scroll to position [180, 0]
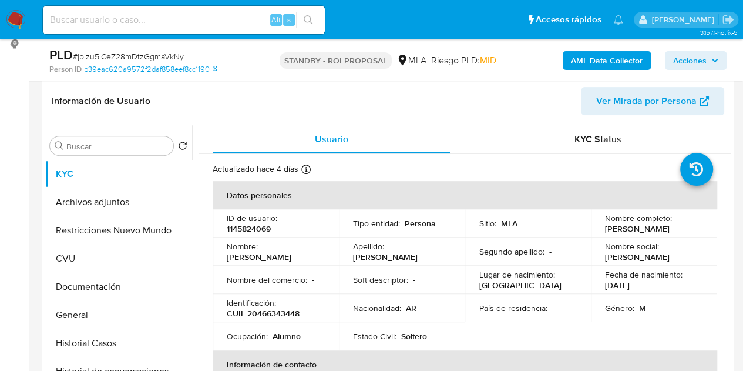
click at [644, 104] on span "Ver Mirada por Persona" at bounding box center [646, 101] width 100 height 28
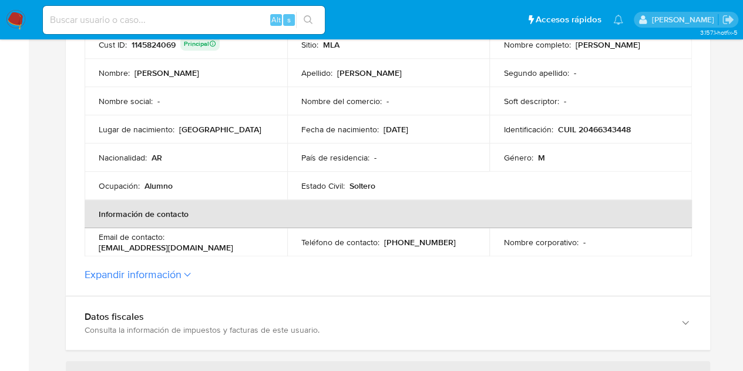
scroll to position [281, 0]
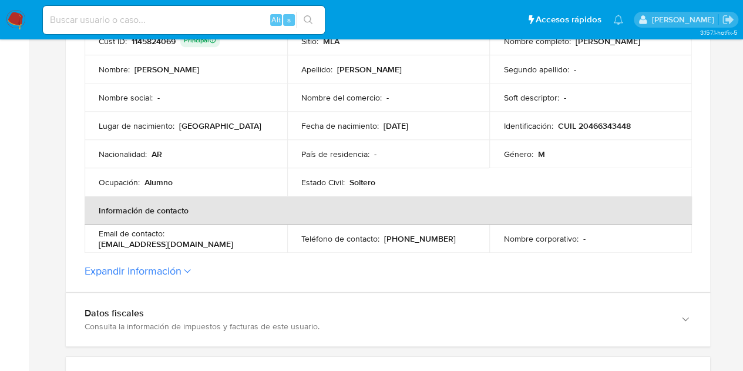
drag, startPoint x: 100, startPoint y: 246, endPoint x: 250, endPoint y: 240, distance: 149.3
click at [250, 240] on div "Email de contacto : [EMAIL_ADDRESS][DOMAIN_NAME]" at bounding box center [186, 238] width 174 height 21
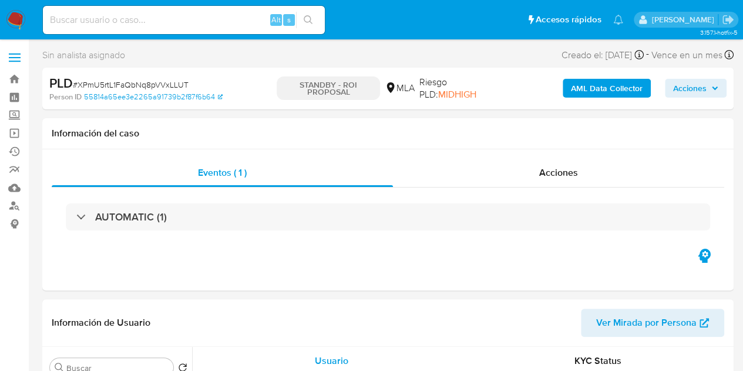
select select "10"
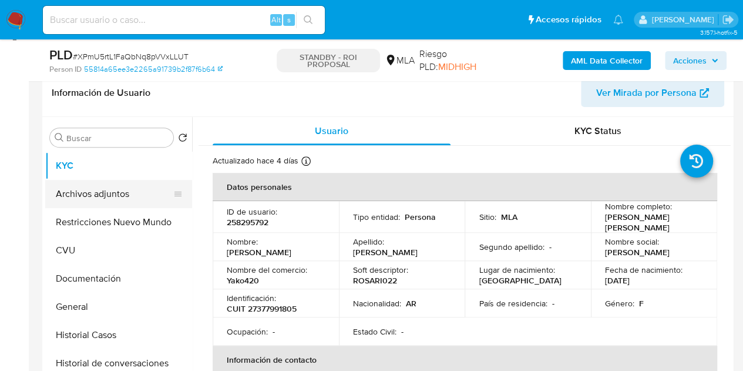
scroll to position [200, 0]
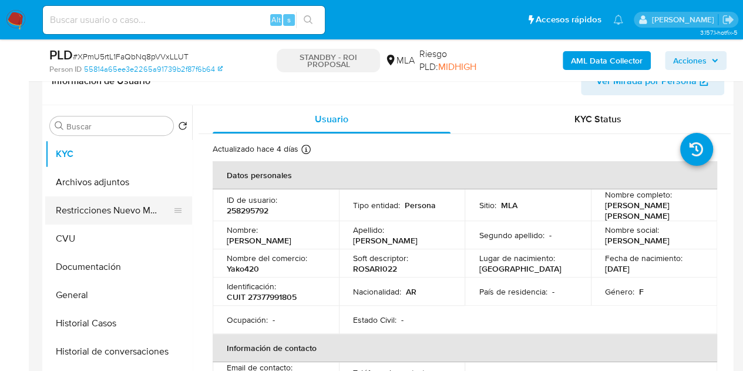
click at [72, 207] on button "Restricciones Nuevo Mundo" at bounding box center [113, 210] width 137 height 28
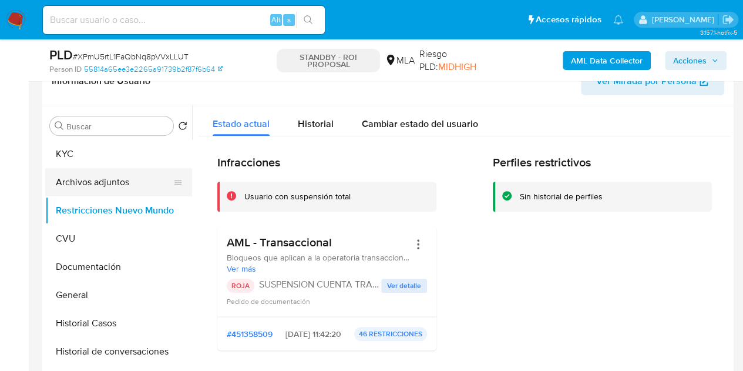
click at [72, 178] on button "Archivos adjuntos" at bounding box center [113, 182] width 137 height 28
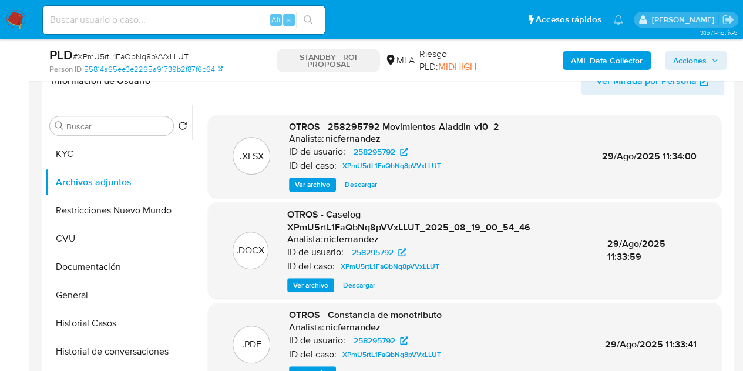
click at [310, 276] on div "OTROS - Caselog XPmU5rtL1FaQbNq8pVVxLLUT_2025_08_19_00_54_46 Analista: nicferna…" at bounding box center [437, 250] width 301 height 84
click at [354, 281] on span "Descargar" at bounding box center [359, 285] width 32 height 12
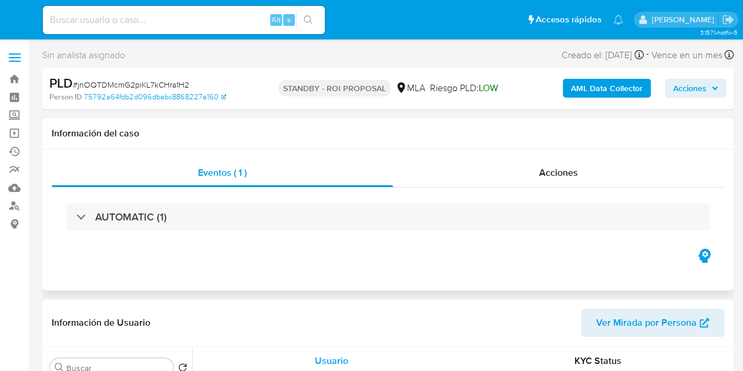
select select "10"
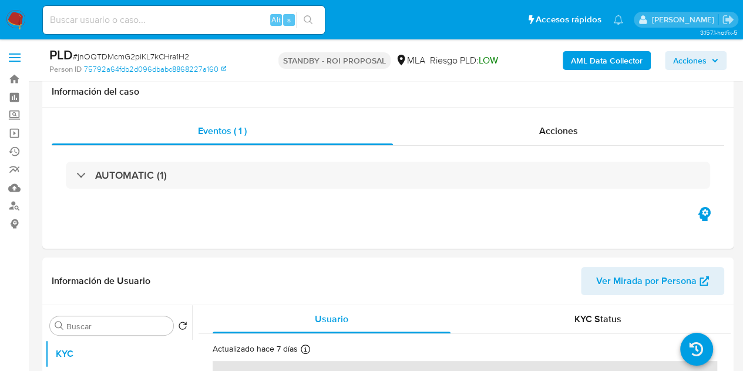
scroll to position [191, 0]
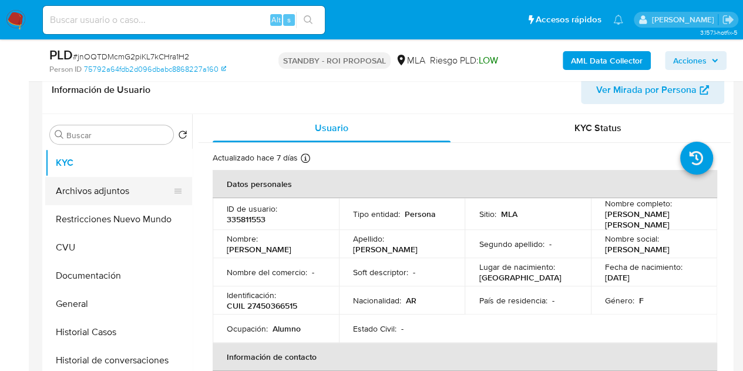
click at [103, 203] on button "Archivos adjuntos" at bounding box center [113, 191] width 137 height 28
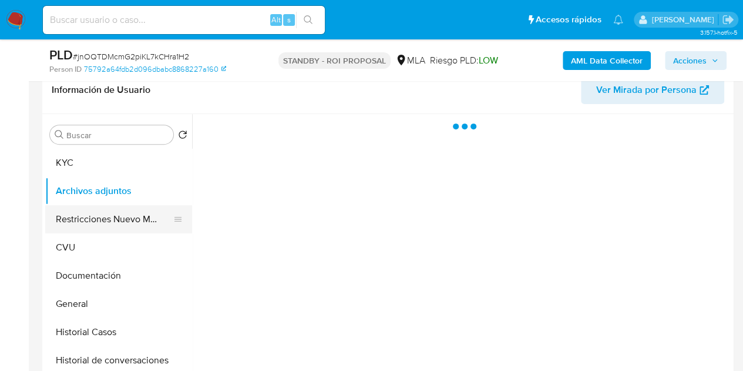
click at [102, 210] on button "Restricciones Nuevo Mundo" at bounding box center [113, 219] width 137 height 28
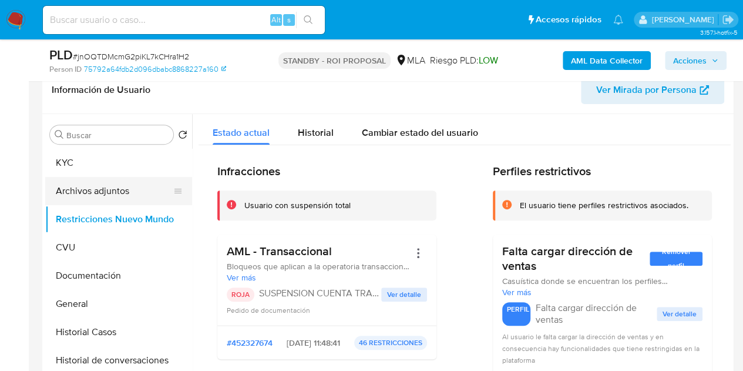
click at [102, 196] on button "Archivos adjuntos" at bounding box center [113, 191] width 137 height 28
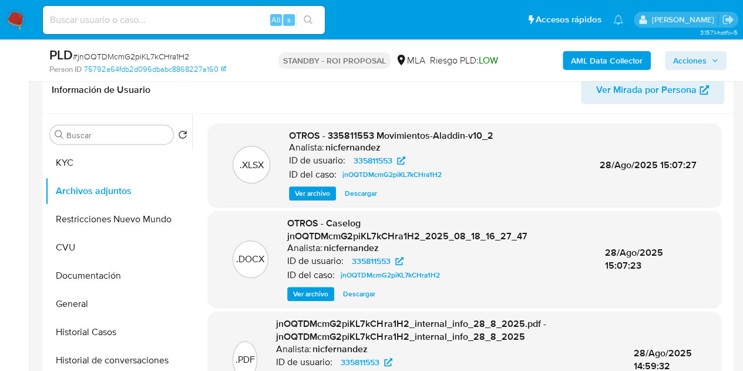
click at [360, 295] on span "Descargar" at bounding box center [359, 294] width 32 height 12
click at [235, 114] on div ".XLSX OTROS - 335811553 Movimientos-Aladdin-v10_2 Analista: nicfernandez ID de …" at bounding box center [461, 264] width 539 height 301
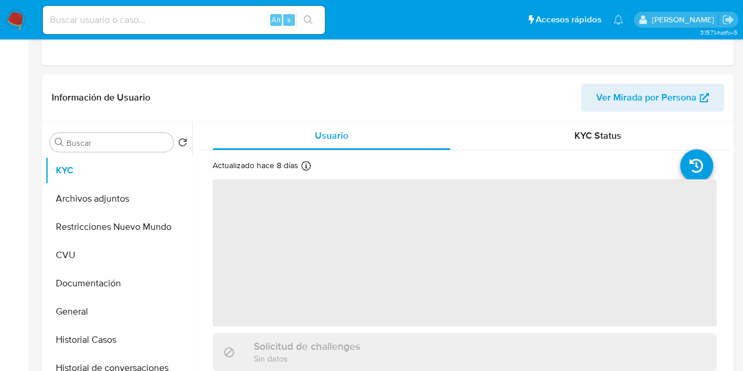
scroll to position [229, 0]
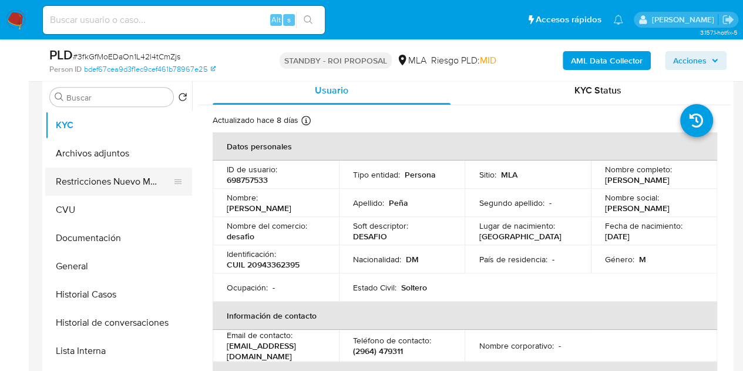
select select "10"
click at [95, 190] on button "Restricciones Nuevo Mundo" at bounding box center [113, 181] width 137 height 28
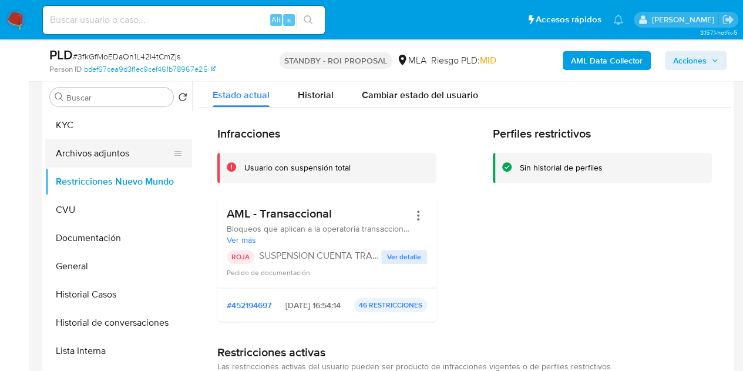
click at [90, 143] on button "Archivos adjuntos" at bounding box center [113, 153] width 137 height 28
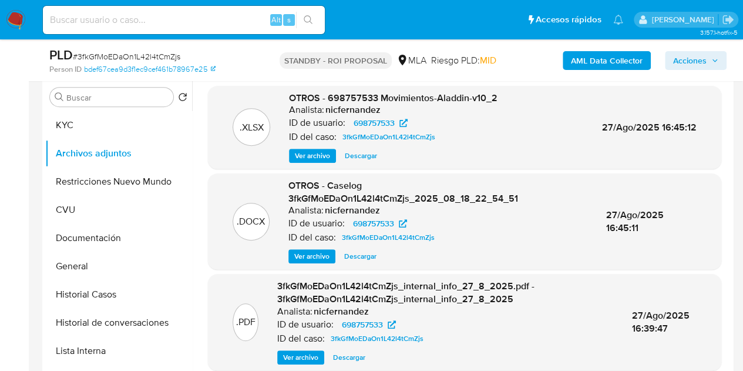
click at [363, 260] on span "Descargar" at bounding box center [360, 256] width 32 height 12
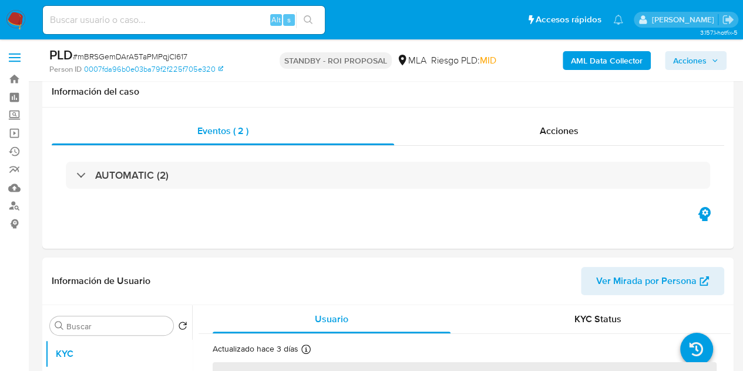
scroll to position [211, 0]
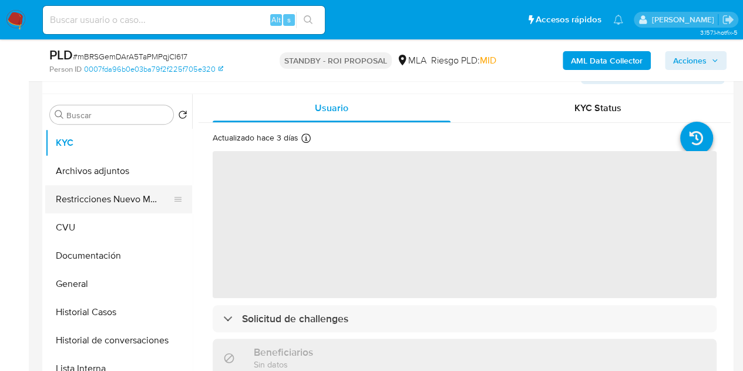
click at [98, 190] on button "Restricciones Nuevo Mundo" at bounding box center [113, 199] width 137 height 28
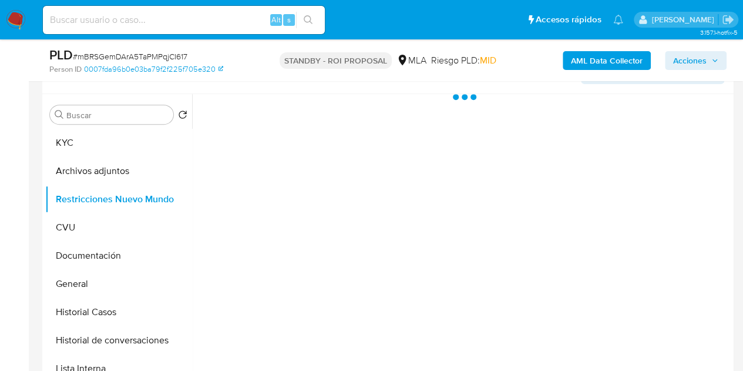
select select "10"
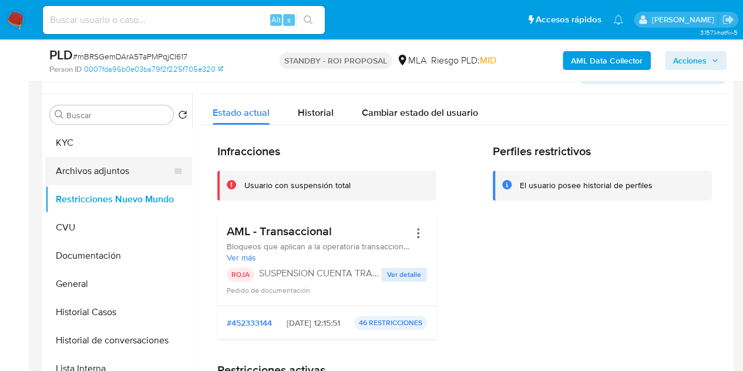
click at [90, 173] on button "Archivos adjuntos" at bounding box center [113, 171] width 137 height 28
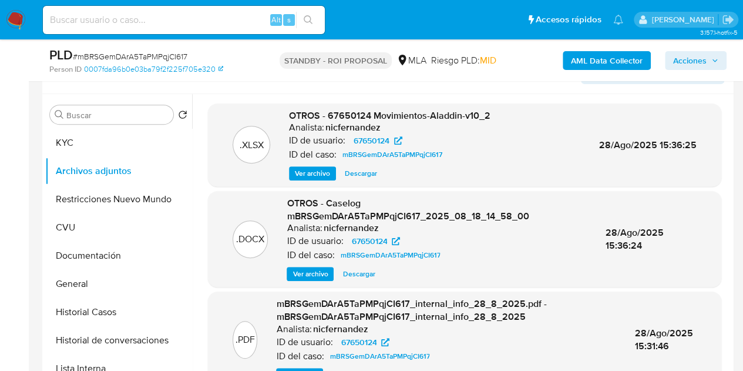
click at [363, 271] on span "Descargar" at bounding box center [358, 274] width 32 height 12
